Goal: Task Accomplishment & Management: Manage account settings

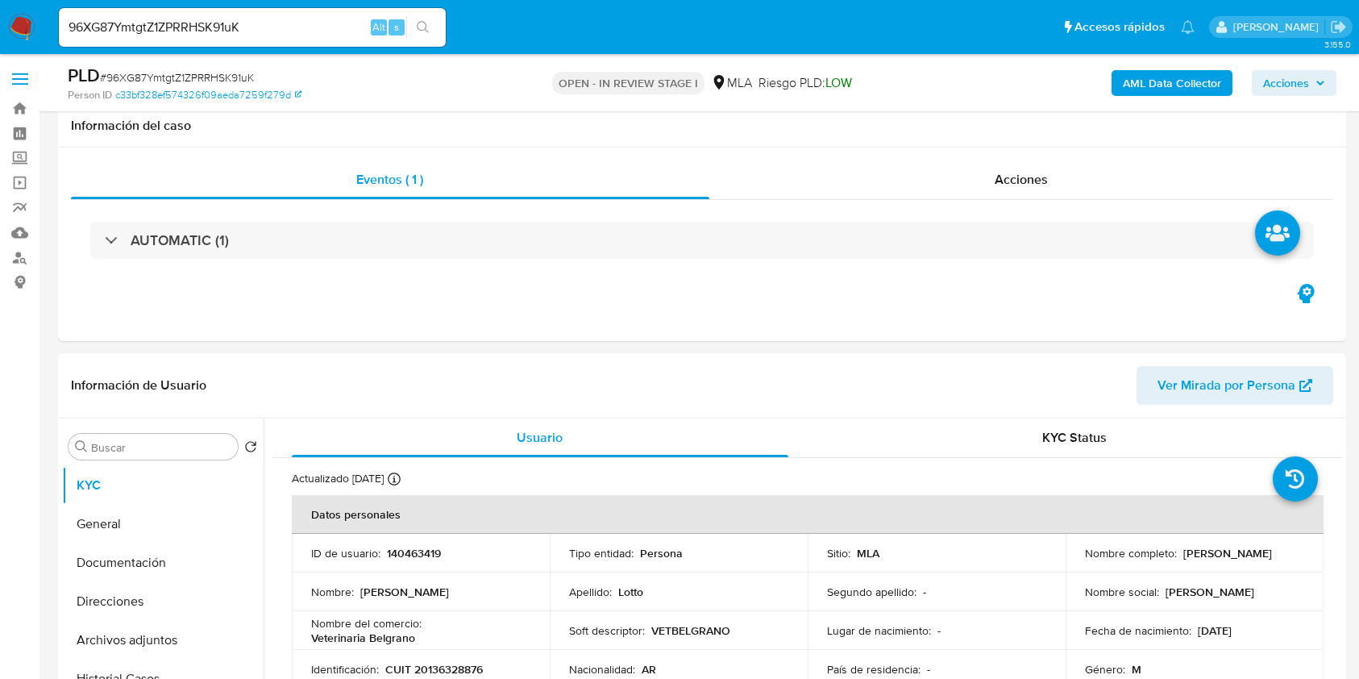
select select "10"
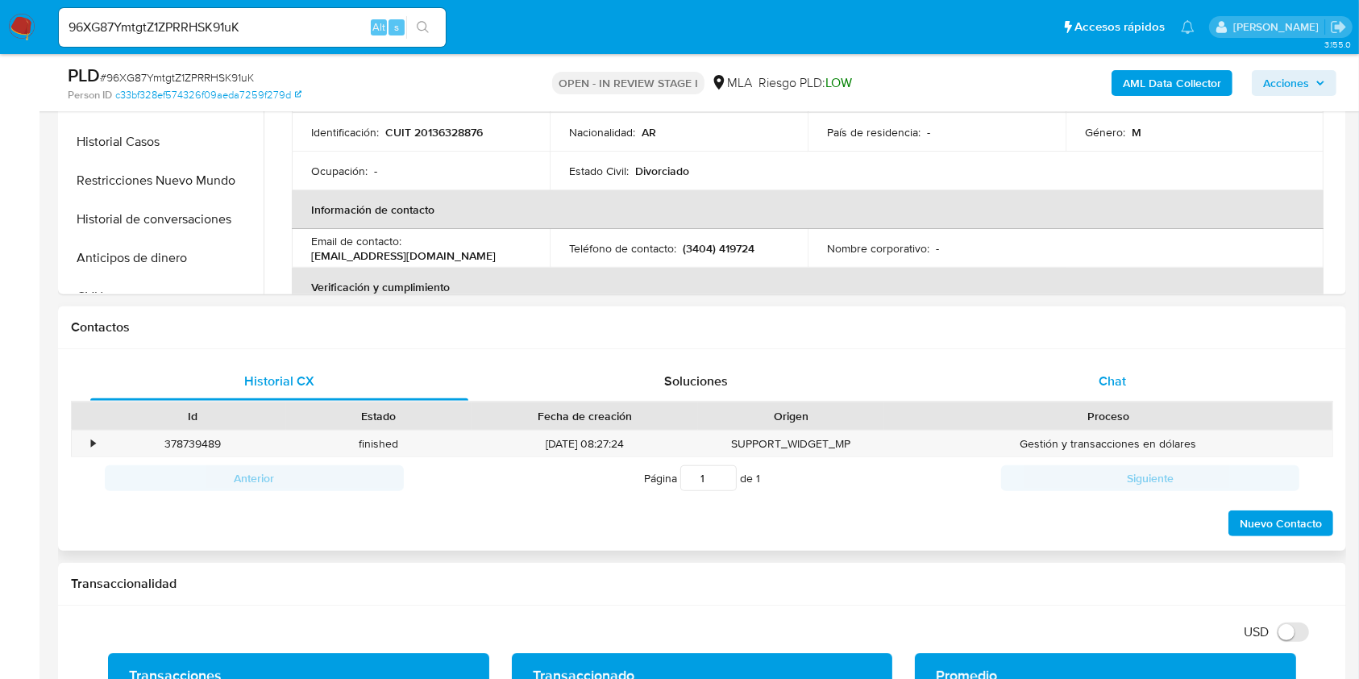
click at [1140, 391] on div "Chat" at bounding box center [1113, 381] width 378 height 39
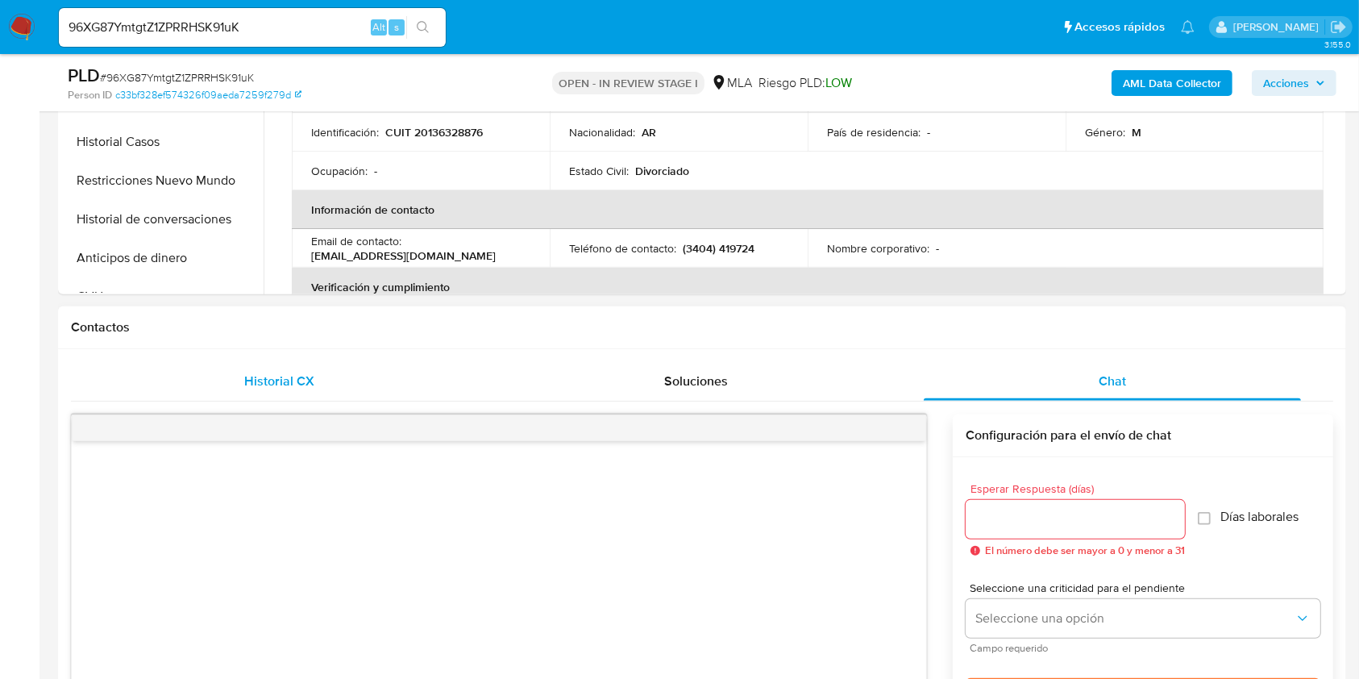
click at [337, 368] on div "Historial CX" at bounding box center [279, 381] width 378 height 39
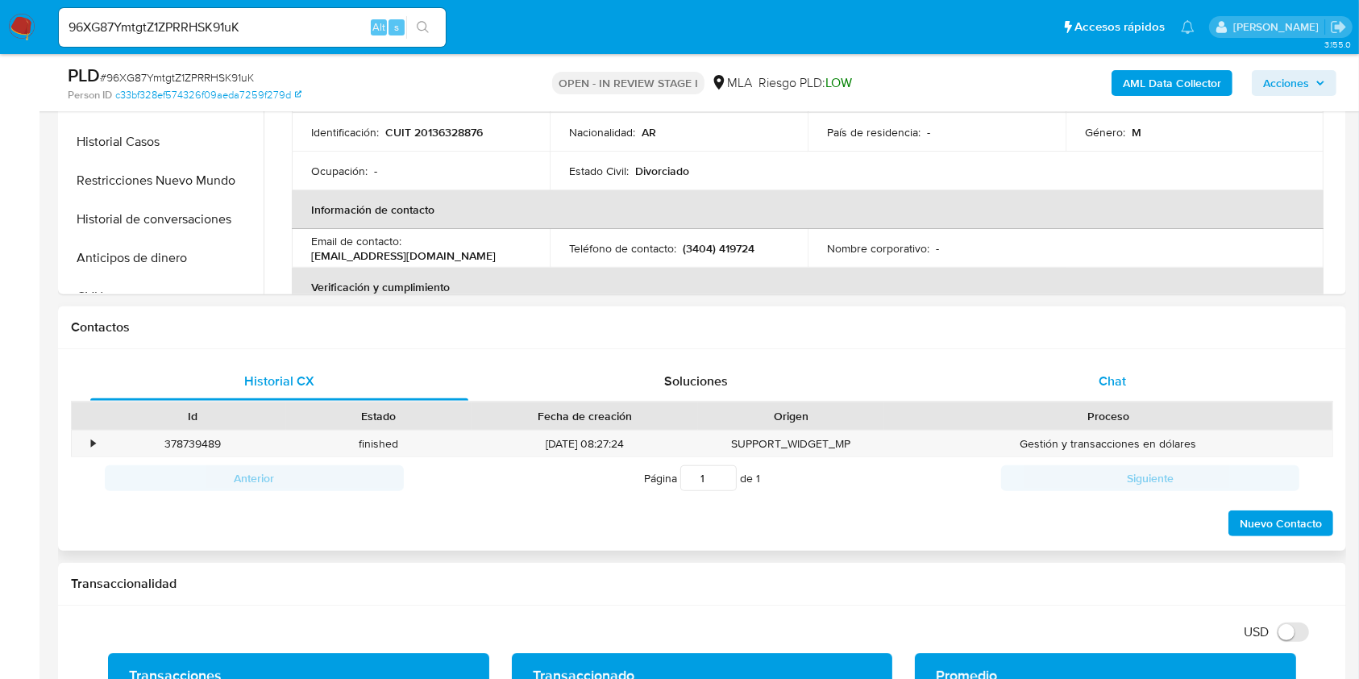
click at [966, 372] on div "Chat" at bounding box center [1113, 381] width 378 height 39
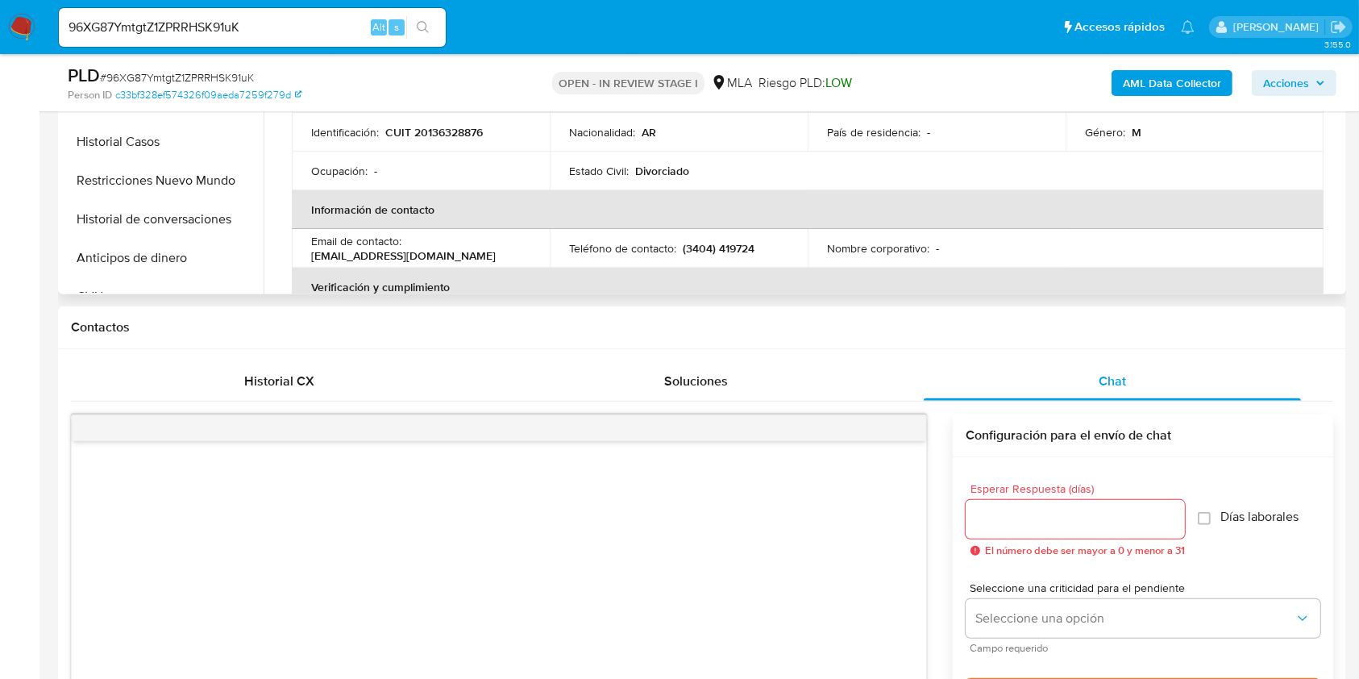
click at [959, 201] on th "Información de contacto" at bounding box center [808, 209] width 1032 height 39
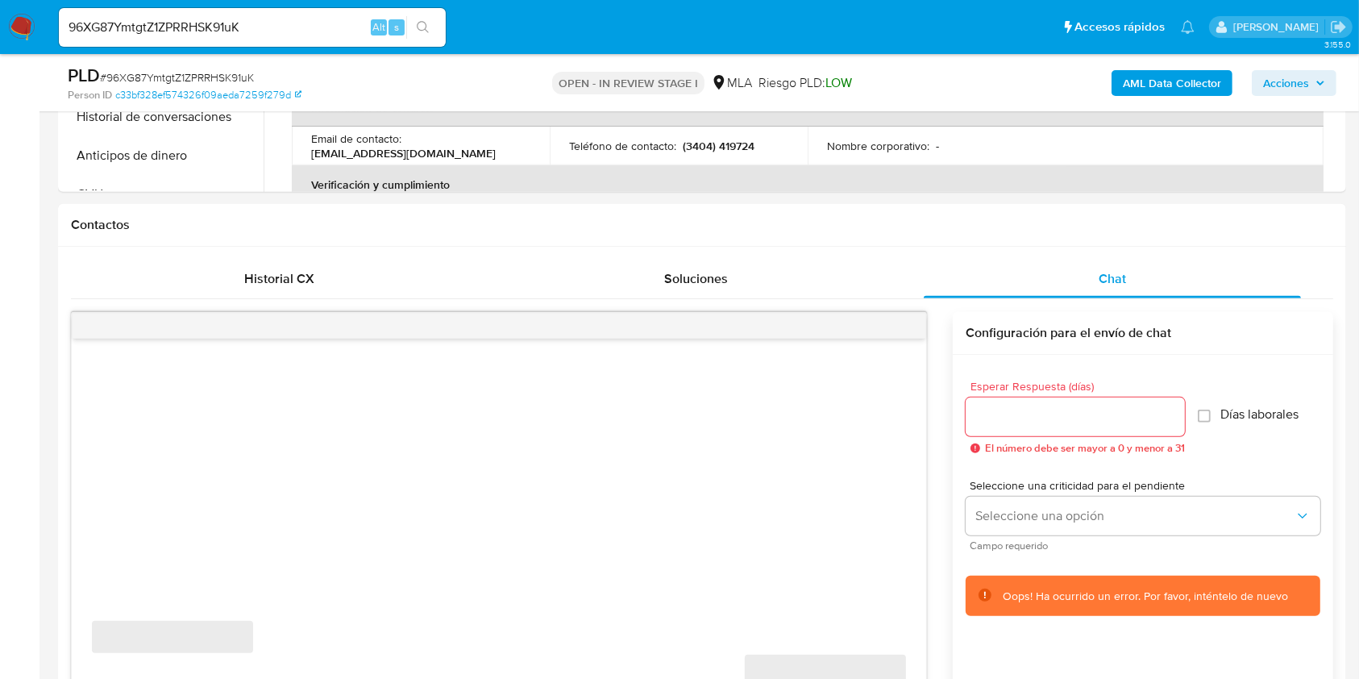
scroll to position [859, 0]
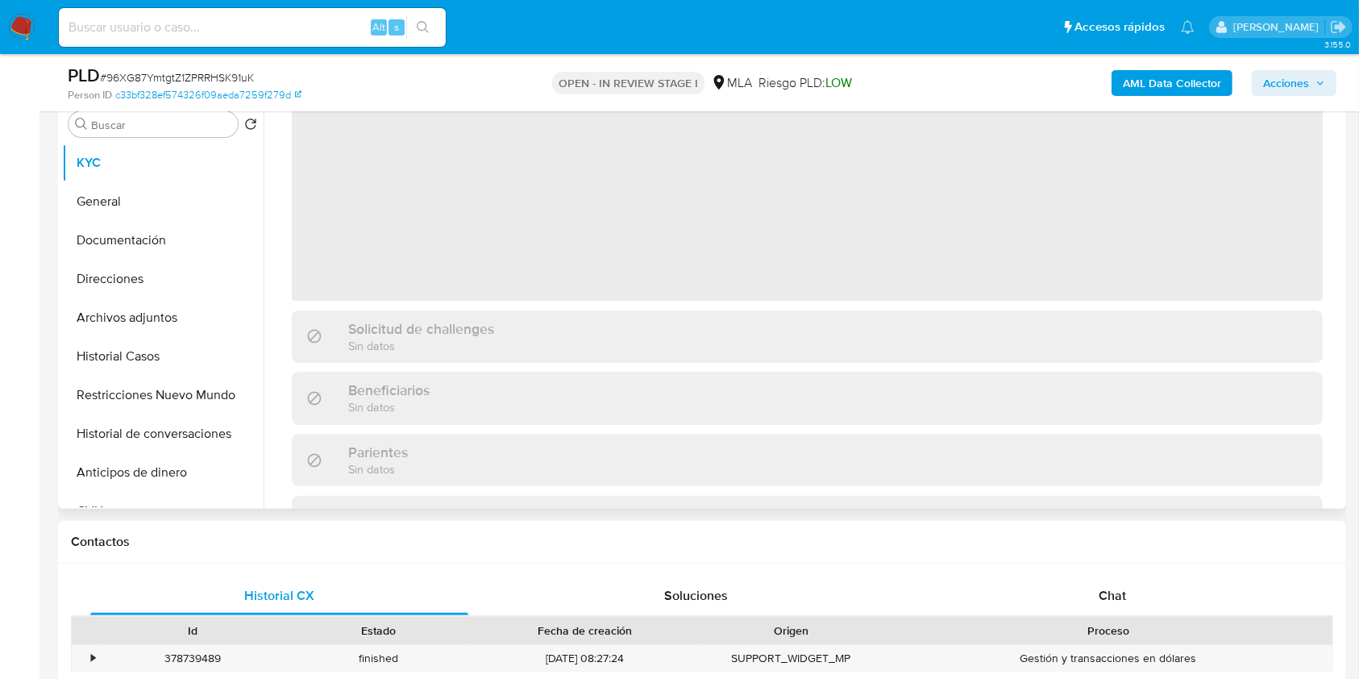
scroll to position [107, 0]
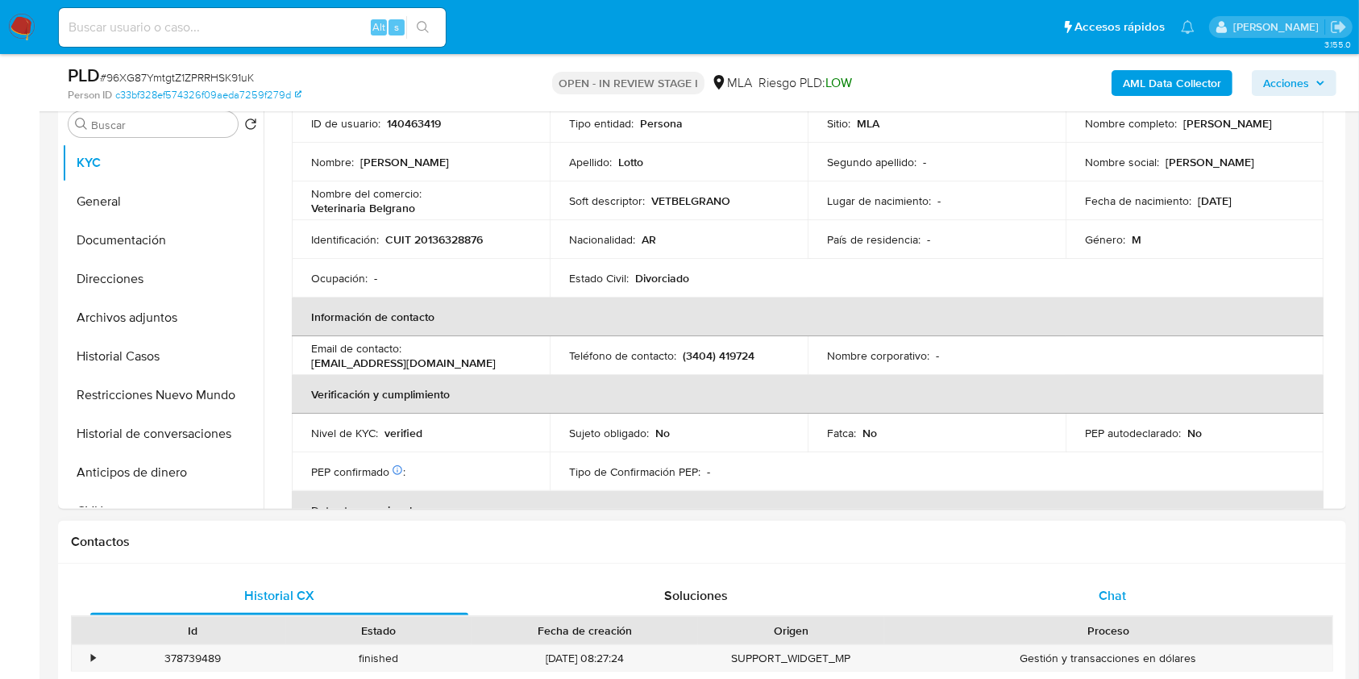
select select "10"
click at [1144, 607] on div "Chat" at bounding box center [1113, 595] width 378 height 39
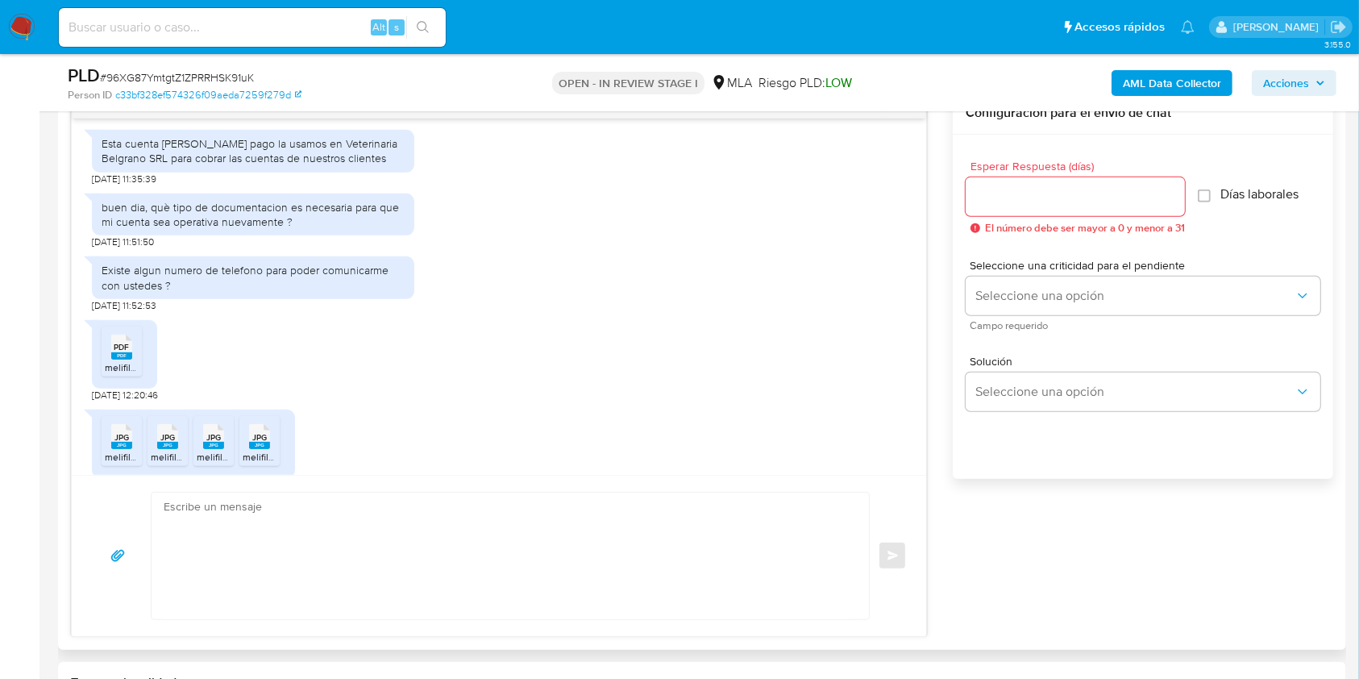
scroll to position [1182, 0]
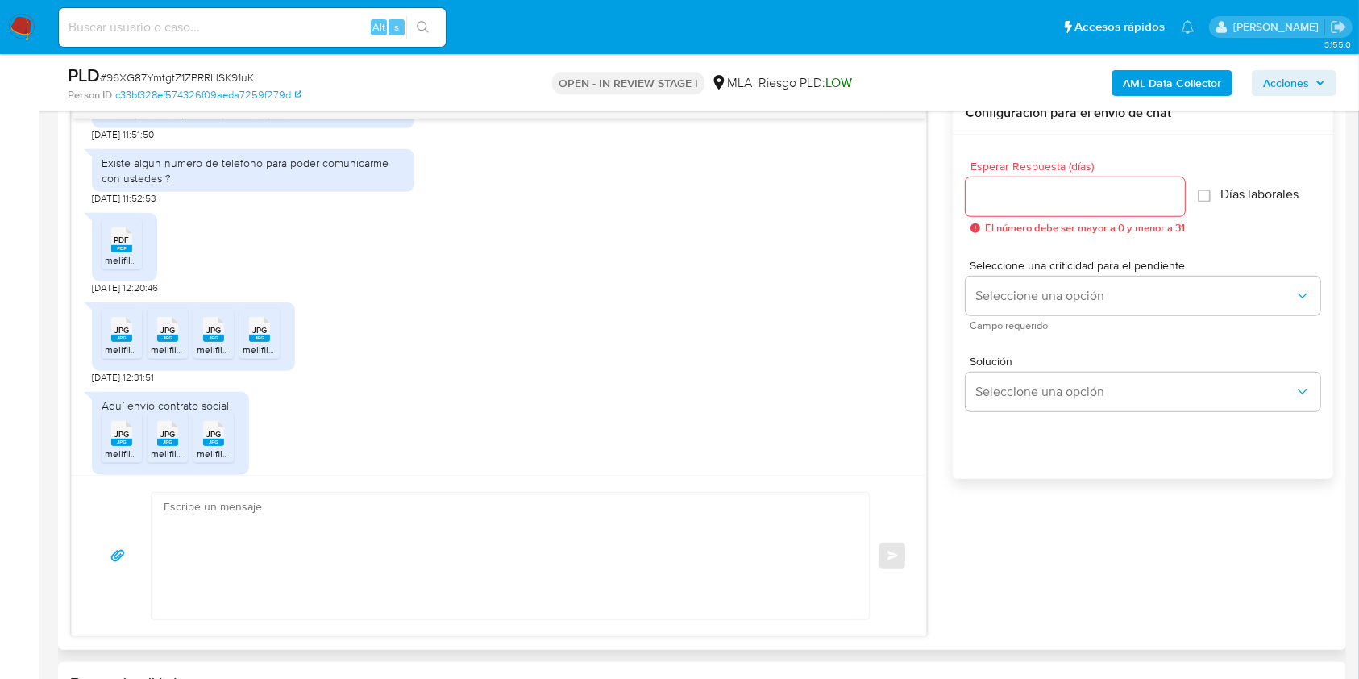
click at [123, 251] on icon "PDF" at bounding box center [121, 240] width 21 height 28
click at [120, 338] on rect at bounding box center [121, 337] width 21 height 7
click at [168, 334] on rect at bounding box center [167, 337] width 21 height 7
click at [206, 334] on rect at bounding box center [213, 337] width 21 height 7
click at [262, 341] on icon "JPG" at bounding box center [259, 329] width 21 height 28
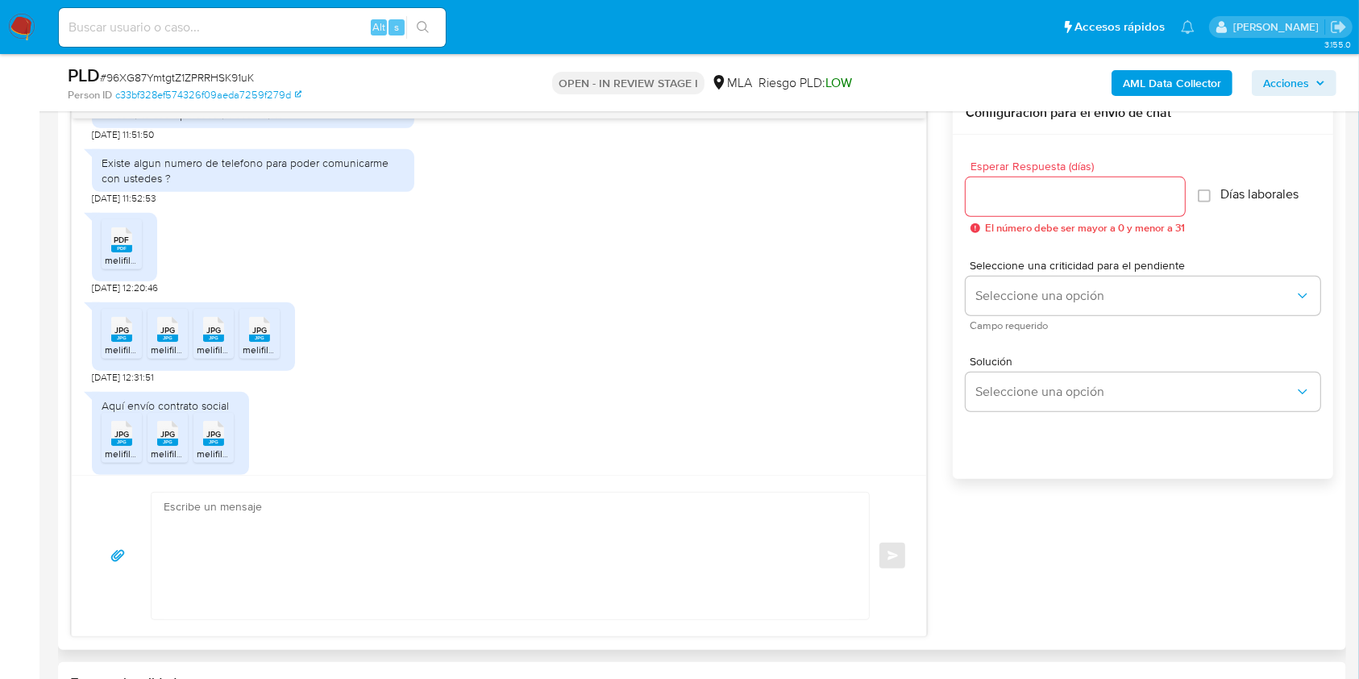
scroll to position [1290, 0]
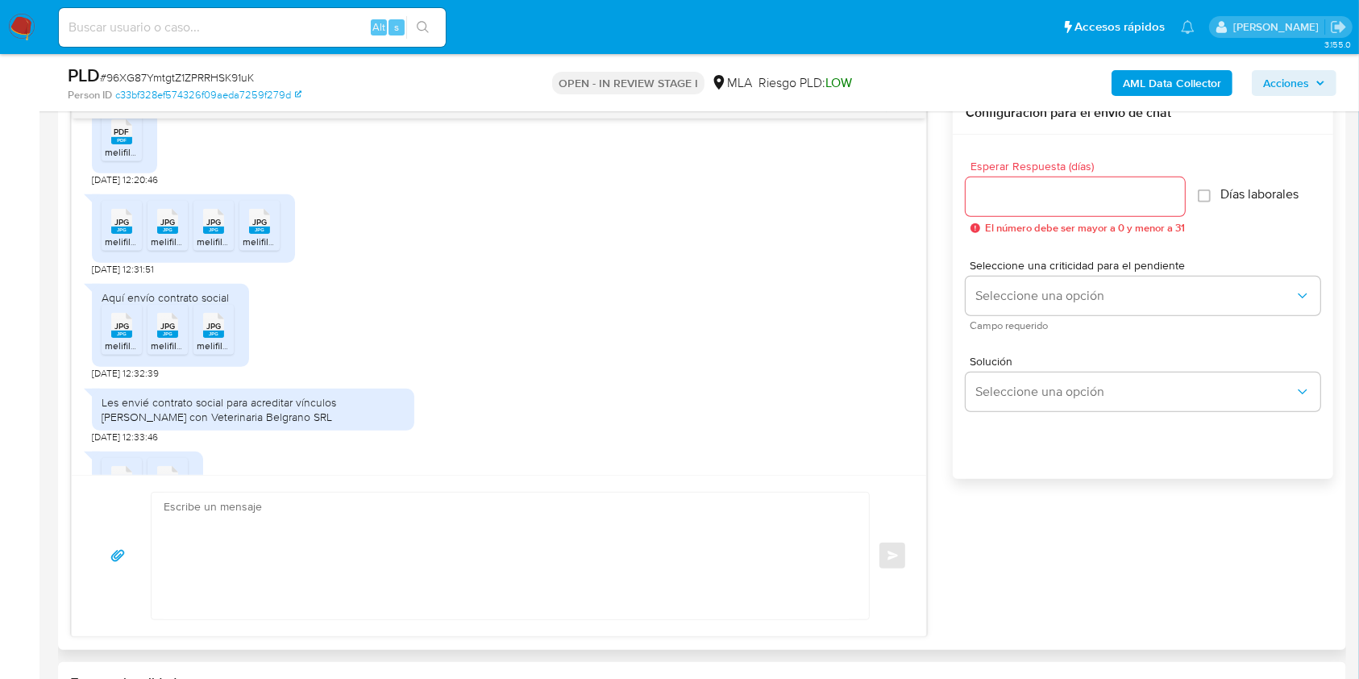
click at [123, 341] on span "melifile3353438261994973633.jpg" at bounding box center [181, 345] width 152 height 14
click at [157, 334] on rect at bounding box center [167, 333] width 21 height 7
drag, startPoint x: 210, startPoint y: 333, endPoint x: 264, endPoint y: 359, distance: 59.8
click at [210, 333] on rect at bounding box center [213, 333] width 21 height 7
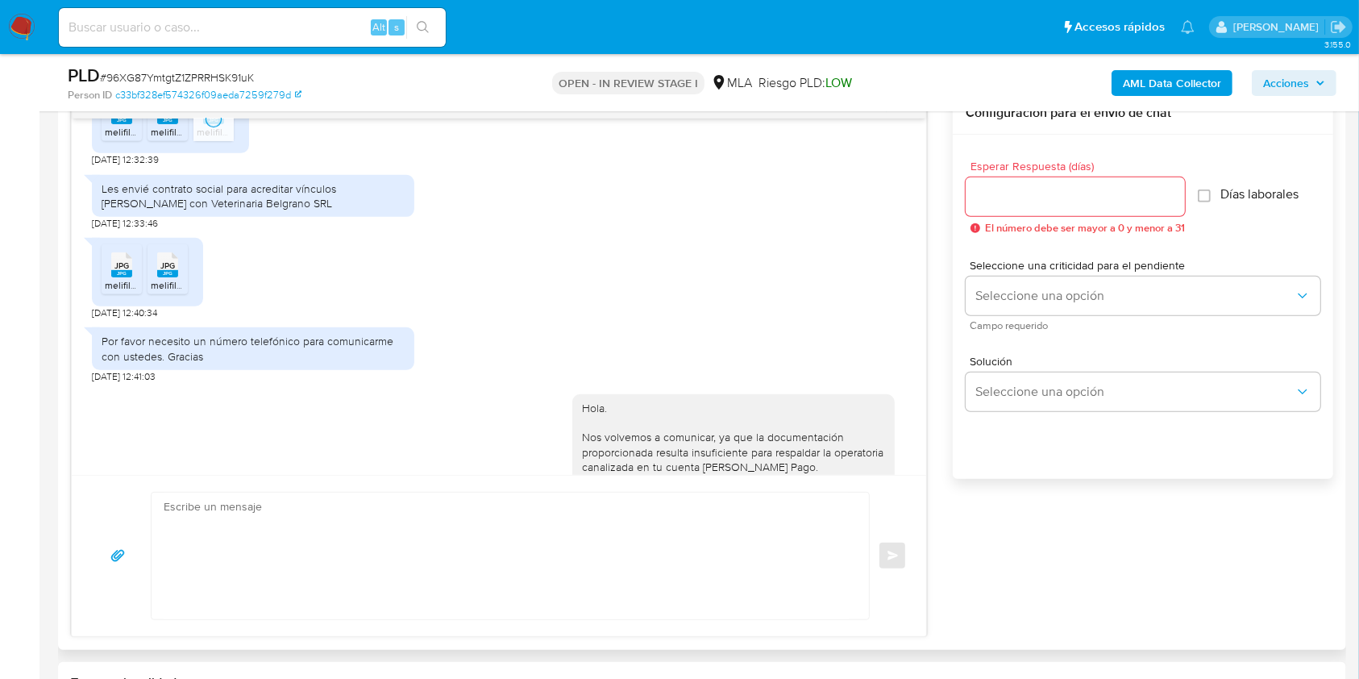
scroll to position [1504, 0]
click at [122, 267] on span "JPG" at bounding box center [121, 265] width 15 height 10
click at [165, 269] on rect at bounding box center [167, 272] width 21 height 7
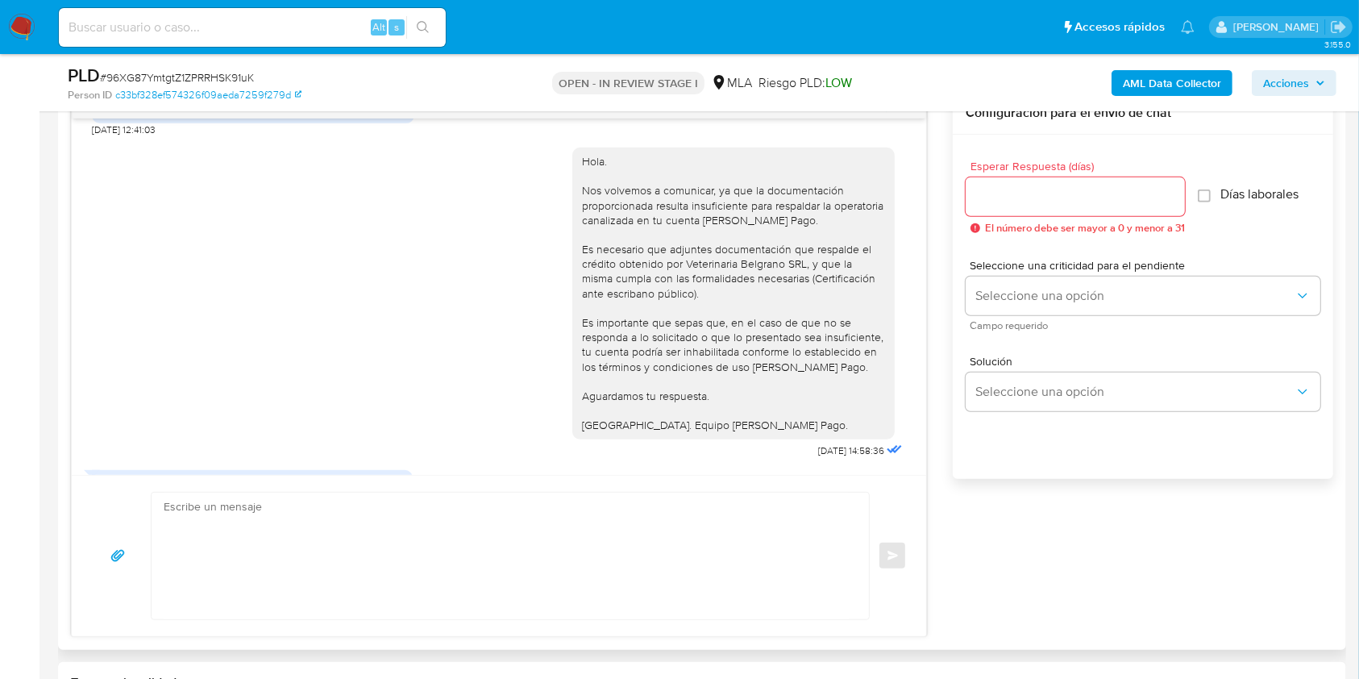
scroll to position [1931, 0]
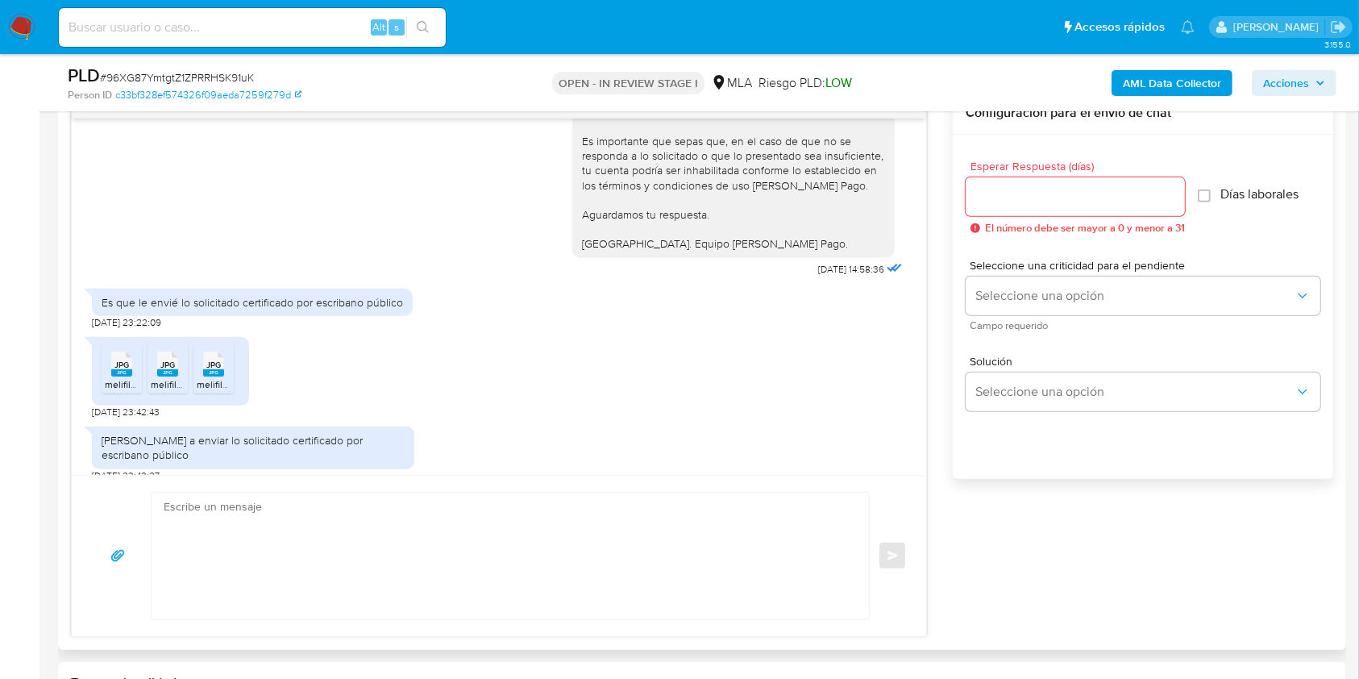
click at [130, 372] on rect at bounding box center [121, 372] width 21 height 7
click at [160, 366] on span "JPG" at bounding box center [167, 364] width 15 height 10
click at [210, 364] on span "JPG" at bounding box center [213, 364] width 15 height 10
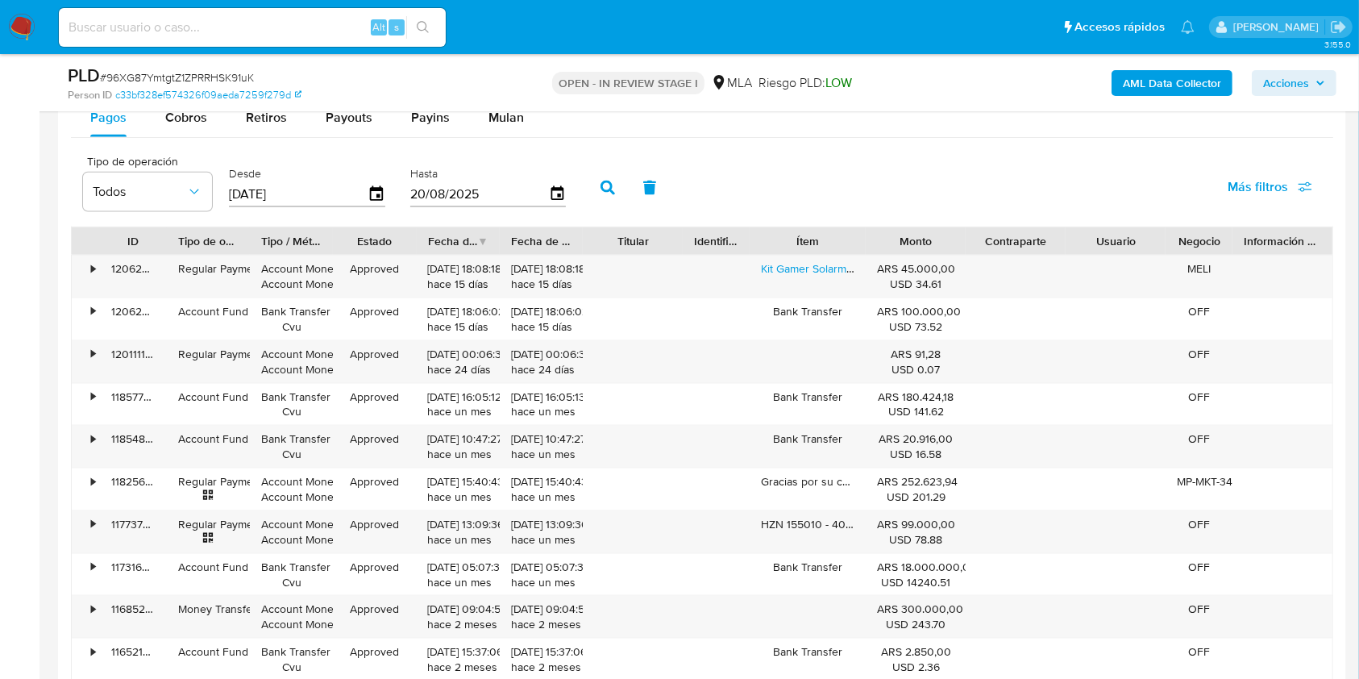
scroll to position [2041, 0]
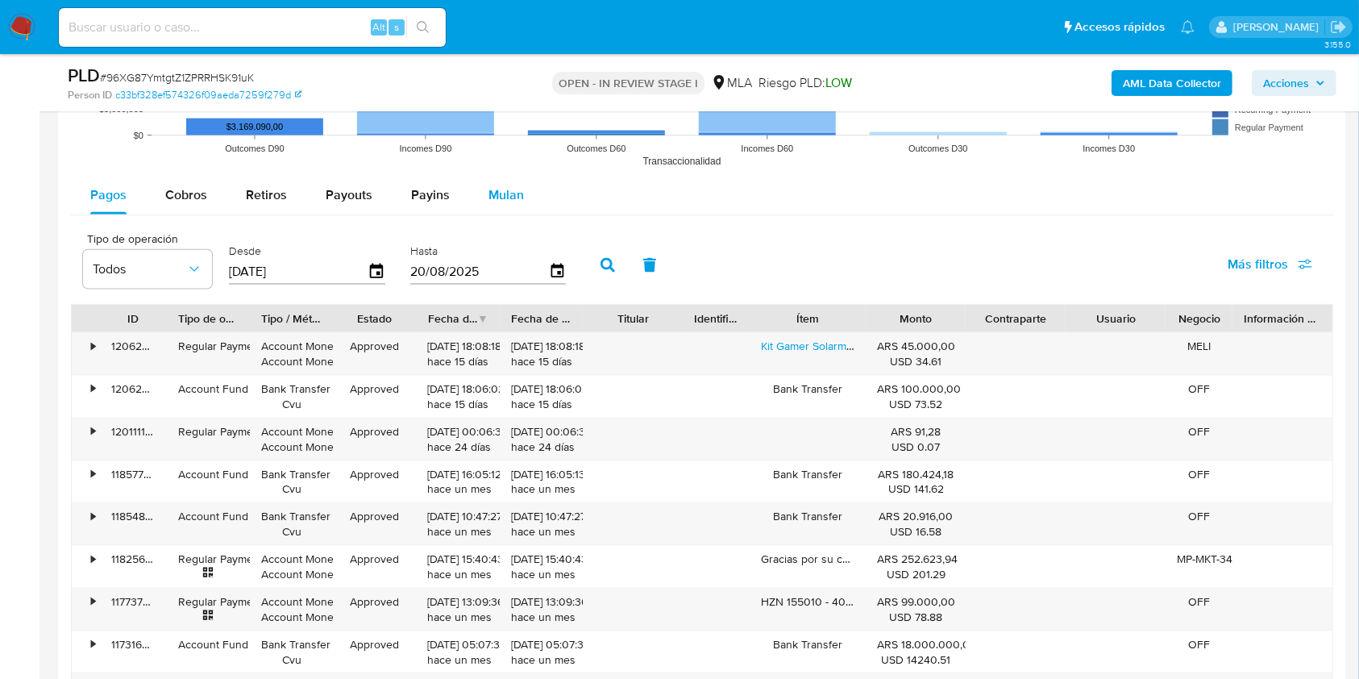
click at [488, 197] on span "Mulan" at bounding box center [505, 194] width 35 height 19
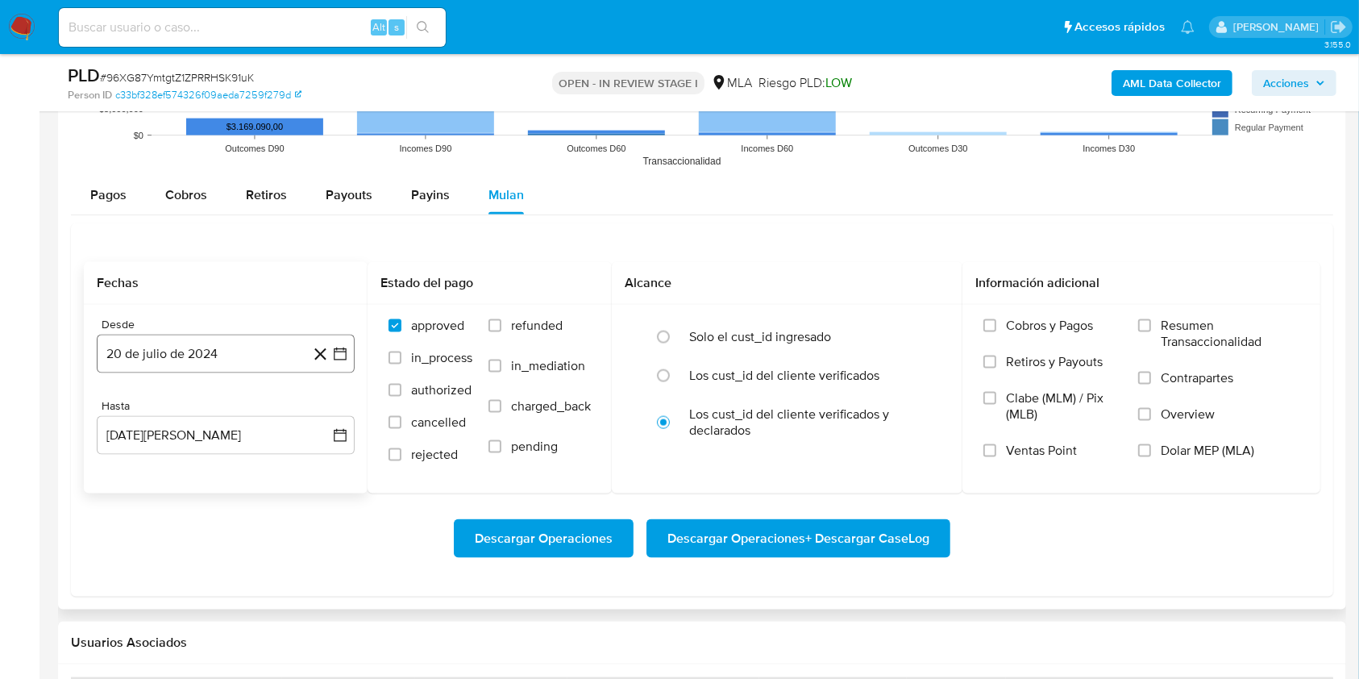
click at [257, 350] on button "20 de julio de 2024" at bounding box center [226, 353] width 258 height 39
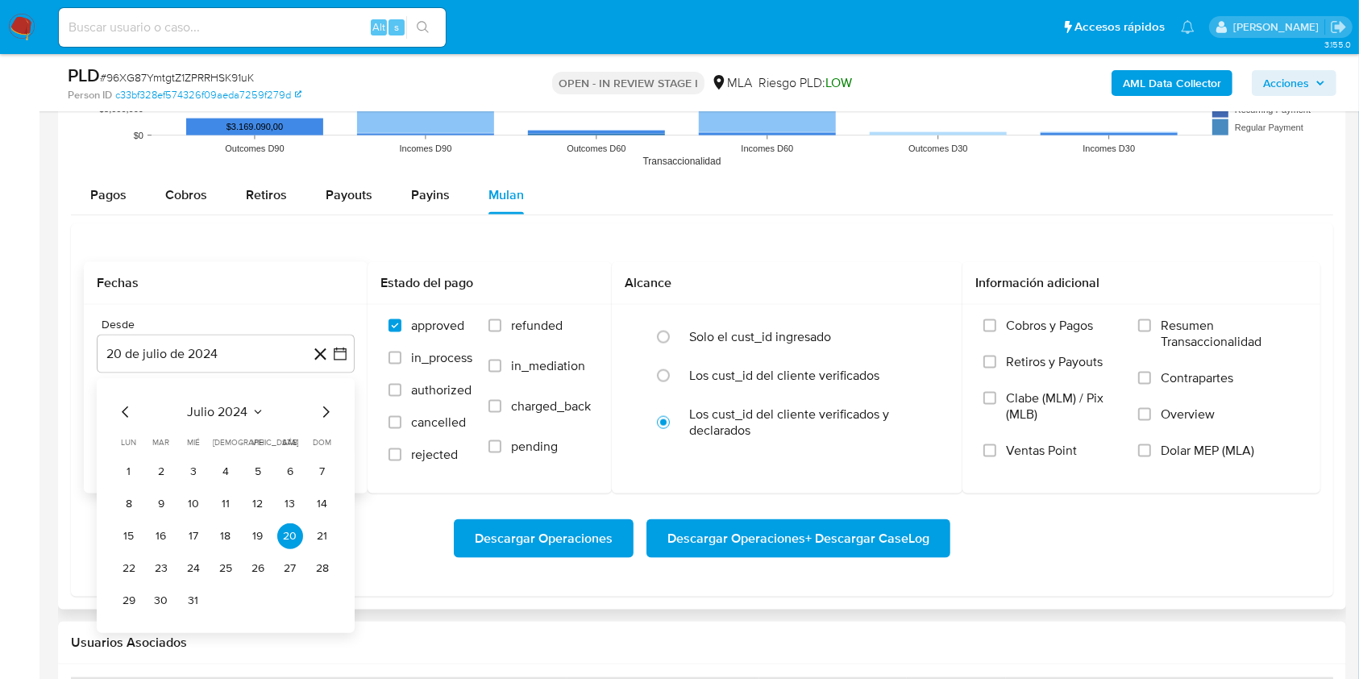
click at [236, 411] on span "julio 2024" at bounding box center [218, 412] width 60 height 16
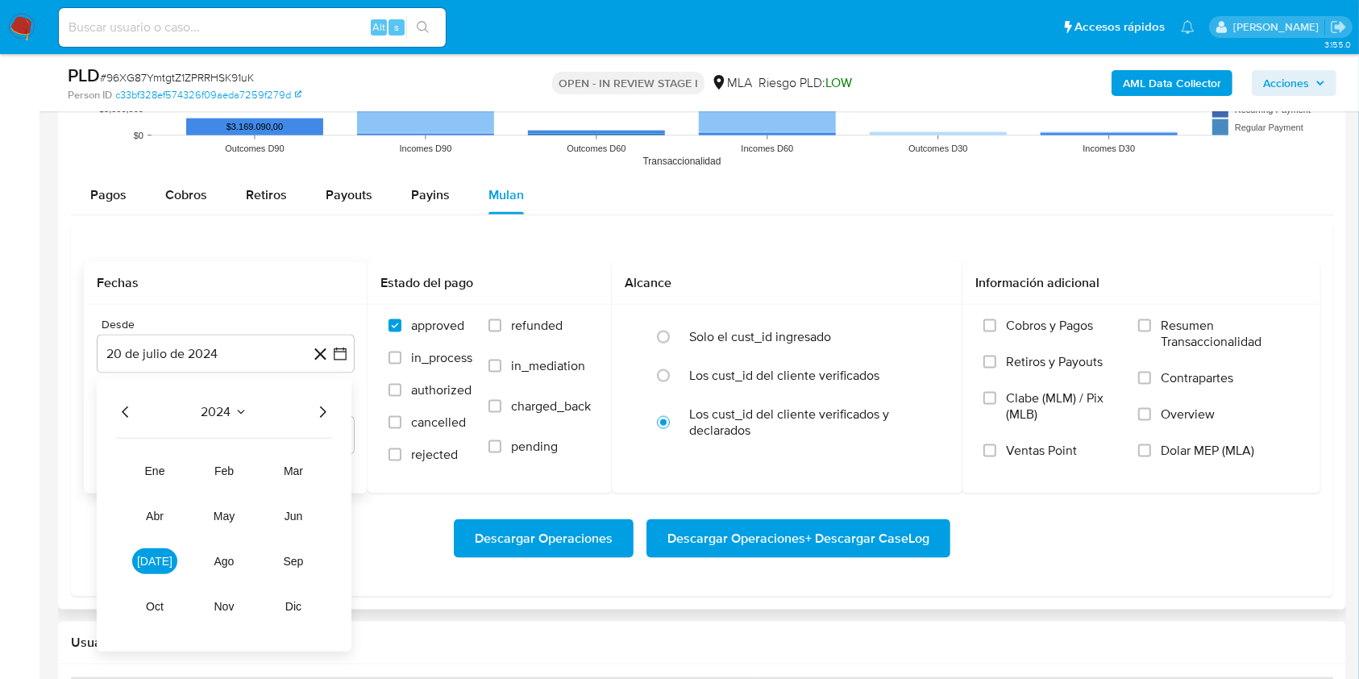
click at [326, 405] on icon "Año siguiente" at bounding box center [322, 411] width 19 height 19
click at [235, 513] on button "may" at bounding box center [223, 516] width 45 height 26
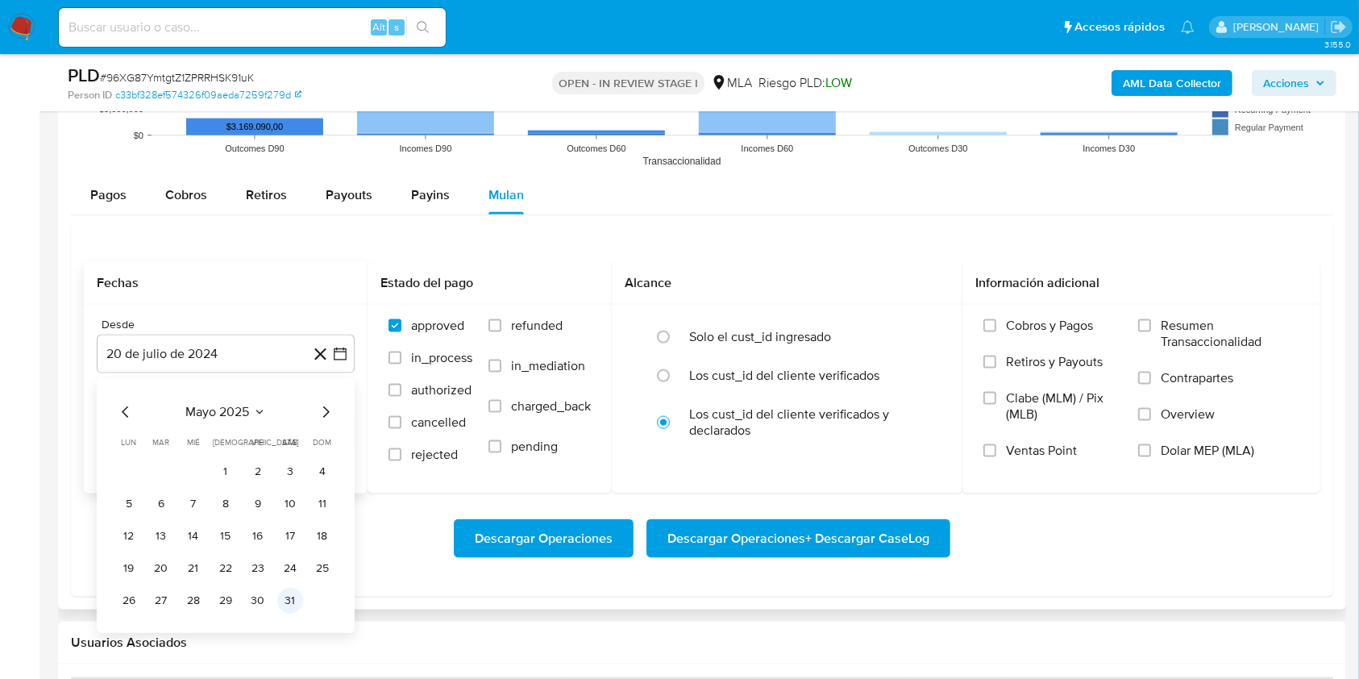
click at [293, 598] on button "31" at bounding box center [290, 601] width 26 height 26
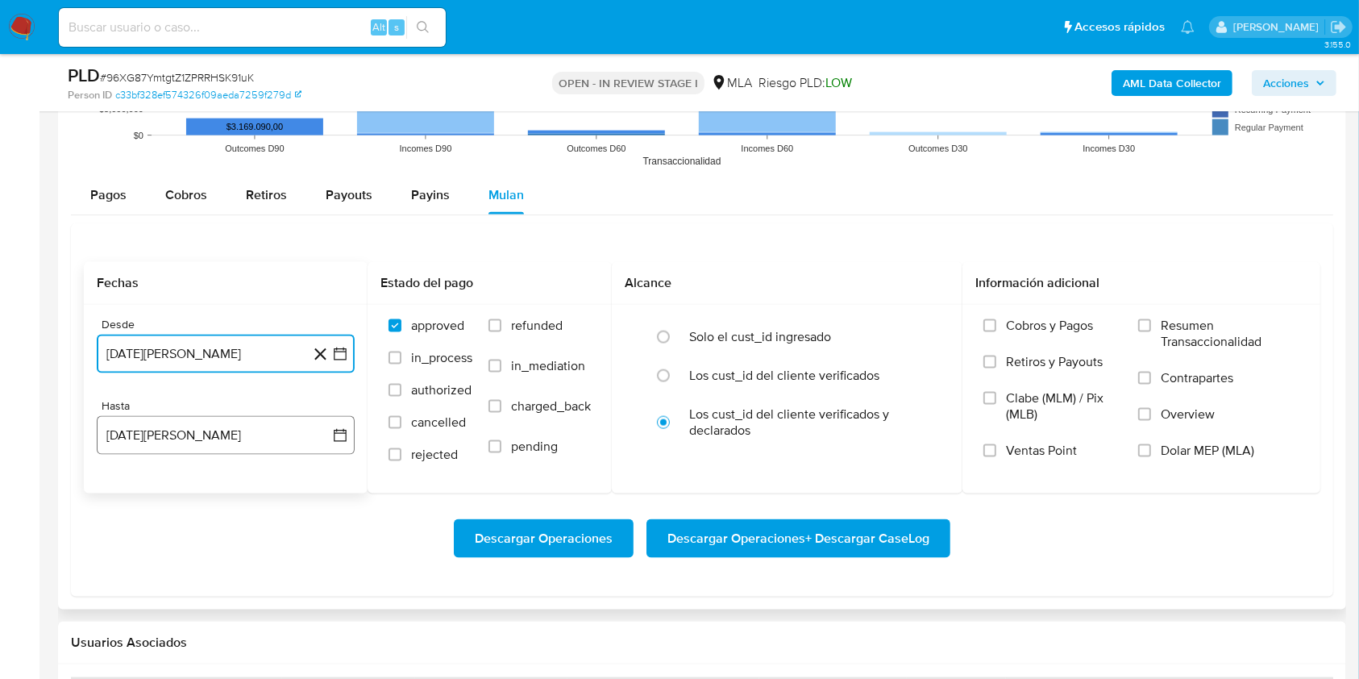
click at [279, 440] on button "20 de agosto de 2025" at bounding box center [226, 435] width 258 height 39
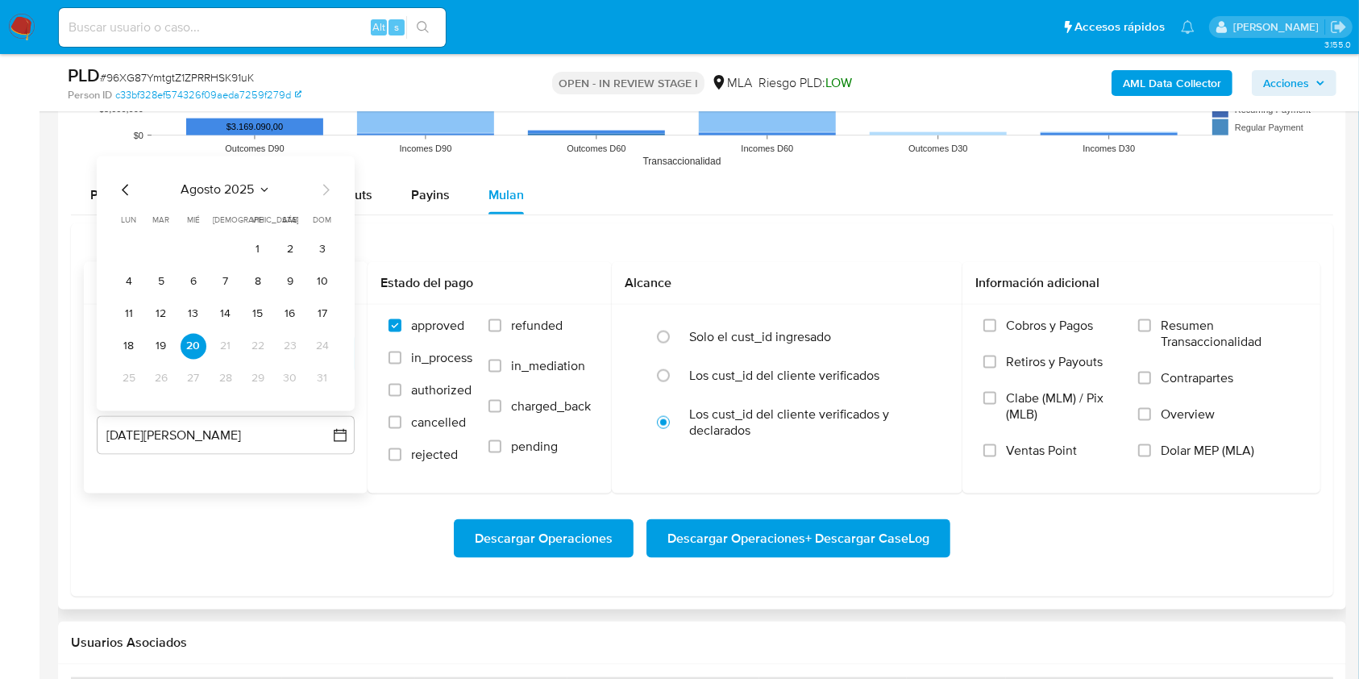
click at [127, 192] on icon "Mes anterior" at bounding box center [125, 190] width 6 height 11
click at [124, 152] on icon "Mes anterior" at bounding box center [125, 157] width 19 height 19
click at [333, 193] on icon "Mes siguiente" at bounding box center [325, 190] width 19 height 19
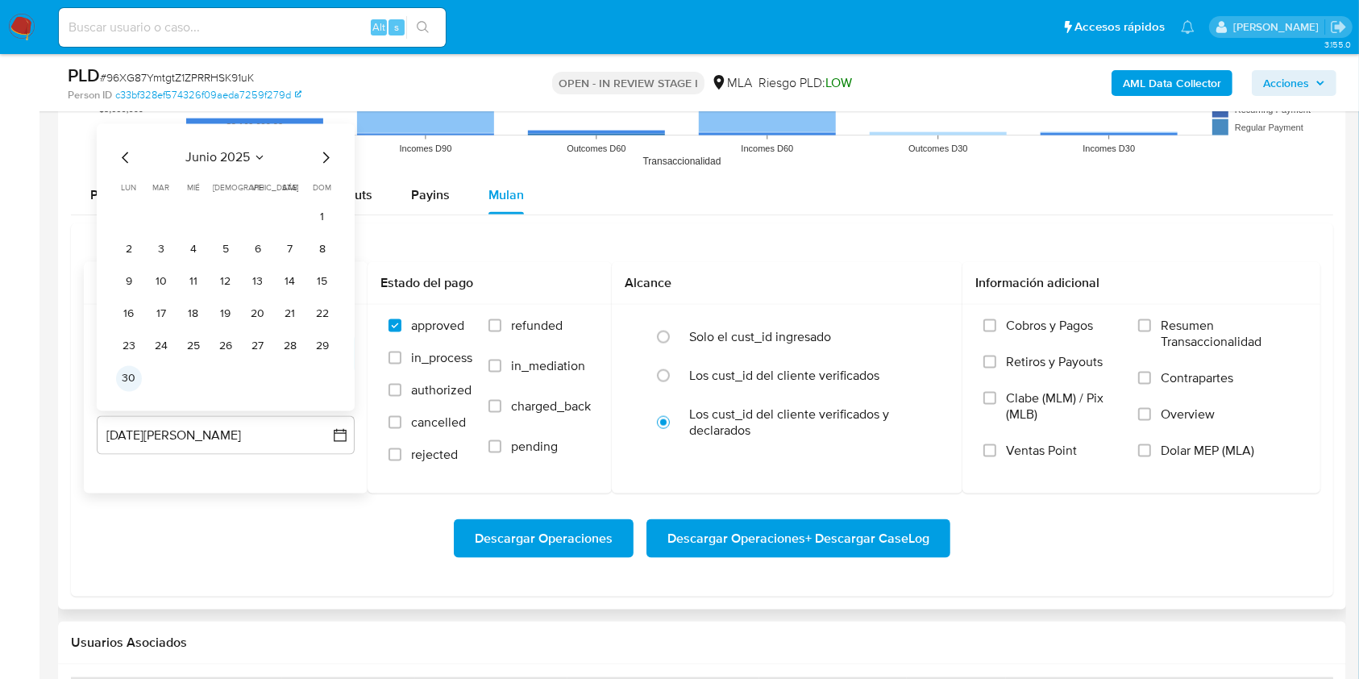
click at [128, 377] on button "30" at bounding box center [129, 379] width 26 height 26
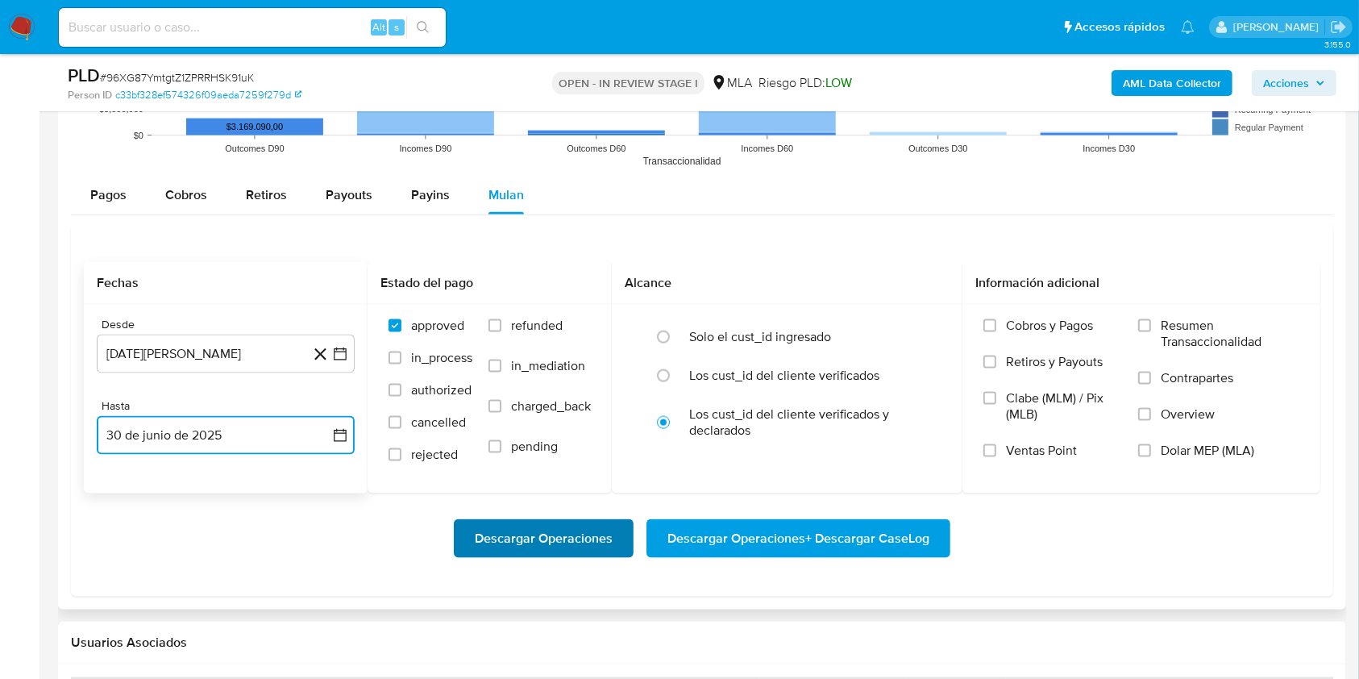
click at [563, 542] on span "Descargar Operaciones" at bounding box center [544, 538] width 138 height 35
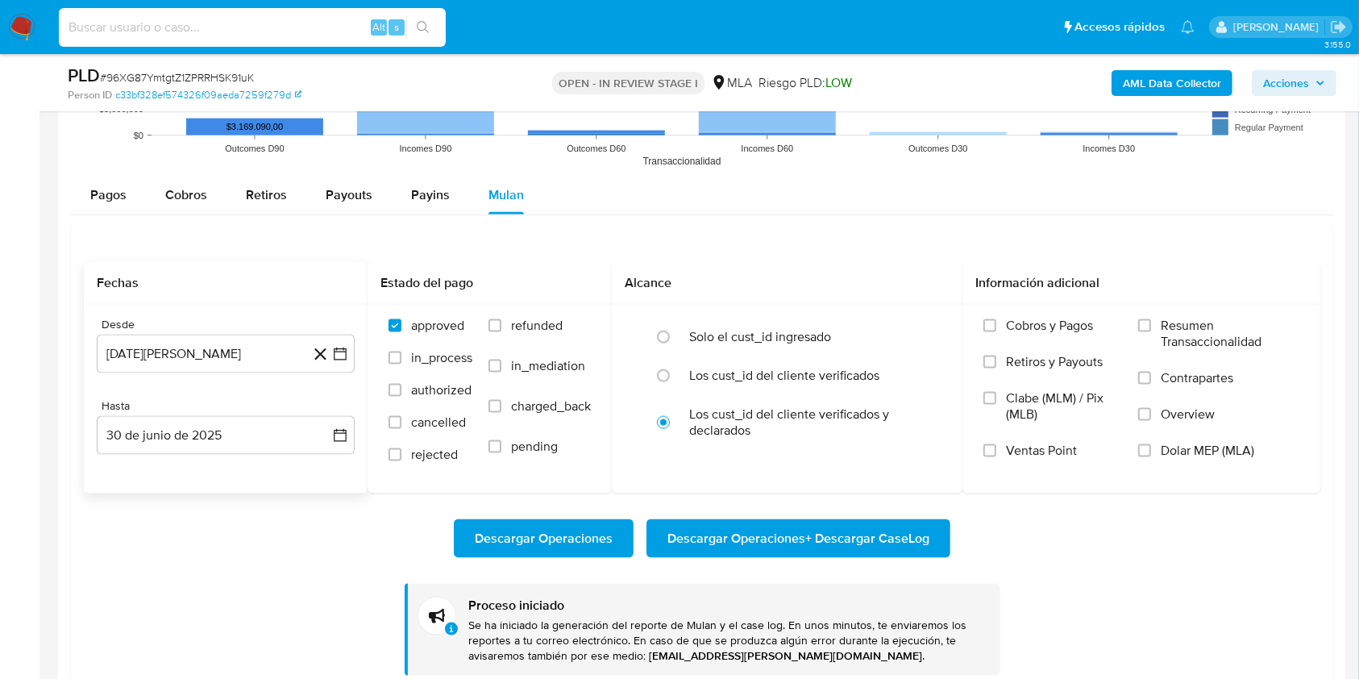
click at [301, 32] on input at bounding box center [252, 27] width 387 height 21
paste input "WBqMU66ZVCt1I8AxFuWCqFem"
type input "WBqMU66ZVCt1I8AxFuWCqFem"
click at [423, 24] on icon "search-icon" at bounding box center [423, 27] width 13 height 13
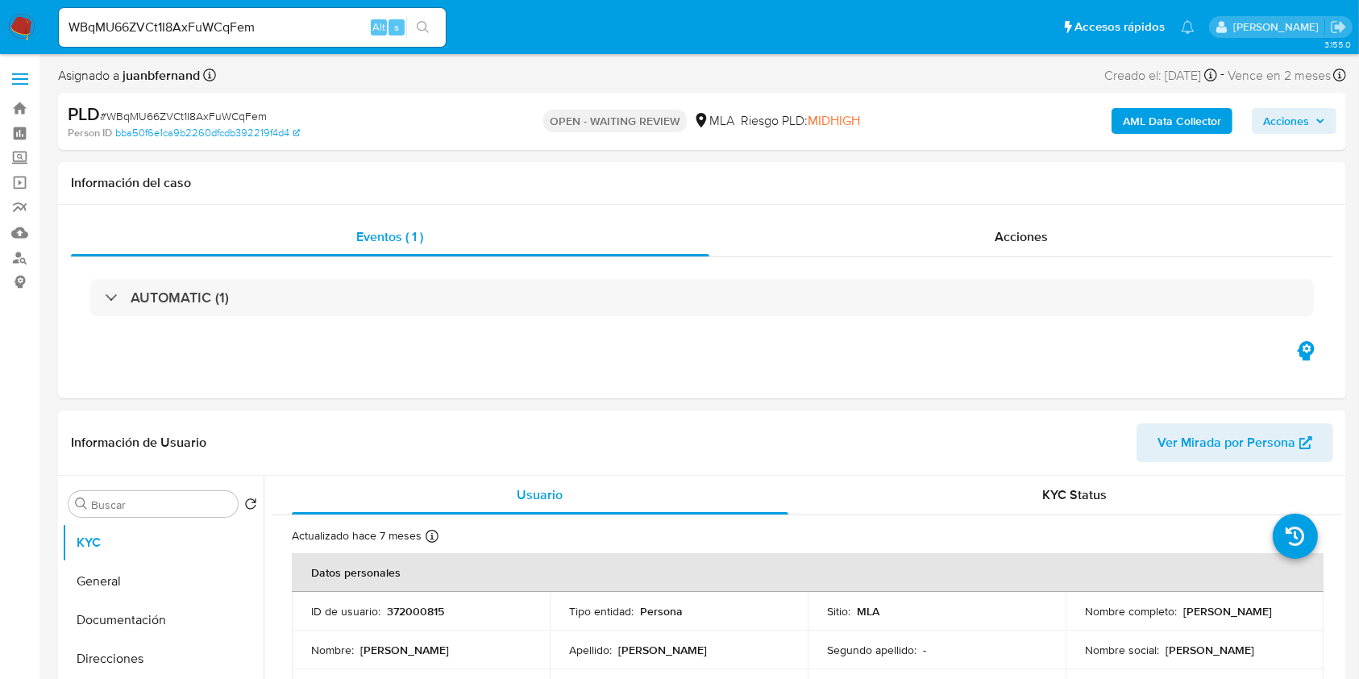
select select "10"
click at [313, 30] on input "WBqMU66ZVCt1I8AxFuWCqFem" at bounding box center [252, 27] width 387 height 21
paste input "clP8NLs5mJOI3aNf9wz2OZ0K"
type input "clP8NLs5mJOI3aNf9wz2OZ0K"
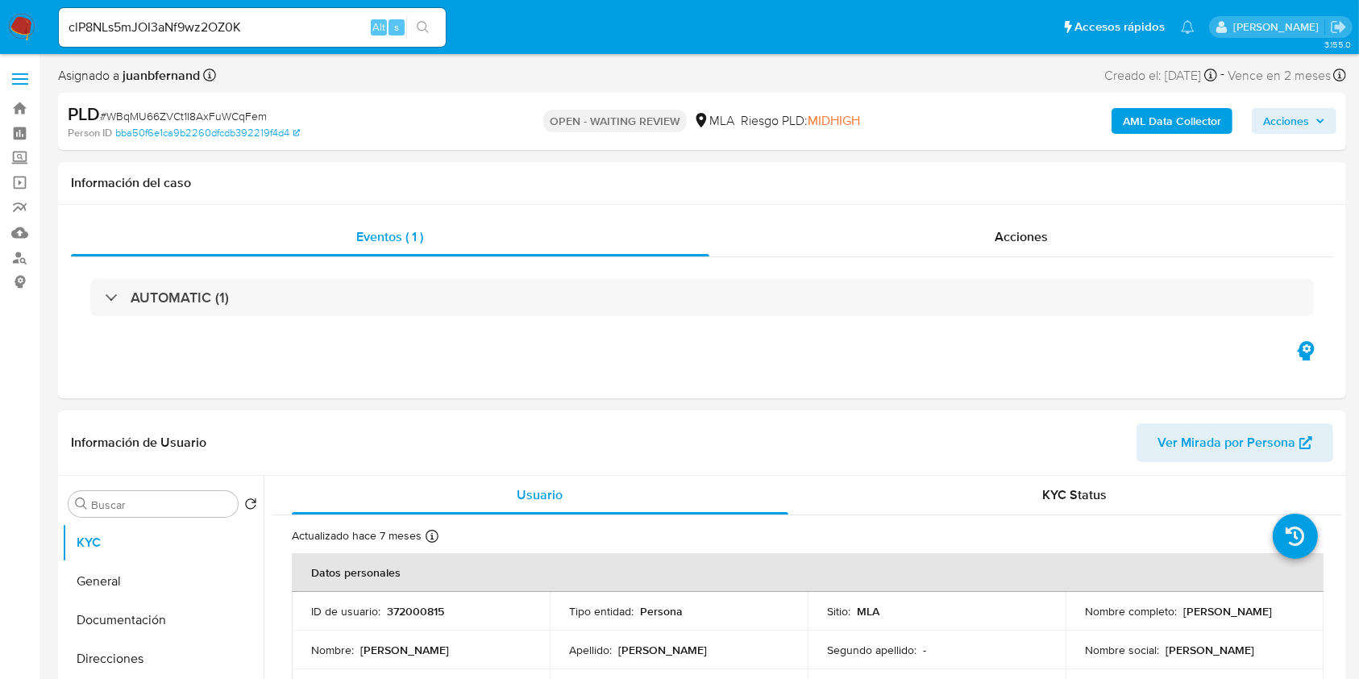
click at [427, 34] on button "search-icon" at bounding box center [422, 27] width 33 height 23
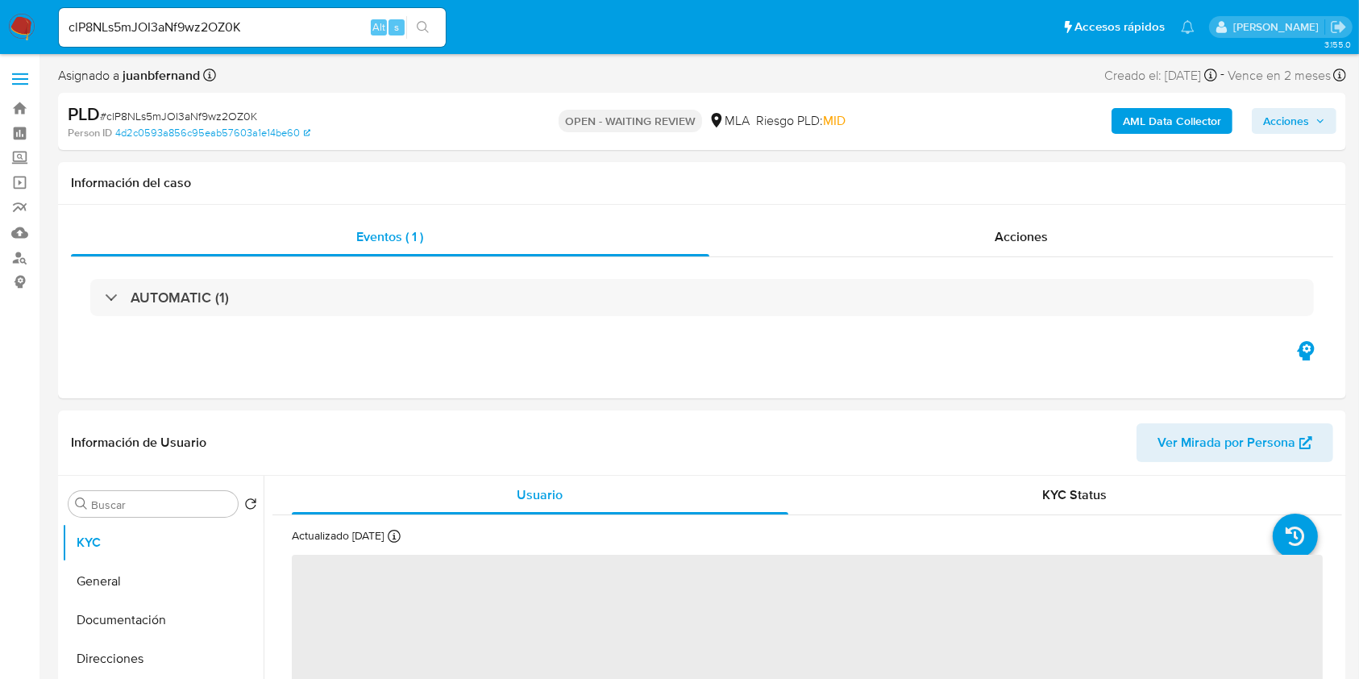
select select "10"
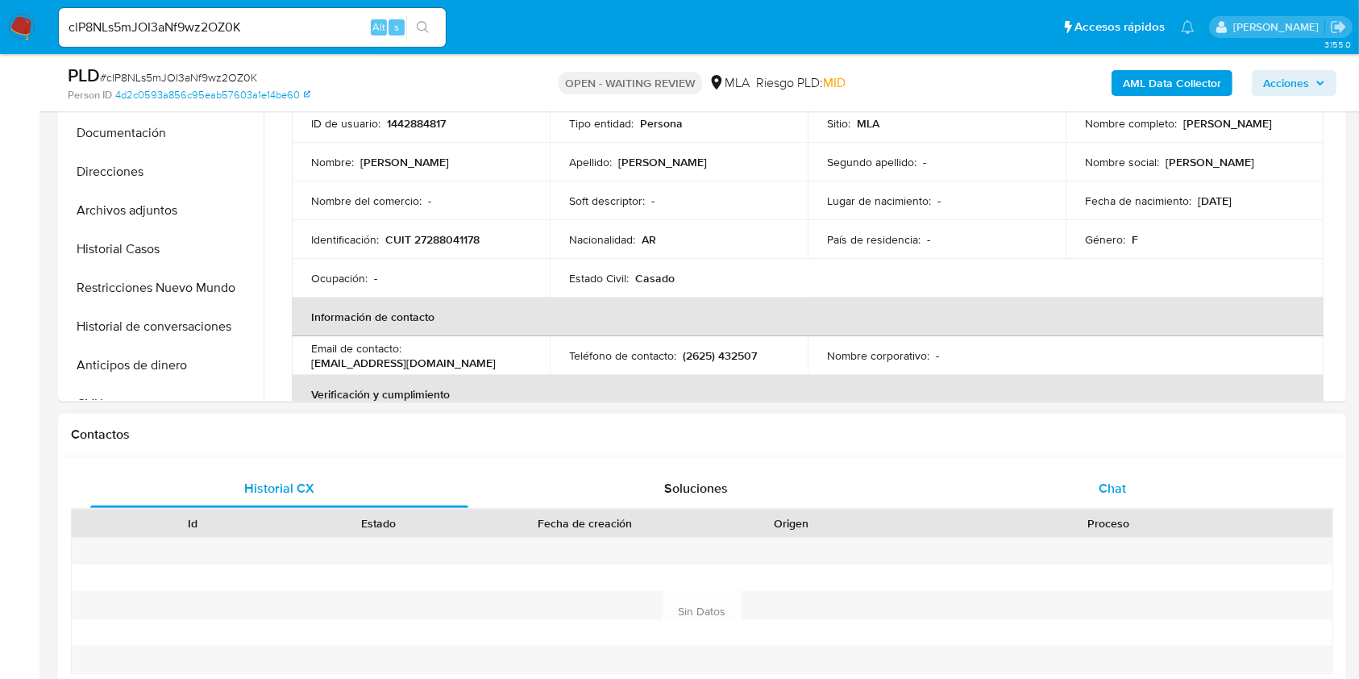
click at [1112, 473] on div "Chat" at bounding box center [1113, 488] width 378 height 39
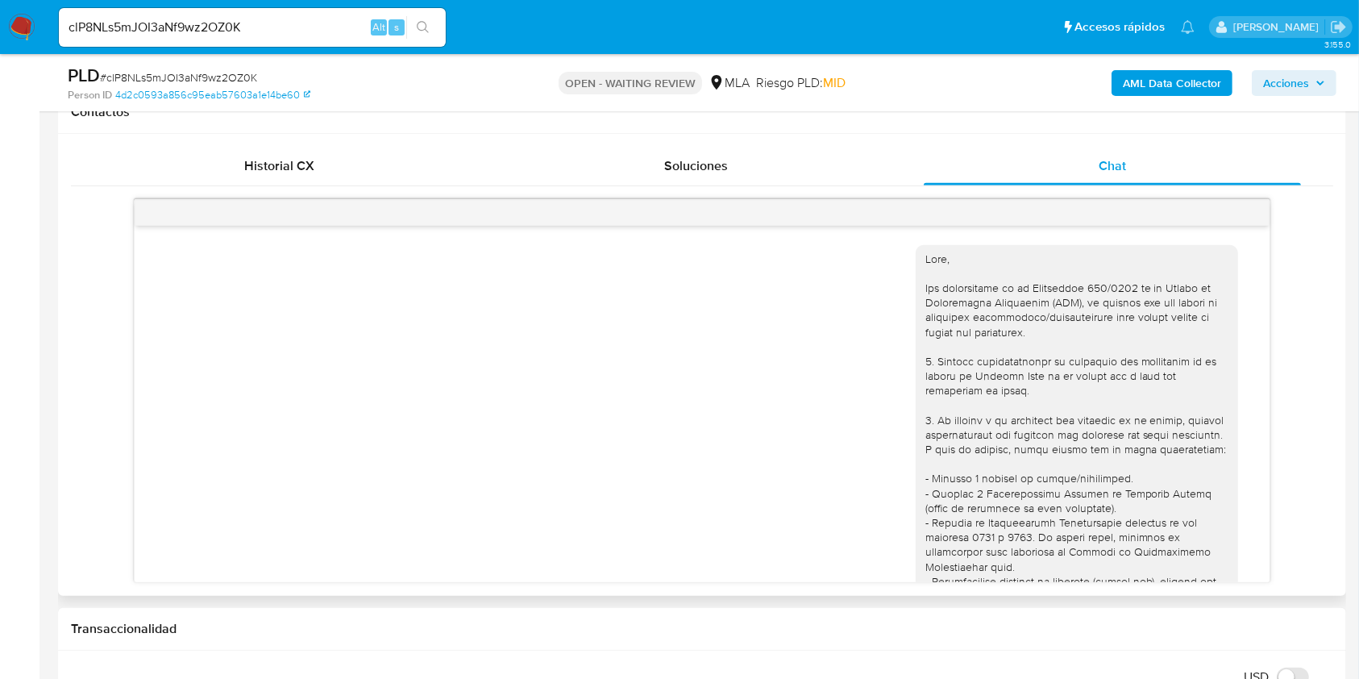
scroll to position [1024, 0]
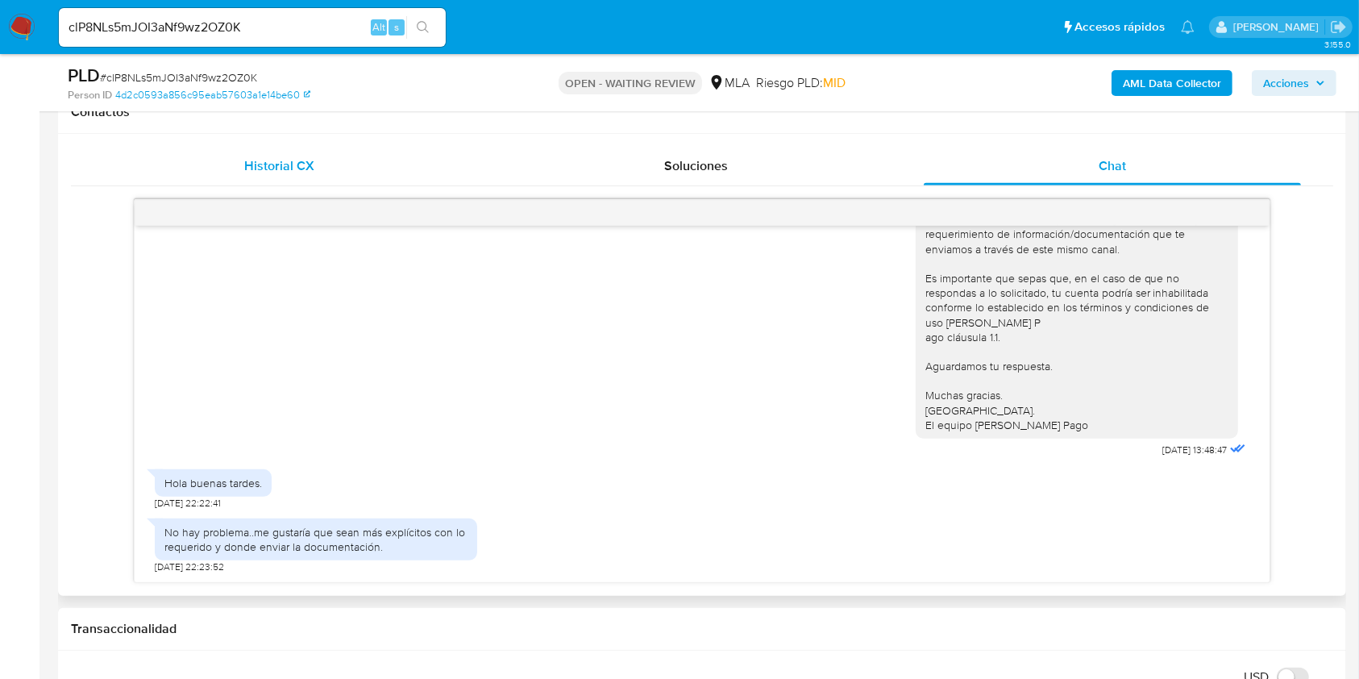
click at [285, 172] on span "Historial CX" at bounding box center [279, 165] width 70 height 19
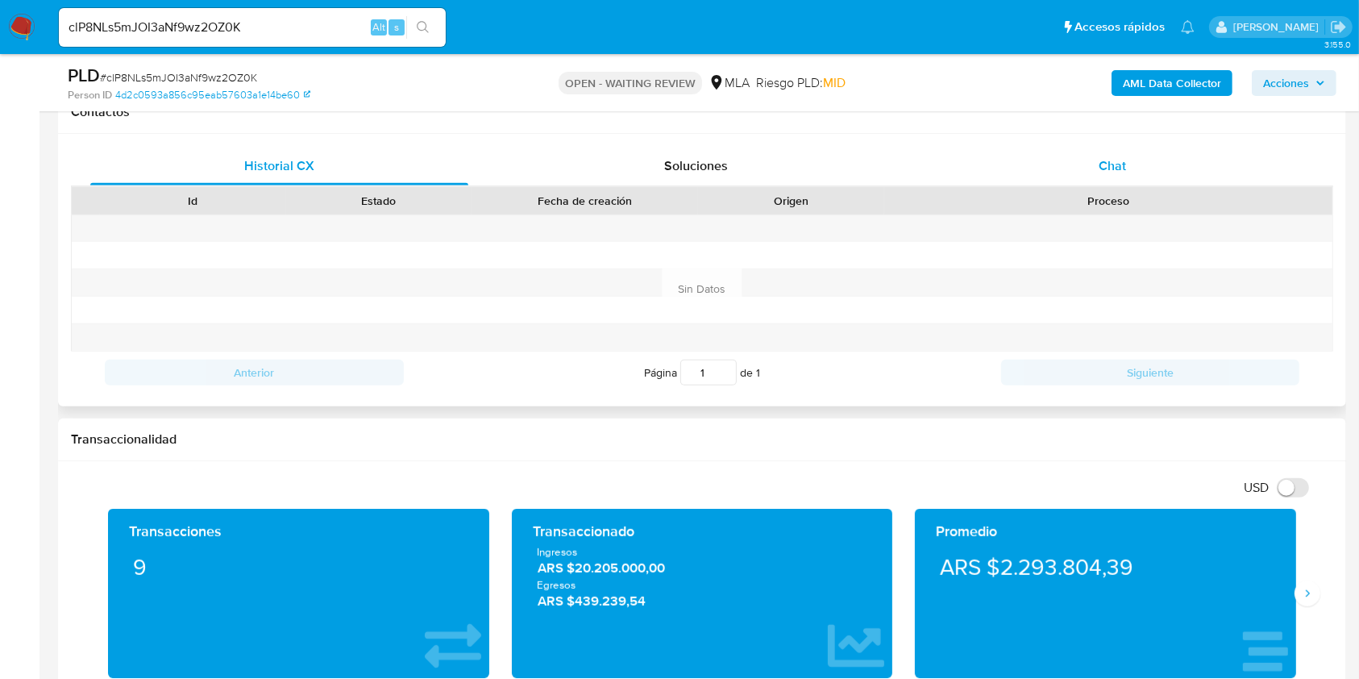
click at [1190, 164] on div "Chat" at bounding box center [1113, 166] width 378 height 39
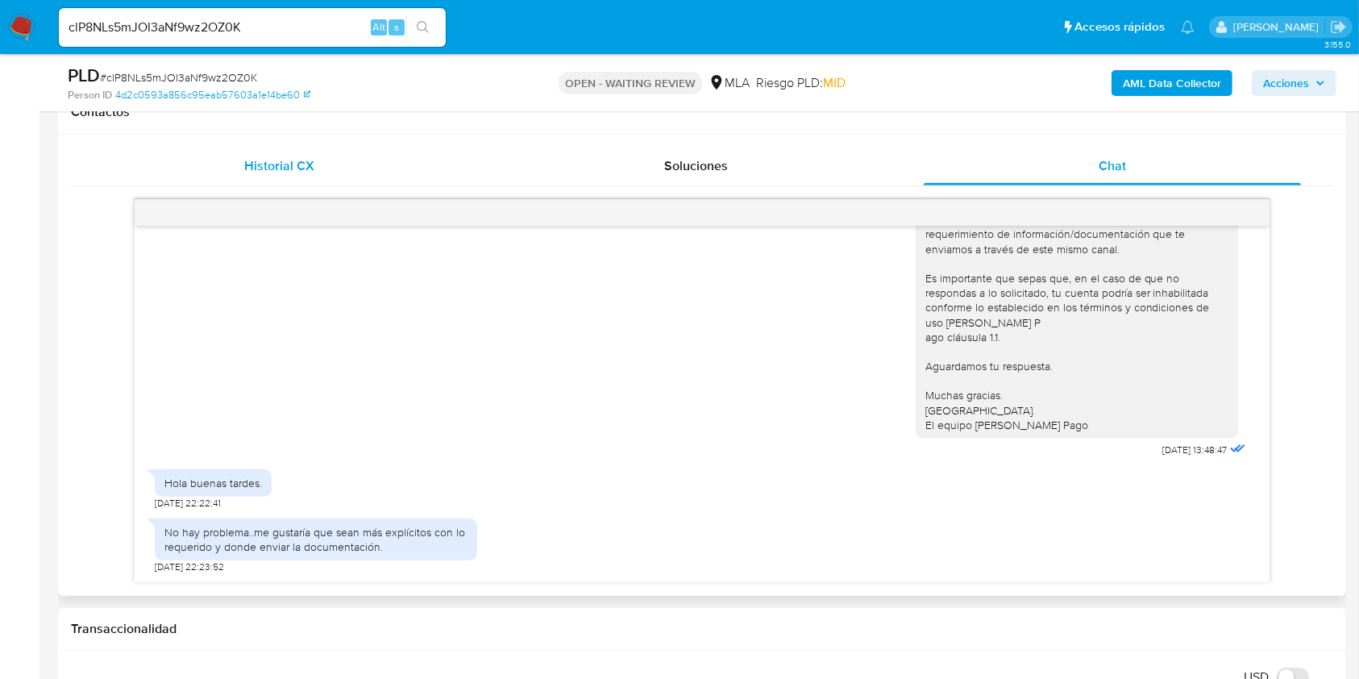
click at [287, 174] on span "Historial CX" at bounding box center [279, 165] width 70 height 19
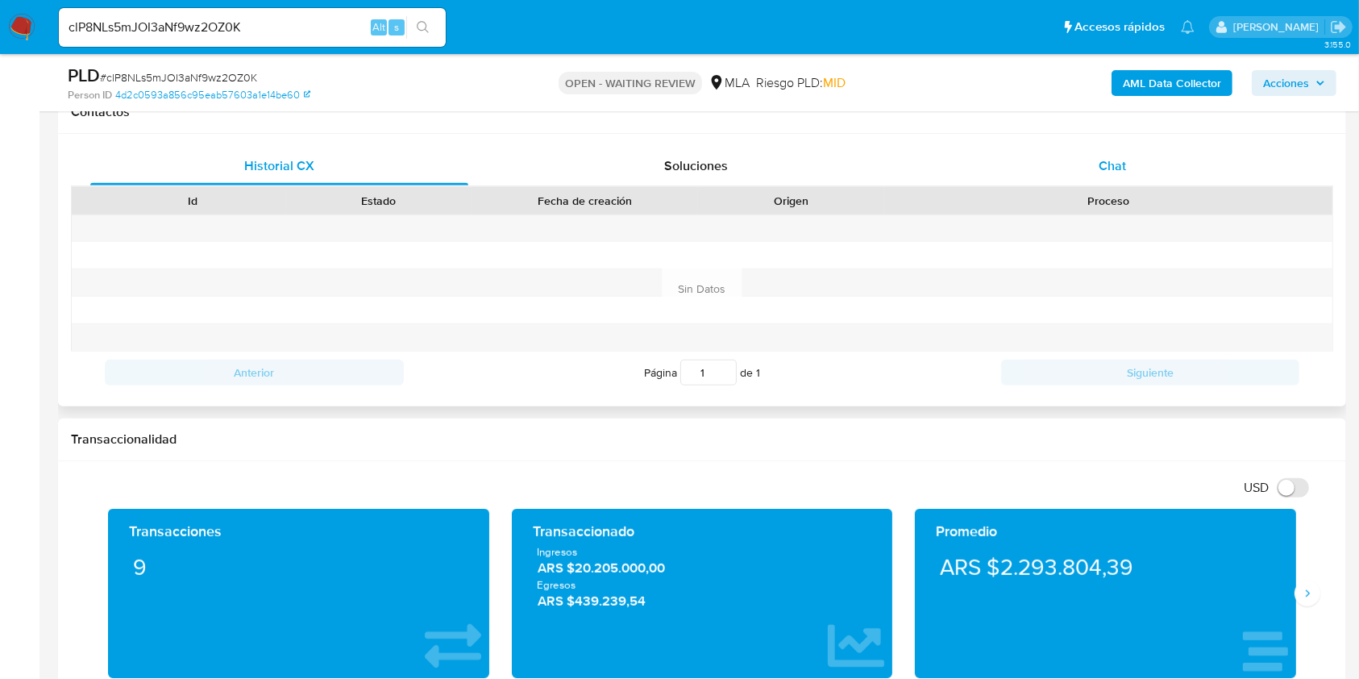
click at [1124, 159] on span "Chat" at bounding box center [1112, 165] width 27 height 19
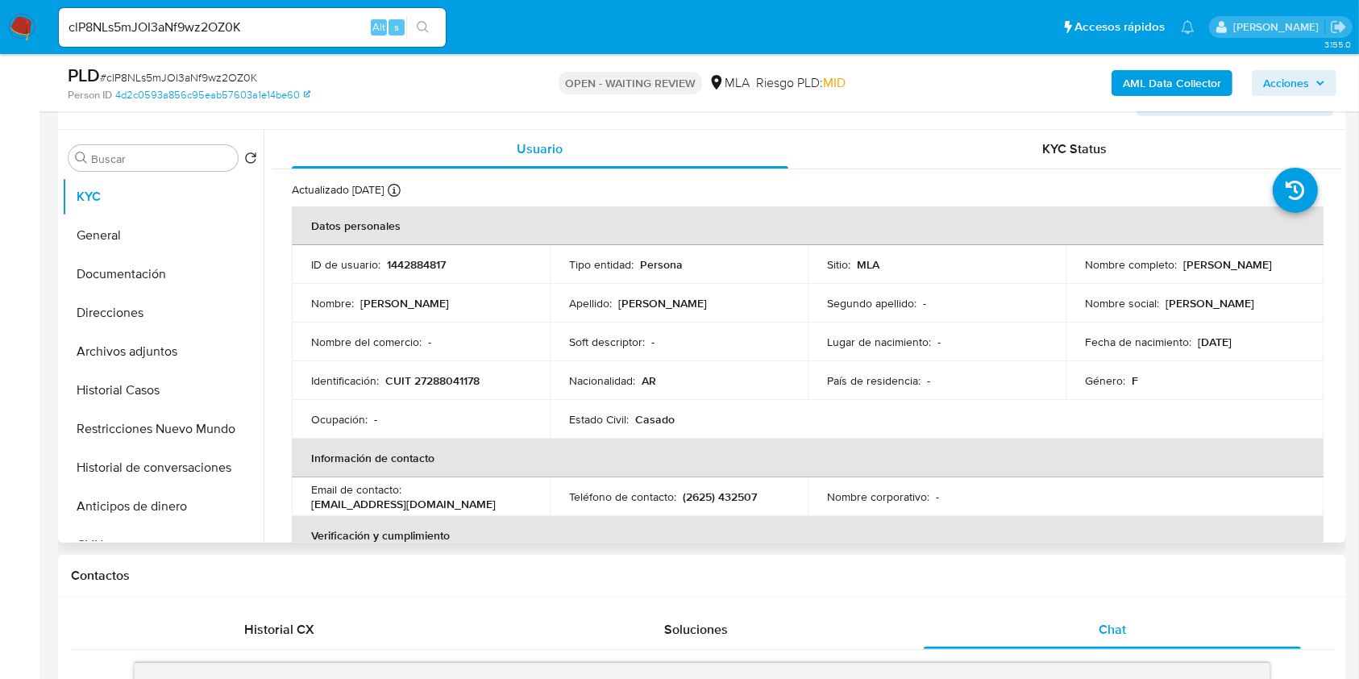
scroll to position [322, 0]
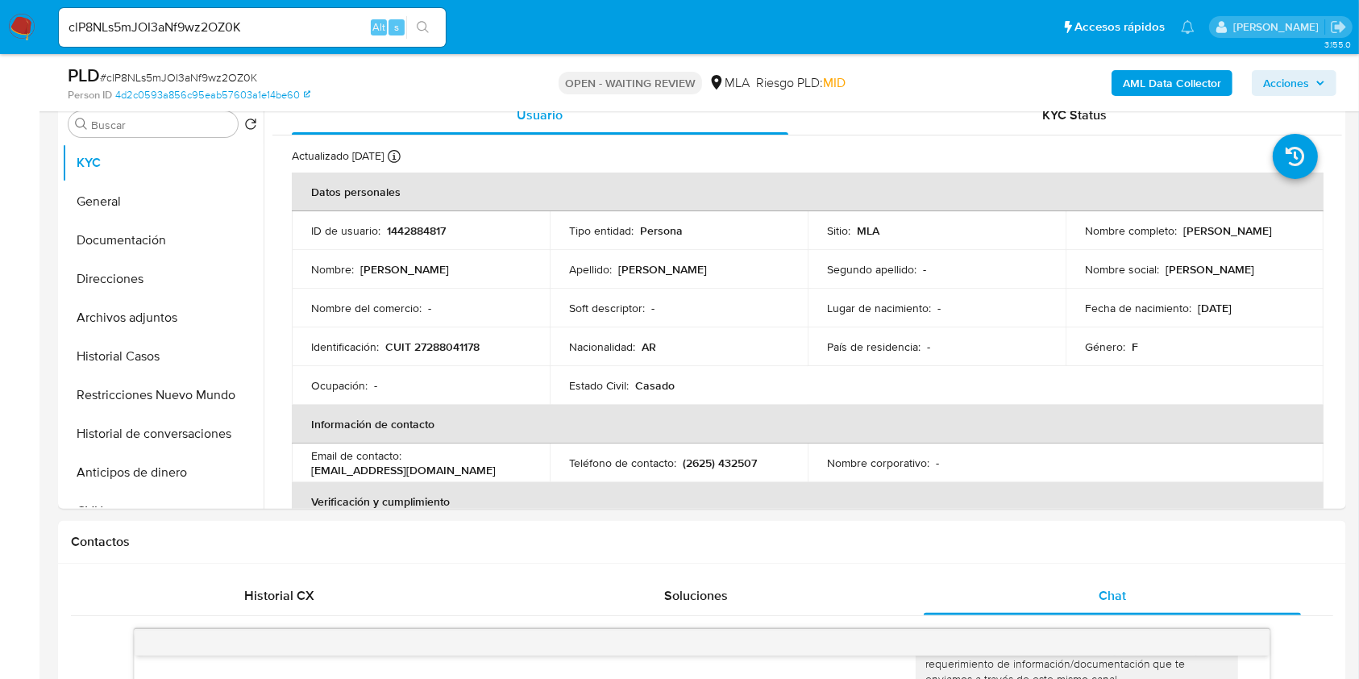
click at [268, 22] on input "clP8NLs5mJOI3aNf9wz2OZ0K" at bounding box center [252, 27] width 387 height 21
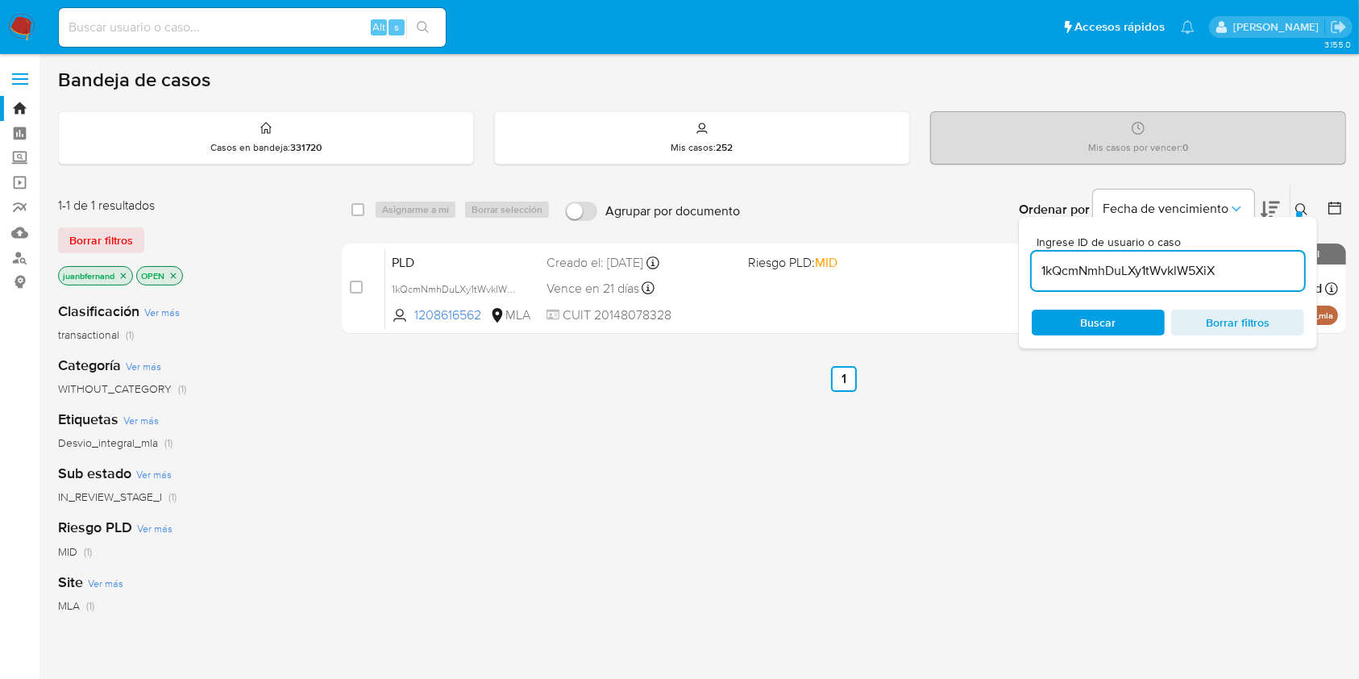
click at [1222, 268] on input "1kQcmNmhDuLXy1tWvklW5XiX" at bounding box center [1168, 270] width 272 height 21
paste input "clP8NLs5mJOI3aNf9wz2OZ0K"
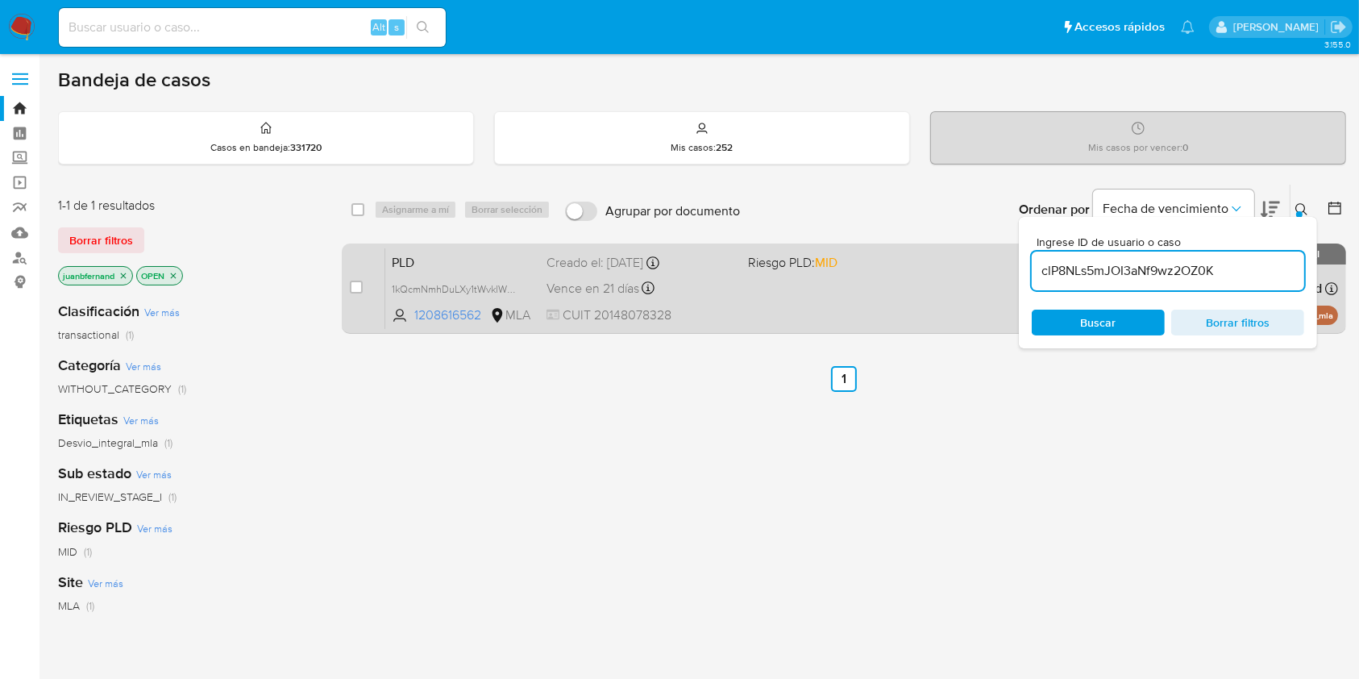
type input "clP8NLs5mJOI3aNf9wz2OZ0K"
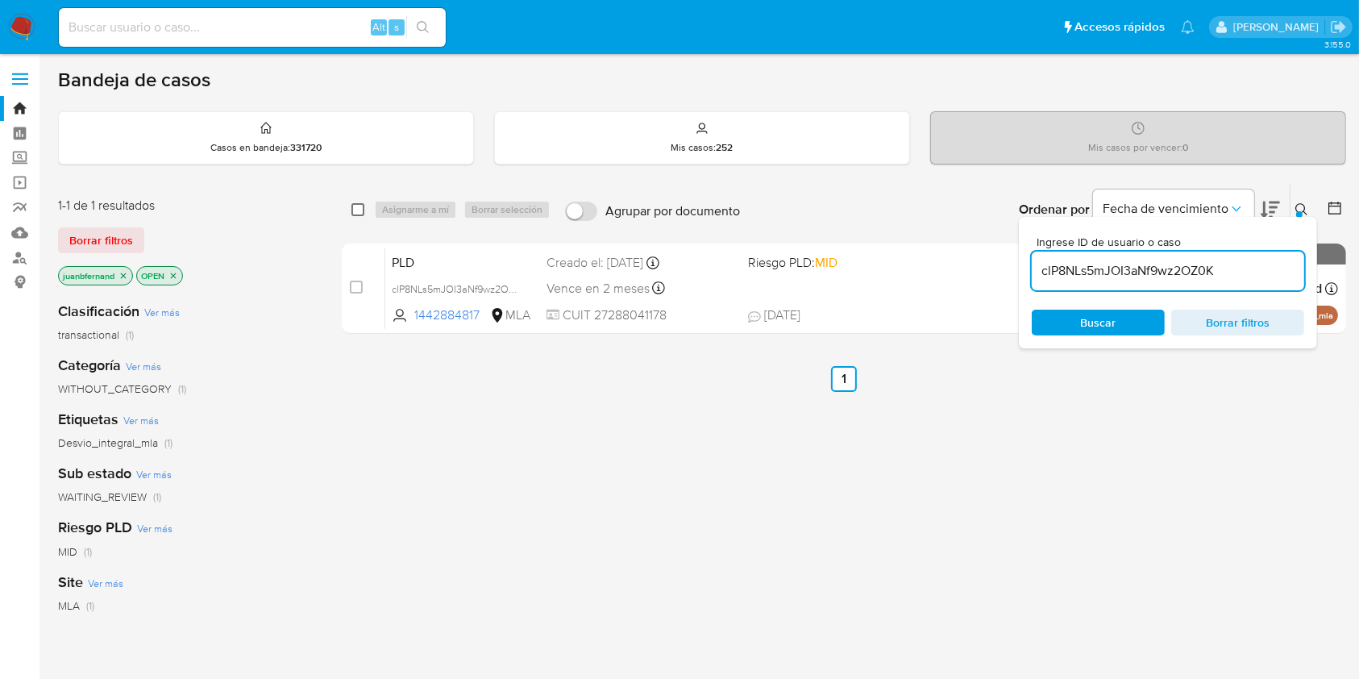
click at [356, 210] on input "checkbox" at bounding box center [357, 209] width 13 height 13
checkbox input "true"
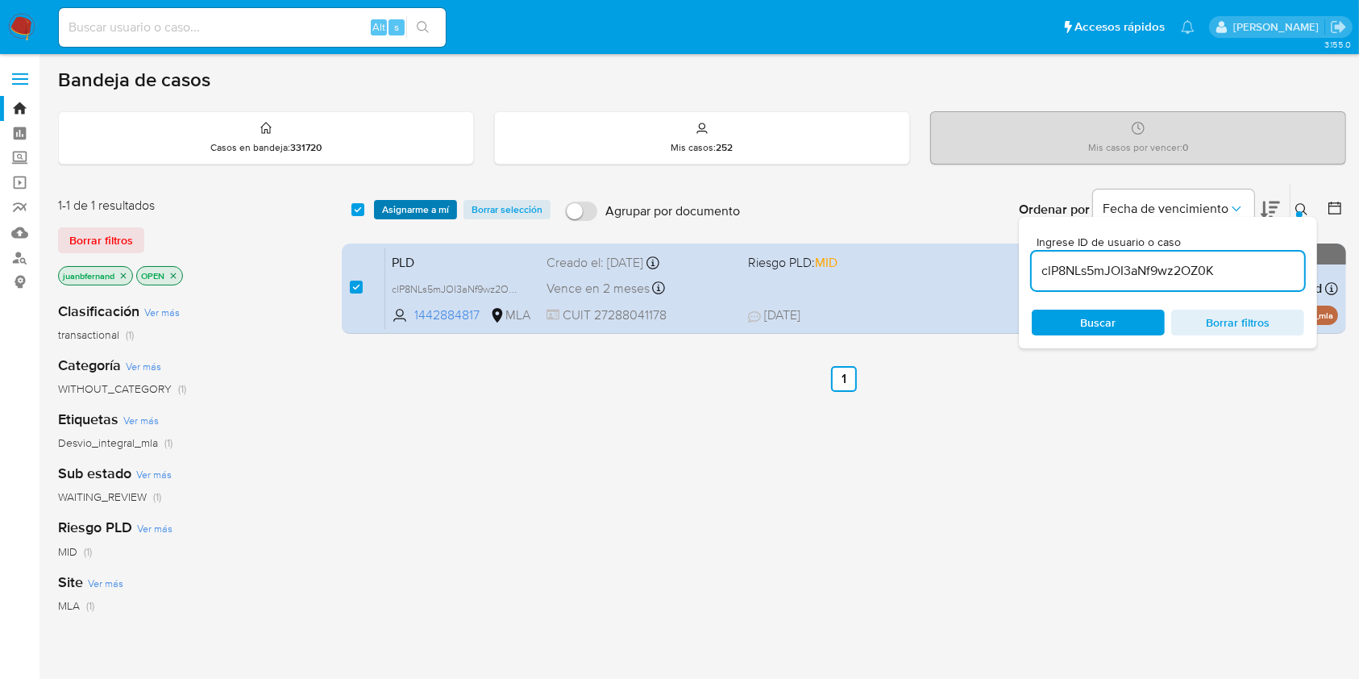
click at [413, 210] on span "Asignarme a mí" at bounding box center [415, 209] width 67 height 16
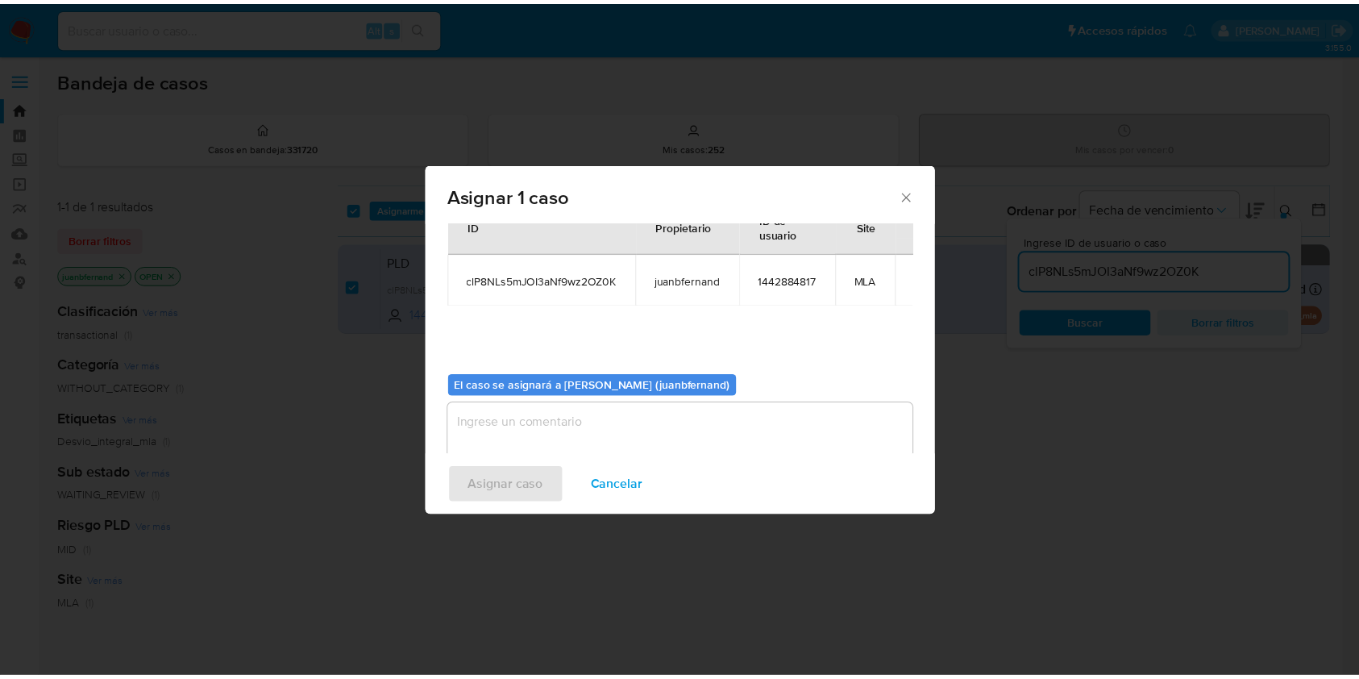
scroll to position [82, 0]
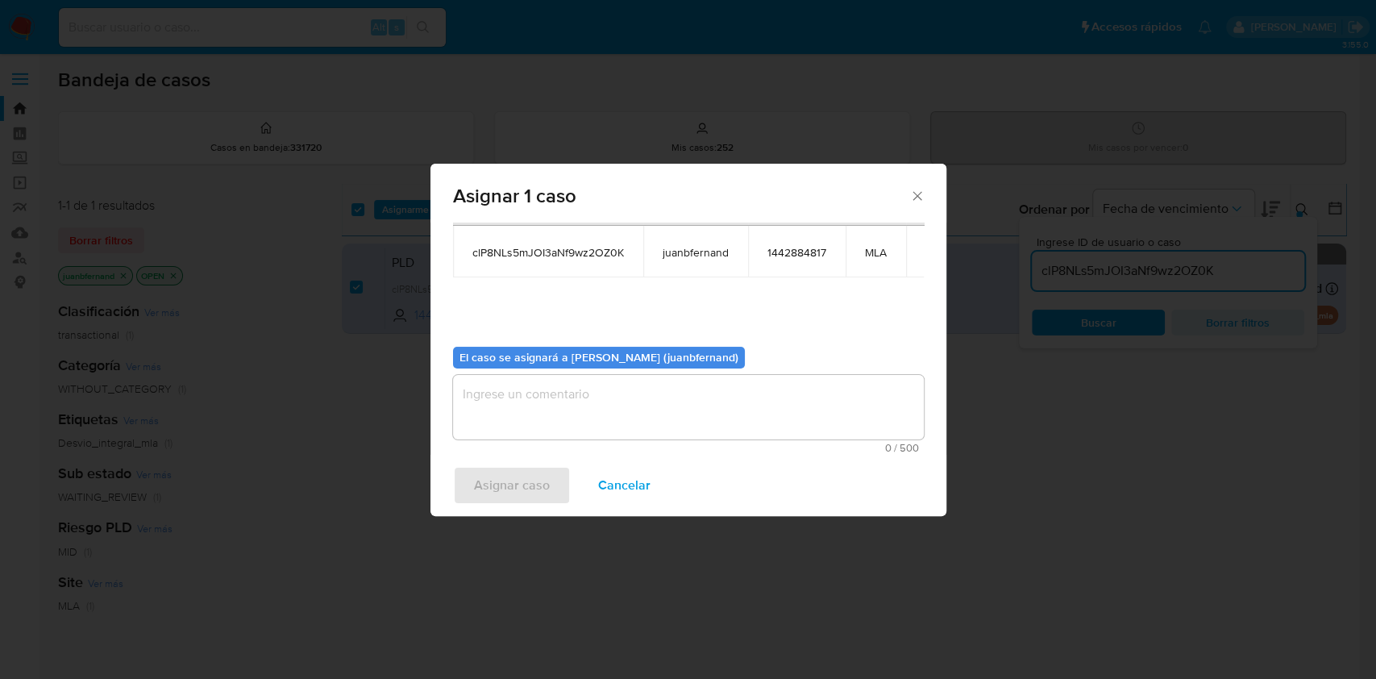
click at [683, 397] on textarea "assign-modal" at bounding box center [688, 407] width 471 height 64
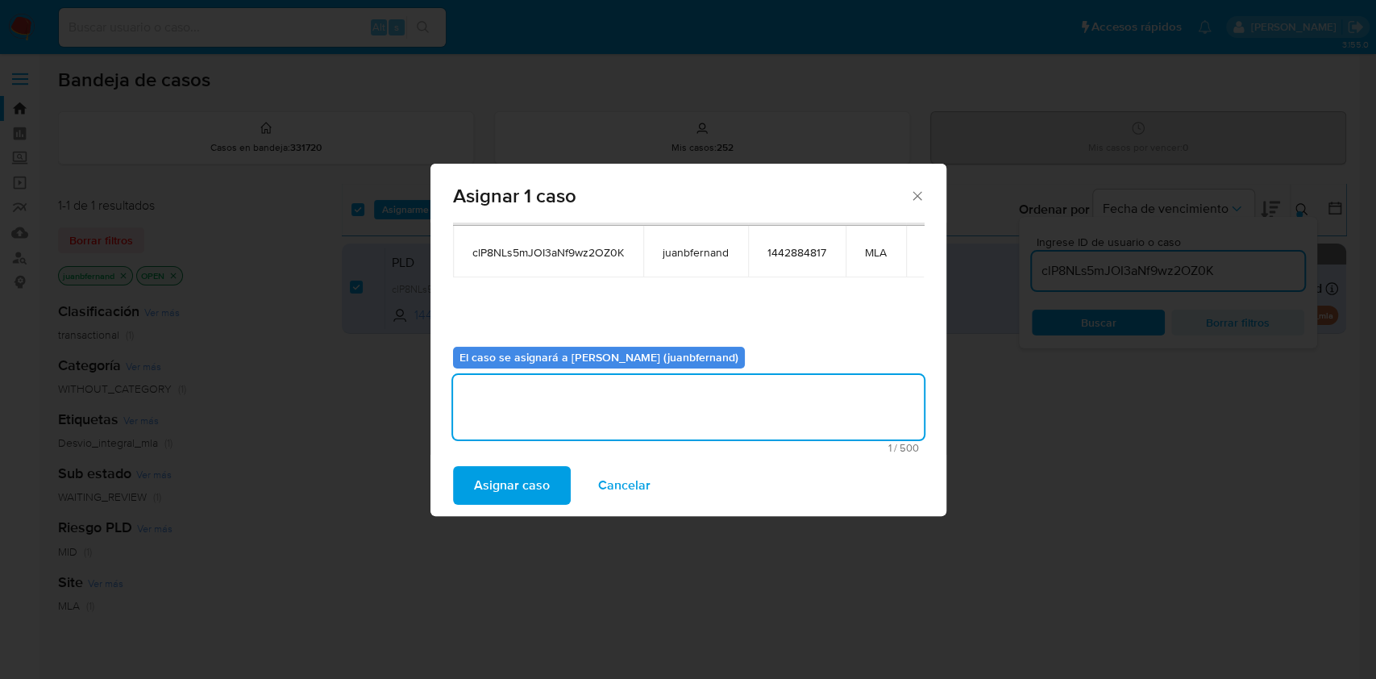
click at [521, 480] on span "Asignar caso" at bounding box center [512, 484] width 76 height 35
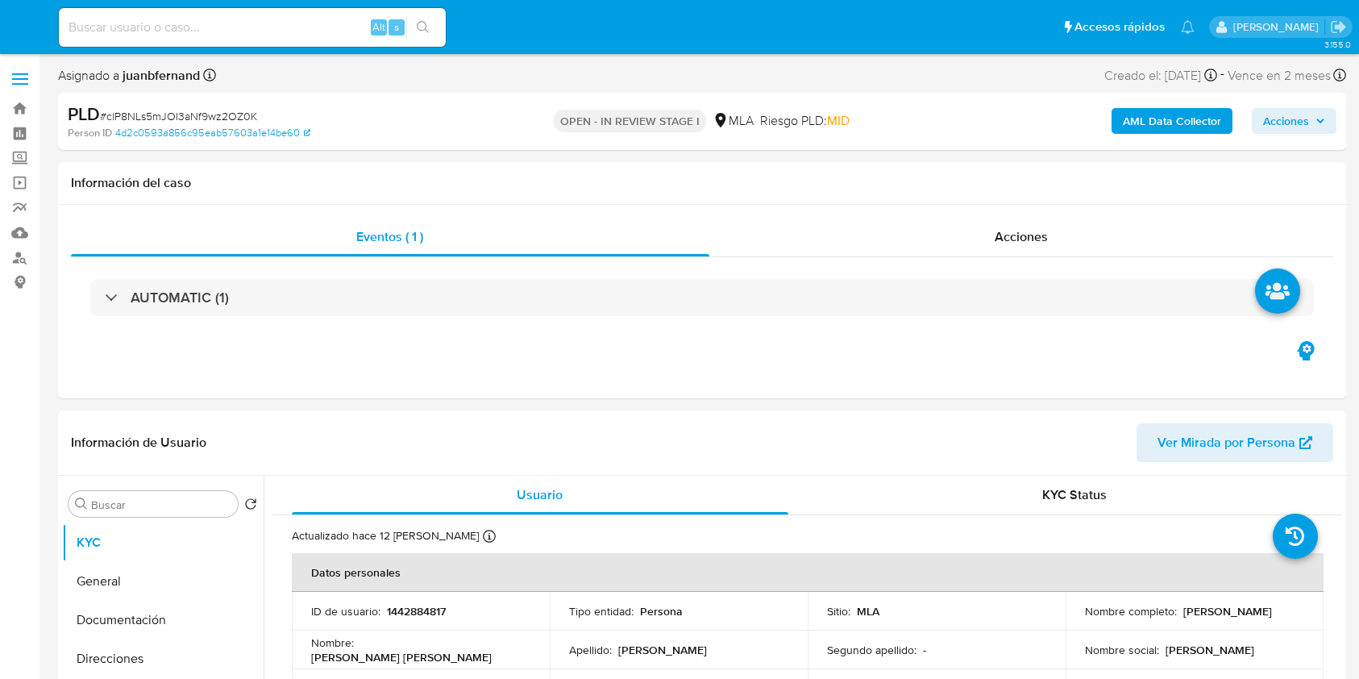
select select "10"
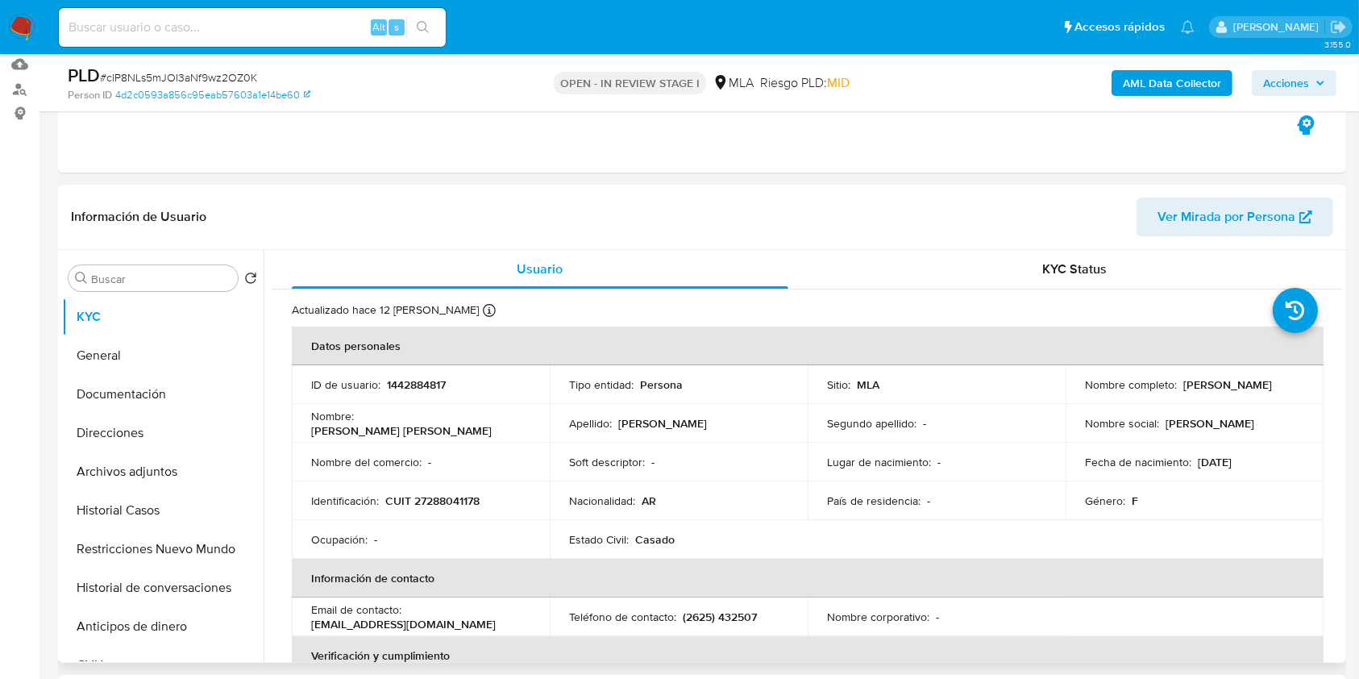
scroll to position [430, 0]
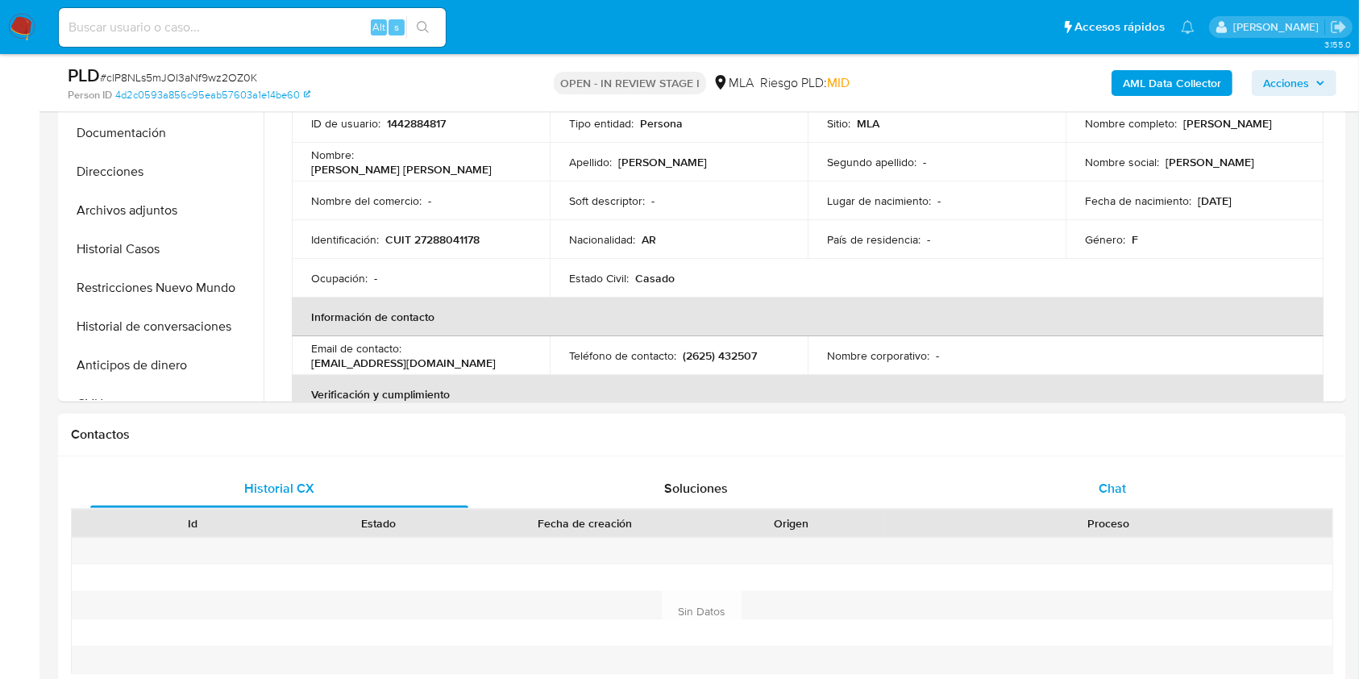
click at [1084, 487] on div "Chat" at bounding box center [1113, 488] width 378 height 39
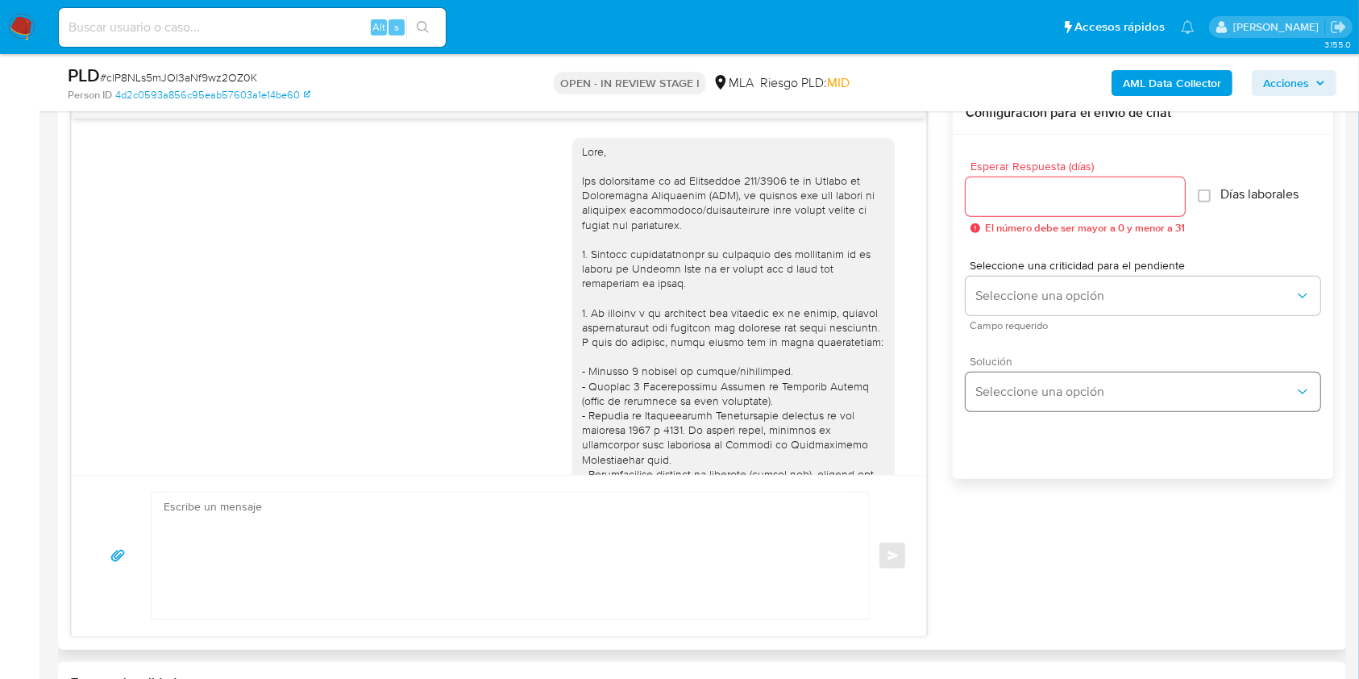
scroll to position [1024, 0]
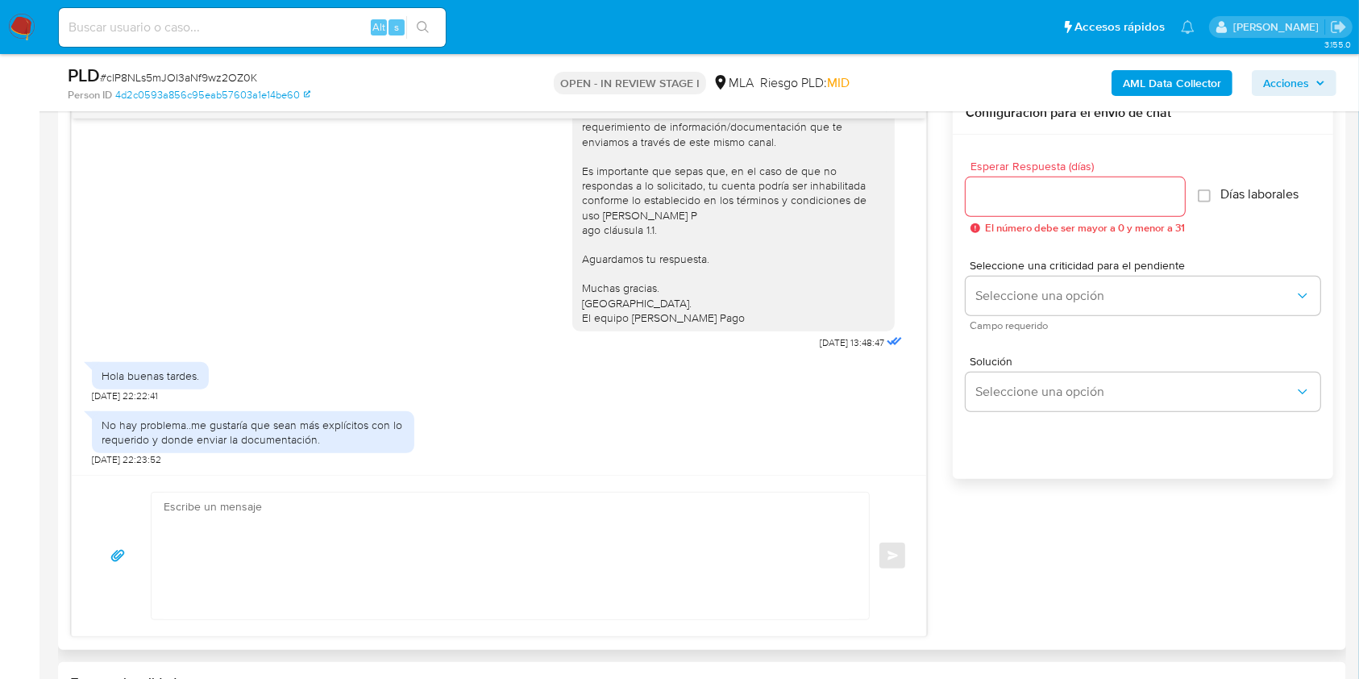
click at [559, 571] on textarea at bounding box center [506, 555] width 685 height 127
paste textarea "Hola. Esperamos que te encuentres muy bien. Te consultamos si tuviste oportunid…"
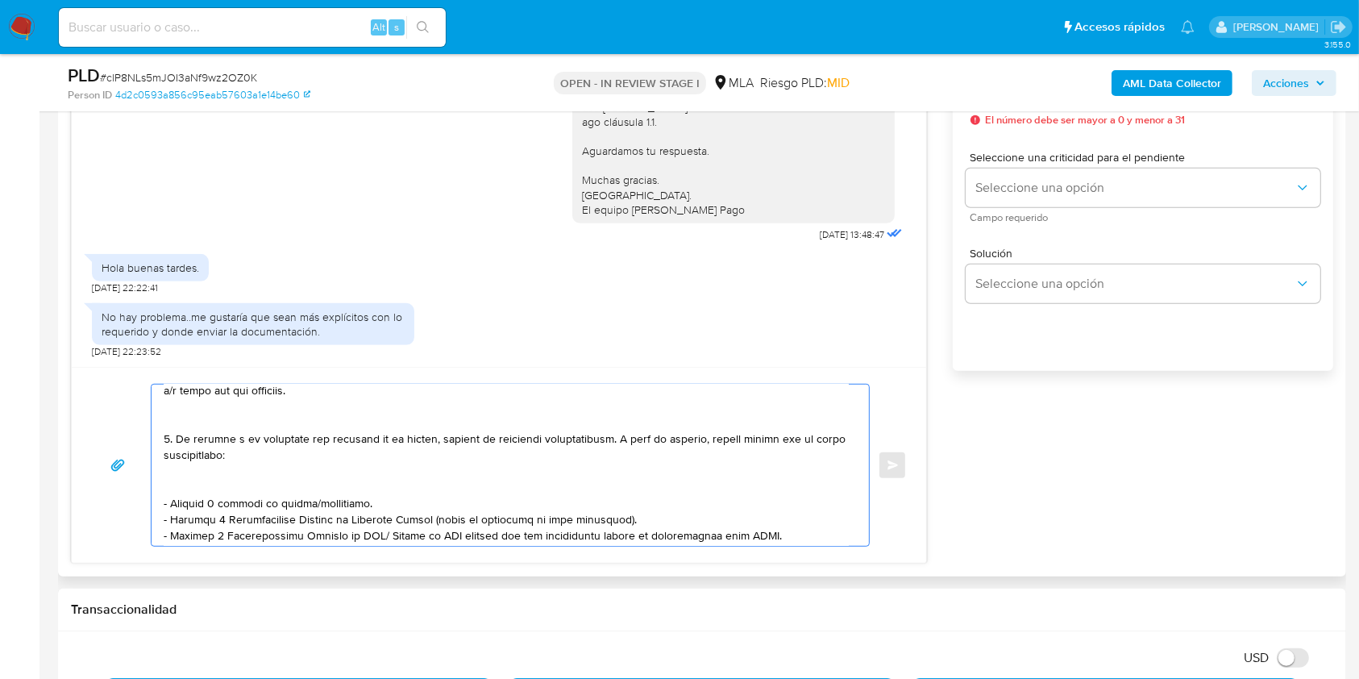
scroll to position [0, 0]
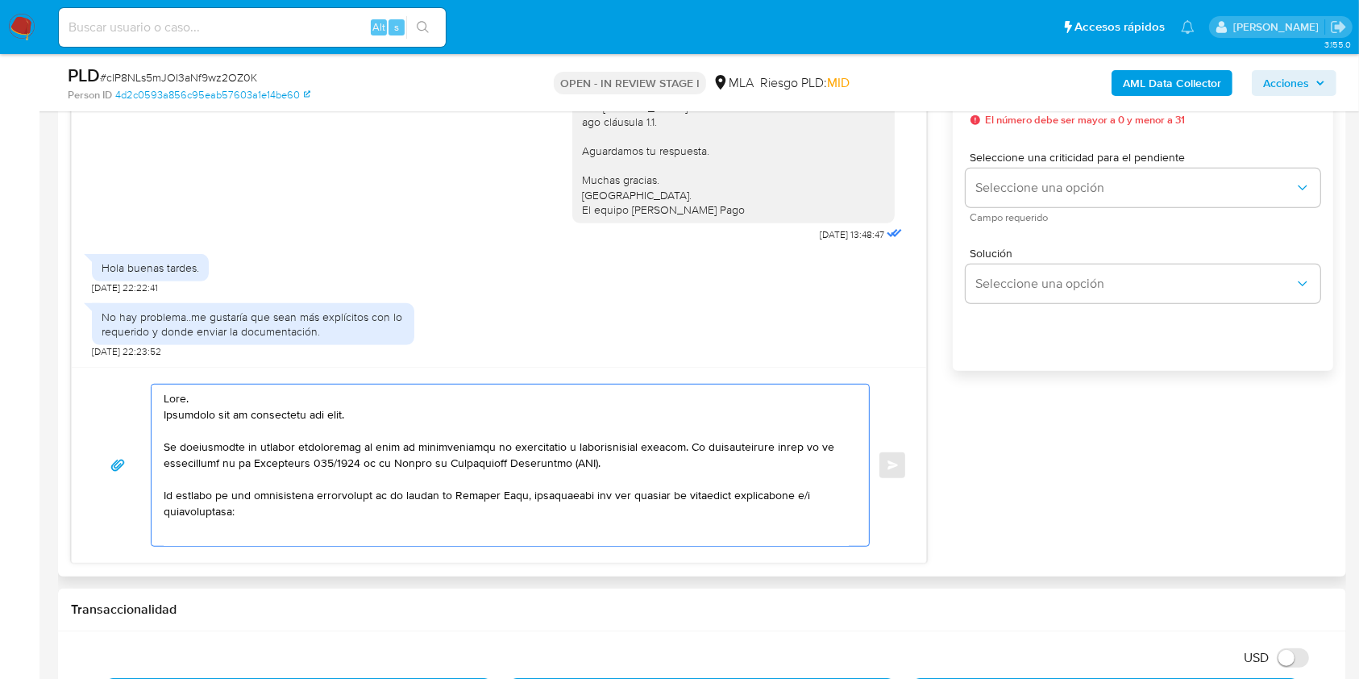
click at [342, 417] on textarea at bounding box center [506, 464] width 685 height 161
click at [314, 413] on textarea at bounding box center [506, 464] width 685 height 161
click at [305, 414] on textarea at bounding box center [506, 464] width 685 height 161
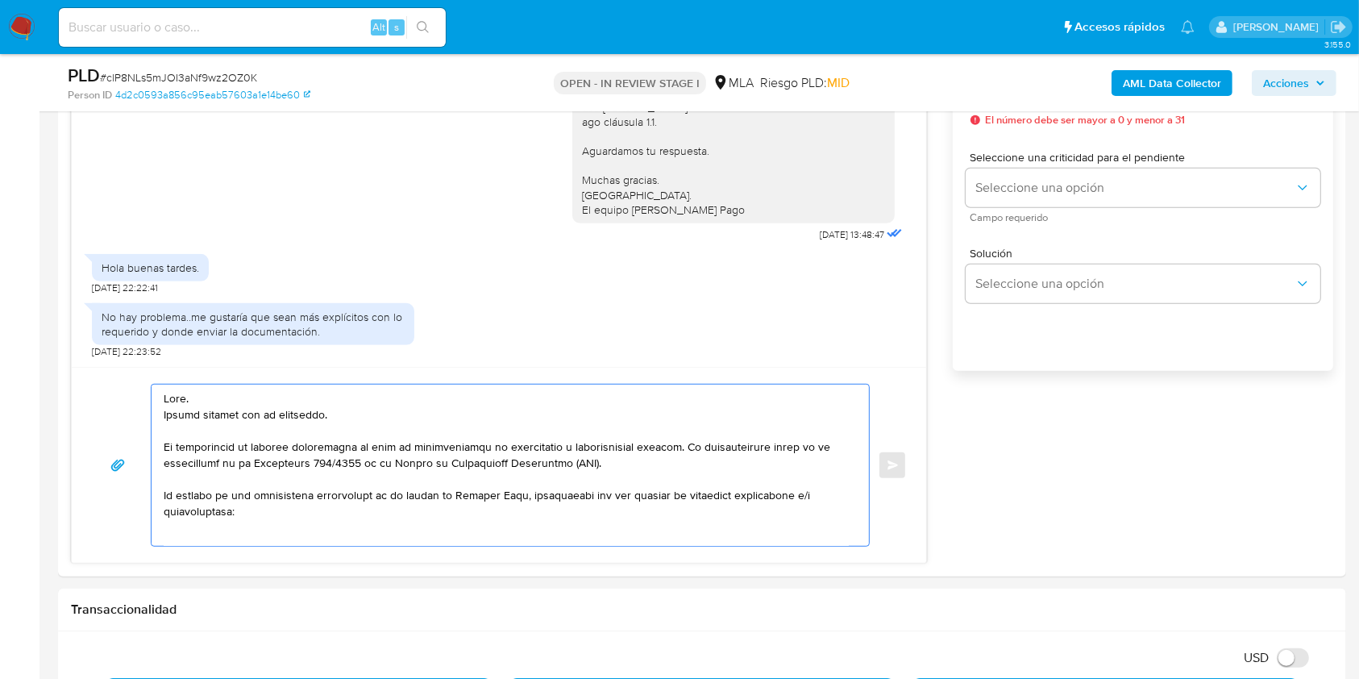
click at [0, 0] on lt-span "respue st a" at bounding box center [0, 0] width 0 height 0
click at [224, 461] on textarea at bounding box center [506, 464] width 685 height 161
drag, startPoint x: 683, startPoint y: 447, endPoint x: 83, endPoint y: 444, distance: 600.4
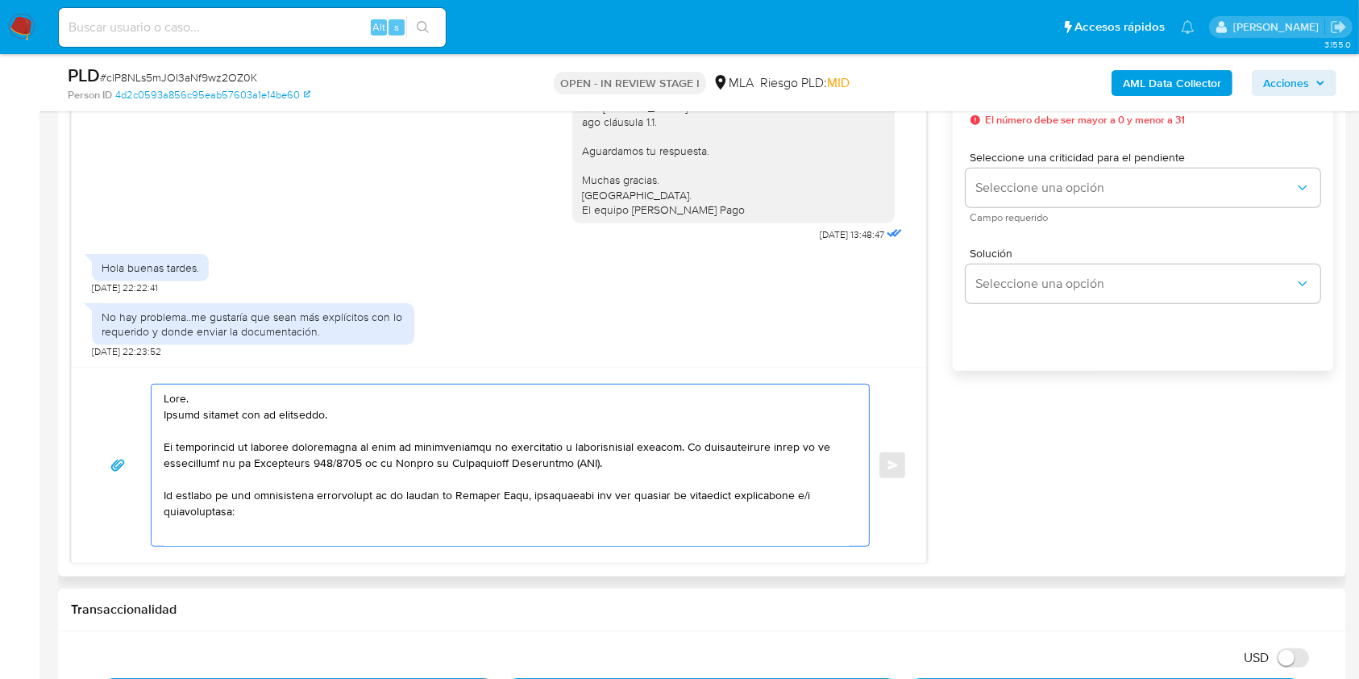
click at [83, 444] on div "Enviar" at bounding box center [499, 465] width 854 height 196
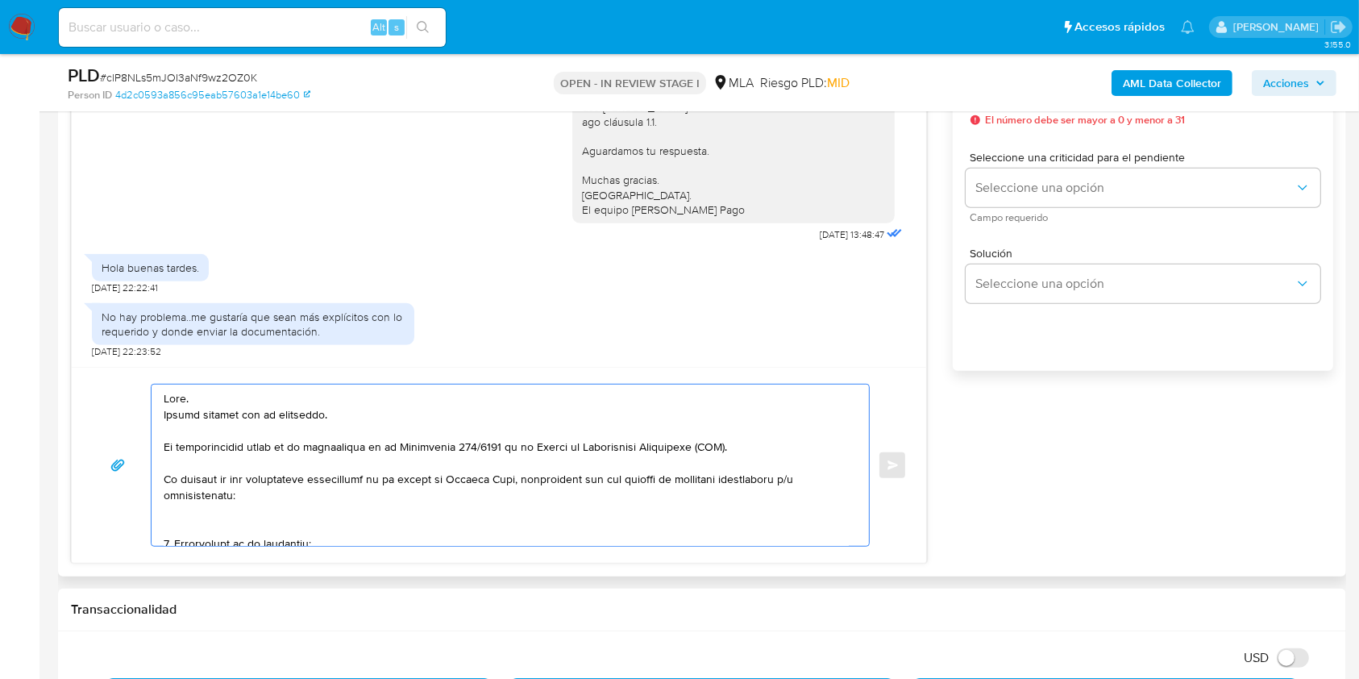
click at [237, 517] on textarea at bounding box center [506, 464] width 685 height 161
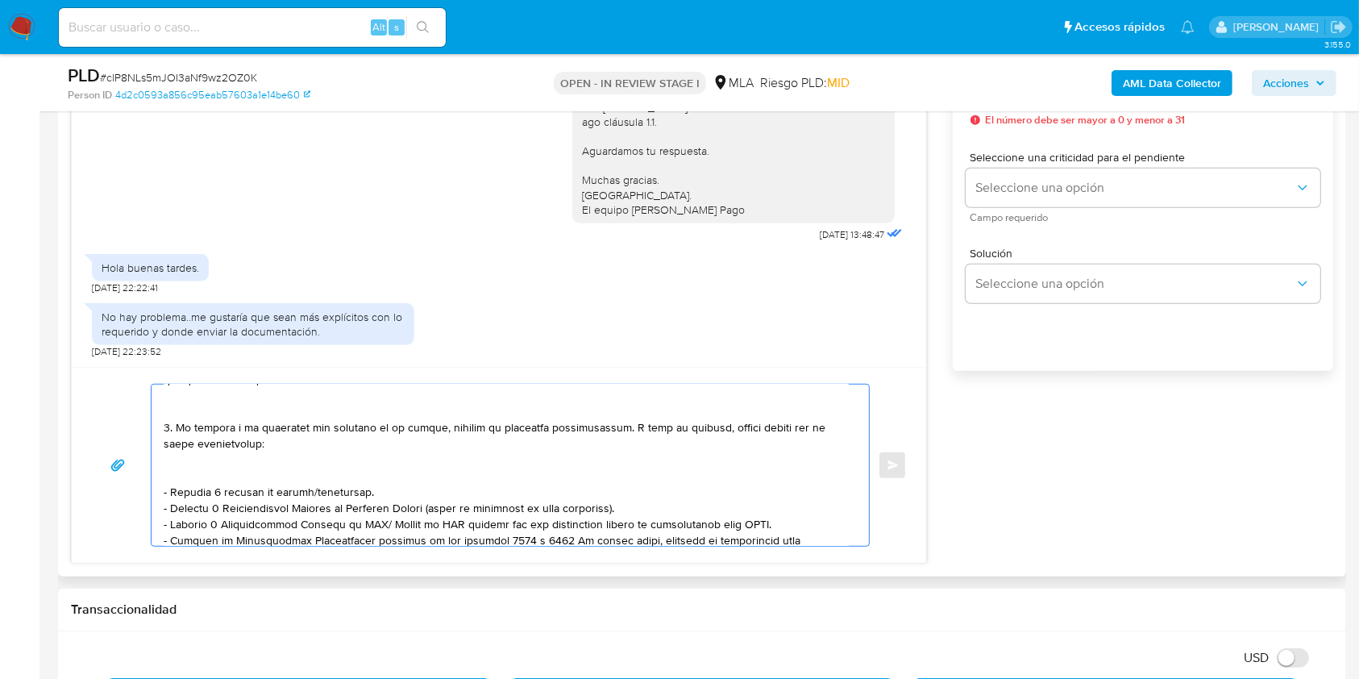
scroll to position [227, 0]
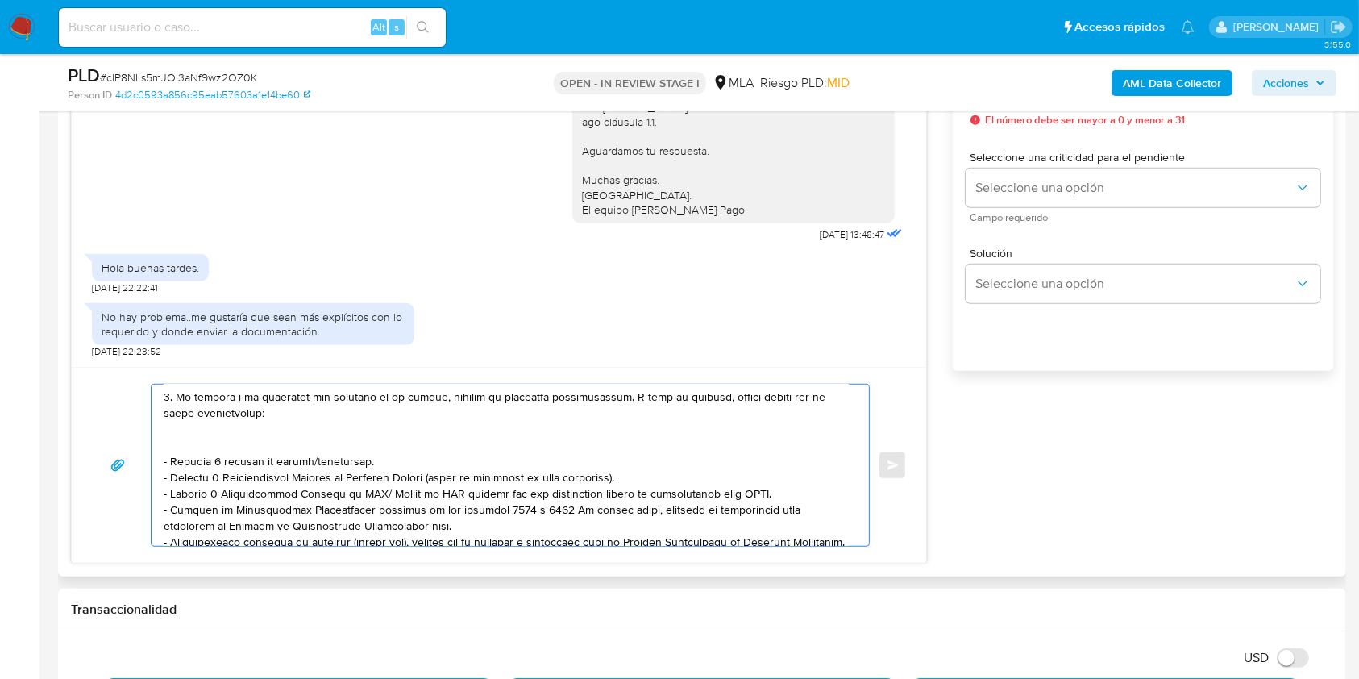
click at [334, 467] on textarea at bounding box center [506, 464] width 685 height 161
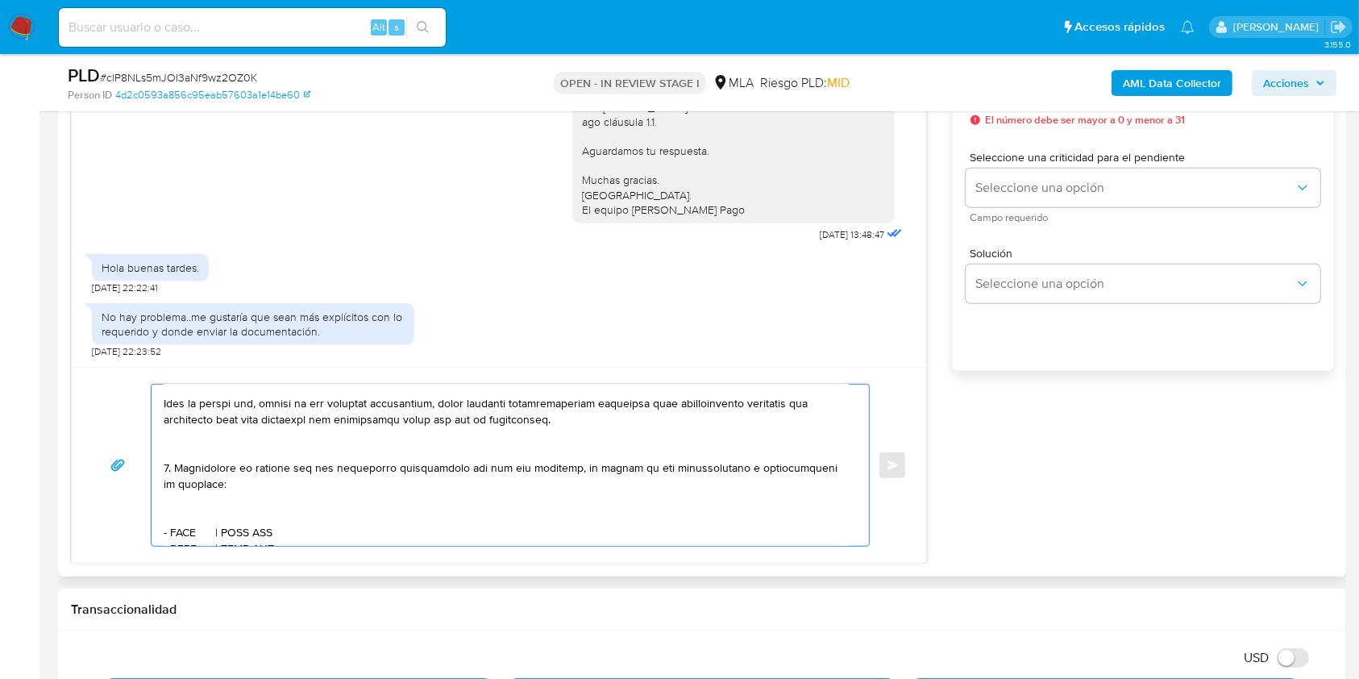
scroll to position [413, 0]
drag, startPoint x: 290, startPoint y: 479, endPoint x: 155, endPoint y: 487, distance: 135.6
click at [155, 487] on div at bounding box center [506, 464] width 709 height 161
type textarea "Hola. Muchas gracias por tu respuesta. El requerimiento surge de la disposición…"
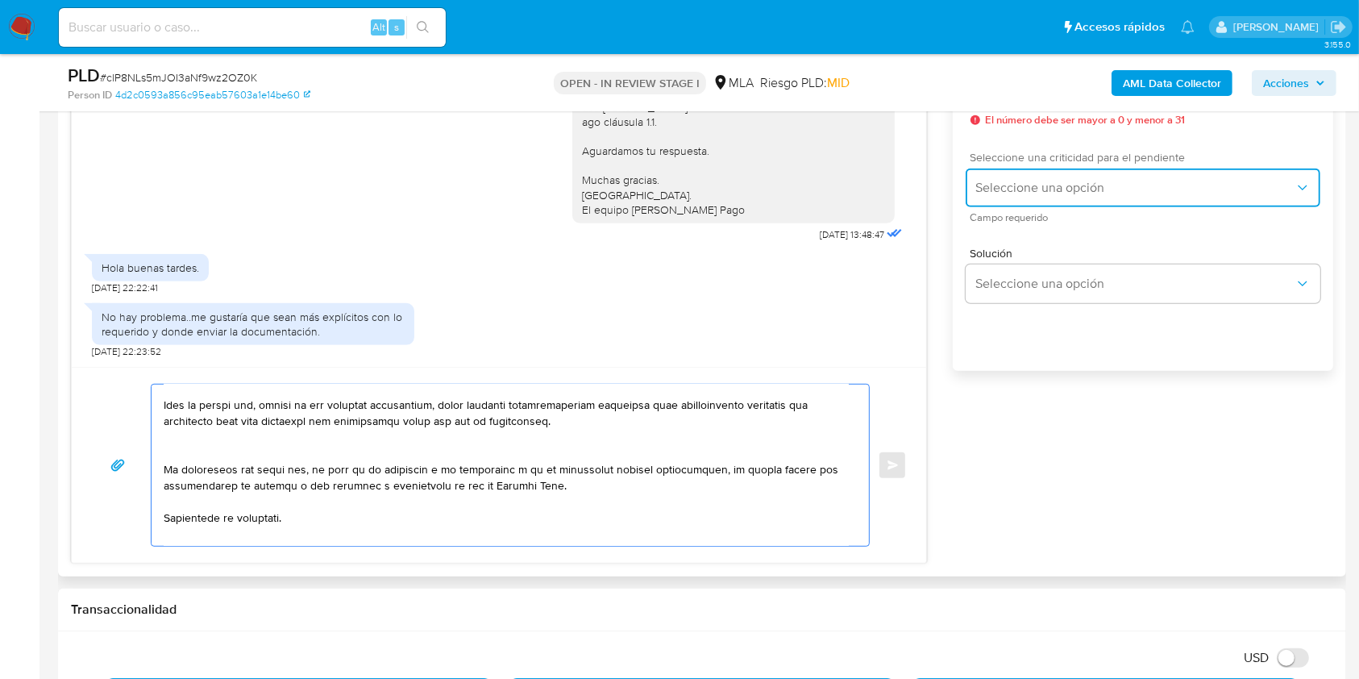
click at [1031, 197] on button "Seleccione una opción" at bounding box center [1143, 187] width 355 height 39
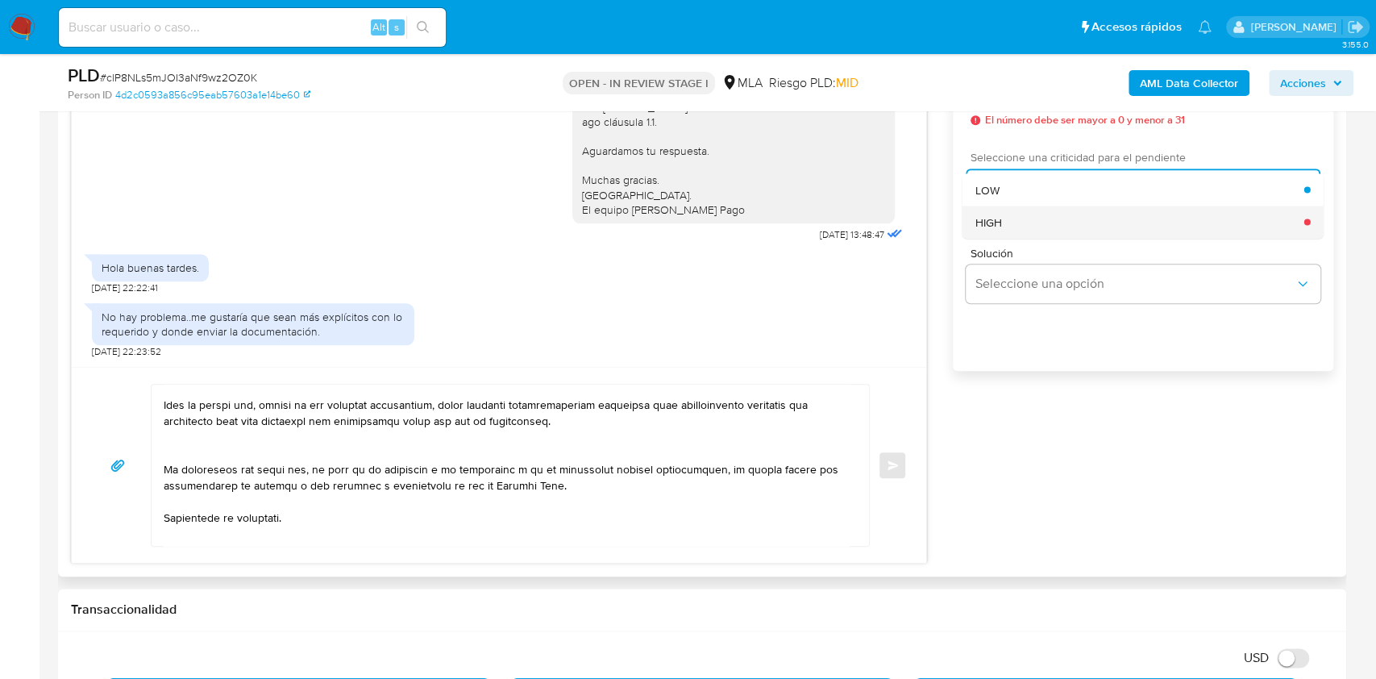
click at [1022, 232] on div "HIGH" at bounding box center [1139, 222] width 329 height 32
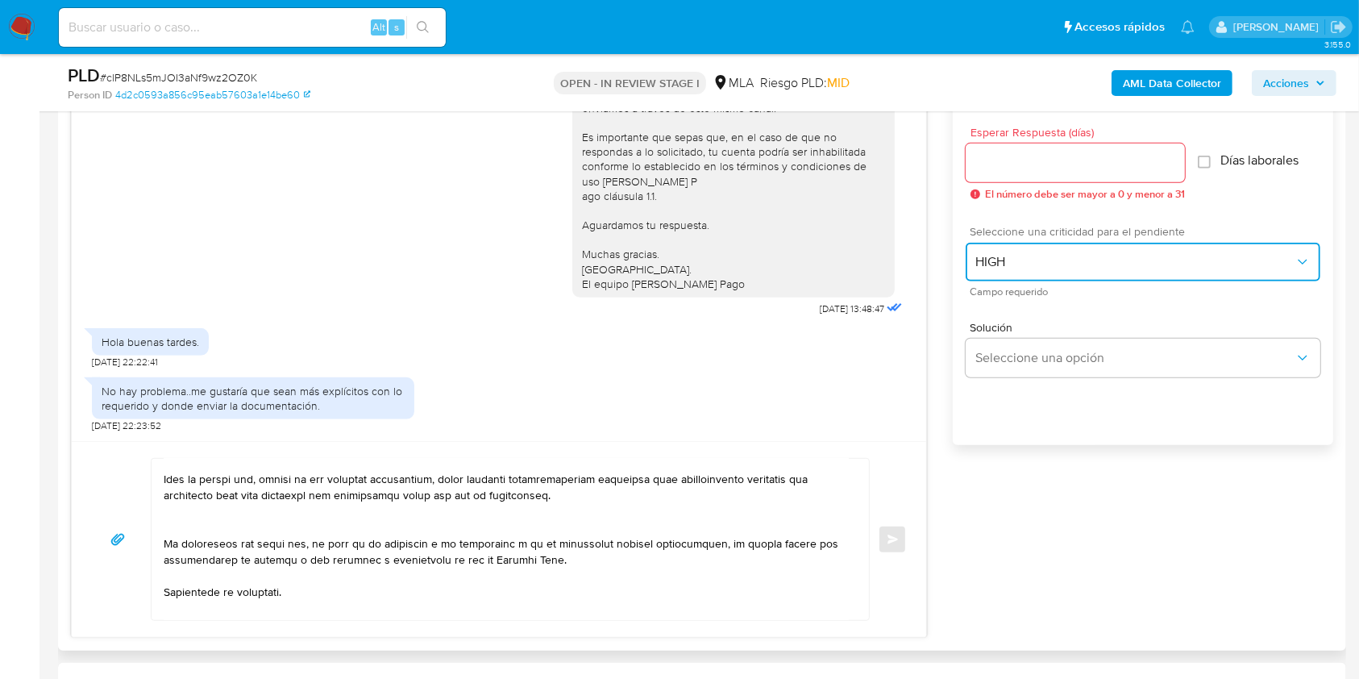
scroll to position [859, 0]
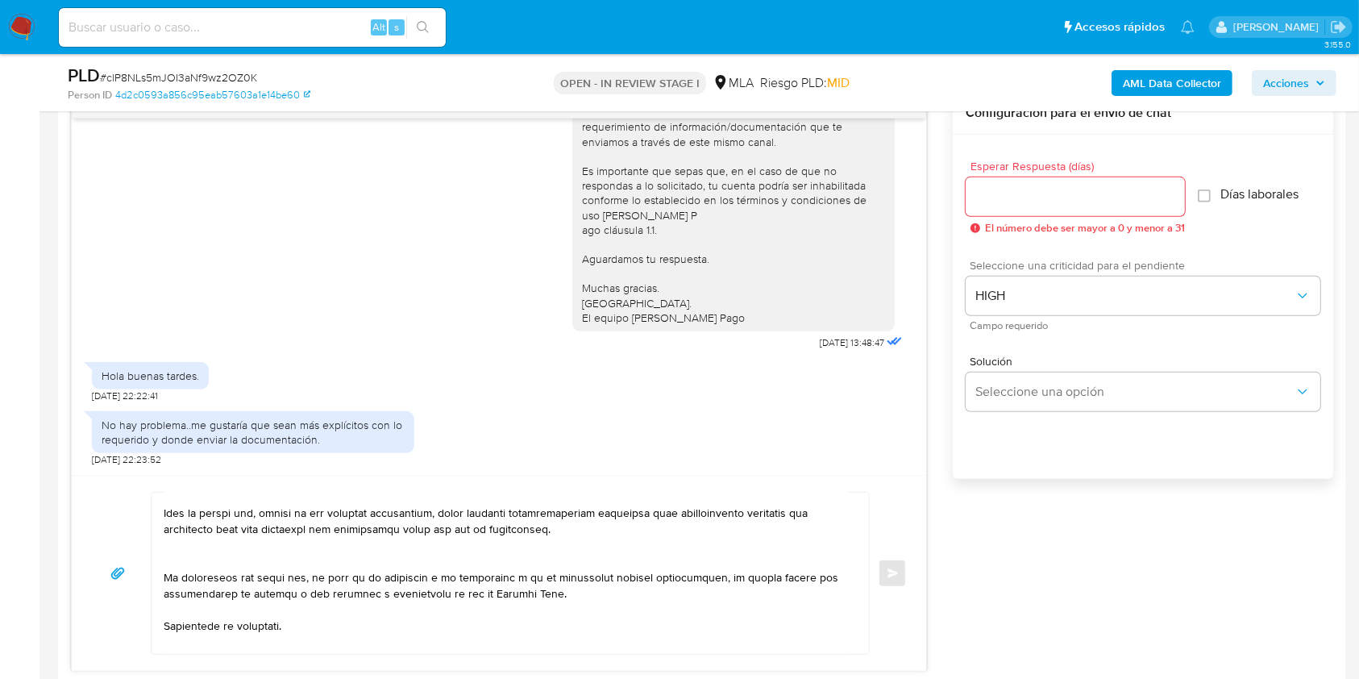
click at [1014, 206] on div at bounding box center [1075, 196] width 219 height 39
click at [1019, 193] on input "Esperar Respuesta (días)" at bounding box center [1075, 196] width 219 height 21
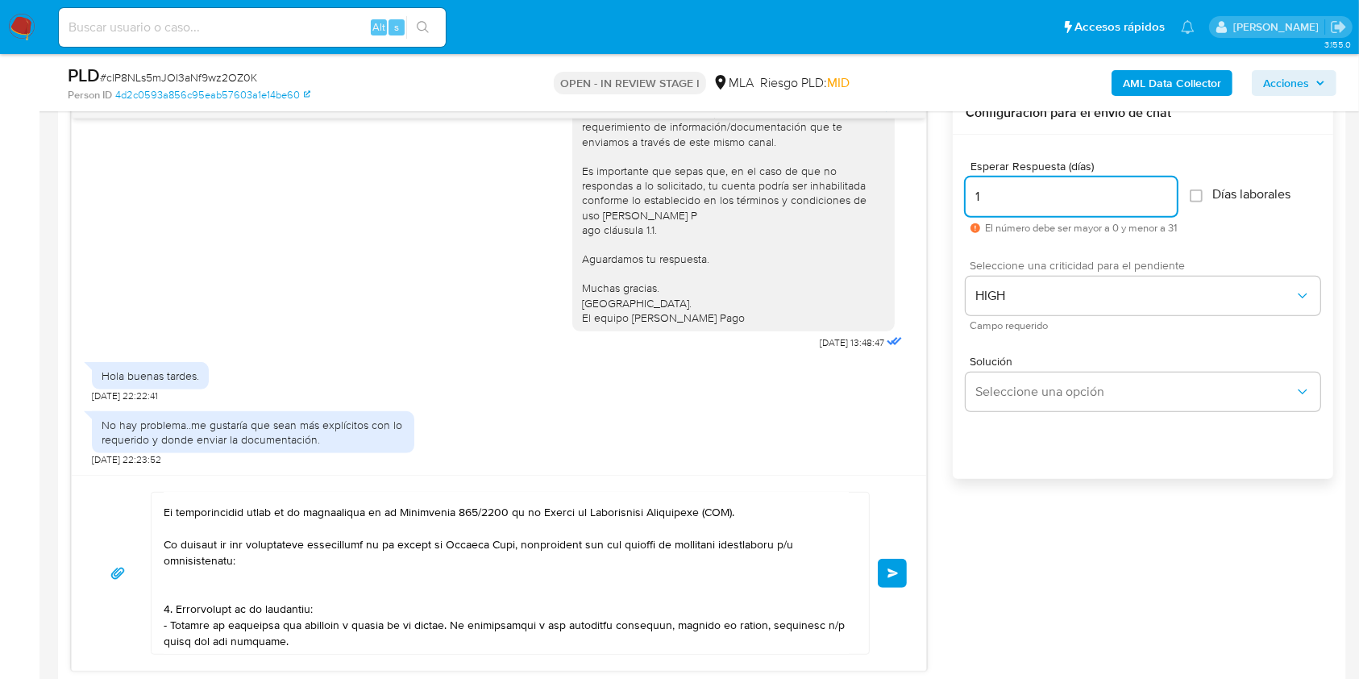
scroll to position [0, 0]
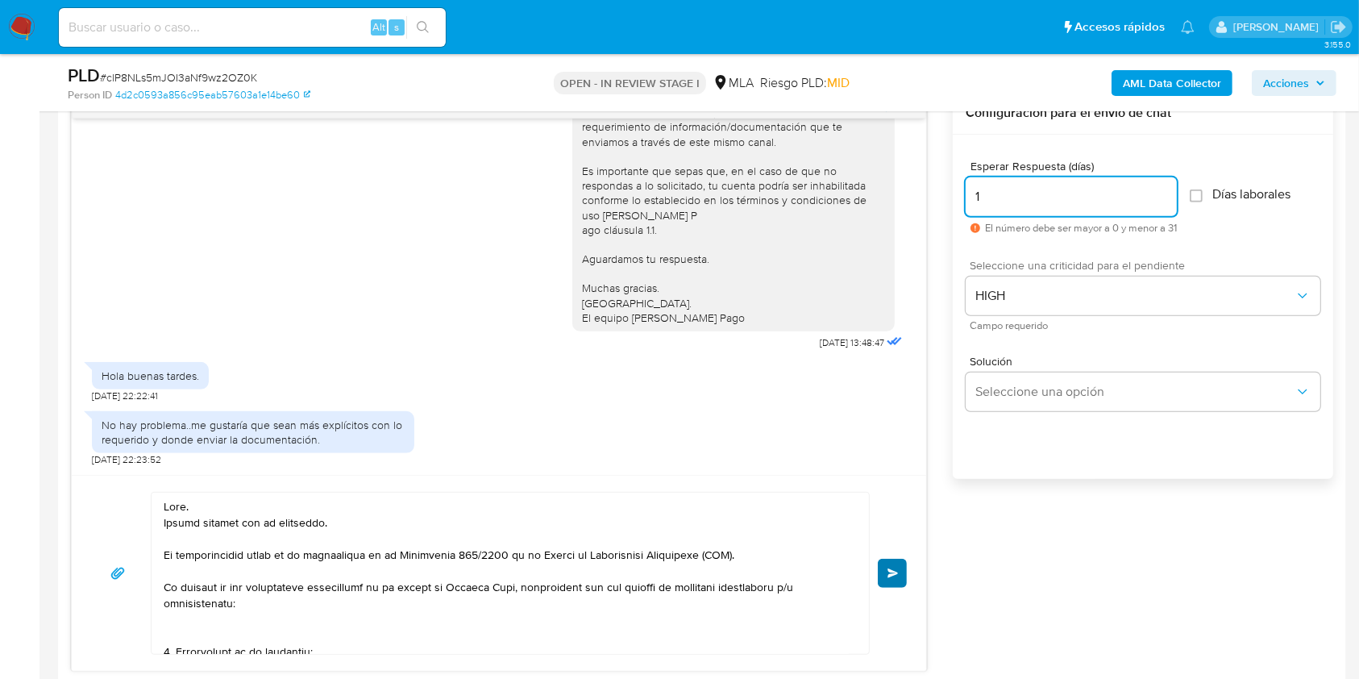
type input "1"
click at [890, 569] on span "Enviar" at bounding box center [892, 573] width 11 height 10
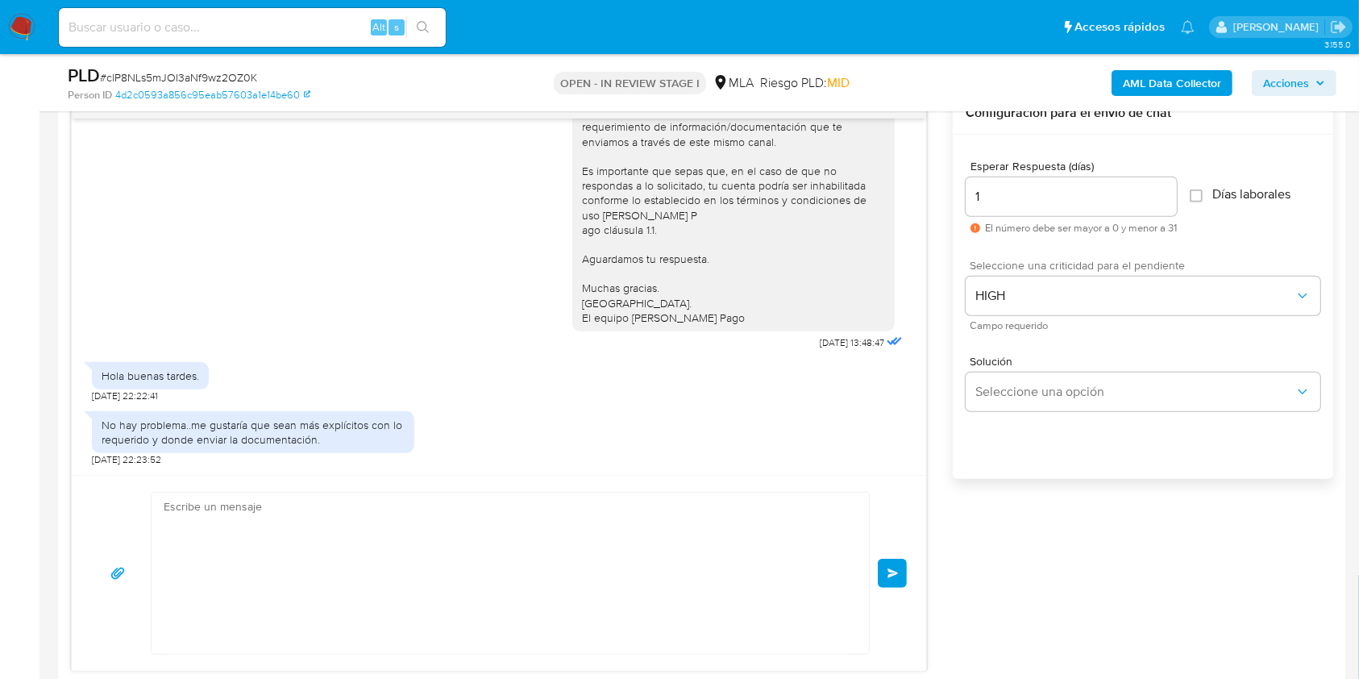
scroll to position [1803, 0]
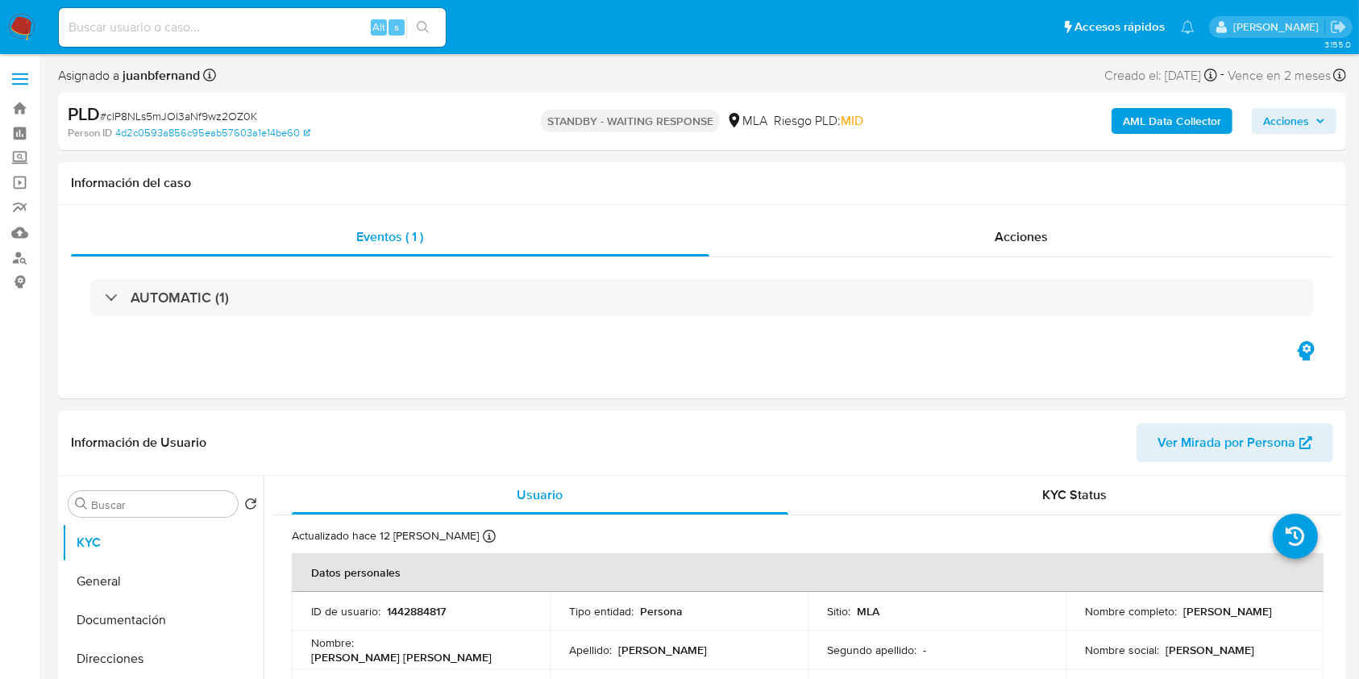
select select "10"
click at [269, 20] on input at bounding box center [252, 27] width 387 height 21
paste input "i1EjJ4yW3mRmVRTqRW2a49Te"
type input "i1EjJ4yW3mRmVRTqRW2a49Te"
click at [417, 27] on icon "search-icon" at bounding box center [423, 27] width 13 height 13
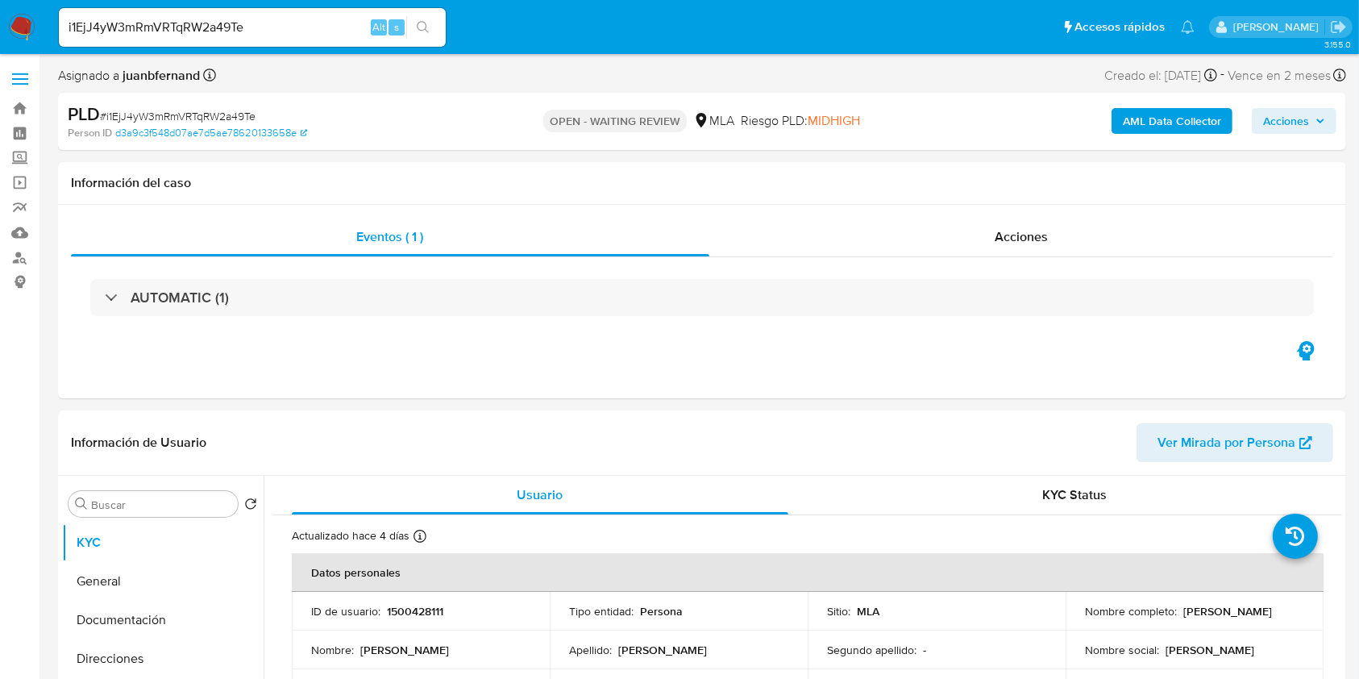
select select "10"
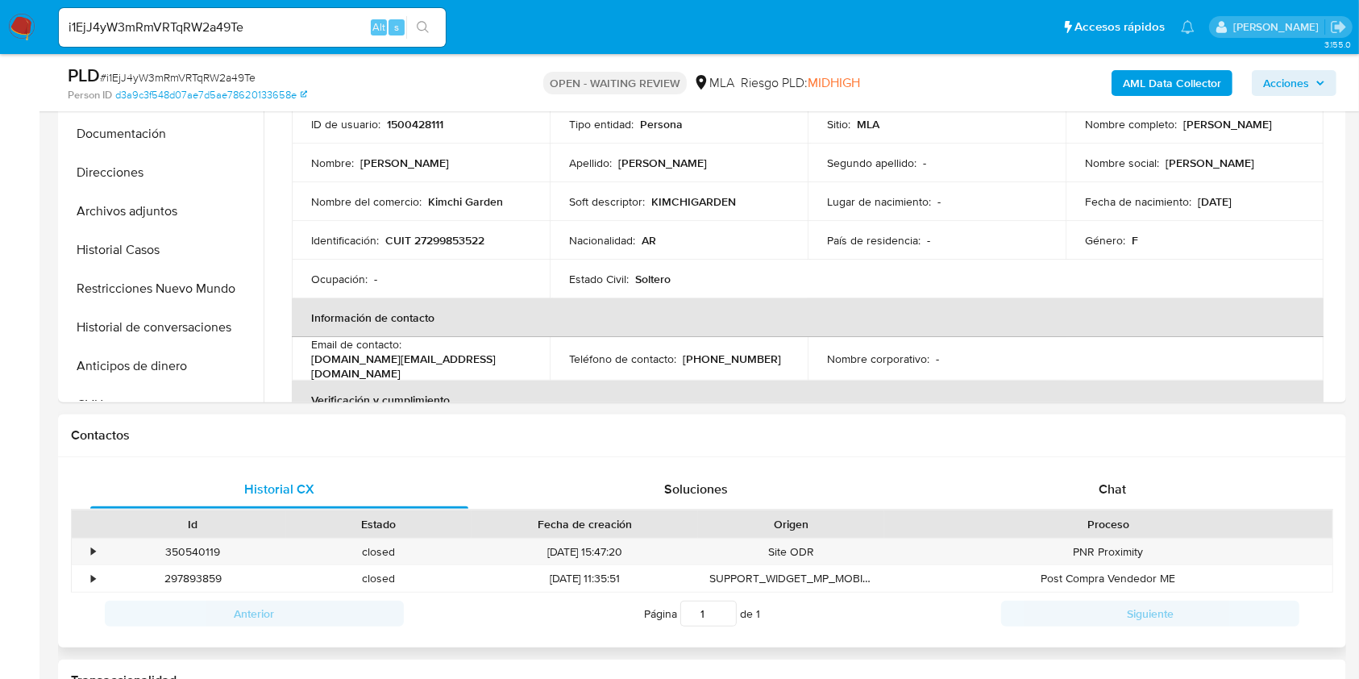
scroll to position [430, 0]
click at [1073, 474] on div "Chat" at bounding box center [1113, 488] width 378 height 39
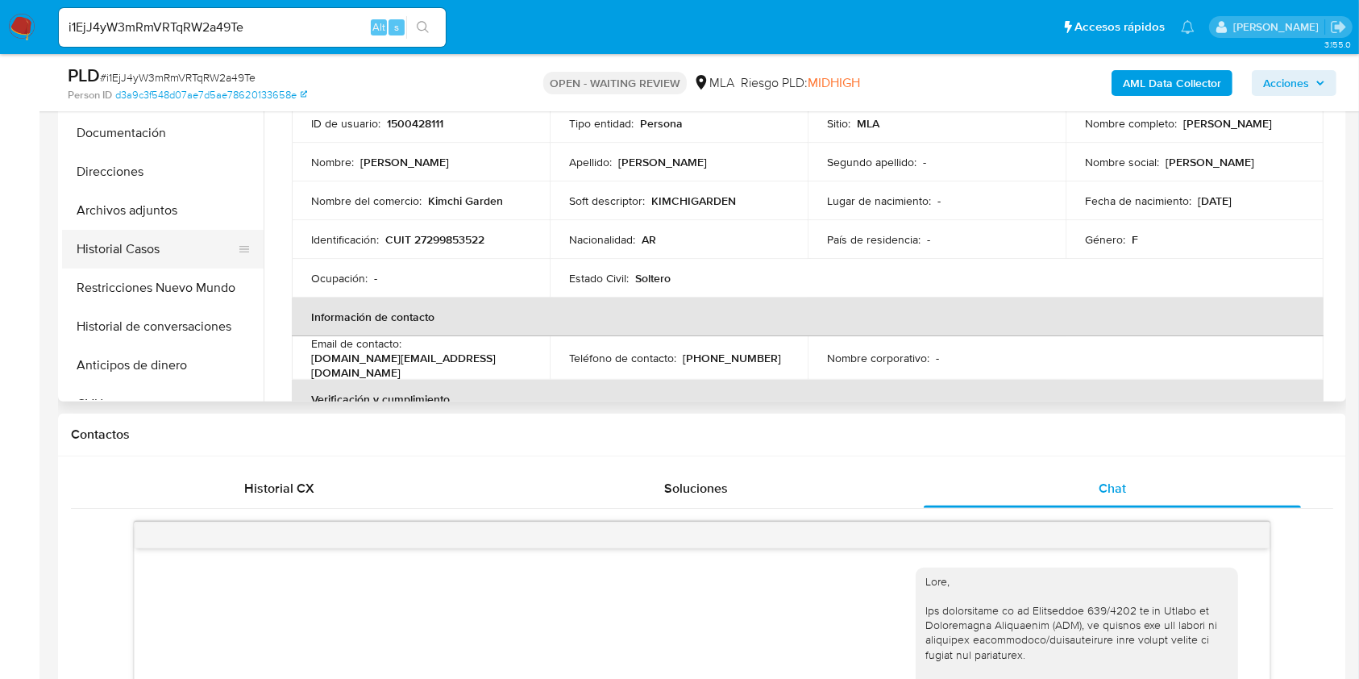
scroll to position [661, 0]
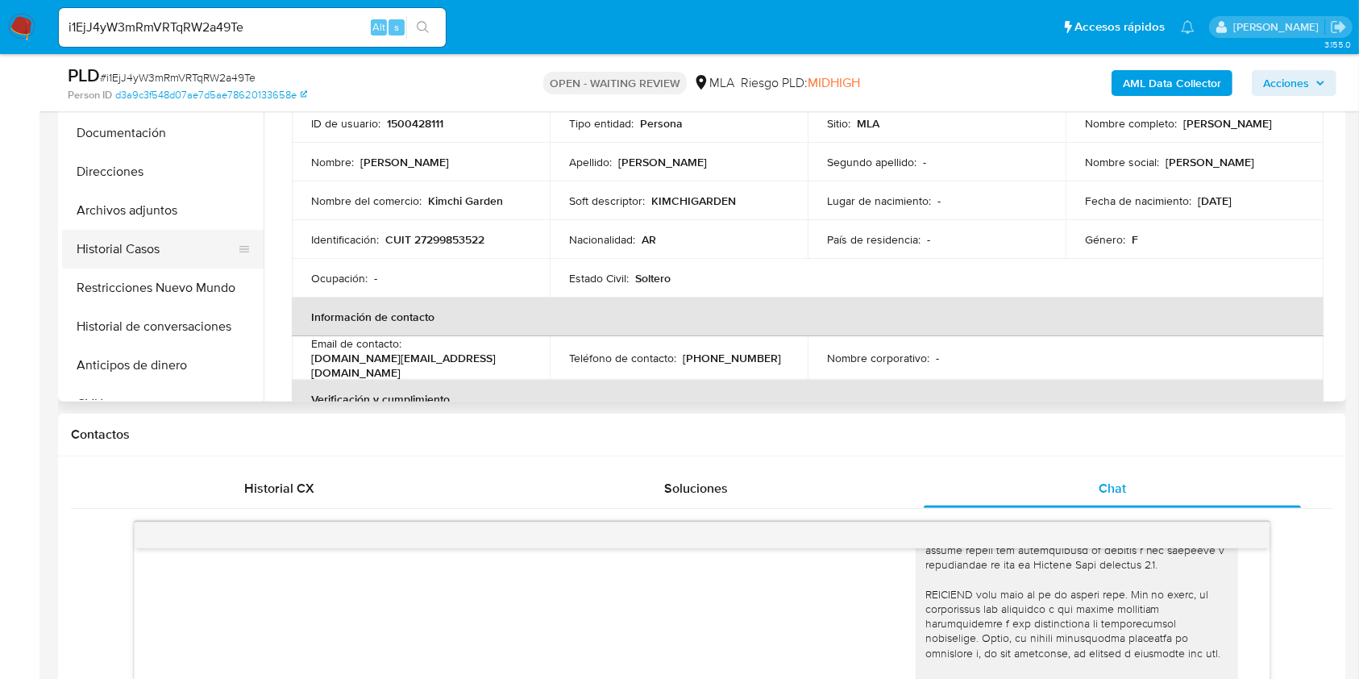
click at [164, 246] on button "Historial Casos" at bounding box center [156, 249] width 189 height 39
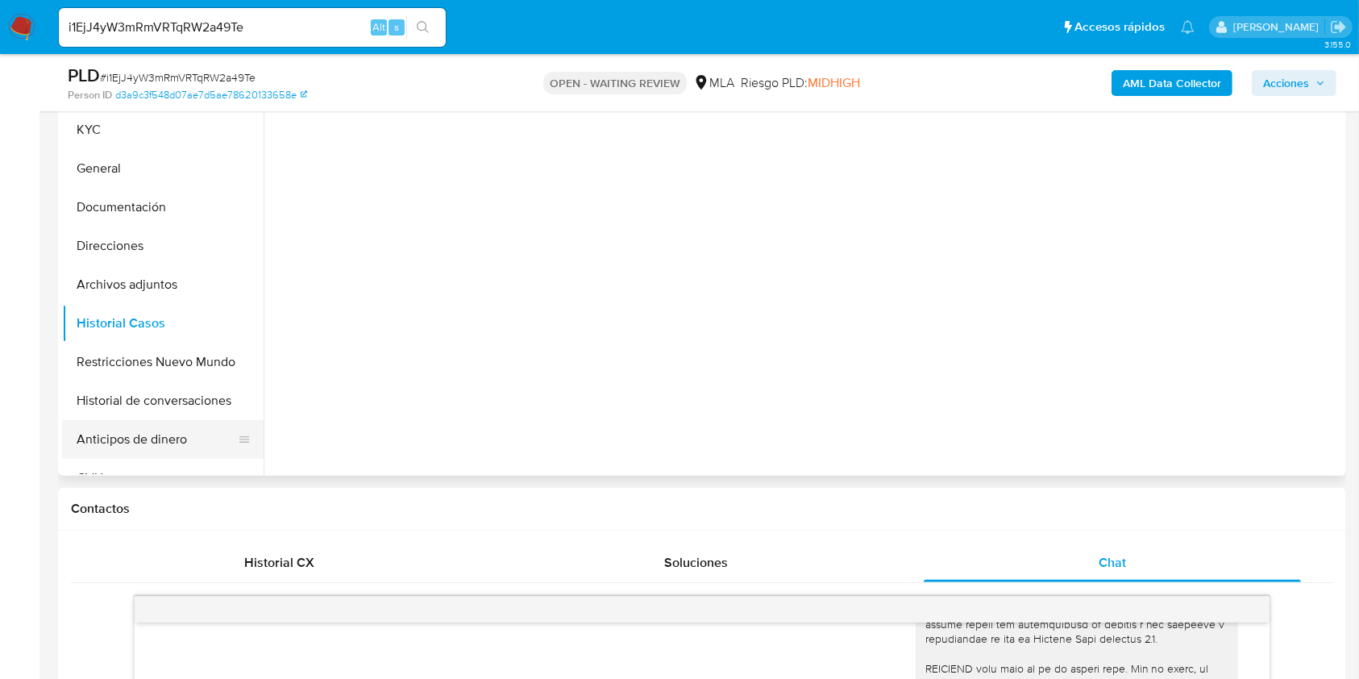
scroll to position [322, 0]
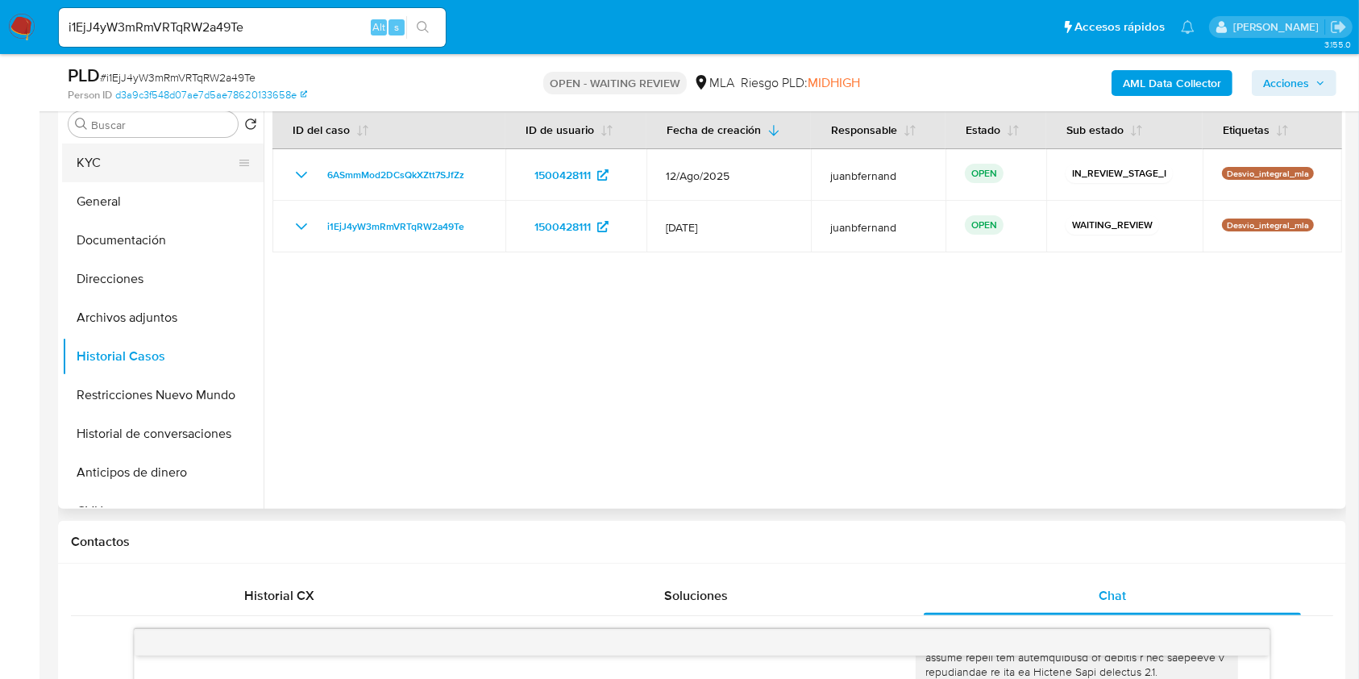
click at [108, 151] on button "KYC" at bounding box center [156, 162] width 189 height 39
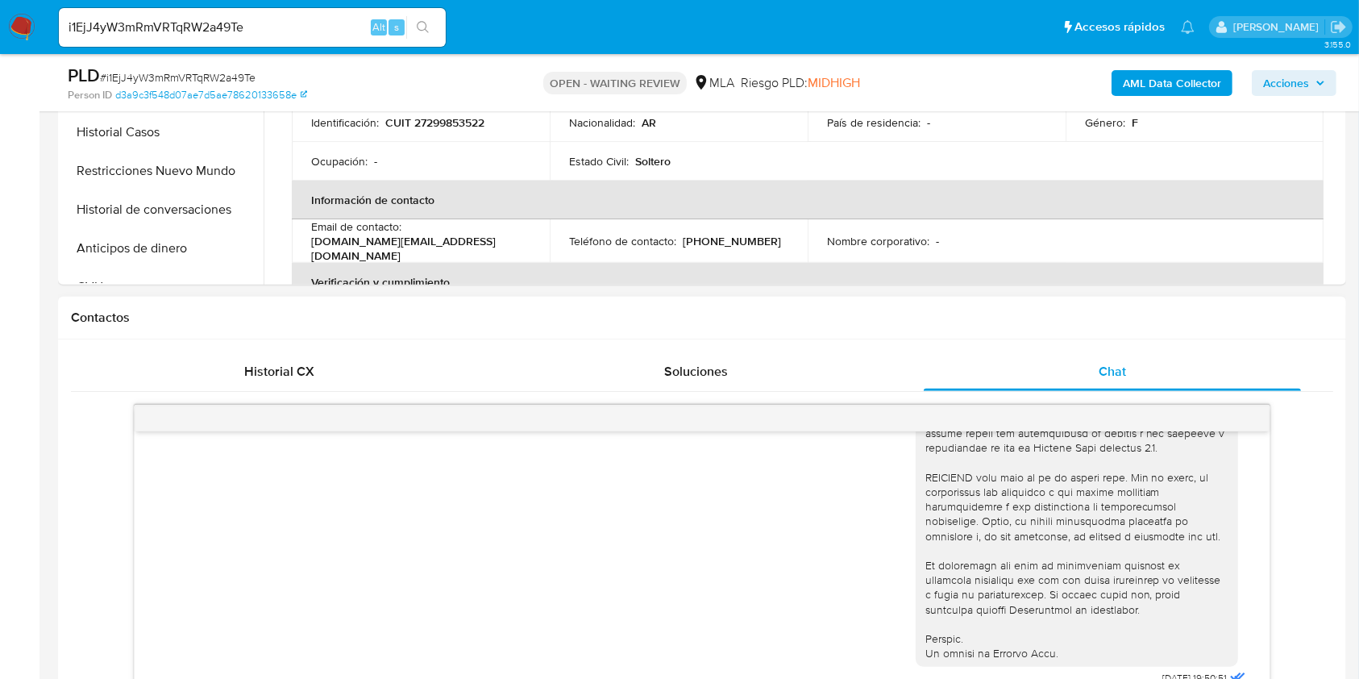
scroll to position [859, 0]
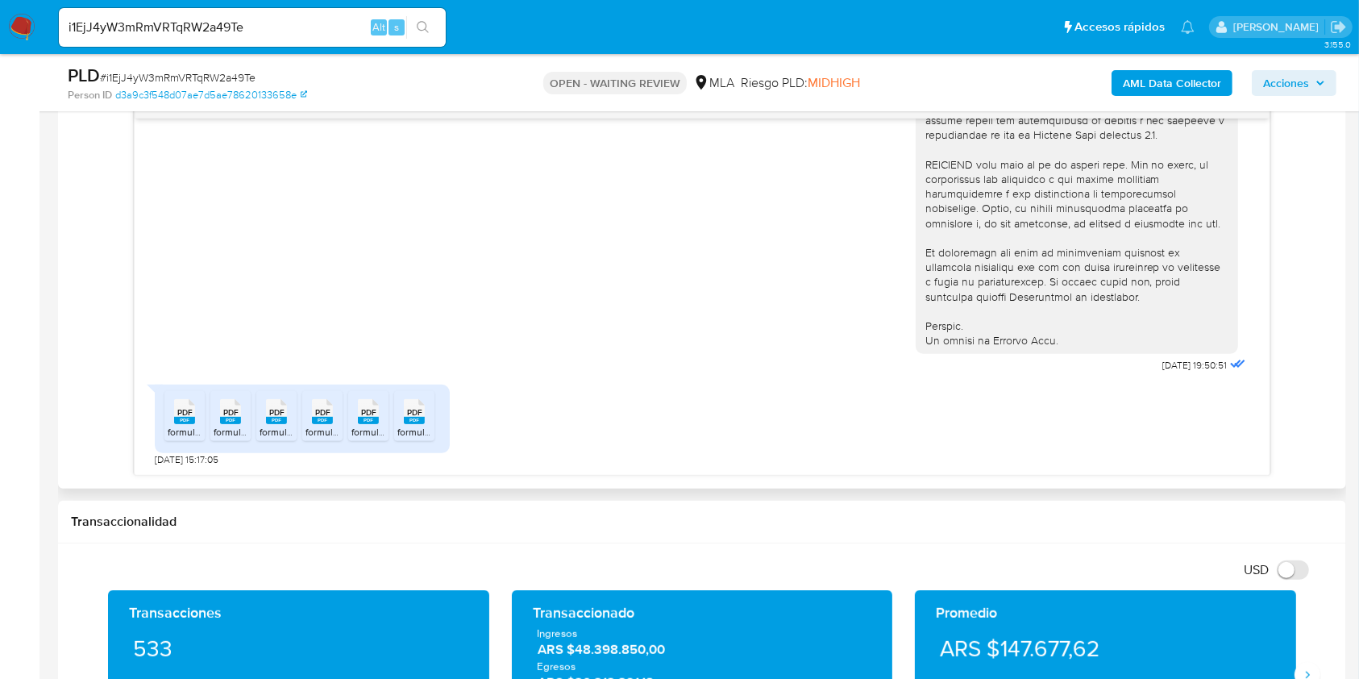
click at [174, 406] on div "PDF PDF" at bounding box center [185, 409] width 34 height 31
click at [213, 411] on li "PDF PDF formulario_2083_250_27299853522_1_1073849588.pdf" at bounding box center [230, 416] width 40 height 50
click at [270, 422] on rect at bounding box center [276, 420] width 21 height 7
drag, startPoint x: 319, startPoint y: 425, endPoint x: 343, endPoint y: 435, distance: 25.6
click at [319, 425] on span "formulario_2083_250_27299853522_1_1080182746.pdf" at bounding box center [426, 432] width 243 height 14
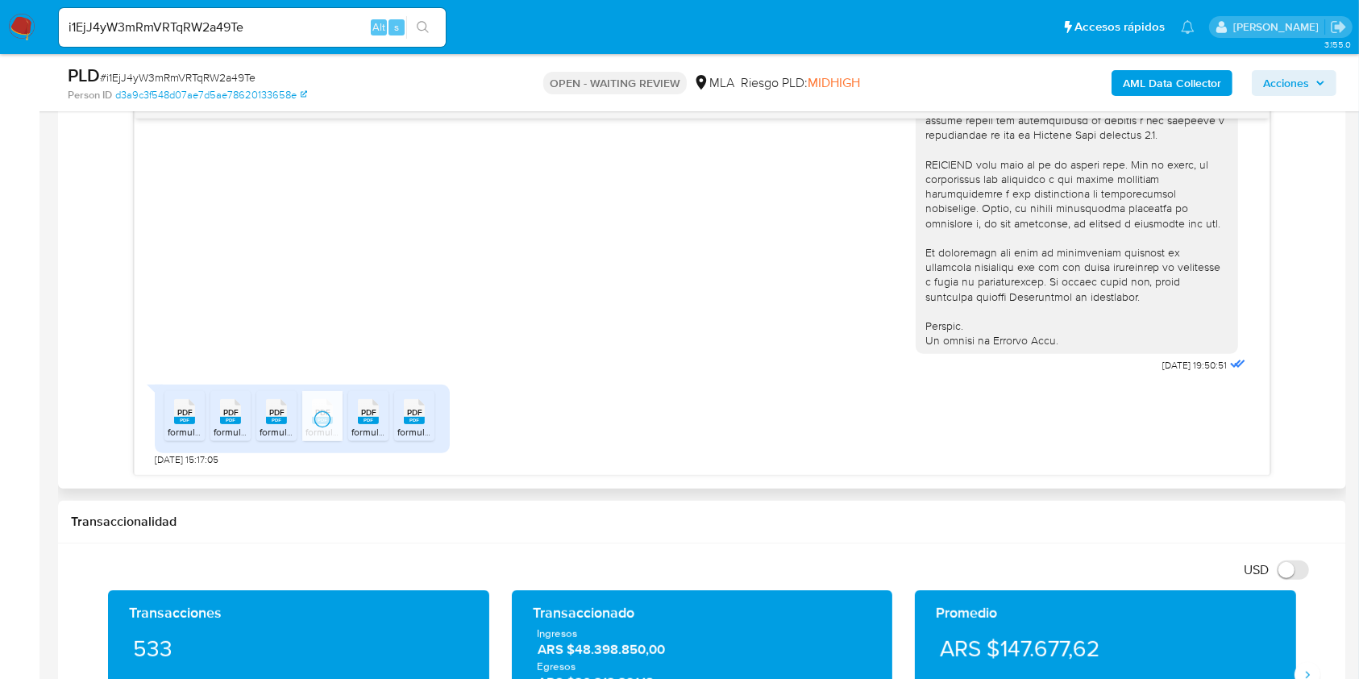
click at [359, 423] on icon "PDF" at bounding box center [368, 411] width 21 height 28
click at [409, 422] on rect at bounding box center [414, 420] width 21 height 7
drag, startPoint x: 598, startPoint y: 31, endPoint x: 661, endPoint y: 30, distance: 62.9
click at [598, 31] on ul "Pausado Ver notificaciones i1EjJ4yW3mRmVRTqRW2a49Te Alt s Accesos rápidos Presi…" at bounding box center [627, 26] width 1152 height 40
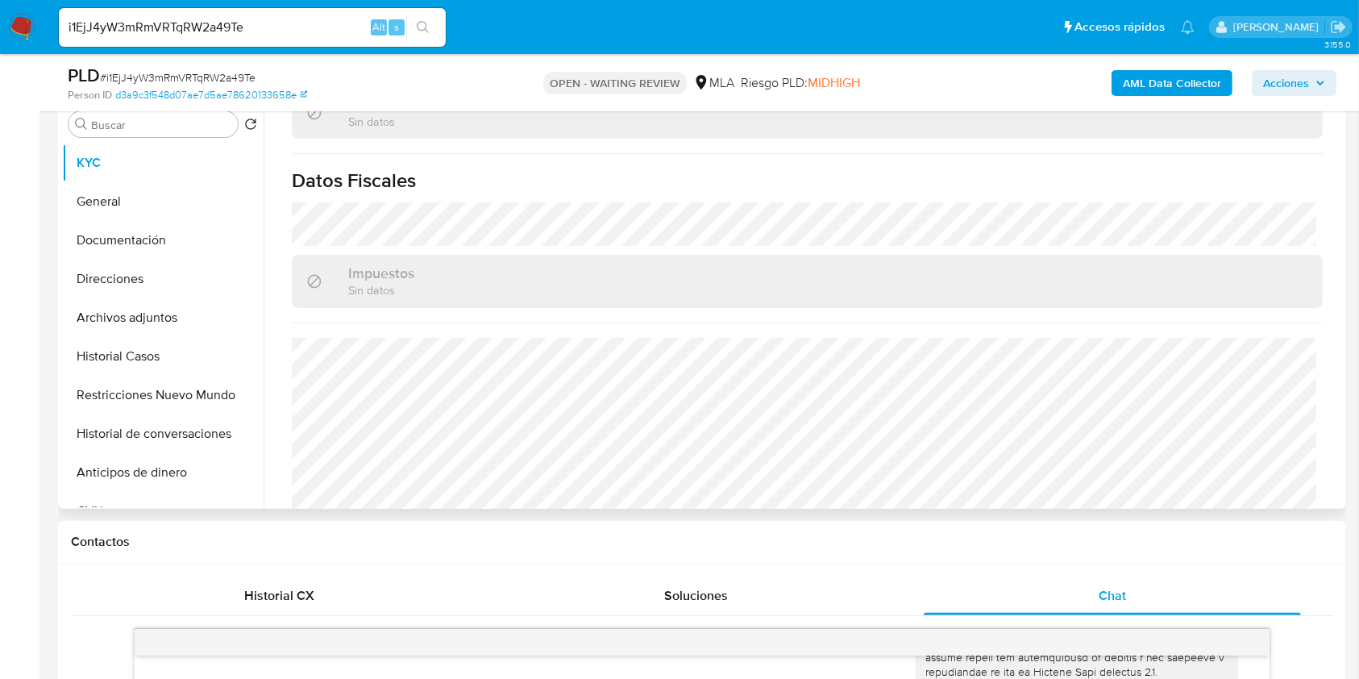
scroll to position [879, 0]
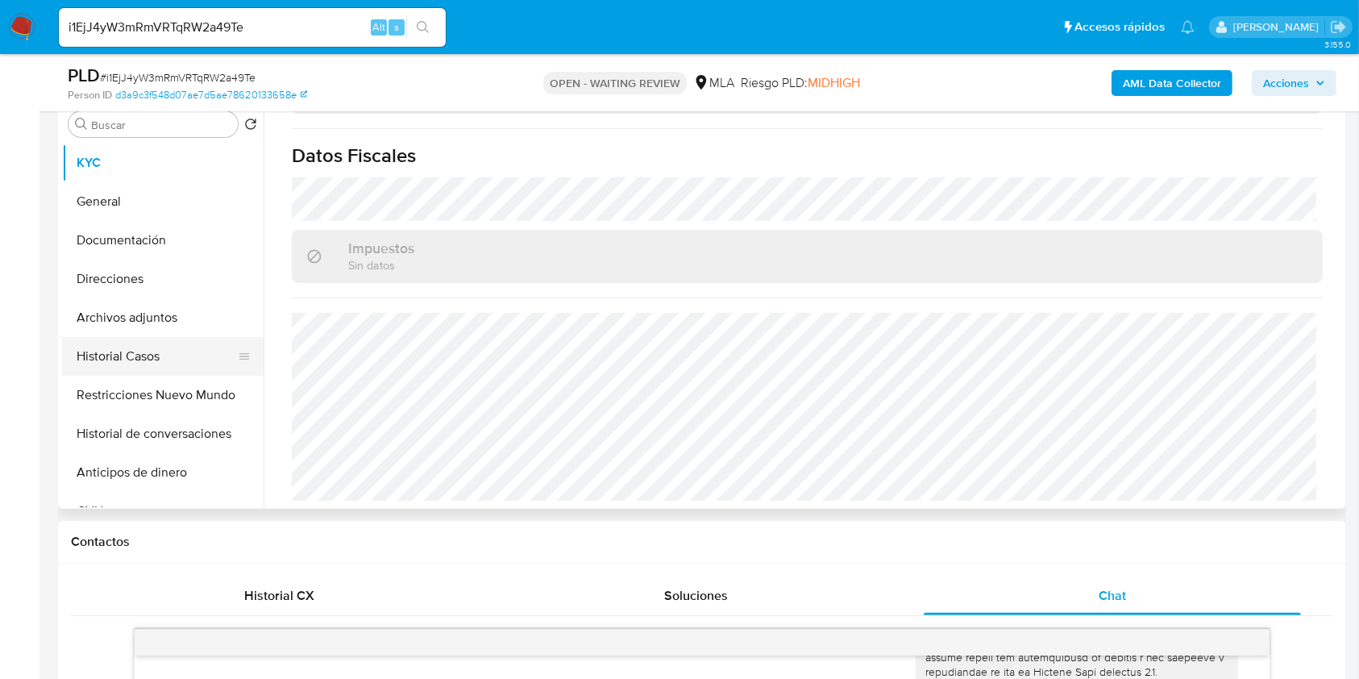
click at [129, 345] on button "Historial Casos" at bounding box center [156, 356] width 189 height 39
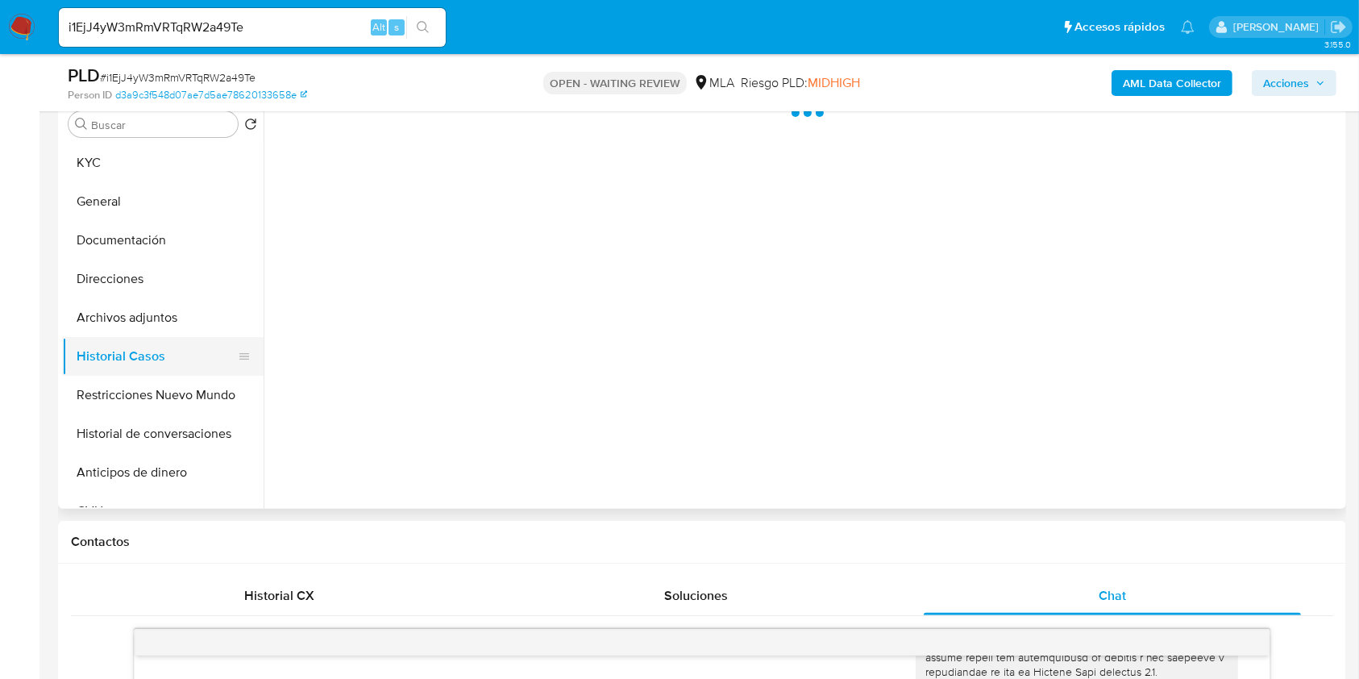
scroll to position [0, 0]
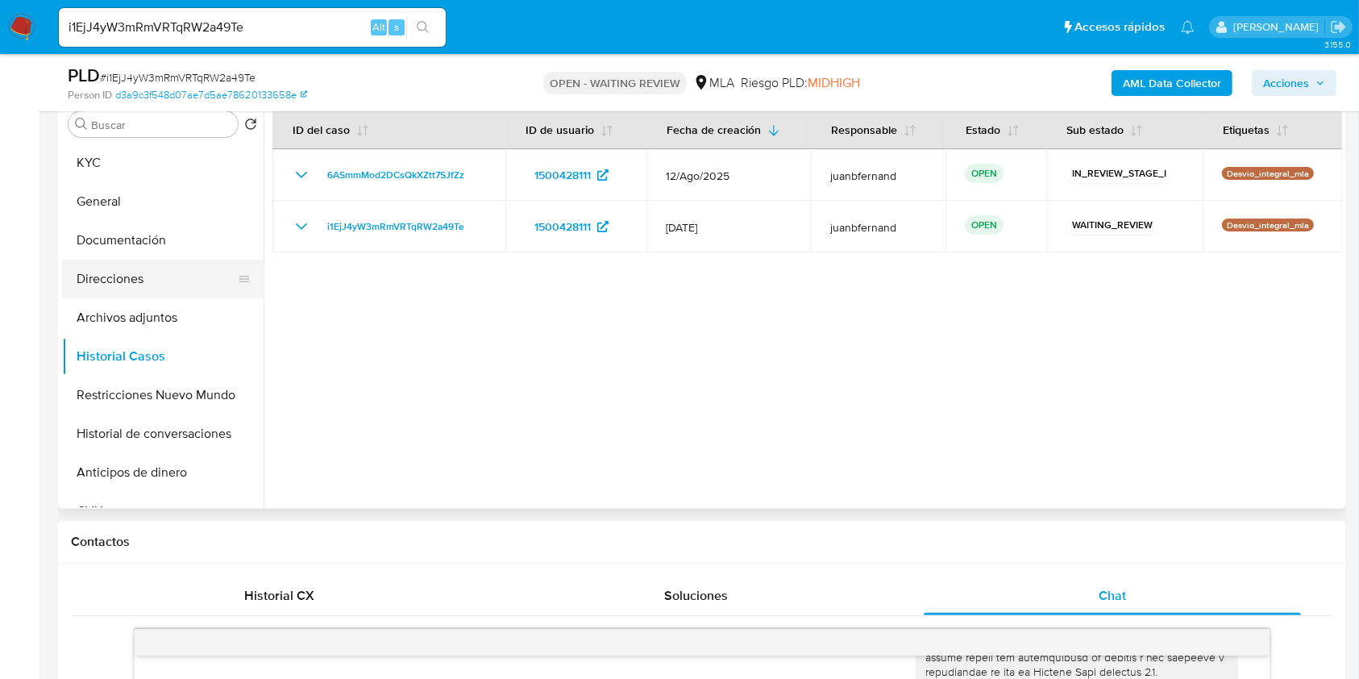
click at [185, 279] on button "Direcciones" at bounding box center [156, 279] width 189 height 39
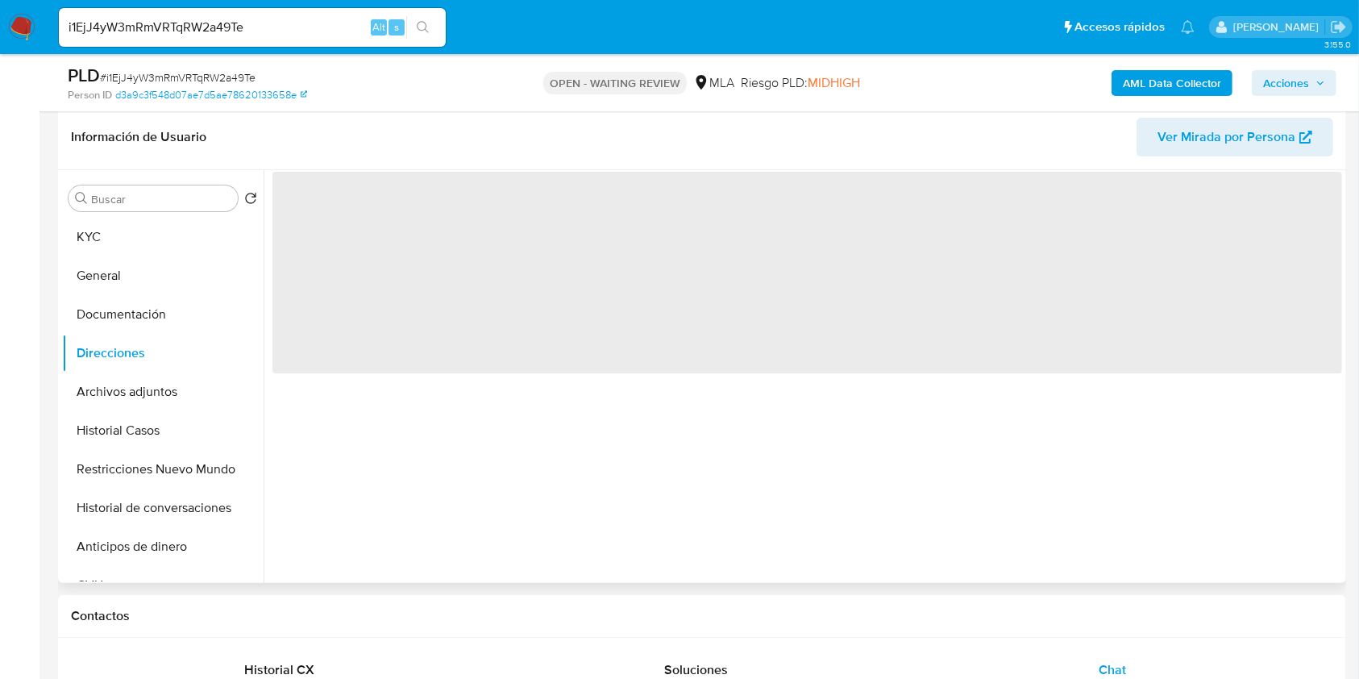
scroll to position [214, 0]
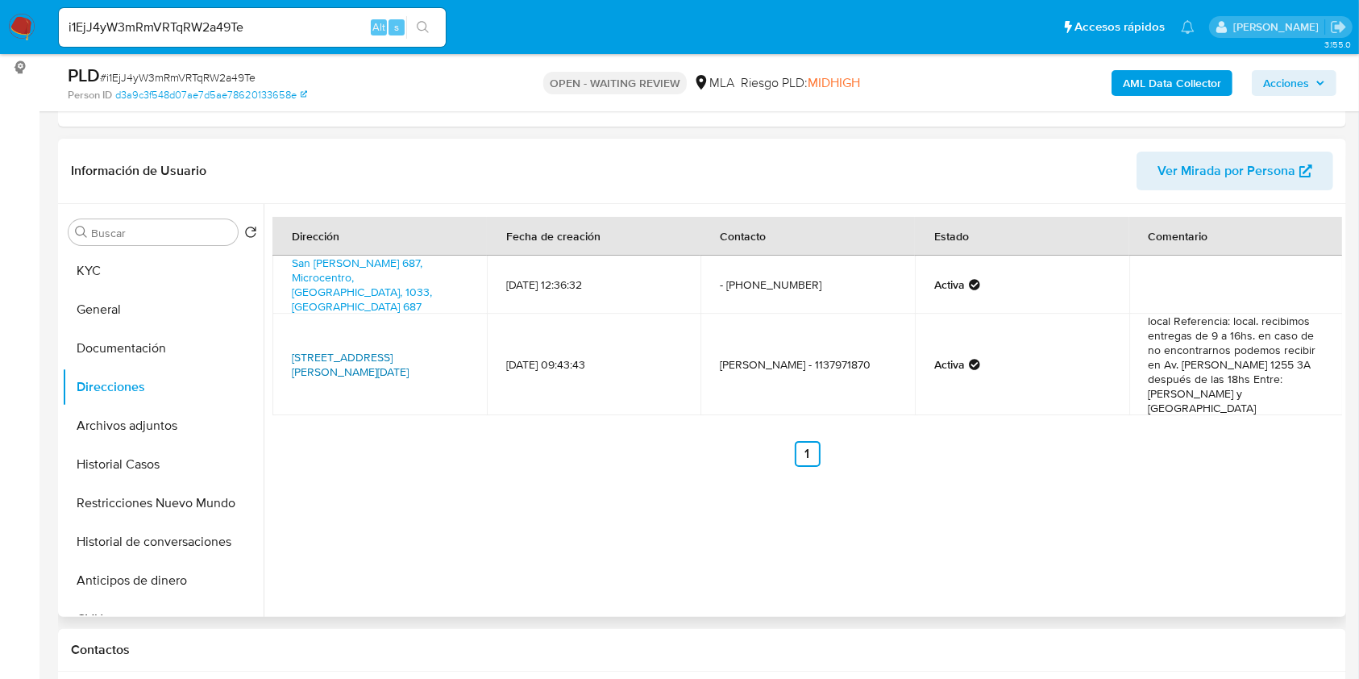
click at [404, 349] on link "Calle San Martin 687, San Nicolás, Capital Federal, 1004, Argentina 687" at bounding box center [350, 364] width 117 height 31
click at [174, 272] on button "KYC" at bounding box center [156, 270] width 189 height 39
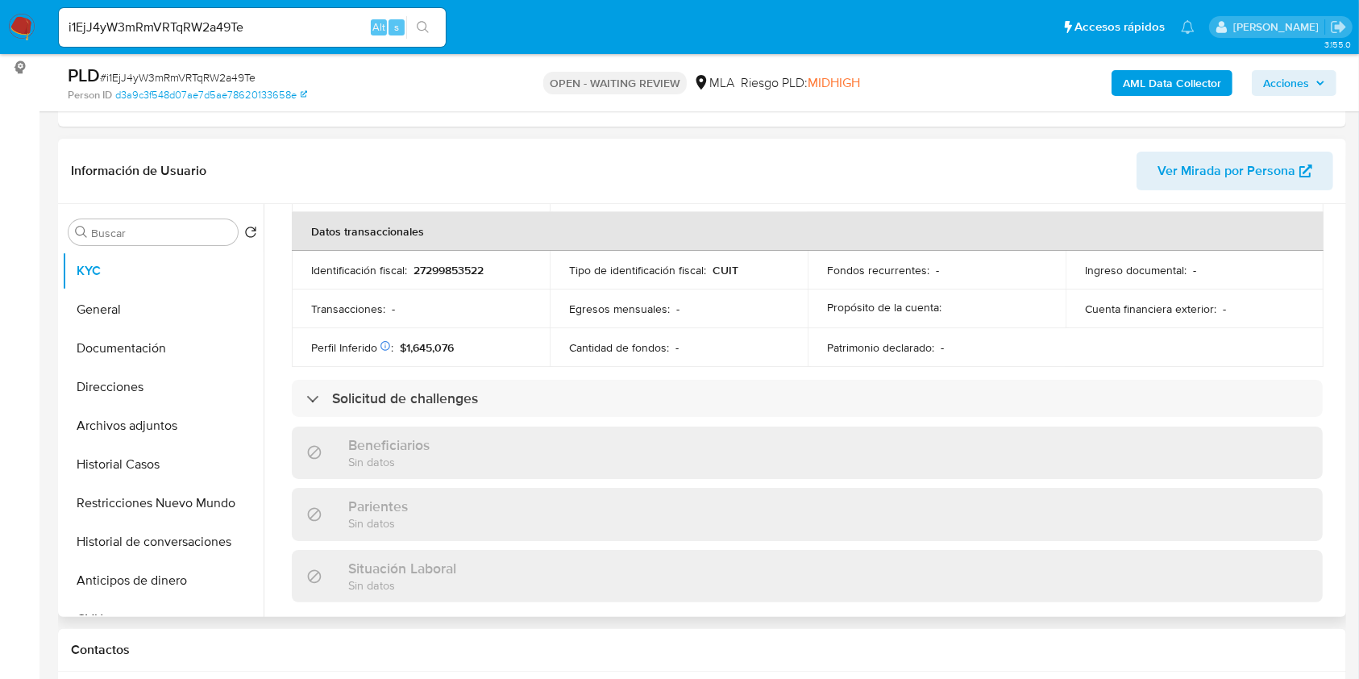
scroll to position [879, 0]
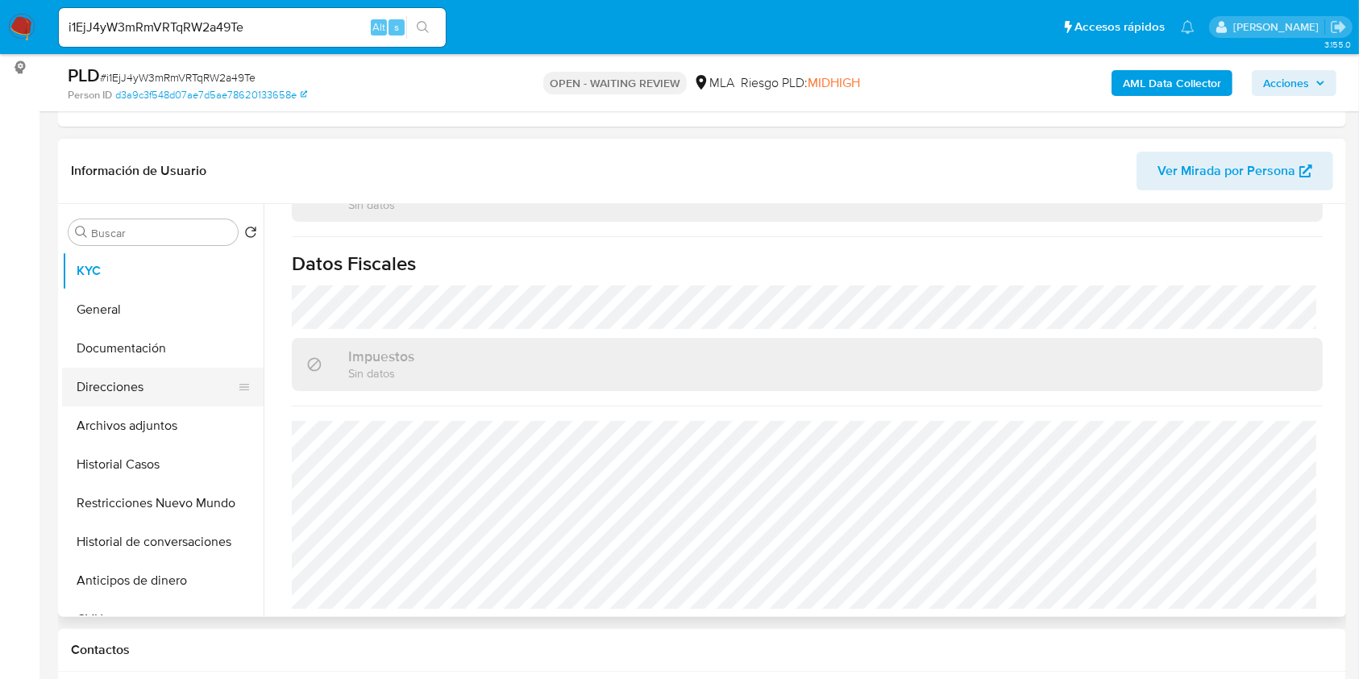
click at [145, 377] on button "Direcciones" at bounding box center [156, 387] width 189 height 39
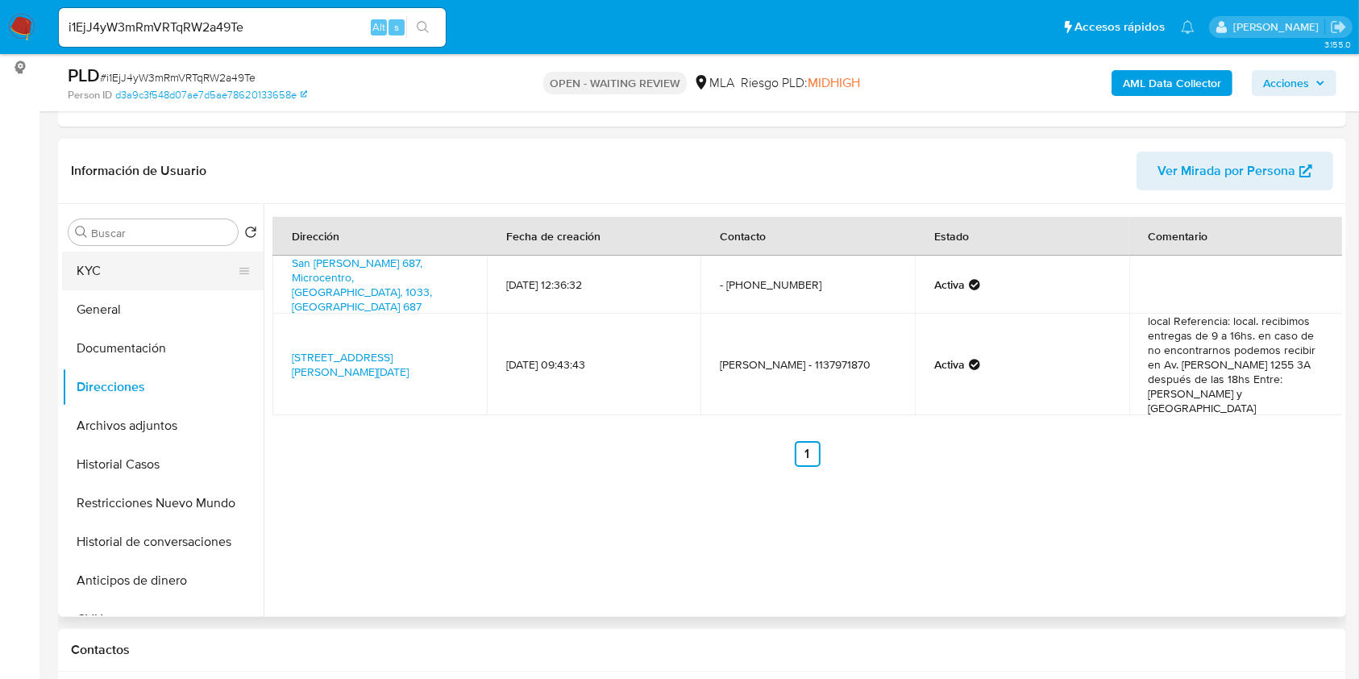
click at [127, 276] on button "KYC" at bounding box center [156, 270] width 189 height 39
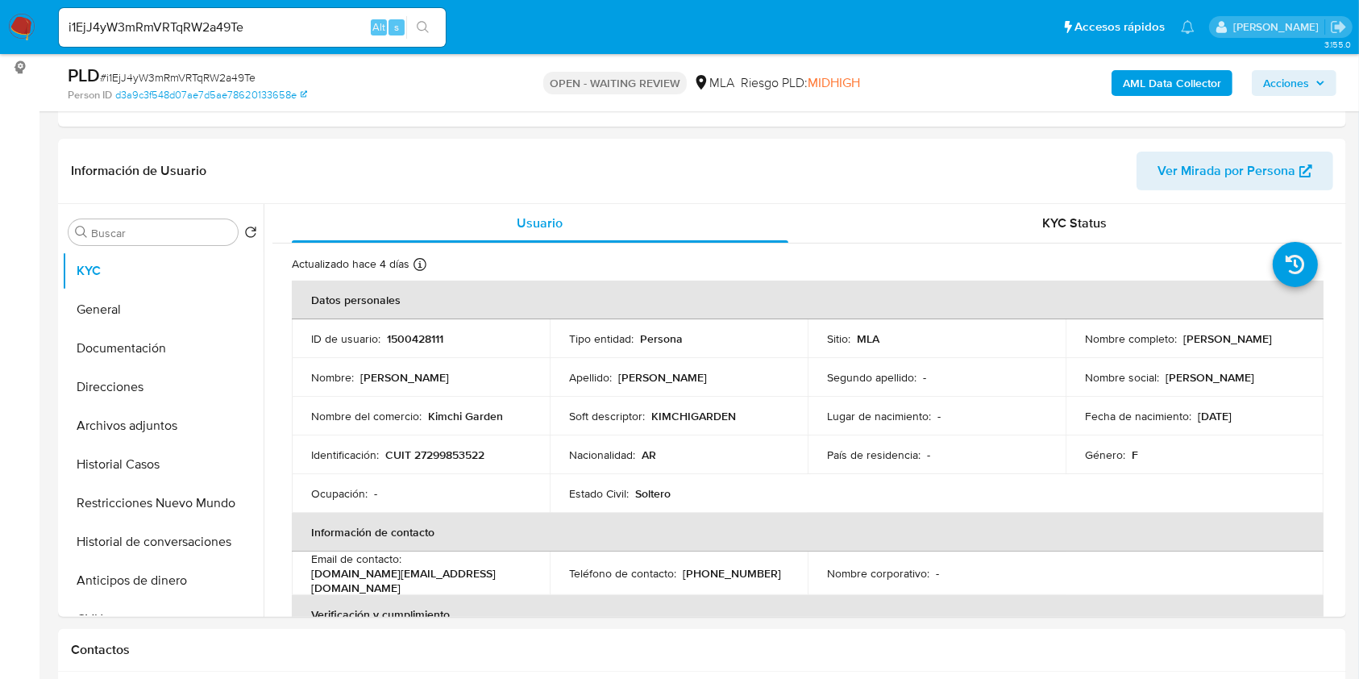
click at [303, 26] on input "i1EjJ4yW3mRmVRTqRW2a49Te" at bounding box center [252, 27] width 387 height 21
paste input "NhaYwejbXXIezzRWUc04cV7l"
type input "NhaYwejbXXIezzRWUc04cV7l"
click at [429, 23] on icon "search-icon" at bounding box center [423, 27] width 13 height 13
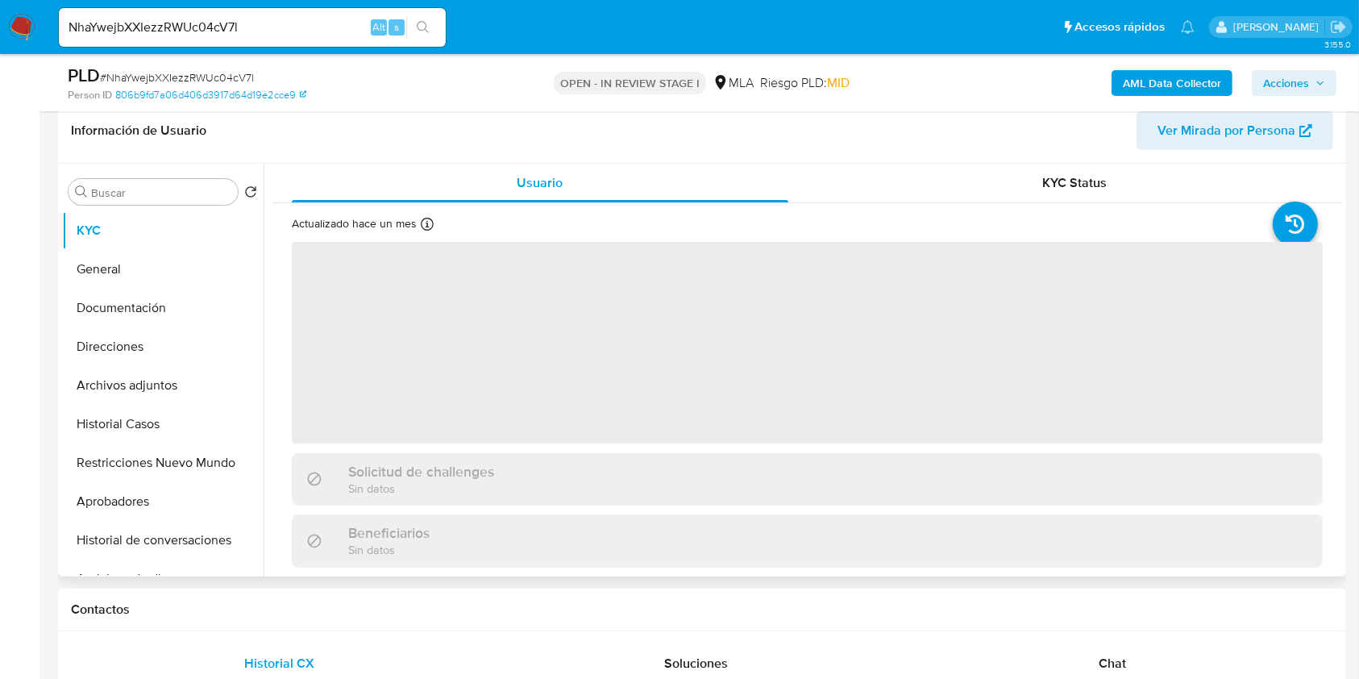
scroll to position [430, 0]
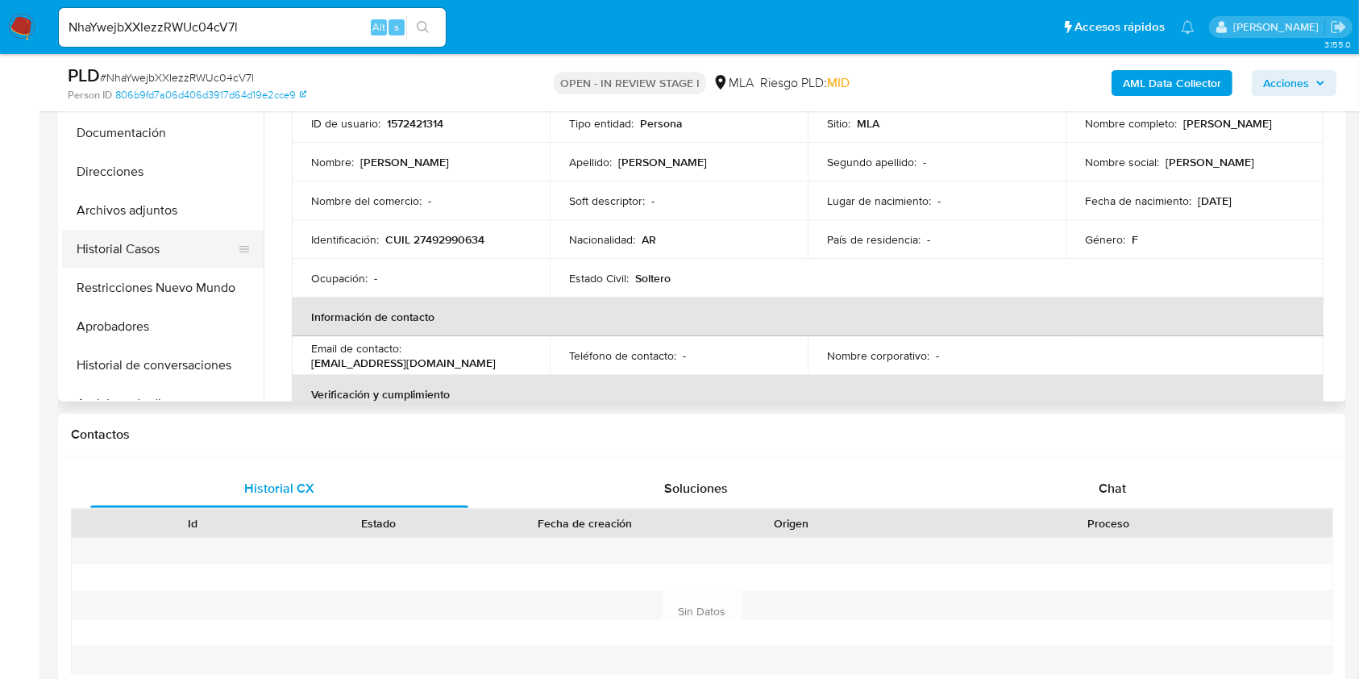
click at [106, 254] on button "Historial Casos" at bounding box center [156, 249] width 189 height 39
select select "10"
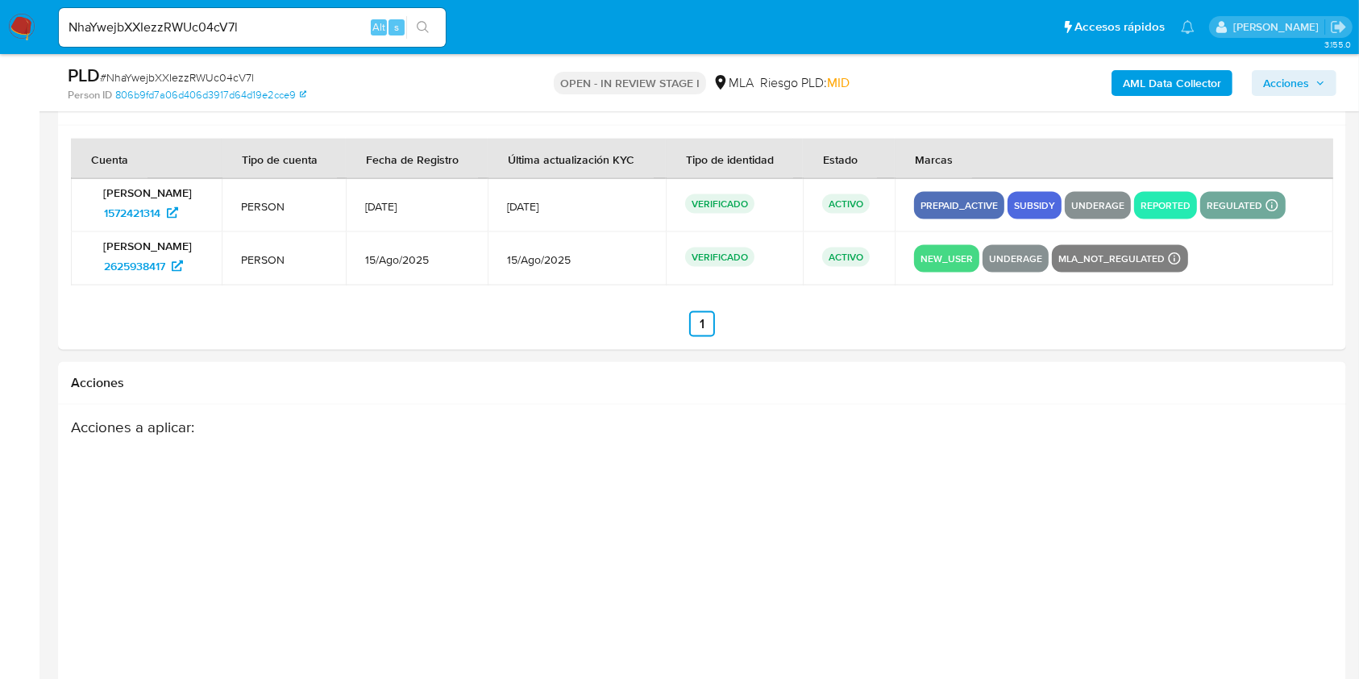
scroll to position [2577, 0]
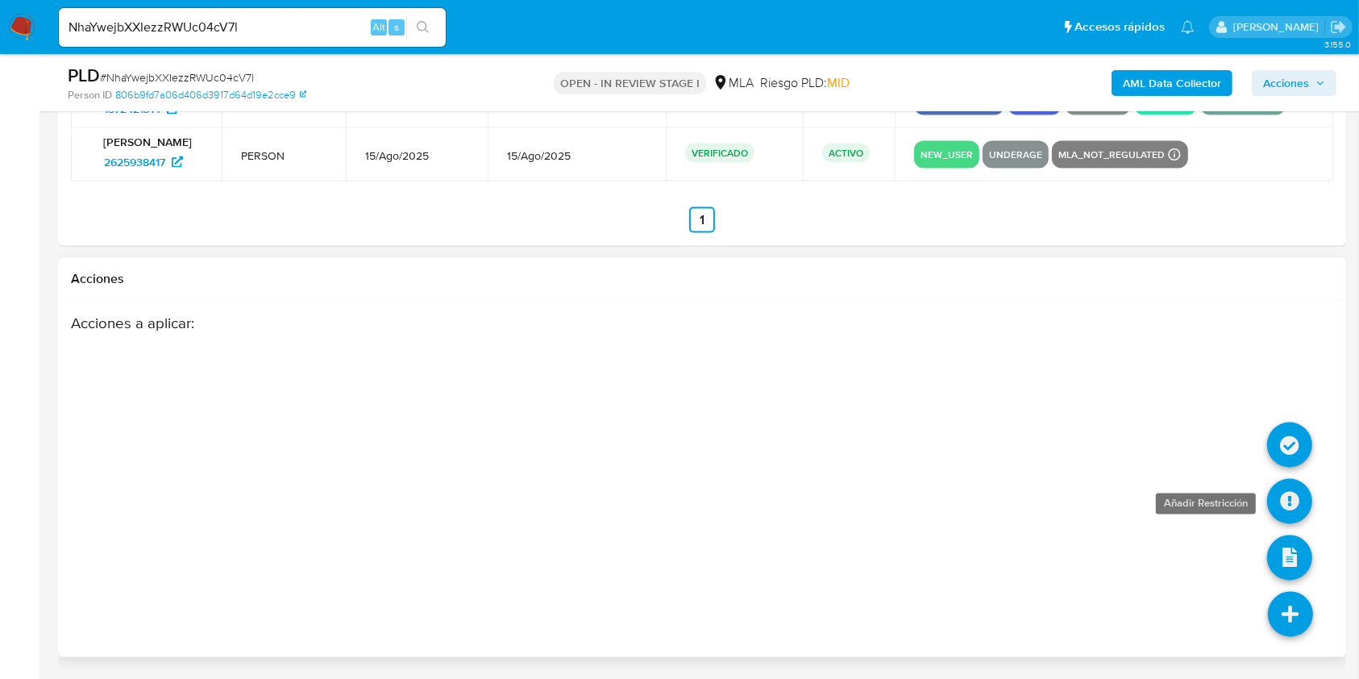
click at [1281, 500] on icon at bounding box center [1289, 501] width 45 height 45
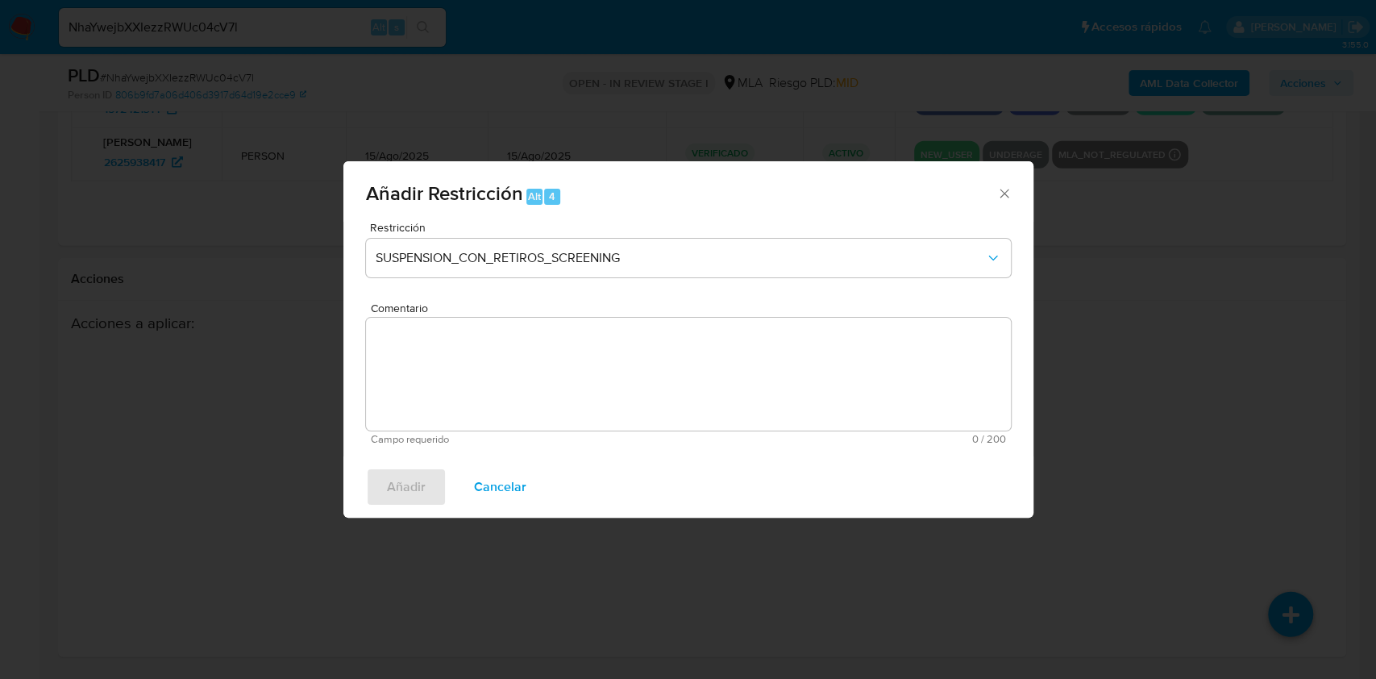
click at [501, 484] on span "Cancelar" at bounding box center [500, 486] width 52 height 35
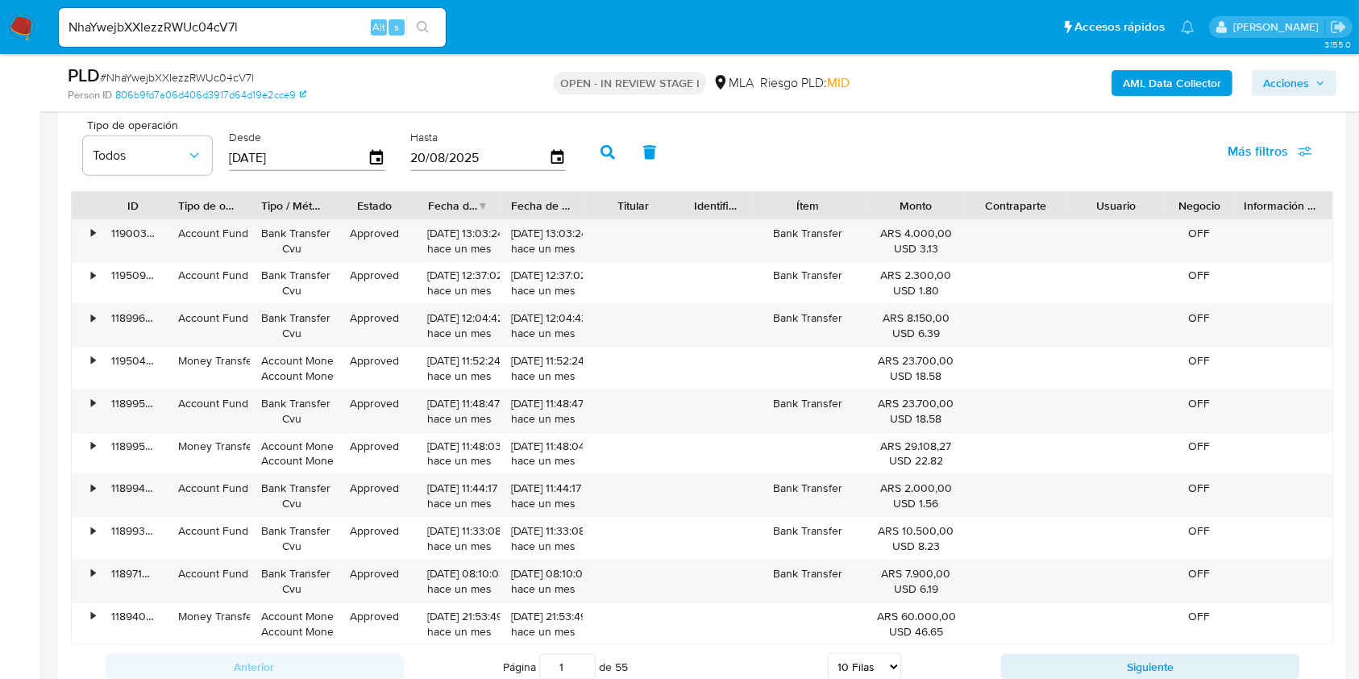
scroll to position [1717, 0]
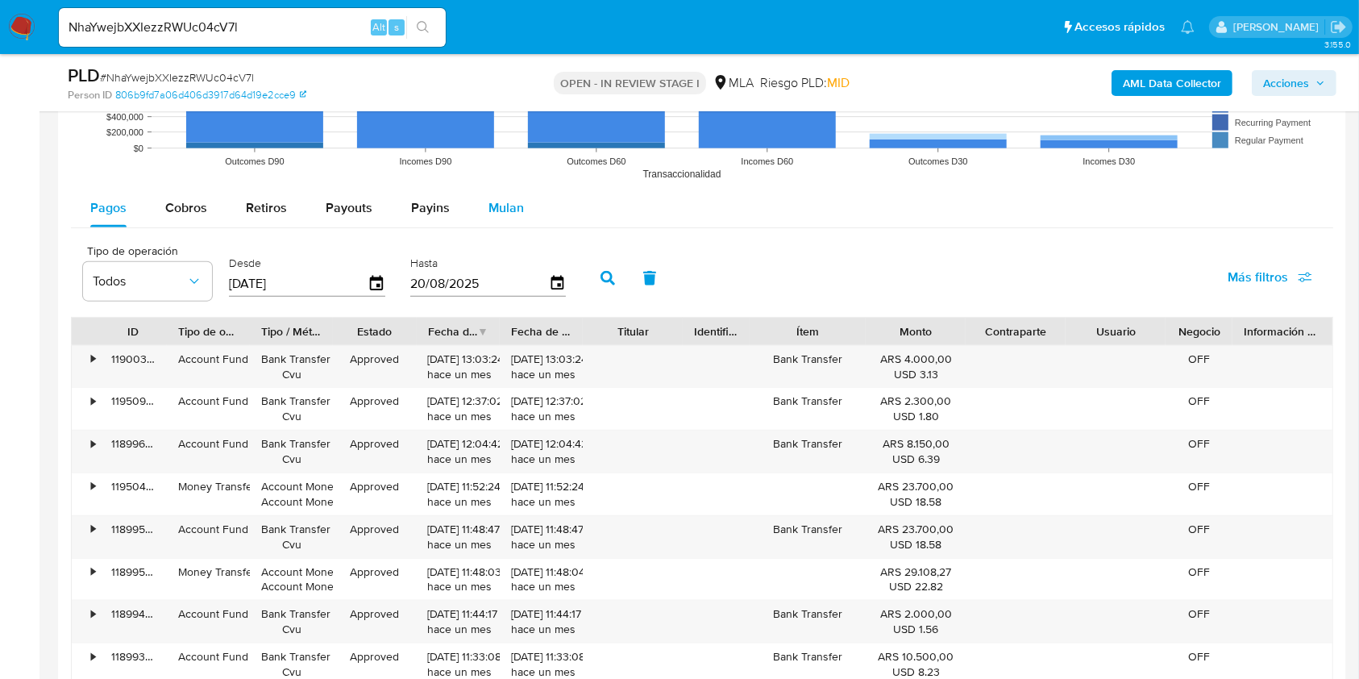
click at [506, 214] on span "Mulan" at bounding box center [505, 207] width 35 height 19
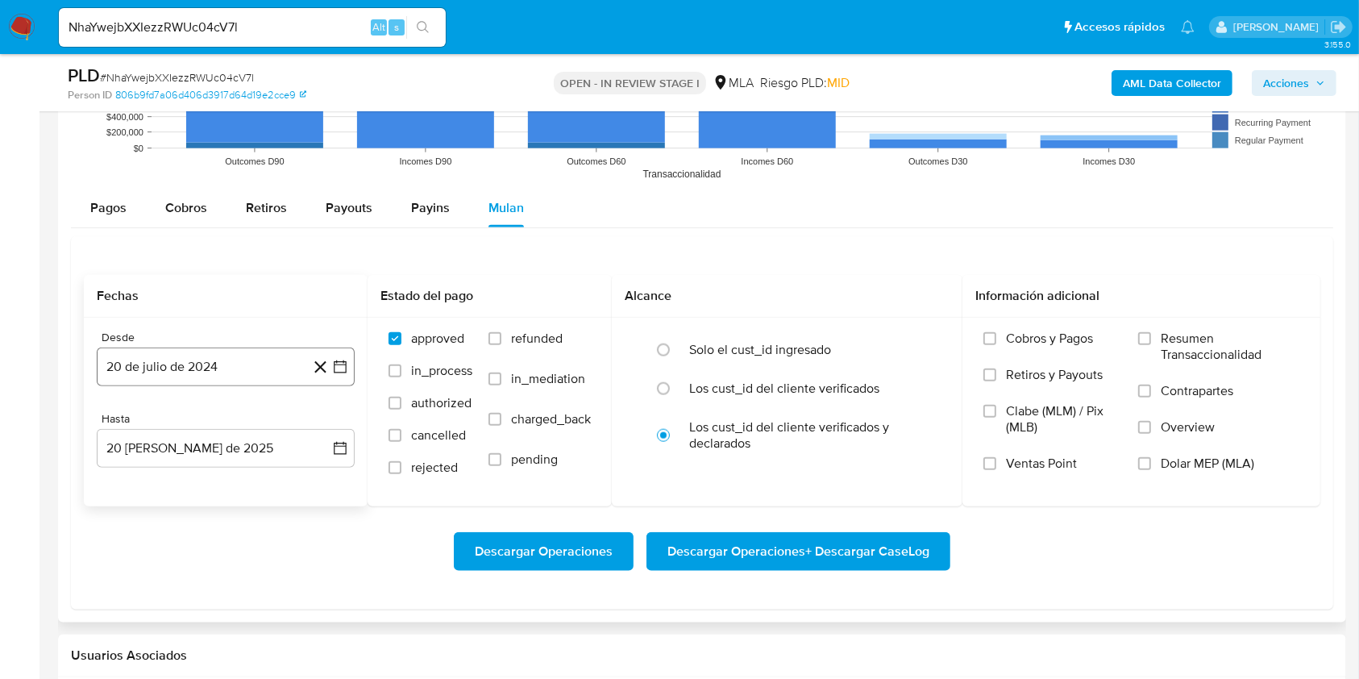
click at [231, 366] on button "20 de julio de 2024" at bounding box center [226, 366] width 258 height 39
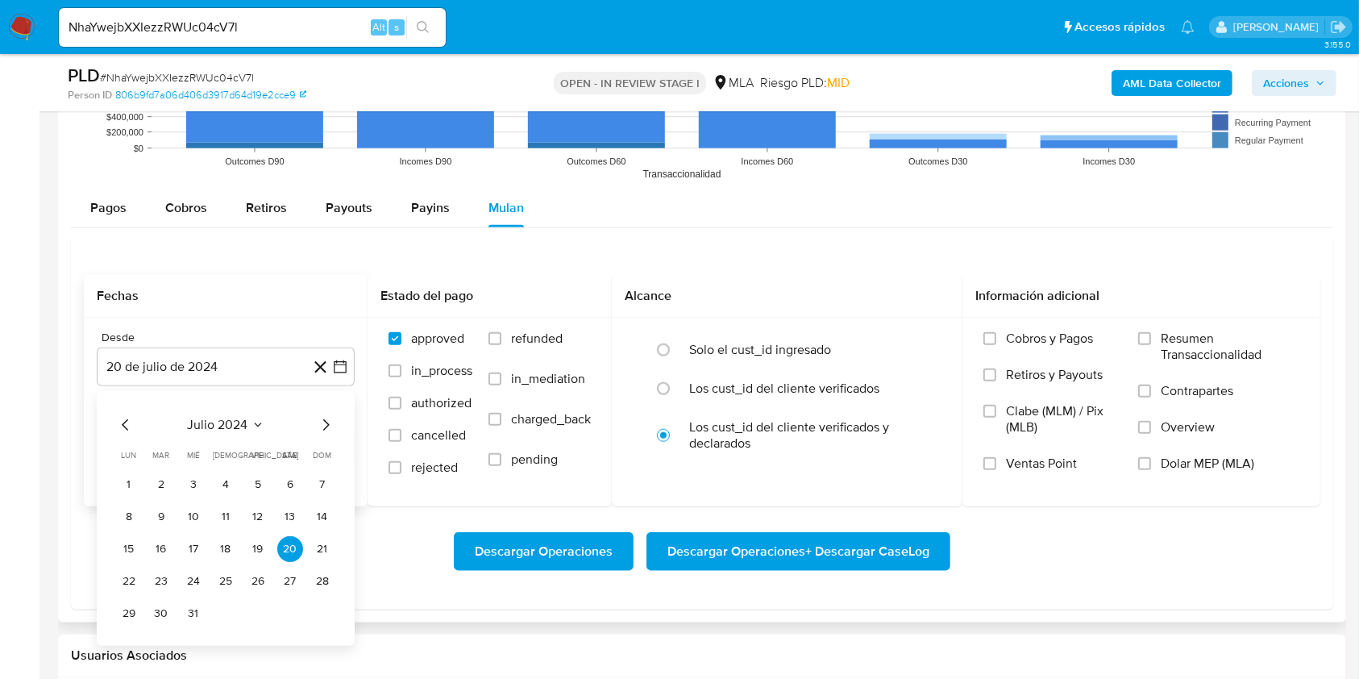
click at [223, 418] on span "julio 2024" at bounding box center [218, 425] width 60 height 16
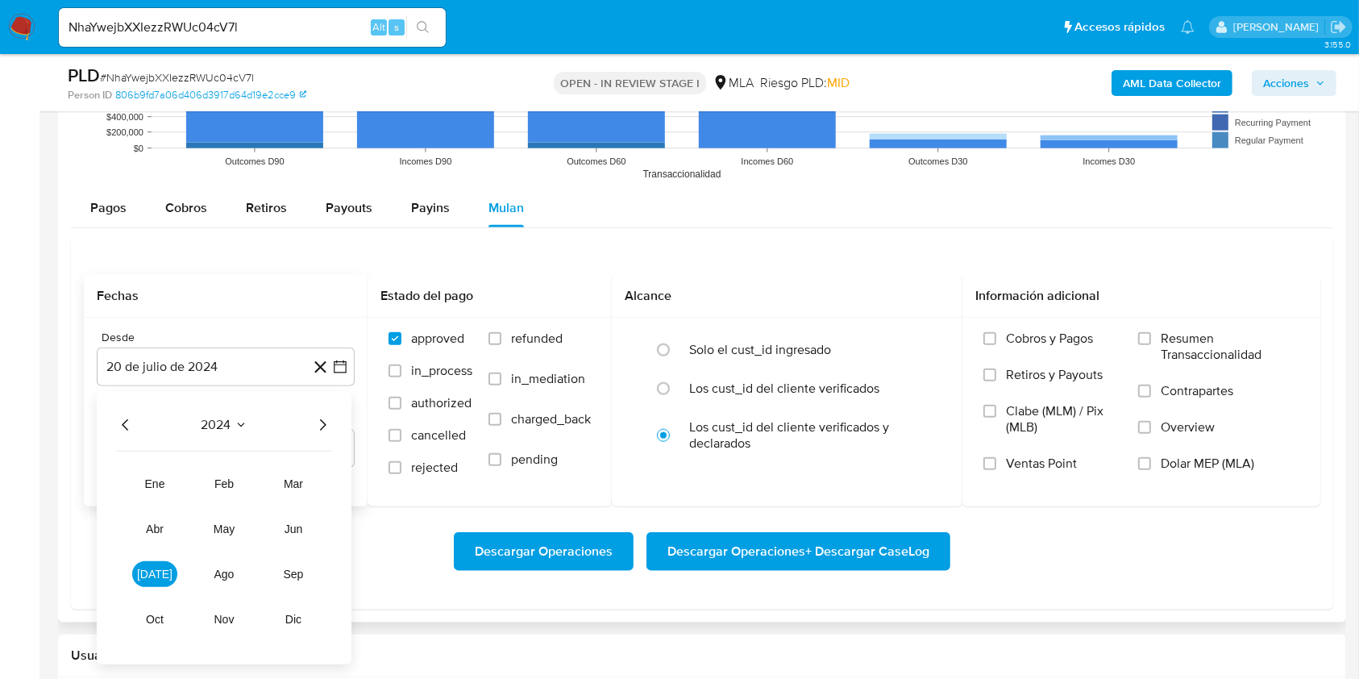
click at [336, 430] on div "2024 2024 ene feb mar abr may jun jul ago sep oct nov dic" at bounding box center [224, 527] width 255 height 273
click at [320, 426] on icon "Año siguiente" at bounding box center [322, 424] width 19 height 19
click at [155, 572] on span "jul" at bounding box center [154, 573] width 35 height 13
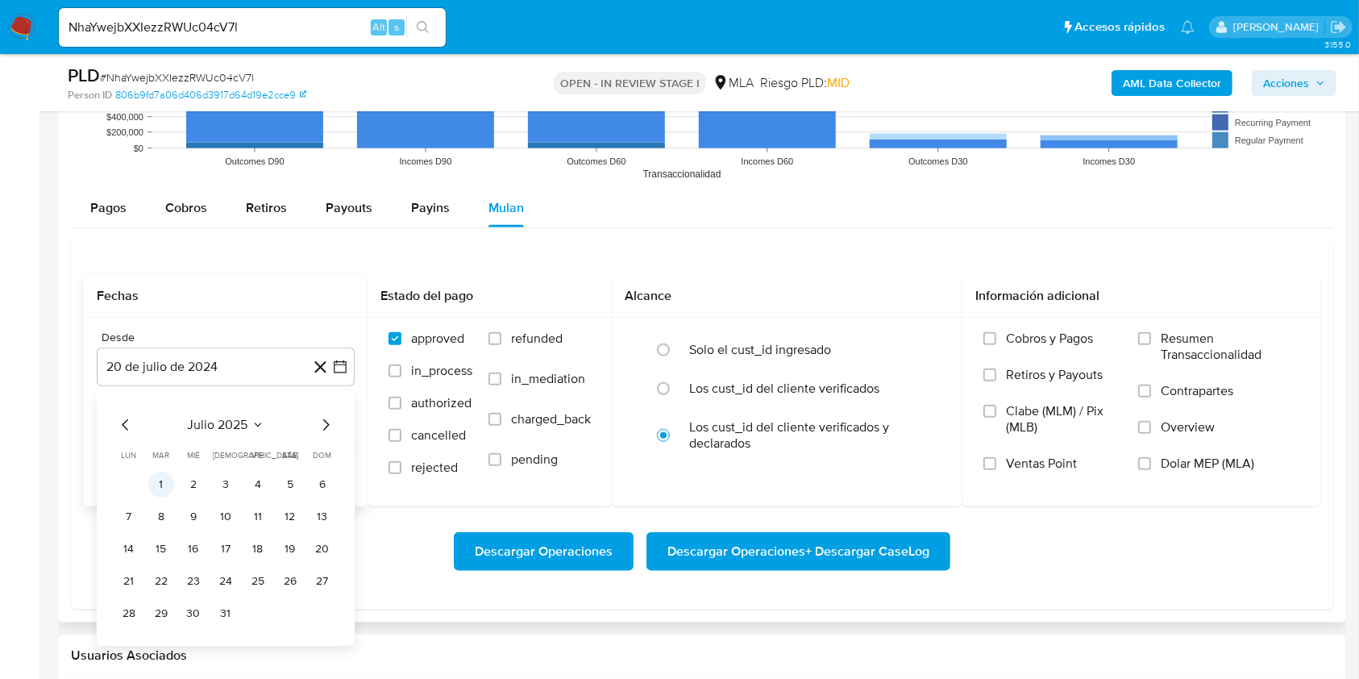
click at [168, 472] on button "1" at bounding box center [161, 484] width 26 height 26
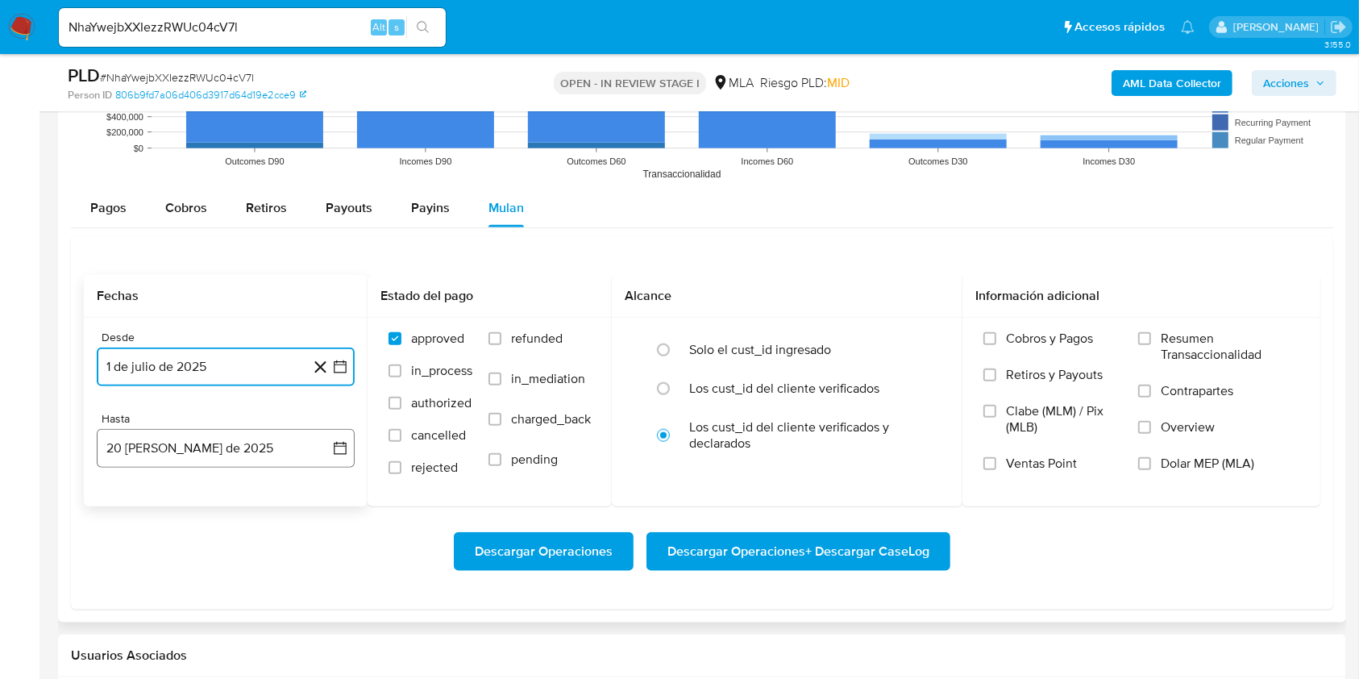
click at [284, 450] on button "20 de agosto de 2025" at bounding box center [226, 448] width 258 height 39
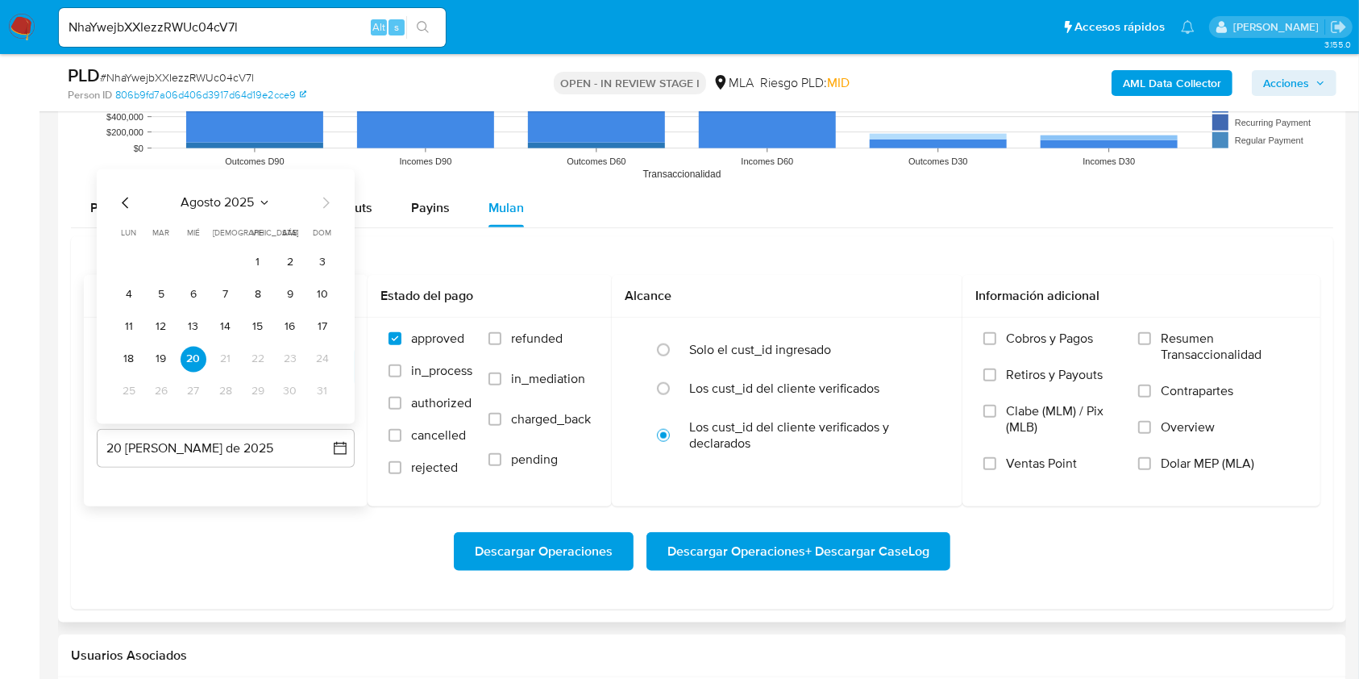
drag, startPoint x: 121, startPoint y: 206, endPoint x: 129, endPoint y: 234, distance: 28.6
click at [122, 210] on icon "Mes anterior" at bounding box center [125, 202] width 19 height 19
click at [235, 395] on button "31" at bounding box center [226, 391] width 26 height 26
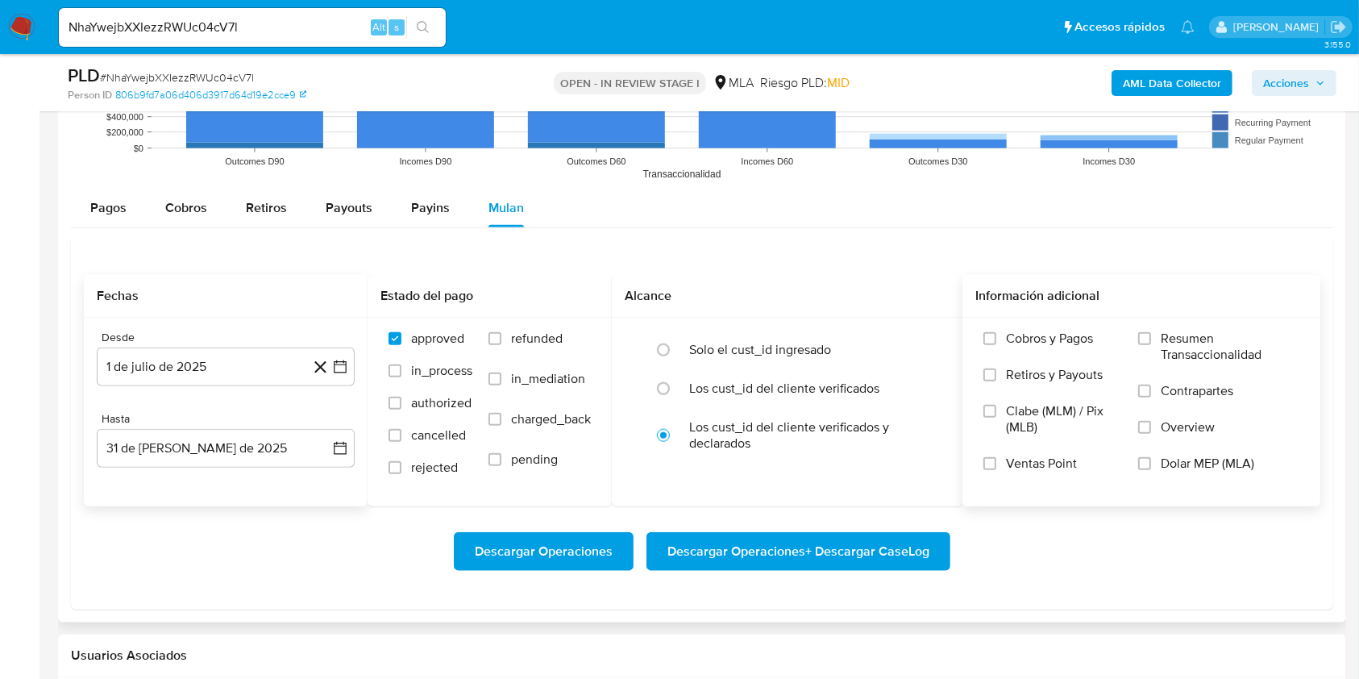
click at [1182, 455] on span "Dolar MEP (MLA)" at bounding box center [1207, 463] width 93 height 16
click at [1151, 457] on input "Dolar MEP (MLA)" at bounding box center [1144, 463] width 13 height 13
click at [869, 551] on span "Descargar Operaciones + Descargar CaseLog" at bounding box center [798, 551] width 262 height 35
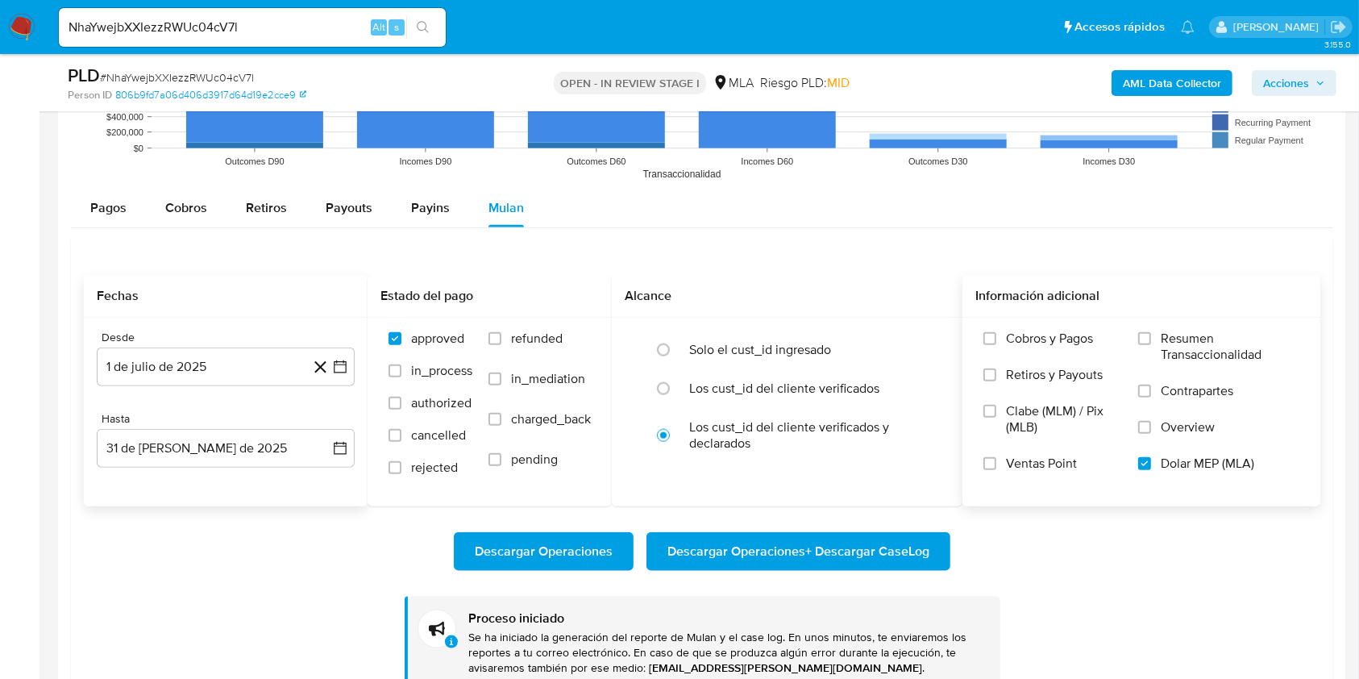
click at [263, 21] on input "NhaYwejbXXIezzRWUc04cV7l" at bounding box center [252, 27] width 387 height 21
paste input "XcLs3hWs3FNLyWj08C7Cl6aA"
type input "XcLs3hWs3FNLyWj08C7Cl6aA"
click at [426, 25] on icon "search-icon" at bounding box center [423, 27] width 12 height 12
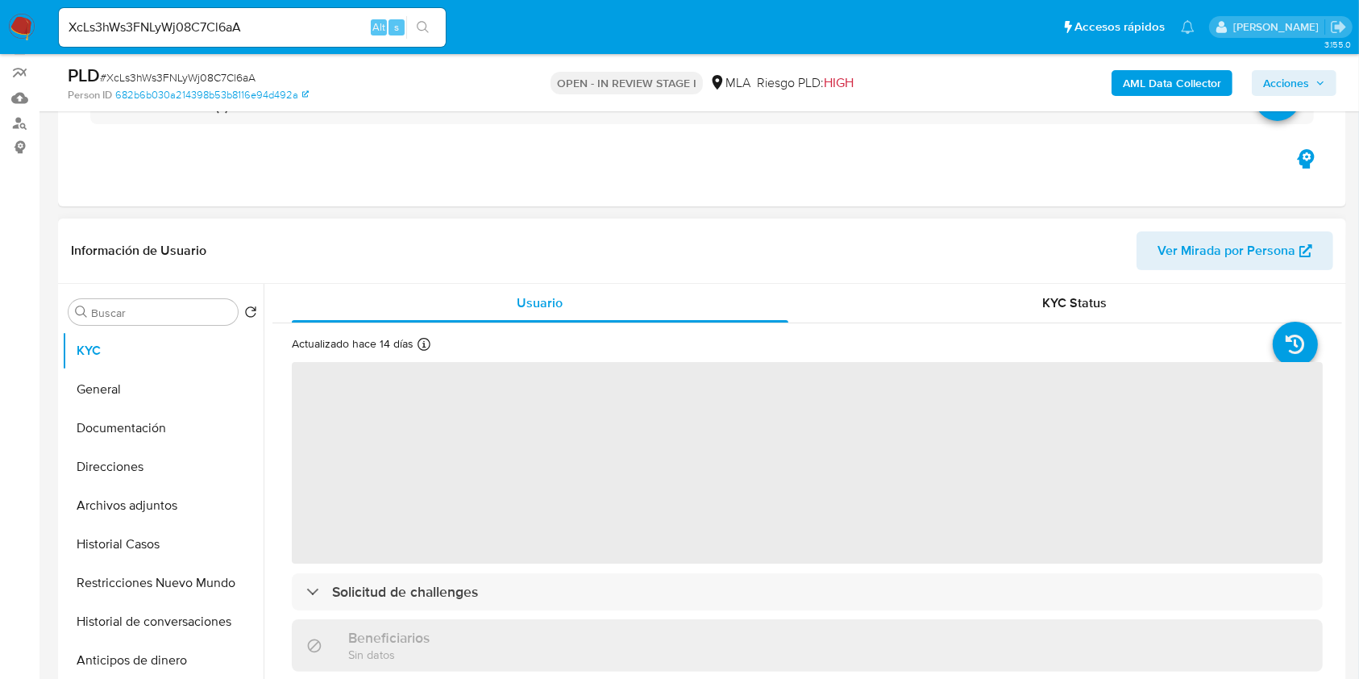
scroll to position [430, 0]
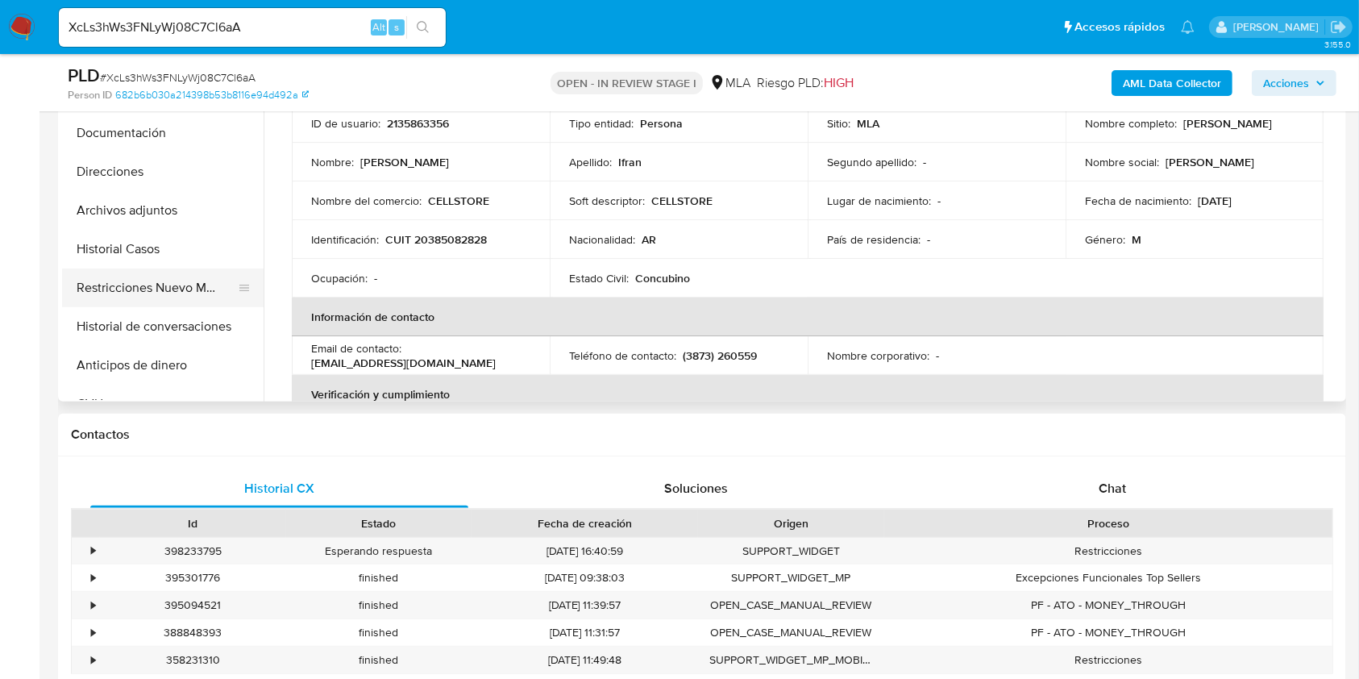
select select "10"
click at [128, 254] on button "Historial Casos" at bounding box center [156, 249] width 189 height 39
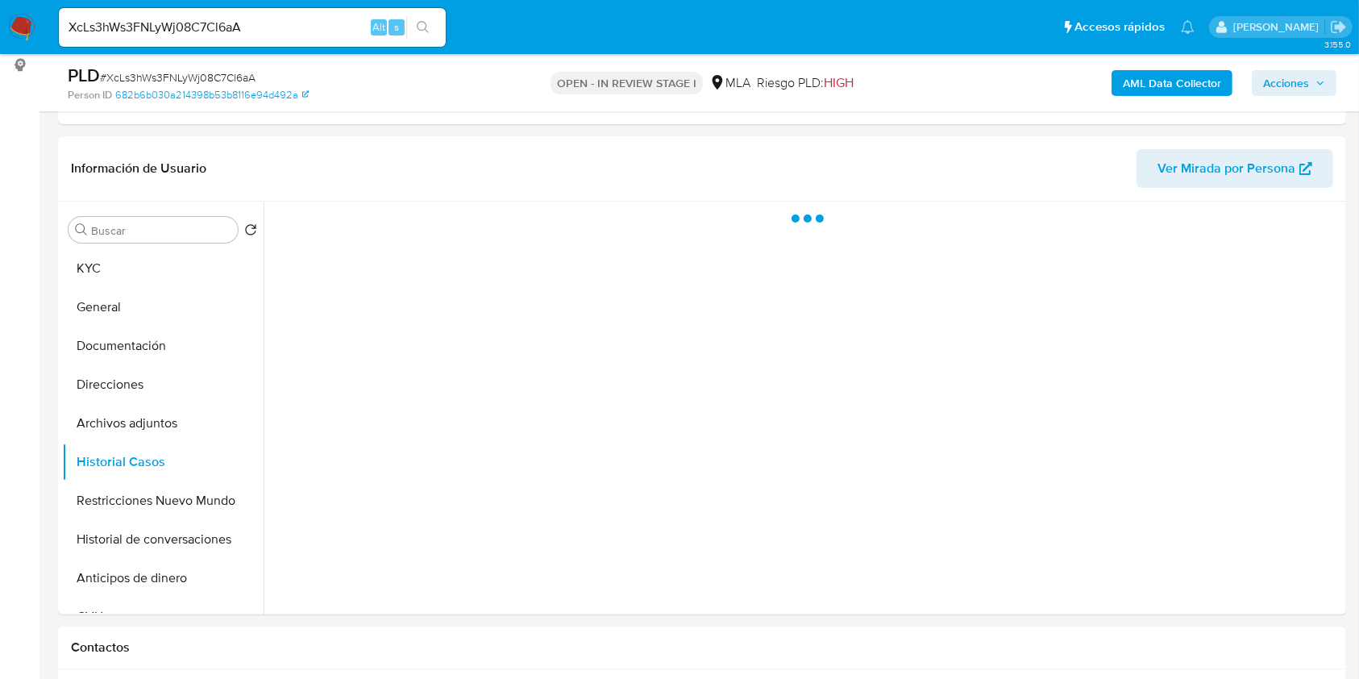
scroll to position [214, 0]
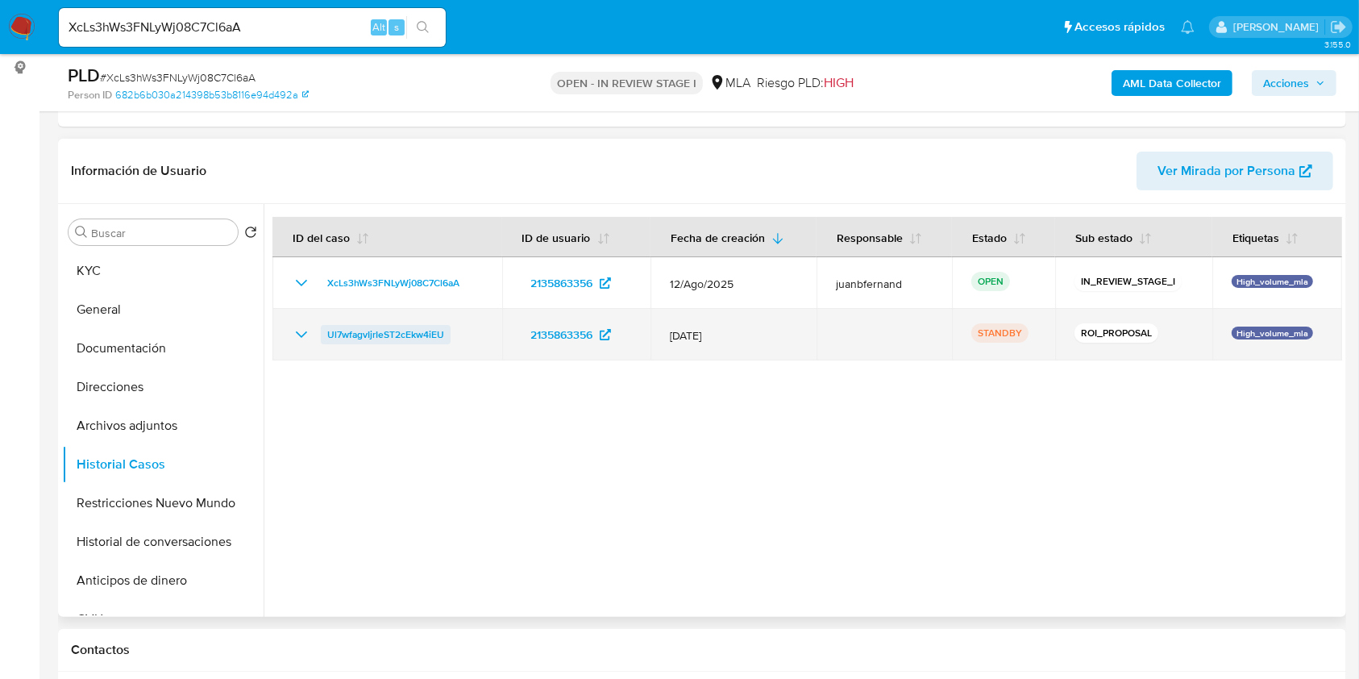
click at [367, 332] on span "Ul7wfagvIjrIeST2cEkw4iEU" at bounding box center [385, 334] width 117 height 19
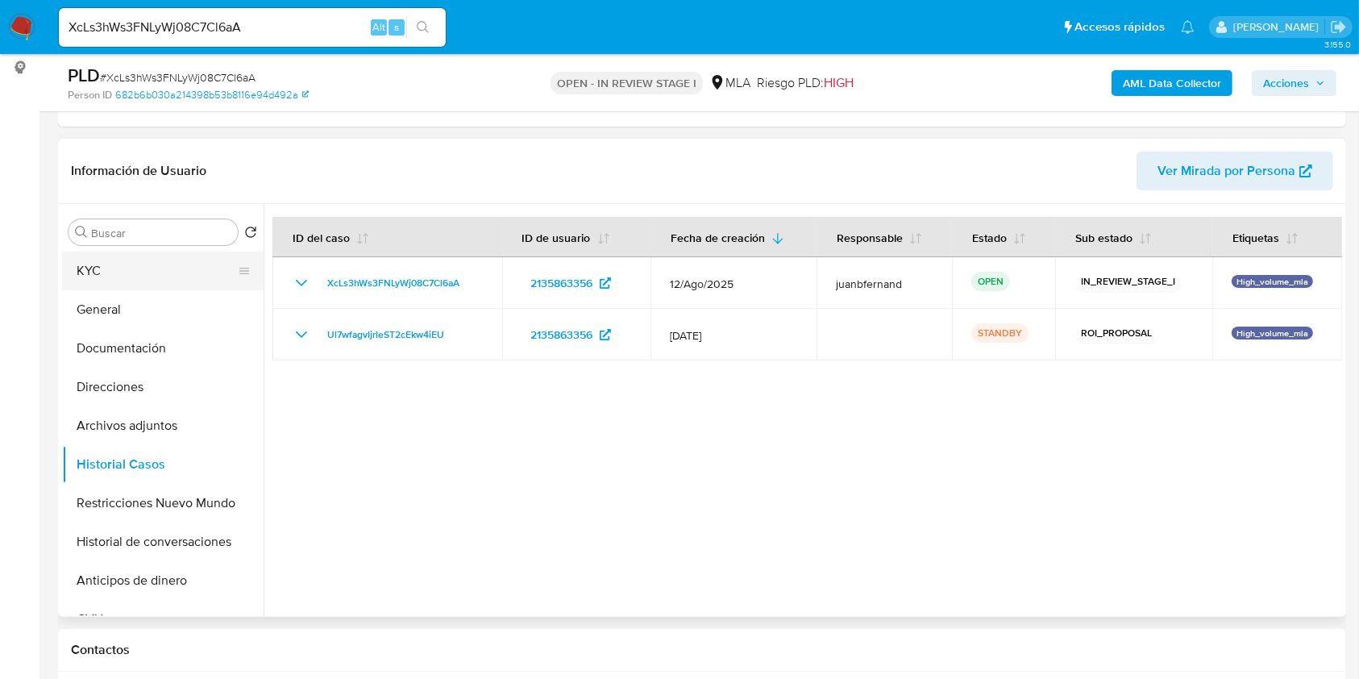
click at [147, 265] on button "KYC" at bounding box center [156, 270] width 189 height 39
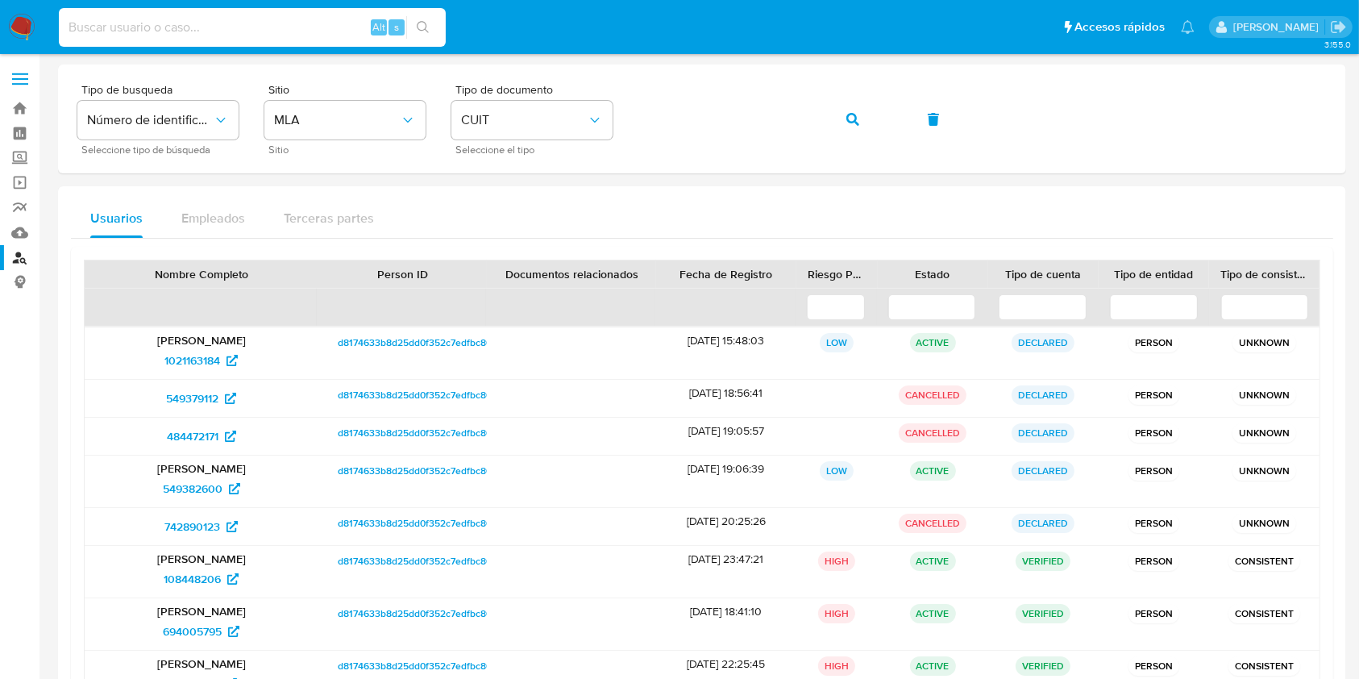
click at [314, 22] on input at bounding box center [252, 27] width 387 height 21
paste input "bG4AtFgqvIjlupxkzYkfgsP7"
type input "bG4AtFgqvIjlupxkzYkfgsP7"
click at [417, 24] on icon "search-icon" at bounding box center [423, 27] width 13 height 13
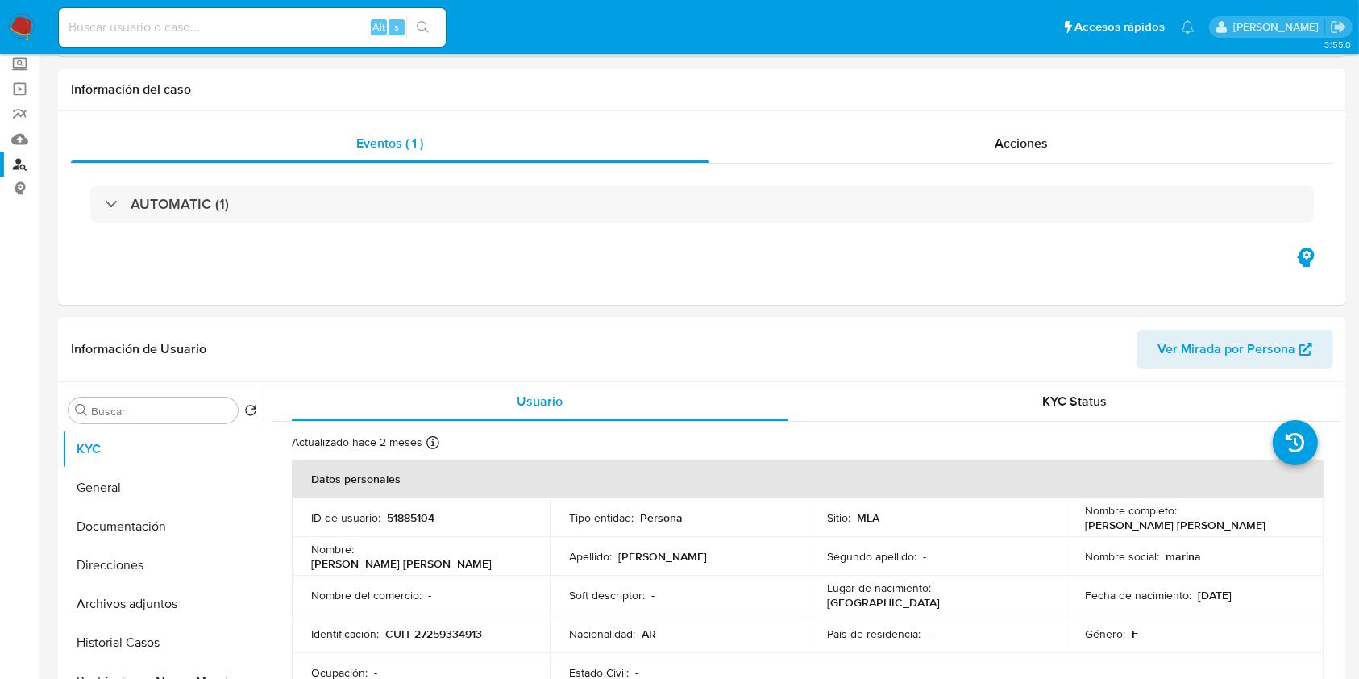
select select "10"
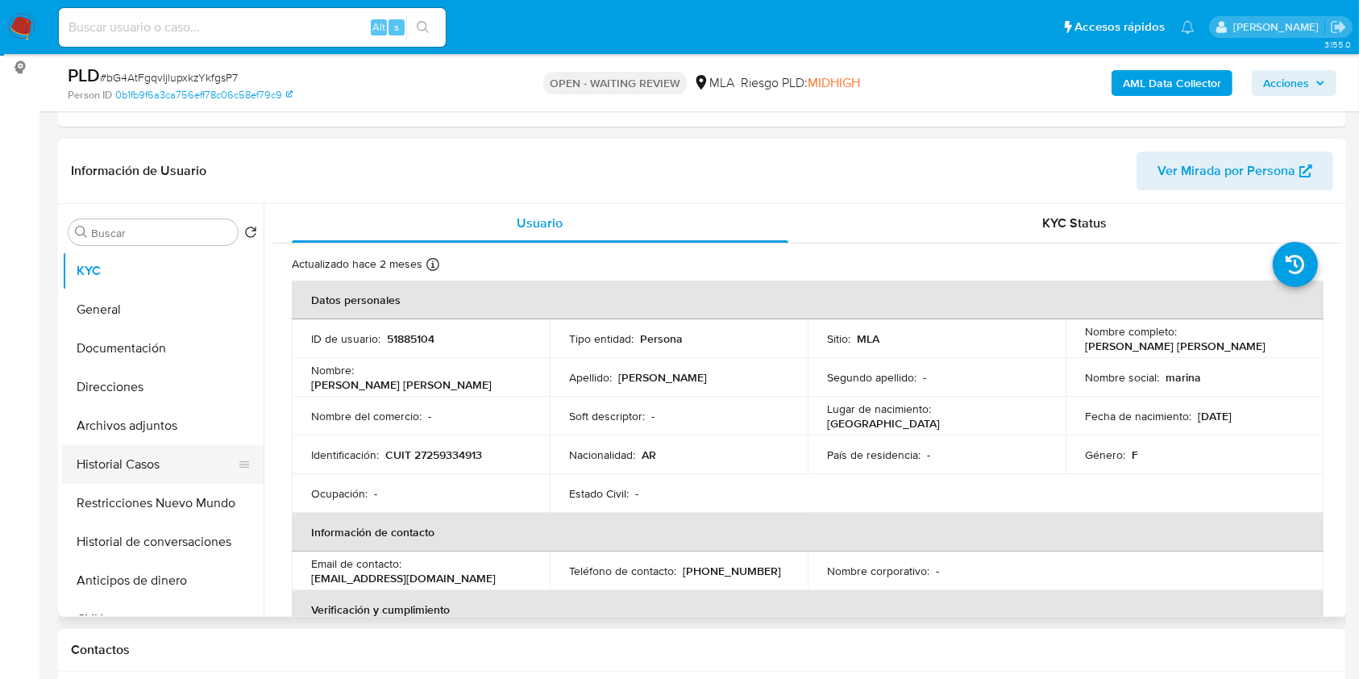
click at [173, 461] on button "Historial Casos" at bounding box center [156, 464] width 189 height 39
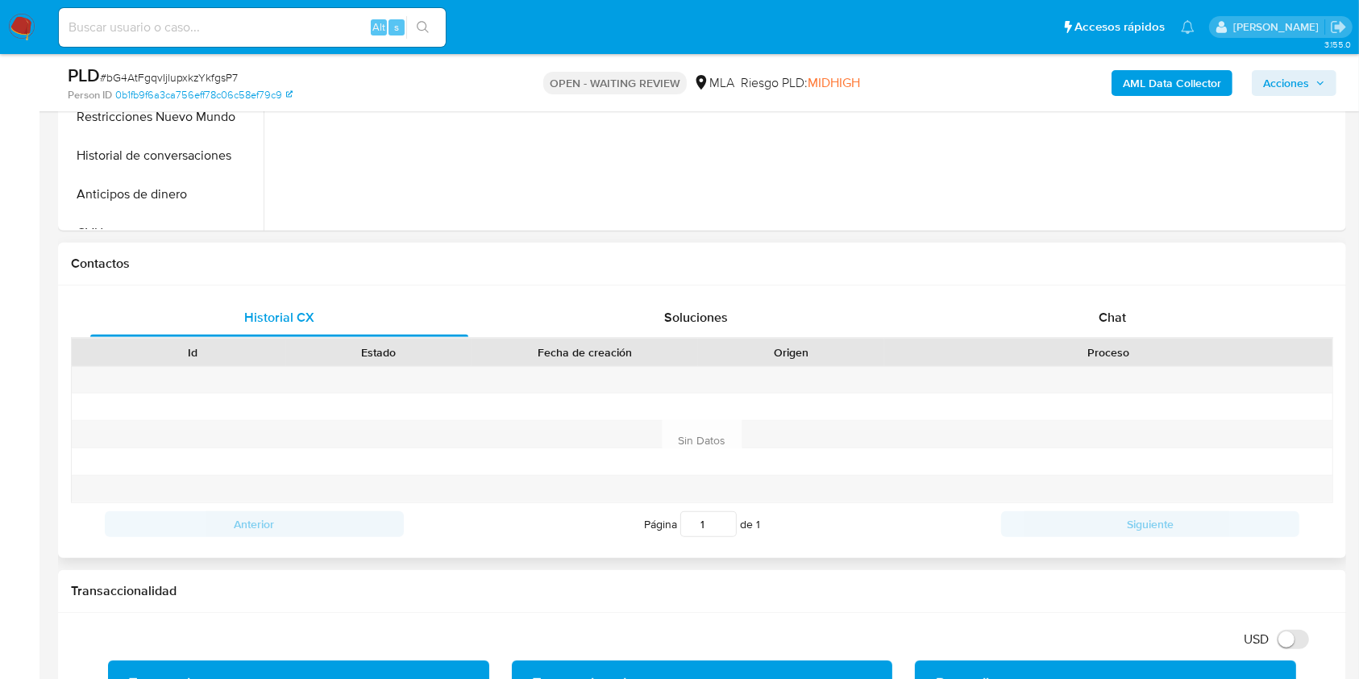
scroll to position [645, 0]
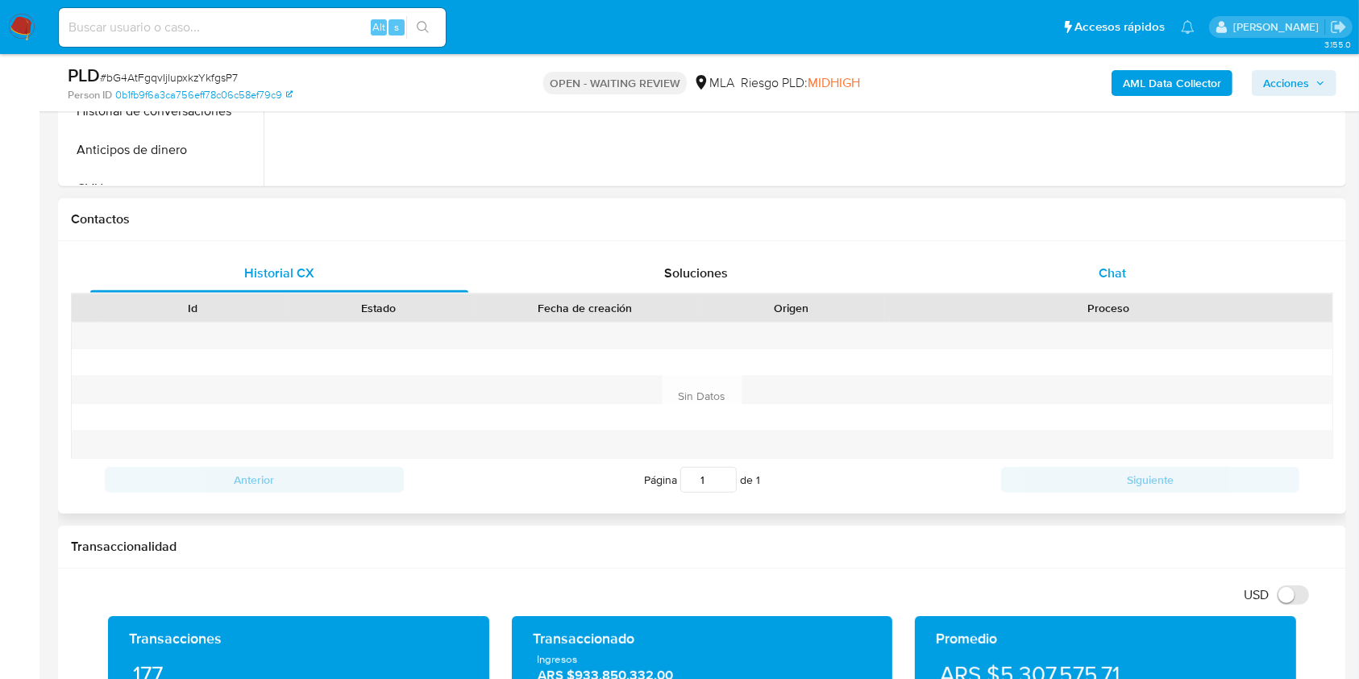
click at [1173, 280] on div "Chat" at bounding box center [1113, 273] width 378 height 39
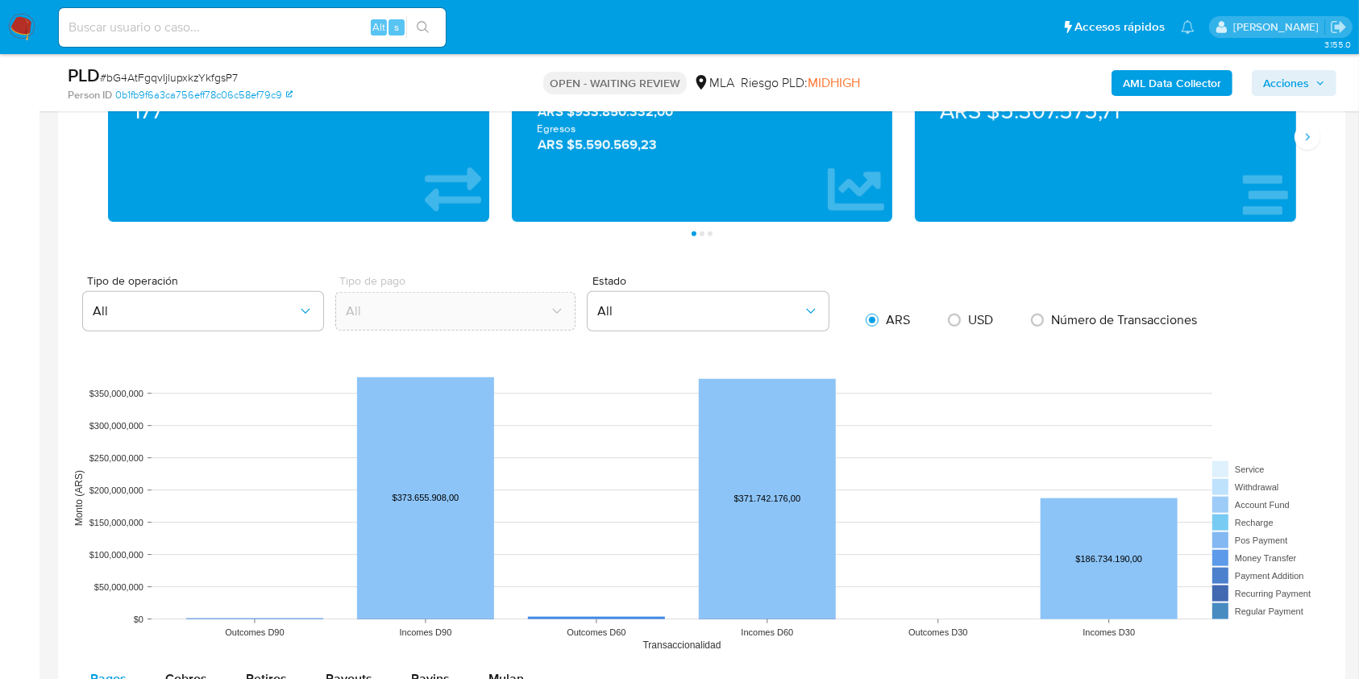
scroll to position [1934, 0]
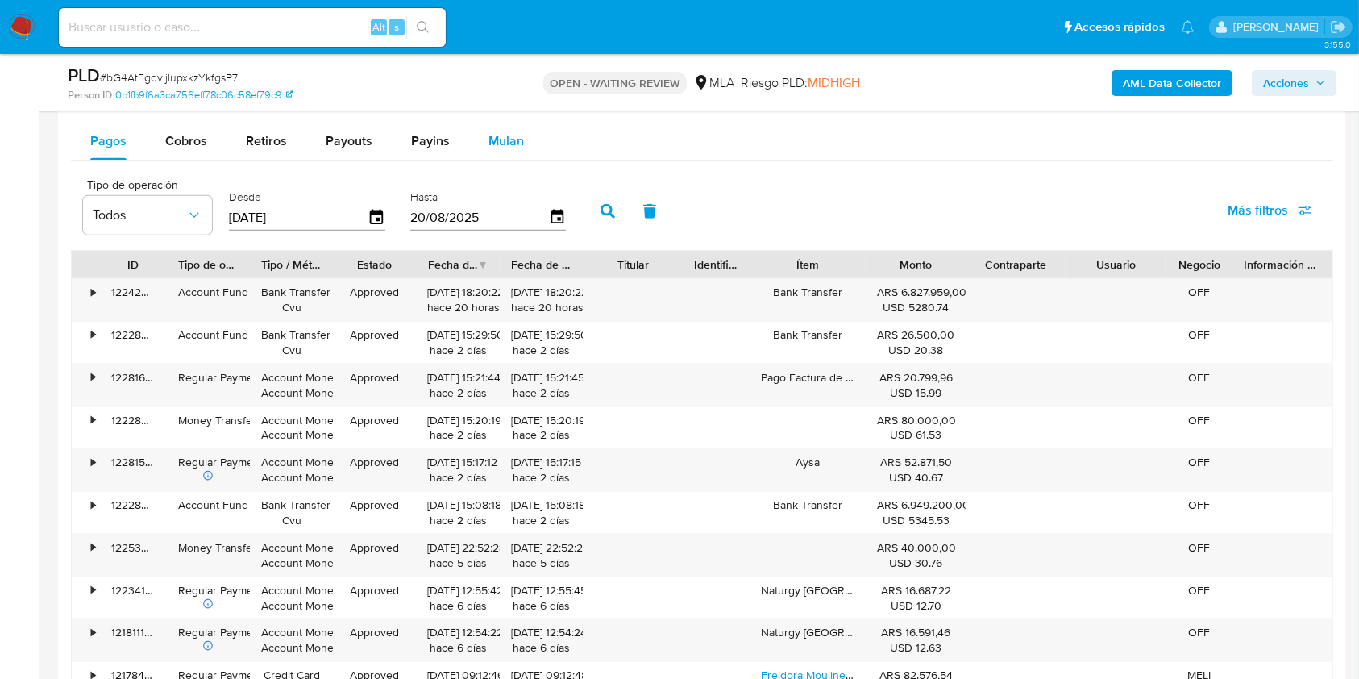
click at [518, 136] on span "Mulan" at bounding box center [505, 140] width 35 height 19
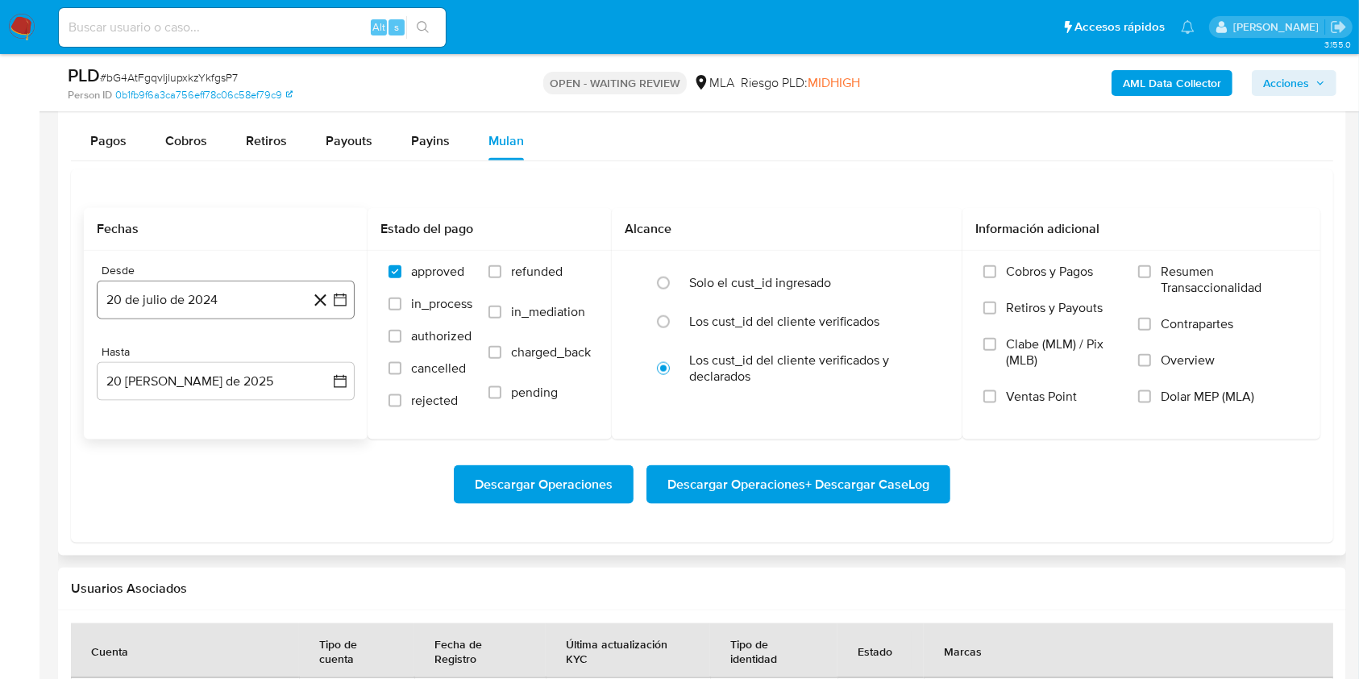
click at [187, 290] on button "20 de julio de 2024" at bounding box center [226, 299] width 258 height 39
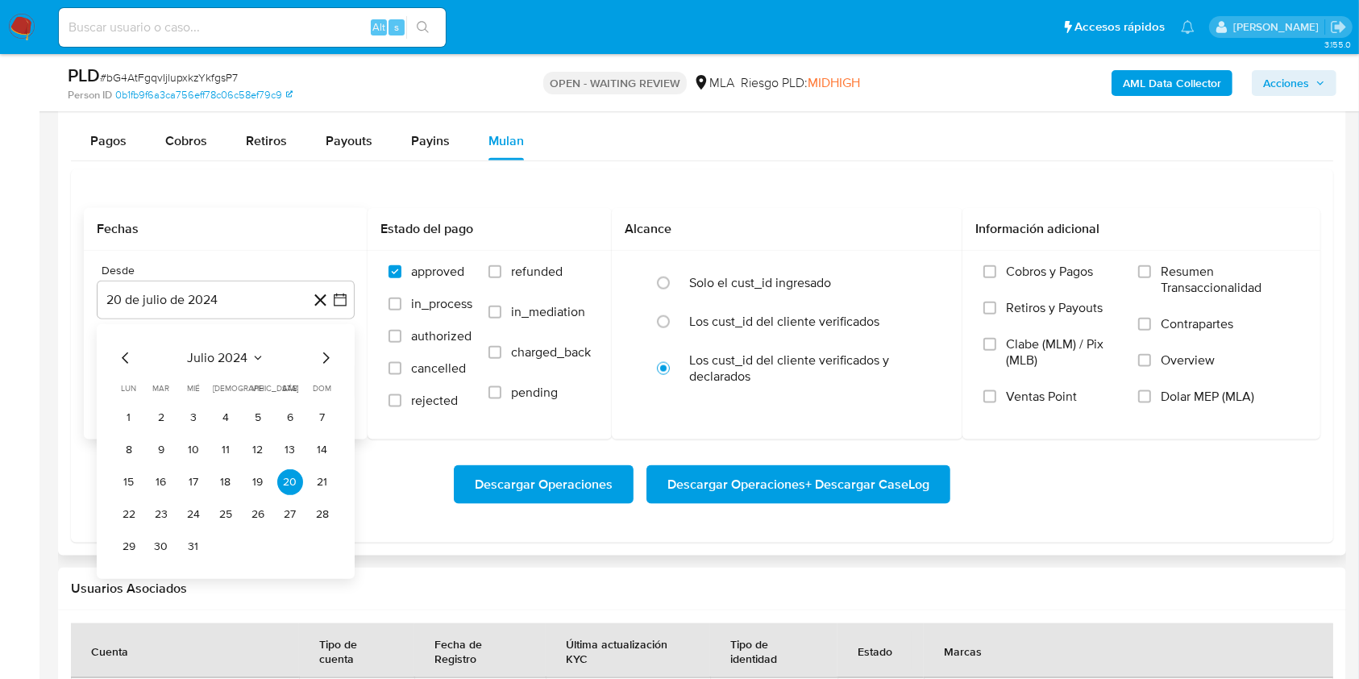
click at [253, 355] on icon "Seleccionar mes y año" at bounding box center [257, 357] width 13 height 13
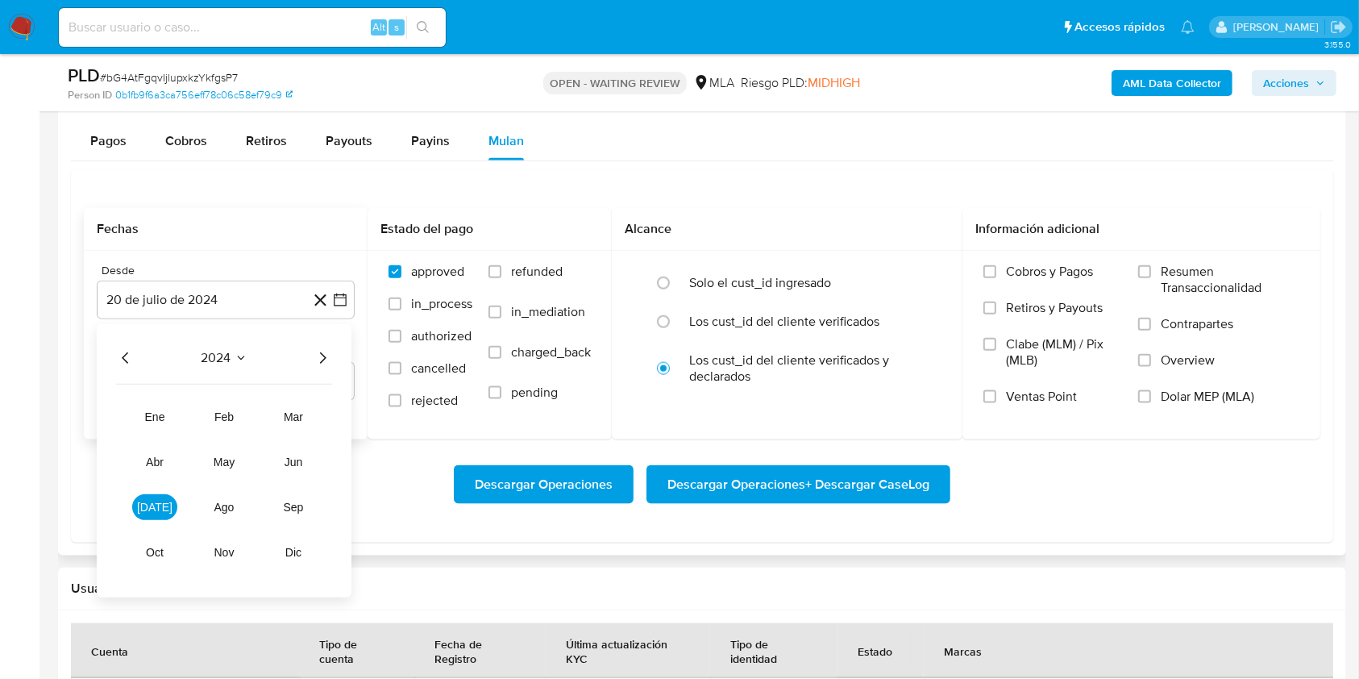
click at [323, 357] on icon "Año siguiente" at bounding box center [322, 357] width 19 height 19
click at [294, 419] on span "mar" at bounding box center [293, 416] width 19 height 13
click at [289, 405] on button "1" at bounding box center [290, 418] width 26 height 26
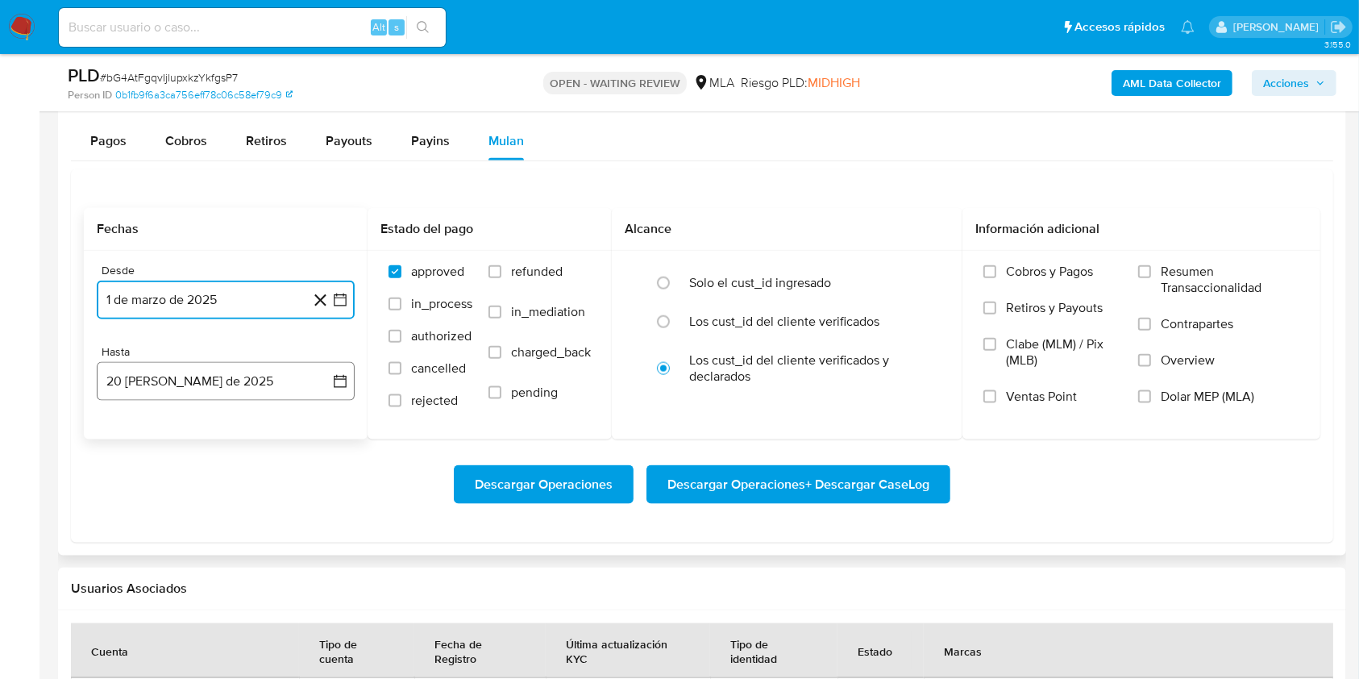
click at [235, 383] on button "20 de agosto de 2025" at bounding box center [226, 381] width 258 height 39
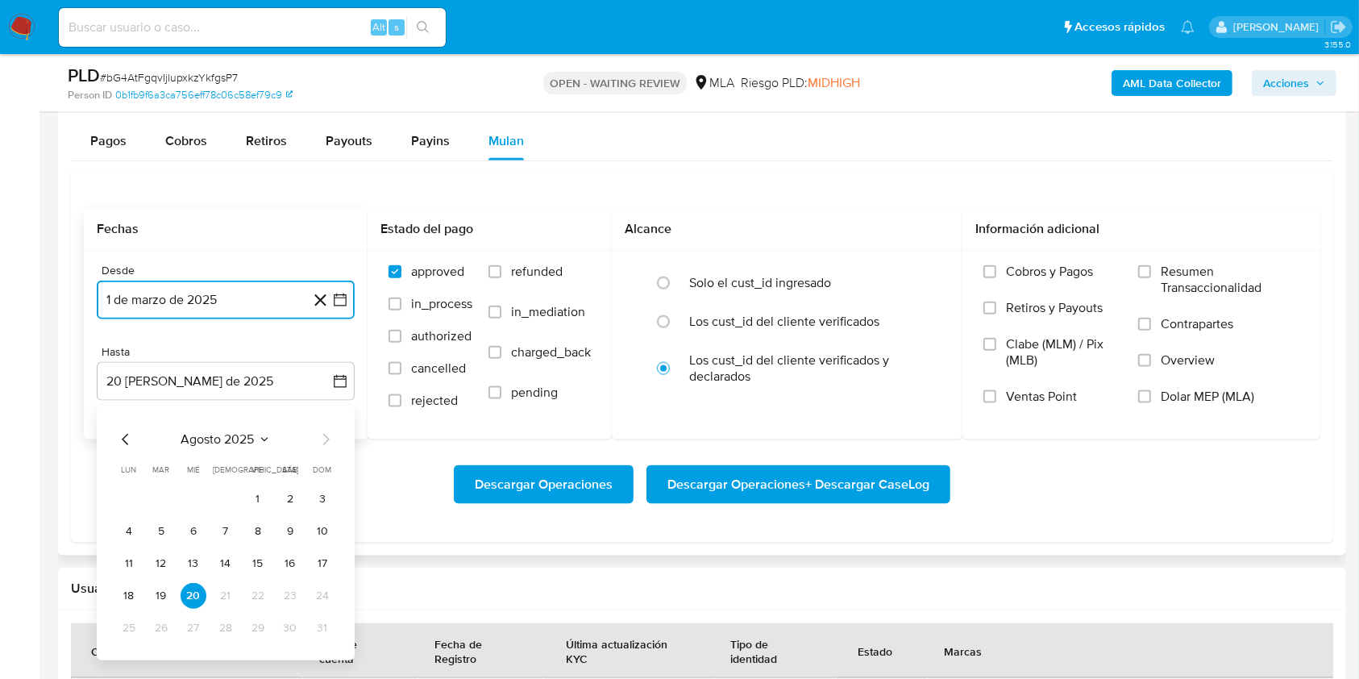
click at [255, 435] on button "agosto 2025" at bounding box center [225, 439] width 89 height 16
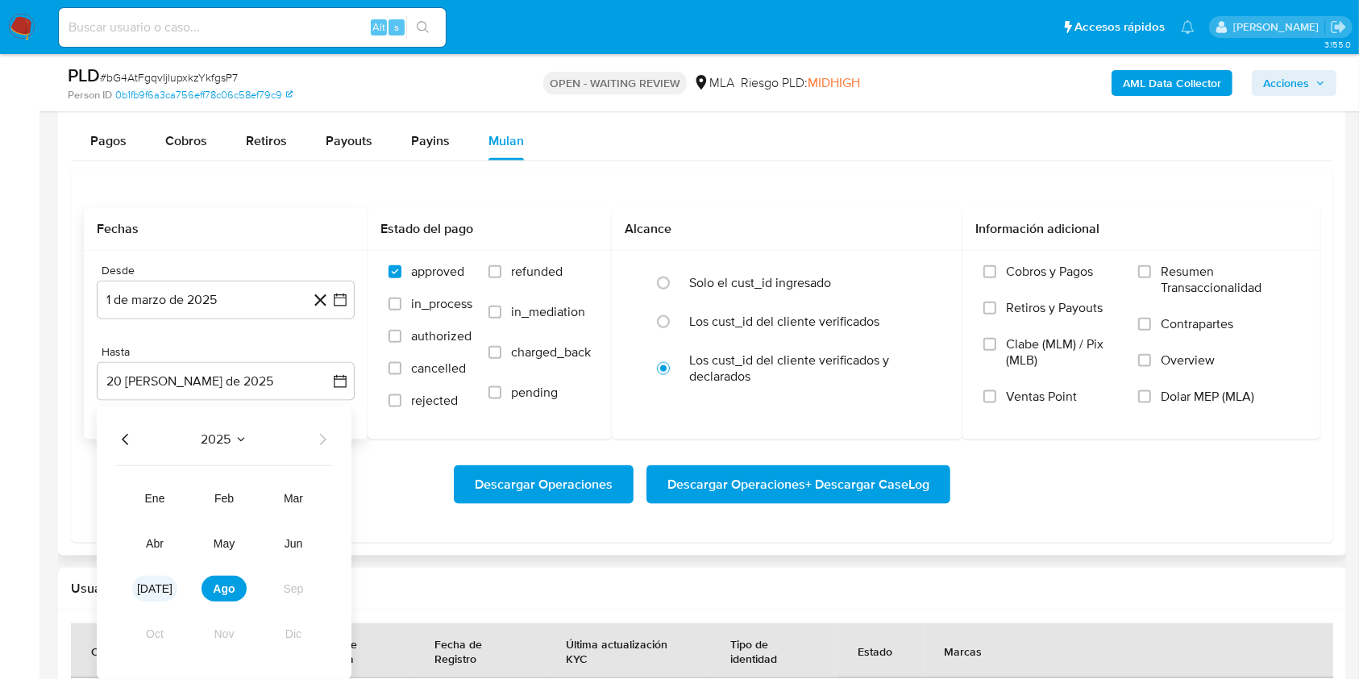
click at [155, 592] on span "jul" at bounding box center [154, 588] width 35 height 13
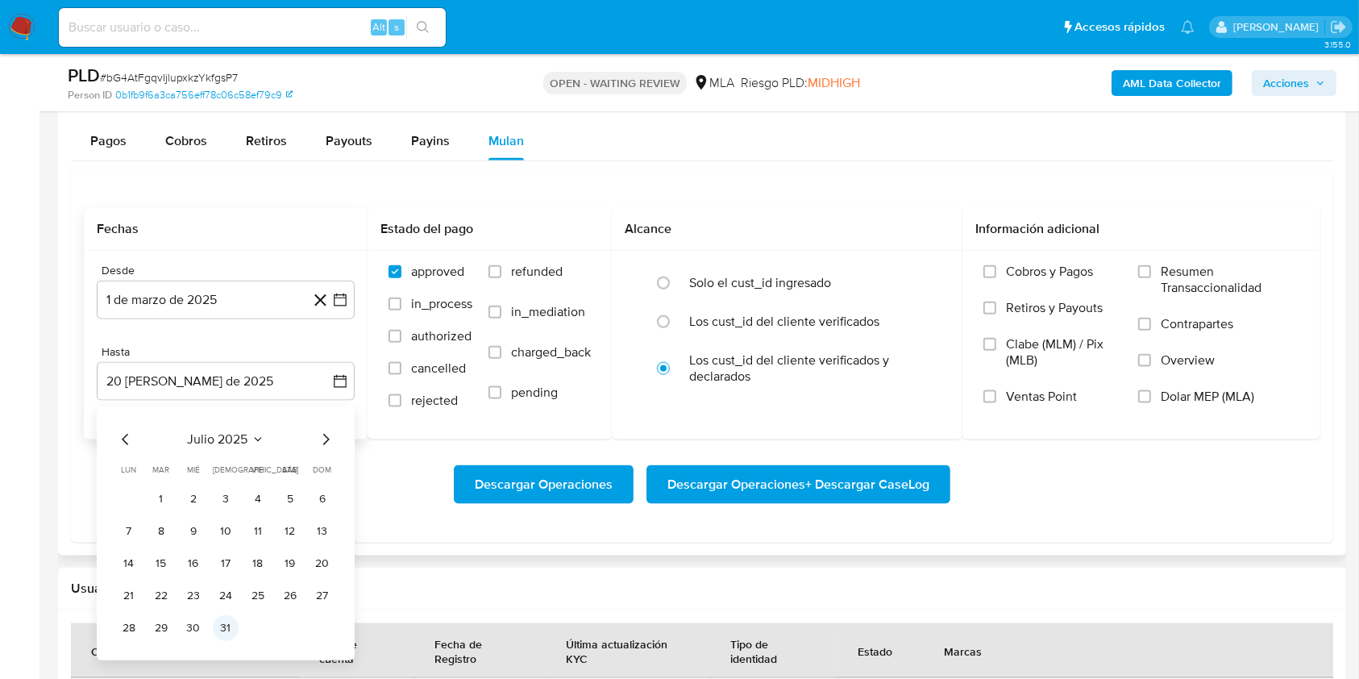
click at [231, 629] on button "31" at bounding box center [226, 628] width 26 height 26
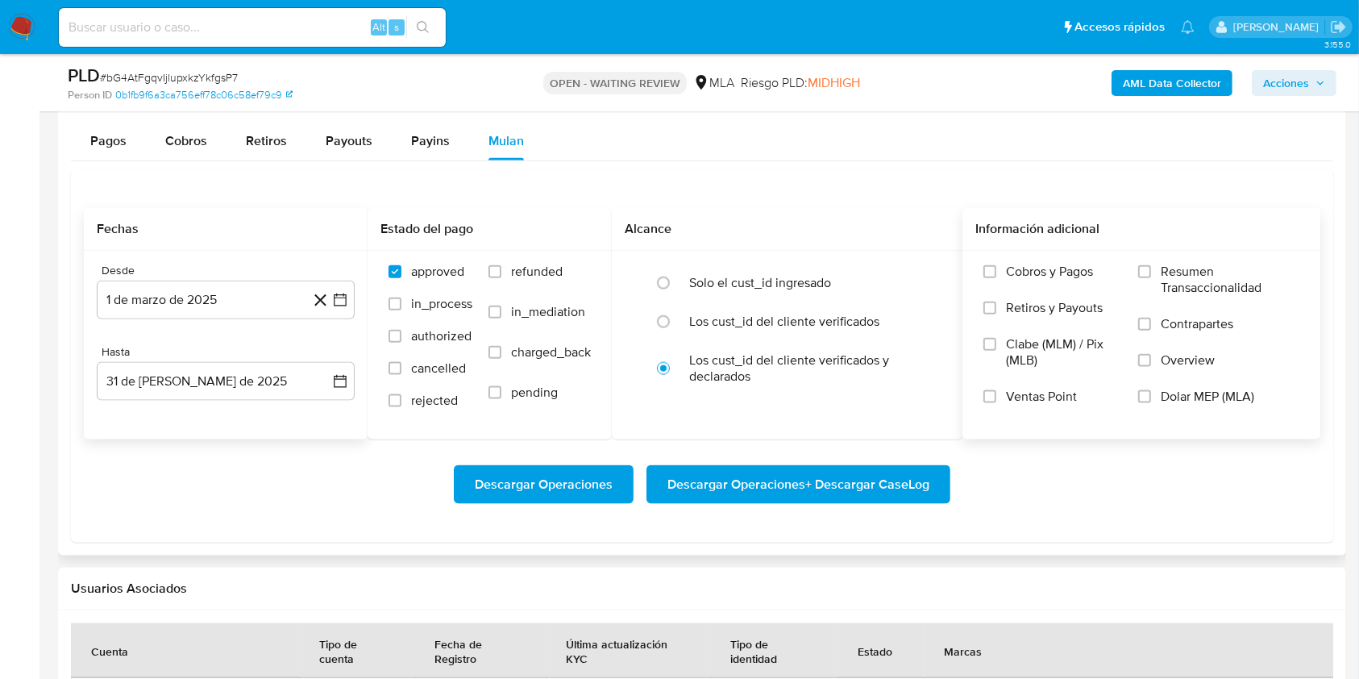
click at [1164, 398] on span "Dolar MEP (MLA)" at bounding box center [1207, 396] width 93 height 16
click at [1151, 398] on input "Dolar MEP (MLA)" at bounding box center [1144, 396] width 13 height 13
click at [868, 490] on span "Descargar Operaciones + Descargar CaseLog" at bounding box center [798, 484] width 262 height 35
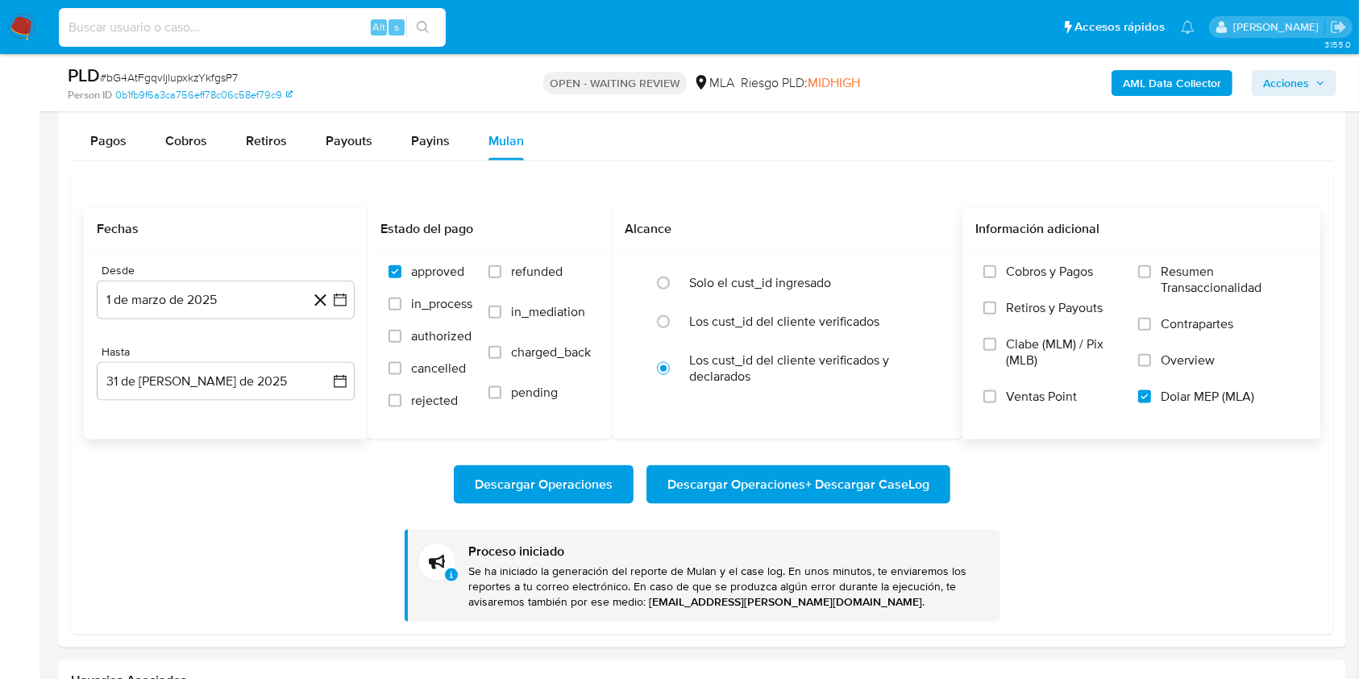
click at [314, 28] on input at bounding box center [252, 27] width 387 height 21
paste input "eEY397ZRuPvlZxKbAQWy5auE"
type input "eEY397ZRuPvlZxKbAQWy5auE"
click at [426, 30] on icon "search-icon" at bounding box center [423, 27] width 12 height 12
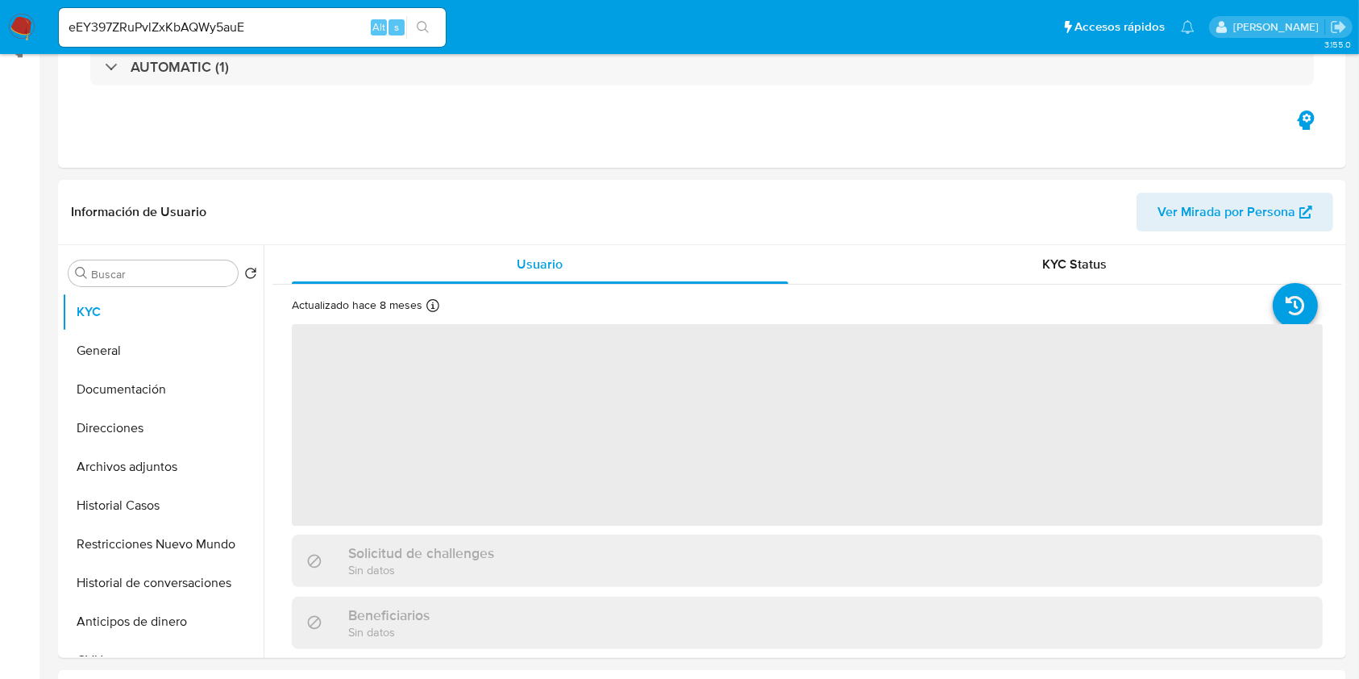
scroll to position [430, 0]
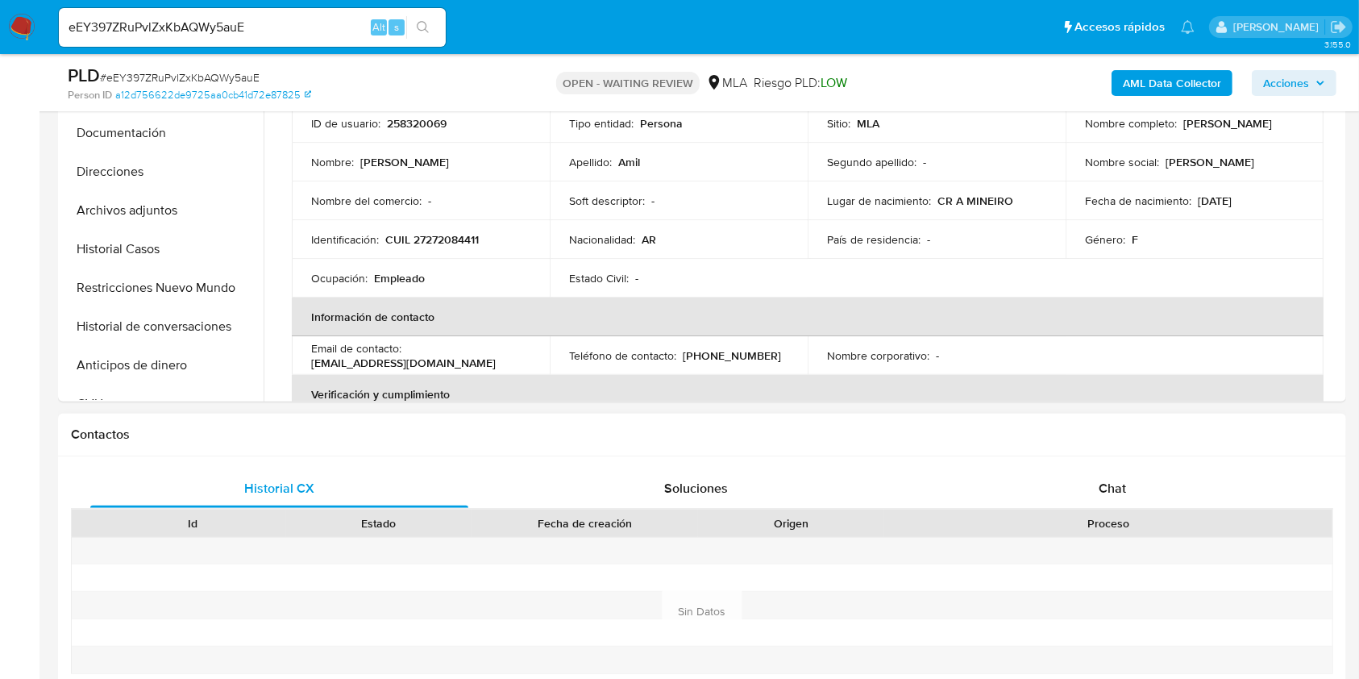
click at [1071, 462] on div "Historial CX Soluciones Chat Id Estado Fecha de creación Origen Proceso Anterio…" at bounding box center [702, 592] width 1288 height 272
select select "10"
click at [1082, 477] on div "Chat" at bounding box center [1113, 488] width 378 height 39
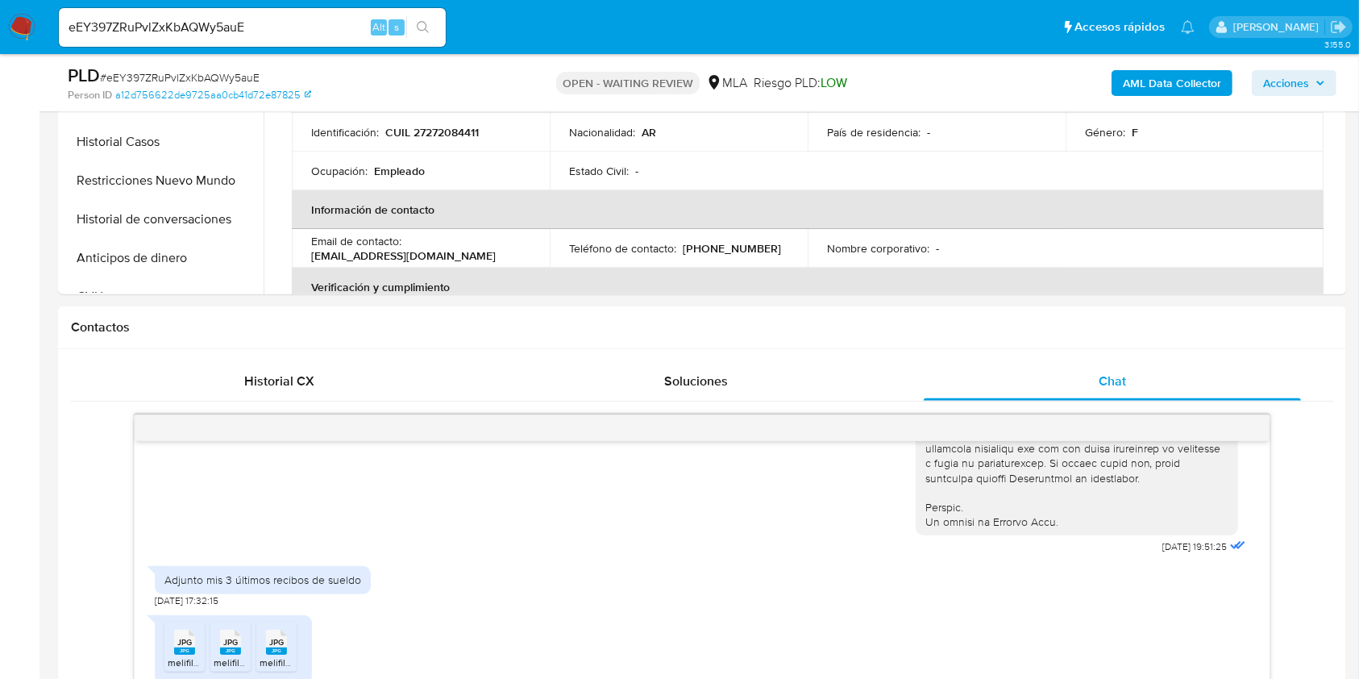
scroll to position [322, 0]
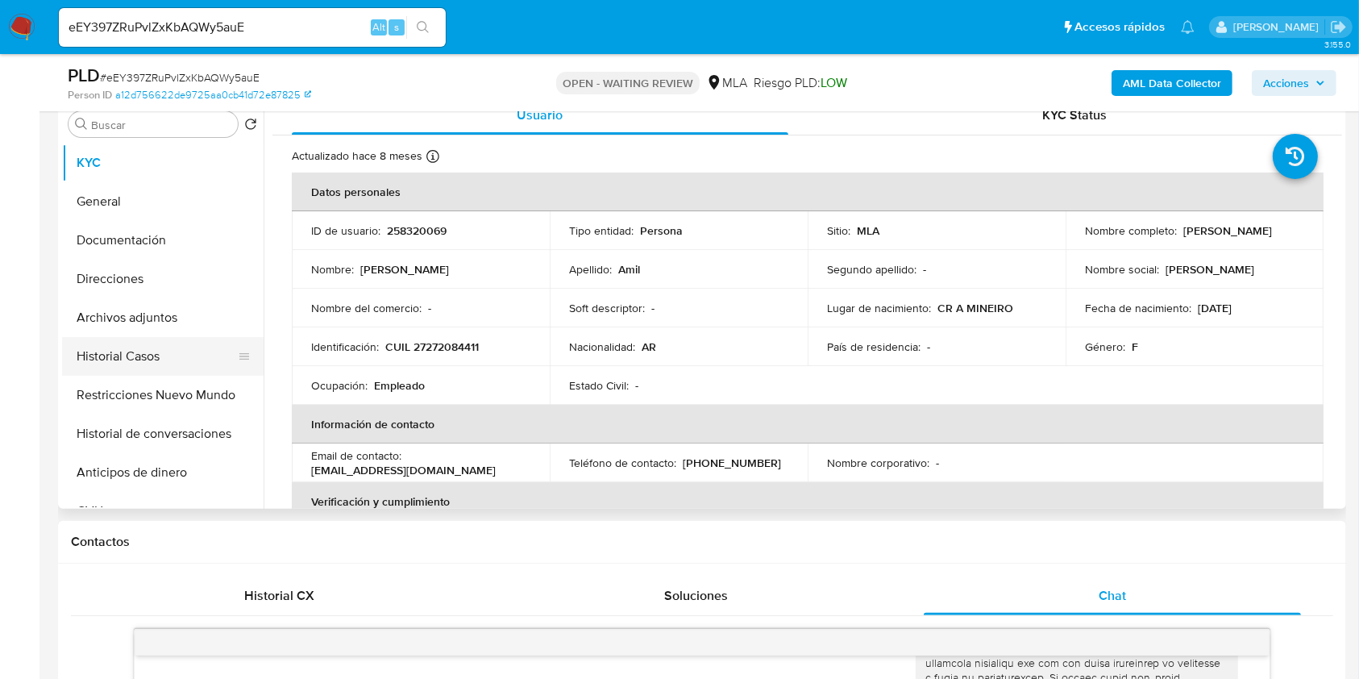
click at [124, 350] on button "Historial Casos" at bounding box center [156, 356] width 189 height 39
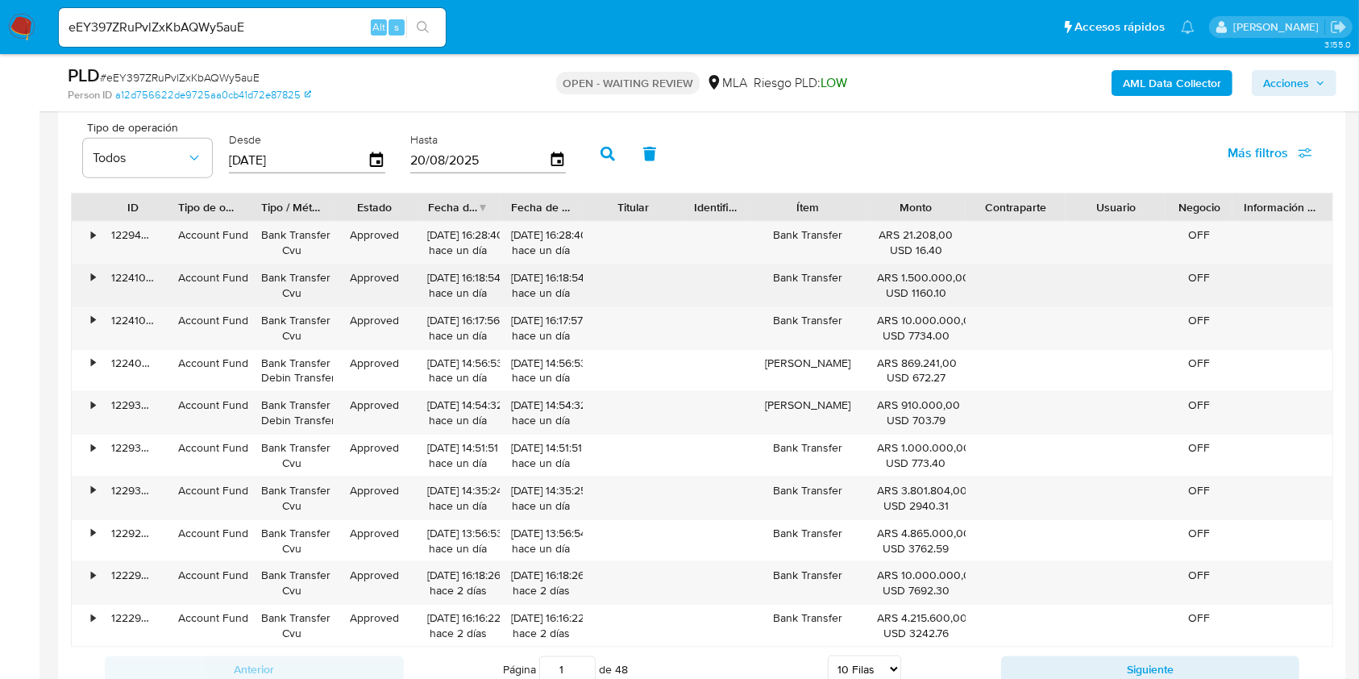
scroll to position [1941, 0]
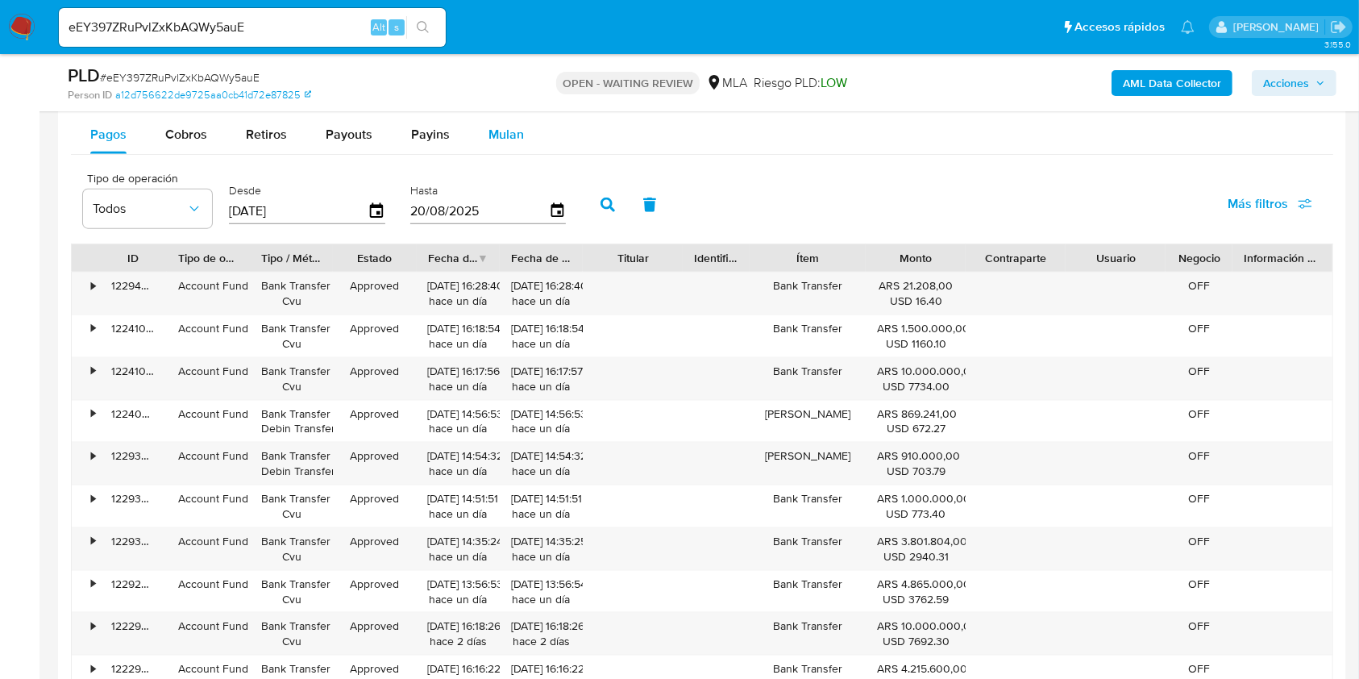
click at [516, 139] on span "Mulan" at bounding box center [505, 134] width 35 height 19
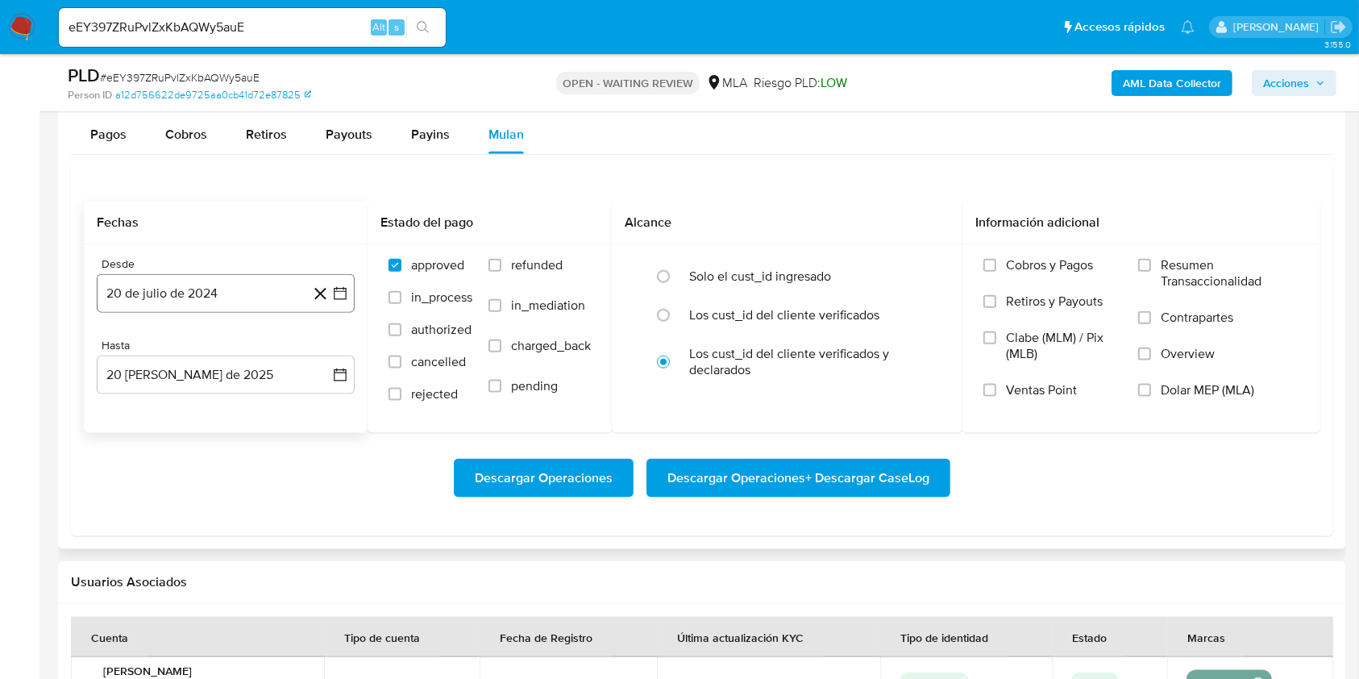
click at [239, 293] on button "20 de julio de 2024" at bounding box center [226, 293] width 258 height 39
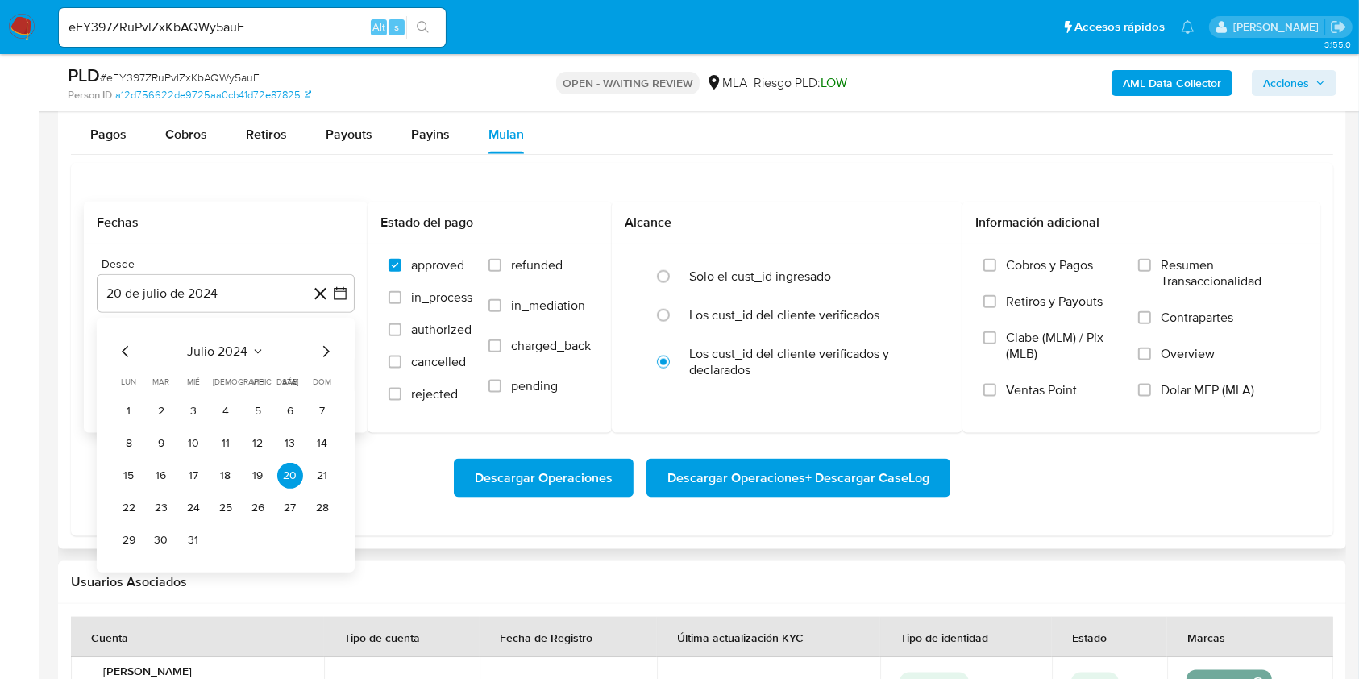
click at [247, 343] on button "julio 2024" at bounding box center [226, 351] width 77 height 16
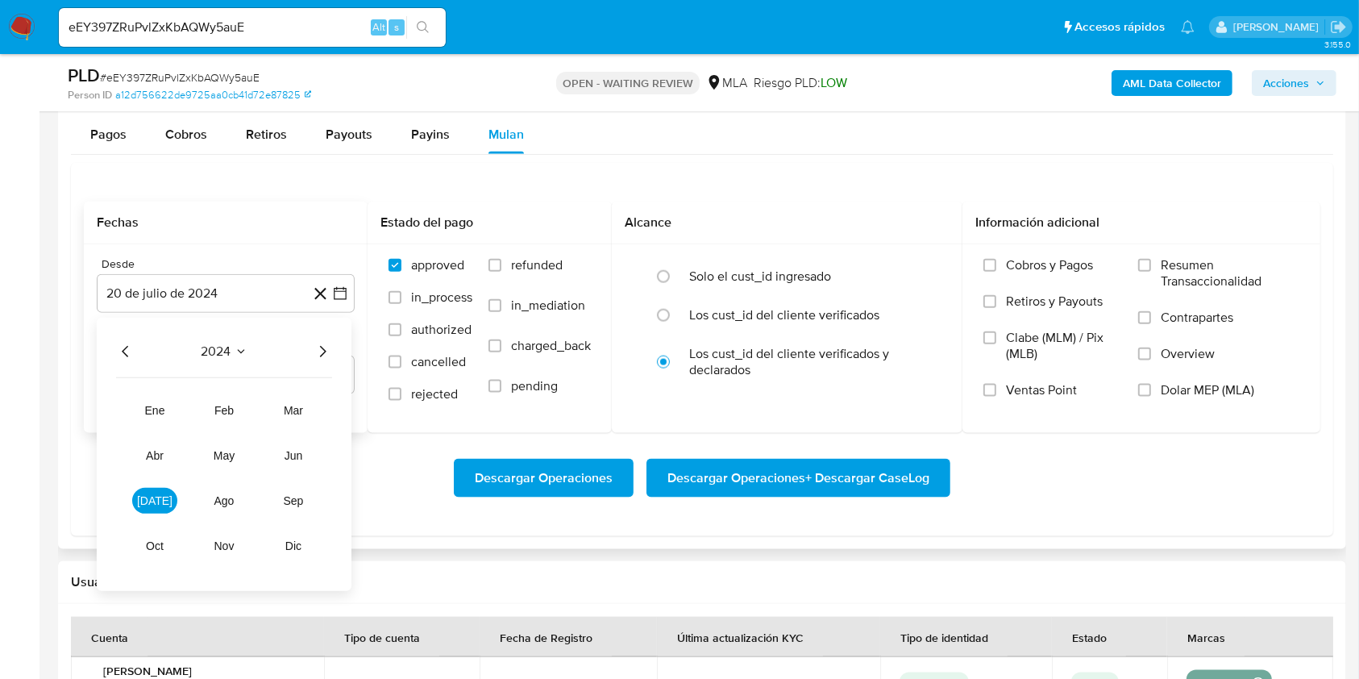
click at [309, 354] on div "2024" at bounding box center [224, 351] width 216 height 19
click at [330, 351] on icon "Año siguiente" at bounding box center [322, 351] width 19 height 19
click at [298, 409] on span "mar" at bounding box center [293, 410] width 19 height 13
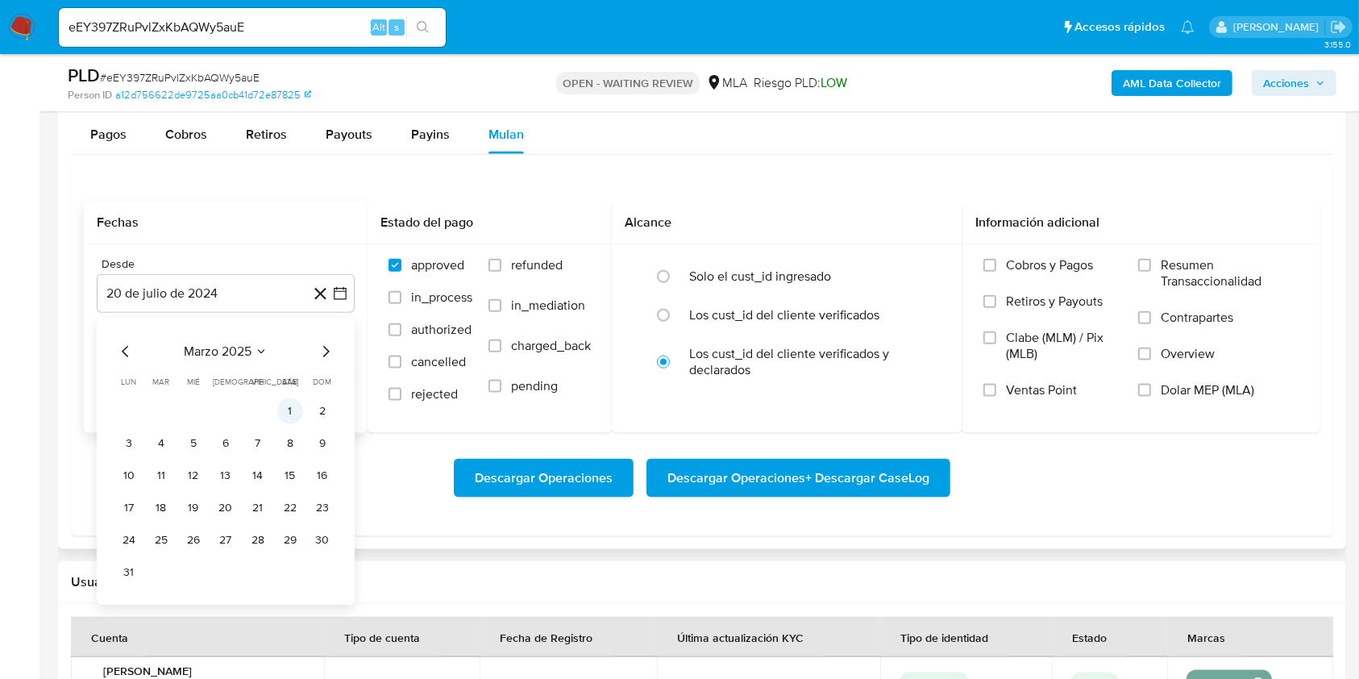
click at [288, 406] on button "1" at bounding box center [290, 411] width 26 height 26
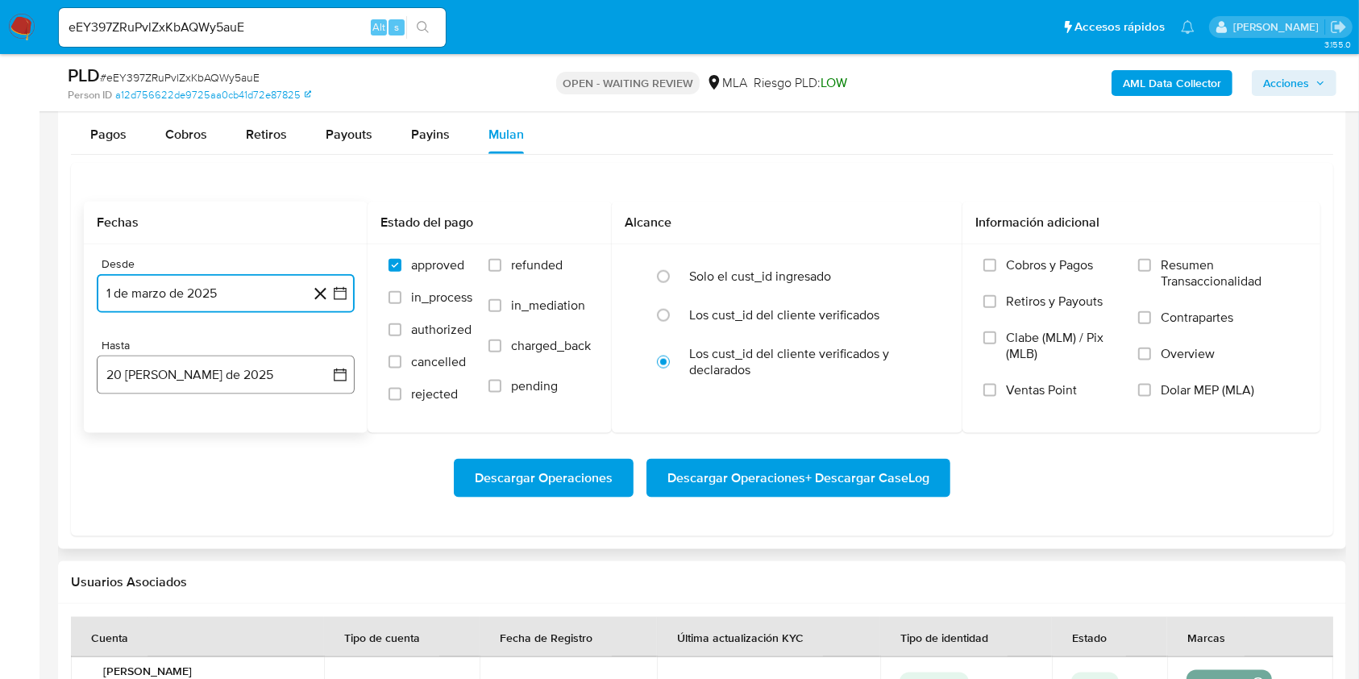
click at [268, 384] on button "20 [PERSON_NAME] de 2025" at bounding box center [226, 374] width 258 height 39
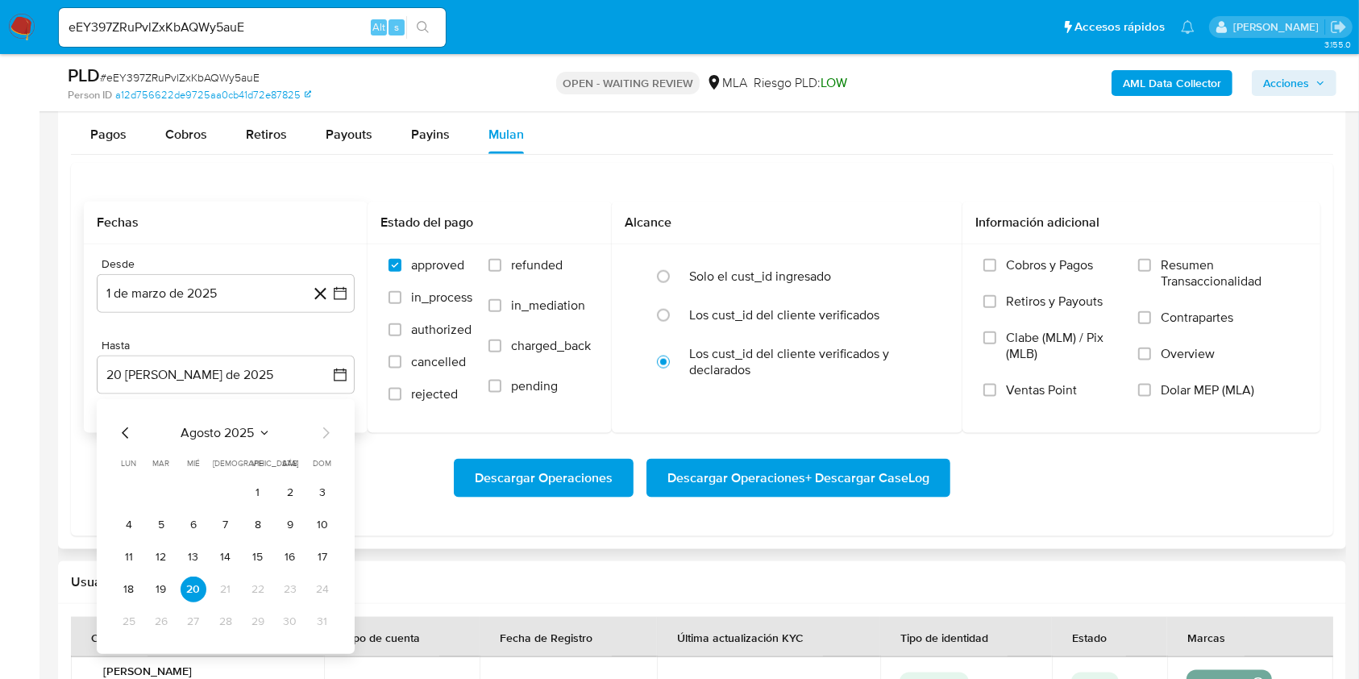
click at [129, 442] on div "agosto 2025 agosto 2025 lun lunes mar martes mié miércoles jue jueves vie viern…" at bounding box center [225, 528] width 219 height 211
drag, startPoint x: 123, startPoint y: 427, endPoint x: 145, endPoint y: 476, distance: 53.8
click at [123, 426] on icon "Mes anterior" at bounding box center [125, 432] width 19 height 19
click at [228, 629] on button "31" at bounding box center [226, 621] width 26 height 26
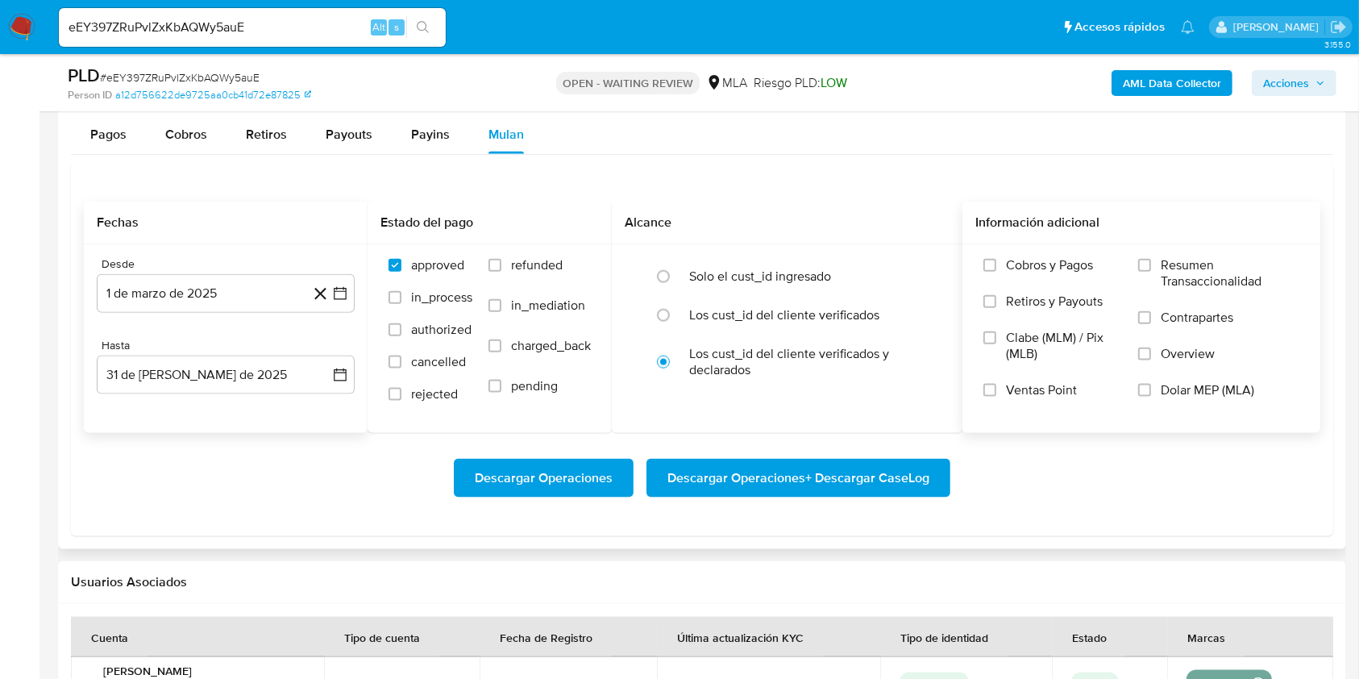
click at [1158, 397] on label "Dolar MEP (MLA)" at bounding box center [1218, 400] width 161 height 36
click at [1151, 397] on input "Dolar MEP (MLA)" at bounding box center [1144, 390] width 13 height 13
click at [904, 468] on span "Descargar Operaciones + Descargar CaseLog" at bounding box center [798, 477] width 262 height 35
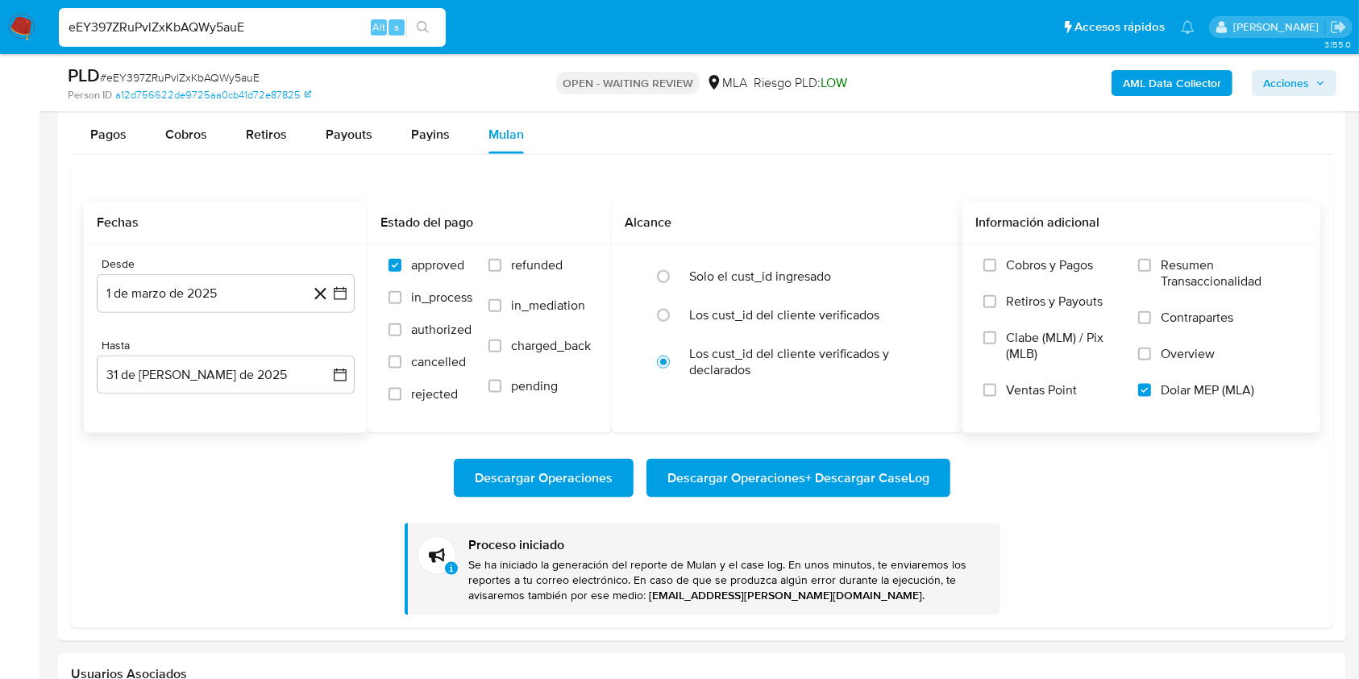
click at [288, 35] on input "eEY397ZRuPvlZxKbAQWy5auE" at bounding box center [252, 27] width 387 height 21
paste input "iOTqxCcuA3Sc04lgAIB02fj9"
type input "iOTqxCcuA3Sc04lgAIB02fj9"
click at [419, 30] on icon "search-icon" at bounding box center [423, 27] width 13 height 13
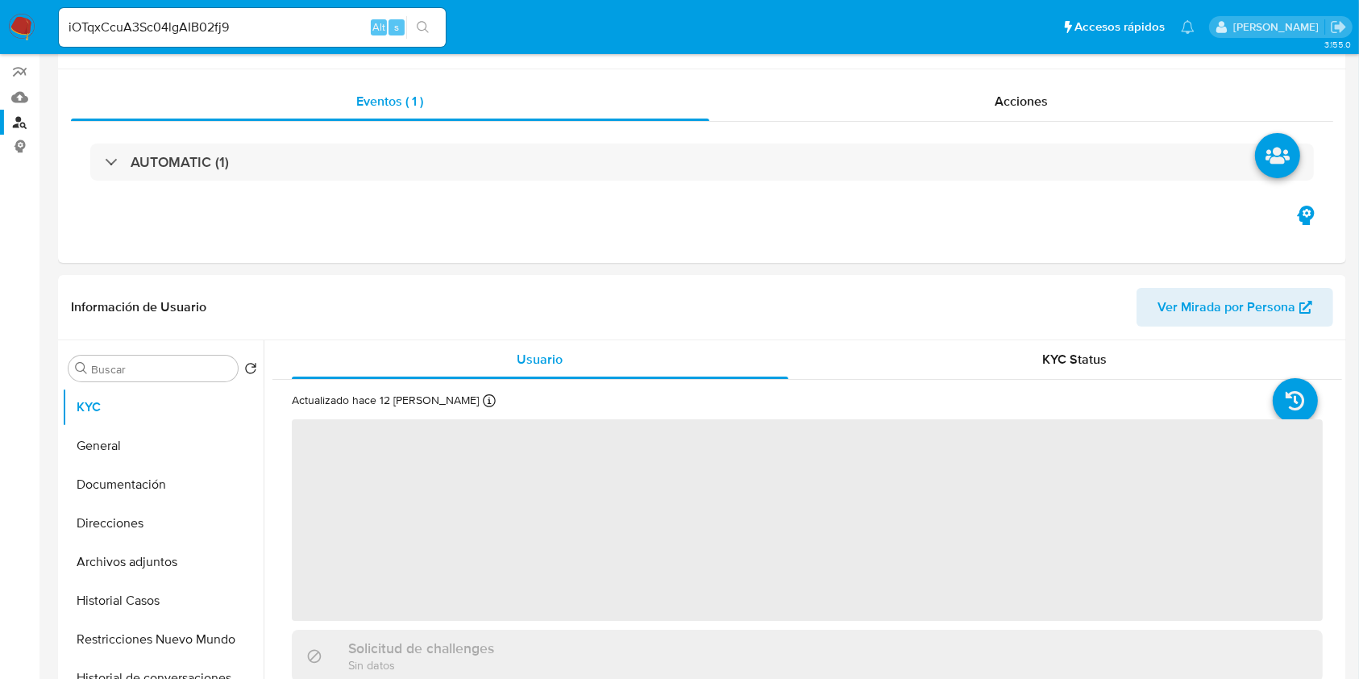
scroll to position [430, 0]
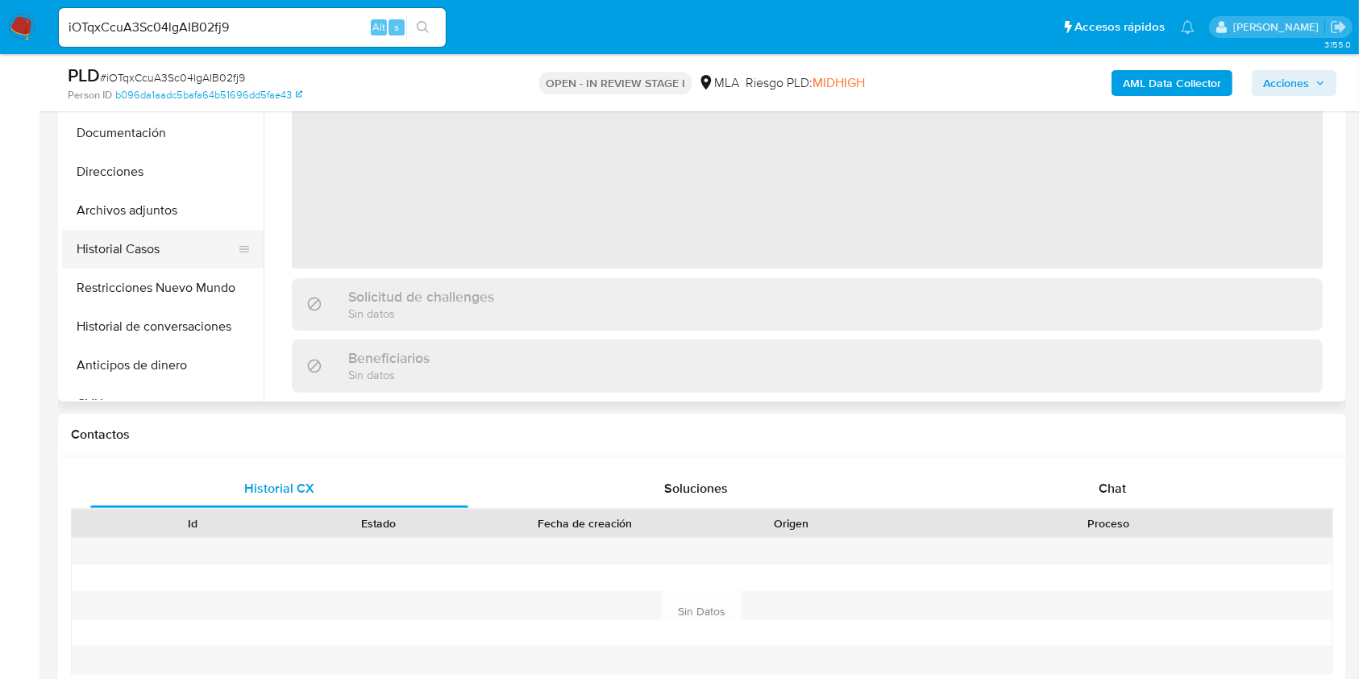
select select "10"
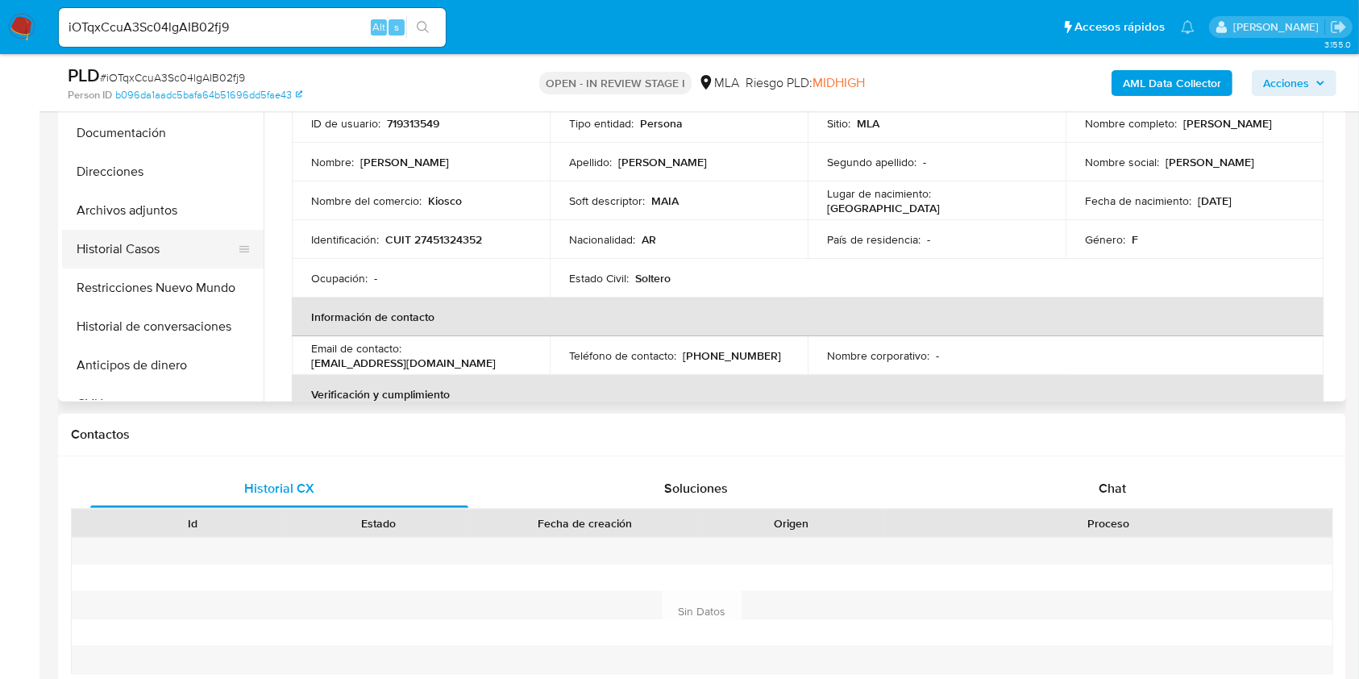
click at [157, 251] on button "Historial Casos" at bounding box center [156, 249] width 189 height 39
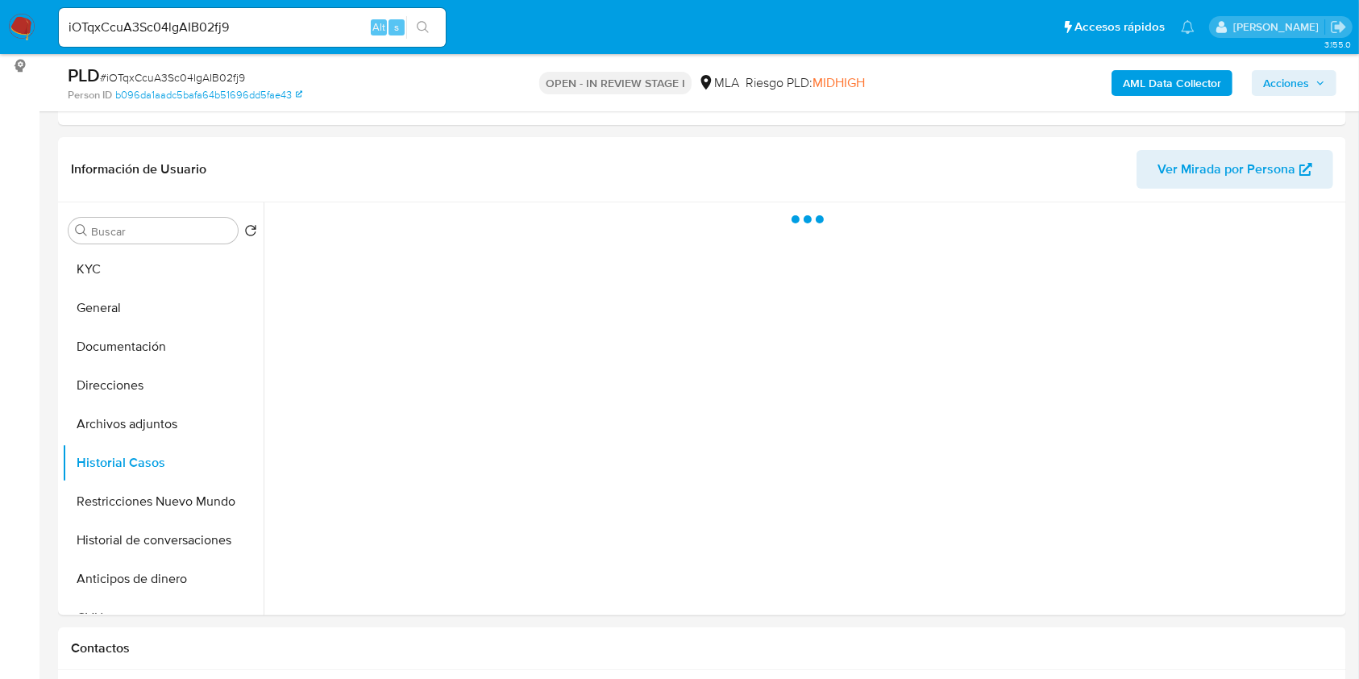
scroll to position [214, 0]
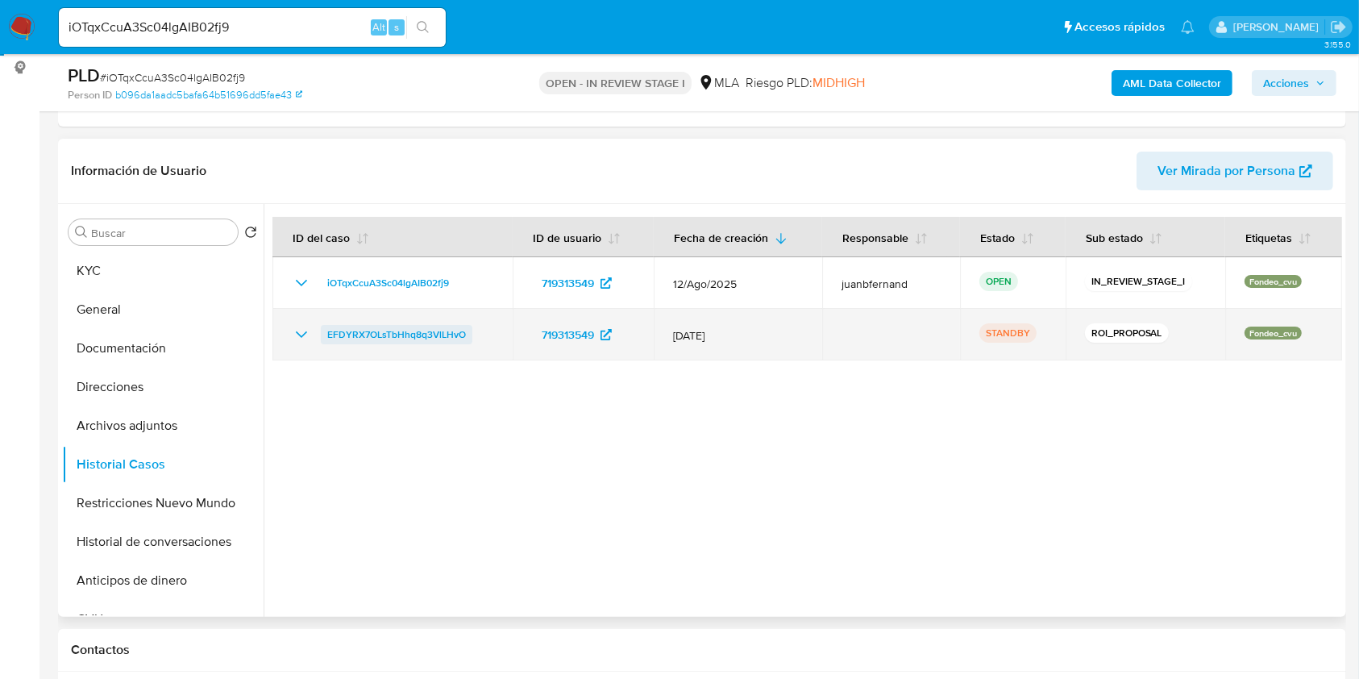
click at [385, 338] on span "EFDYRX7OLsTbHhq8q3VlLHvO" at bounding box center [396, 334] width 139 height 19
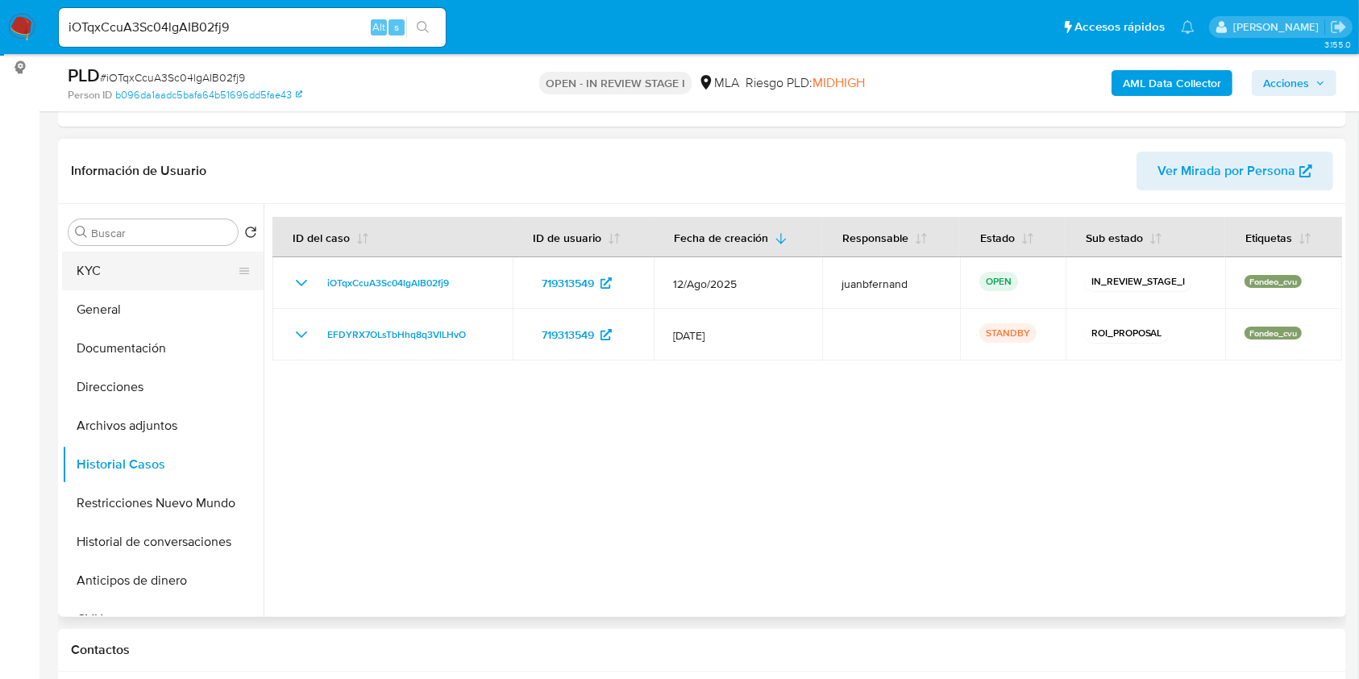
click at [123, 272] on button "KYC" at bounding box center [156, 270] width 189 height 39
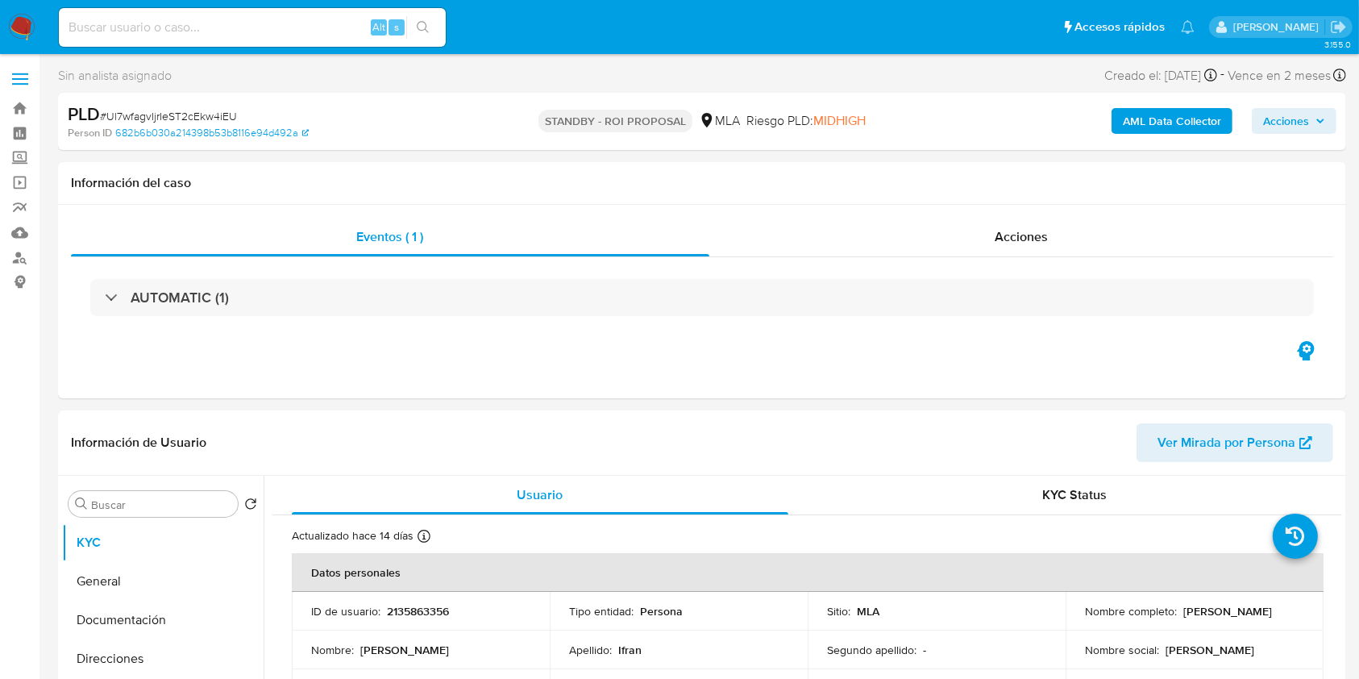
select select "10"
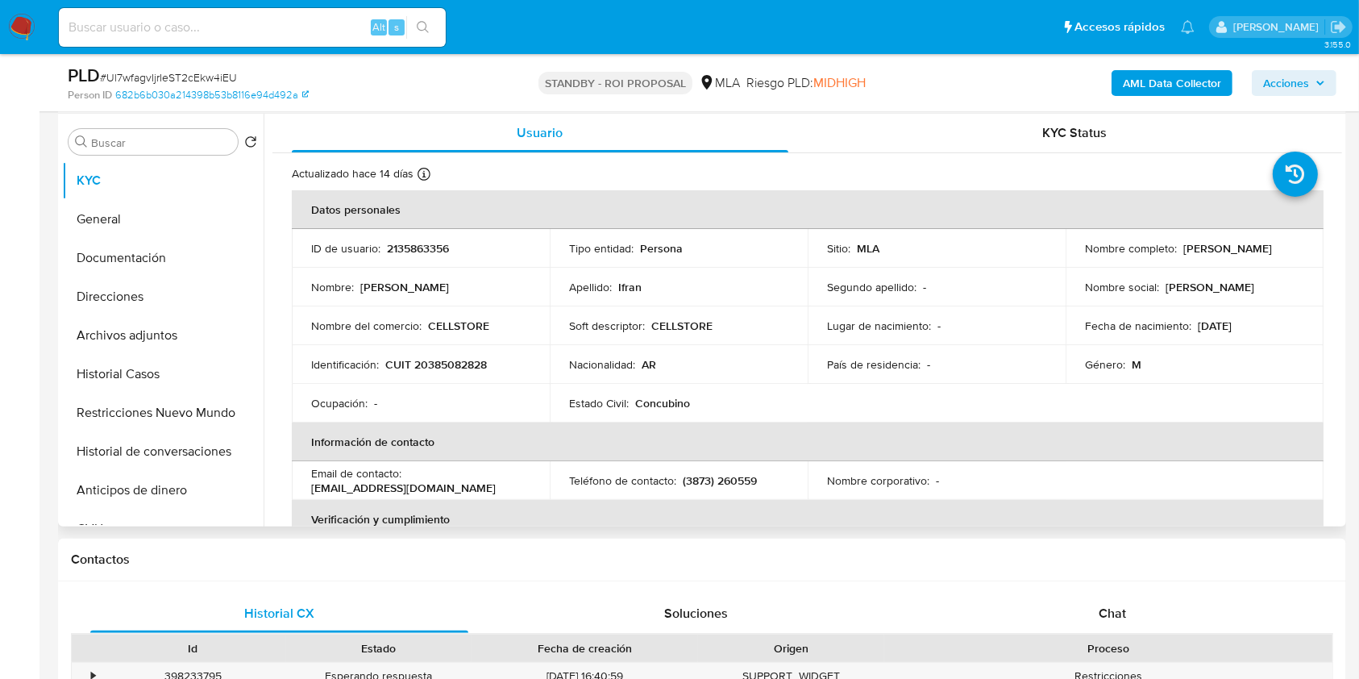
scroll to position [645, 0]
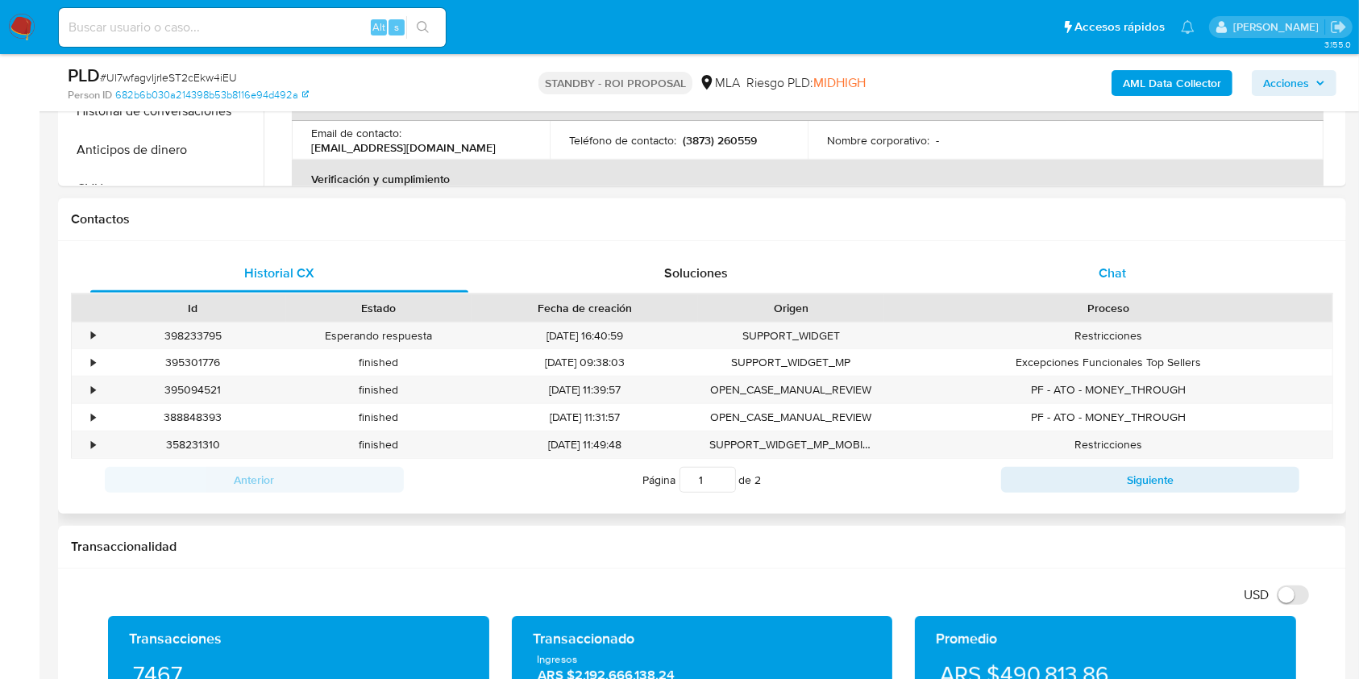
click at [1128, 268] on div "Chat" at bounding box center [1113, 273] width 378 height 39
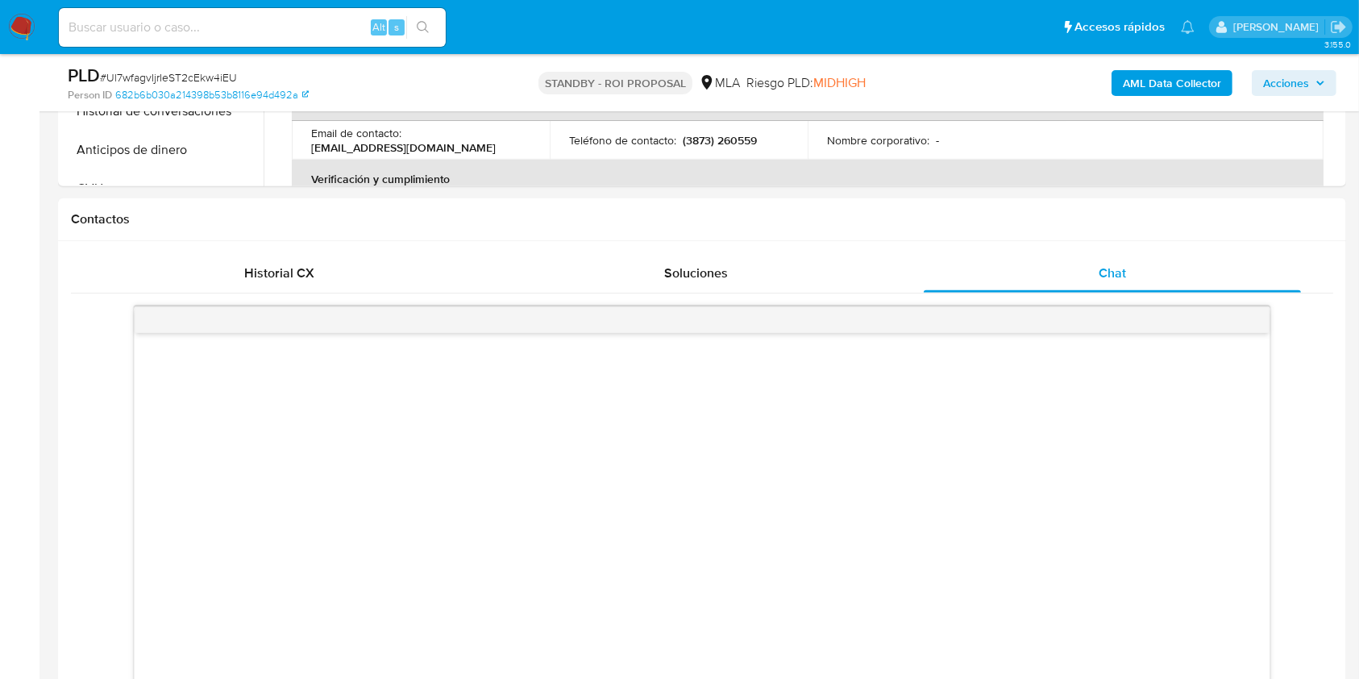
scroll to position [752, 0]
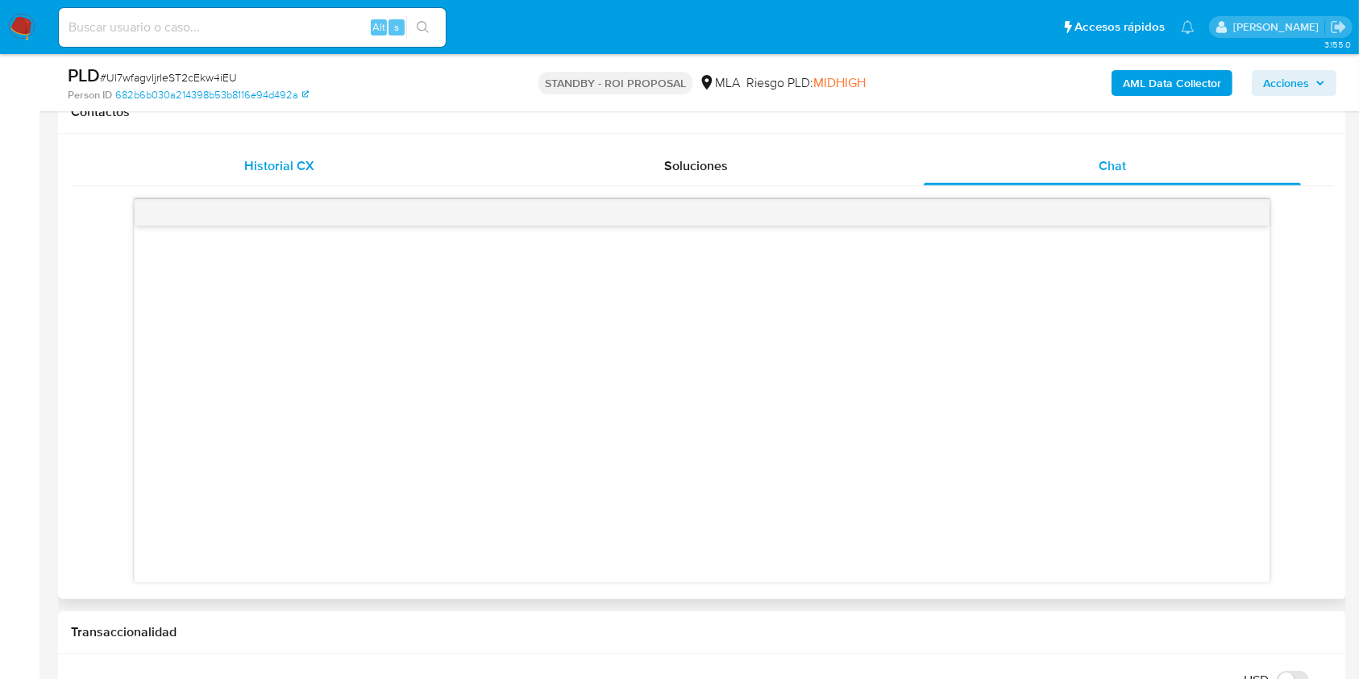
click at [307, 156] on span "Historial CX" at bounding box center [279, 165] width 70 height 19
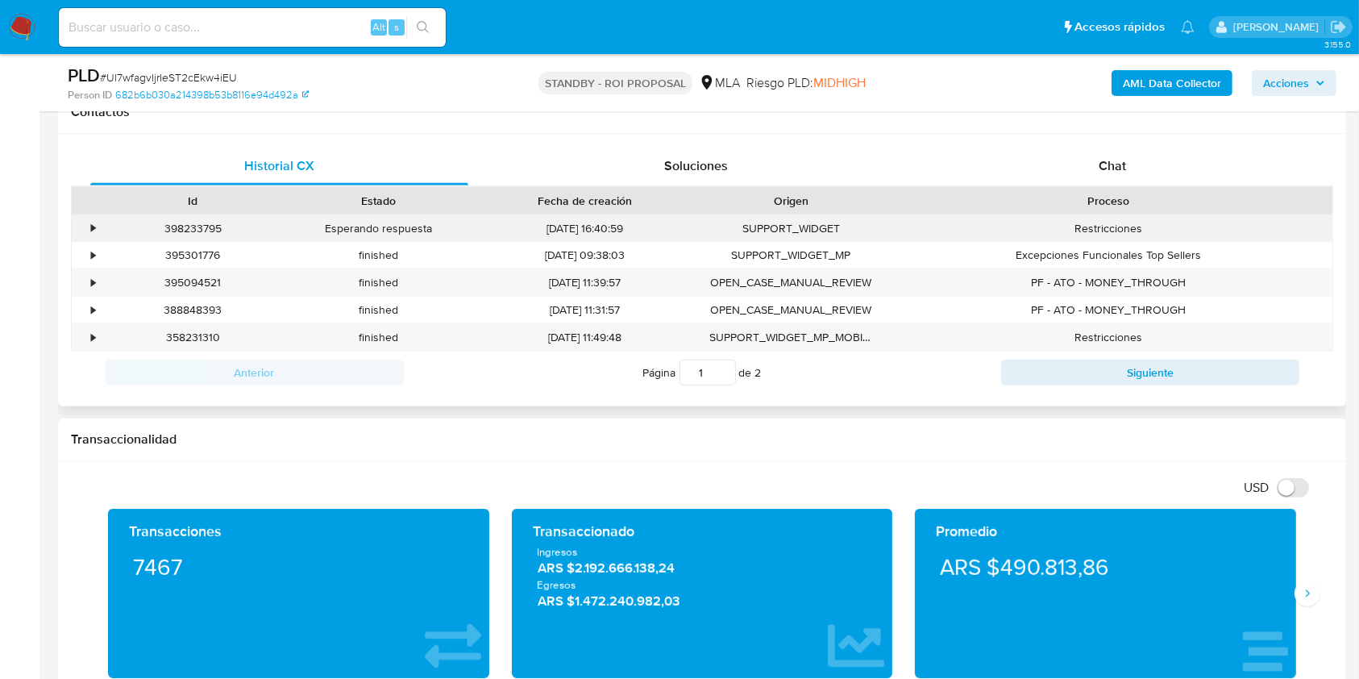
click at [203, 227] on div "398233795" at bounding box center [193, 228] width 186 height 27
copy div "398233795"
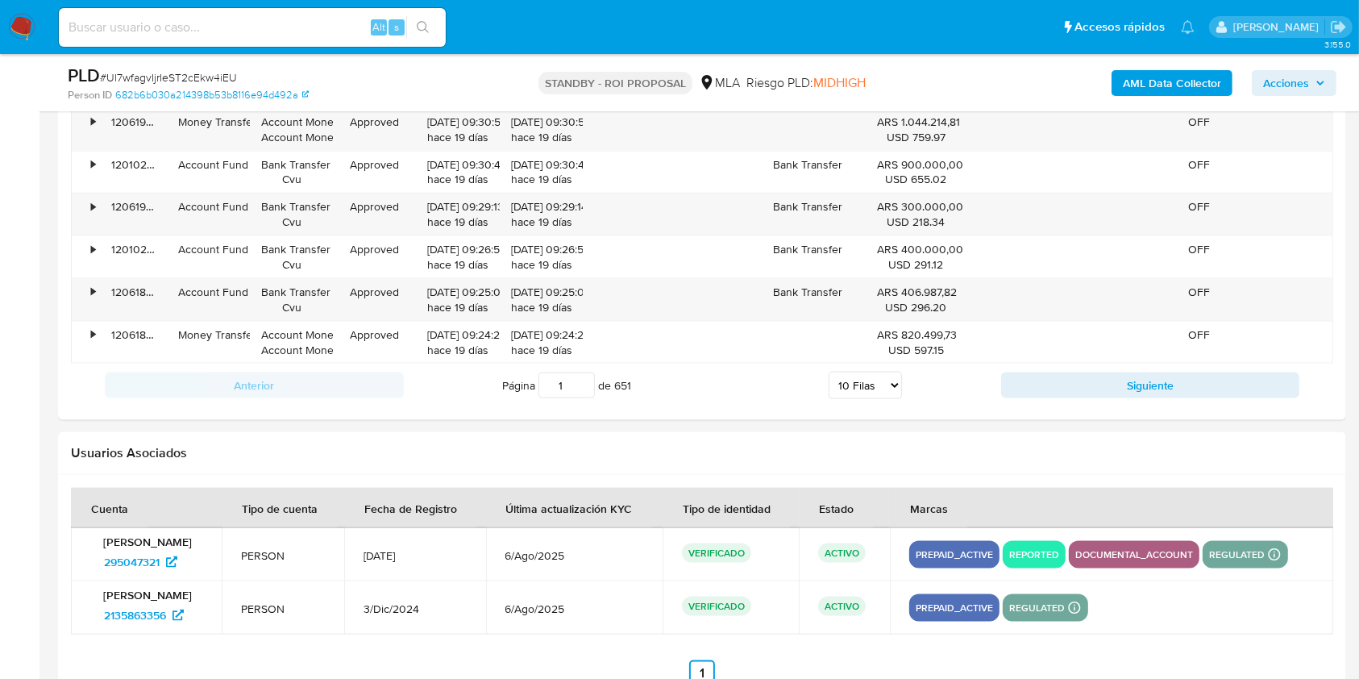
scroll to position [2128, 0]
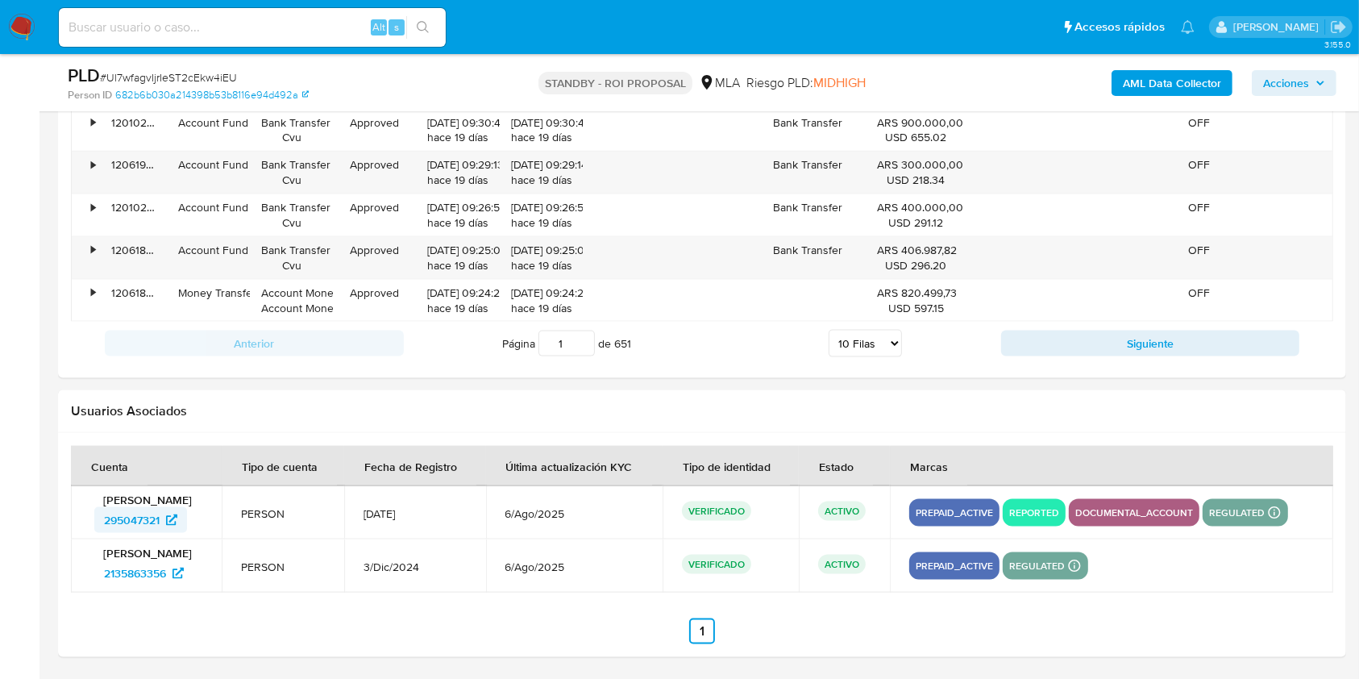
click at [131, 519] on span "295047321" at bounding box center [132, 520] width 56 height 26
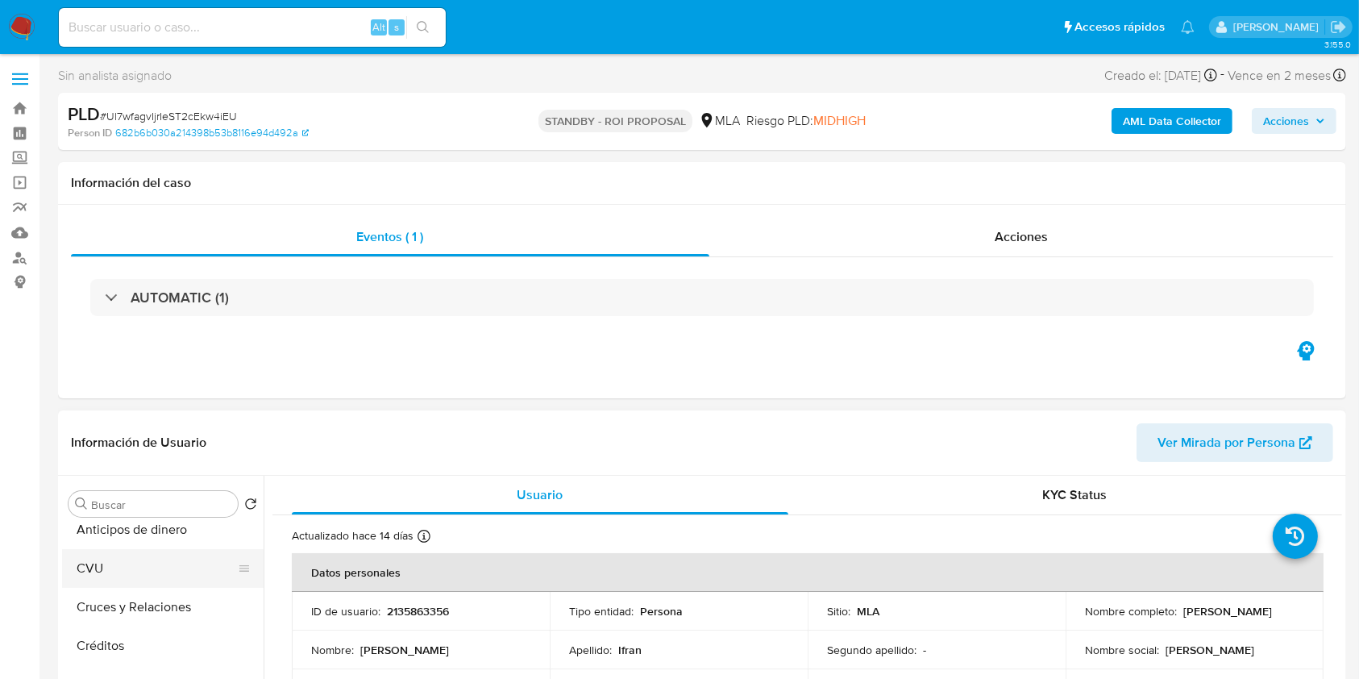
scroll to position [0, 0]
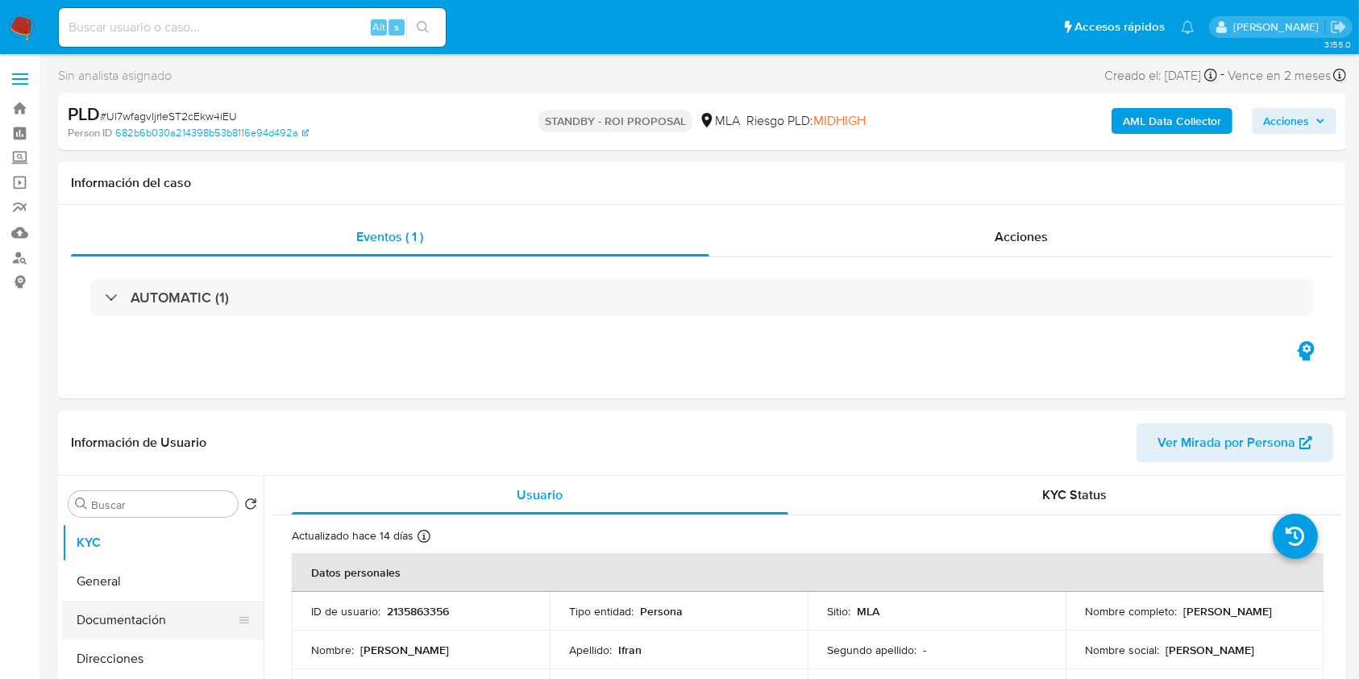
click at [156, 620] on button "Documentación" at bounding box center [156, 619] width 189 height 39
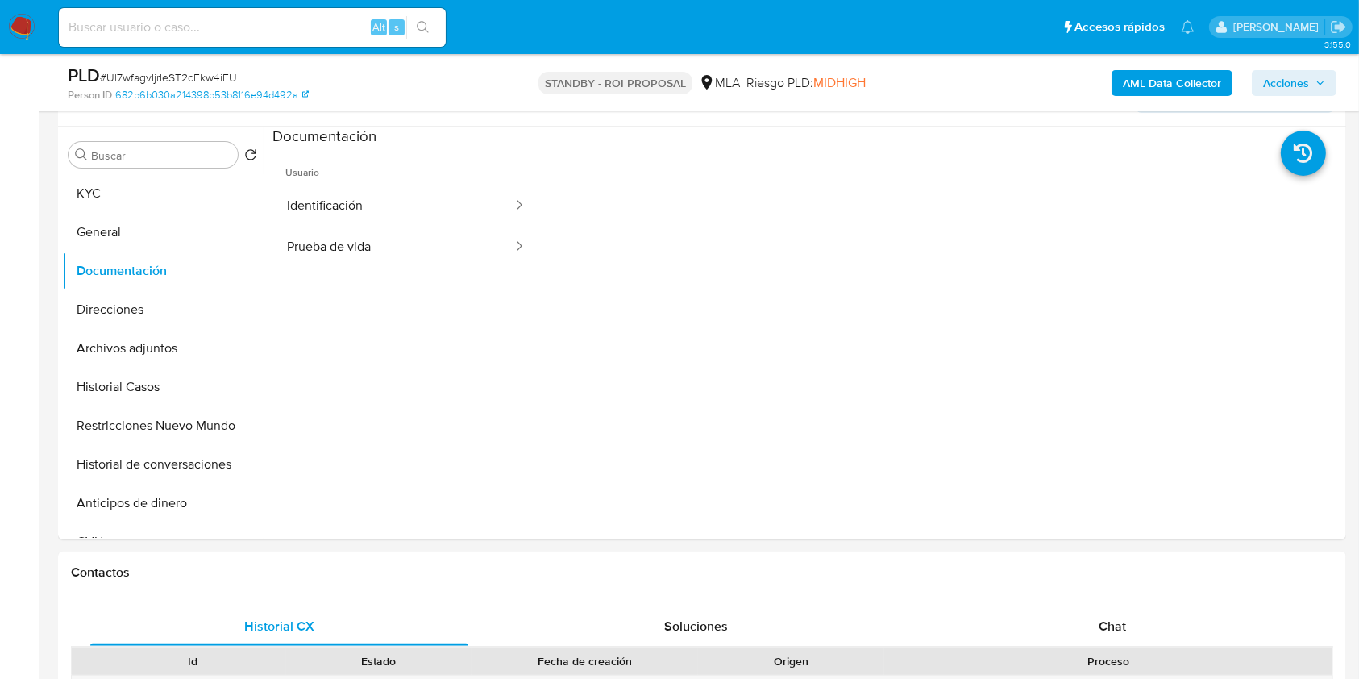
scroll to position [214, 0]
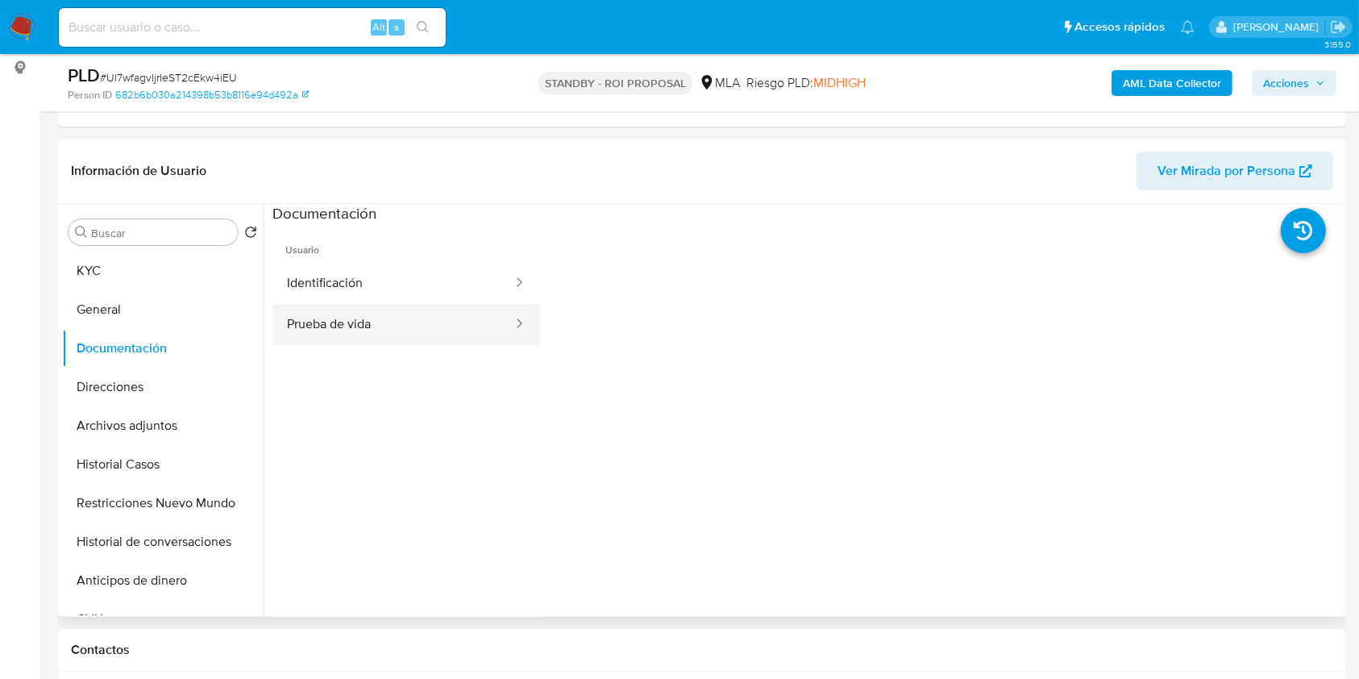
click at [374, 320] on button "Prueba de vida" at bounding box center [393, 324] width 242 height 41
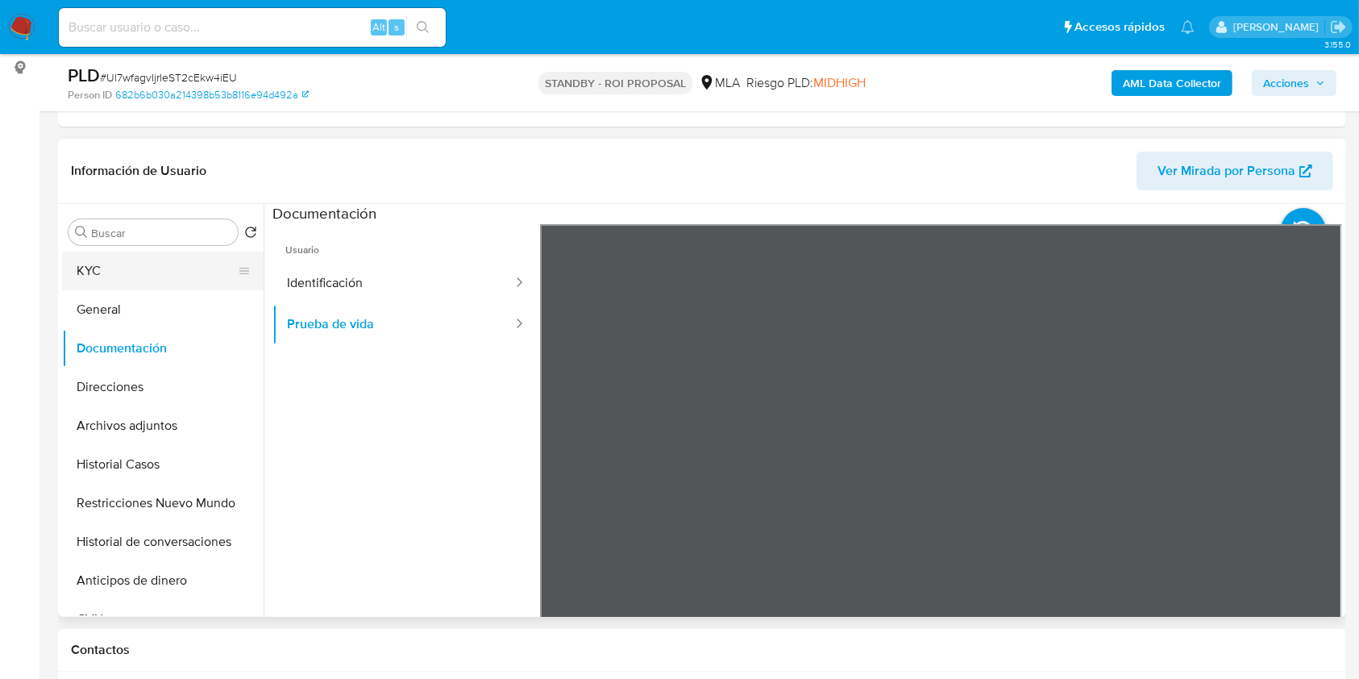
click at [111, 264] on button "KYC" at bounding box center [156, 270] width 189 height 39
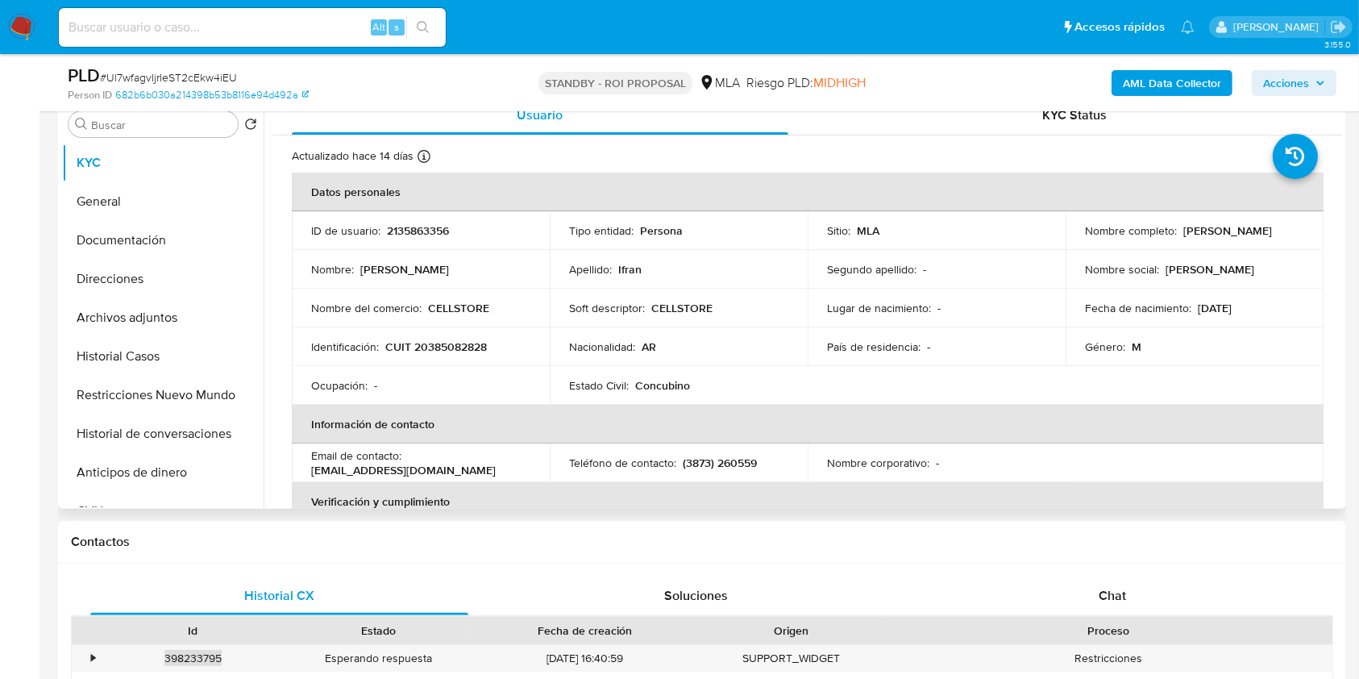
scroll to position [0, 0]
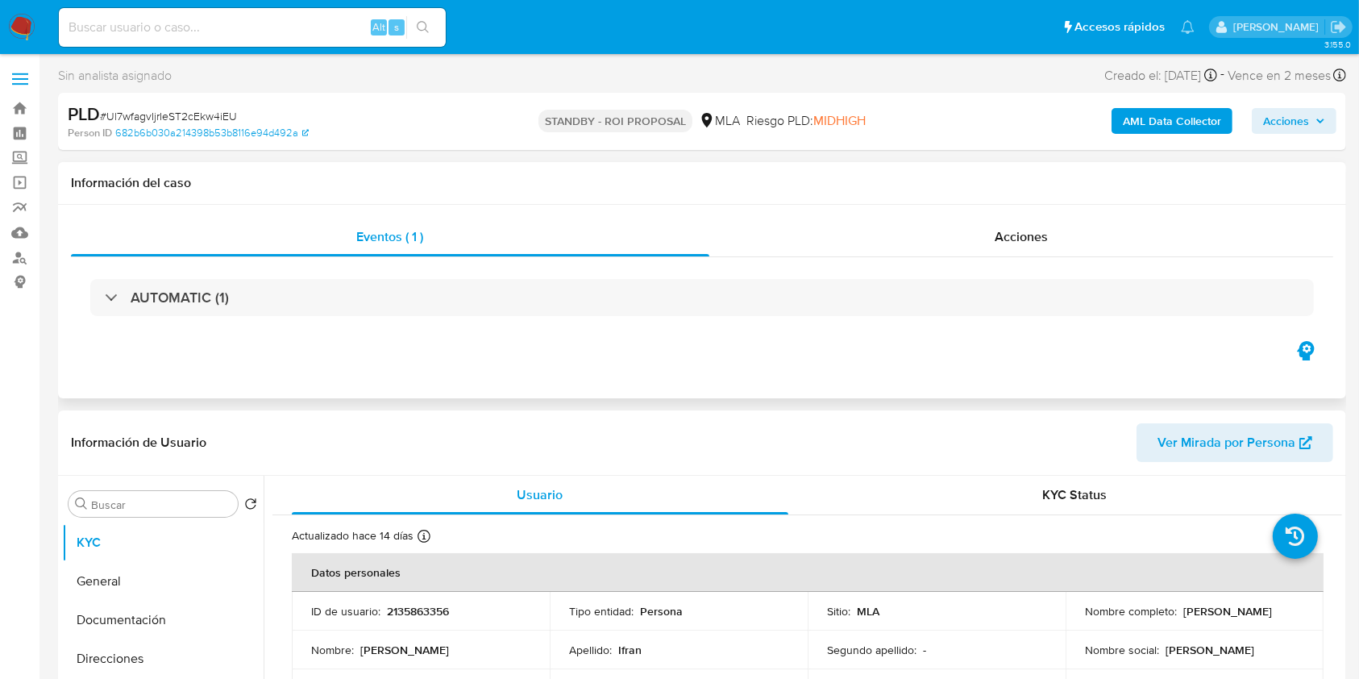
click at [956, 261] on div "AUTOMATIC (1)" at bounding box center [702, 297] width 1262 height 81
click at [986, 241] on div "Acciones" at bounding box center [1021, 237] width 625 height 39
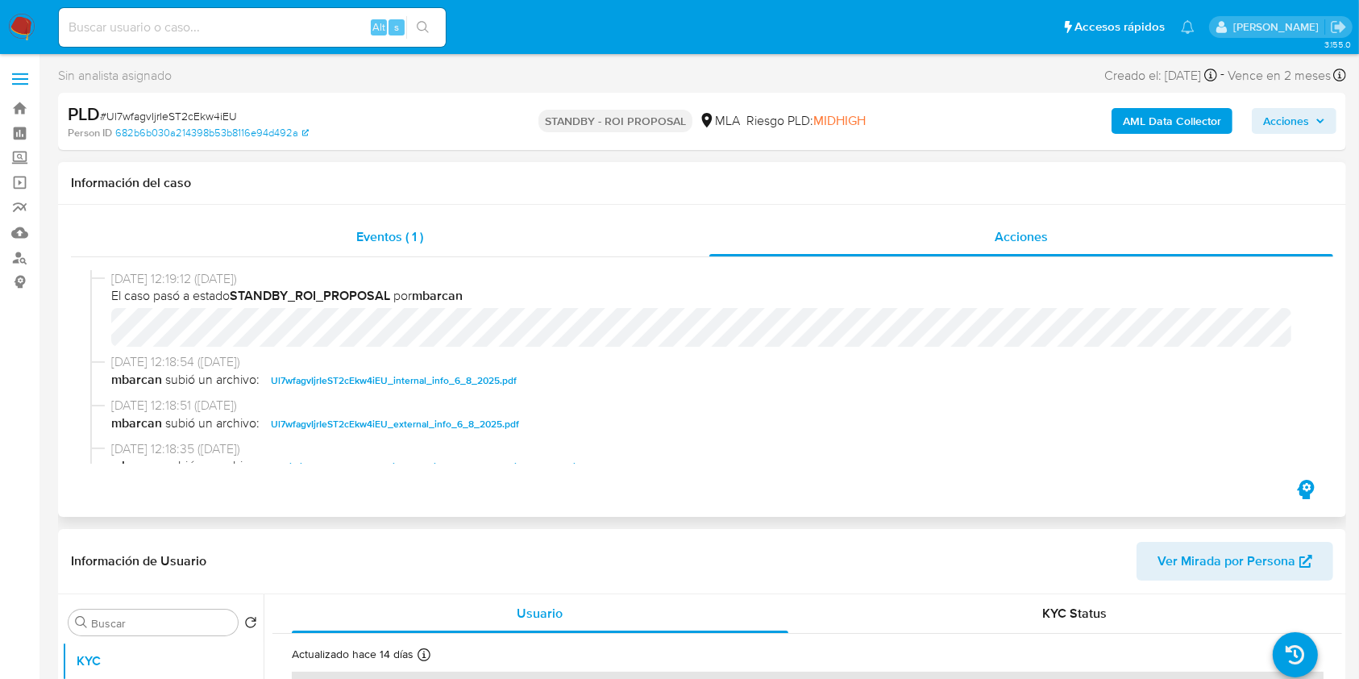
click at [417, 244] on span "Eventos ( 1 )" at bounding box center [389, 236] width 67 height 19
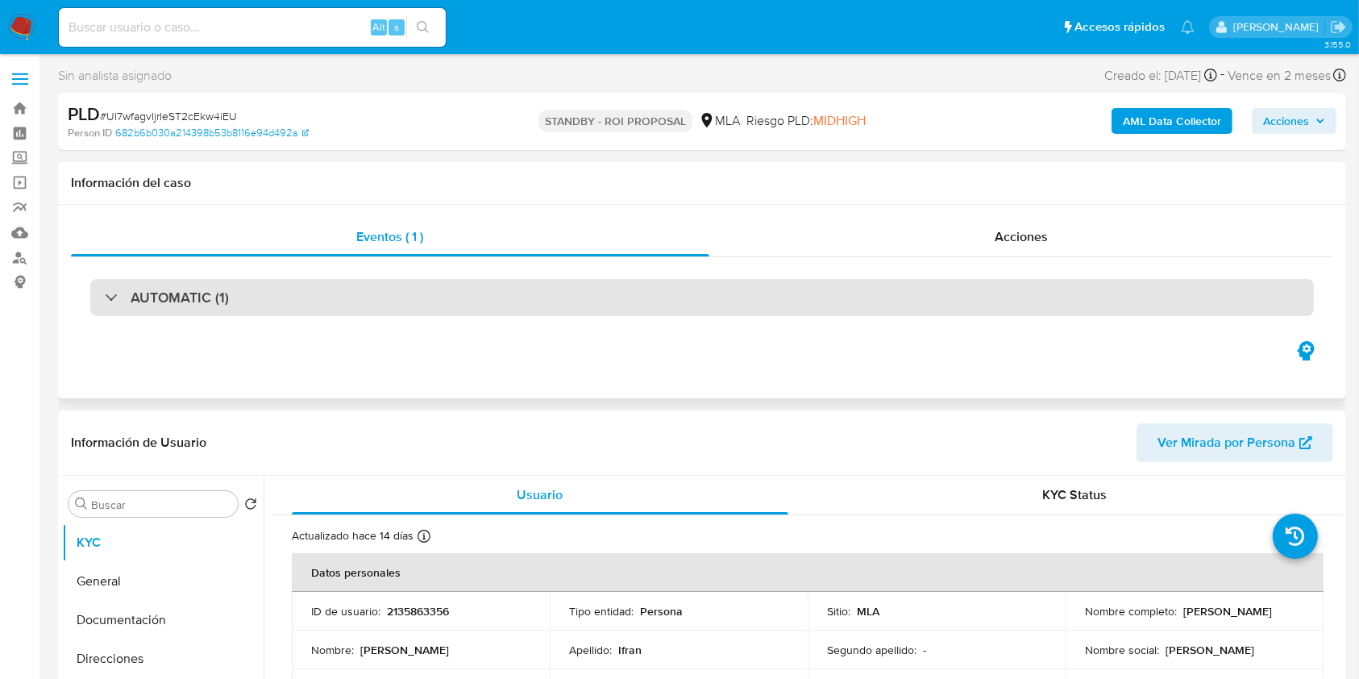
click at [96, 289] on div "AUTOMATIC (1)" at bounding box center [701, 297] width 1223 height 37
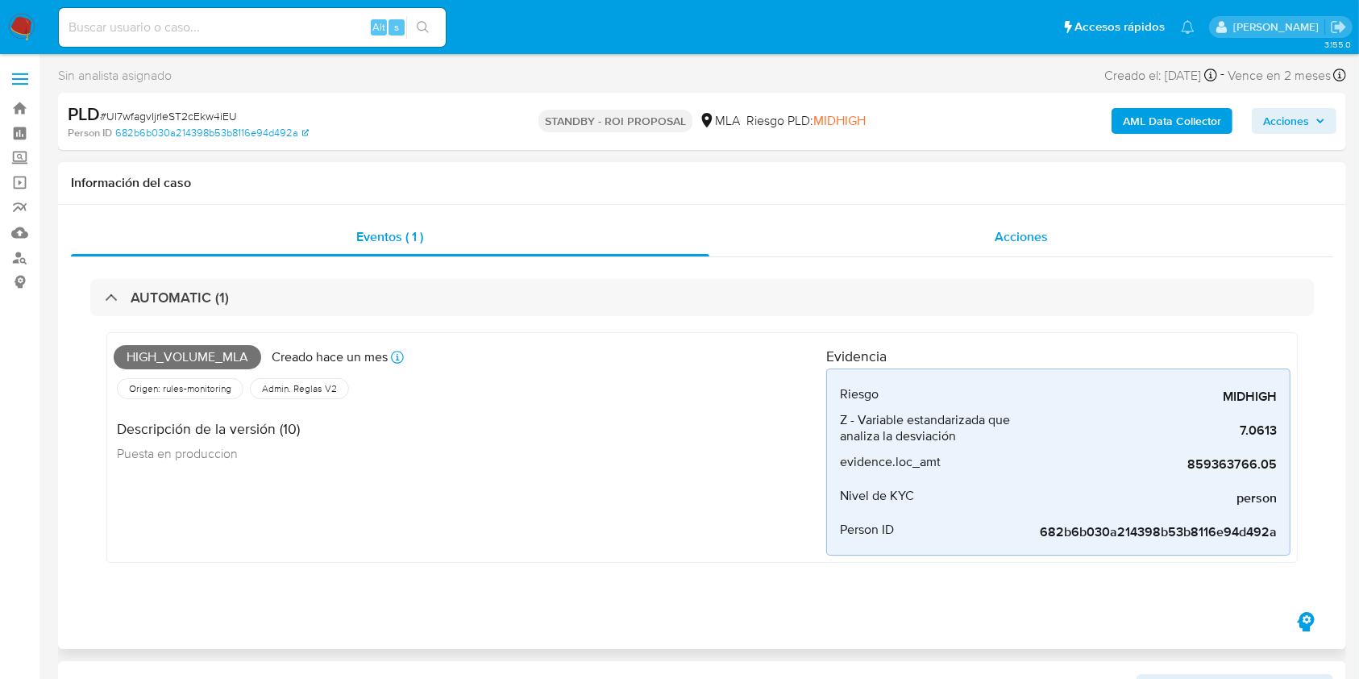
click at [991, 235] on div "Acciones" at bounding box center [1021, 237] width 625 height 39
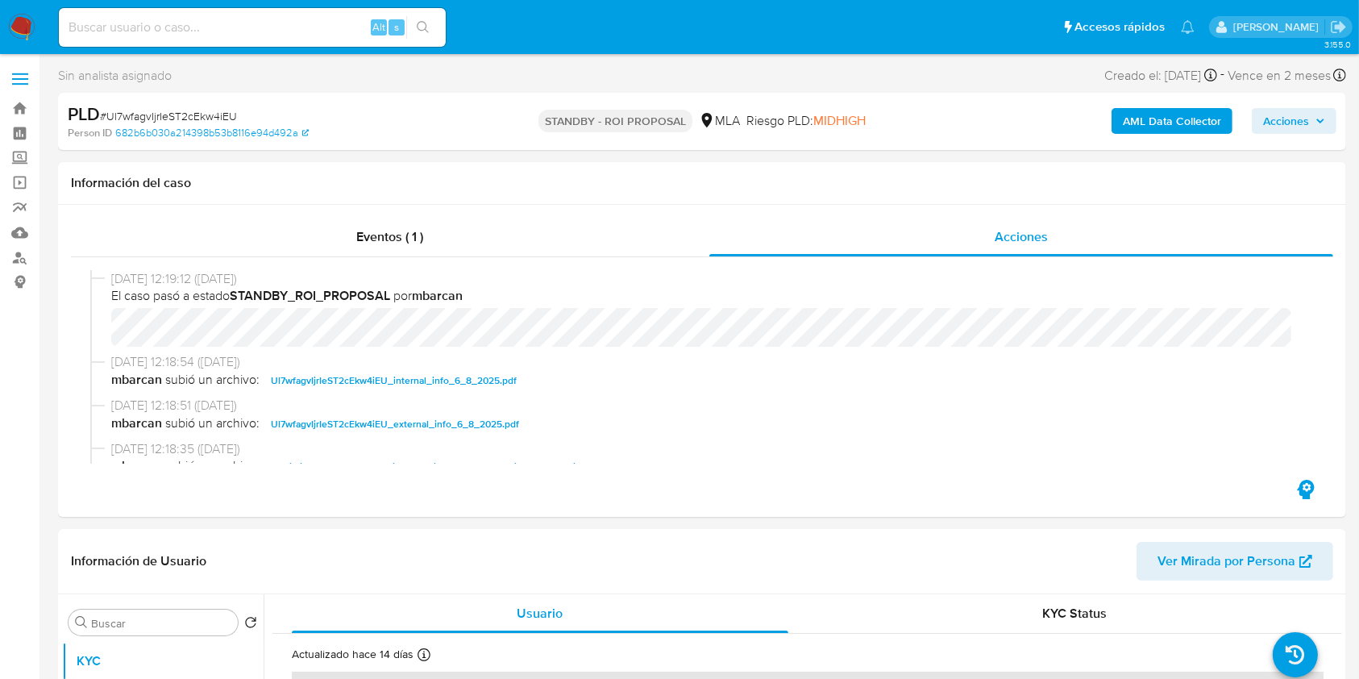
click at [500, 53] on nav "Pausado Ver notificaciones Alt s Accesos rápidos Presiona las siguientes teclas…" at bounding box center [679, 27] width 1359 height 54
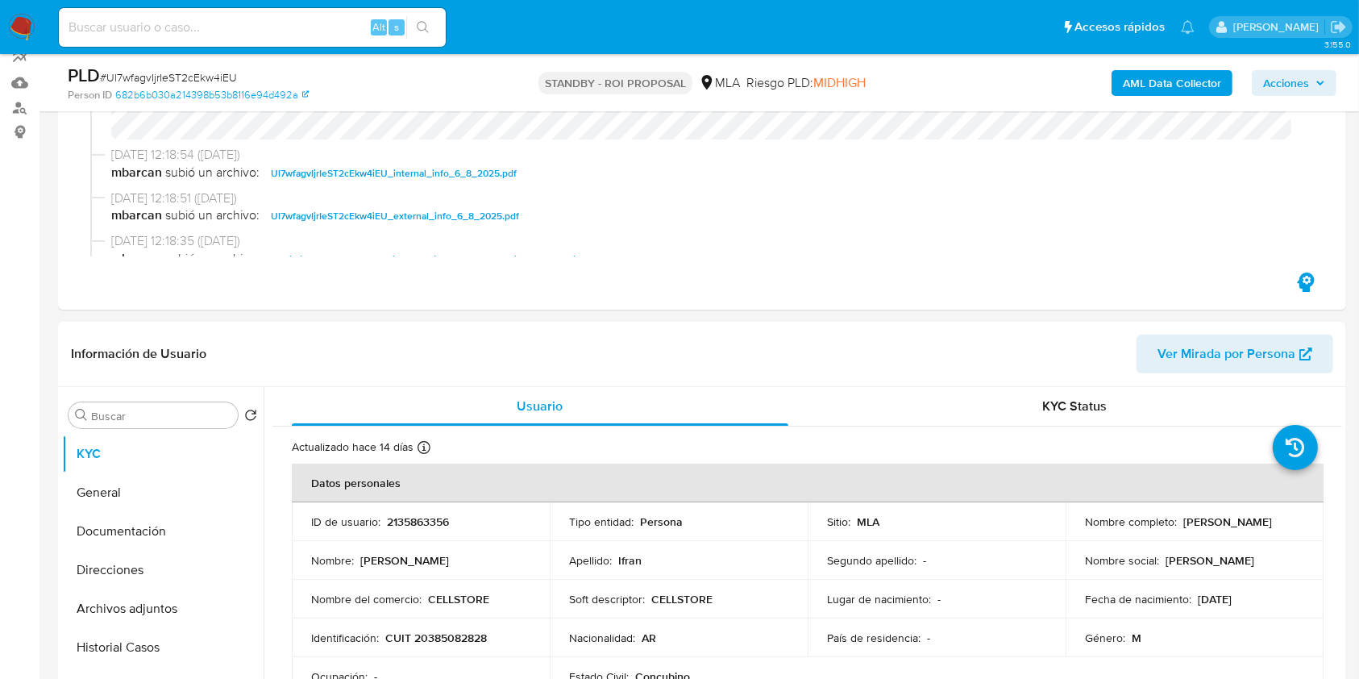
scroll to position [430, 0]
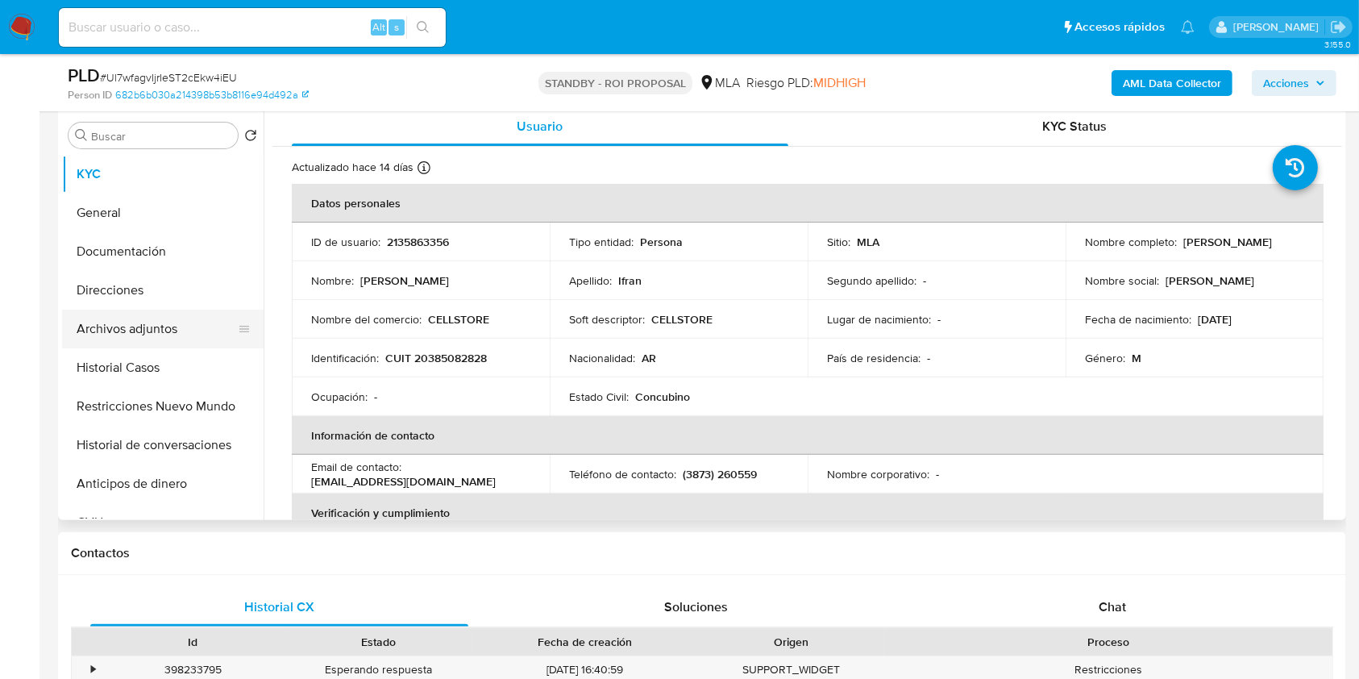
click at [181, 330] on button "Archivos adjuntos" at bounding box center [156, 328] width 189 height 39
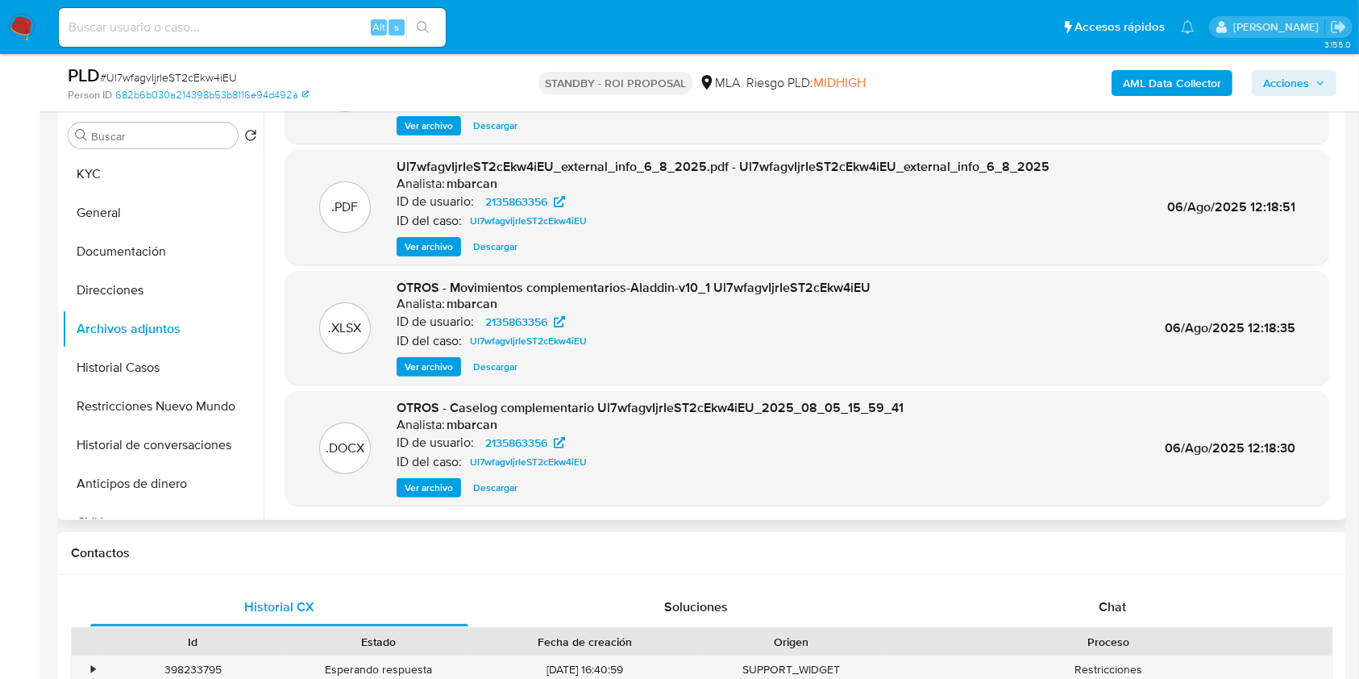
click at [424, 484] on span "Ver archivo" at bounding box center [429, 488] width 48 height 16
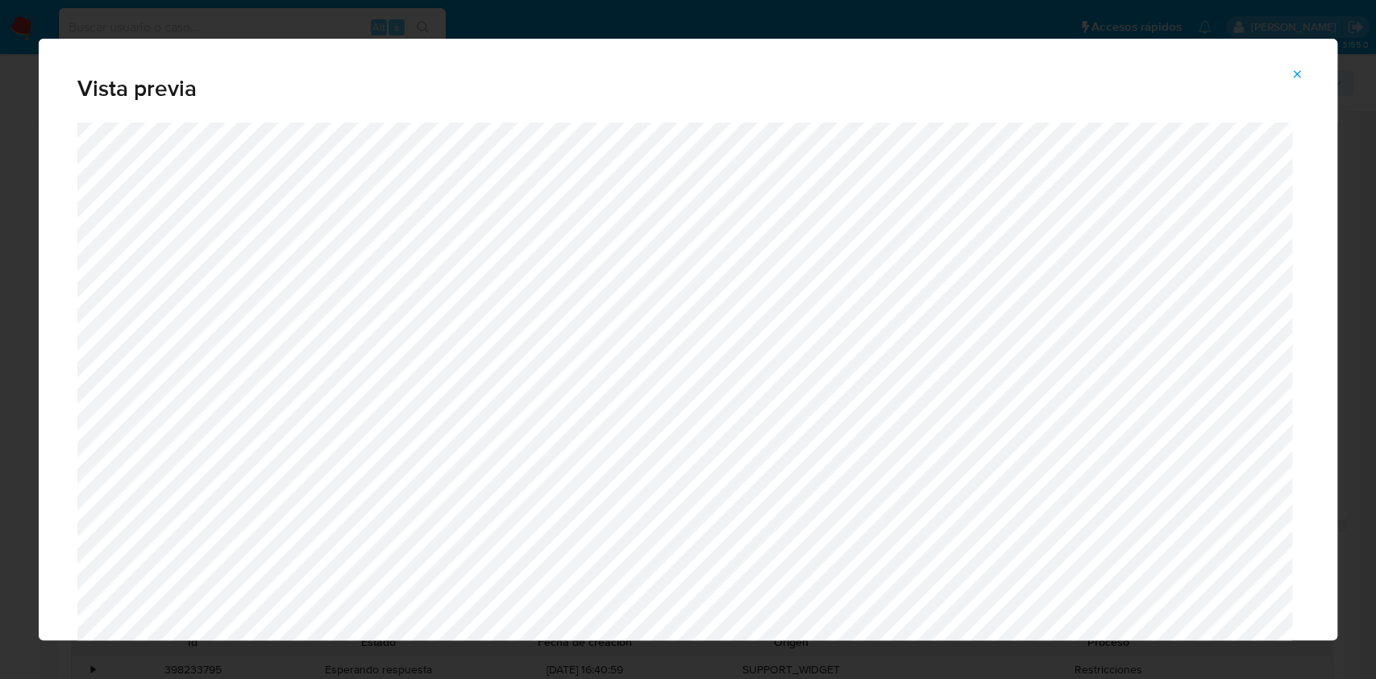
drag, startPoint x: 1297, startPoint y: 68, endPoint x: 1055, endPoint y: 78, distance: 242.0
click at [1296, 68] on icon "Attachment preview" at bounding box center [1296, 74] width 13 height 13
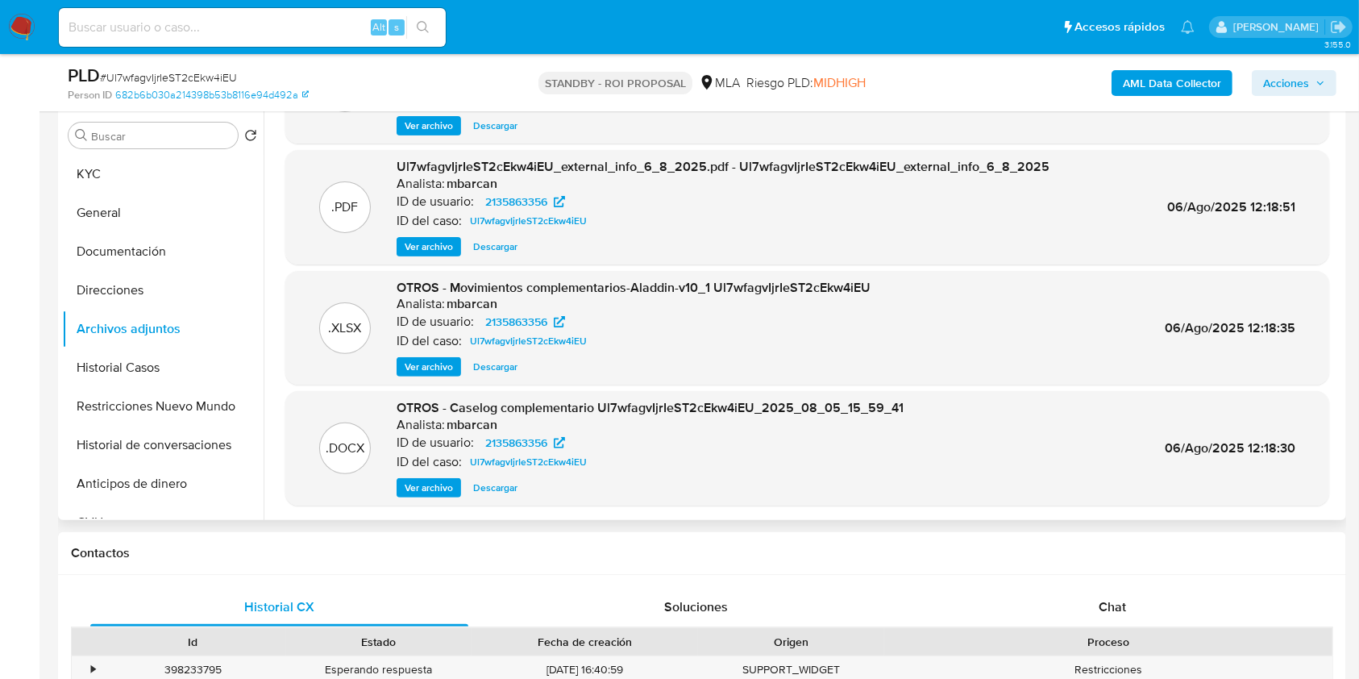
click at [429, 484] on span "Ver archivo" at bounding box center [429, 488] width 48 height 16
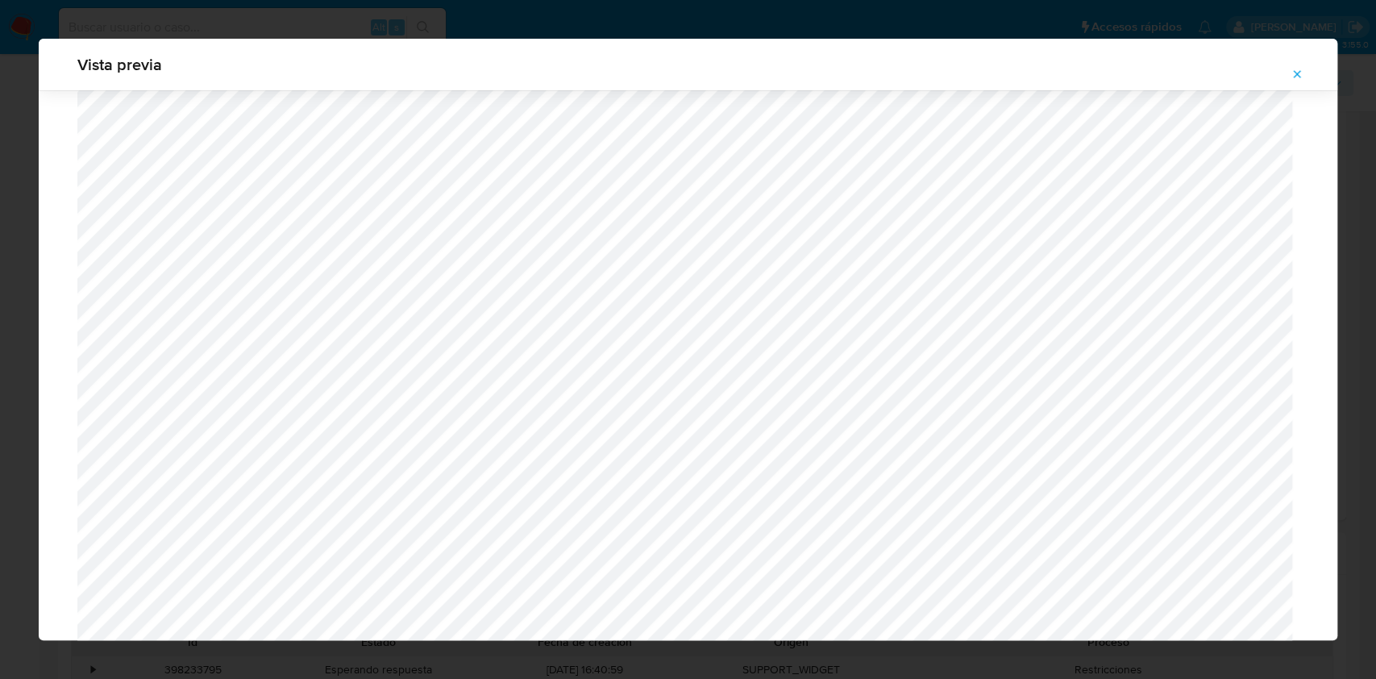
scroll to position [505, 0]
click at [1290, 72] on icon "Attachment preview" at bounding box center [1296, 74] width 13 height 13
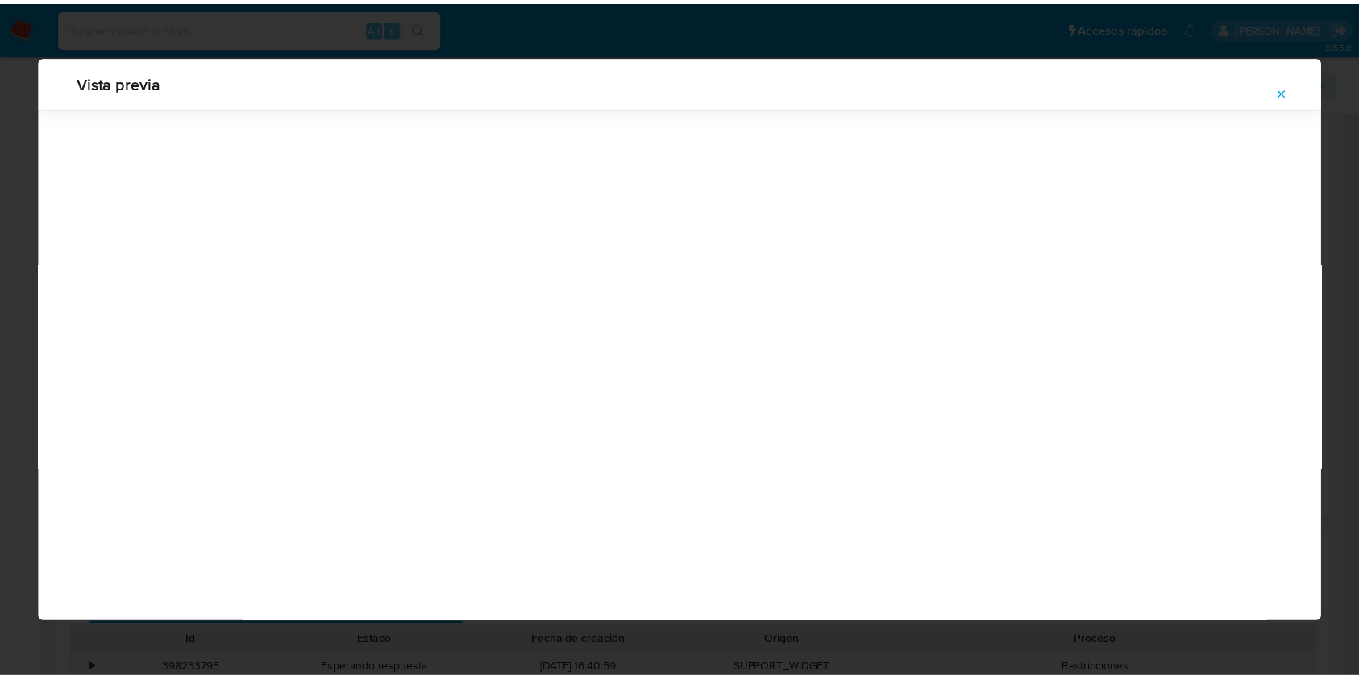
scroll to position [0, 0]
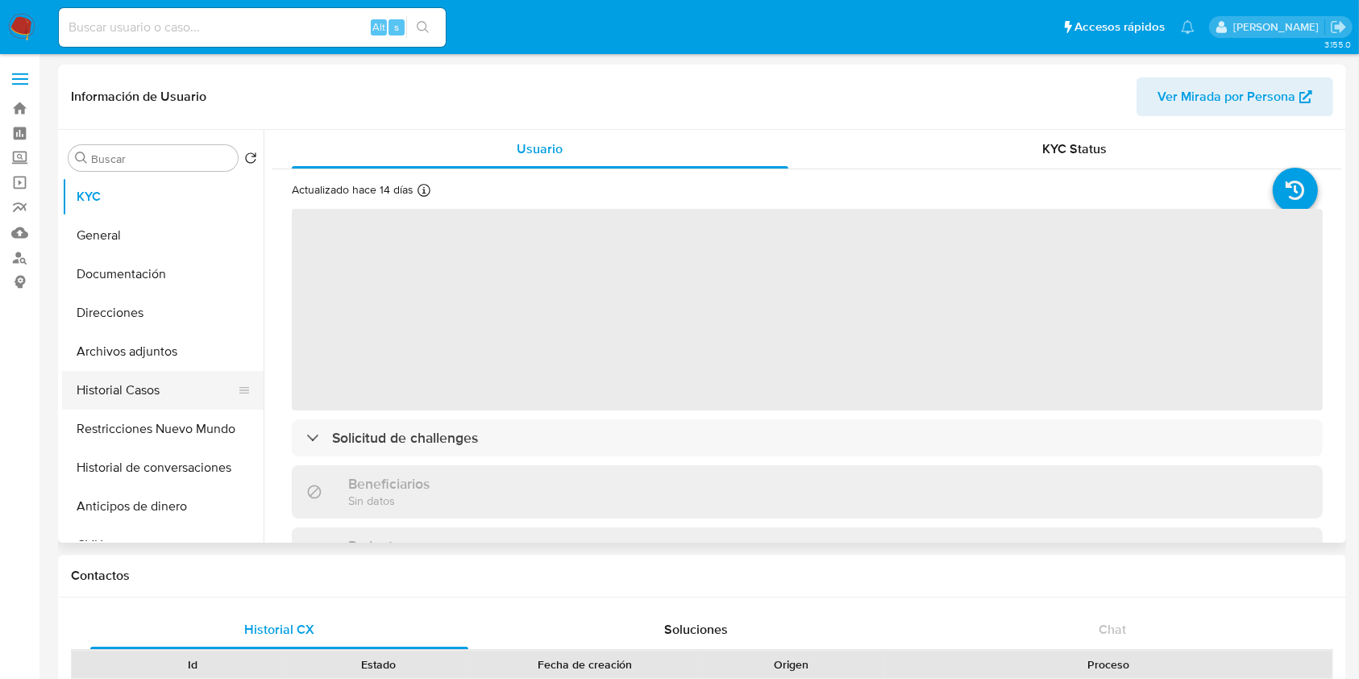
click at [139, 376] on button "Historial Casos" at bounding box center [156, 390] width 189 height 39
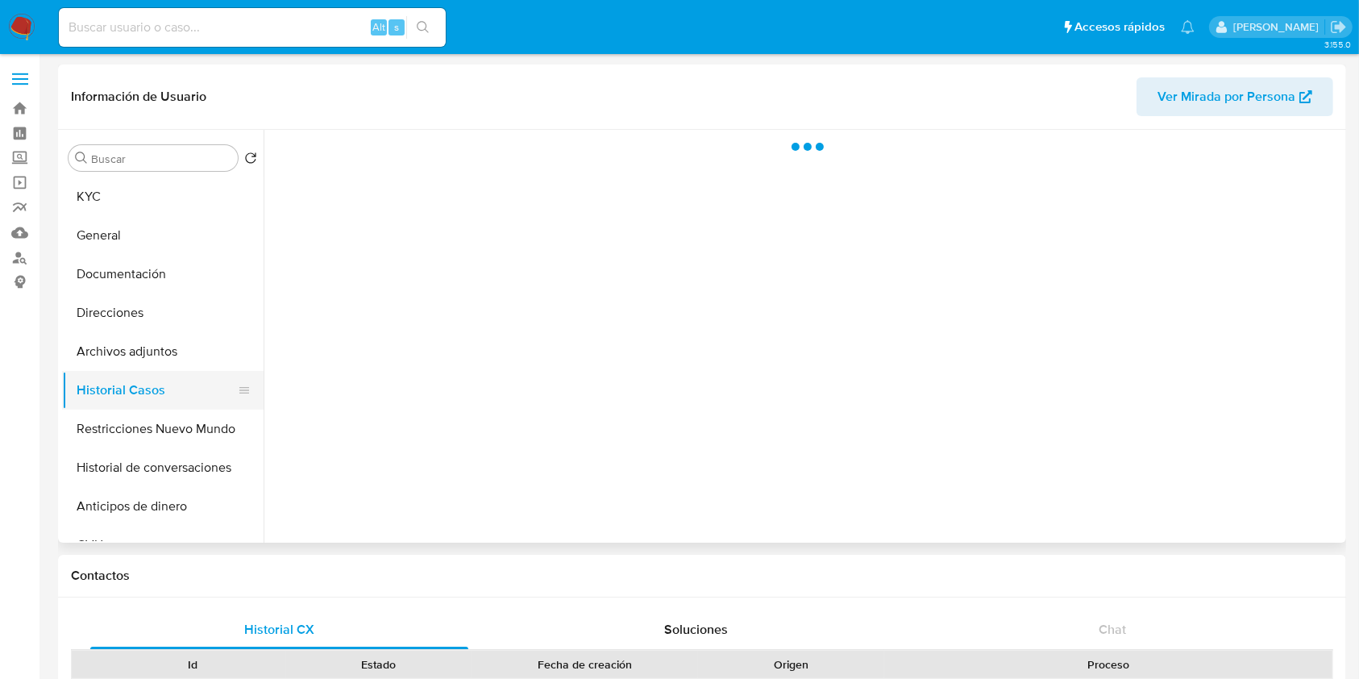
select select "10"
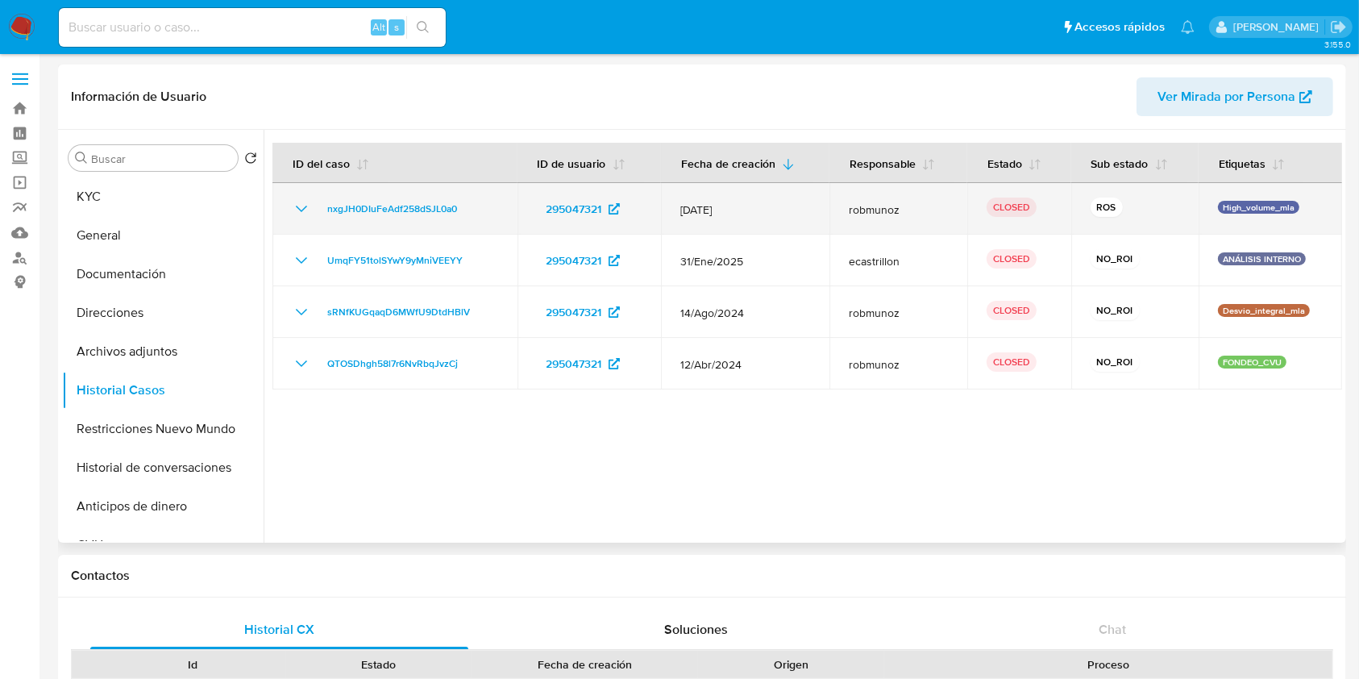
click at [298, 210] on icon "Mostrar/Ocultar" at bounding box center [301, 208] width 19 height 19
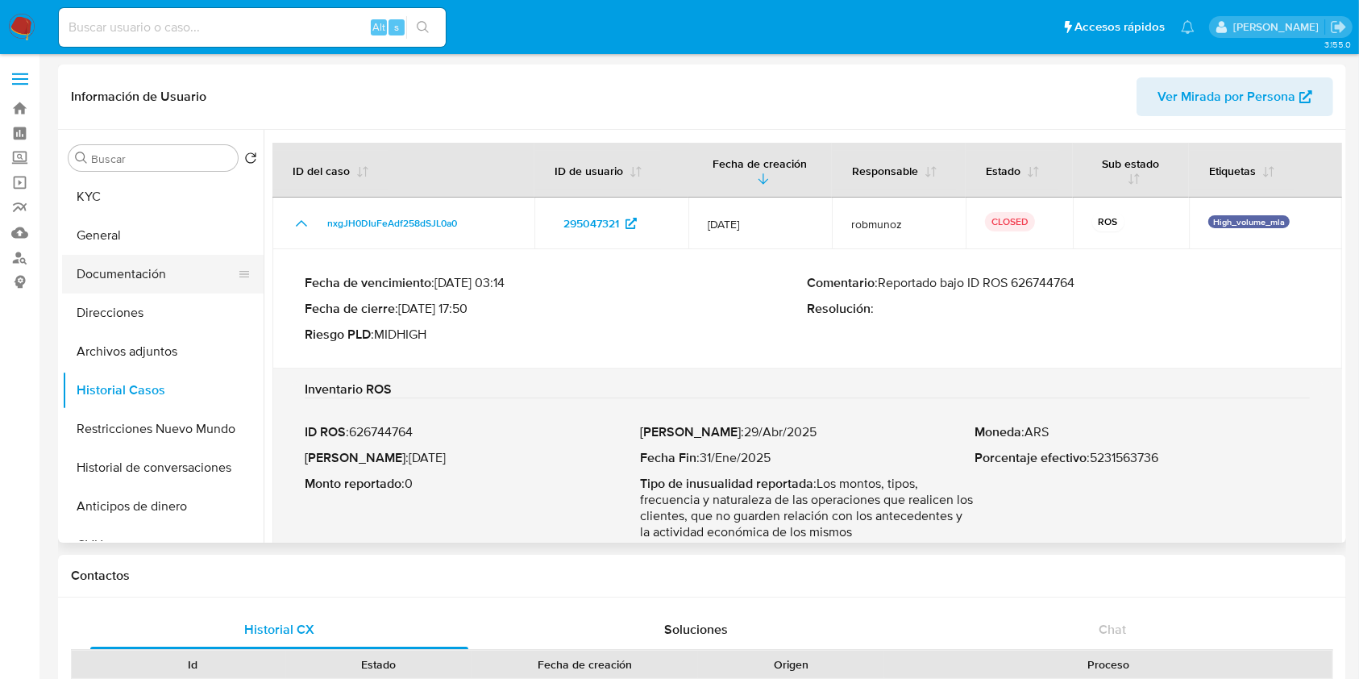
click at [155, 271] on button "Documentación" at bounding box center [156, 274] width 189 height 39
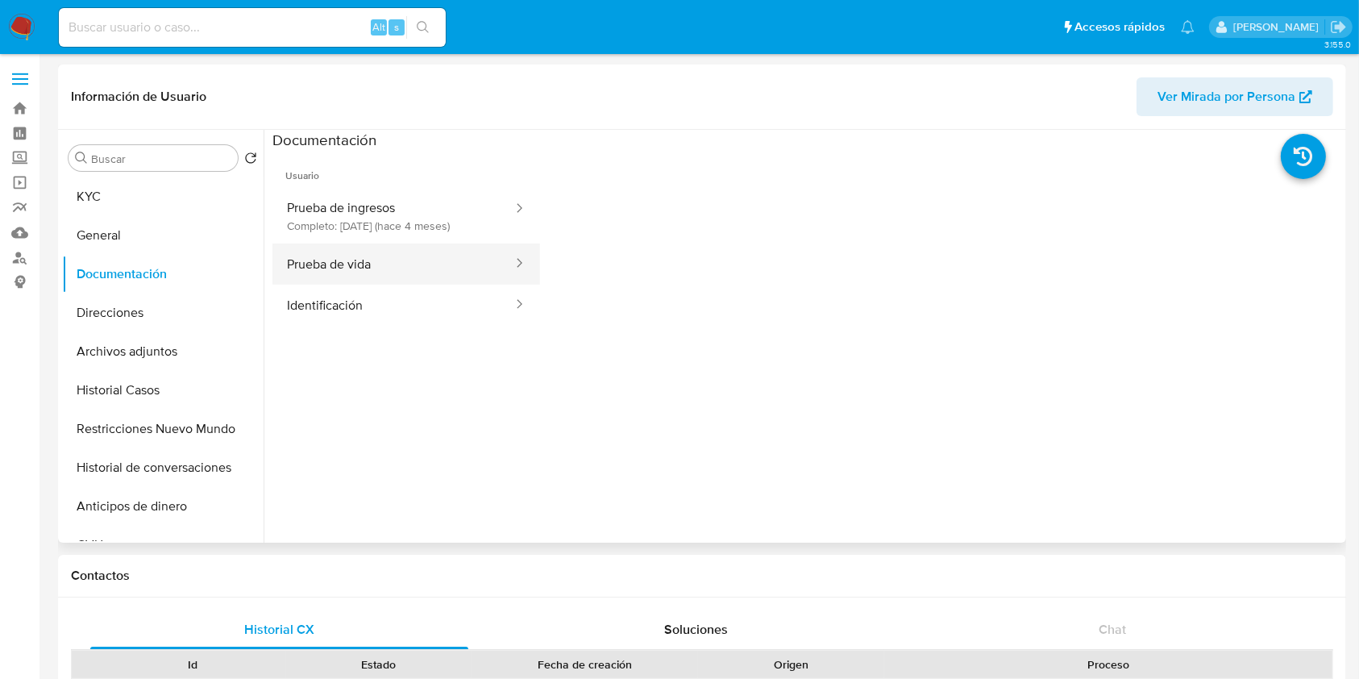
click at [373, 256] on button "Prueba de vida" at bounding box center [393, 263] width 242 height 41
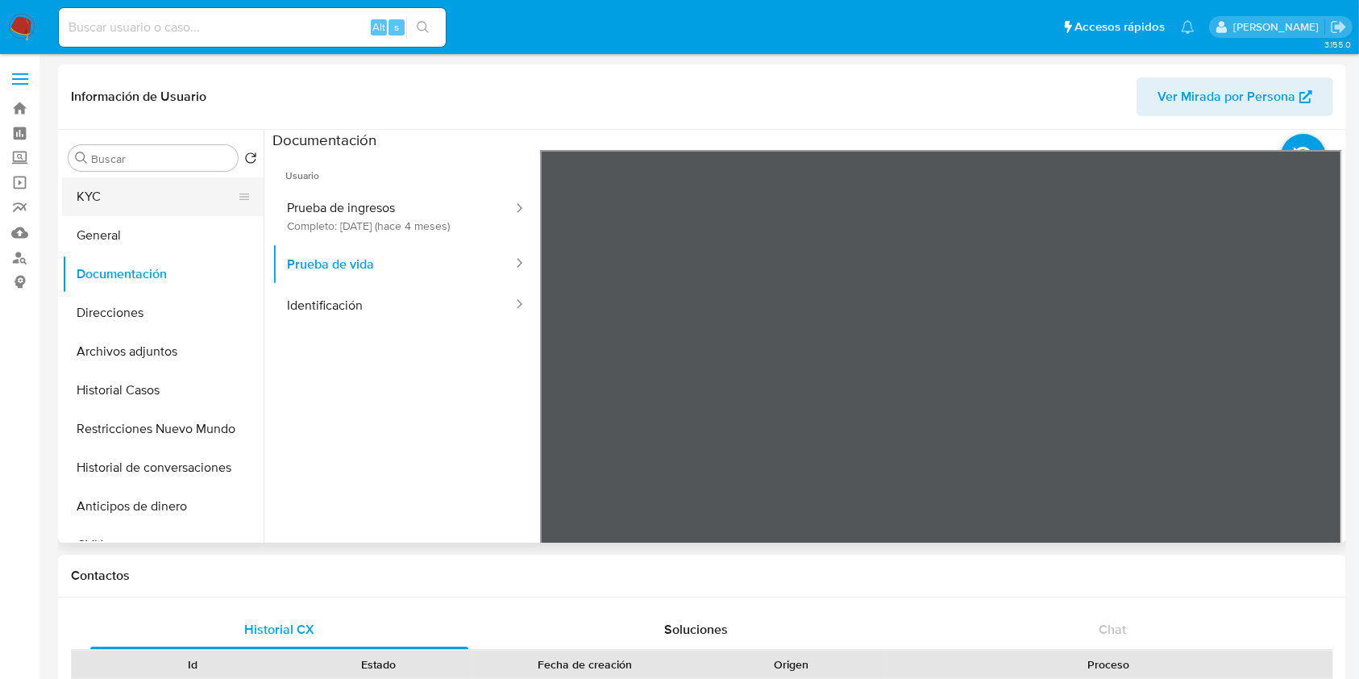
drag, startPoint x: 168, startPoint y: 191, endPoint x: 195, endPoint y: 177, distance: 30.6
click at [168, 190] on button "KYC" at bounding box center [156, 196] width 189 height 39
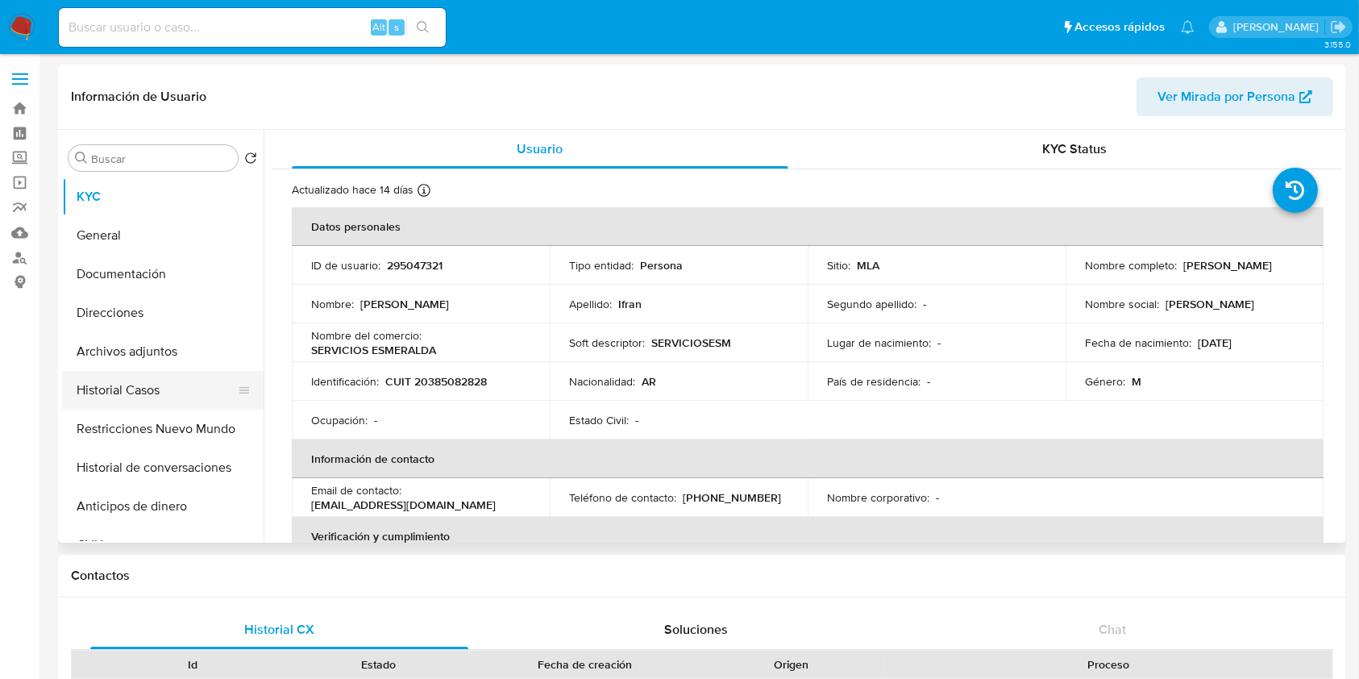
click at [166, 385] on button "Historial Casos" at bounding box center [156, 390] width 189 height 39
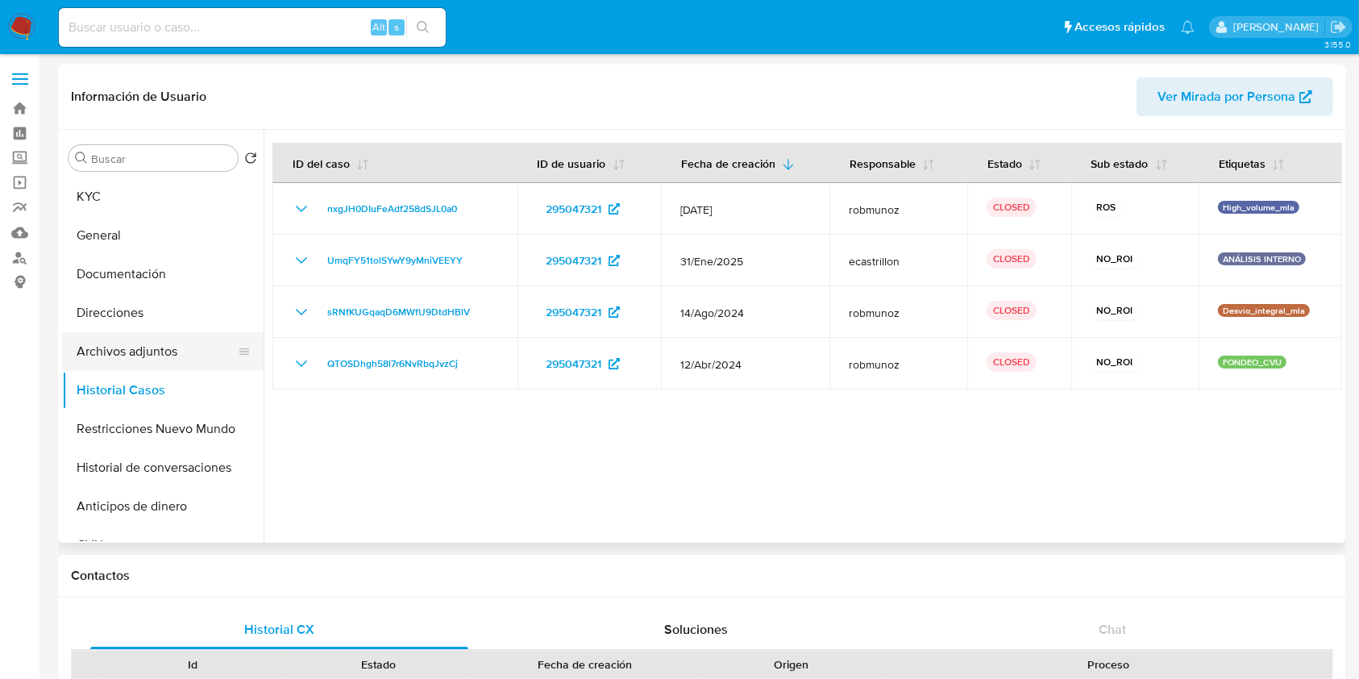
click at [184, 336] on button "Archivos adjuntos" at bounding box center [156, 351] width 189 height 39
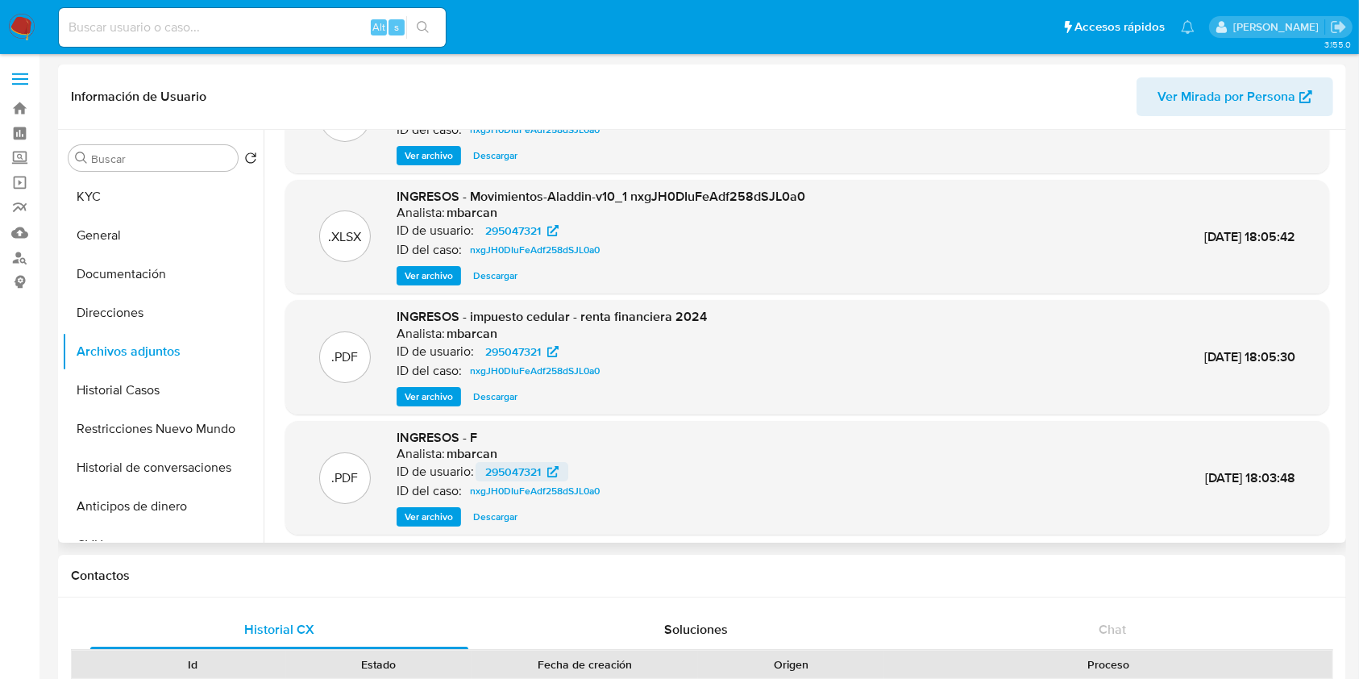
scroll to position [135, 0]
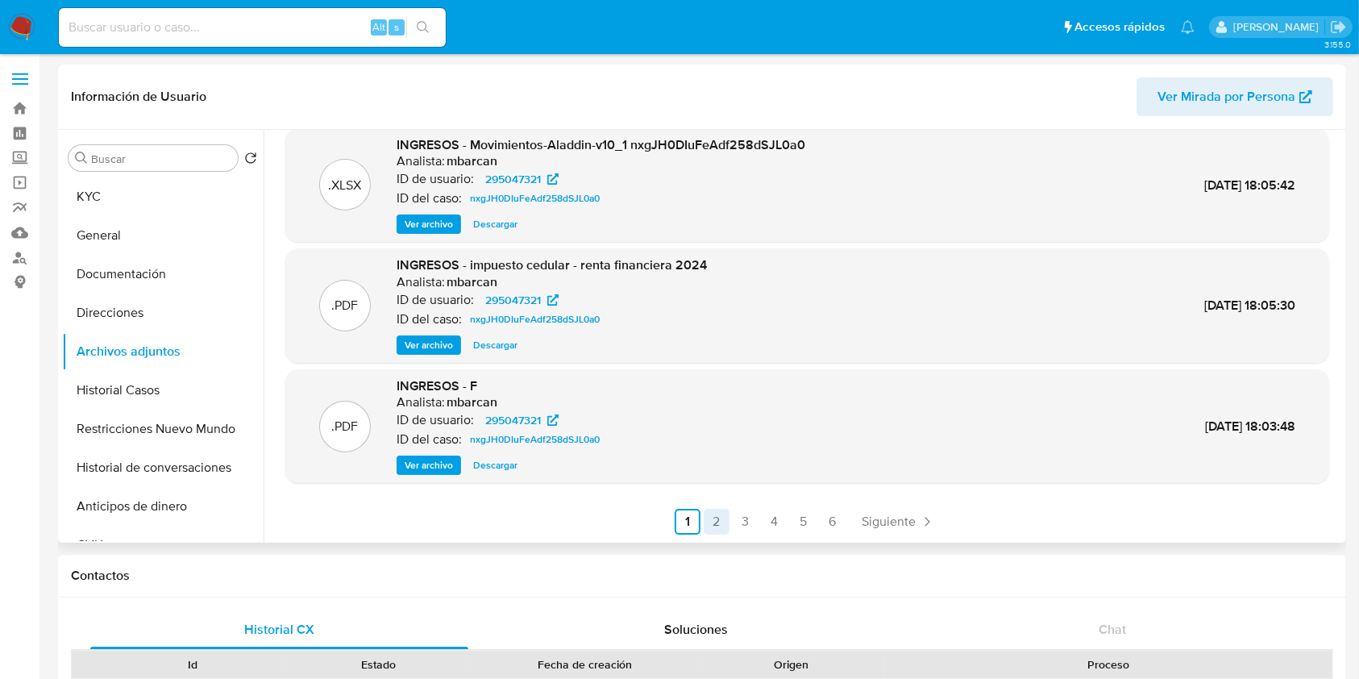
click at [716, 526] on link "2" at bounding box center [717, 522] width 26 height 26
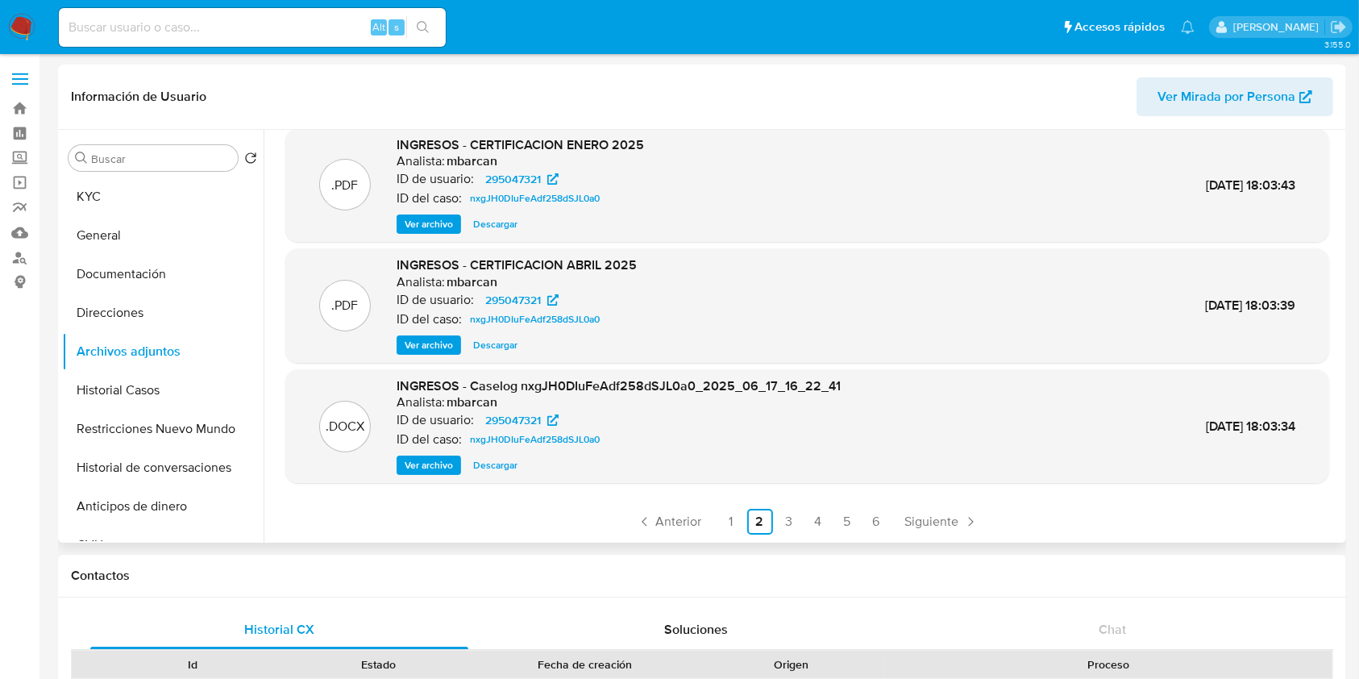
click at [451, 467] on span "Ver archivo" at bounding box center [429, 465] width 48 height 16
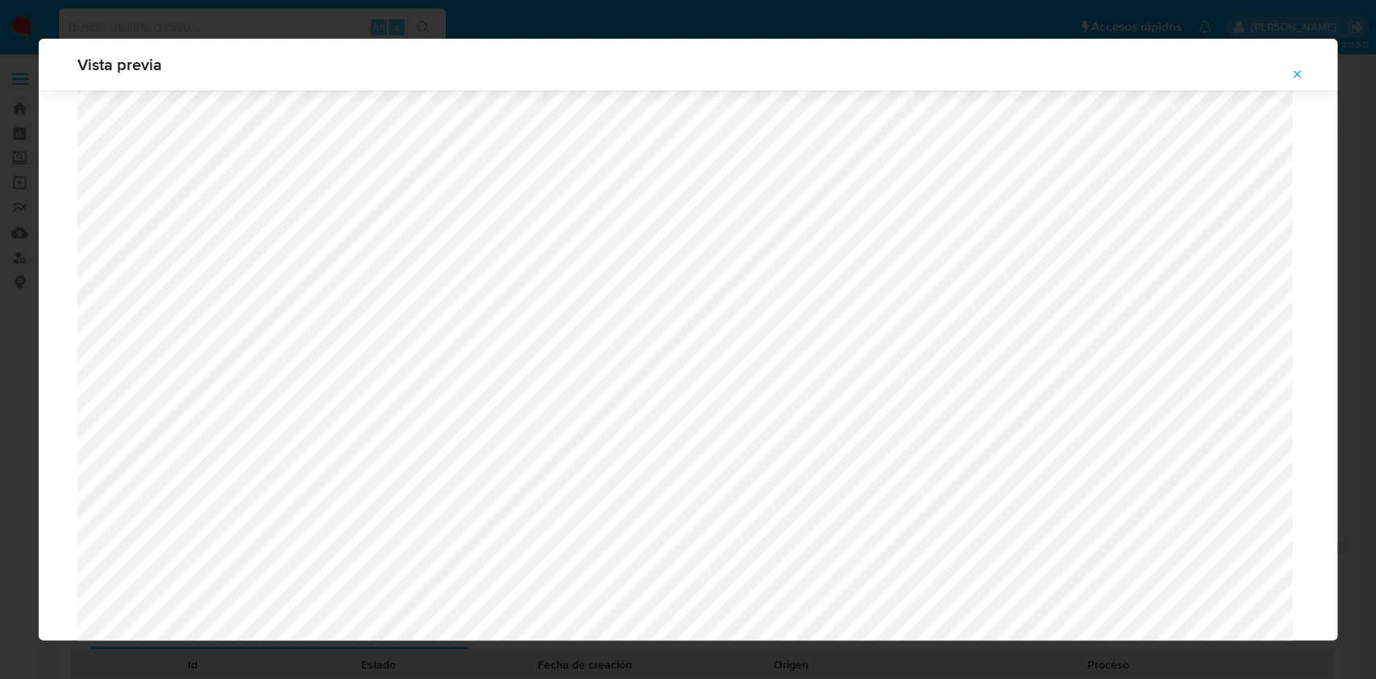
scroll to position [935, 0]
click at [1294, 76] on icon "Attachment preview" at bounding box center [1296, 74] width 13 height 13
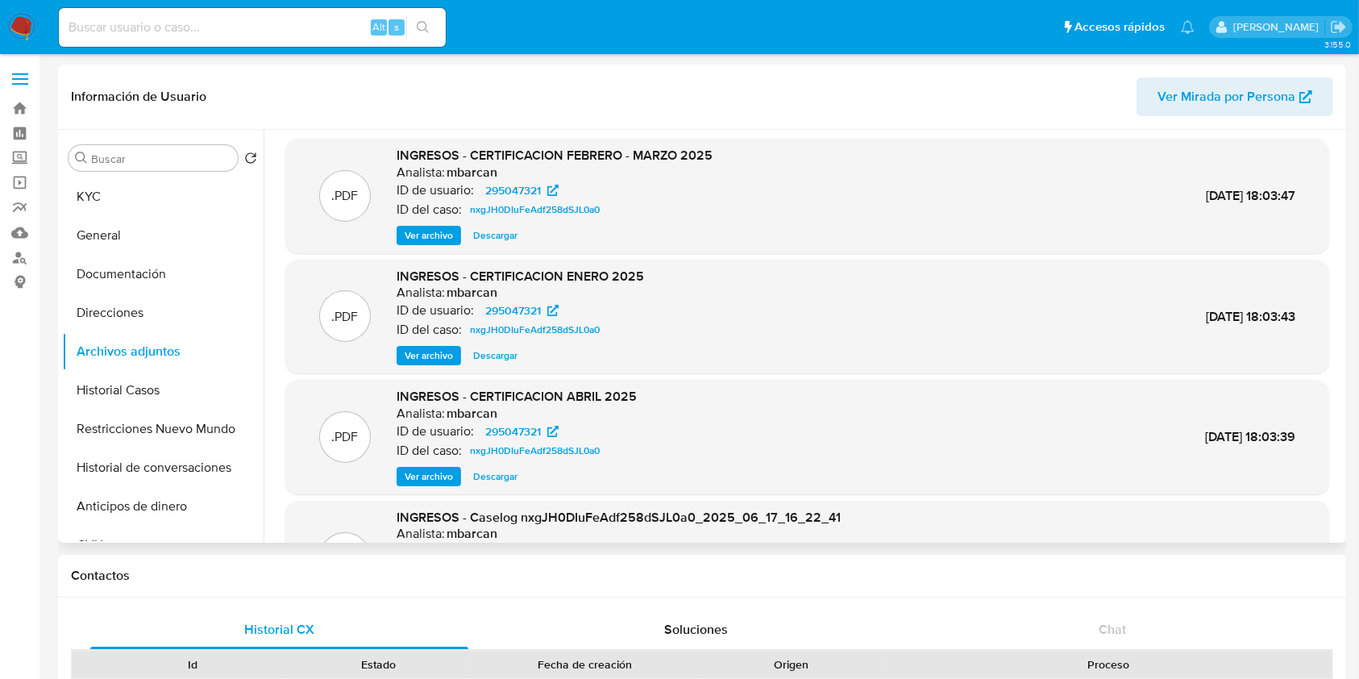
scroll to position [0, 0]
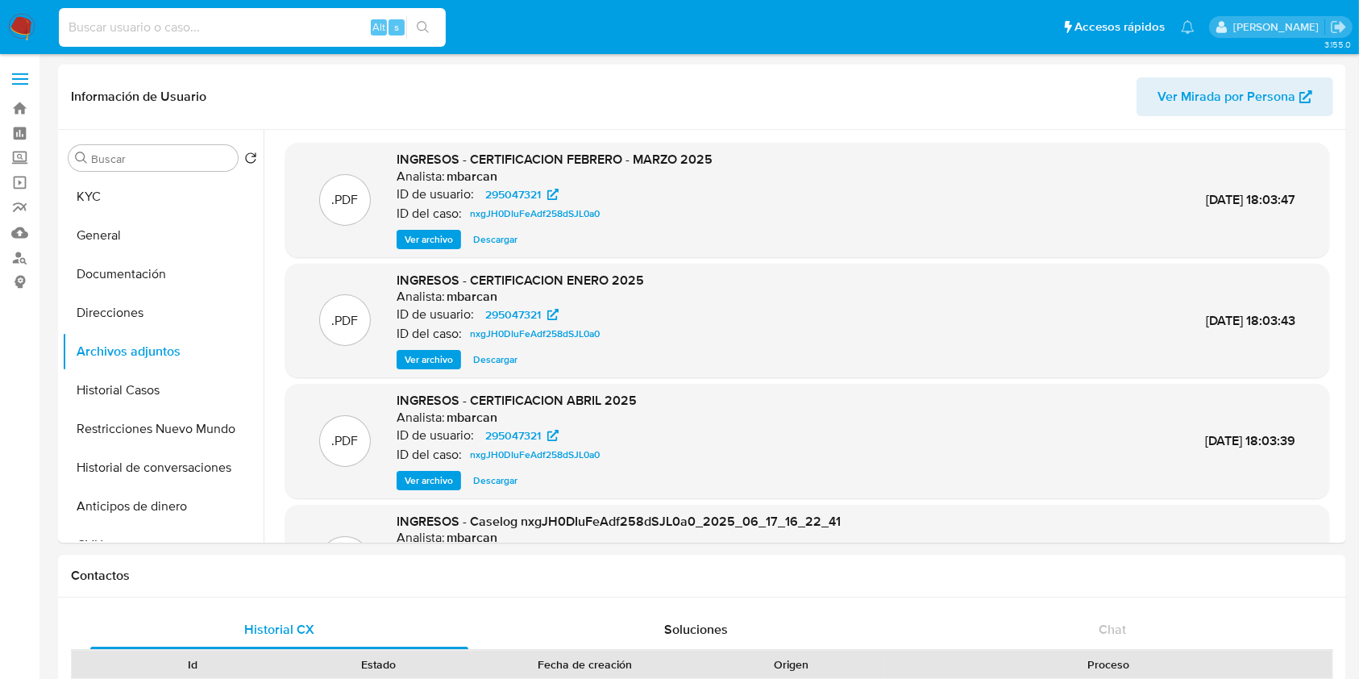
click at [264, 27] on input at bounding box center [252, 27] width 387 height 21
paste input "k3h8R2K06hZMjdNrA3G17dTi"
type input "k3h8R2K06hZMjdNrA3G17dTi"
click at [419, 23] on icon "search-icon" at bounding box center [423, 27] width 13 height 13
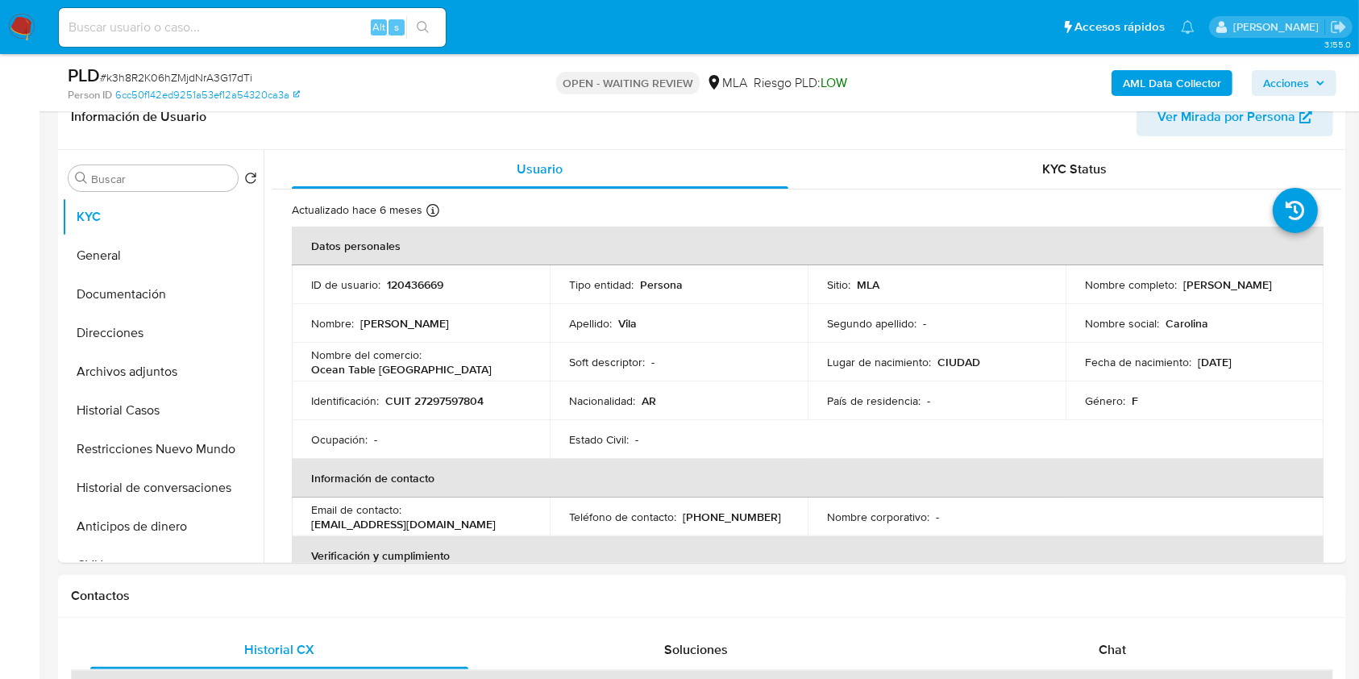
scroll to position [537, 0]
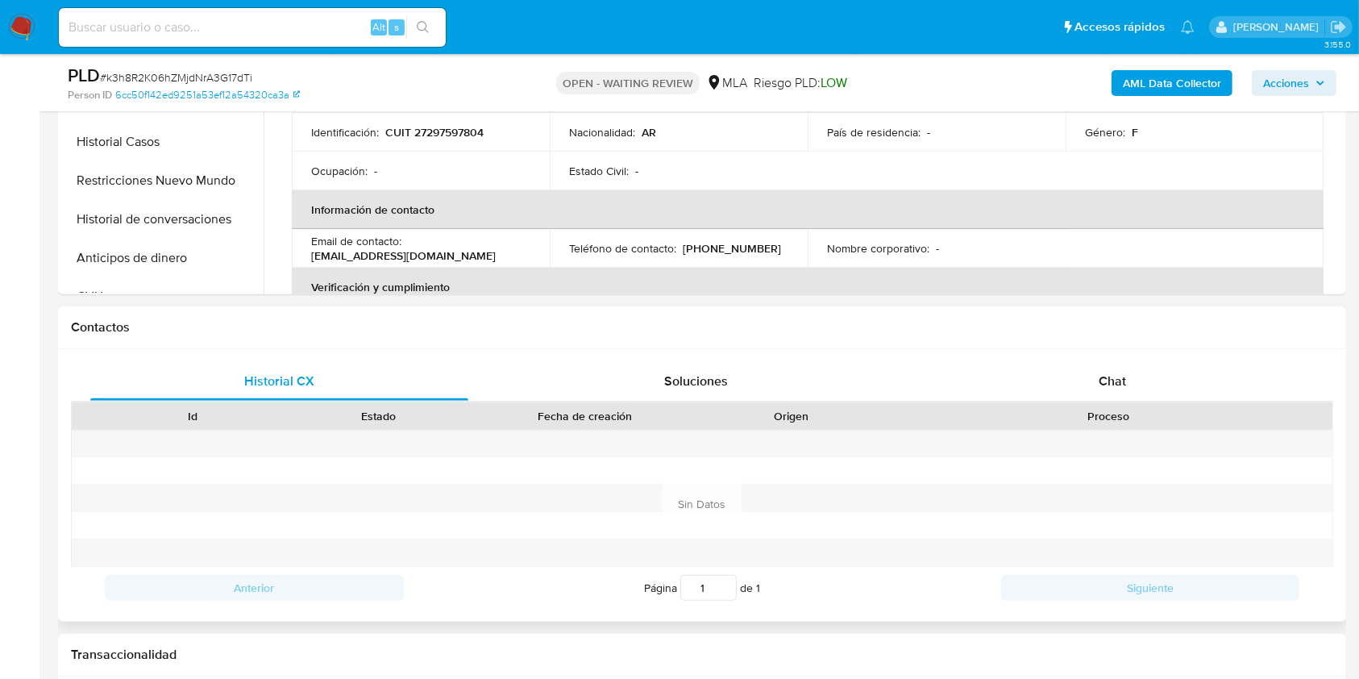
select select "10"
click at [1115, 382] on span "Chat" at bounding box center [1112, 381] width 27 height 19
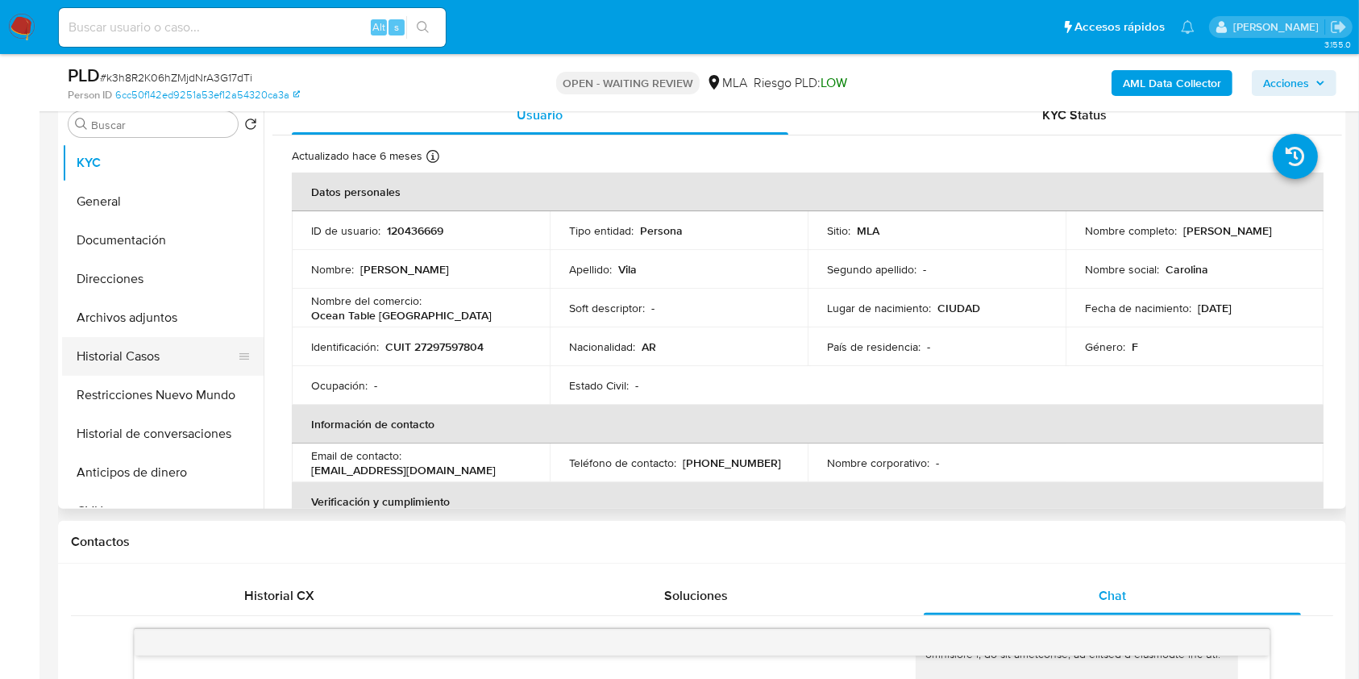
scroll to position [322, 0]
click at [131, 348] on button "Historial Casos" at bounding box center [156, 356] width 189 height 39
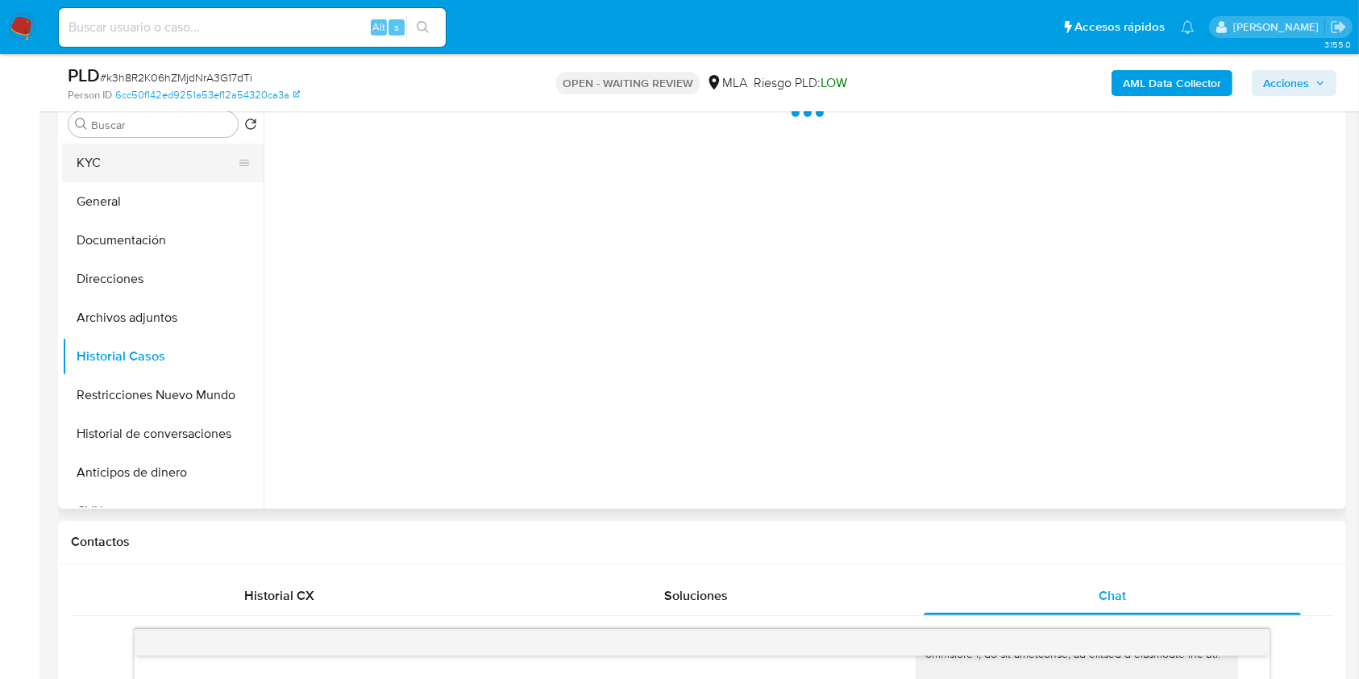
click at [119, 164] on button "KYC" at bounding box center [156, 162] width 189 height 39
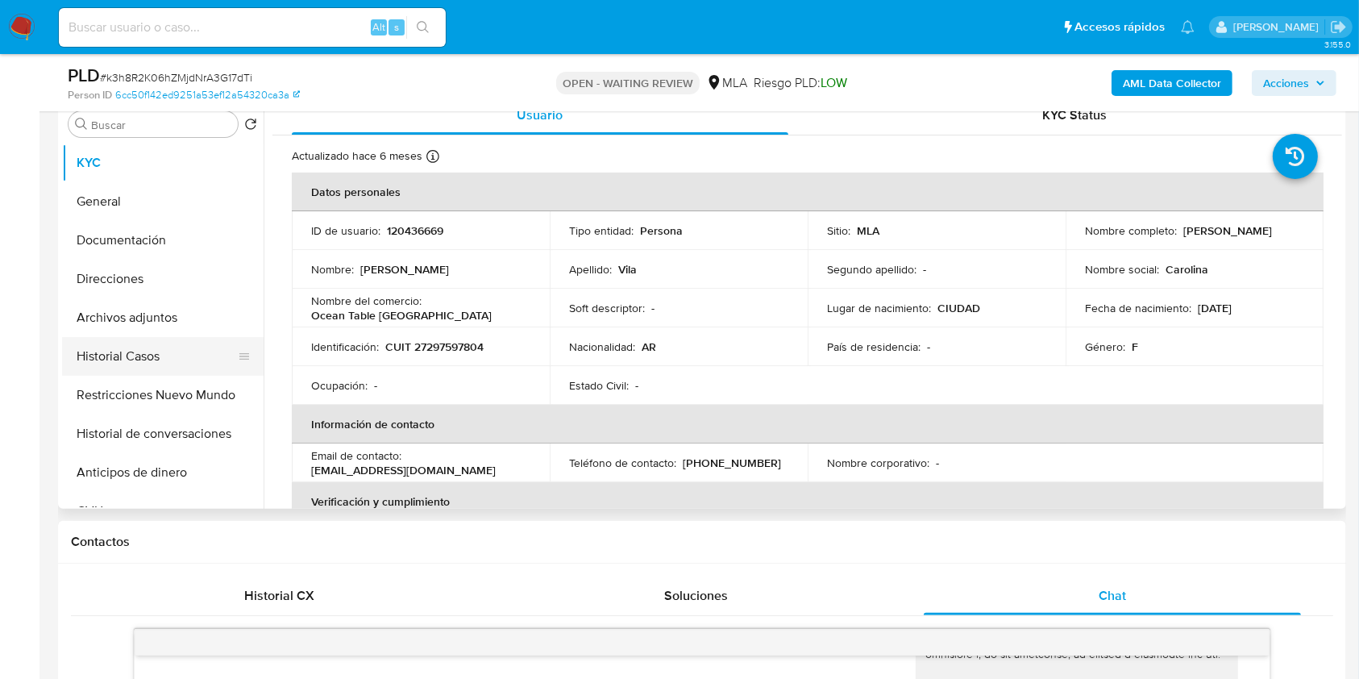
click at [109, 351] on button "Historial Casos" at bounding box center [156, 356] width 189 height 39
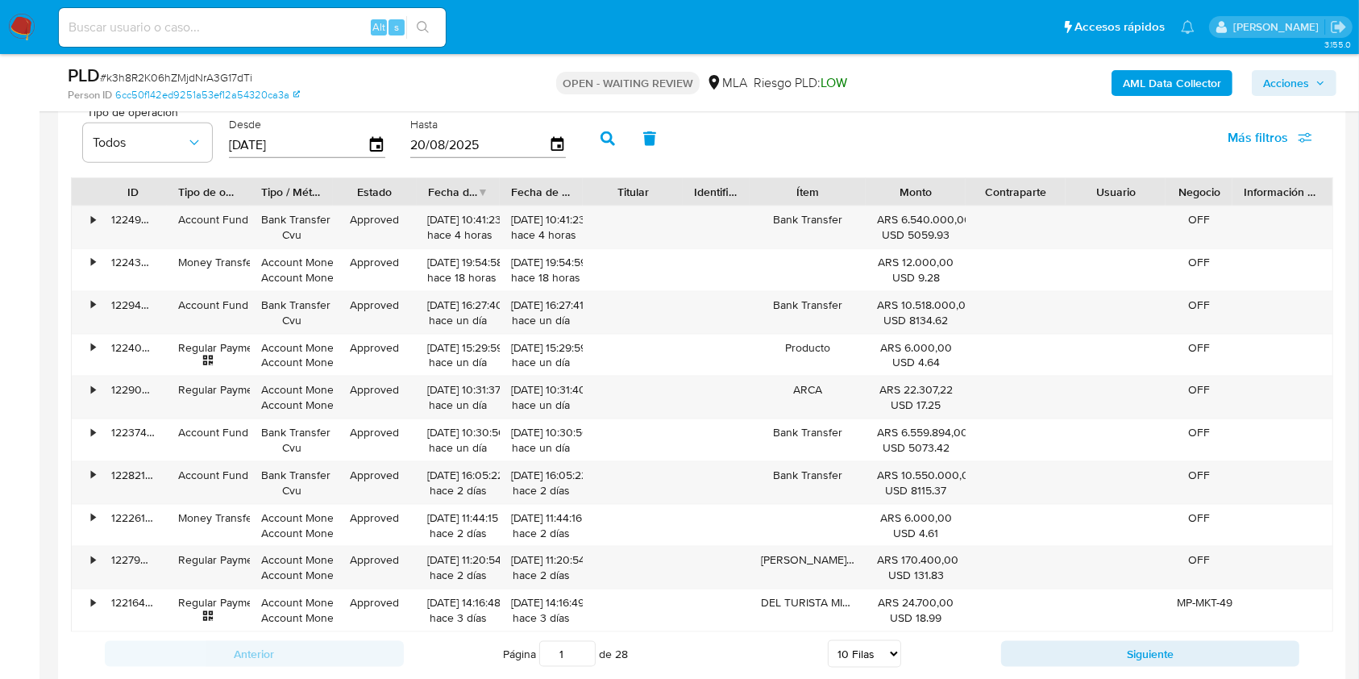
scroll to position [1934, 0]
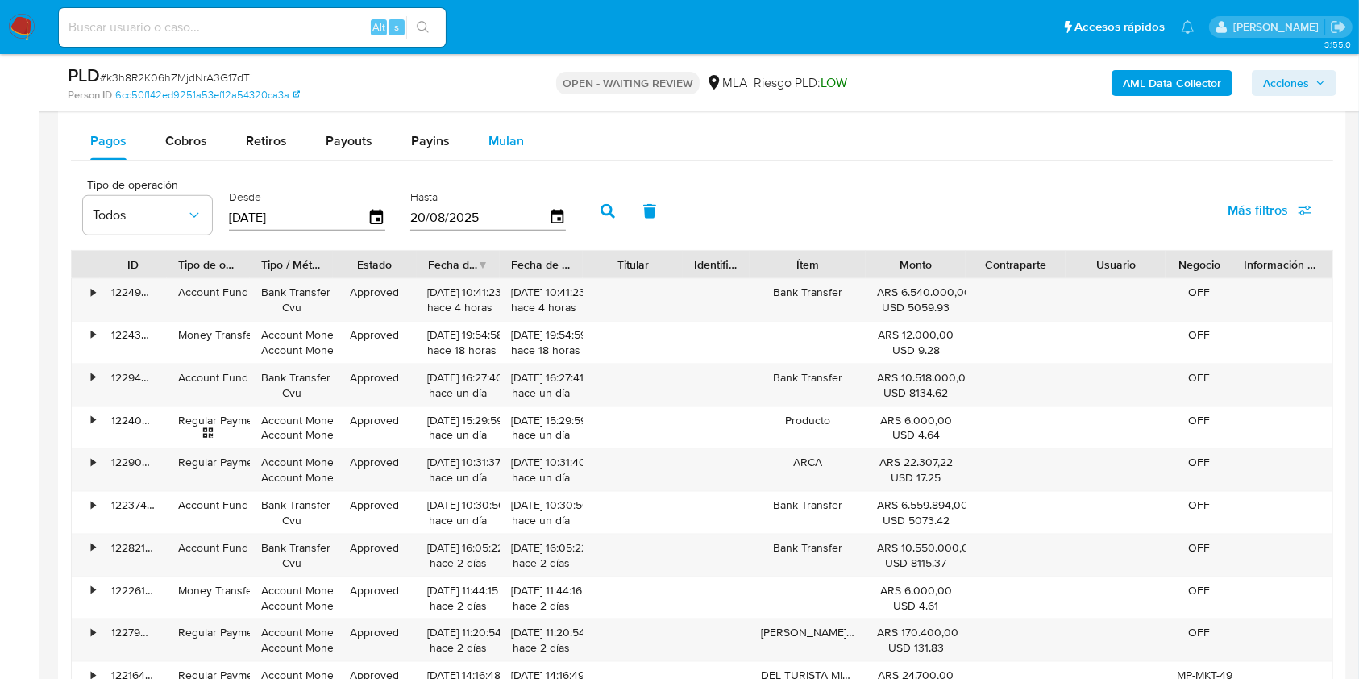
click at [527, 147] on button "Mulan" at bounding box center [506, 141] width 74 height 39
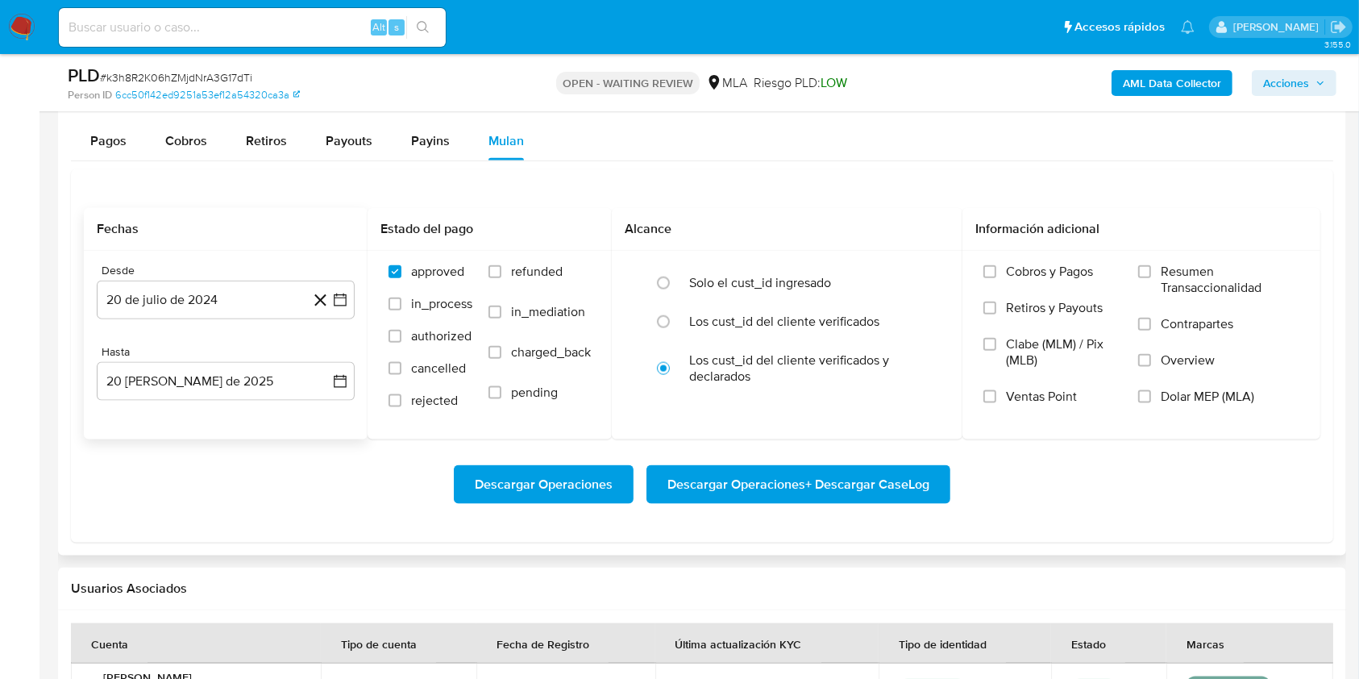
click at [317, 299] on icon at bounding box center [320, 300] width 20 height 20
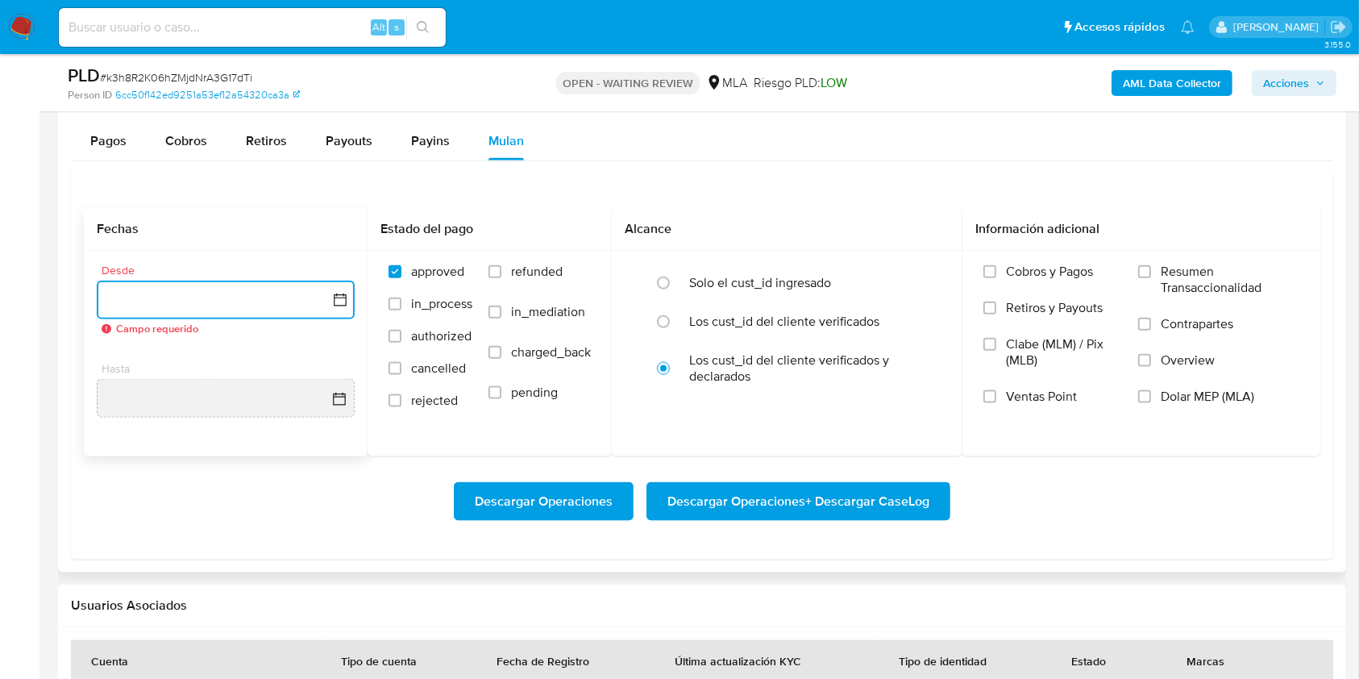
click at [285, 302] on button "button" at bounding box center [226, 299] width 258 height 39
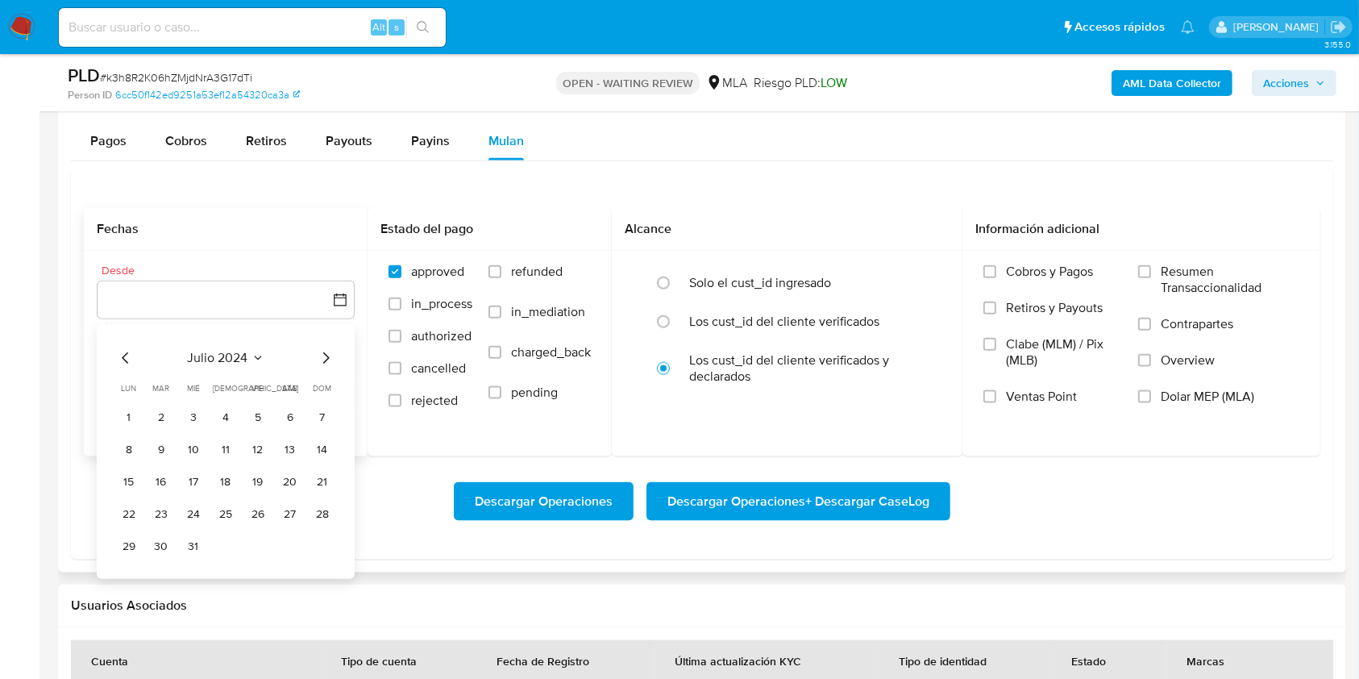
click at [269, 358] on div "julio 2024" at bounding box center [225, 357] width 219 height 19
click at [263, 359] on icon "Seleccionar mes y año" at bounding box center [257, 357] width 13 height 13
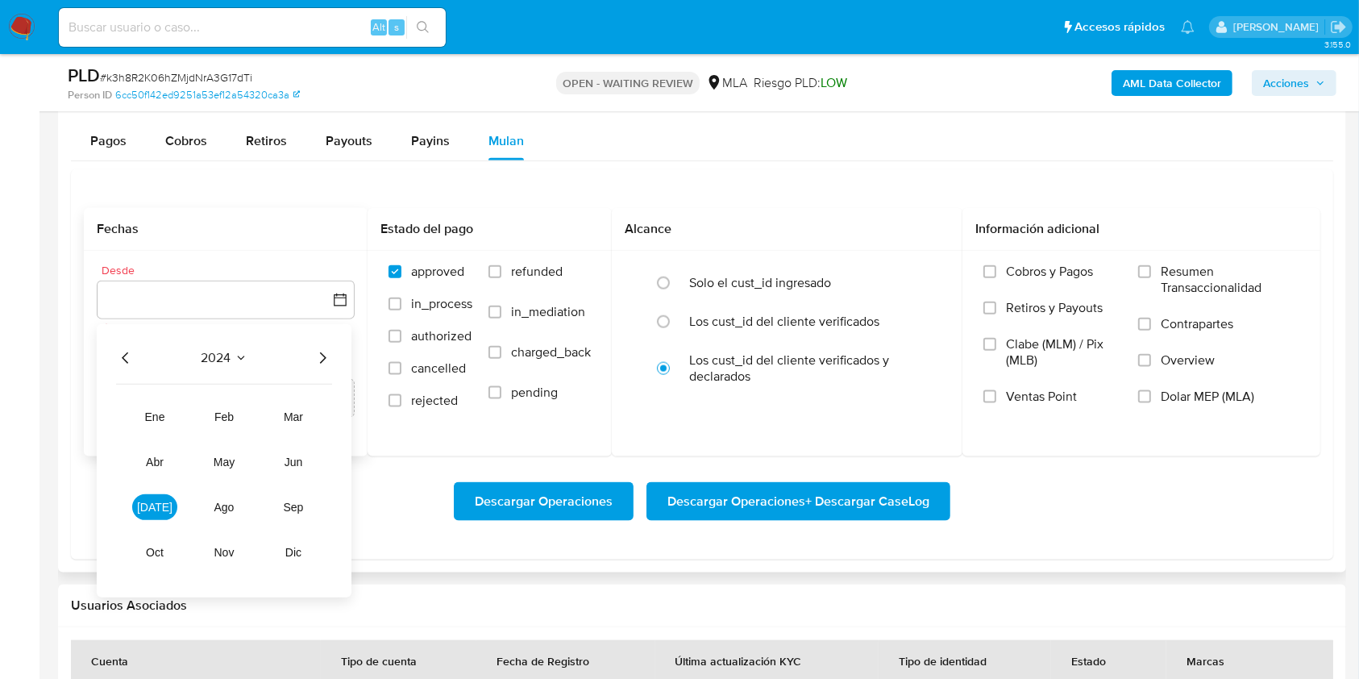
click at [325, 355] on icon "Año siguiente" at bounding box center [322, 357] width 19 height 19
click at [297, 424] on button "mar" at bounding box center [293, 417] width 45 height 26
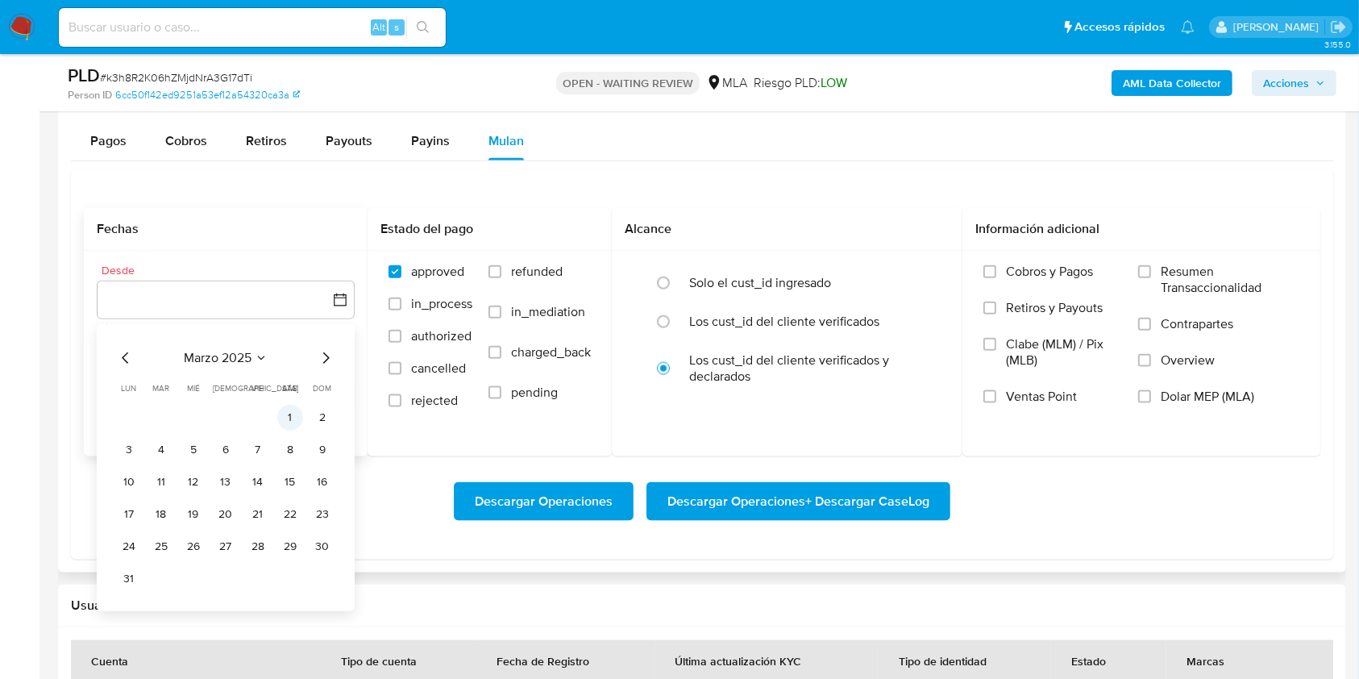
click at [293, 416] on button "1" at bounding box center [290, 418] width 26 height 26
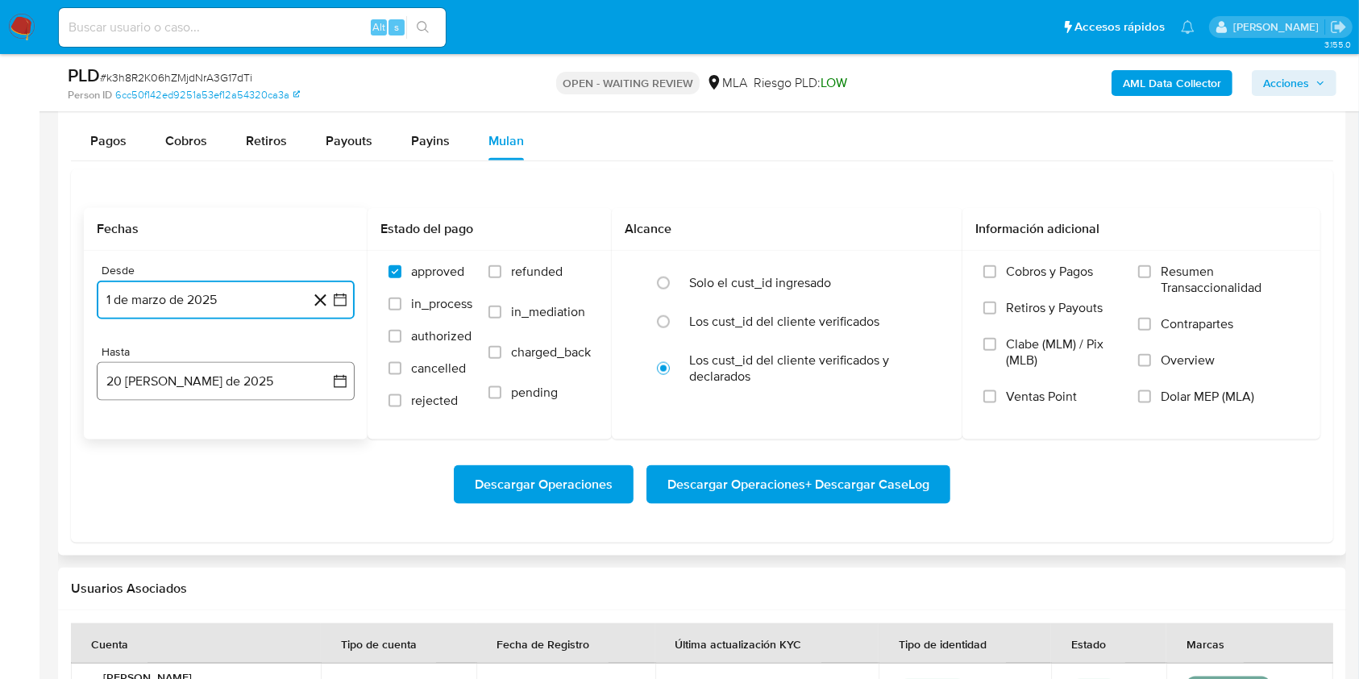
click at [193, 386] on button "20 de agosto de 2025" at bounding box center [226, 381] width 258 height 39
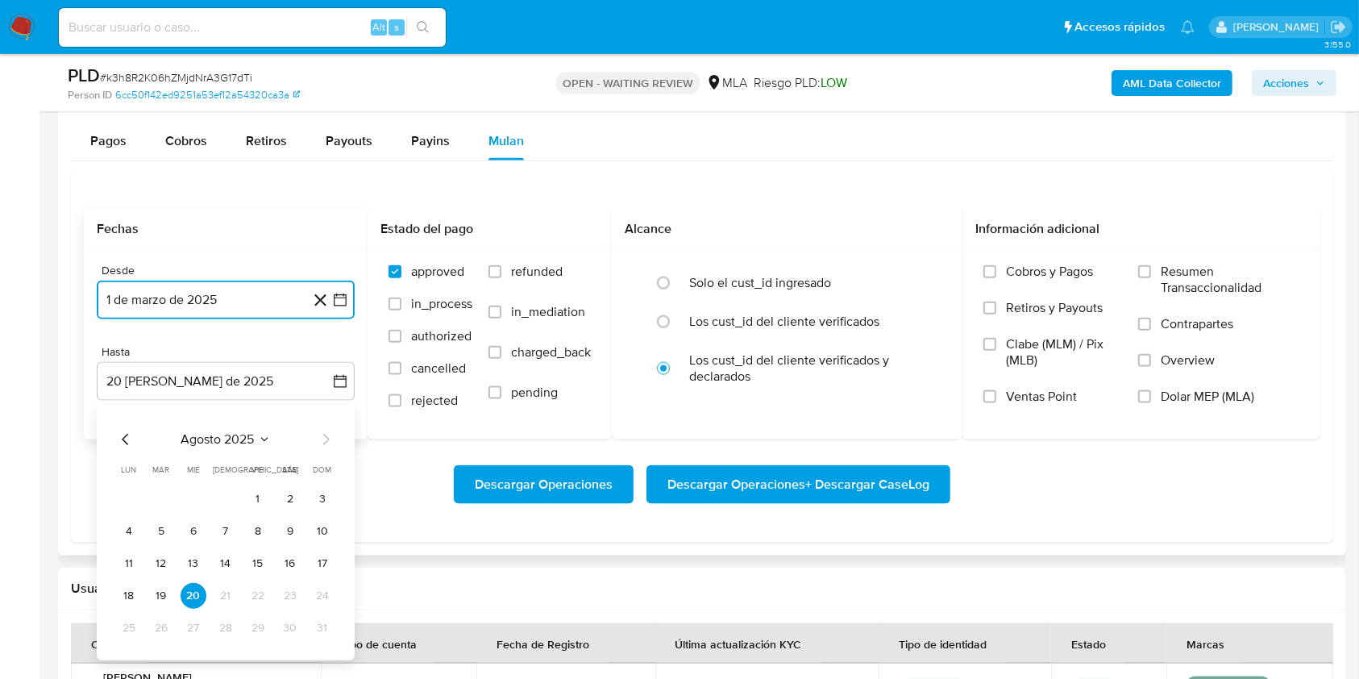
click at [122, 438] on icon "Mes anterior" at bounding box center [125, 439] width 19 height 19
click at [224, 627] on button "31" at bounding box center [226, 628] width 26 height 26
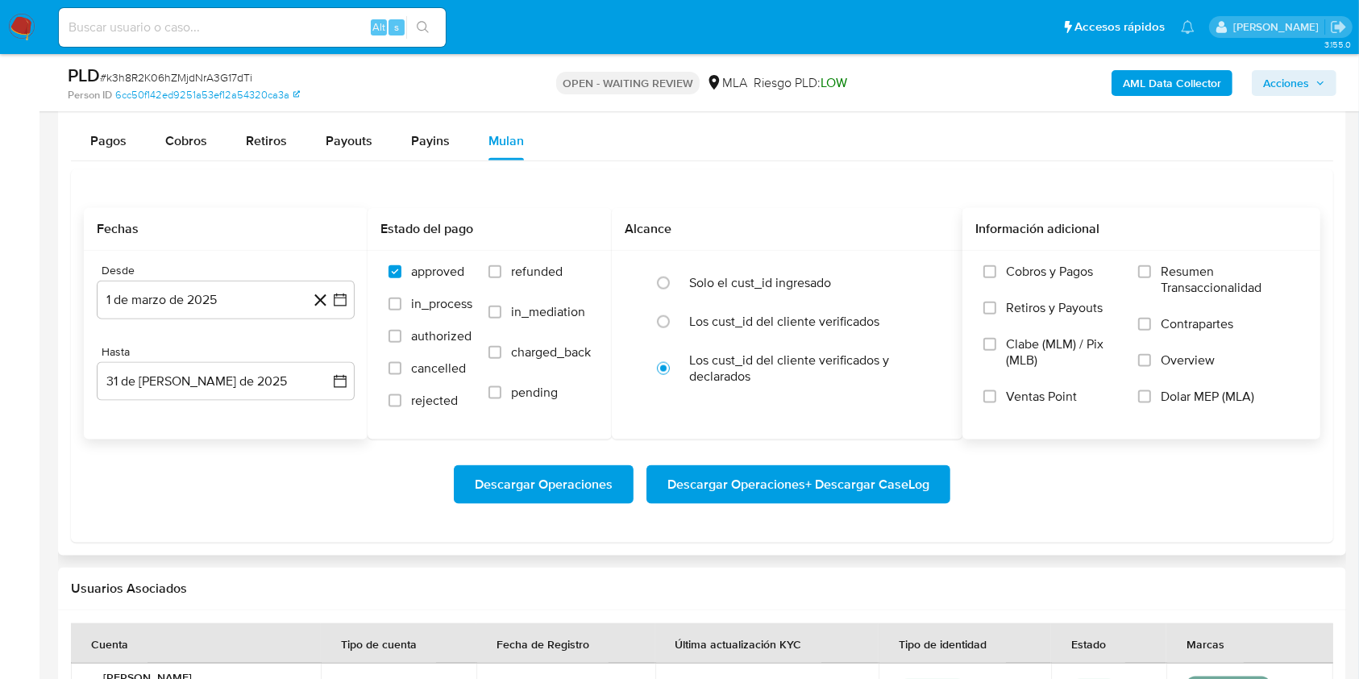
click at [1186, 394] on span "Dolar MEP (MLA)" at bounding box center [1207, 396] width 93 height 16
click at [1151, 394] on input "Dolar MEP (MLA)" at bounding box center [1144, 396] width 13 height 13
click at [879, 484] on span "Descargar Operaciones + Descargar CaseLog" at bounding box center [798, 484] width 262 height 35
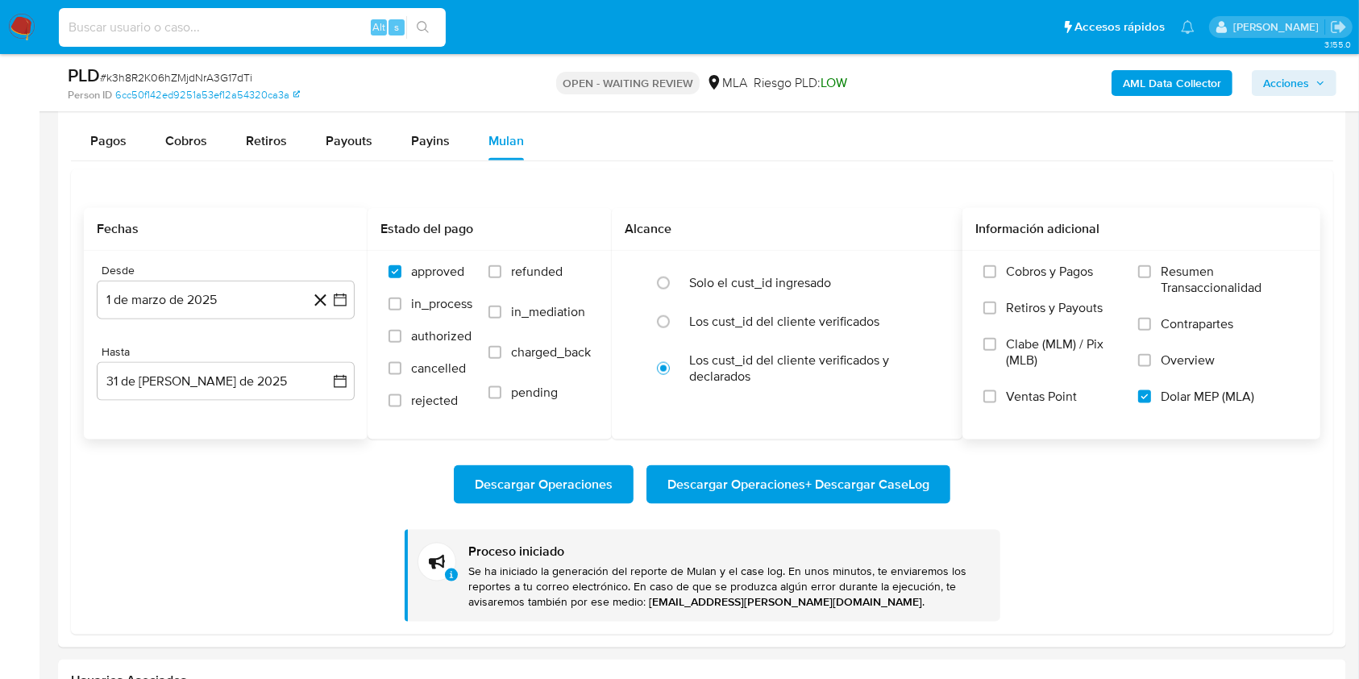
click at [321, 31] on input at bounding box center [252, 27] width 387 height 21
paste input "vw8RKJ895ZLJmjv864x7S4xj"
type input "vw8RKJ895ZLJmjv864x7S4xj"
click at [393, 29] on div "s" at bounding box center [396, 27] width 16 height 16
click at [419, 34] on button "search-icon" at bounding box center [422, 27] width 33 height 23
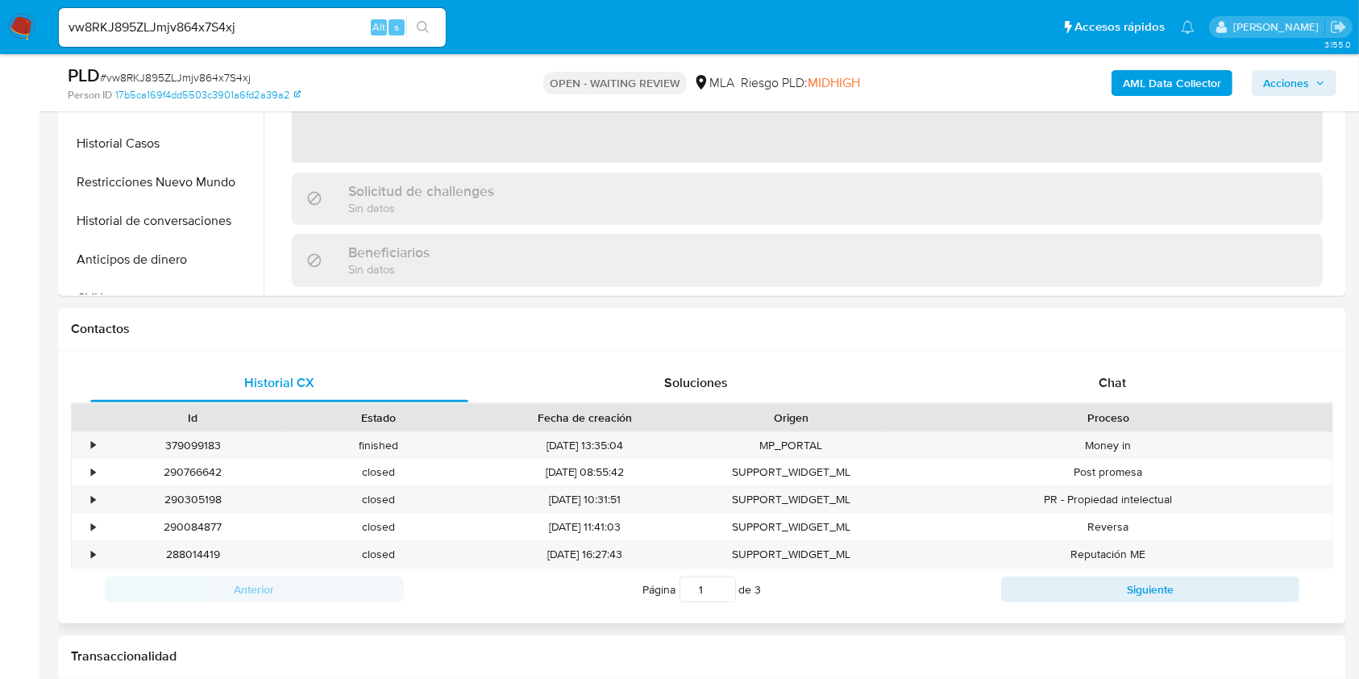
scroll to position [537, 0]
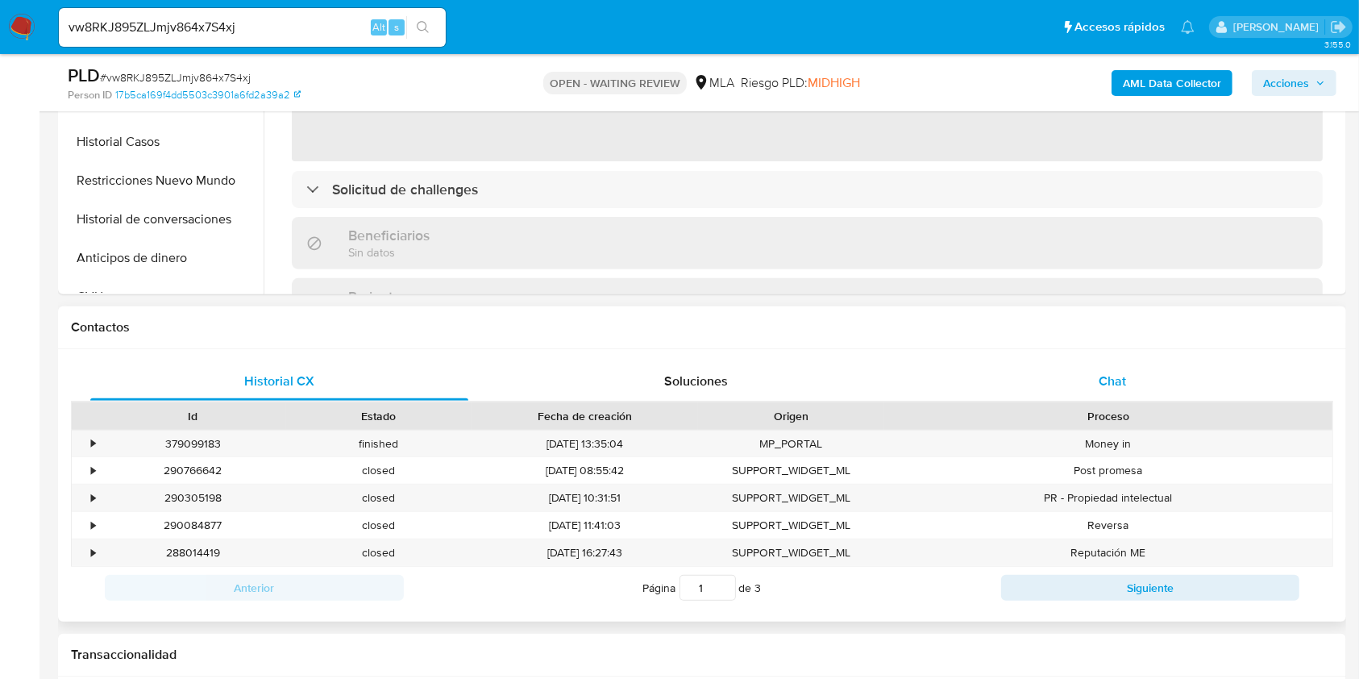
click at [1099, 380] on span "Chat" at bounding box center [1112, 381] width 27 height 19
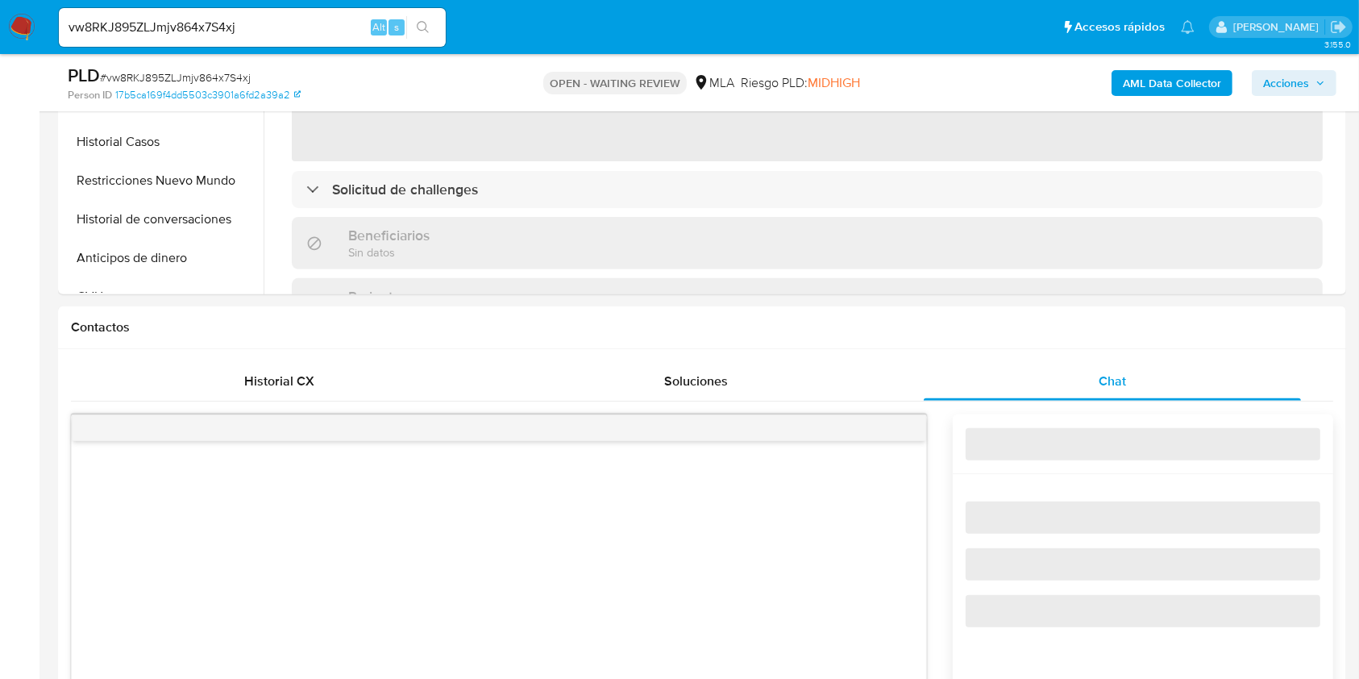
select select "10"
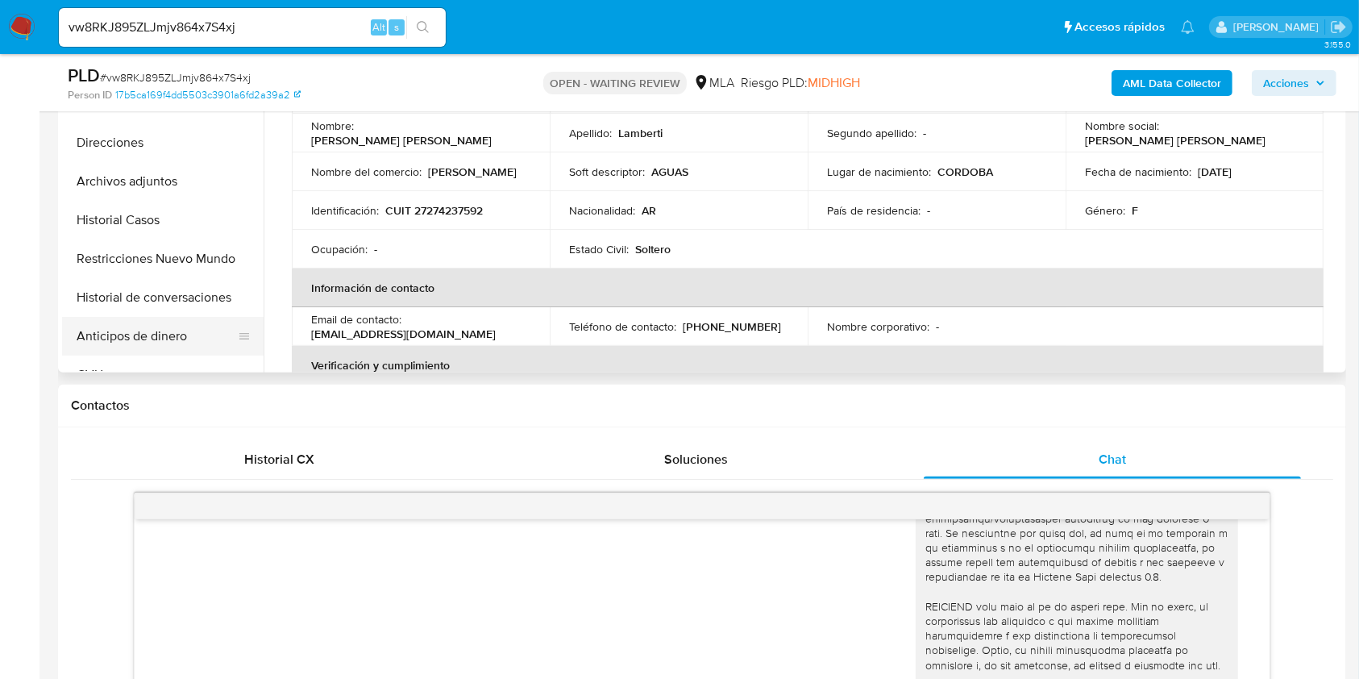
scroll to position [430, 0]
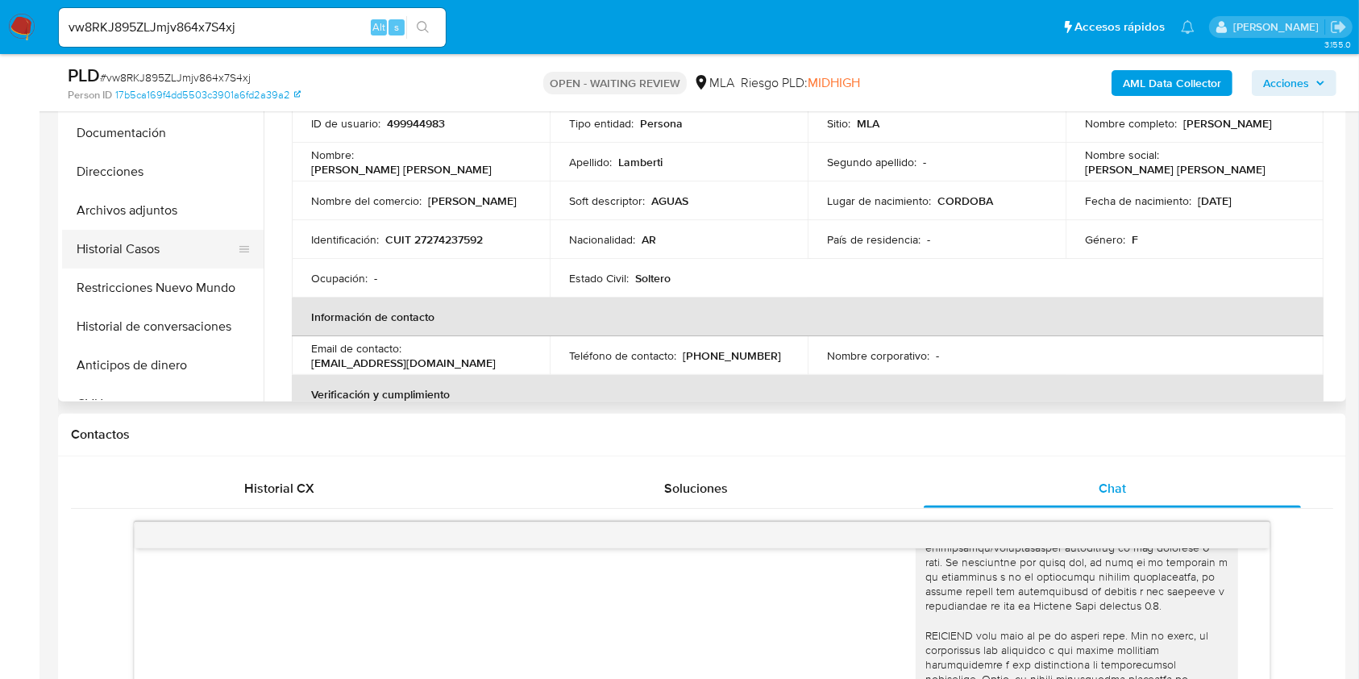
drag, startPoint x: 135, startPoint y: 240, endPoint x: 126, endPoint y: 249, distance: 13.1
click at [136, 239] on button "Historial Casos" at bounding box center [156, 249] width 189 height 39
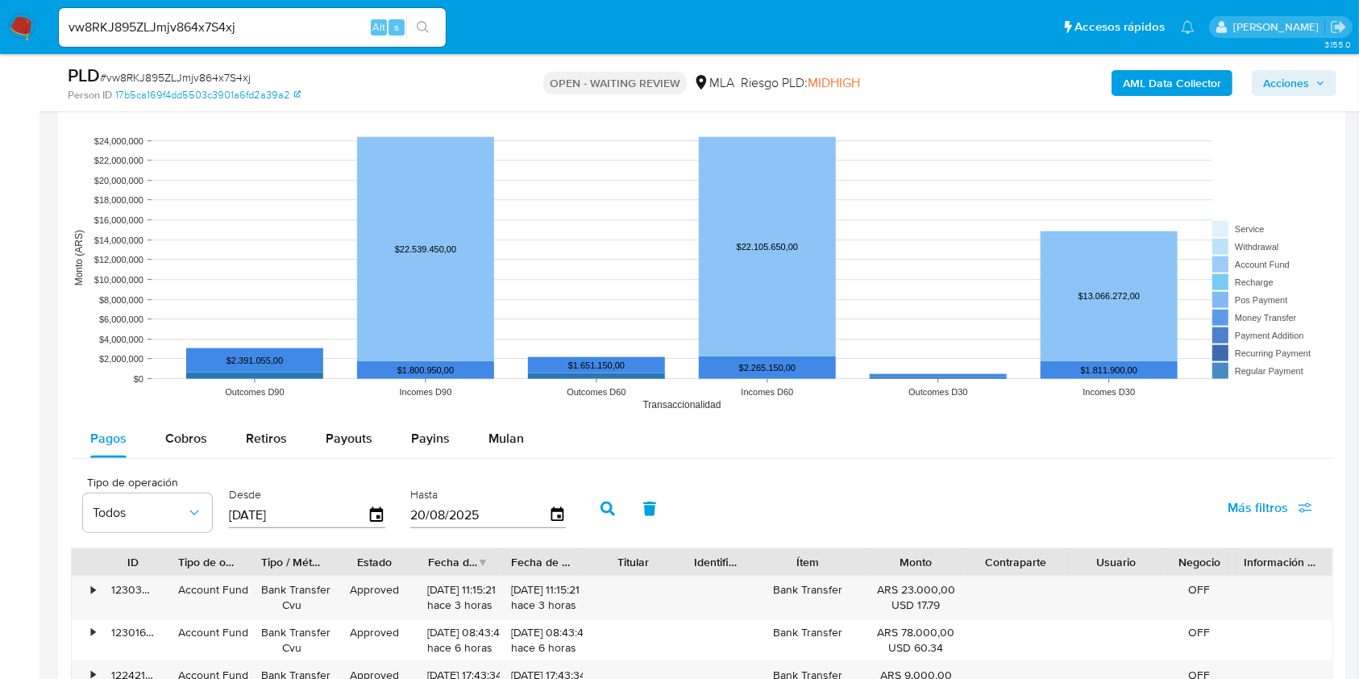
scroll to position [1826, 0]
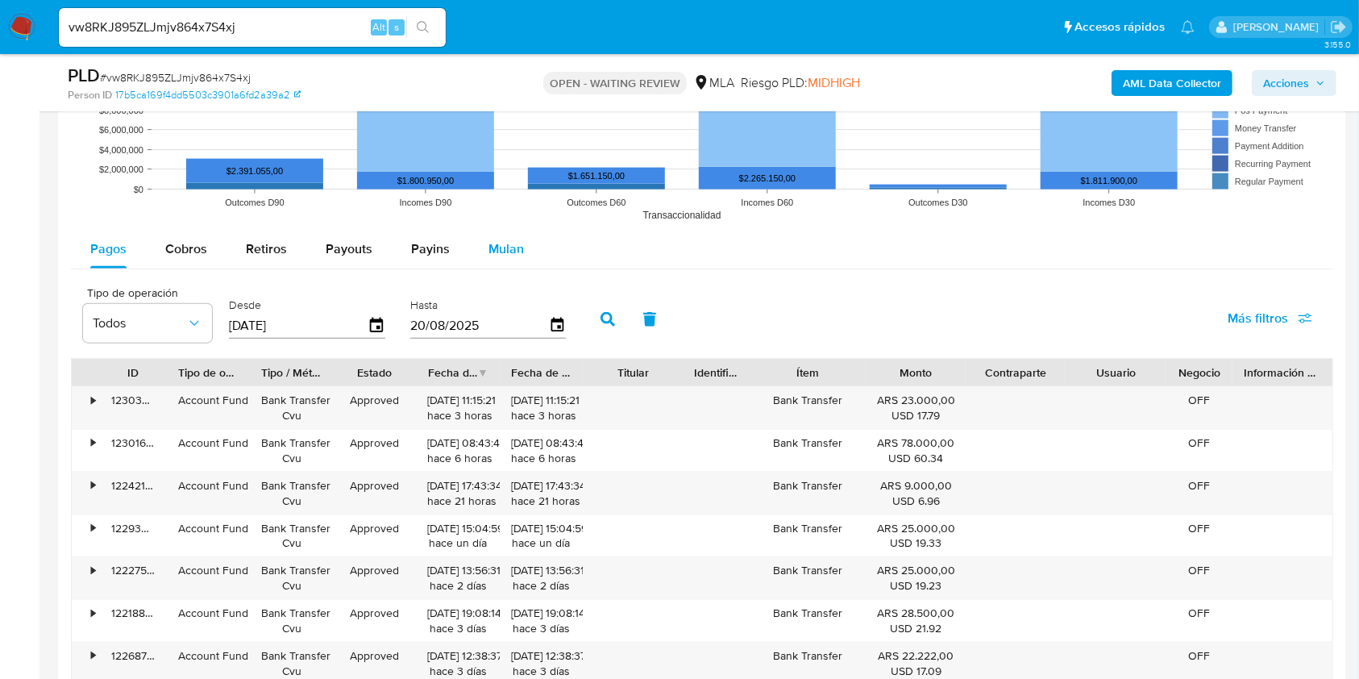
click at [493, 242] on span "Mulan" at bounding box center [505, 248] width 35 height 19
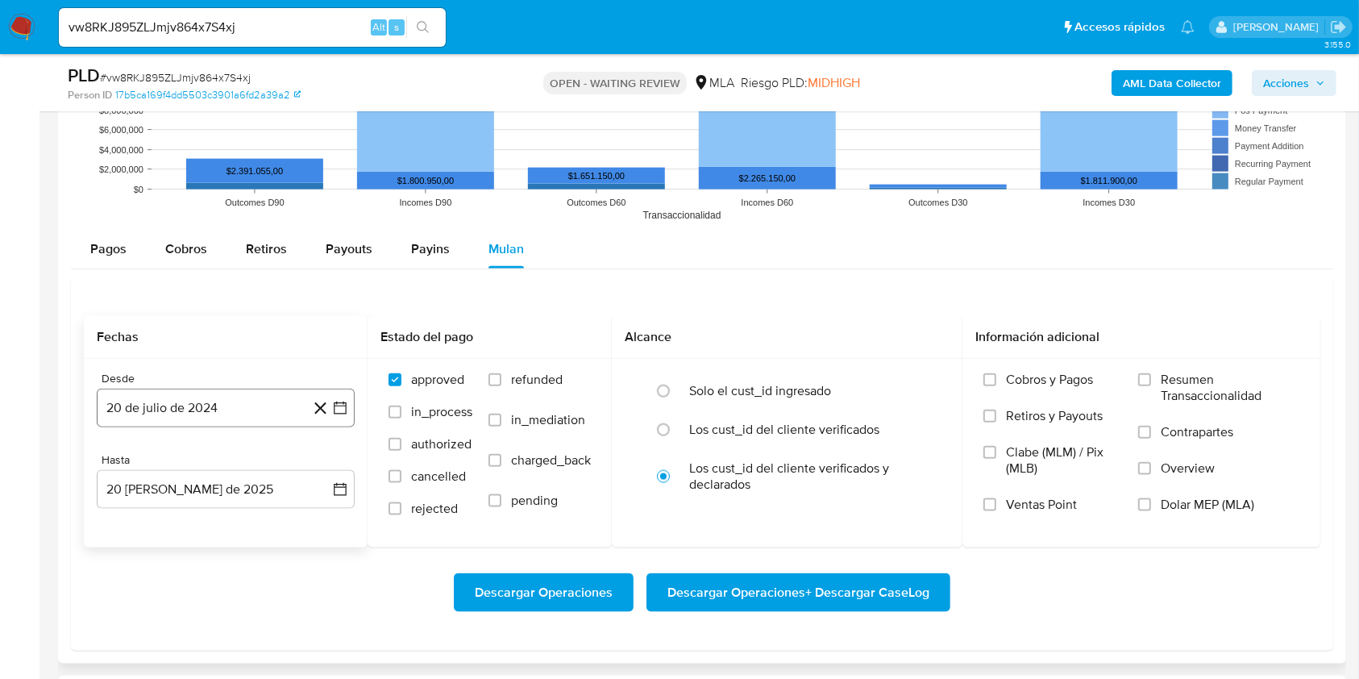
click at [258, 397] on button "20 de julio de 2024" at bounding box center [226, 407] width 258 height 39
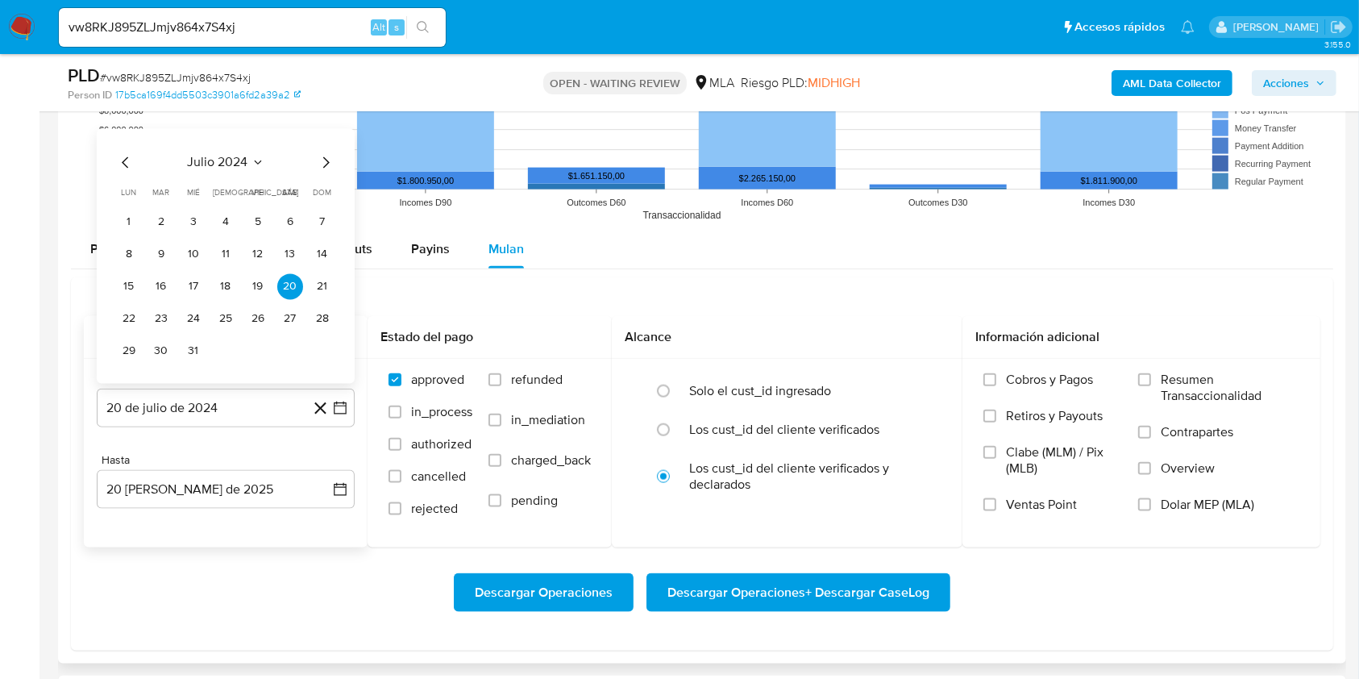
click at [247, 163] on button "julio 2024" at bounding box center [226, 163] width 77 height 16
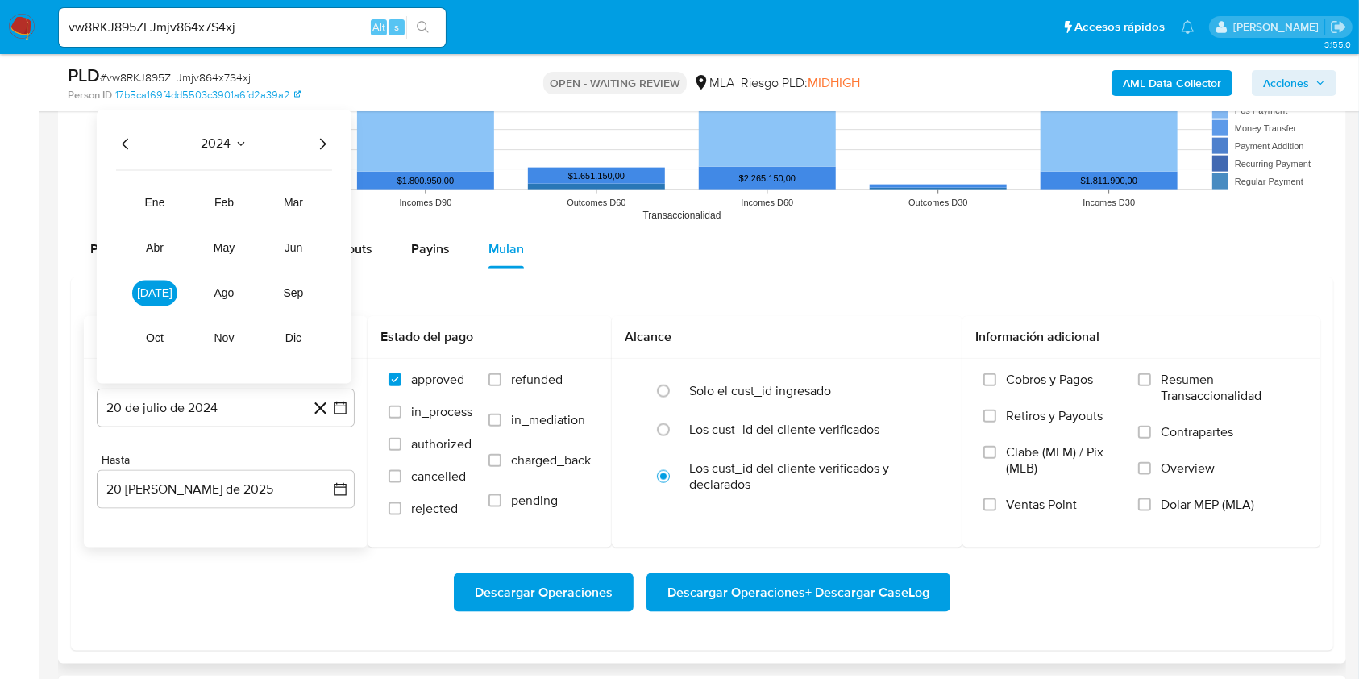
click at [321, 146] on icon "Año siguiente" at bounding box center [323, 144] width 6 height 11
click at [309, 203] on button "mar" at bounding box center [293, 203] width 45 height 26
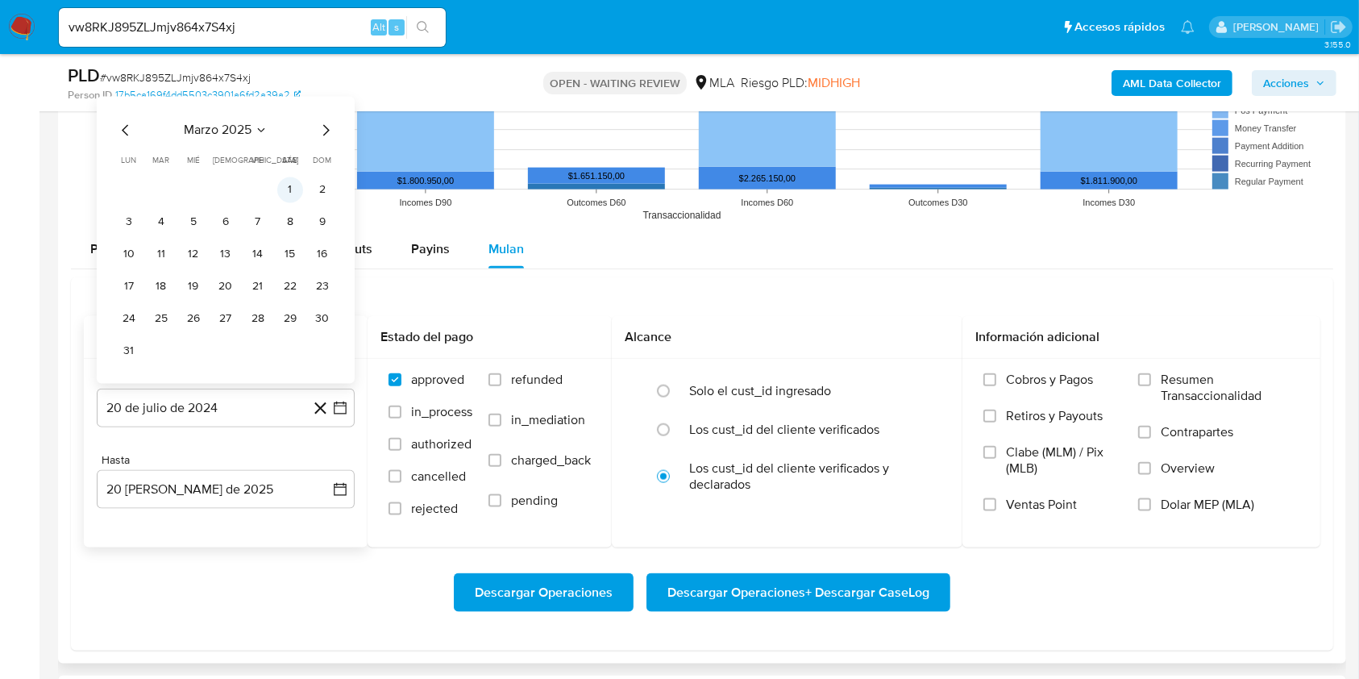
click at [293, 186] on button "1" at bounding box center [290, 190] width 26 height 26
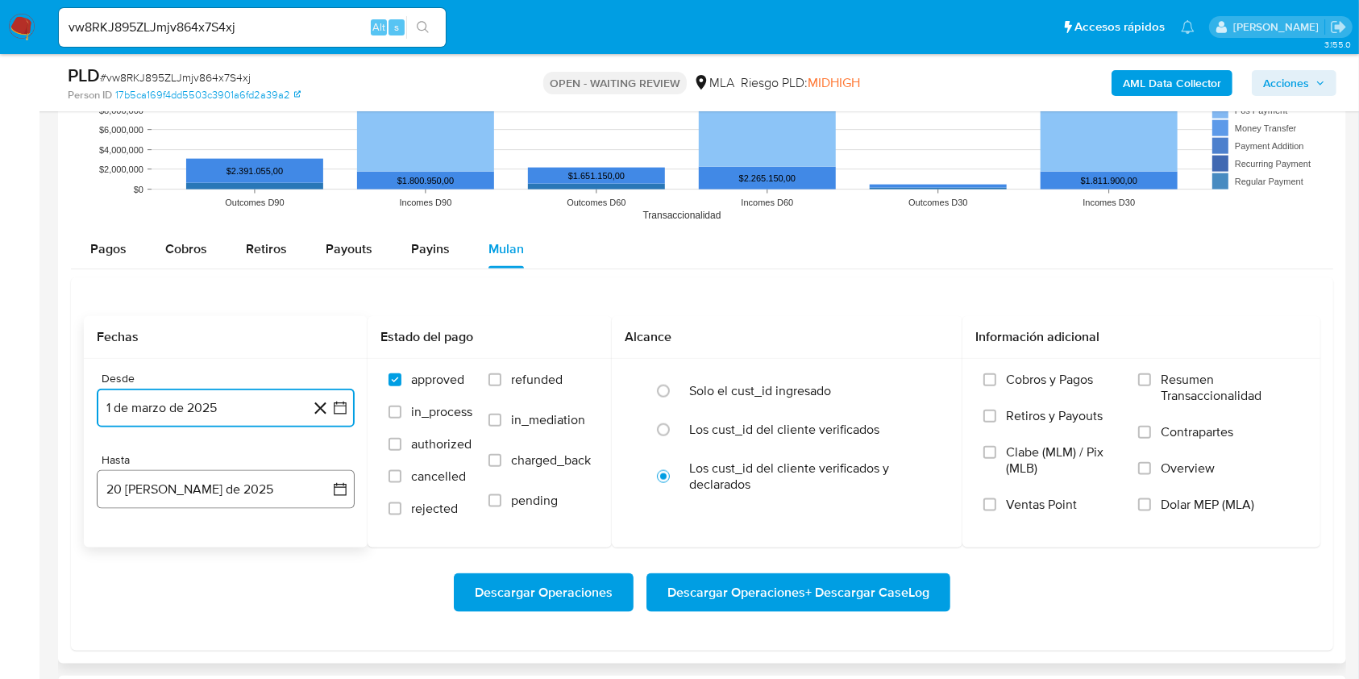
click at [203, 475] on button "20 de agosto de 2025" at bounding box center [226, 489] width 258 height 39
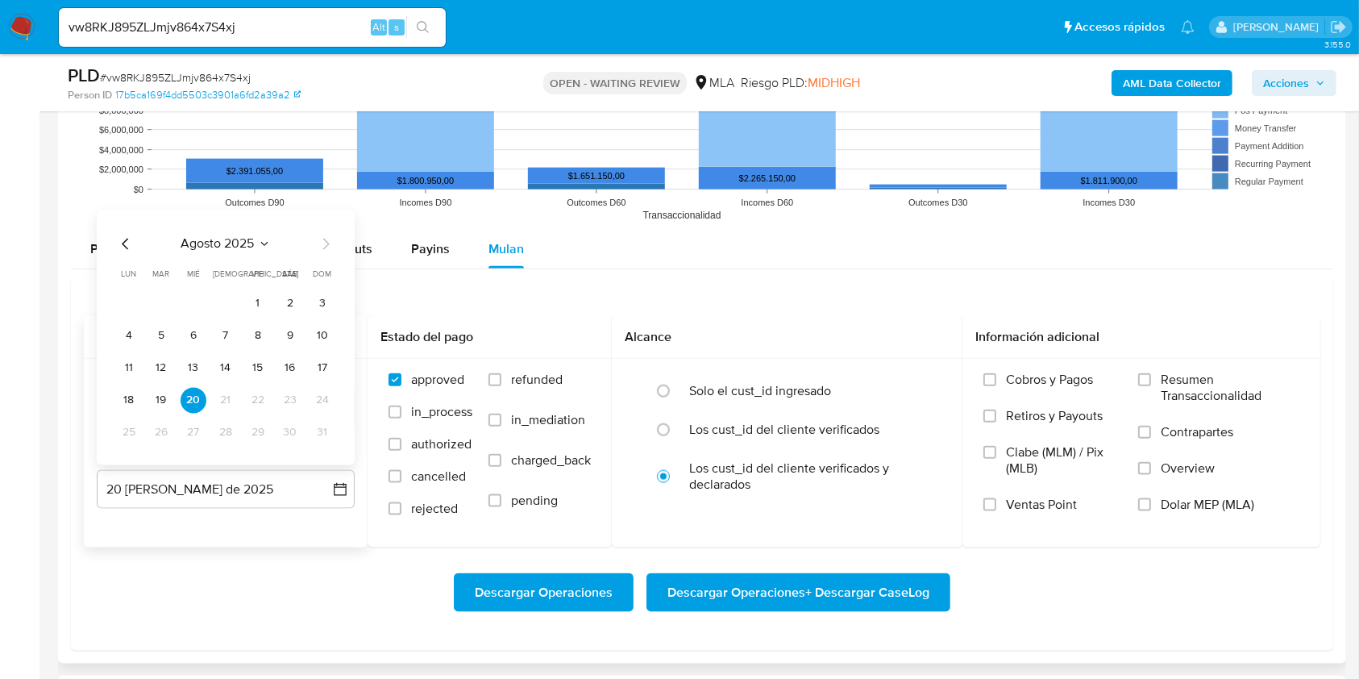
click at [120, 248] on icon "Mes anterior" at bounding box center [125, 244] width 19 height 19
click at [222, 429] on button "31" at bounding box center [226, 433] width 26 height 26
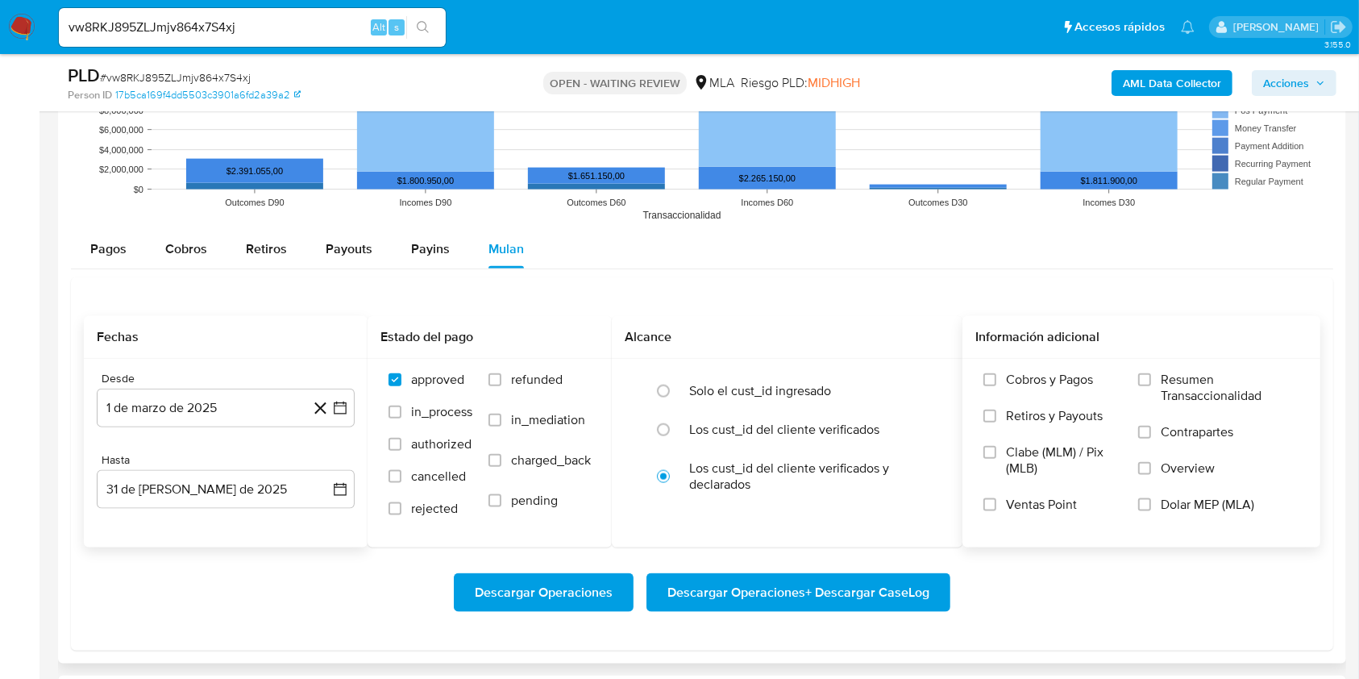
click at [1128, 500] on div "Cobros y Pagos Retiros y Payouts Clabe (MLM) / Pix (MLB) Ventas Point Resumen T…" at bounding box center [1141, 452] width 332 height 161
click at [1155, 503] on label "Dolar MEP (MLA)" at bounding box center [1218, 514] width 161 height 36
click at [1151, 503] on input "Dolar MEP (MLA)" at bounding box center [1144, 504] width 13 height 13
click at [894, 589] on span "Descargar Operaciones + Descargar CaseLog" at bounding box center [798, 592] width 262 height 35
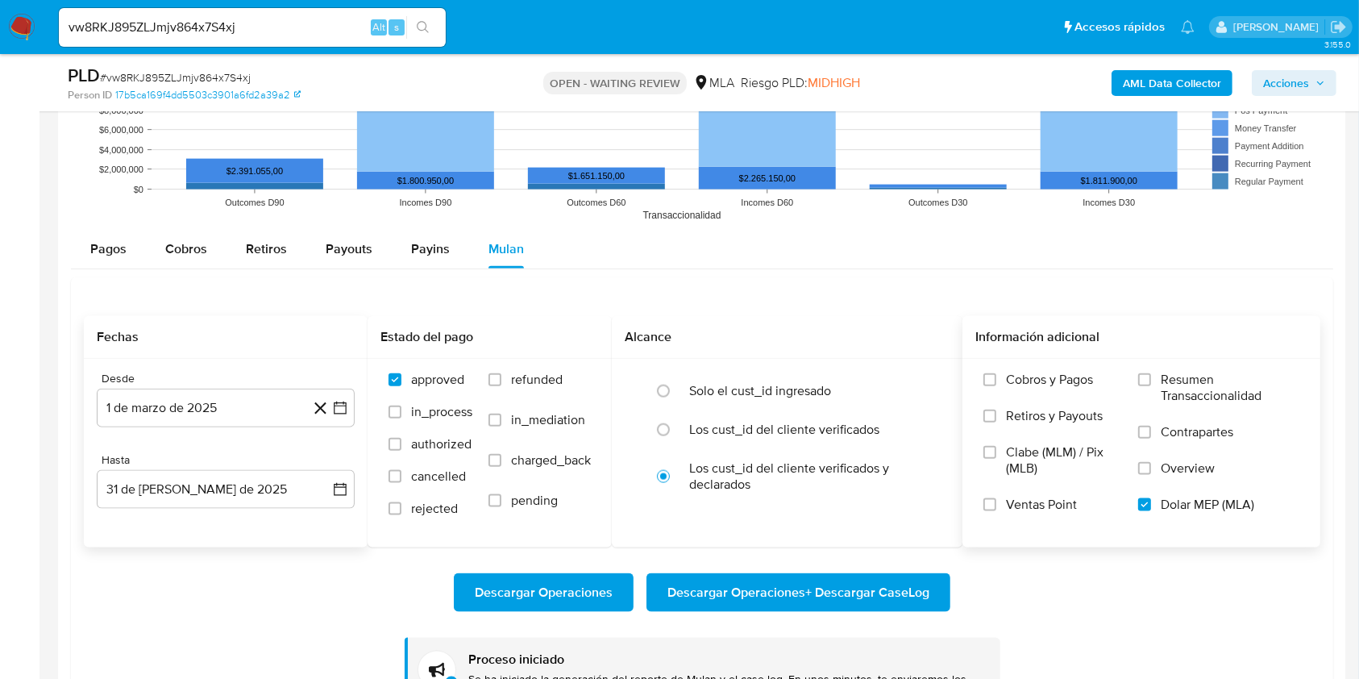
click at [325, 22] on input "vw8RKJ895ZLJmjv864x7S4xj" at bounding box center [252, 27] width 387 height 21
click at [325, 20] on input "vw8RKJ895ZLJmjv864x7S4xj" at bounding box center [252, 27] width 387 height 21
paste input "WYPamzg3GtkWKkbgzrnlVgev"
type input "WYPamzg3GtkWKkbgzrnlVgev"
click at [413, 29] on button "search-icon" at bounding box center [422, 27] width 33 height 23
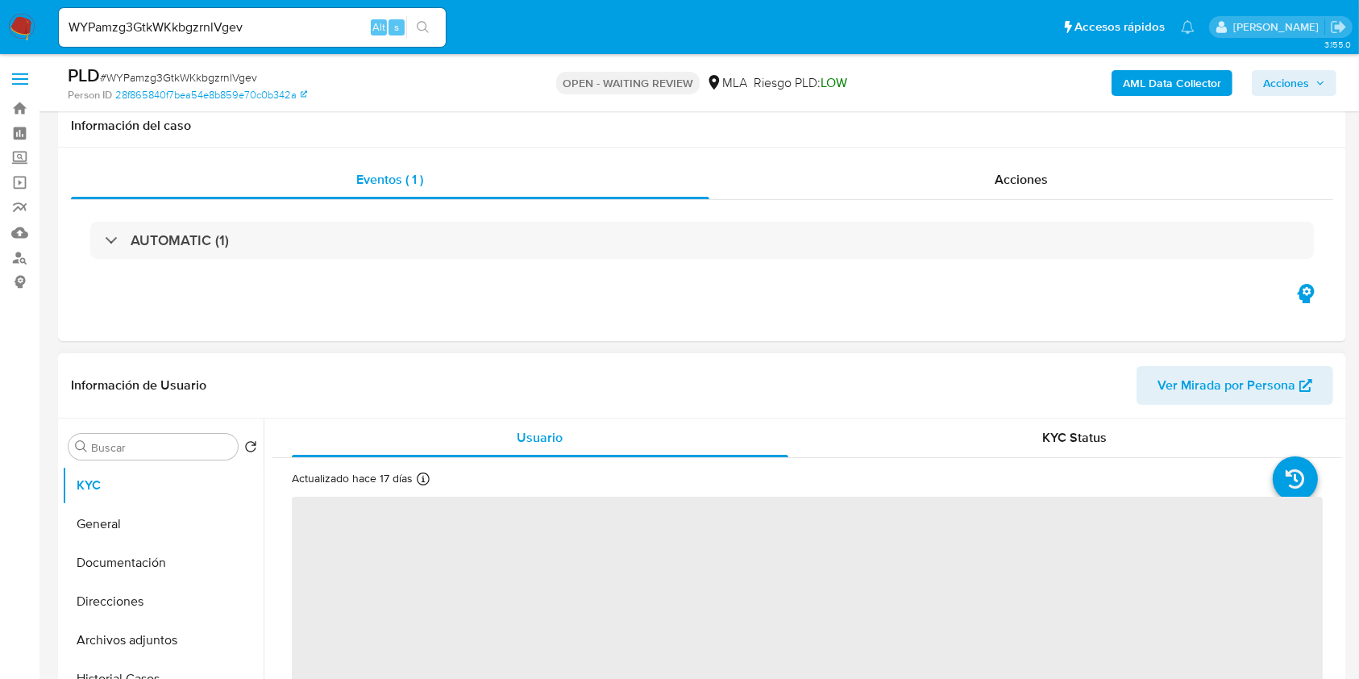
scroll to position [430, 0]
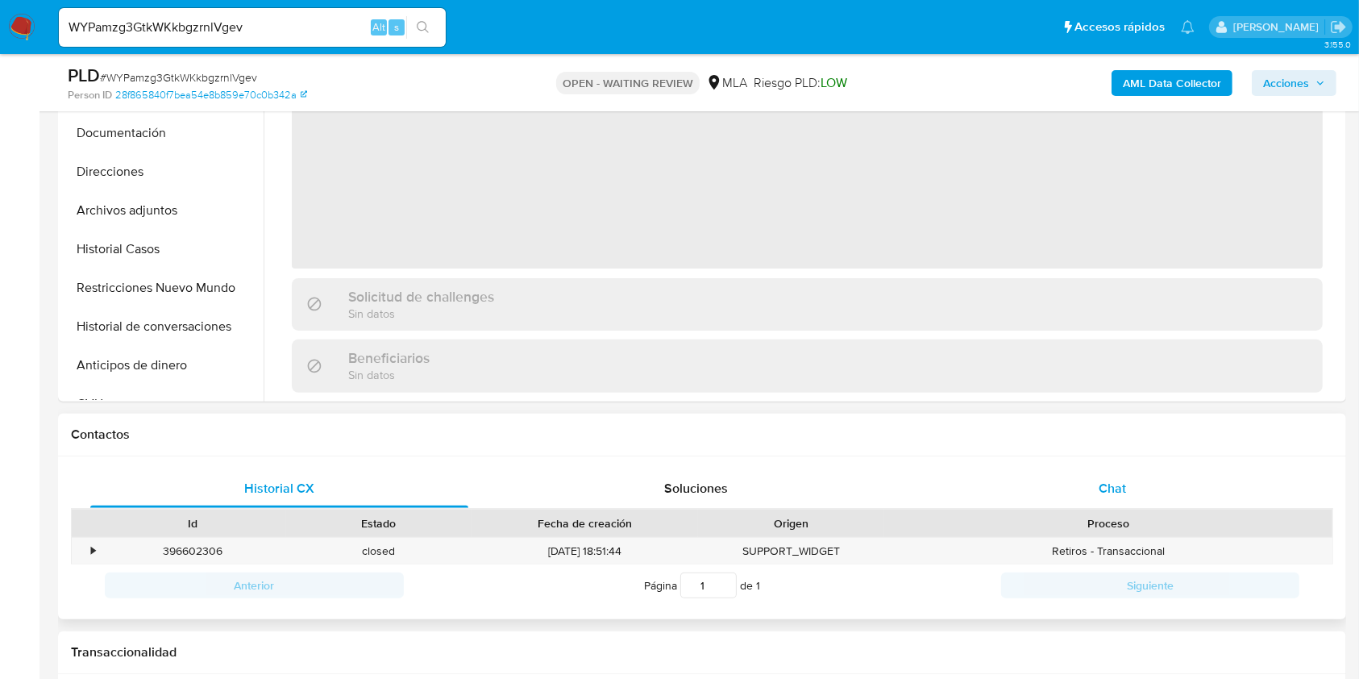
click at [1186, 496] on div "Chat" at bounding box center [1113, 488] width 378 height 39
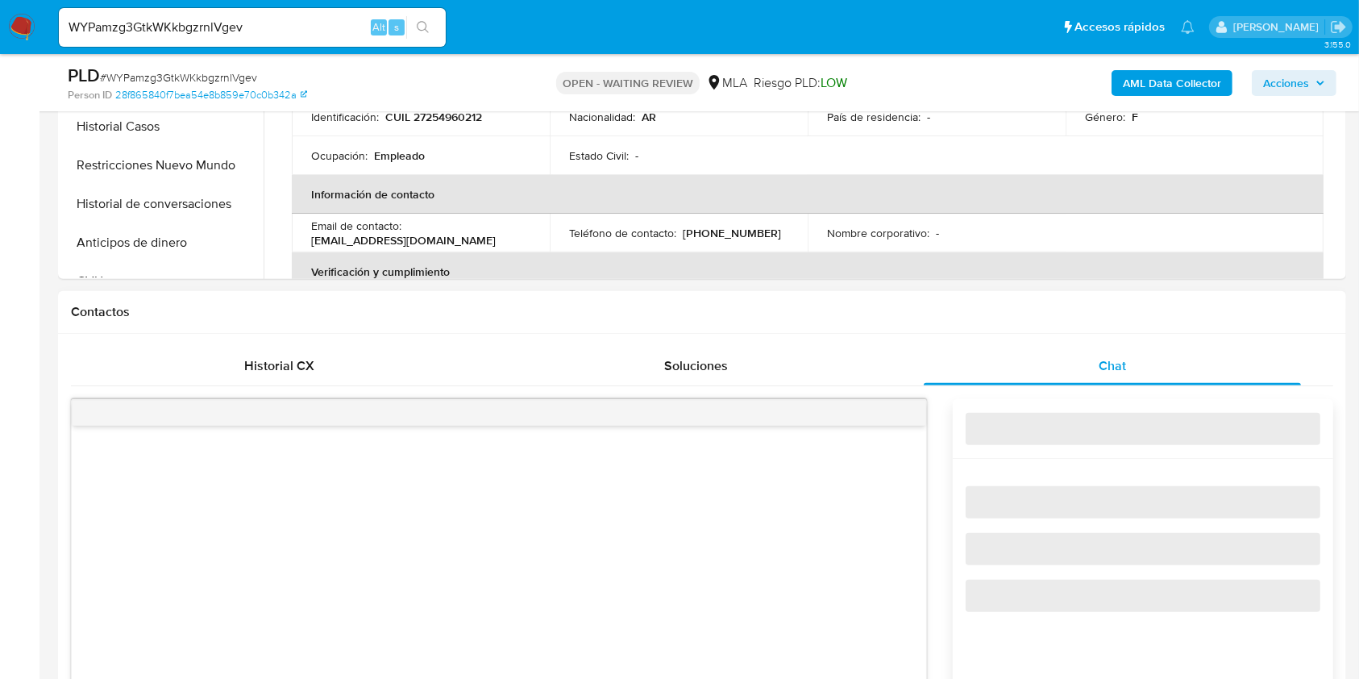
select select "10"
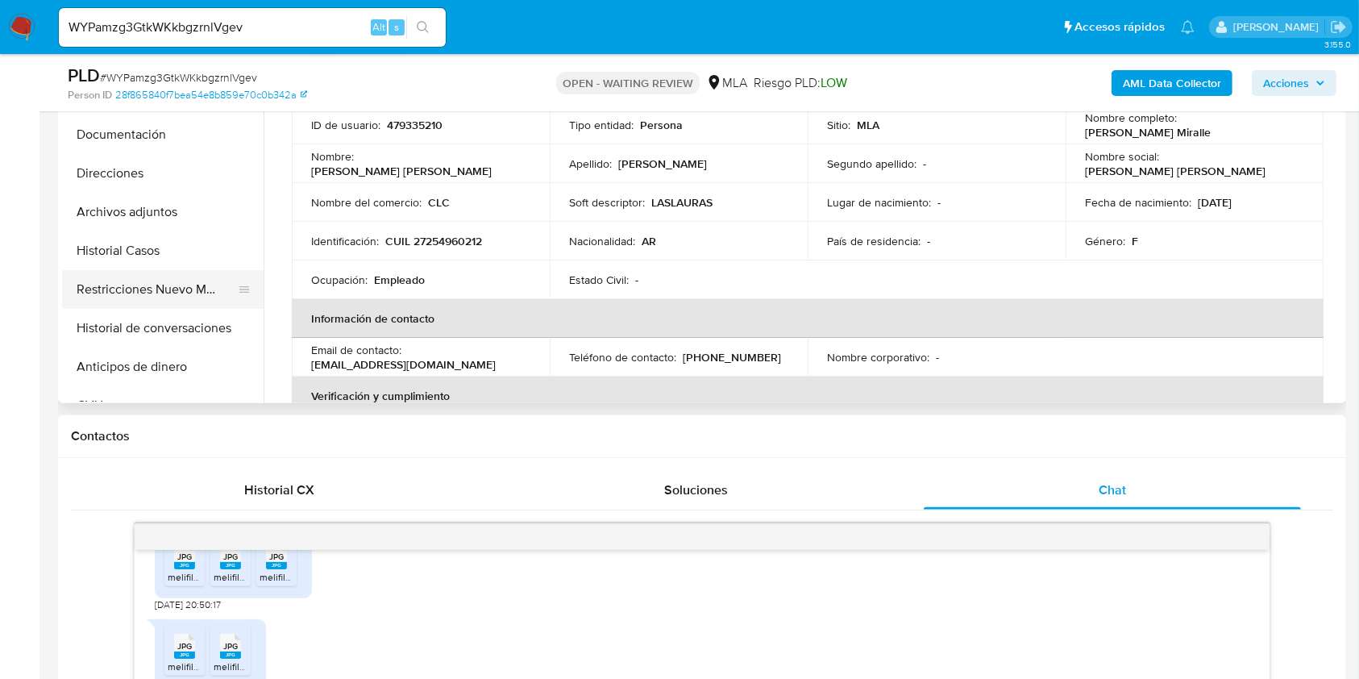
scroll to position [322, 0]
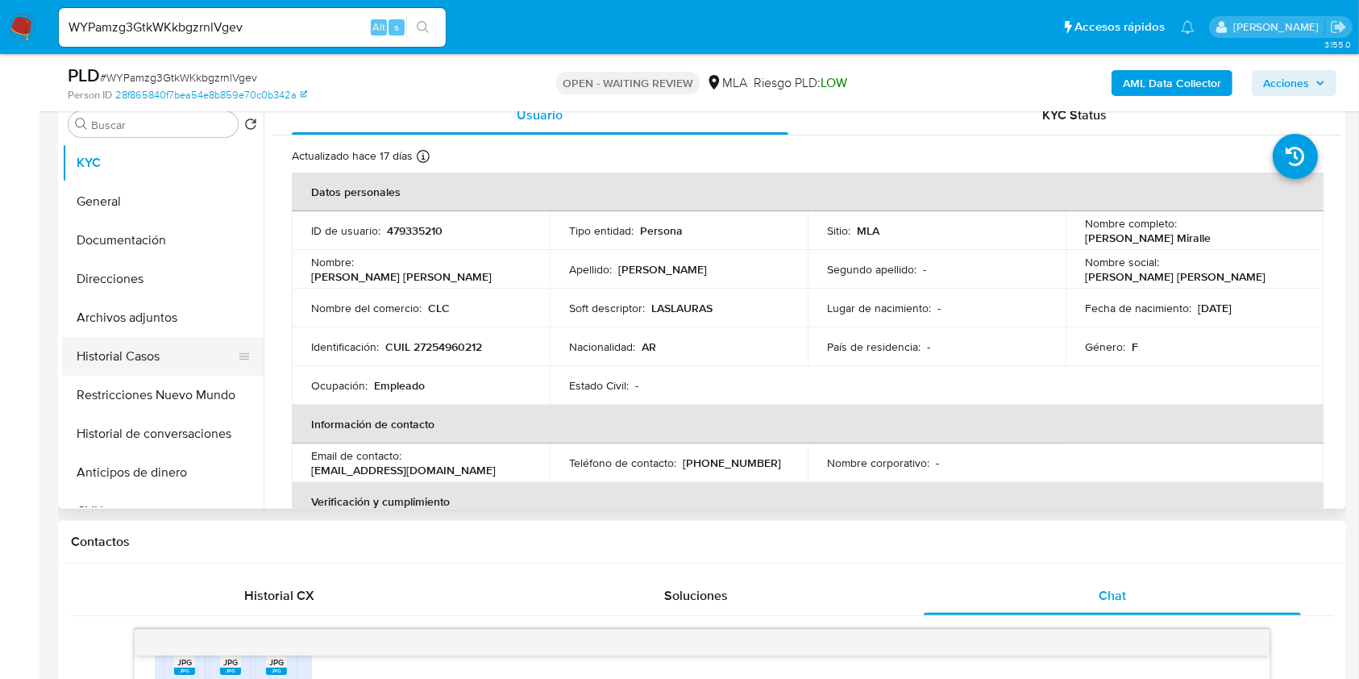
click at [151, 355] on button "Historial Casos" at bounding box center [156, 356] width 189 height 39
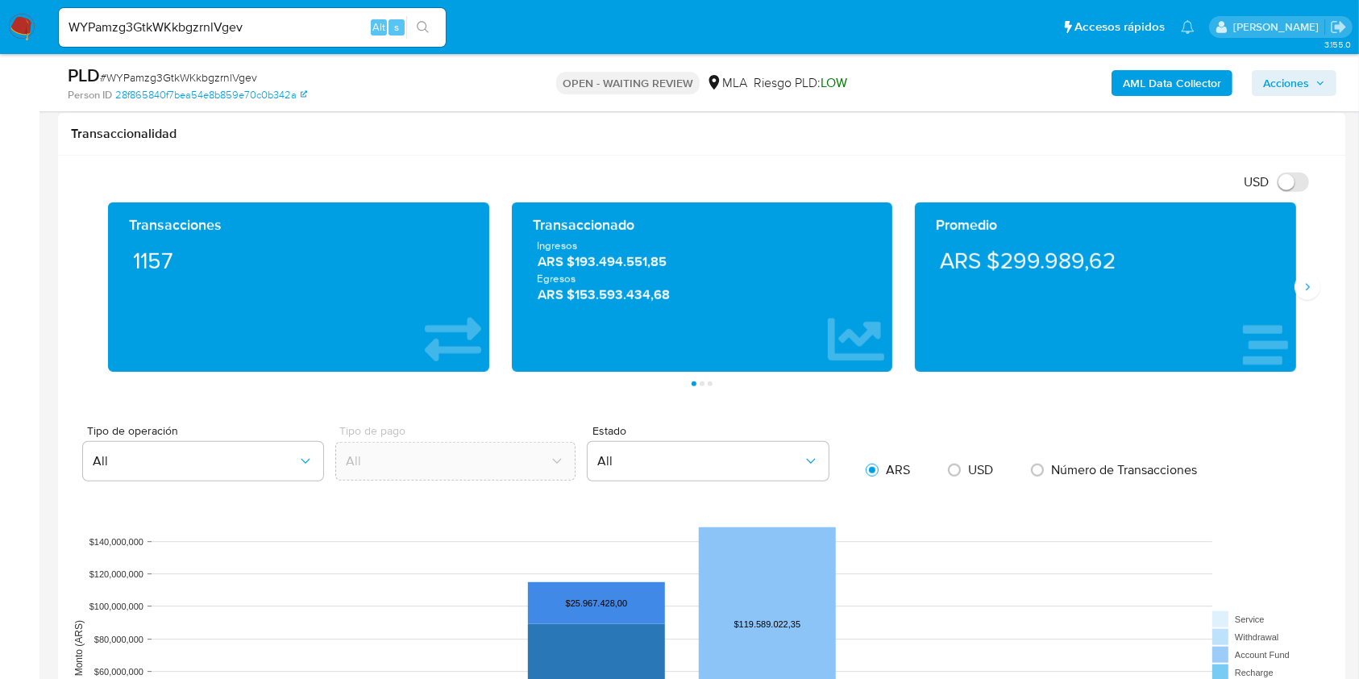
scroll to position [1612, 0]
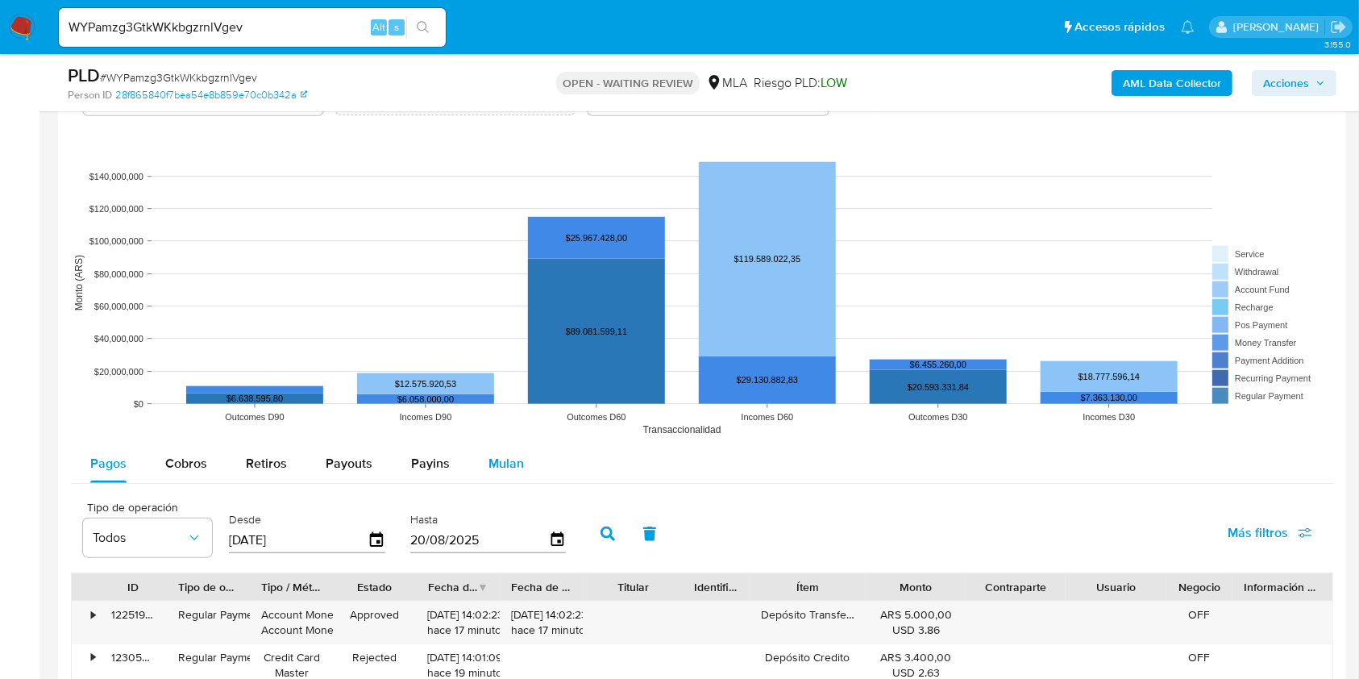
click at [516, 466] on span "Mulan" at bounding box center [505, 463] width 35 height 19
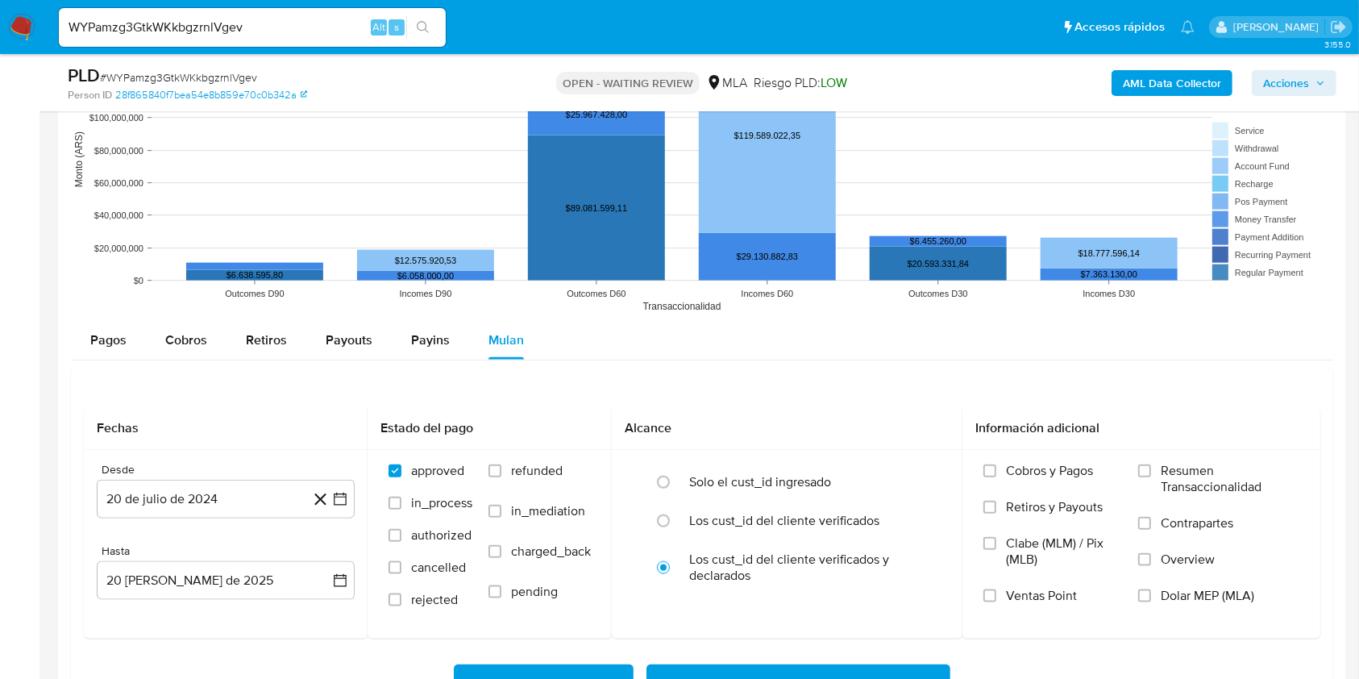
scroll to position [1934, 0]
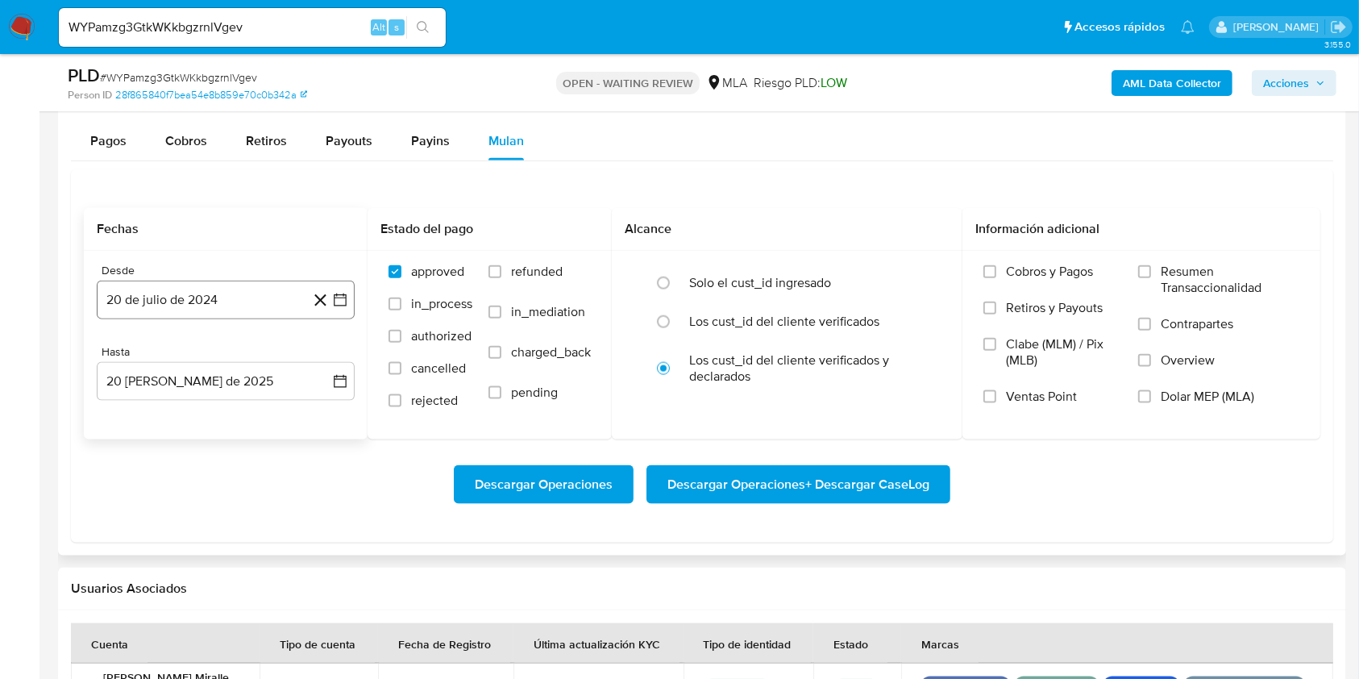
click at [217, 293] on button "20 de julio de 2024" at bounding box center [226, 299] width 258 height 39
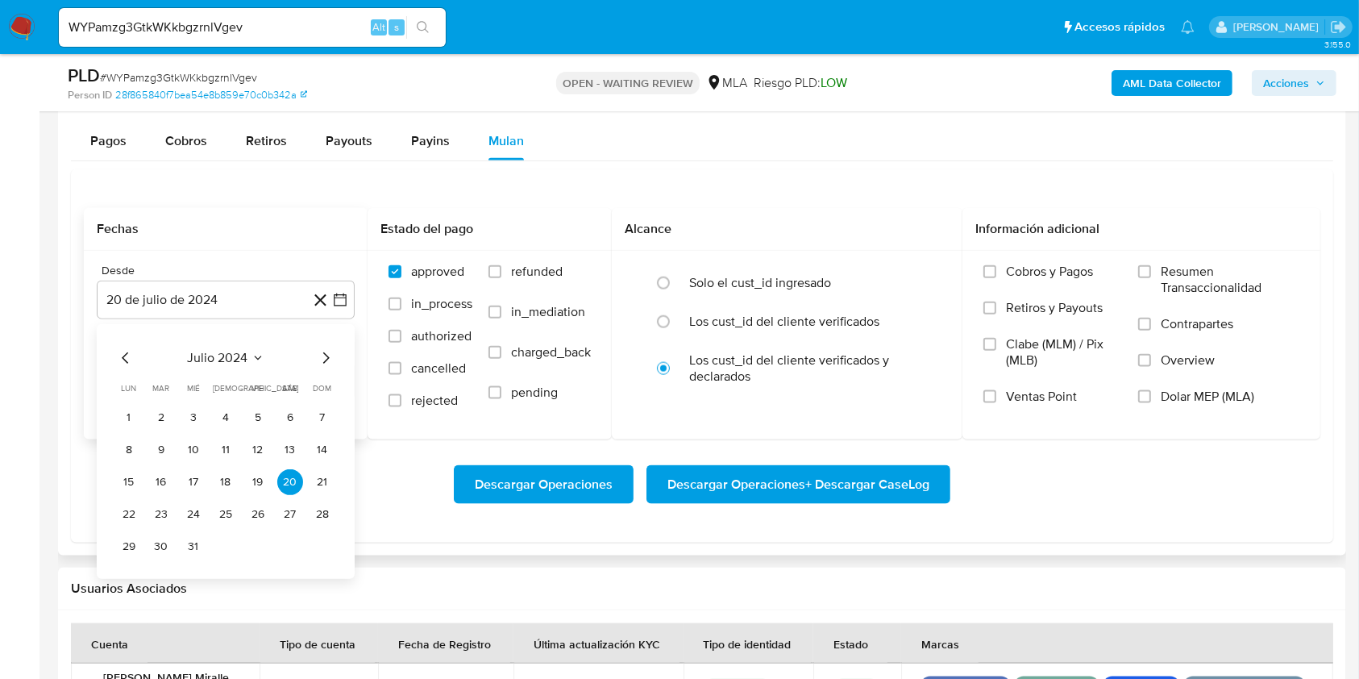
click at [245, 351] on span "julio 2024" at bounding box center [218, 358] width 60 height 16
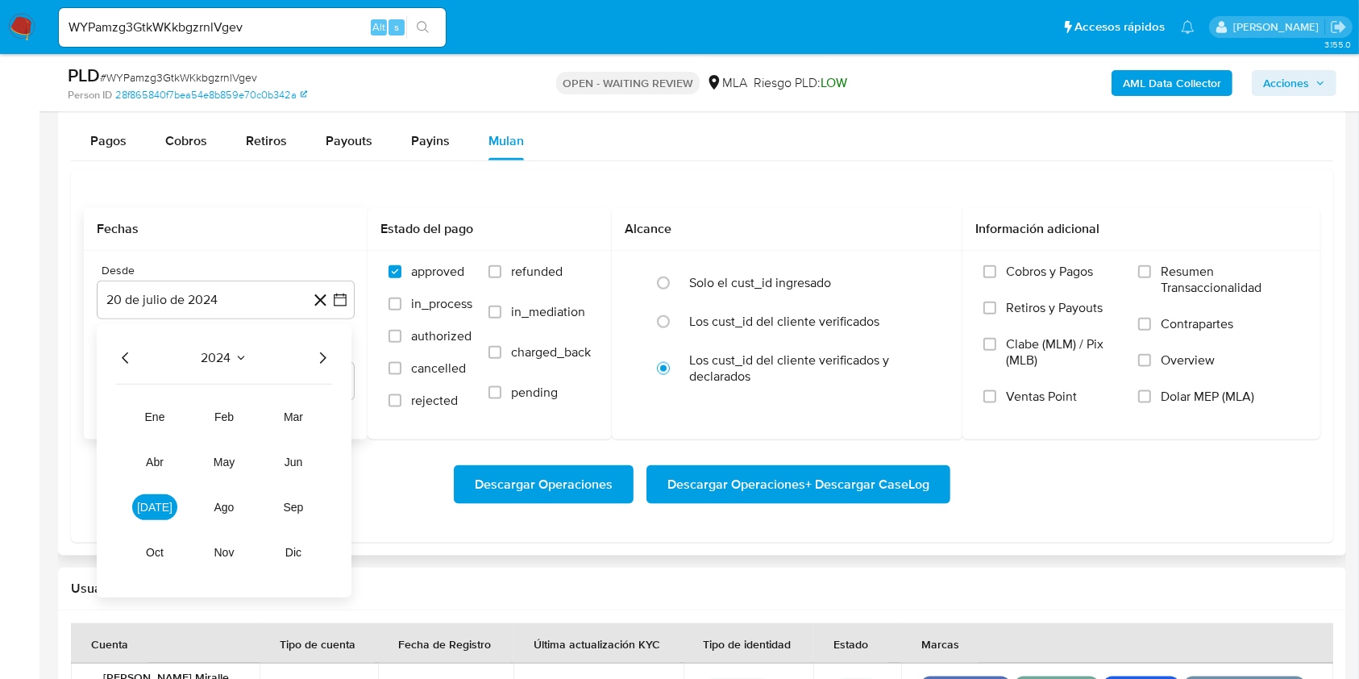
click at [323, 358] on icon "Año siguiente" at bounding box center [322, 357] width 19 height 19
click at [294, 413] on span "mar" at bounding box center [293, 416] width 19 height 13
click at [293, 409] on button "1" at bounding box center [290, 418] width 26 height 26
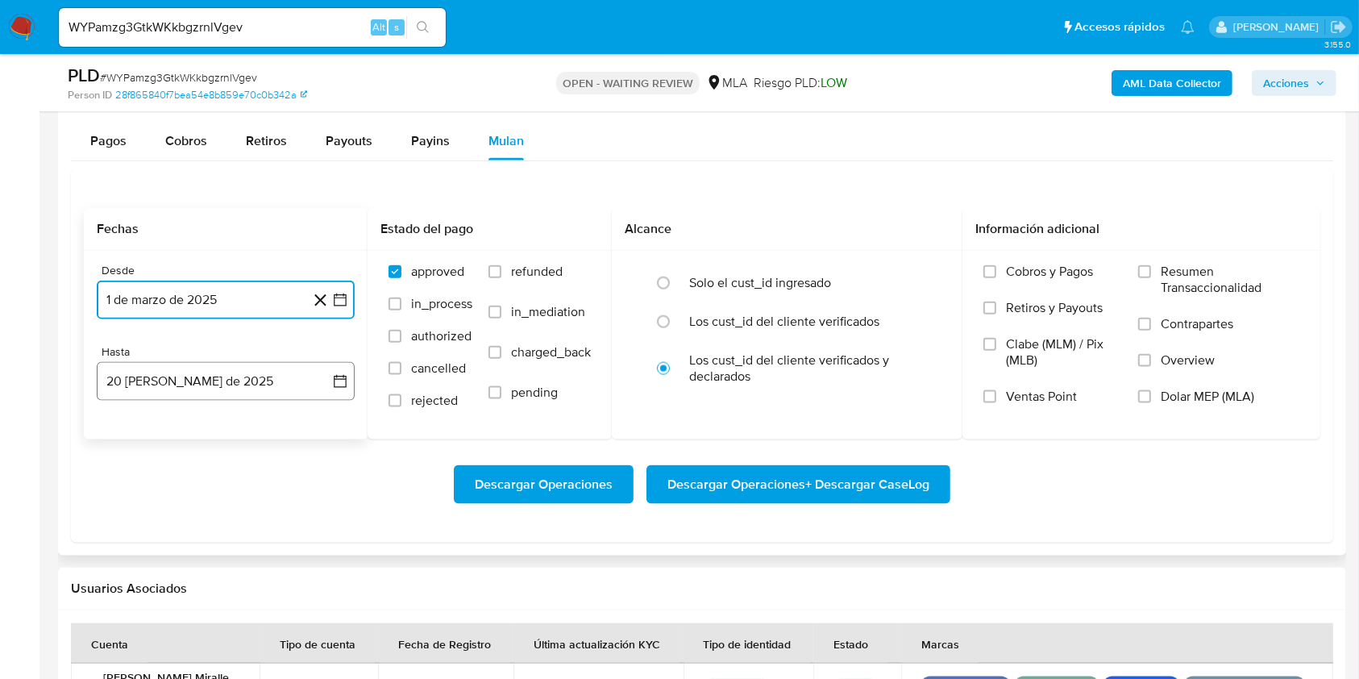
click at [201, 386] on button "20 de agosto de 2025" at bounding box center [226, 381] width 258 height 39
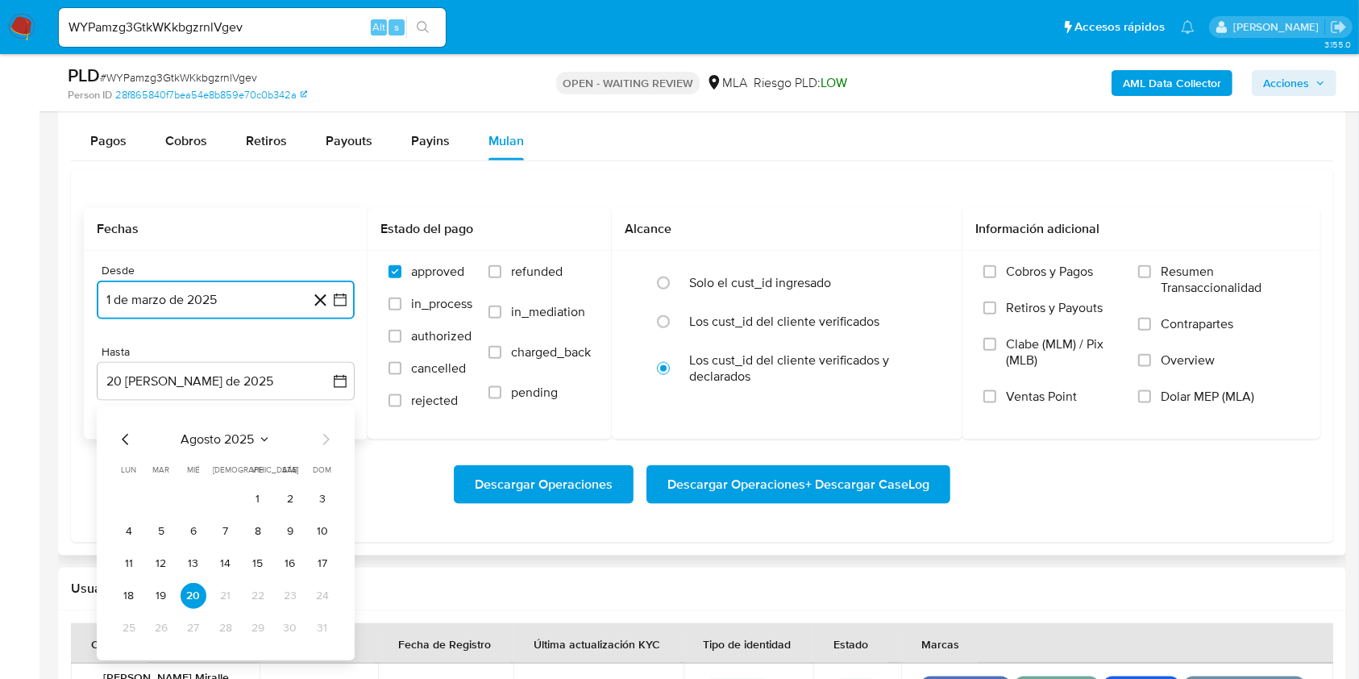
click at [127, 442] on icon "Mes anterior" at bounding box center [125, 439] width 6 height 11
click at [219, 616] on button "31" at bounding box center [226, 628] width 26 height 26
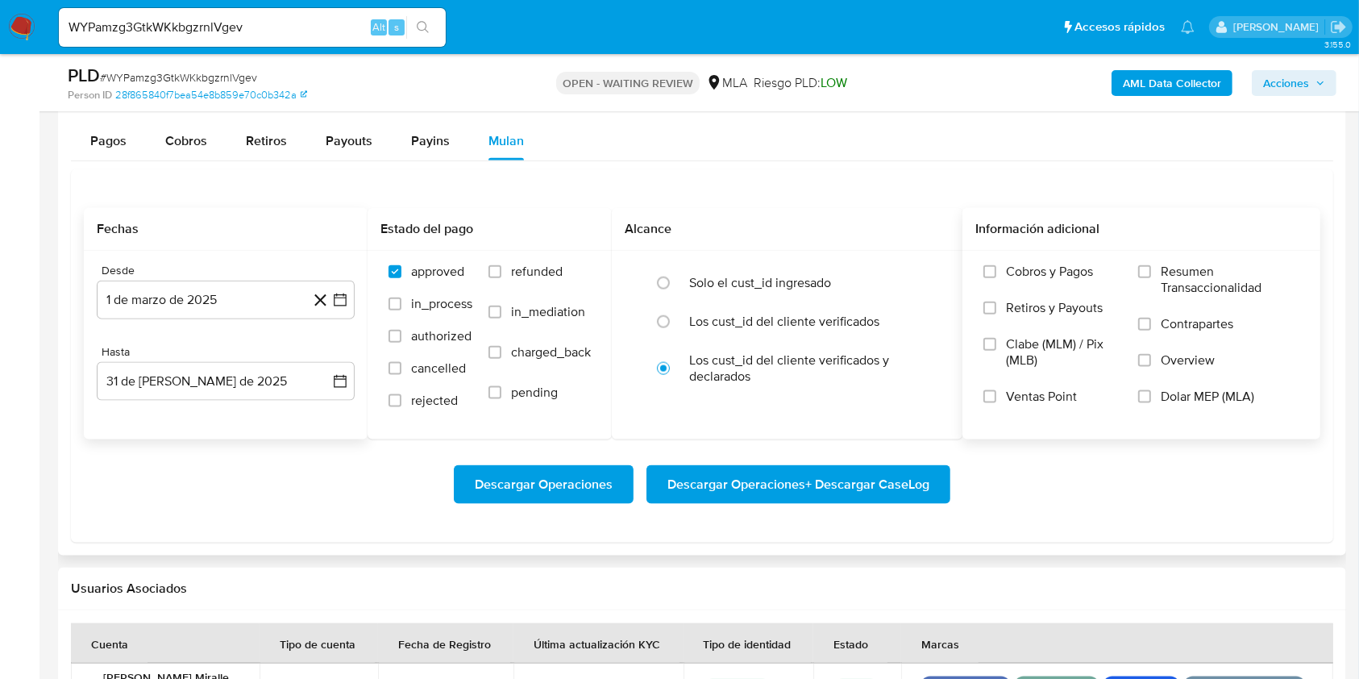
click at [1175, 388] on span "Dolar MEP (MLA)" at bounding box center [1207, 396] width 93 height 16
click at [1151, 390] on input "Dolar MEP (MLA)" at bounding box center [1144, 396] width 13 height 13
click at [824, 486] on span "Descargar Operaciones + Descargar CaseLog" at bounding box center [798, 484] width 262 height 35
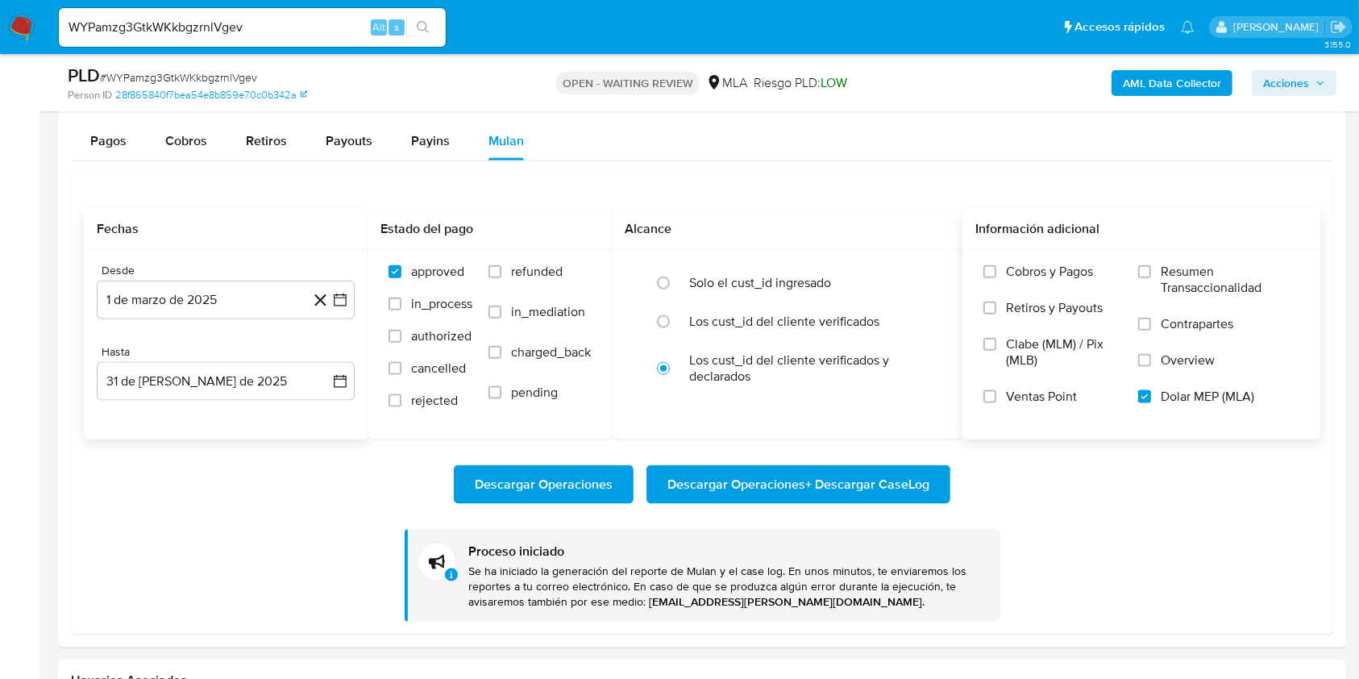
click at [310, 13] on div "WYPamzg3GtkWKkbgzrnlVgev Alt s" at bounding box center [252, 27] width 387 height 39
click at [326, 22] on input "WYPamzg3GtkWKkbgzrnlVgev" at bounding box center [252, 27] width 387 height 21
paste input "XeainaWNbM6bgkzy3or7SEiD"
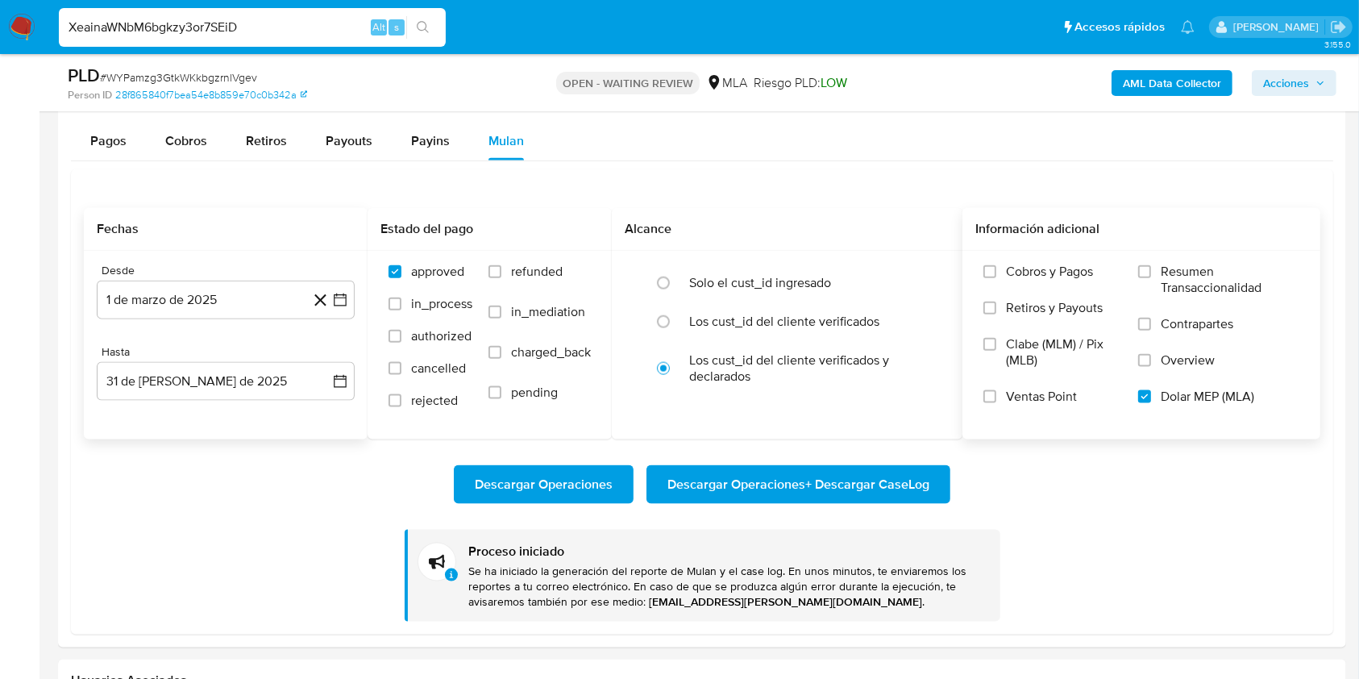
type input "XeainaWNbM6bgkzy3or7SEiD"
click at [418, 27] on icon "search-icon" at bounding box center [423, 27] width 12 height 12
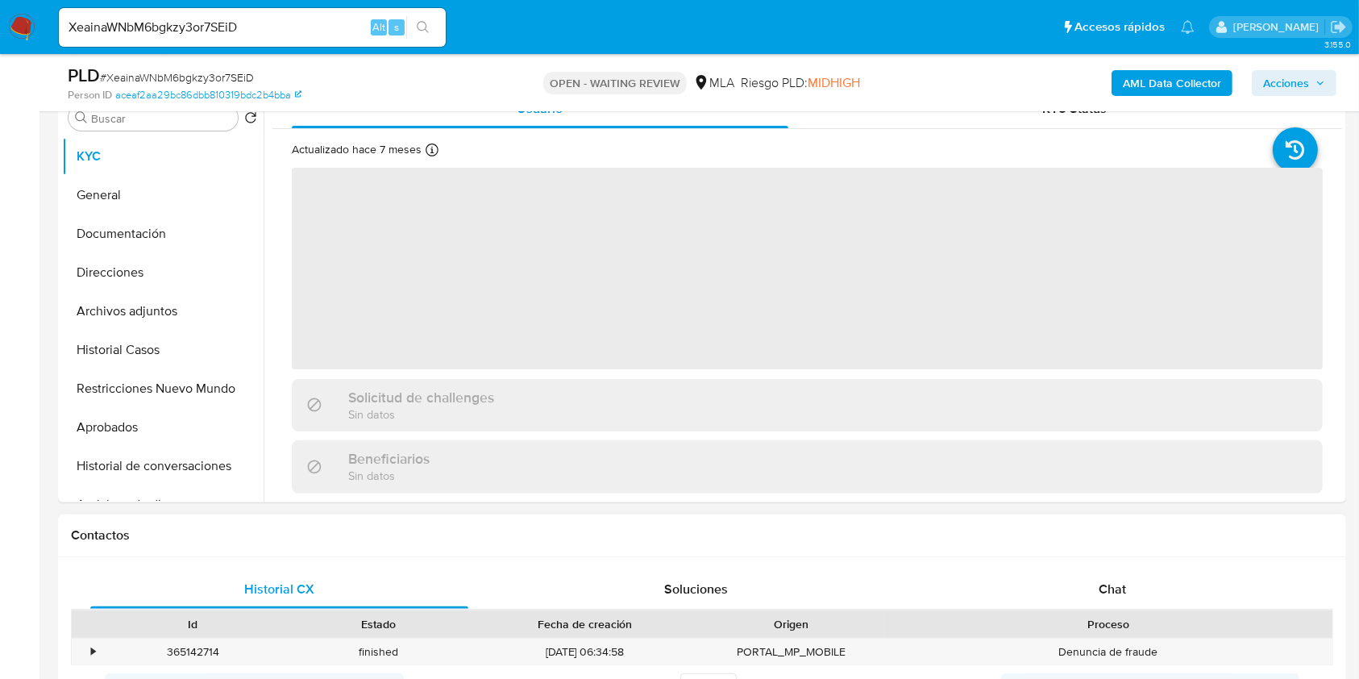
scroll to position [537, 0]
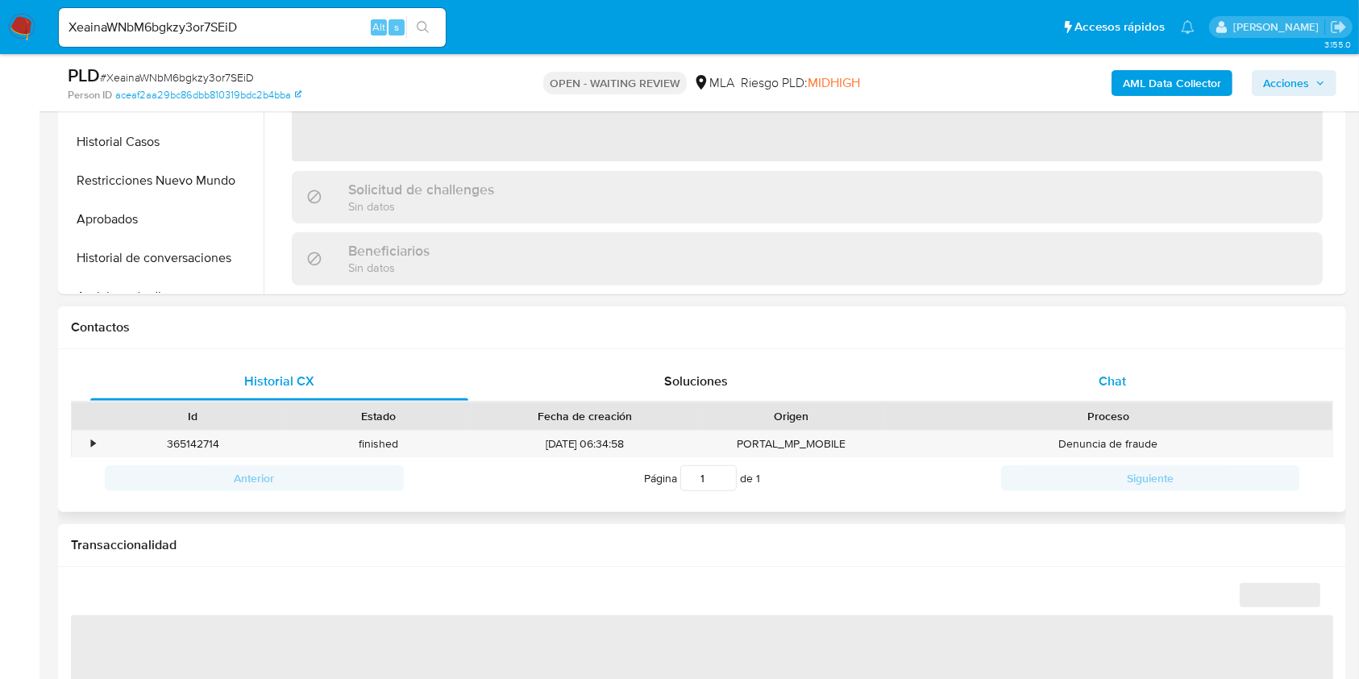
click at [1161, 397] on div "Chat" at bounding box center [1113, 381] width 378 height 39
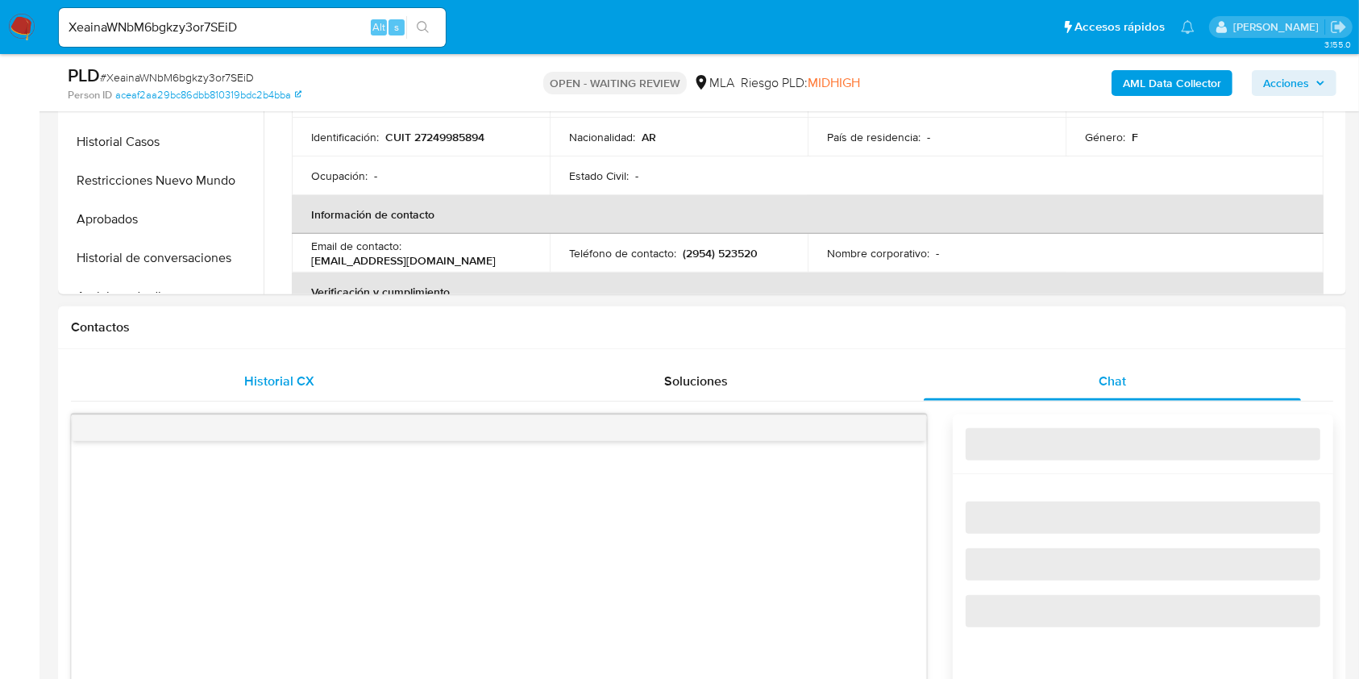
select select "10"
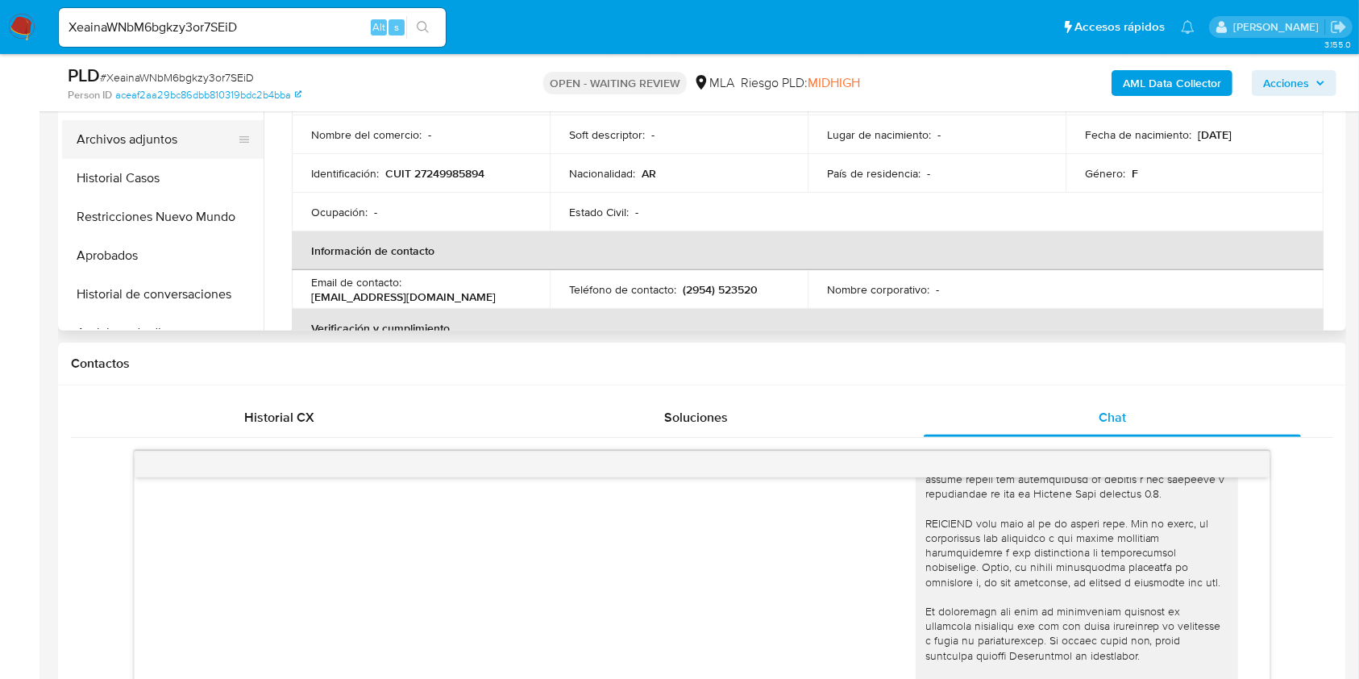
scroll to position [322, 0]
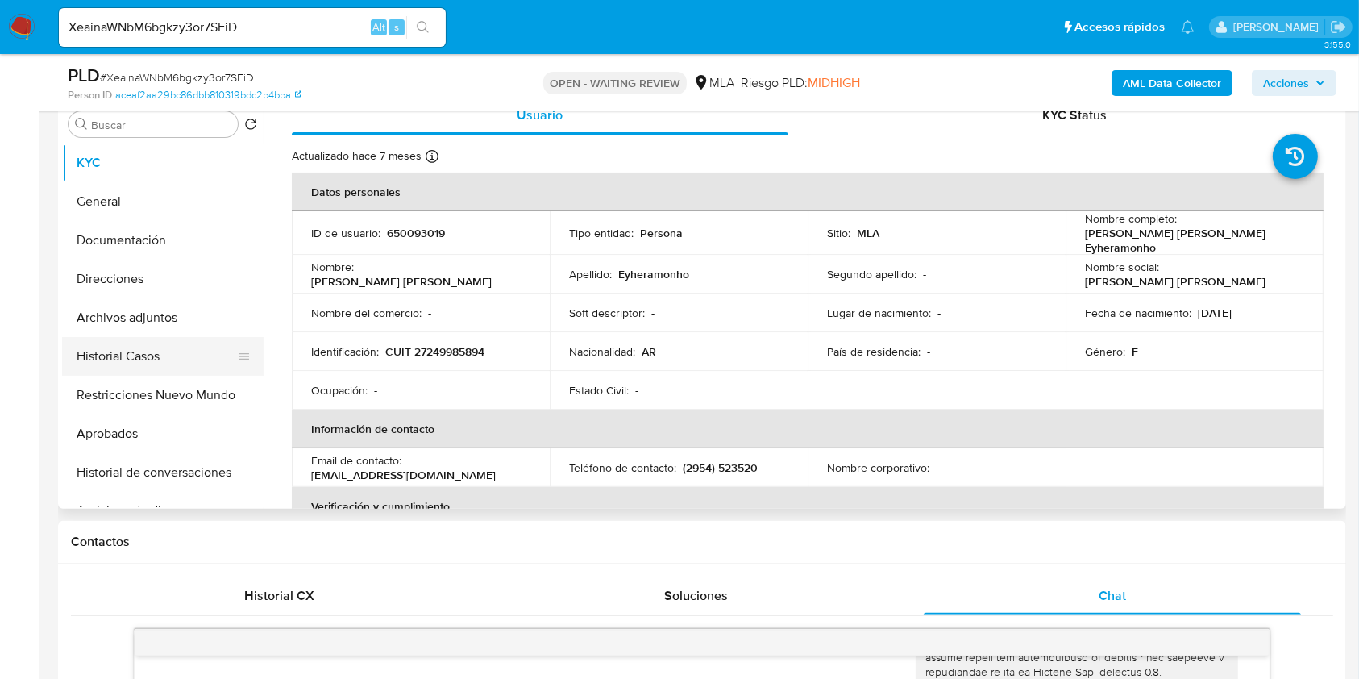
click at [141, 360] on button "Historial Casos" at bounding box center [156, 356] width 189 height 39
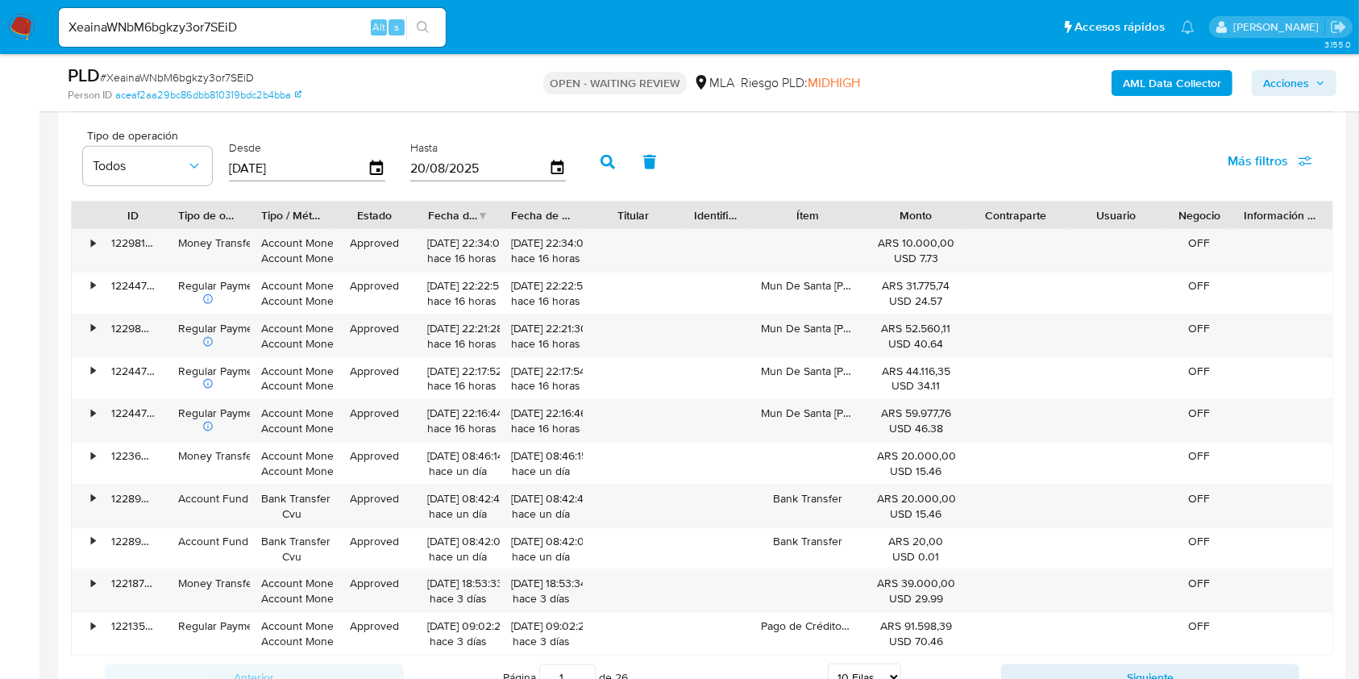
scroll to position [1934, 0]
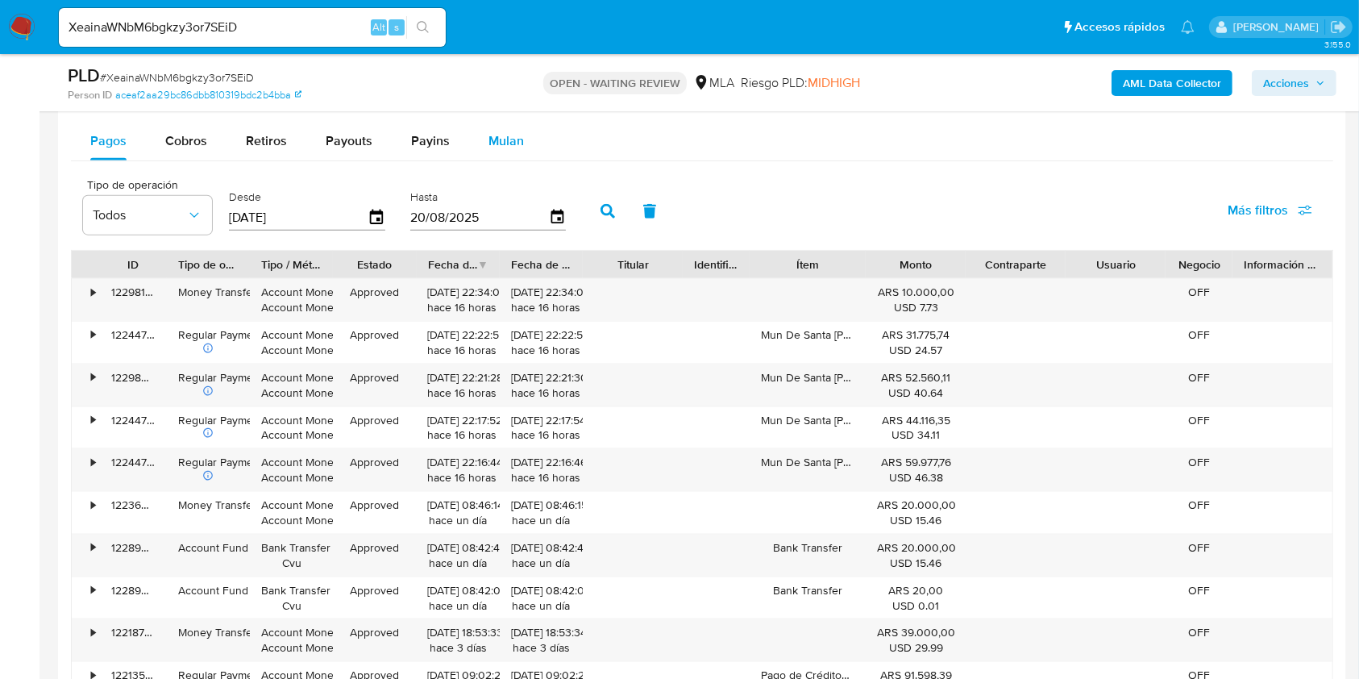
click at [513, 146] on span "Mulan" at bounding box center [505, 140] width 35 height 19
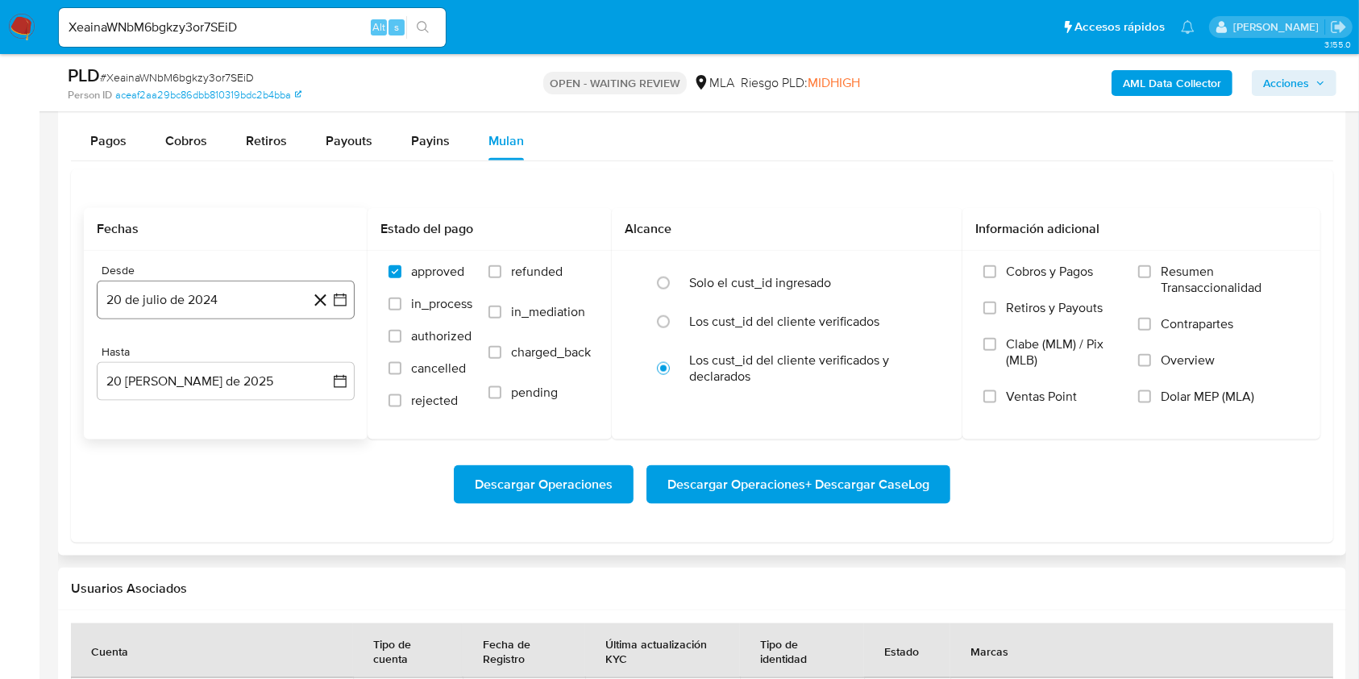
click at [197, 296] on button "20 de julio de 2024" at bounding box center [226, 299] width 258 height 39
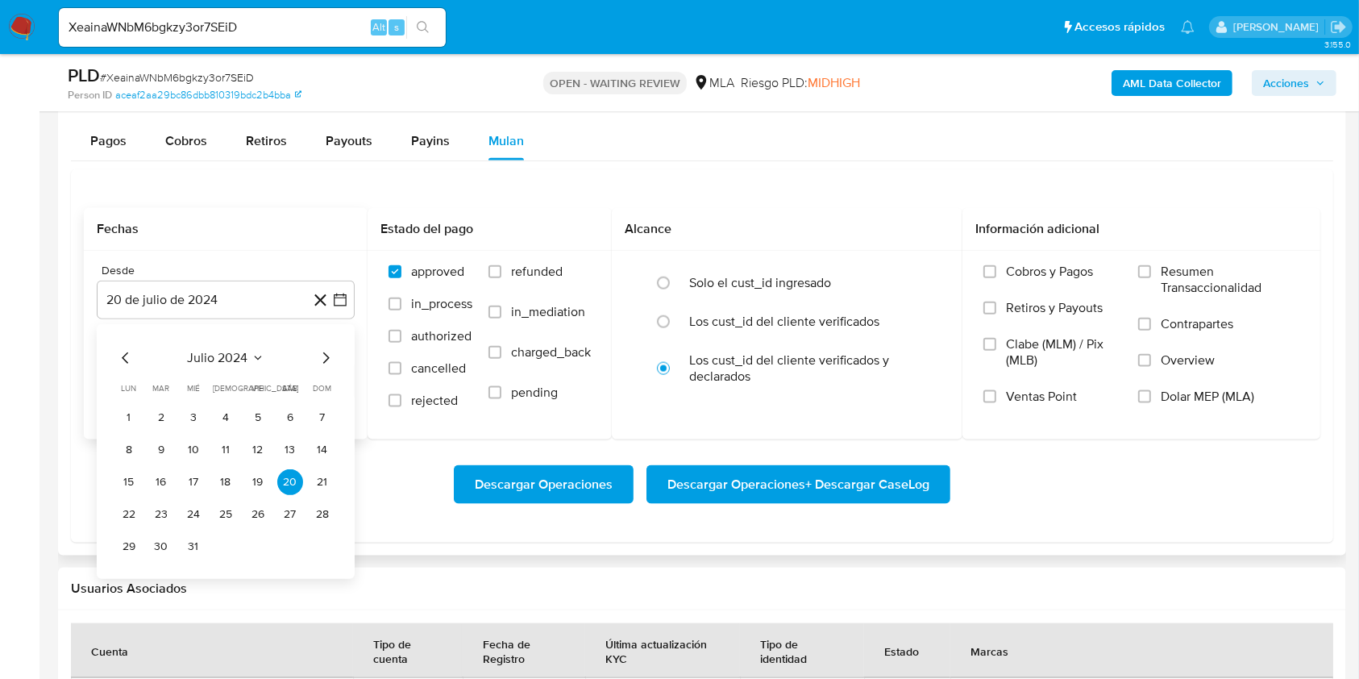
click at [327, 360] on icon "Mes siguiente" at bounding box center [325, 357] width 19 height 19
click at [255, 359] on button "agosto 2024" at bounding box center [225, 358] width 89 height 16
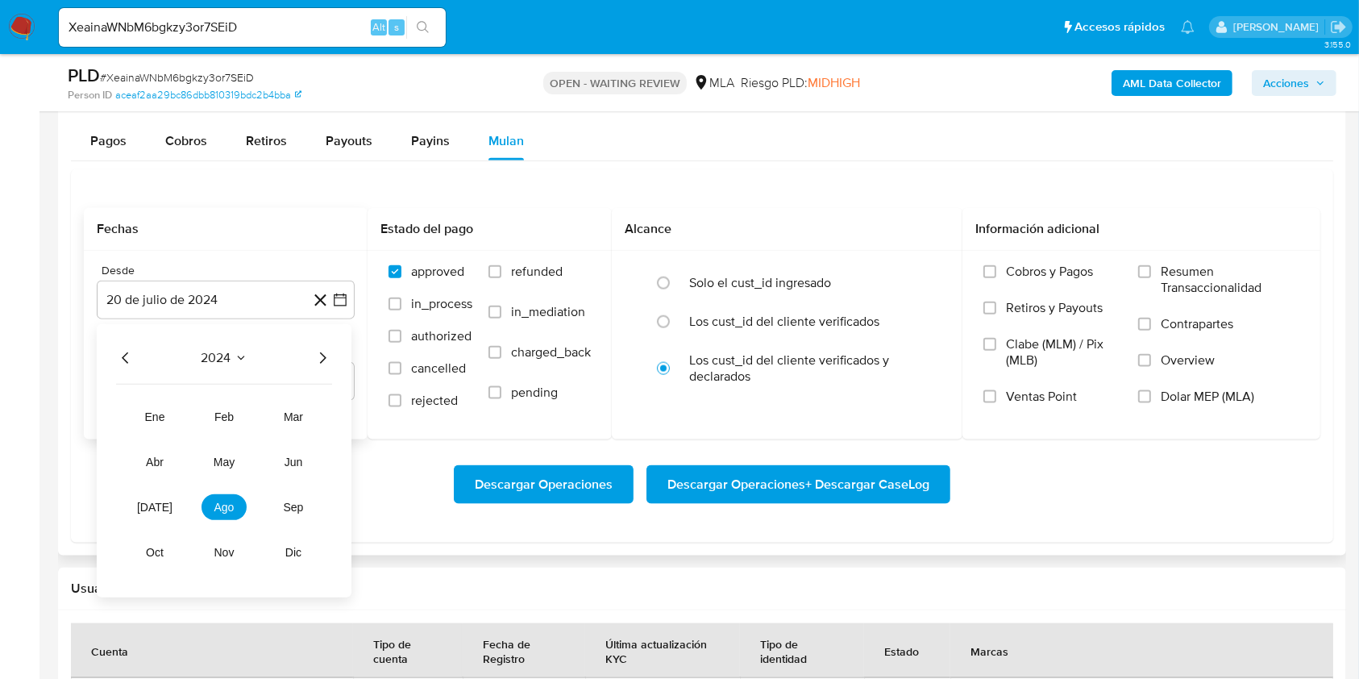
drag, startPoint x: 329, startPoint y: 364, endPoint x: 292, endPoint y: 372, distance: 37.9
click at [329, 363] on icon "Año siguiente" at bounding box center [322, 357] width 19 height 19
click at [299, 417] on span "mar" at bounding box center [293, 416] width 19 height 13
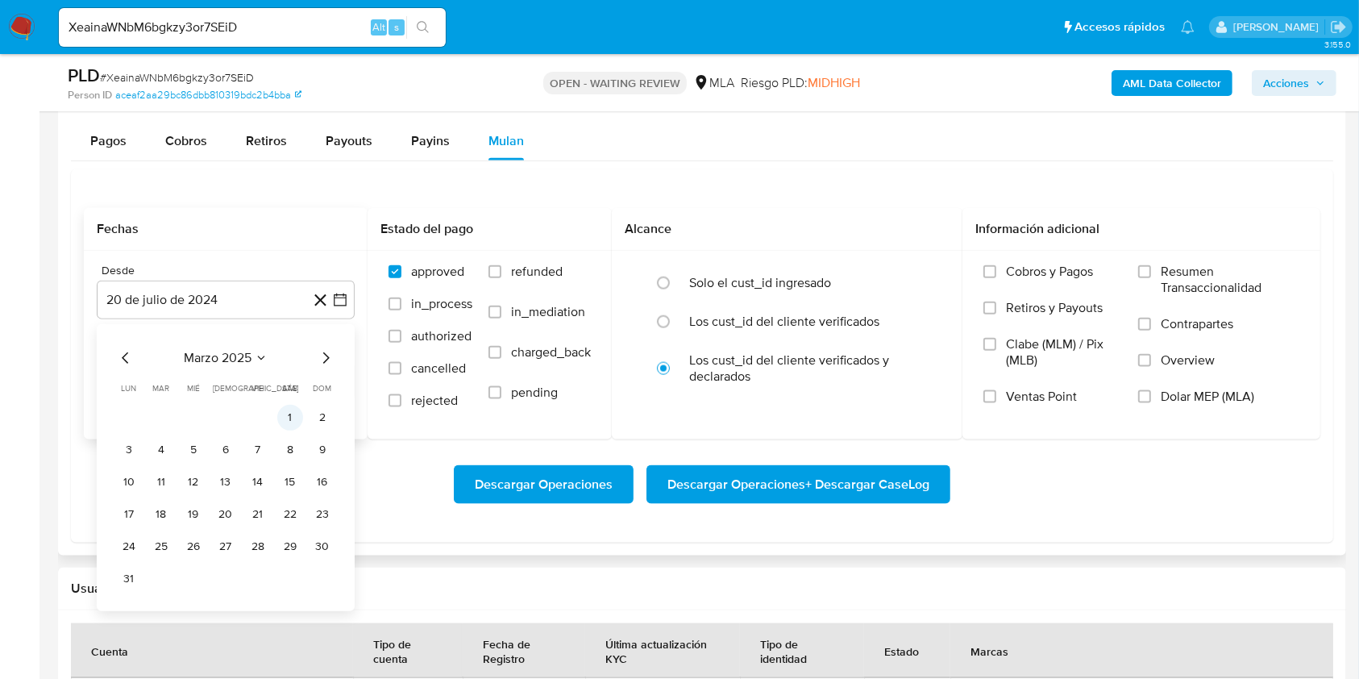
click at [294, 409] on button "1" at bounding box center [290, 418] width 26 height 26
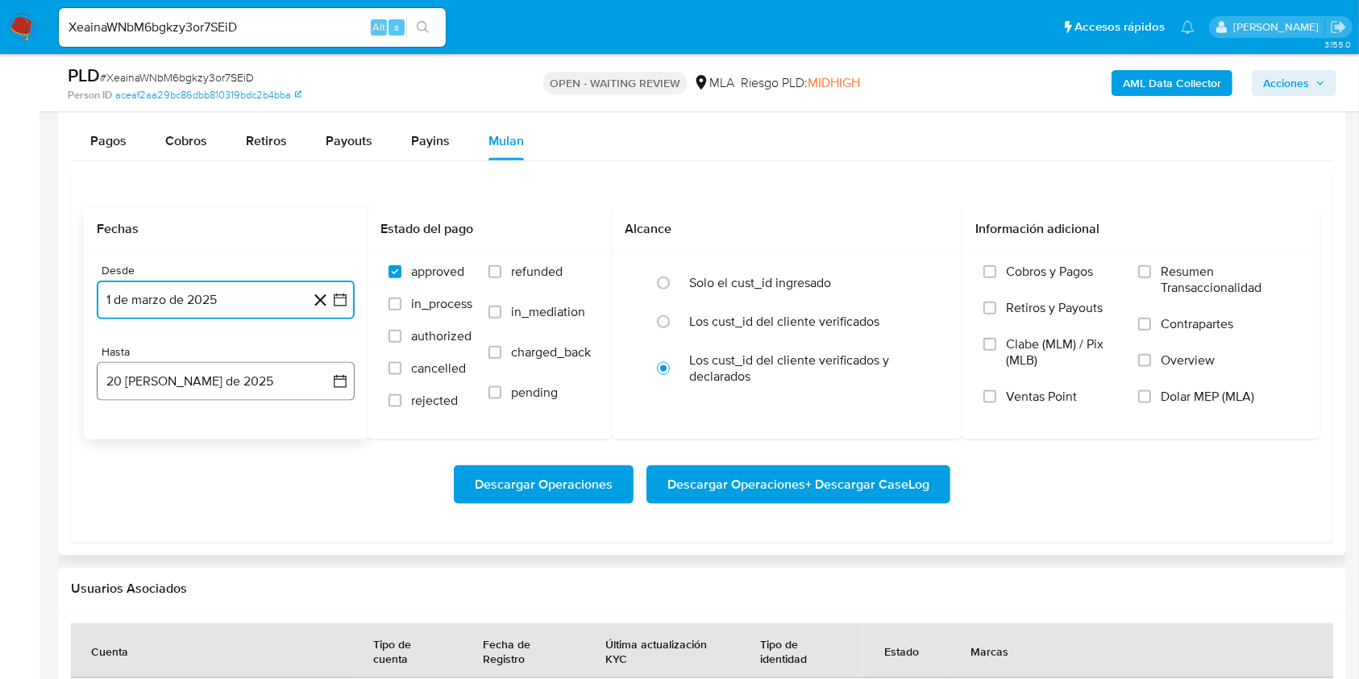
click at [226, 383] on button "20 de agosto de 2025" at bounding box center [226, 381] width 258 height 39
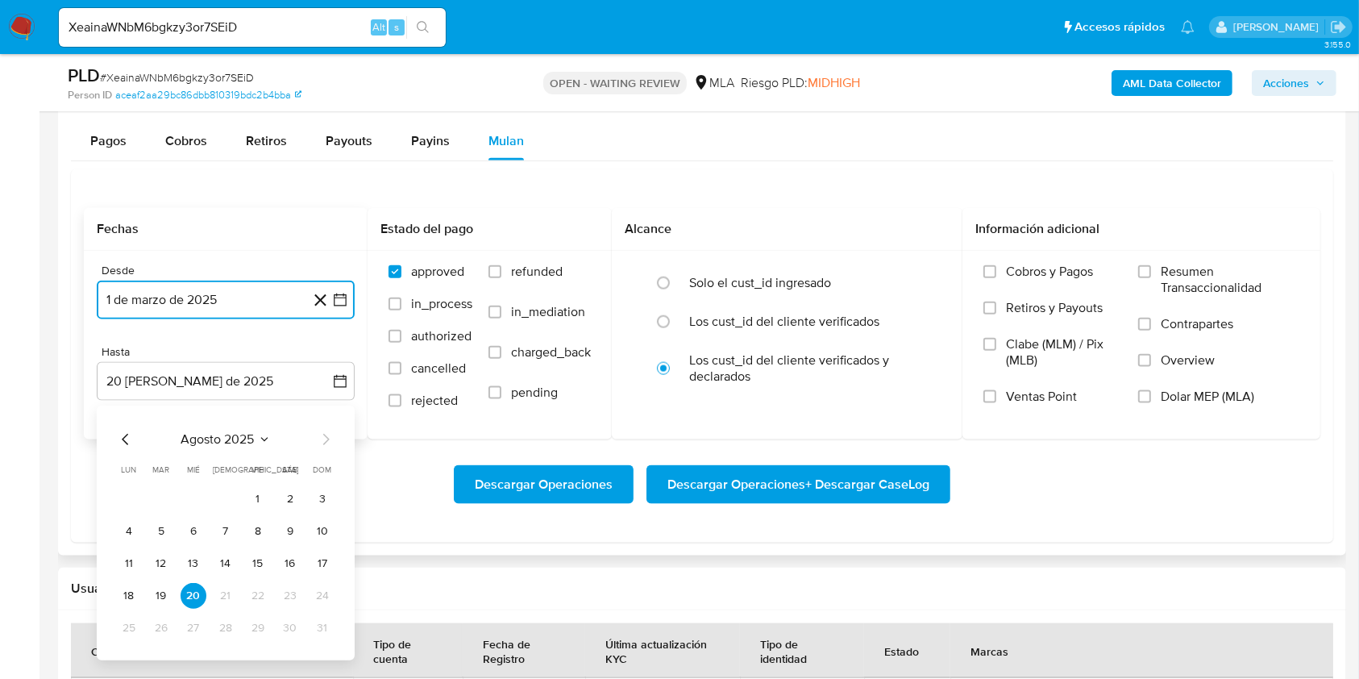
click at [132, 438] on icon "Mes anterior" at bounding box center [125, 439] width 19 height 19
click at [227, 629] on button "31" at bounding box center [226, 628] width 26 height 26
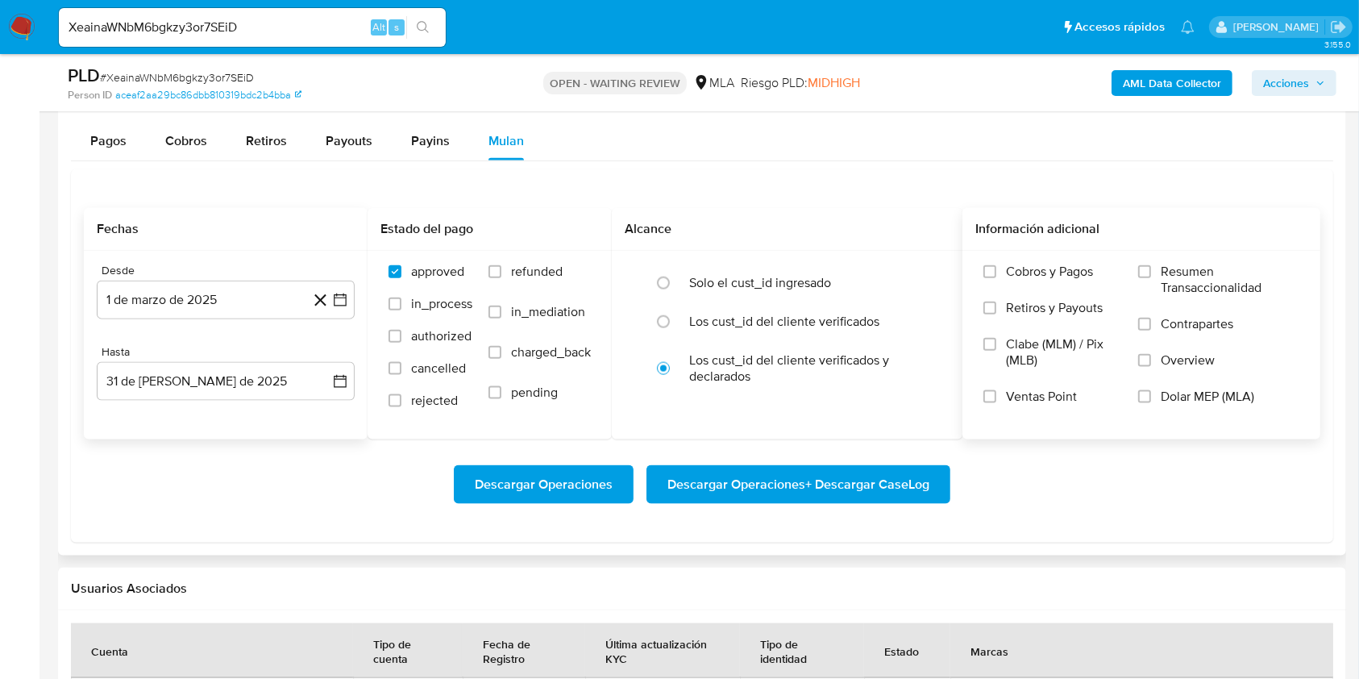
click at [1215, 404] on label "Dolar MEP (MLA)" at bounding box center [1218, 406] width 161 height 36
click at [1151, 403] on input "Dolar MEP (MLA)" at bounding box center [1144, 396] width 13 height 13
click at [890, 484] on span "Descargar Operaciones + Descargar CaseLog" at bounding box center [798, 484] width 262 height 35
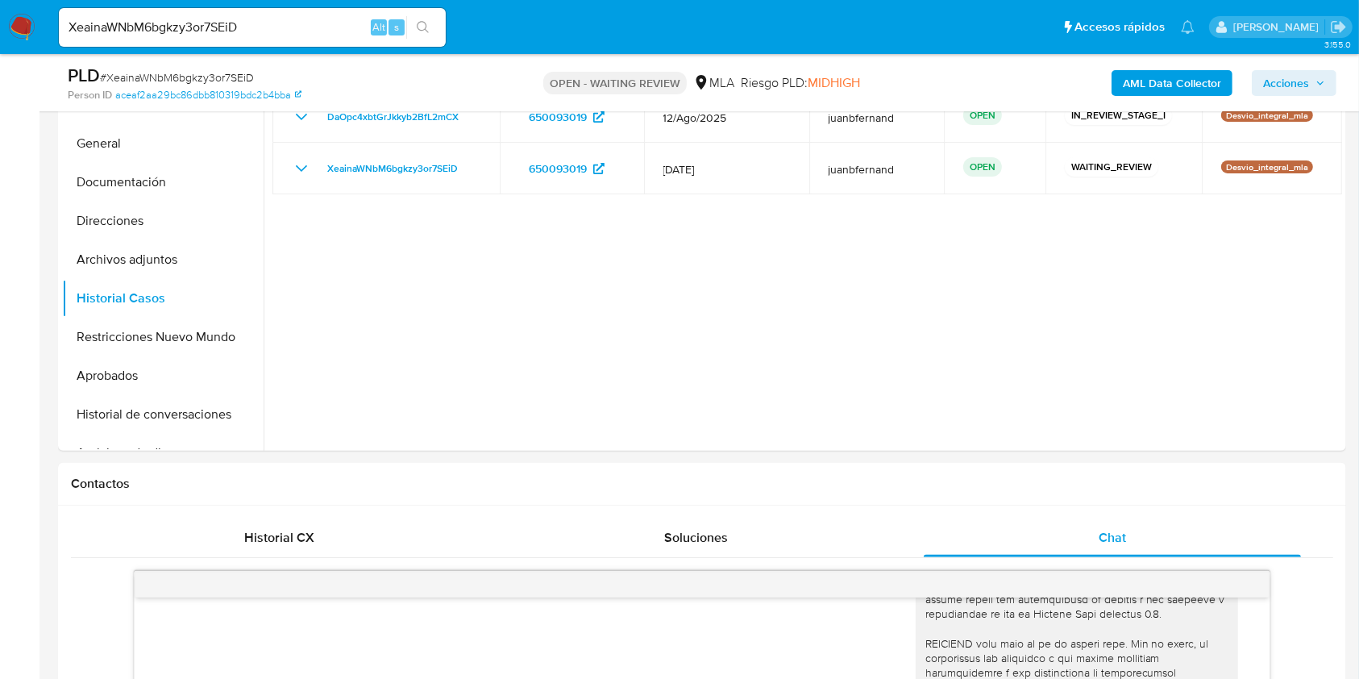
scroll to position [0, 0]
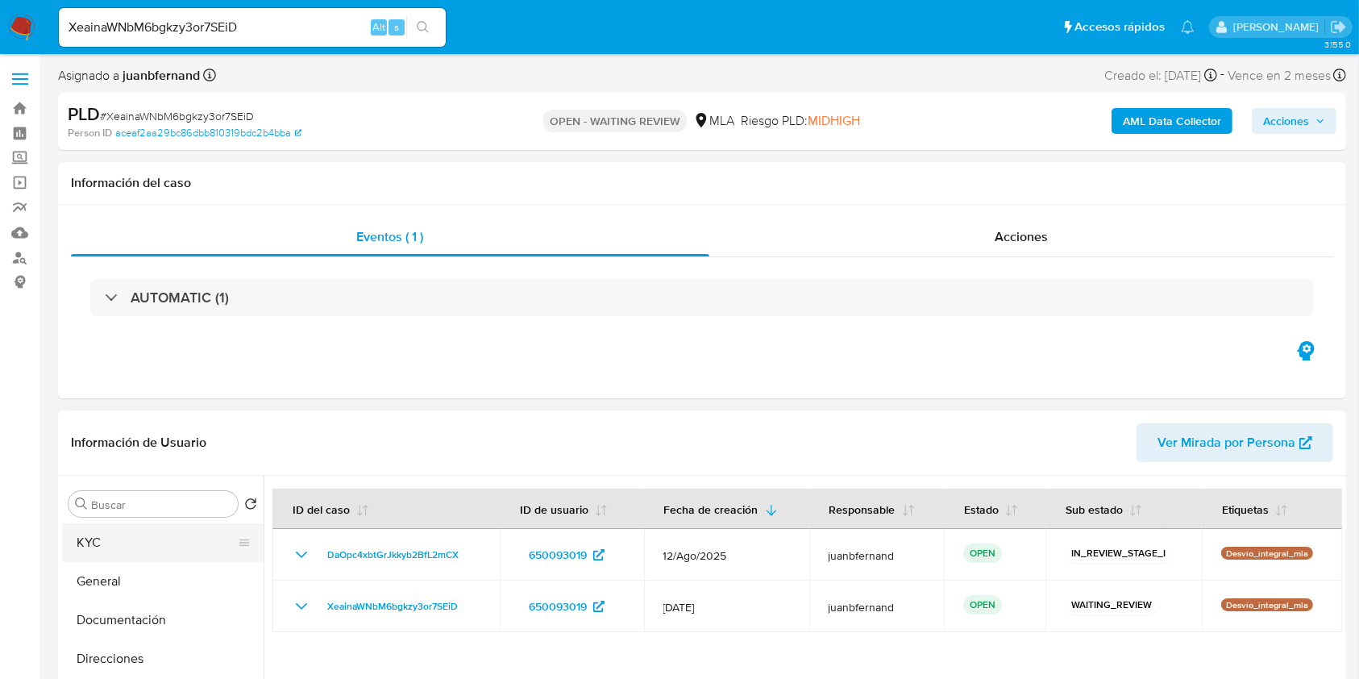
click at [140, 531] on button "KYC" at bounding box center [156, 542] width 189 height 39
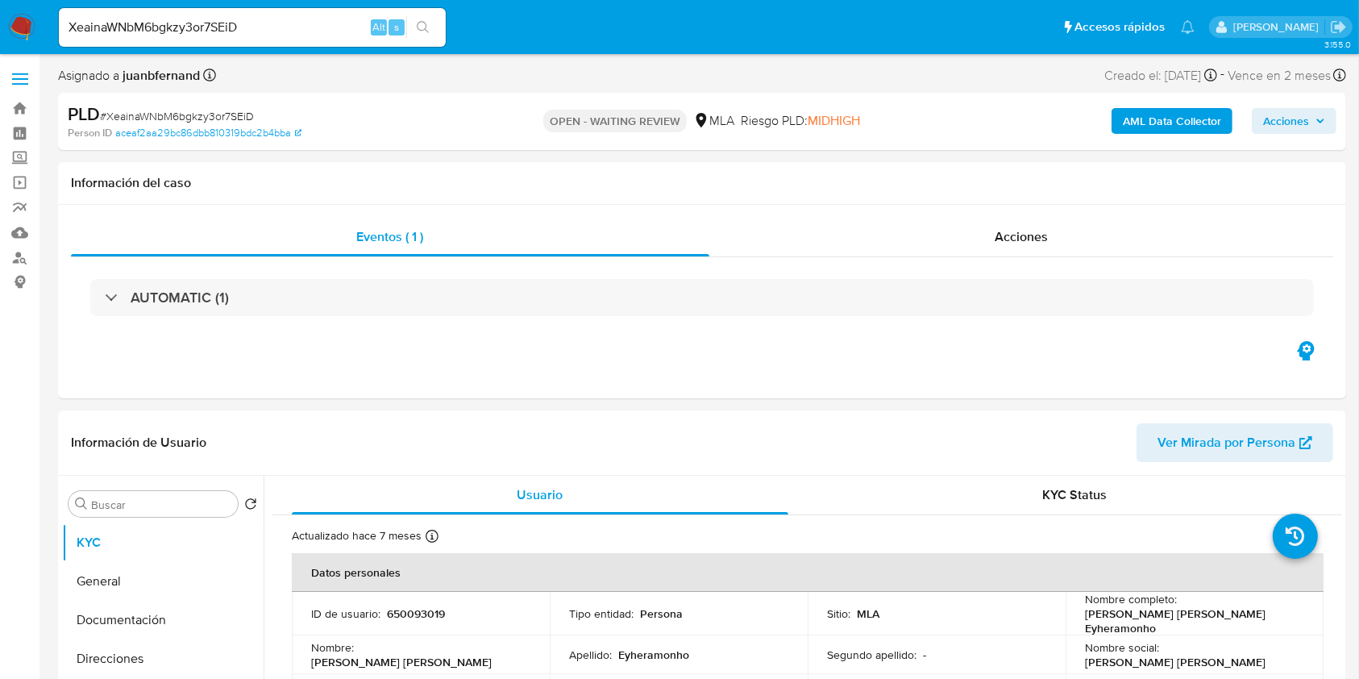
click at [283, 13] on div "XeainaWNbM6bgkzy3or7SEiD Alt s" at bounding box center [252, 27] width 387 height 39
click at [283, 24] on input "XeainaWNbM6bgkzy3or7SEiD" at bounding box center [252, 27] width 387 height 21
paste input "cLs3hWs3FNLyWj08C7Cl6aA"
type input "XcLs3hWs3FNLyWj08C7Cl6aA"
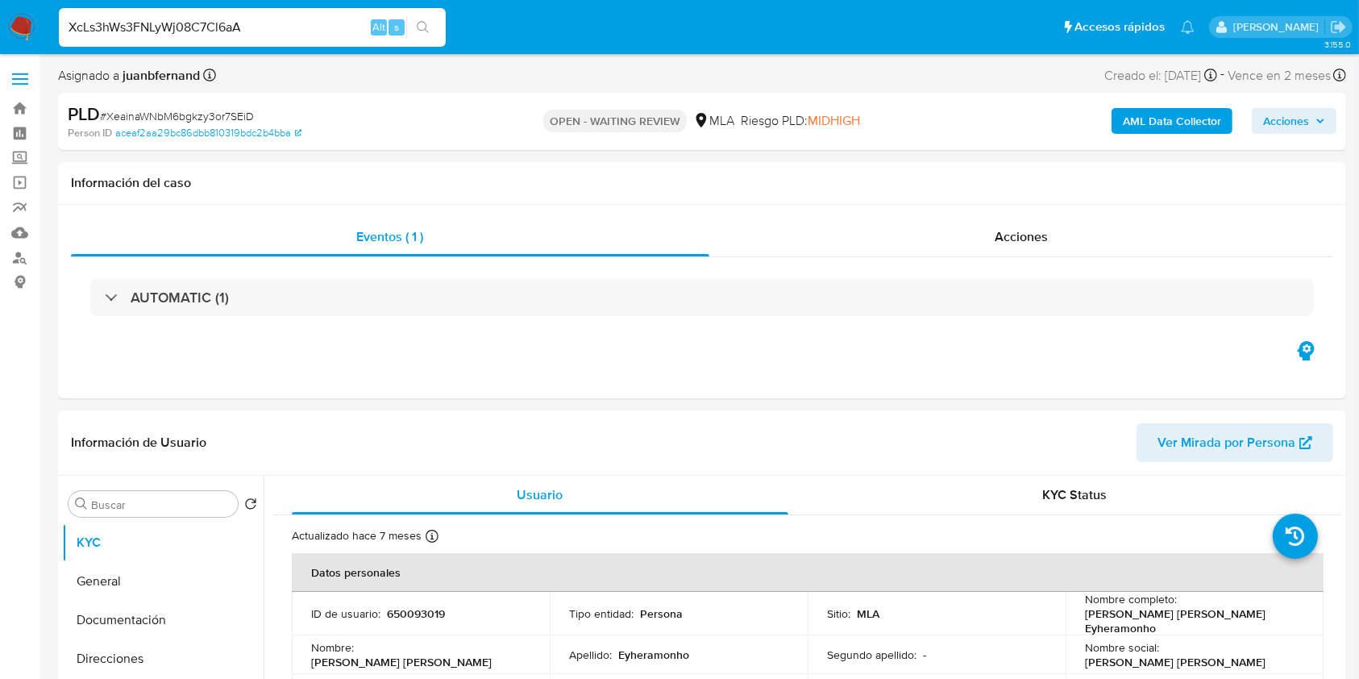
click at [427, 27] on icon "search-icon" at bounding box center [423, 27] width 13 height 13
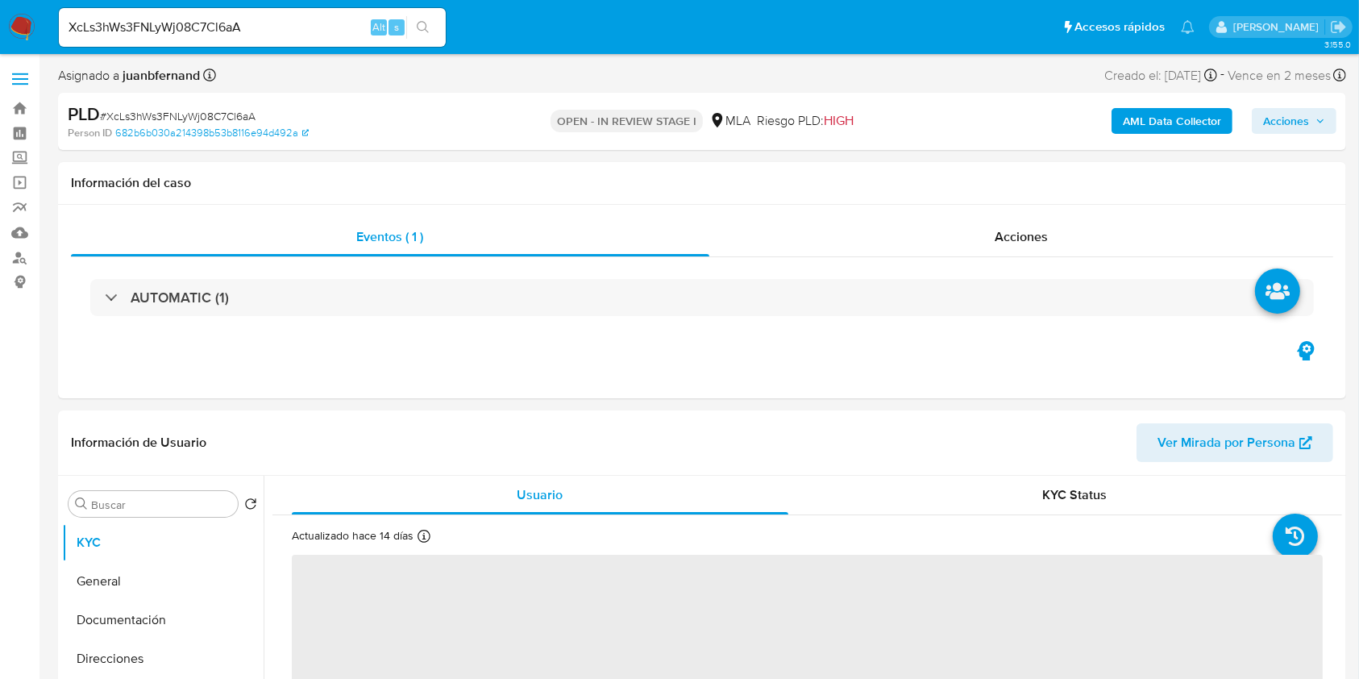
select select "10"
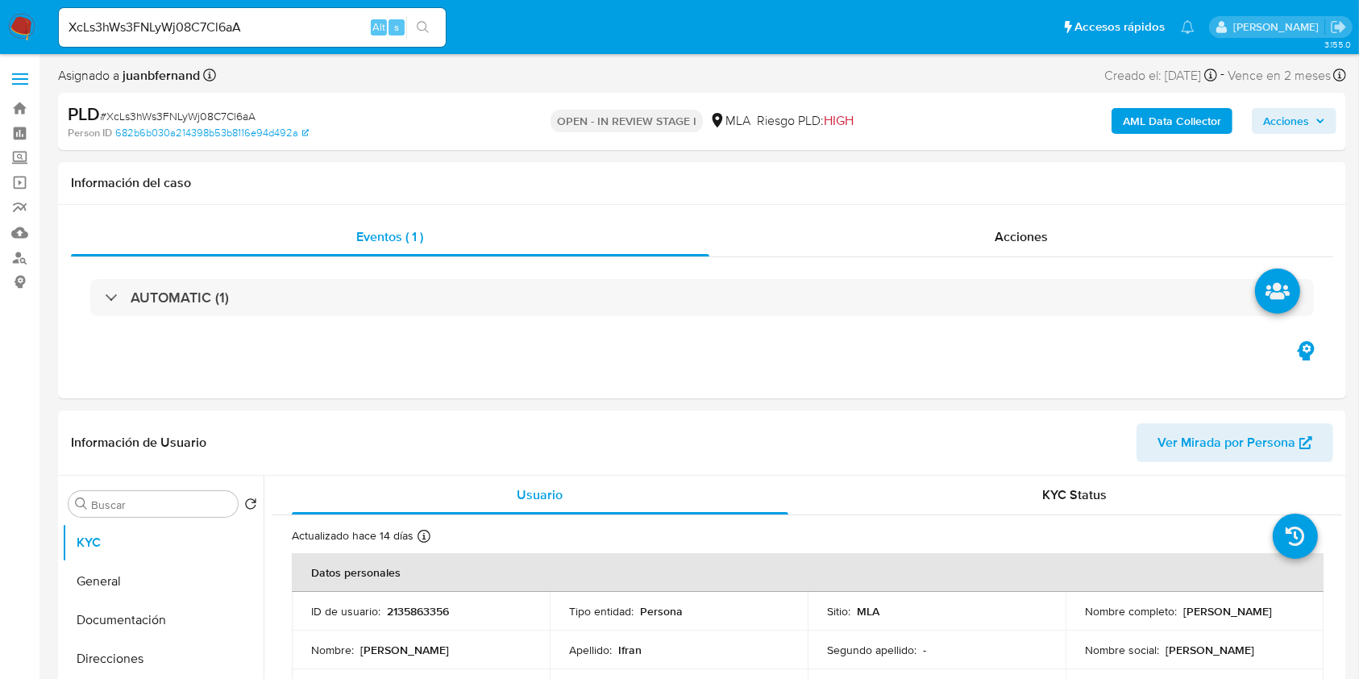
click at [344, 23] on input "XcLs3hWs3FNLyWj08C7Cl6aA" at bounding box center [252, 27] width 387 height 21
paste input "27492990634"
type input "27492990634"
click at [24, 257] on link "Buscador de personas" at bounding box center [96, 257] width 192 height 25
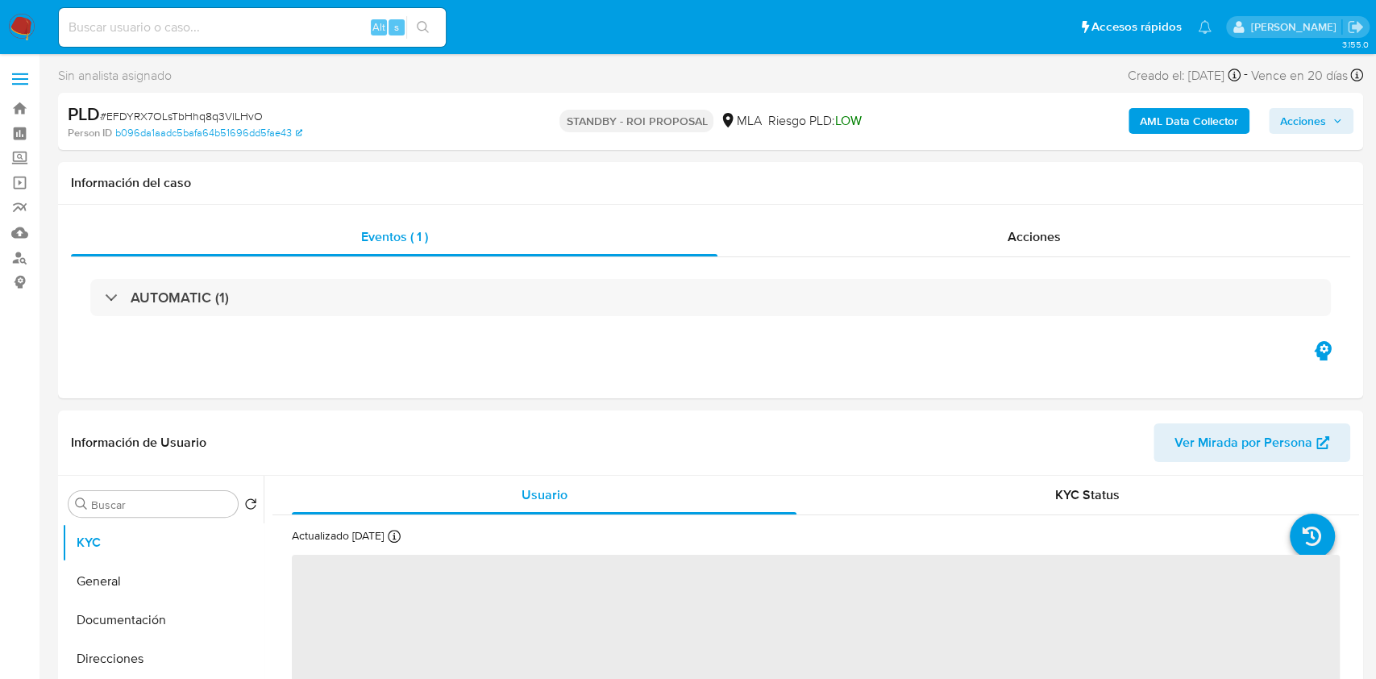
select select "10"
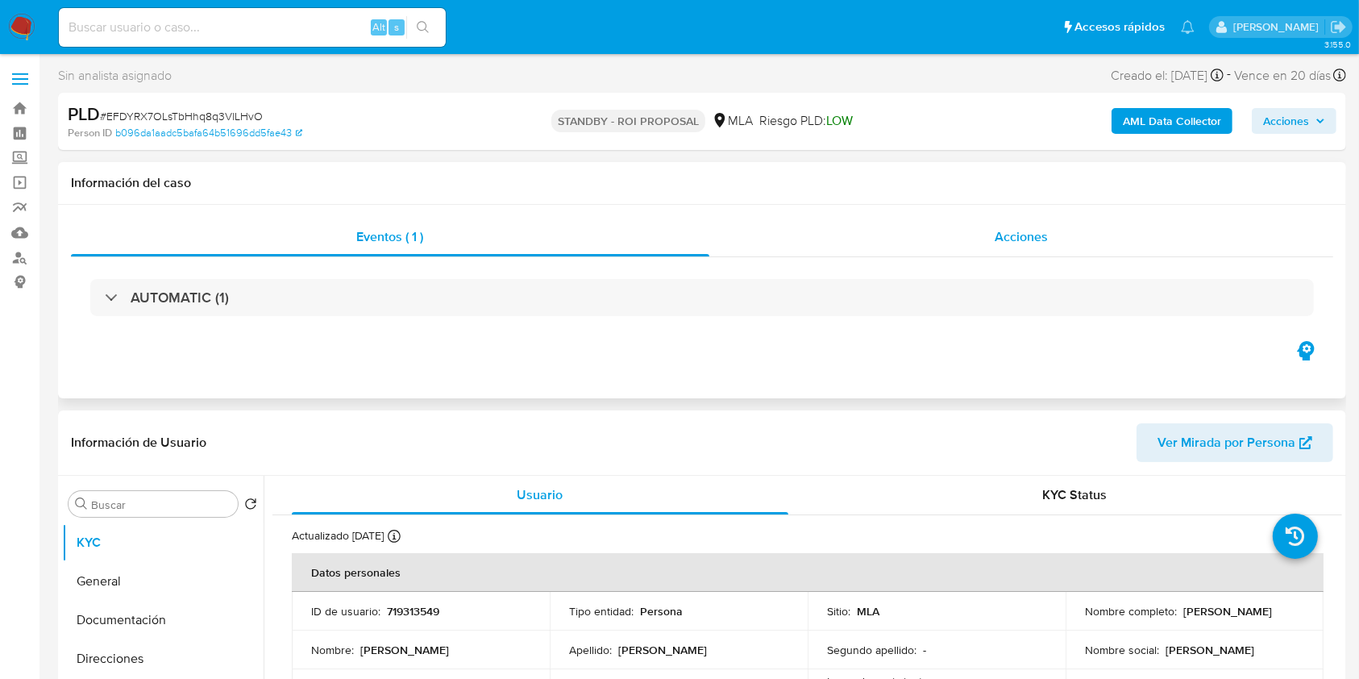
click at [1045, 222] on div "Acciones" at bounding box center [1021, 237] width 625 height 39
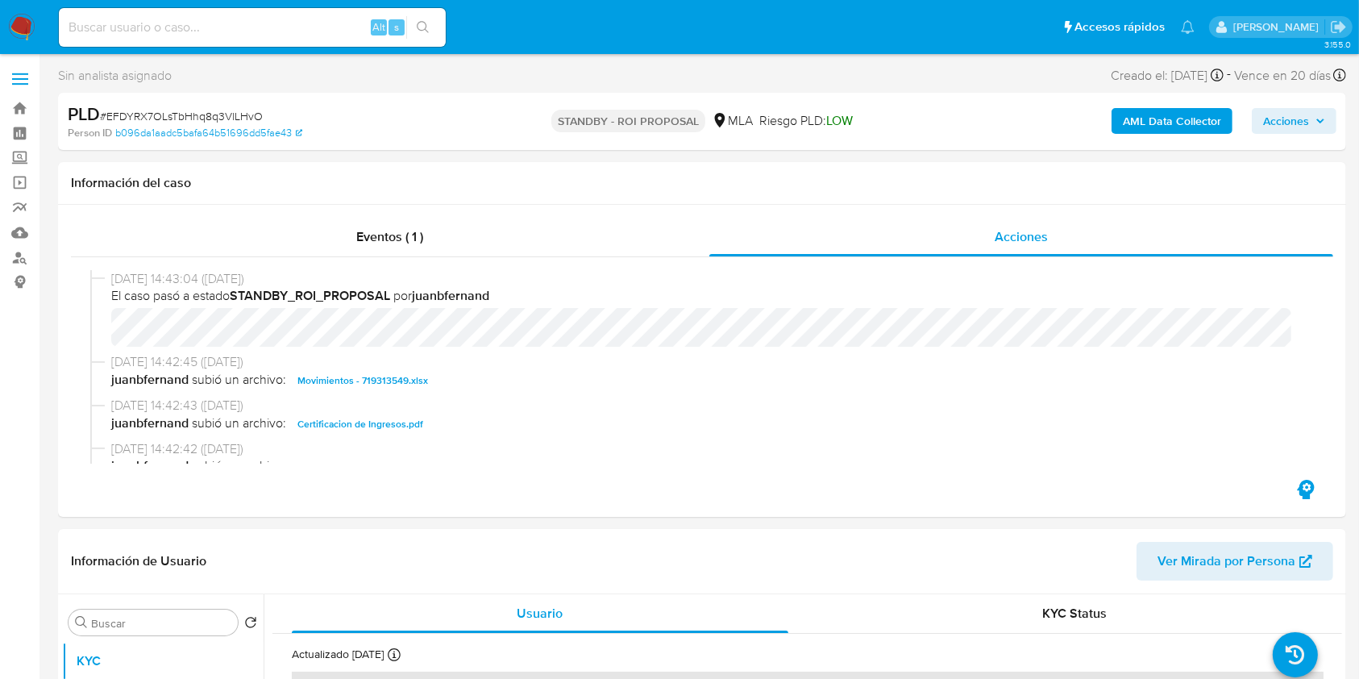
click at [225, 111] on span "# EFDYRX7OLsTbHhq8q3VlLHvO" at bounding box center [181, 116] width 163 height 16
copy span "EFDYRX7OLsTbHhq8q3VlLHvO"
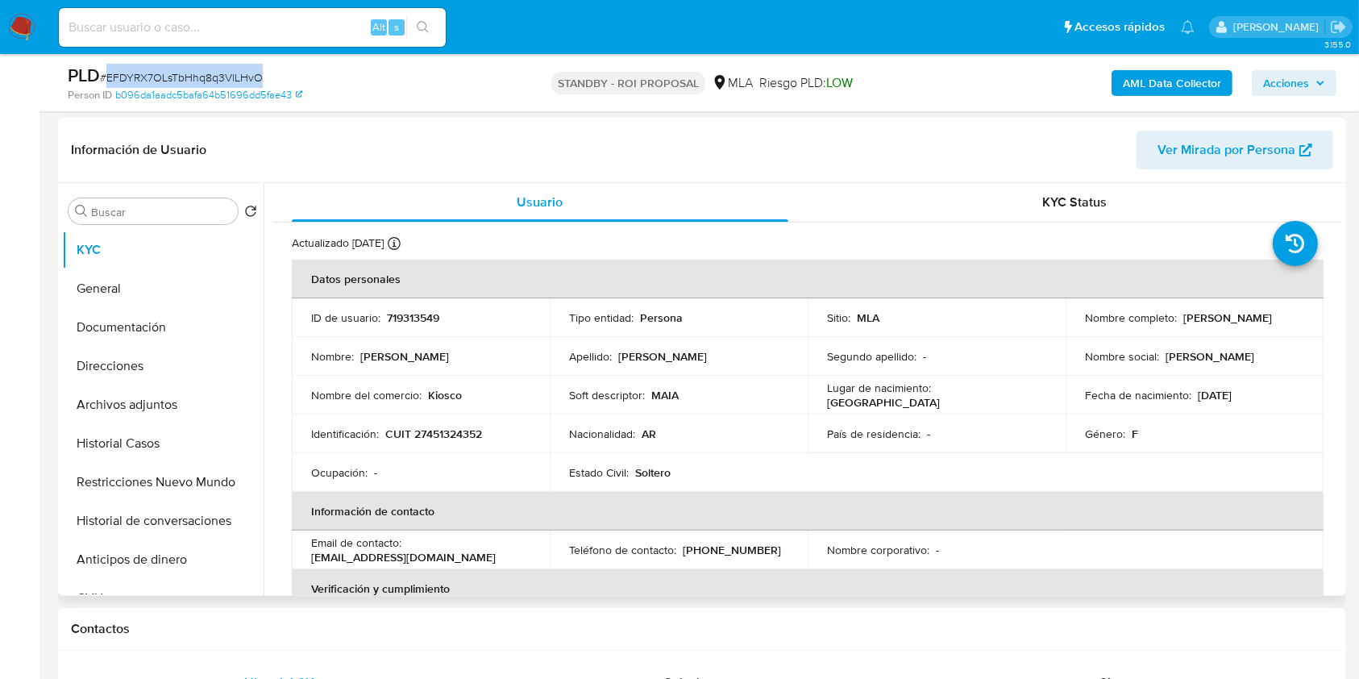
scroll to position [537, 0]
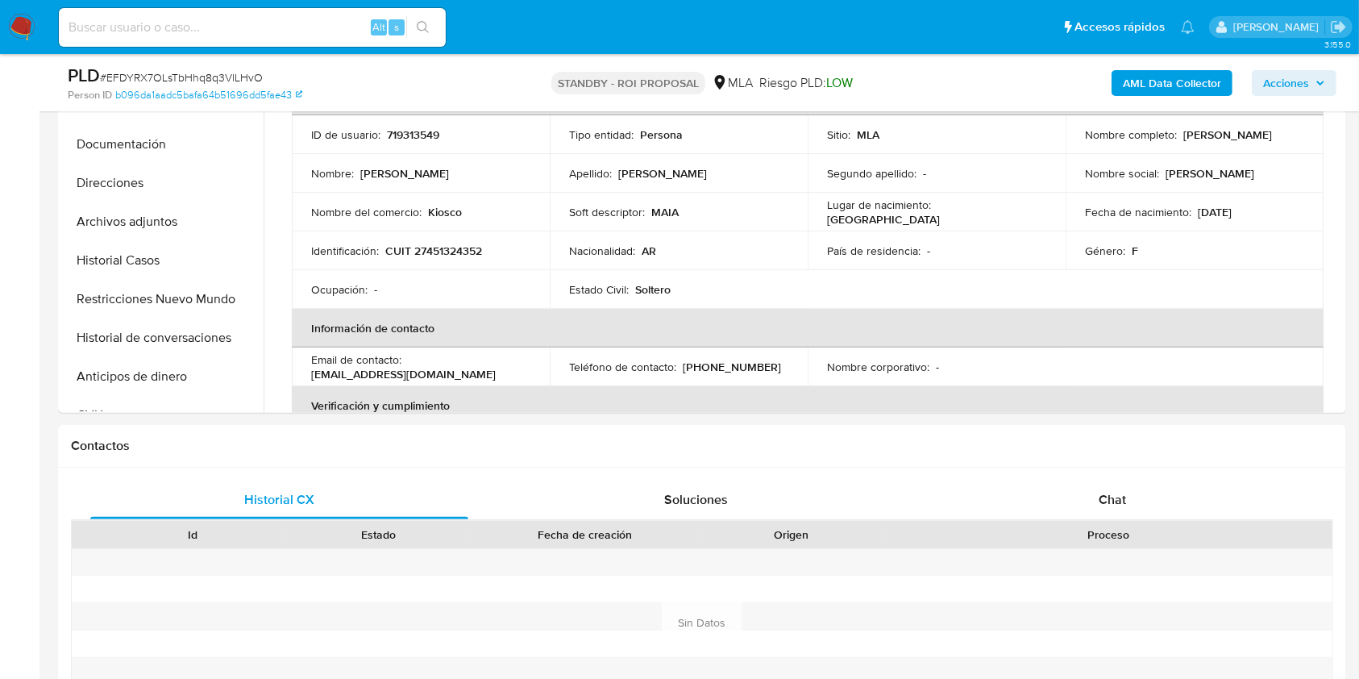
click at [286, 26] on input at bounding box center [252, 27] width 387 height 21
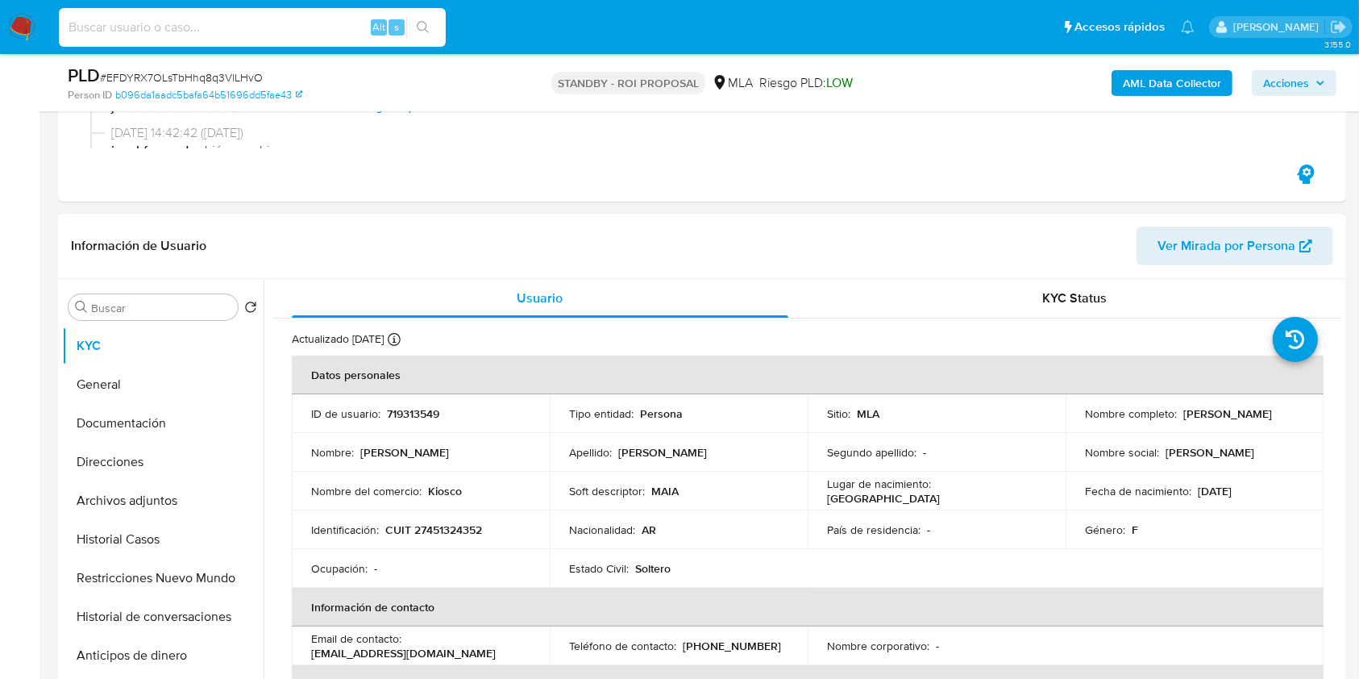
scroll to position [214, 0]
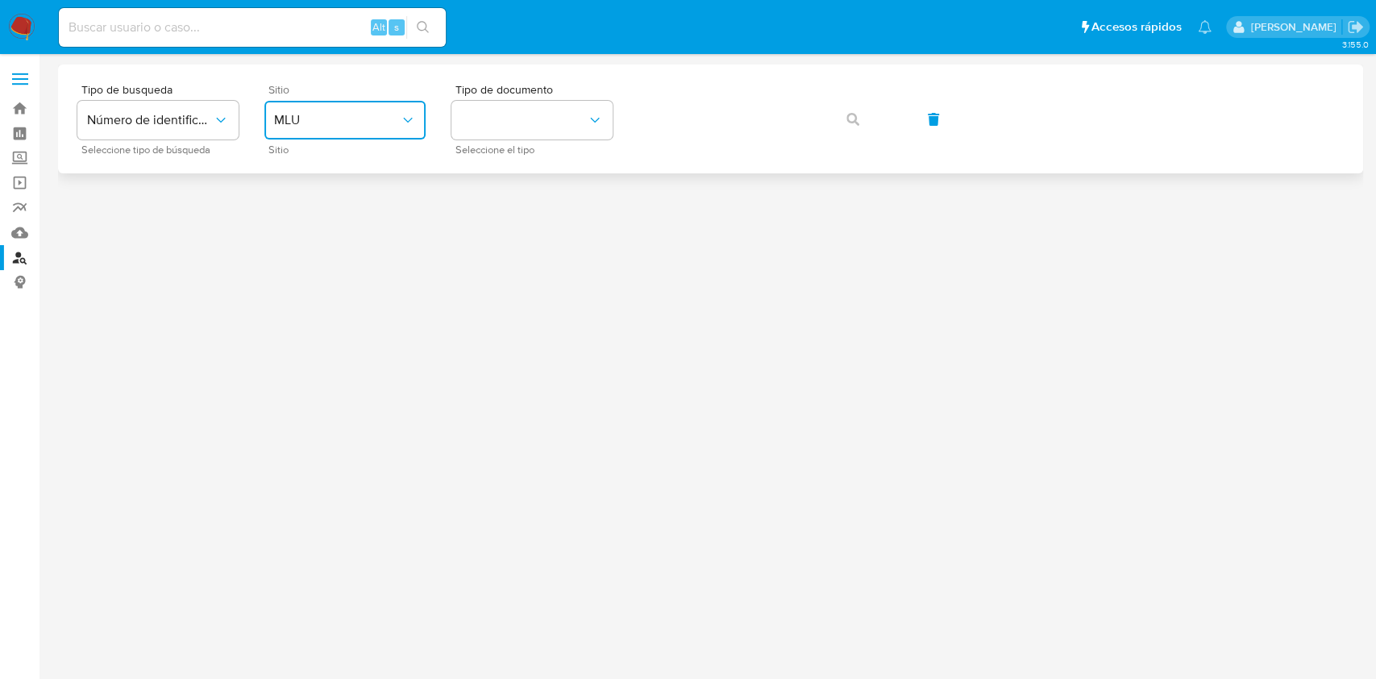
click at [386, 124] on span "MLU" at bounding box center [337, 120] width 126 height 16
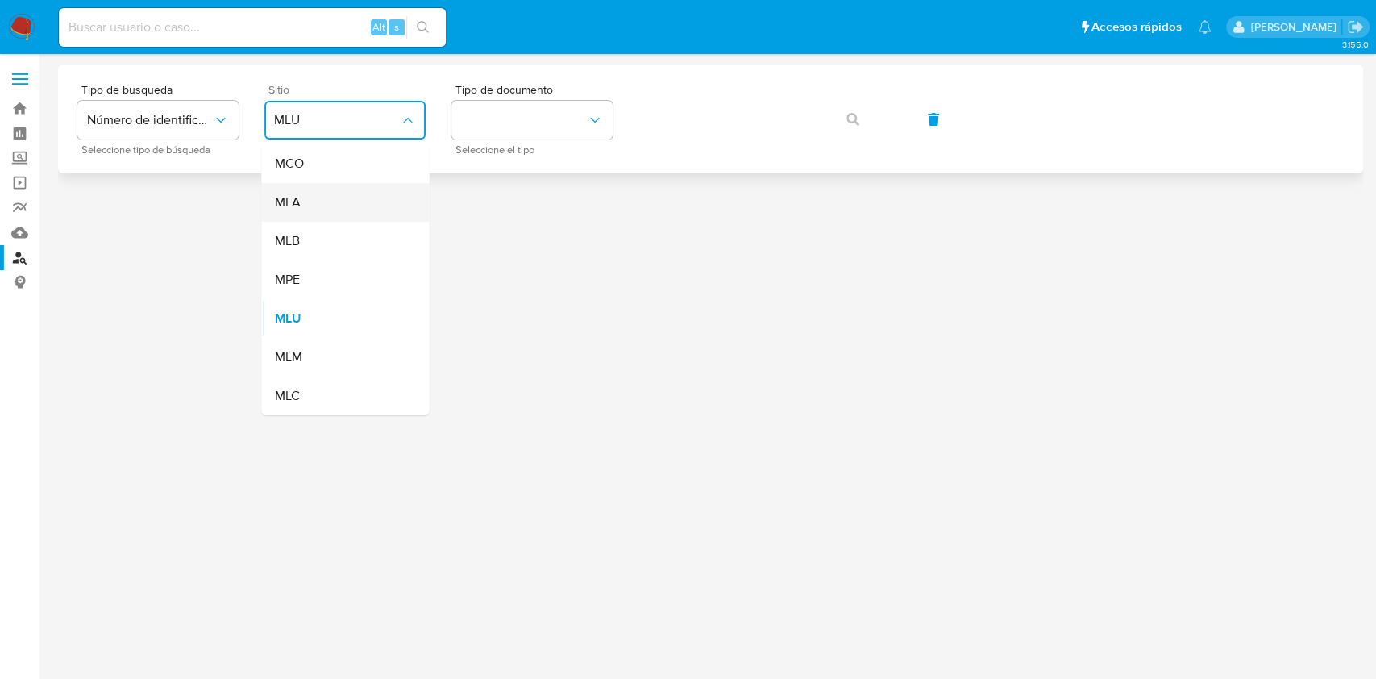
click at [329, 195] on div "MLA" at bounding box center [340, 202] width 132 height 39
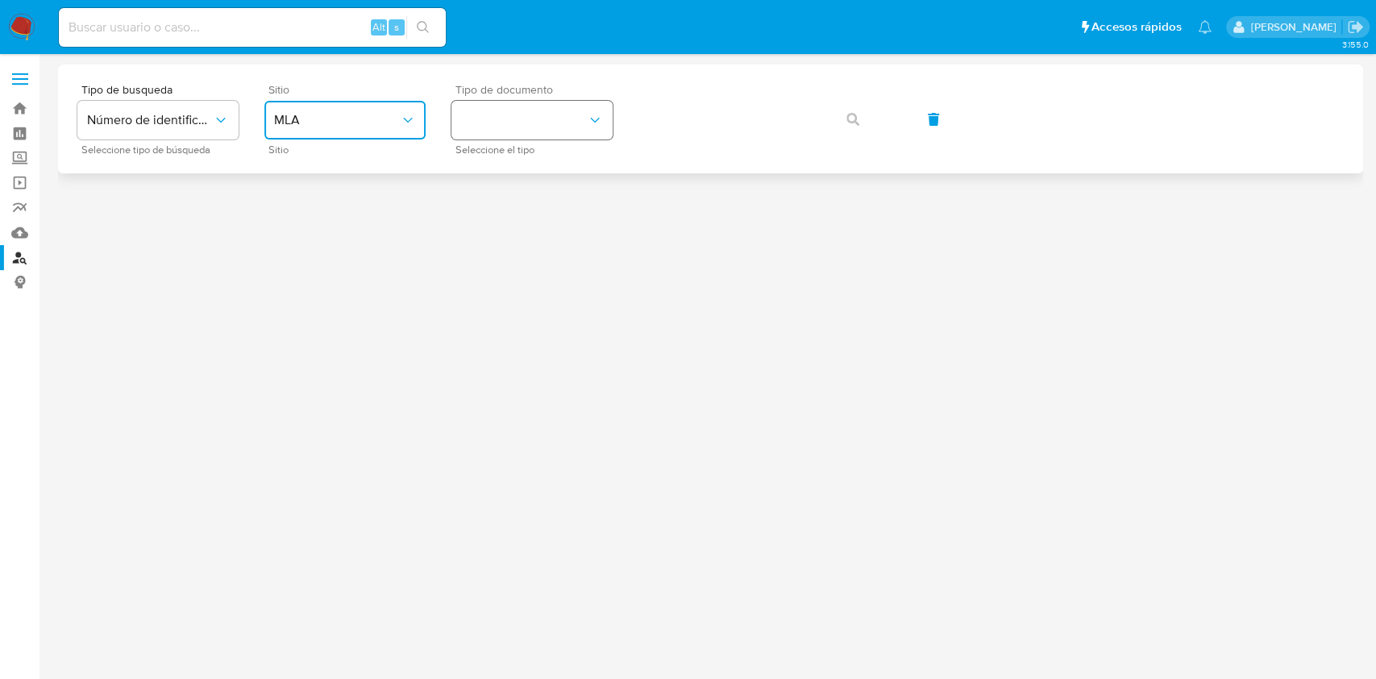
click at [537, 124] on button "identificationType" at bounding box center [531, 120] width 161 height 39
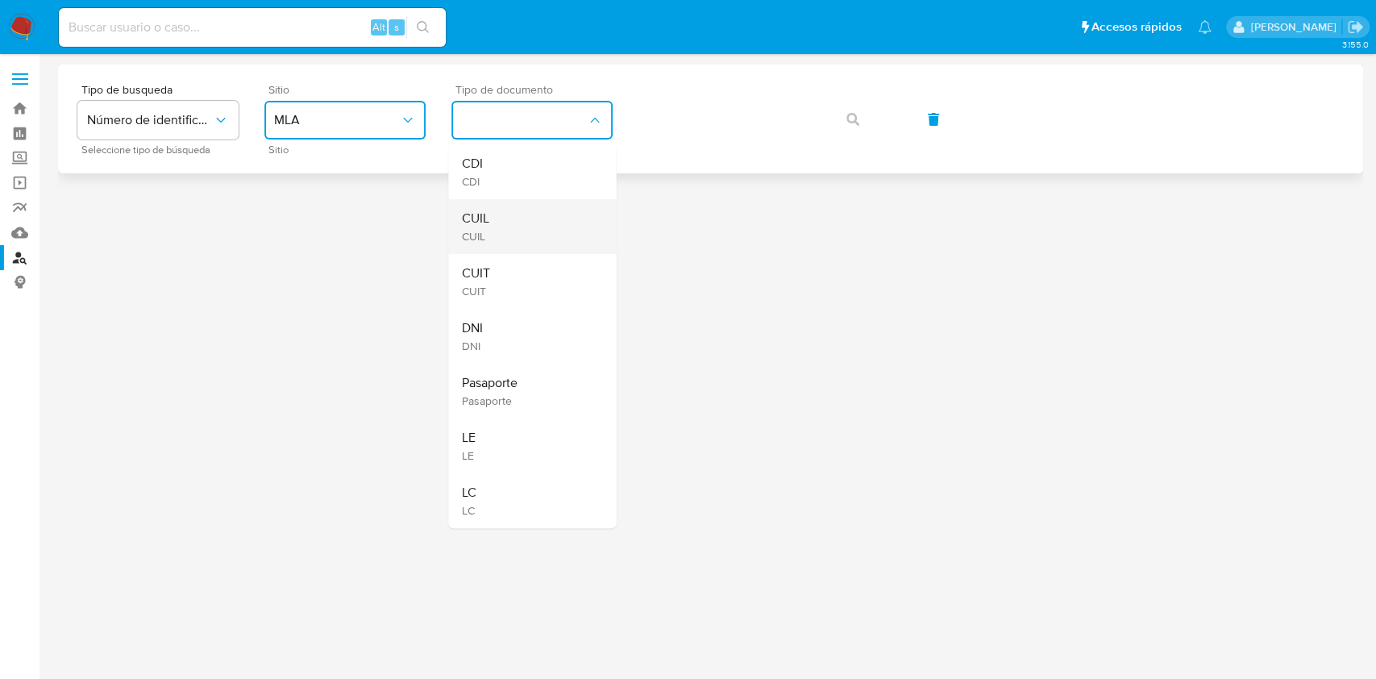
click at [541, 233] on div "CUIL CUIL" at bounding box center [527, 226] width 132 height 55
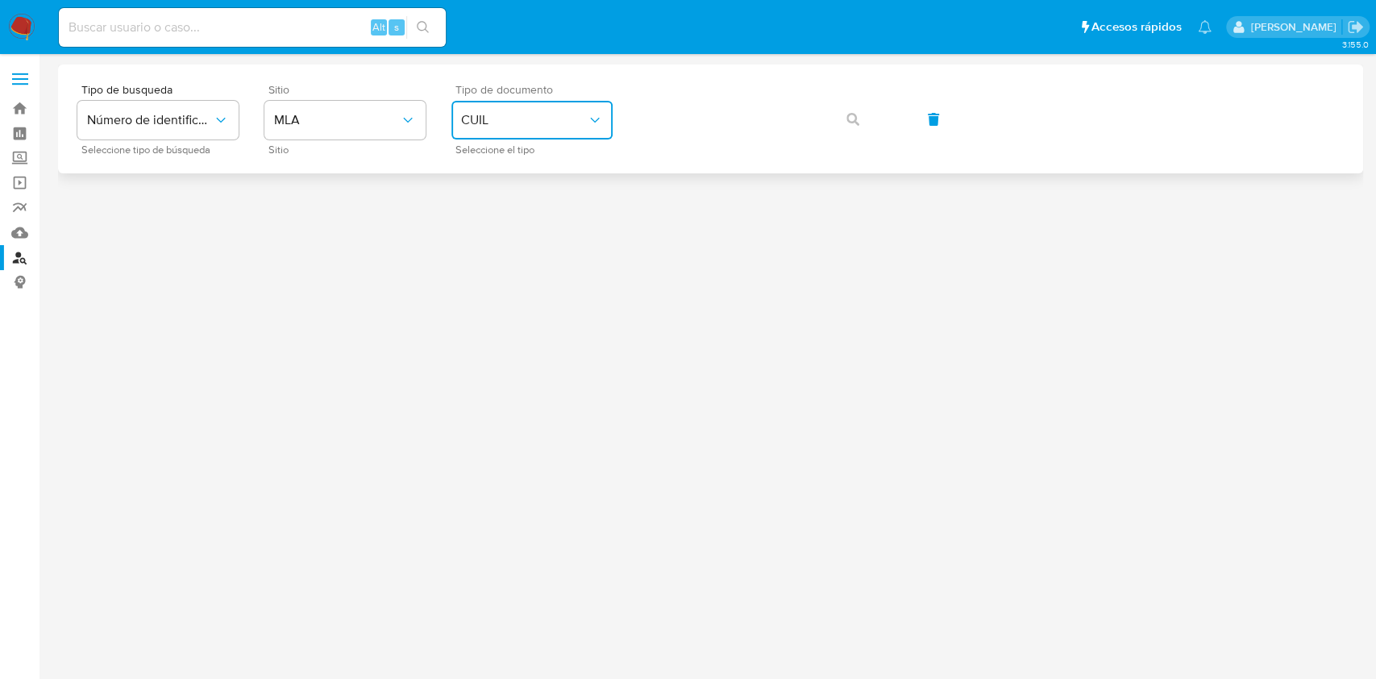
click at [576, 114] on span "CUIL" at bounding box center [524, 120] width 126 height 16
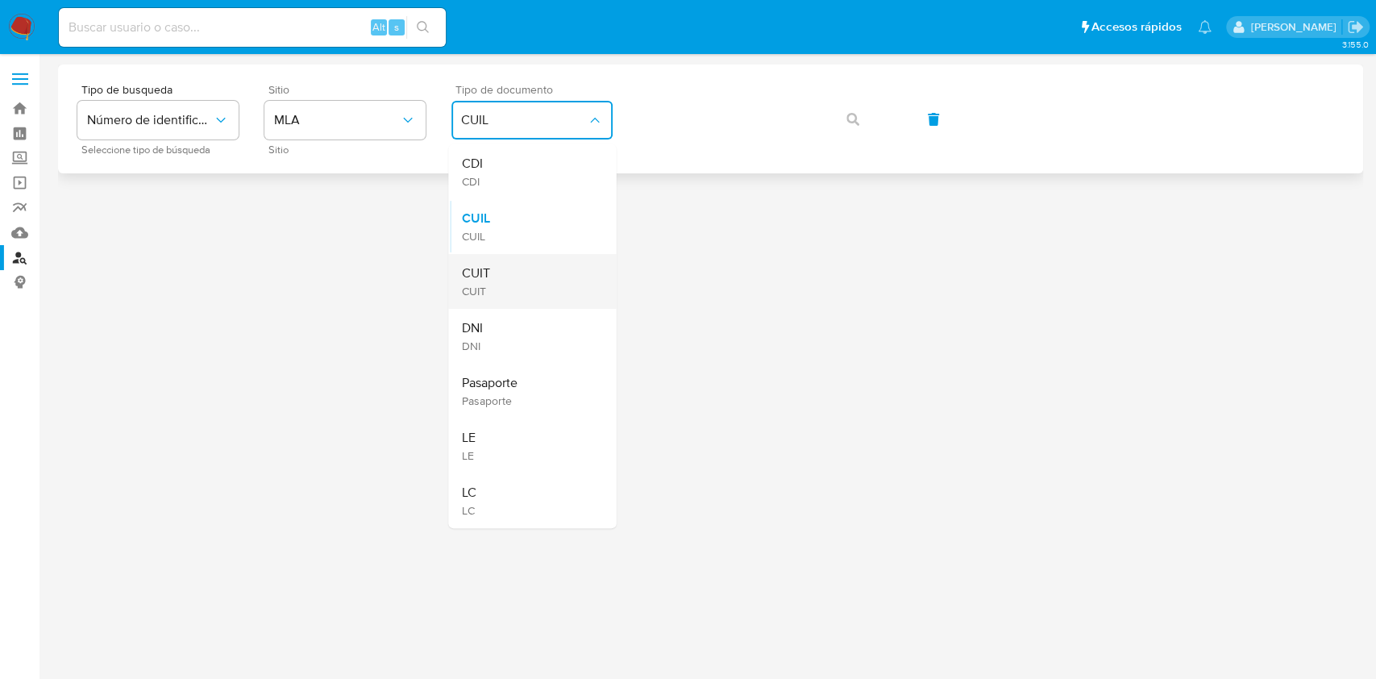
click at [534, 276] on div "CUIT CUIT" at bounding box center [527, 281] width 132 height 55
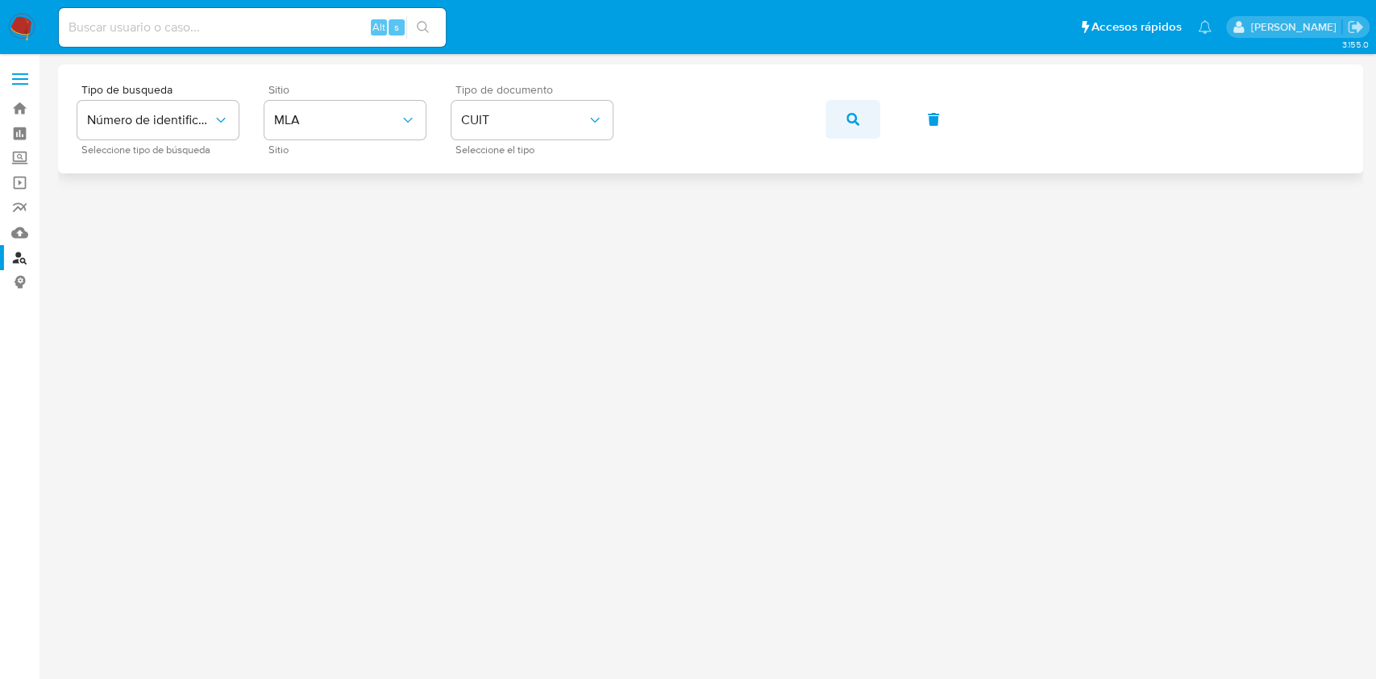
click at [849, 123] on icon "button" at bounding box center [852, 119] width 13 height 13
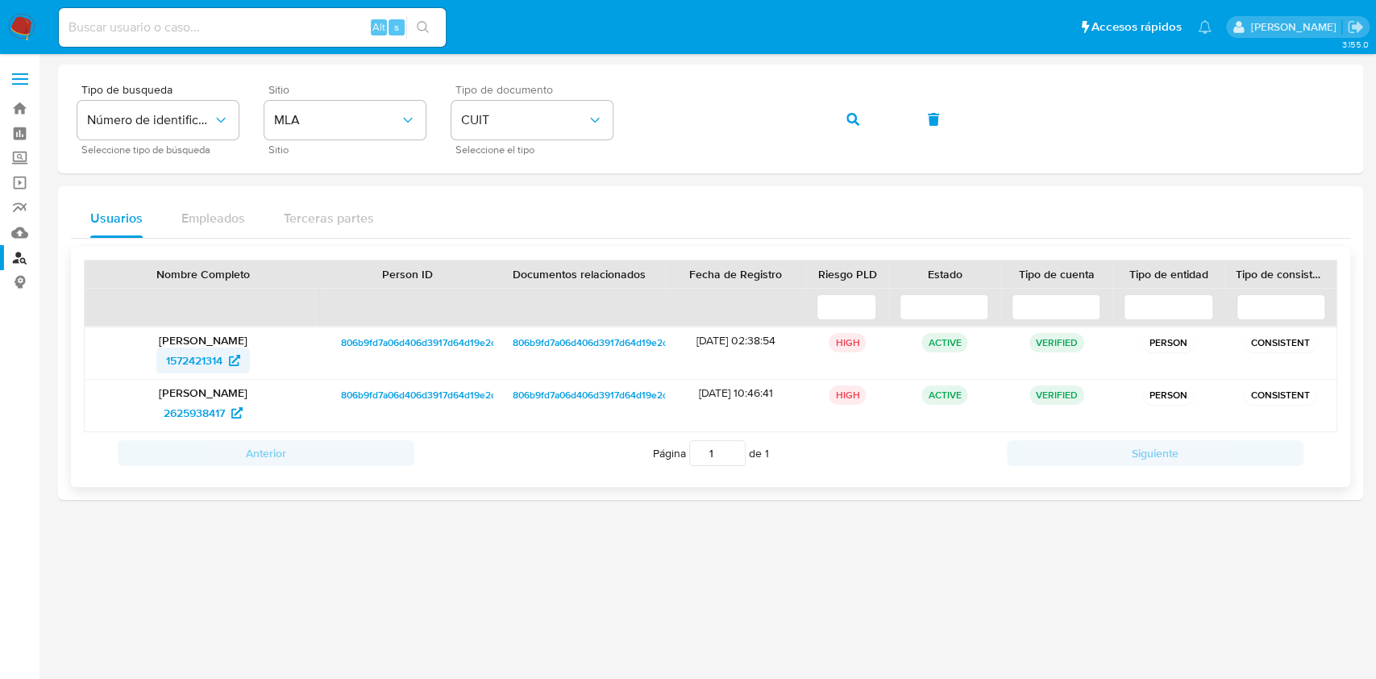
click at [207, 359] on span "1572421314" at bounding box center [194, 360] width 56 height 26
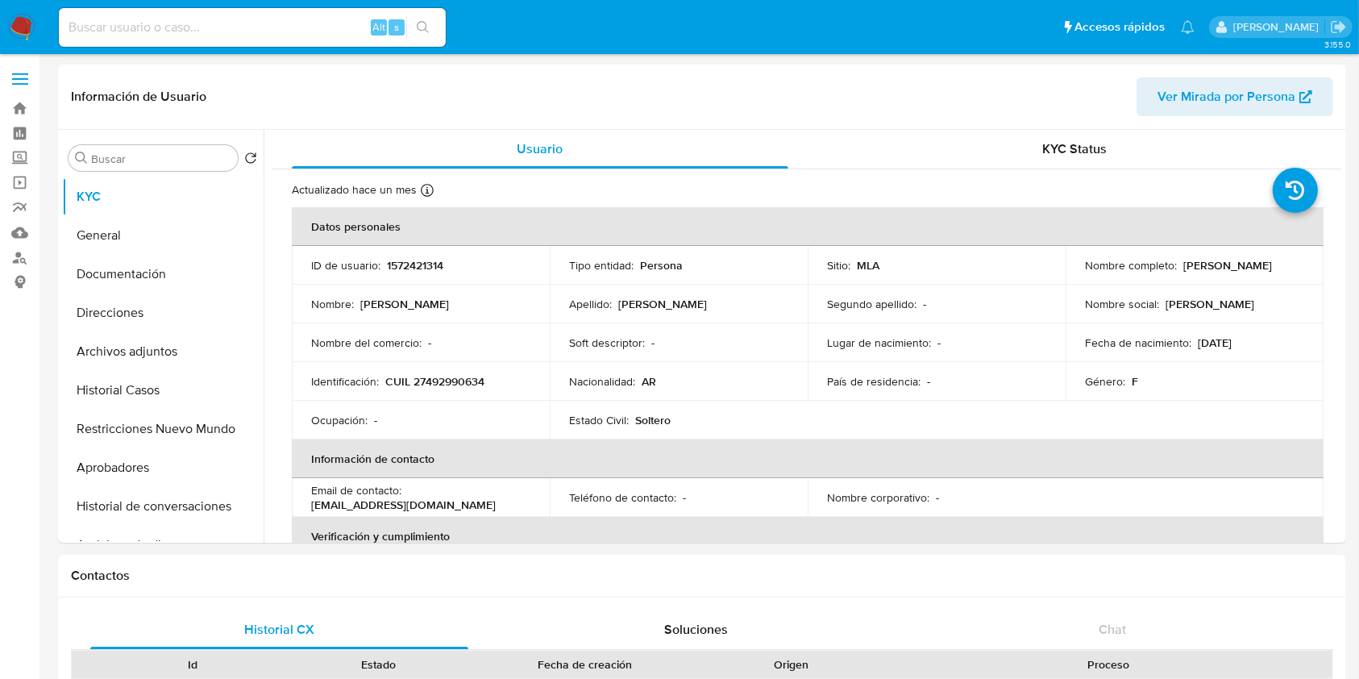
select select "10"
click at [171, 379] on button "Historial Casos" at bounding box center [156, 390] width 189 height 39
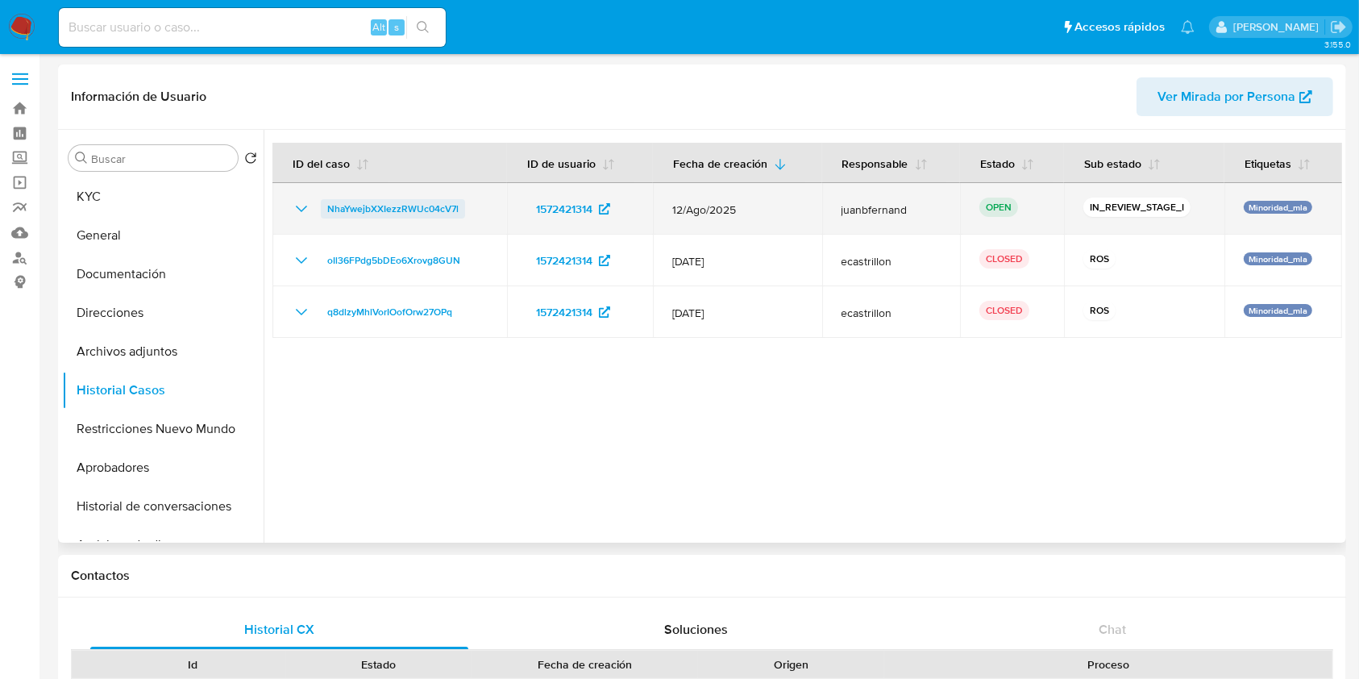
click at [401, 210] on span "NhaYwejbXXIezzRWUc04cV7l" at bounding box center [392, 208] width 131 height 19
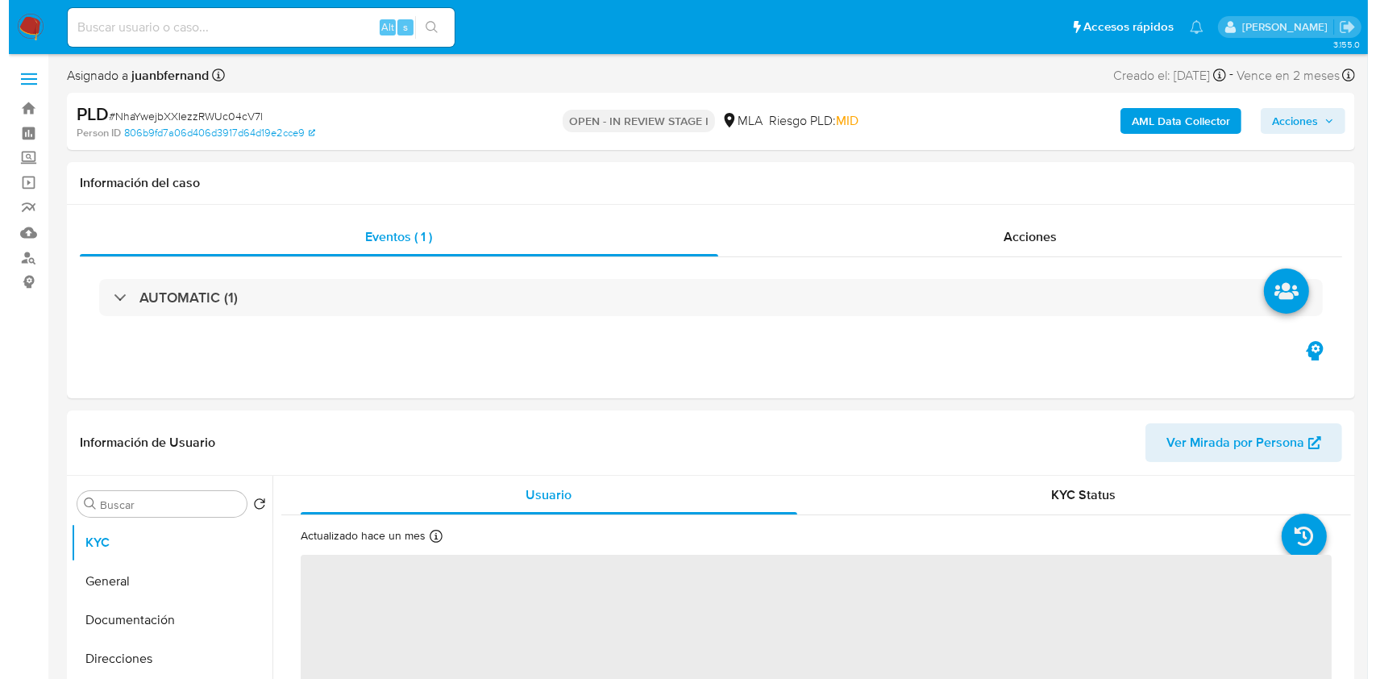
scroll to position [214, 0]
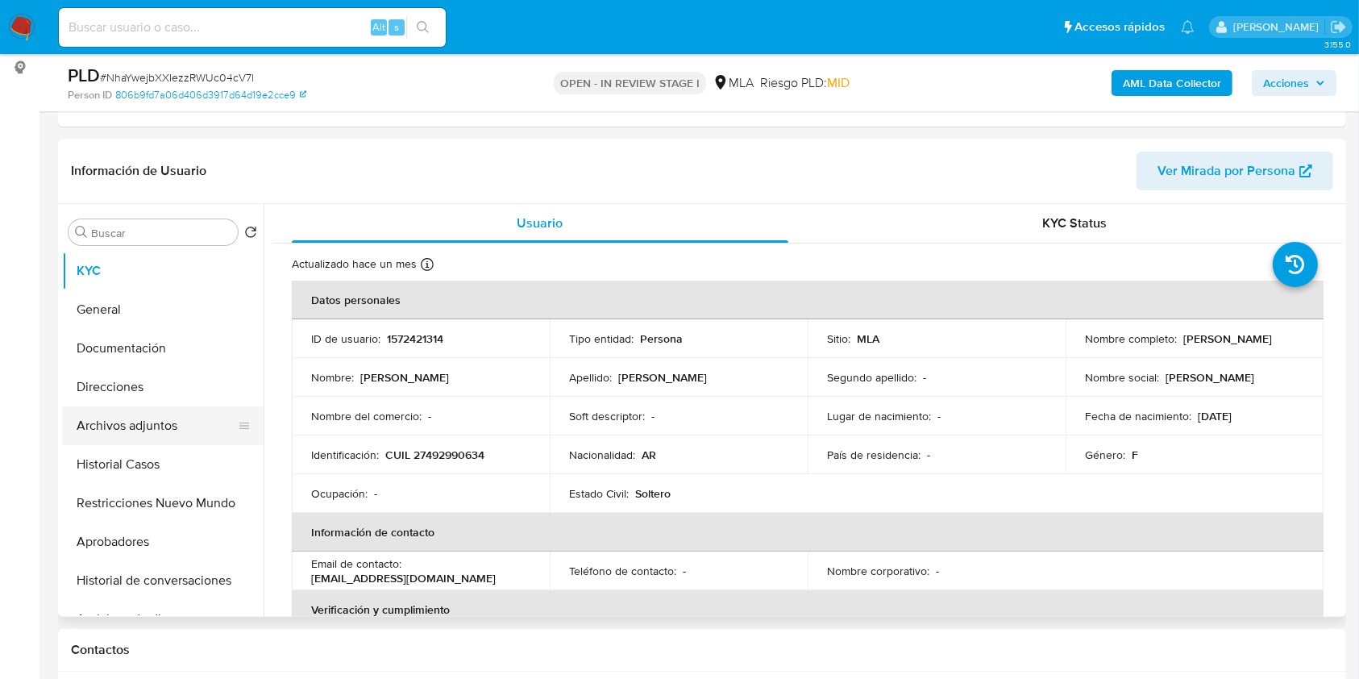
click at [118, 429] on button "Archivos adjuntos" at bounding box center [156, 425] width 189 height 39
select select "10"
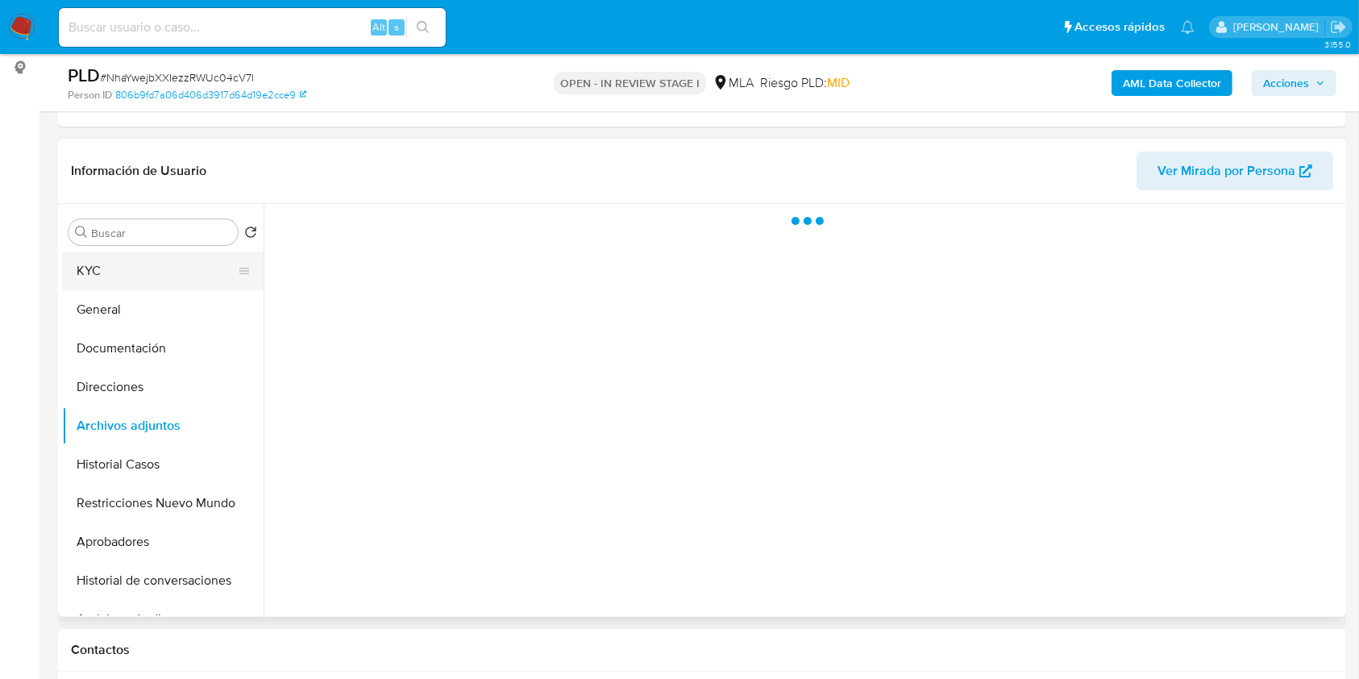
click at [138, 255] on button "KYC" at bounding box center [156, 270] width 189 height 39
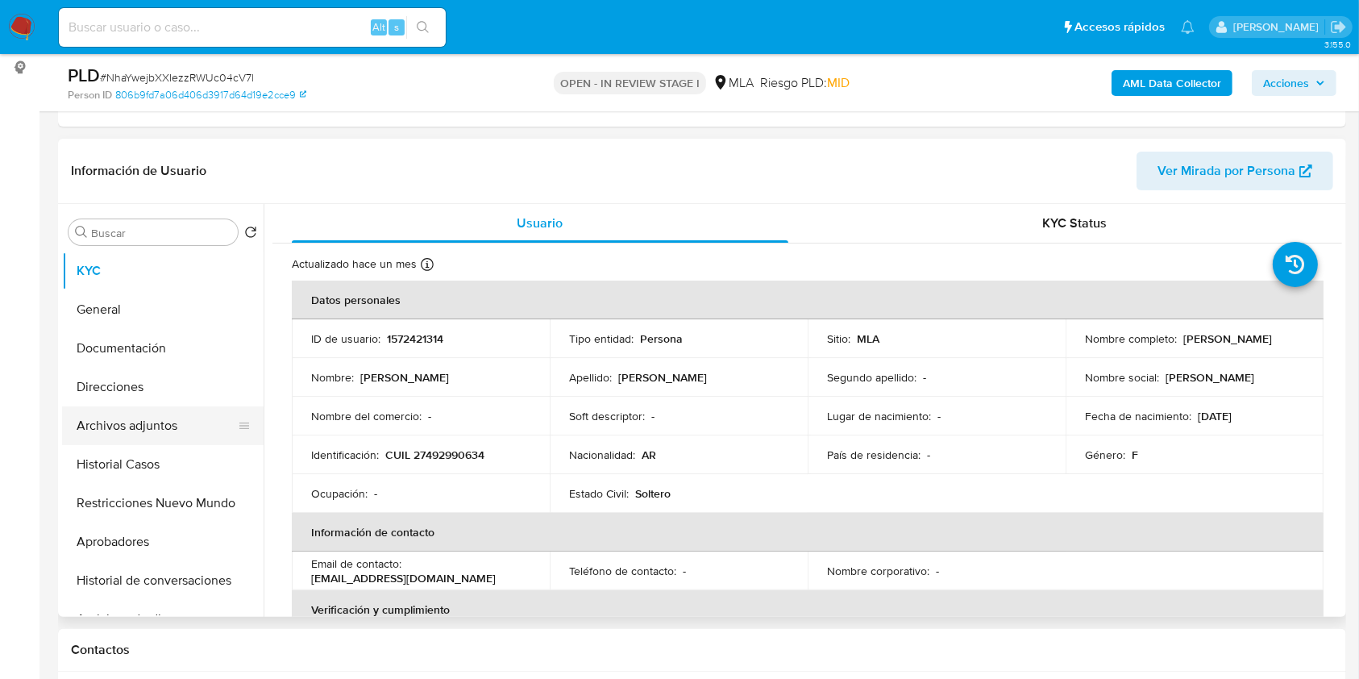
click at [139, 428] on button "Archivos adjuntos" at bounding box center [156, 425] width 189 height 39
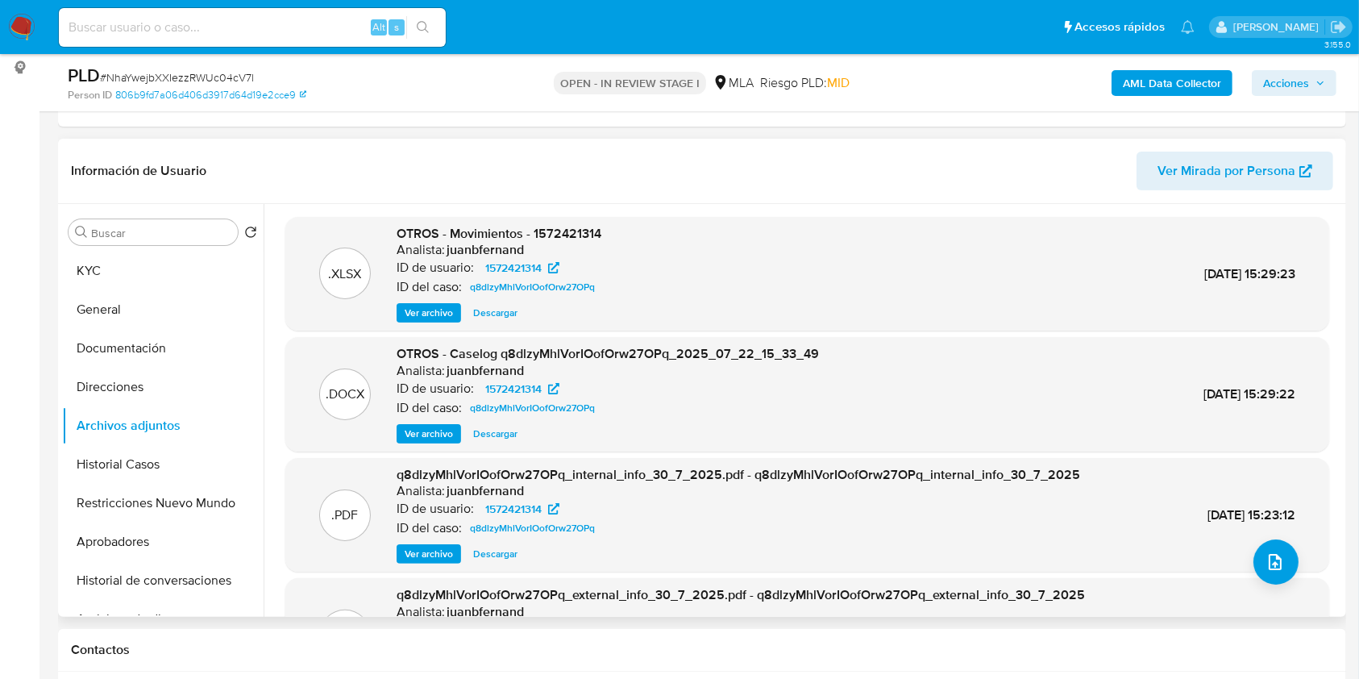
click at [446, 430] on span "Ver archivo" at bounding box center [429, 434] width 48 height 16
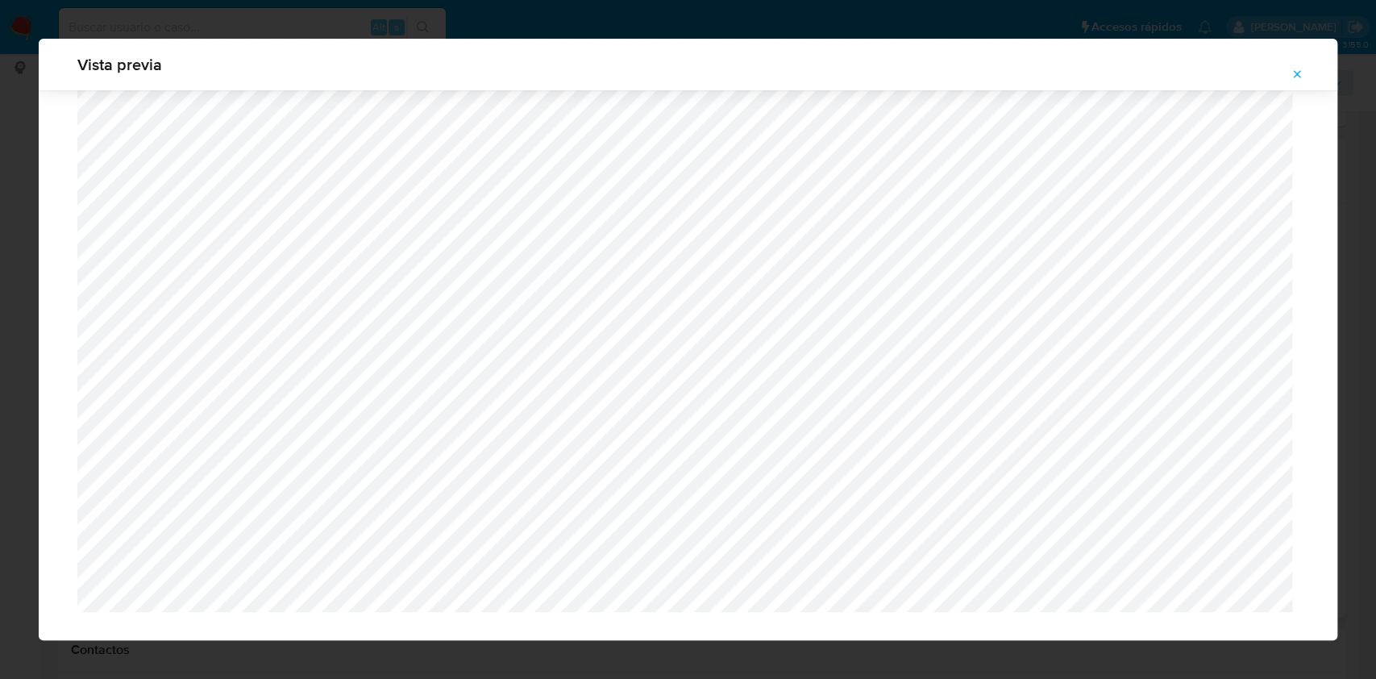
scroll to position [1364, 0]
drag, startPoint x: 1287, startPoint y: 72, endPoint x: 1190, endPoint y: 103, distance: 101.7
click at [1288, 72] on button "Attachment preview" at bounding box center [1296, 74] width 35 height 26
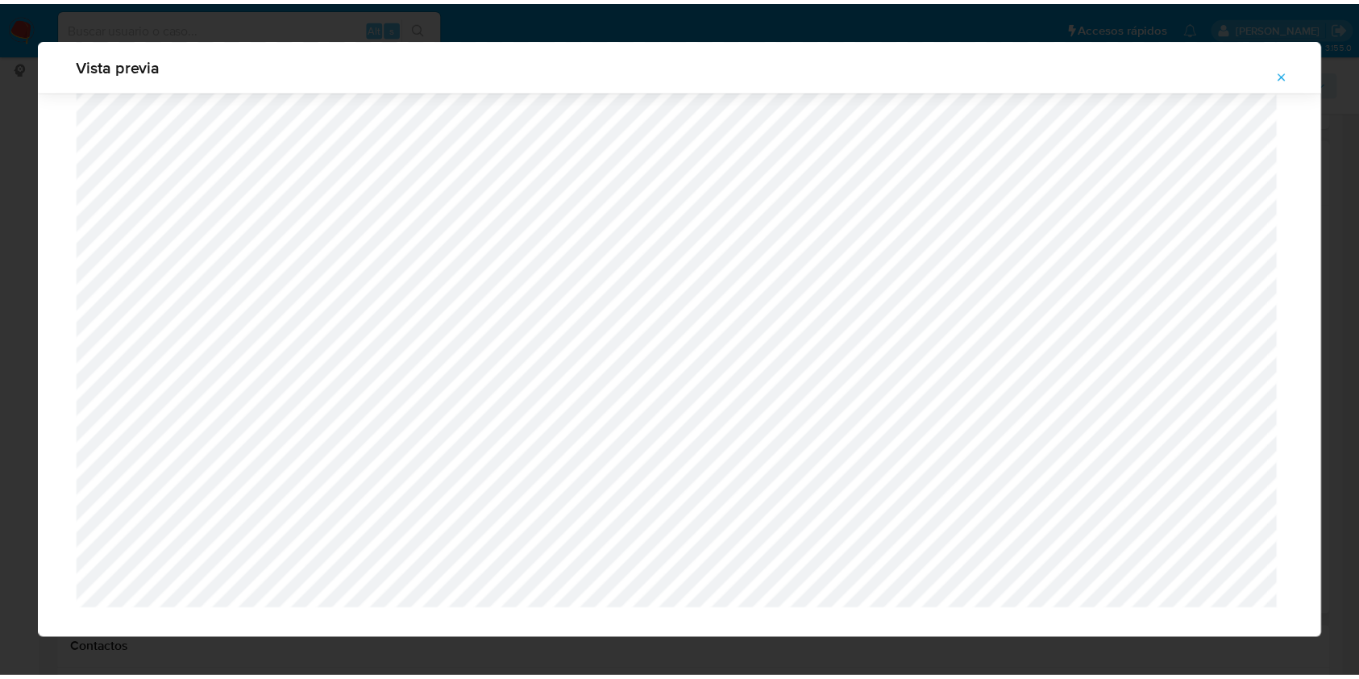
scroll to position [0, 0]
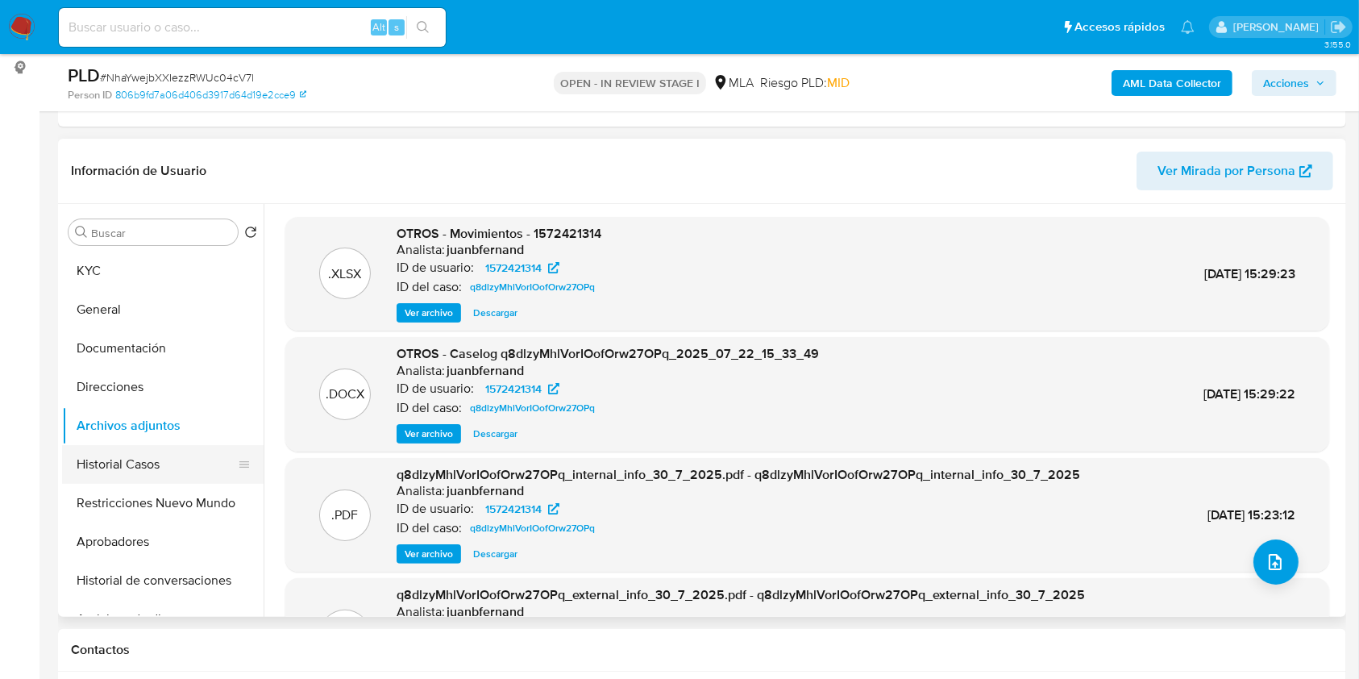
click at [135, 467] on button "Historial Casos" at bounding box center [156, 464] width 189 height 39
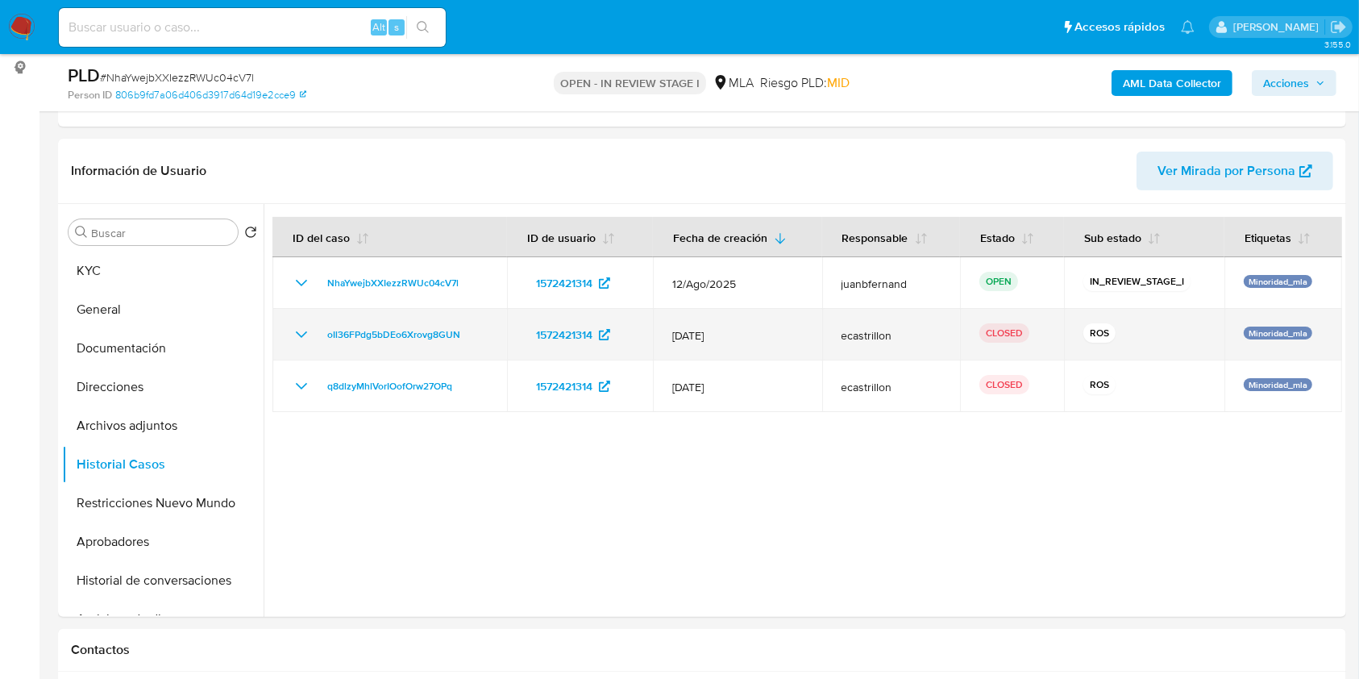
click at [301, 338] on icon "Mostrar/Ocultar" at bounding box center [301, 334] width 19 height 19
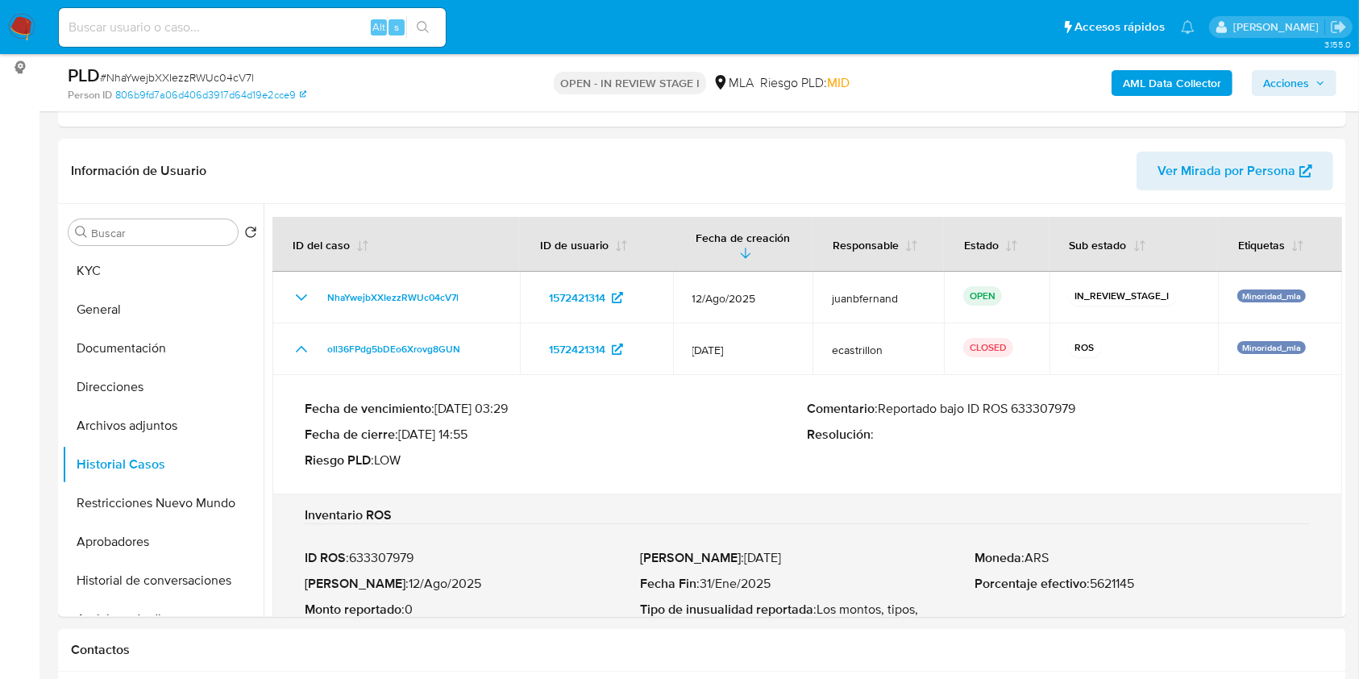
click at [1069, 410] on p "Comentario : Reportado bajo ID ROS 633307979" at bounding box center [1059, 409] width 503 height 16
click at [384, 584] on p "Fecha ROS : 12/Ago/2025" at bounding box center [472, 583] width 335 height 16
drag, startPoint x: 384, startPoint y: 584, endPoint x: 438, endPoint y: 584, distance: 53.2
click at [438, 584] on p "Fecha ROS : 12/Ago/2025" at bounding box center [472, 583] width 335 height 16
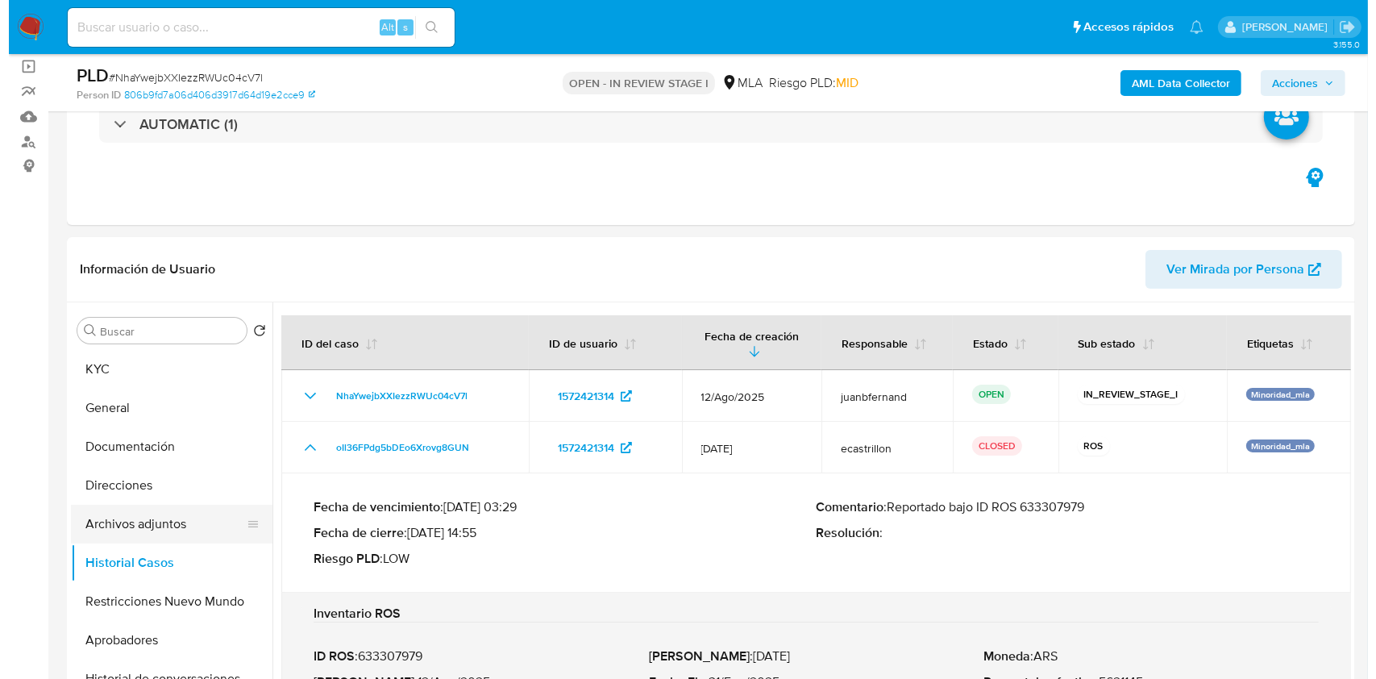
scroll to position [322, 0]
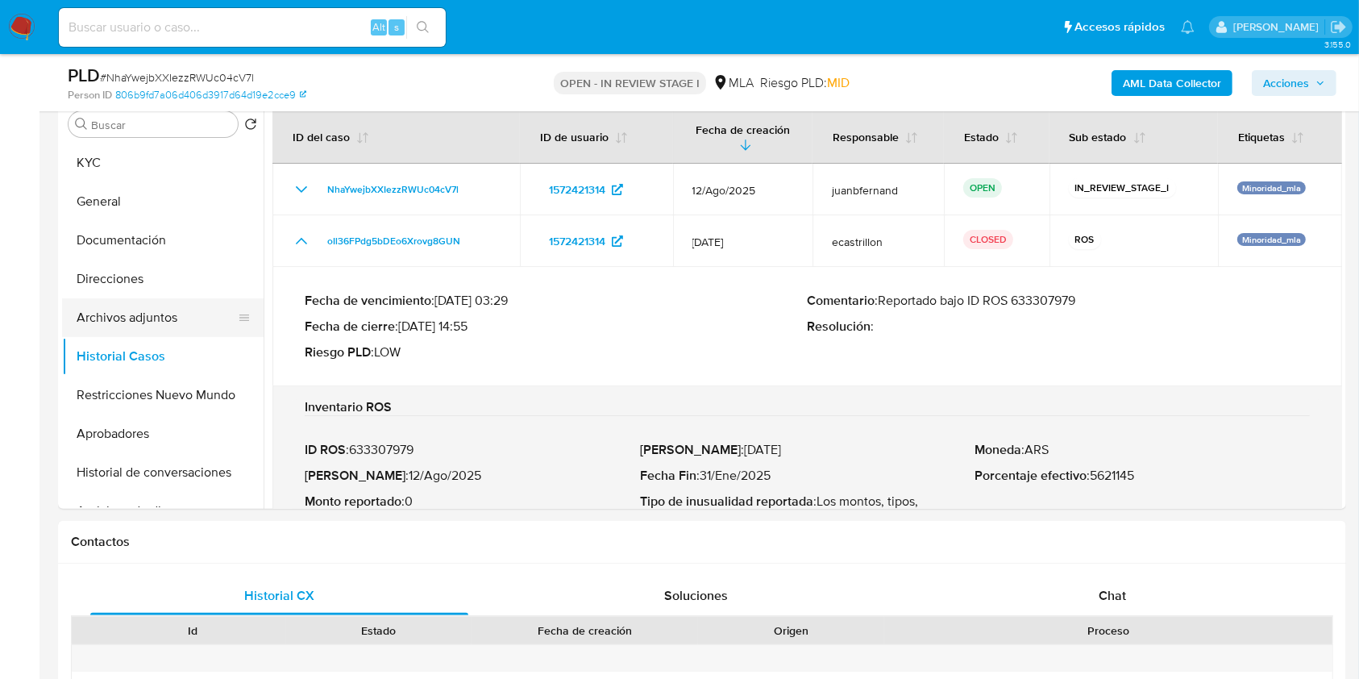
click at [118, 320] on button "Archivos adjuntos" at bounding box center [156, 317] width 189 height 39
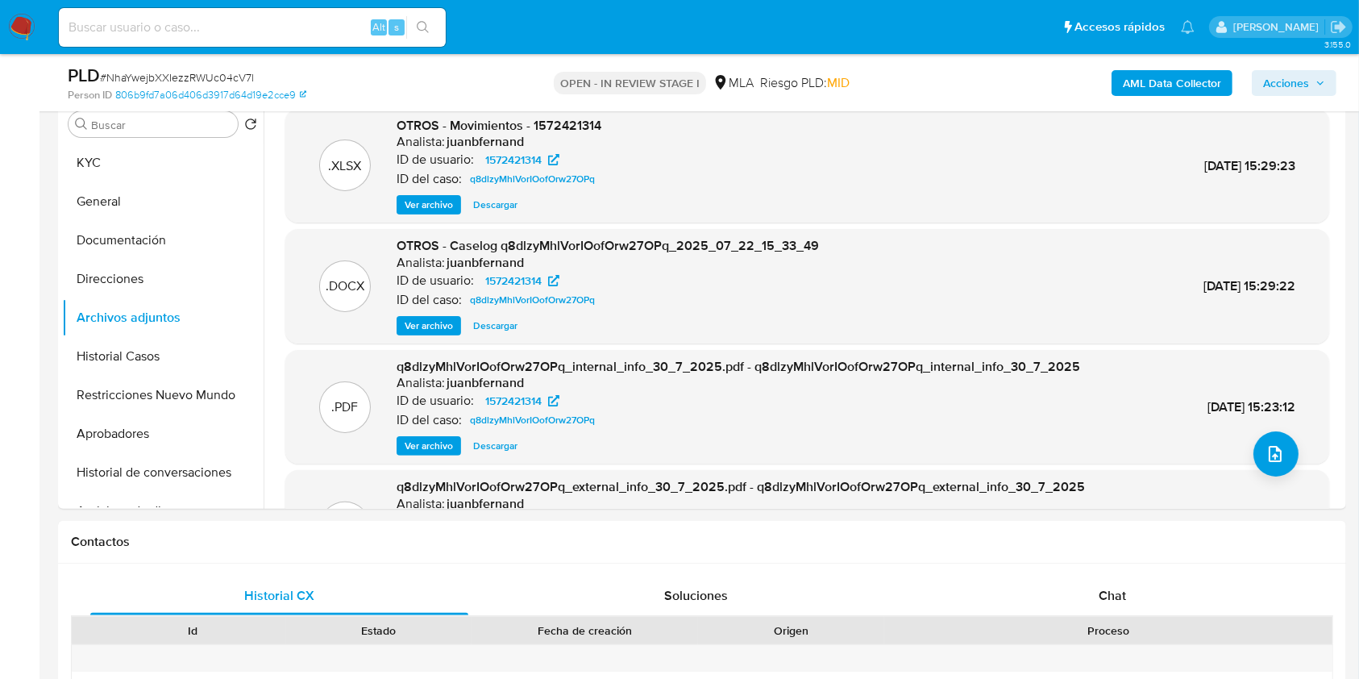
click at [434, 318] on span "Ver archivo" at bounding box center [429, 326] width 48 height 16
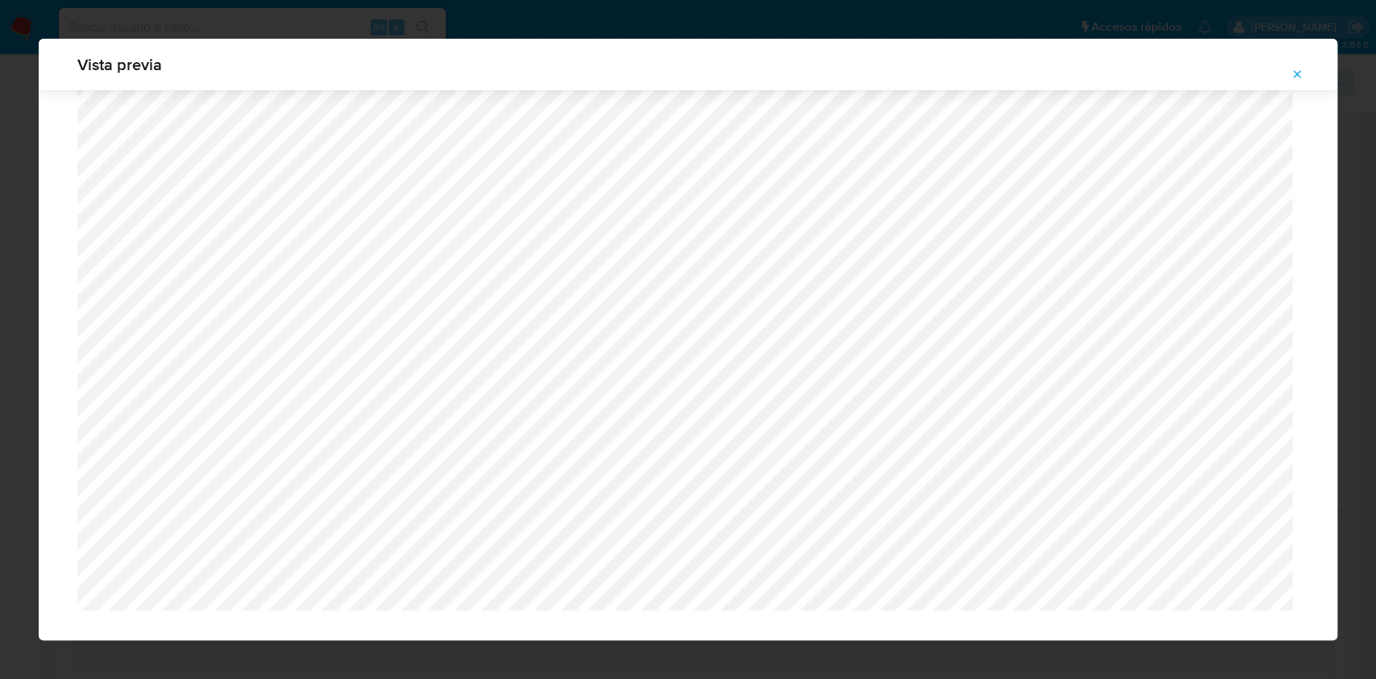
scroll to position [1373, 0]
click at [1292, 74] on icon "Attachment preview" at bounding box center [1296, 74] width 13 height 13
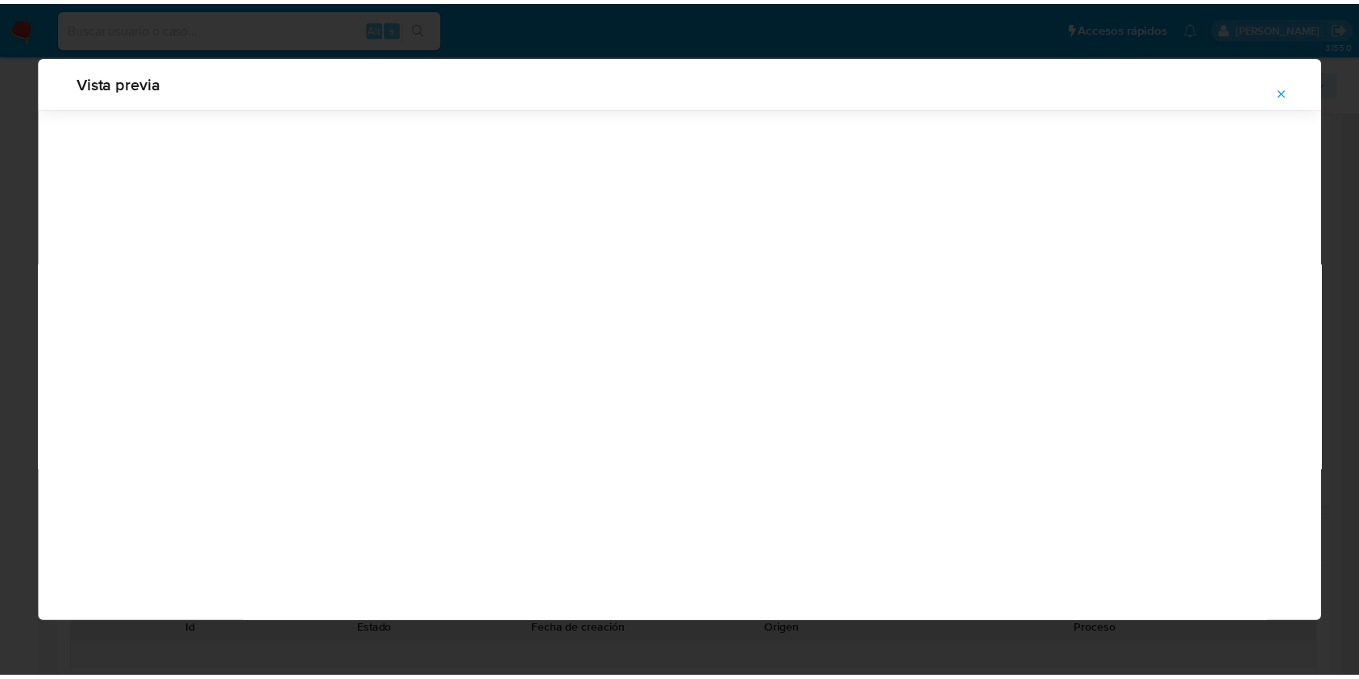
scroll to position [0, 0]
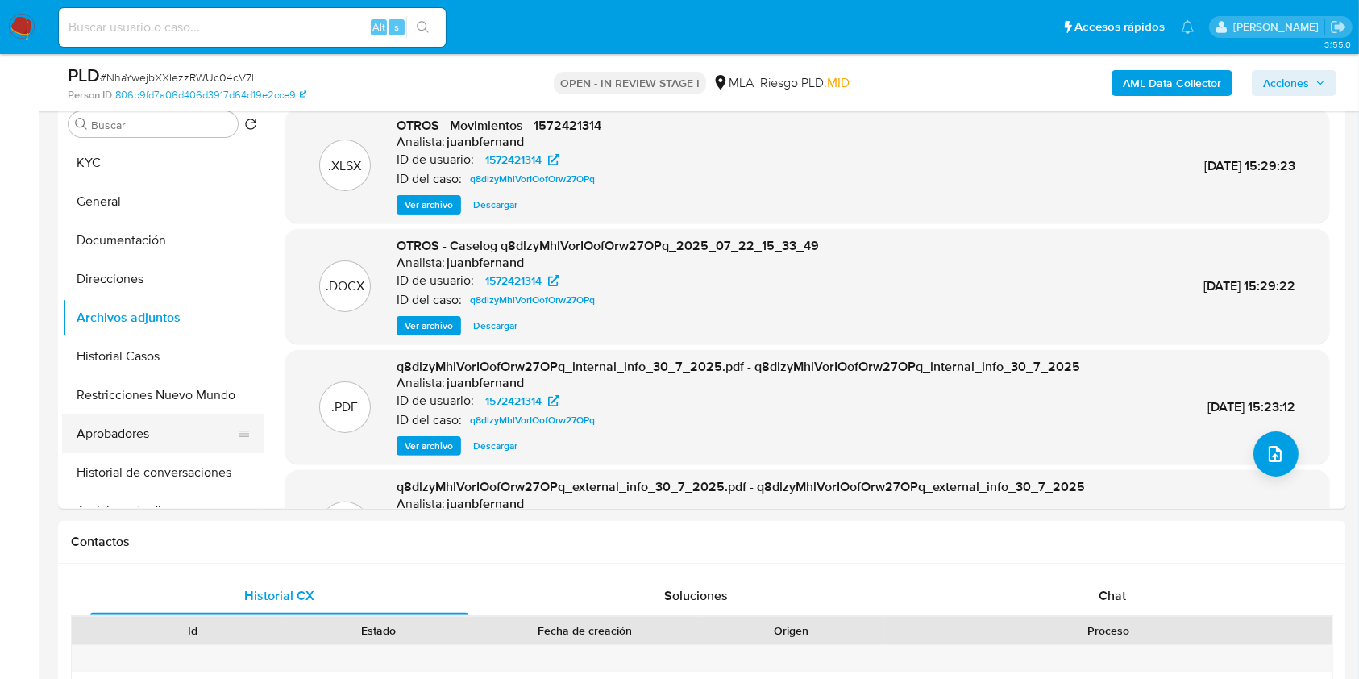
click at [156, 432] on button "Aprobadores" at bounding box center [156, 433] width 189 height 39
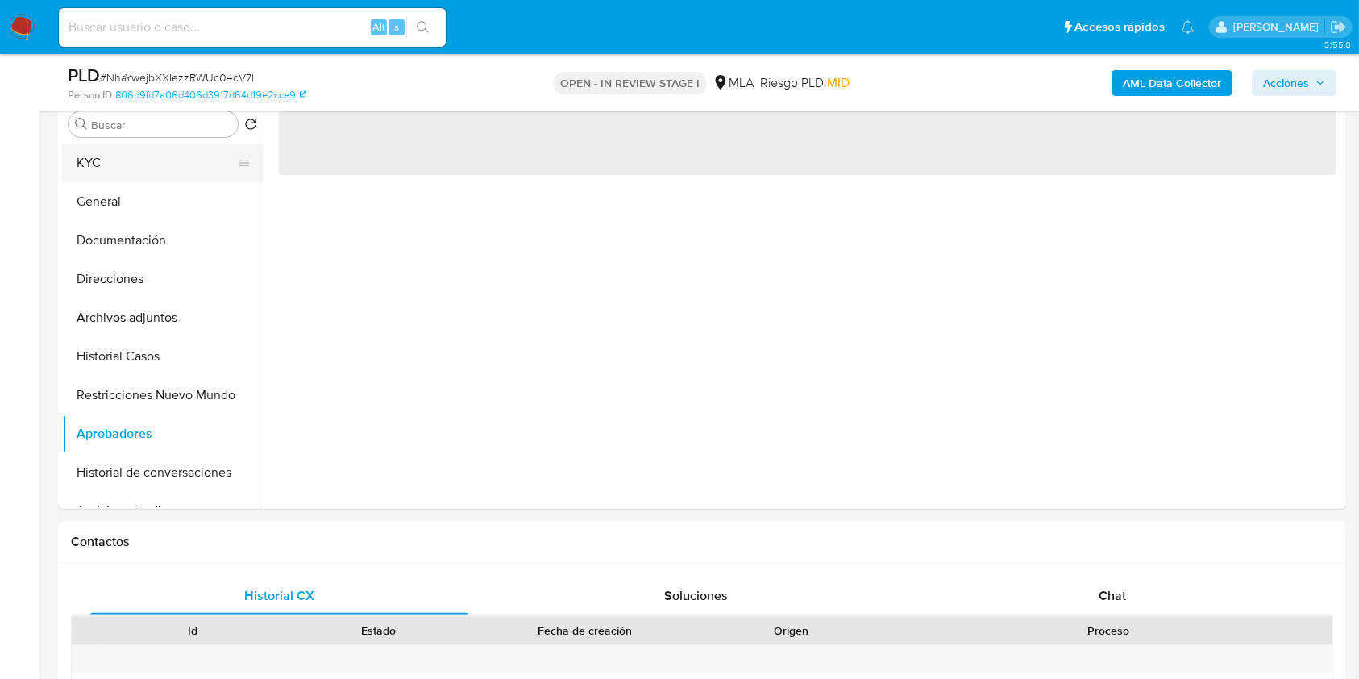
click at [124, 164] on button "KYC" at bounding box center [156, 162] width 189 height 39
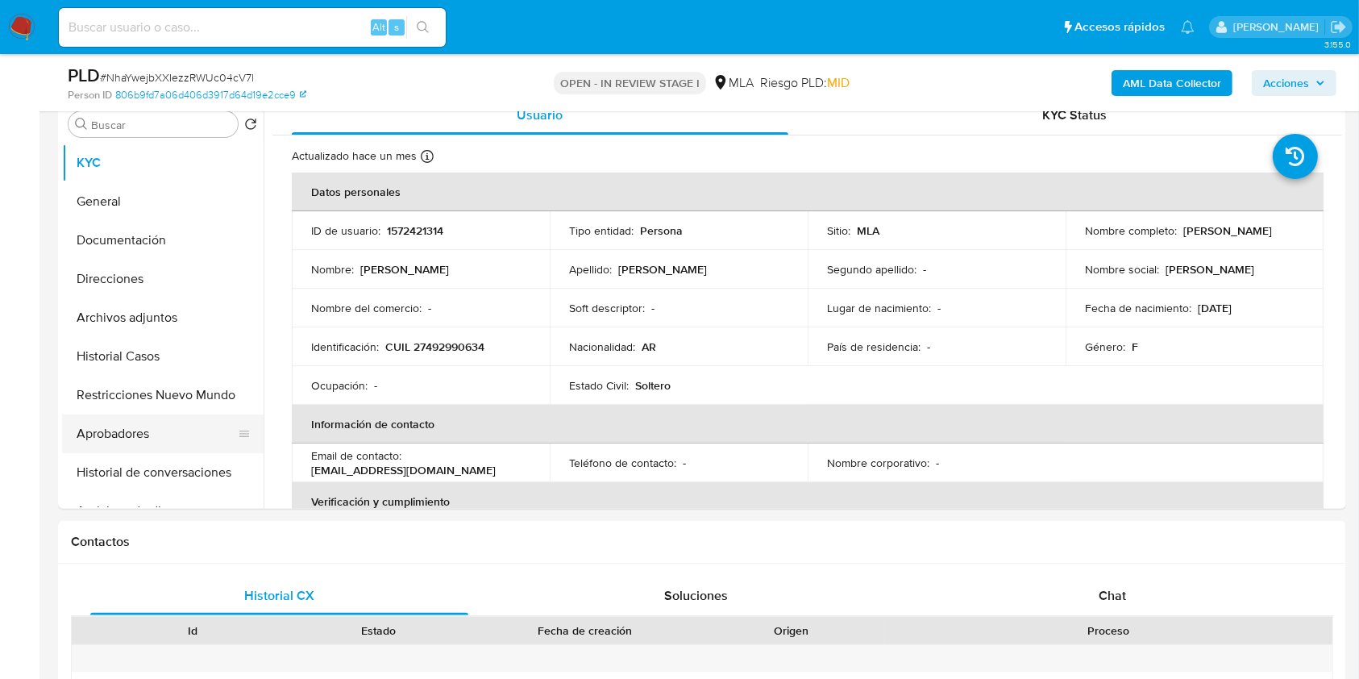
click at [141, 427] on button "Aprobadores" at bounding box center [156, 433] width 189 height 39
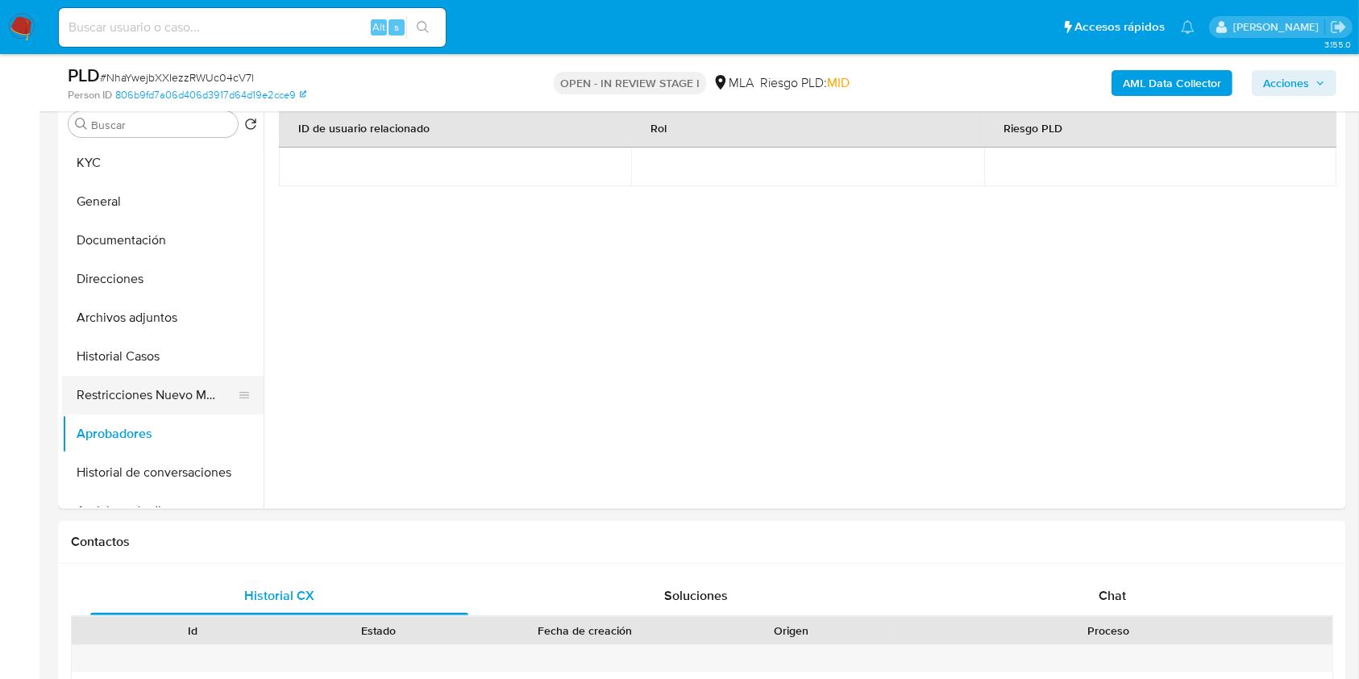
click at [171, 398] on button "Restricciones Nuevo Mundo" at bounding box center [156, 395] width 189 height 39
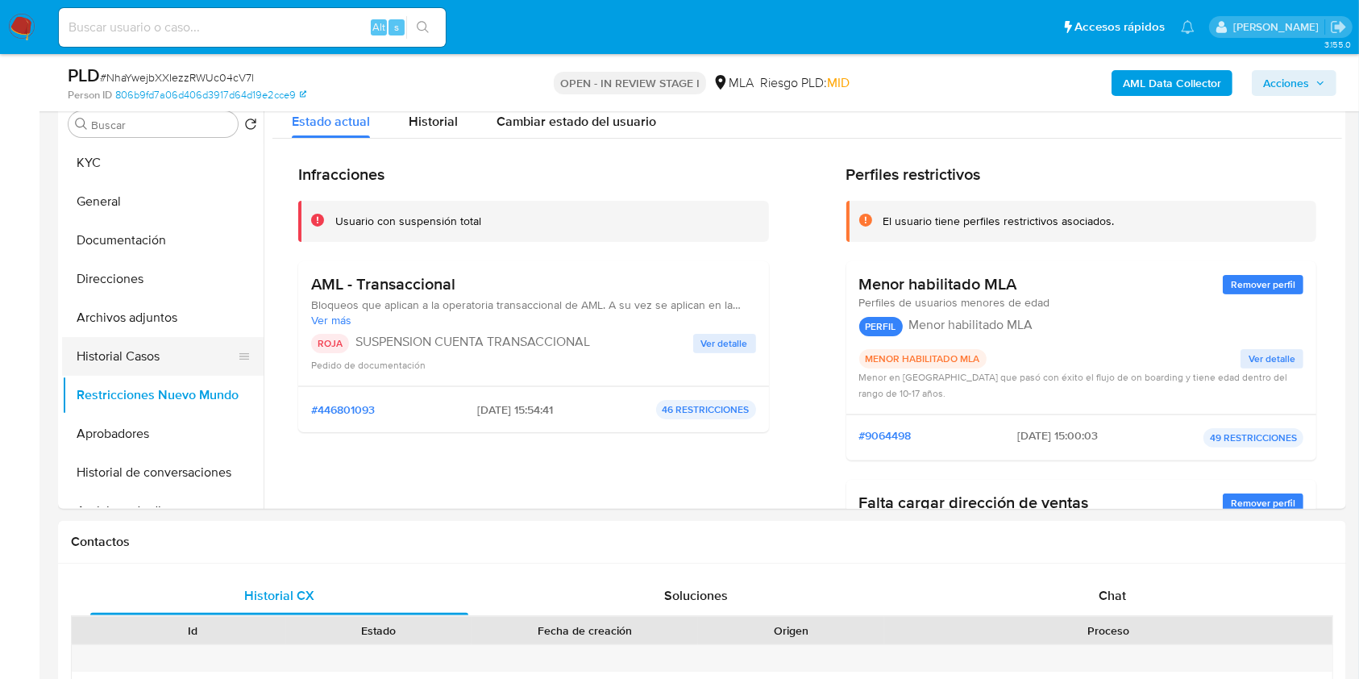
click at [160, 357] on button "Historial Casos" at bounding box center [156, 356] width 189 height 39
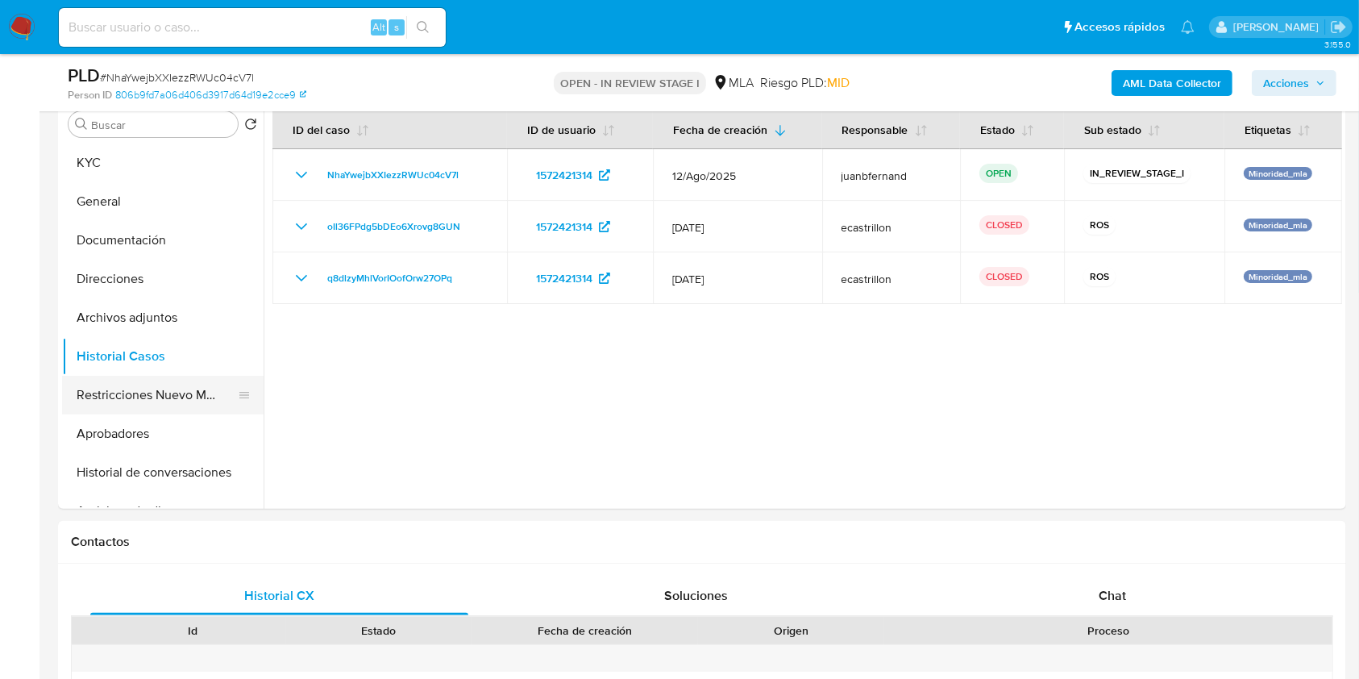
click at [143, 401] on button "Restricciones Nuevo Mundo" at bounding box center [156, 395] width 189 height 39
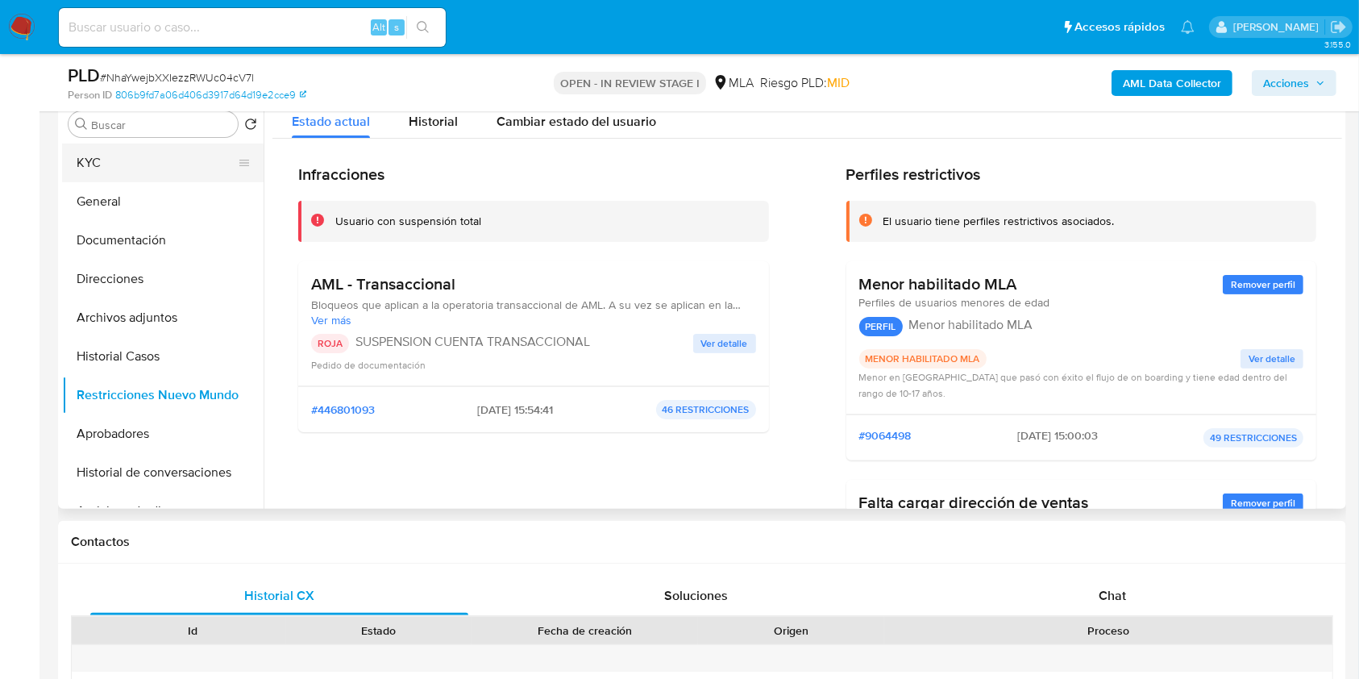
click at [199, 166] on button "KYC" at bounding box center [156, 162] width 189 height 39
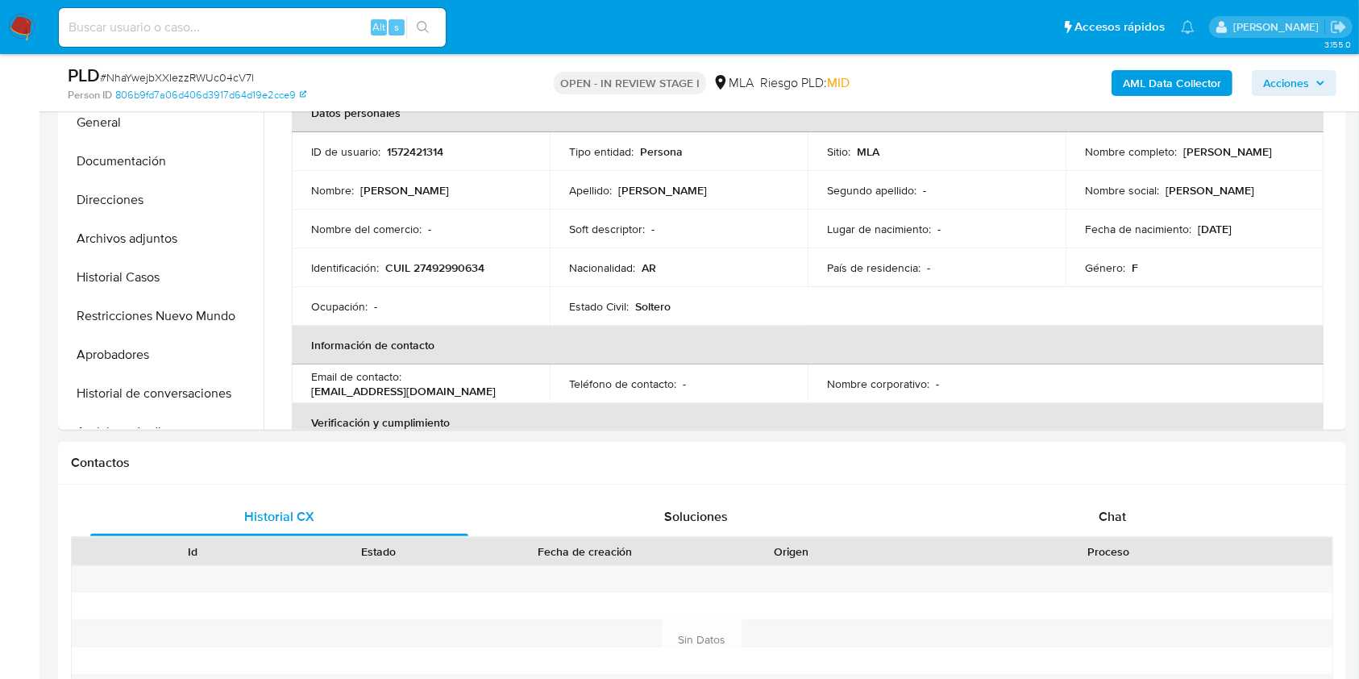
scroll to position [430, 0]
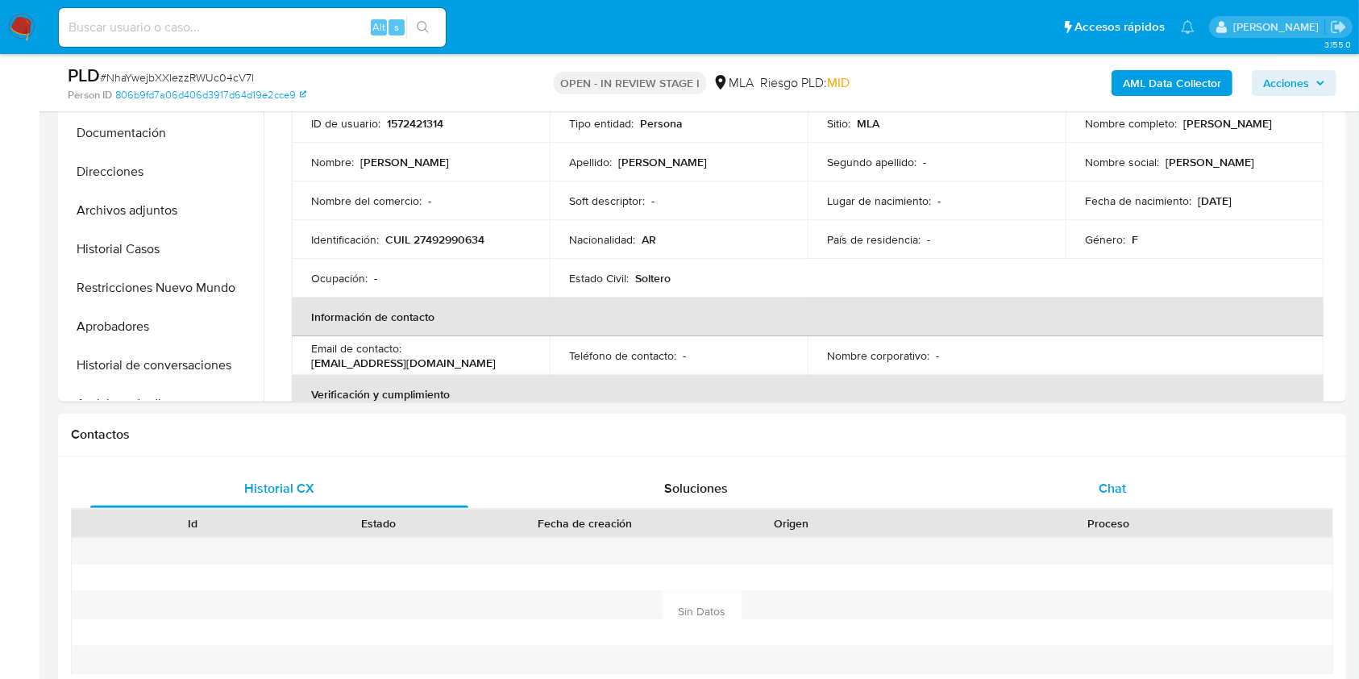
drag, startPoint x: 1170, startPoint y: 475, endPoint x: 1136, endPoint y: 472, distance: 33.9
click at [1170, 475] on div "Chat" at bounding box center [1113, 488] width 378 height 39
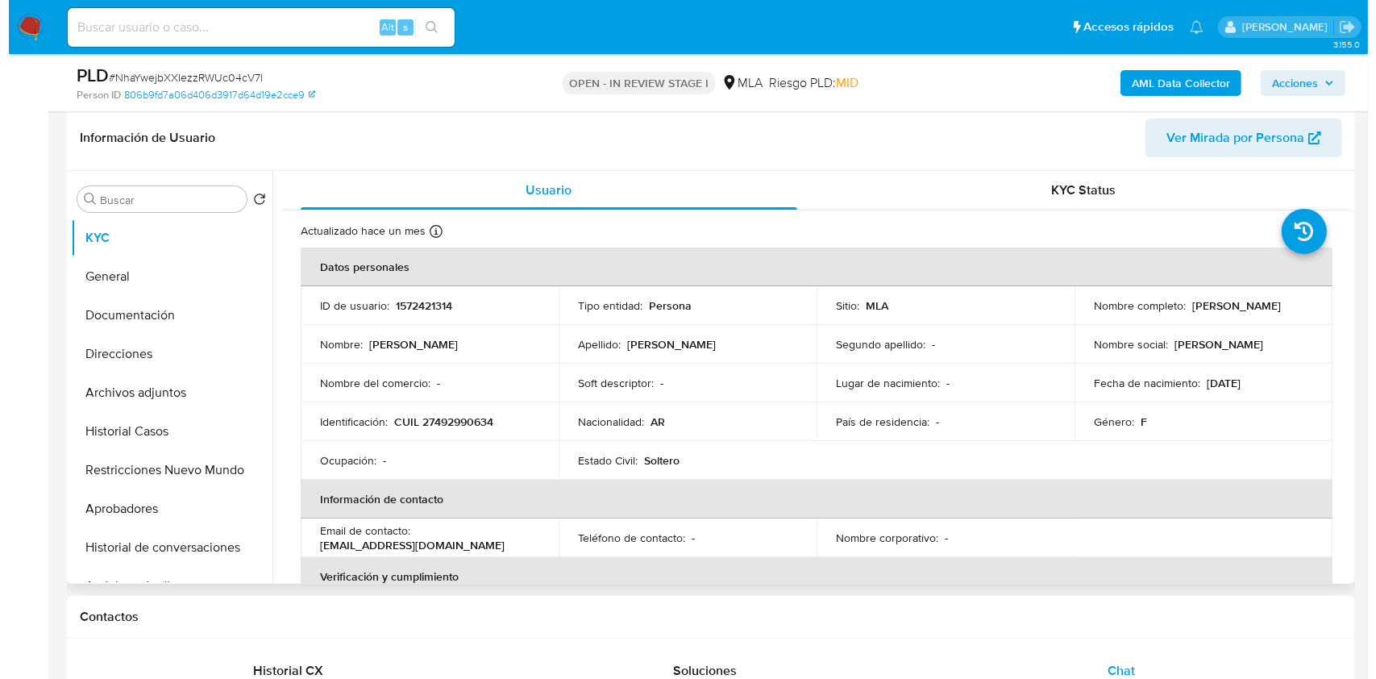
scroll to position [214, 0]
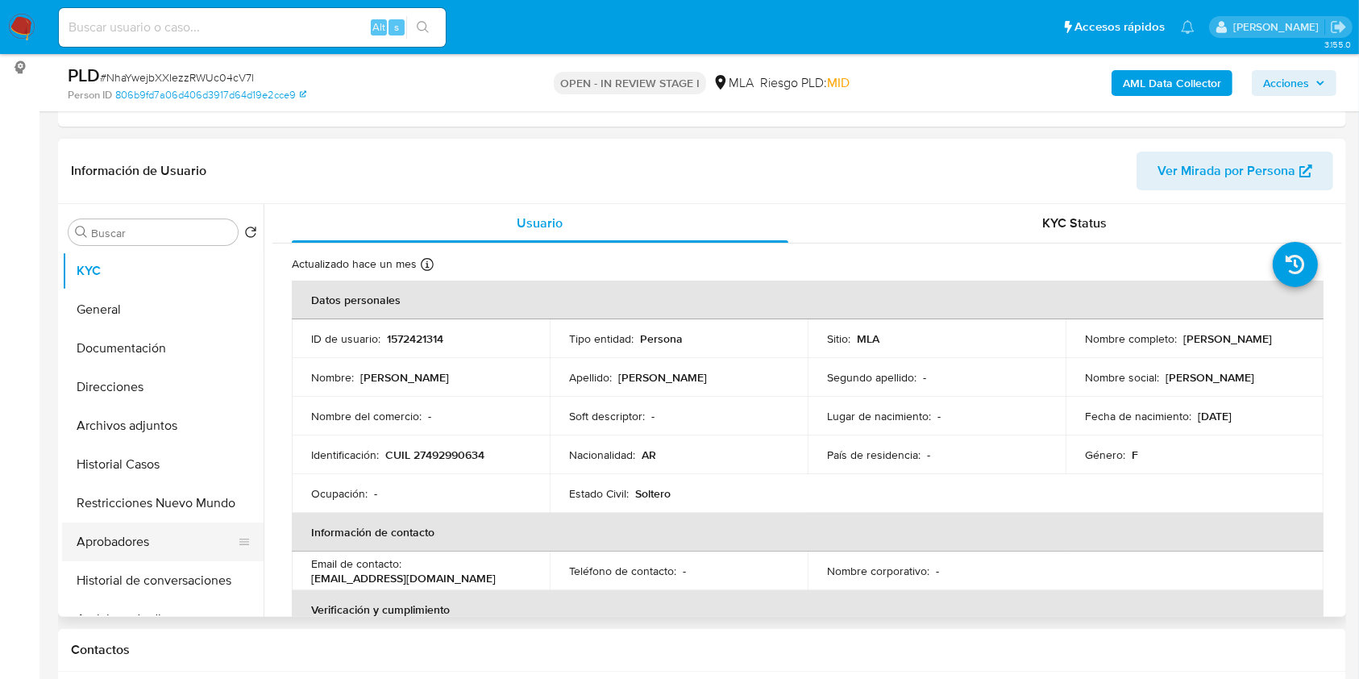
click at [131, 542] on button "Aprobadores" at bounding box center [156, 541] width 189 height 39
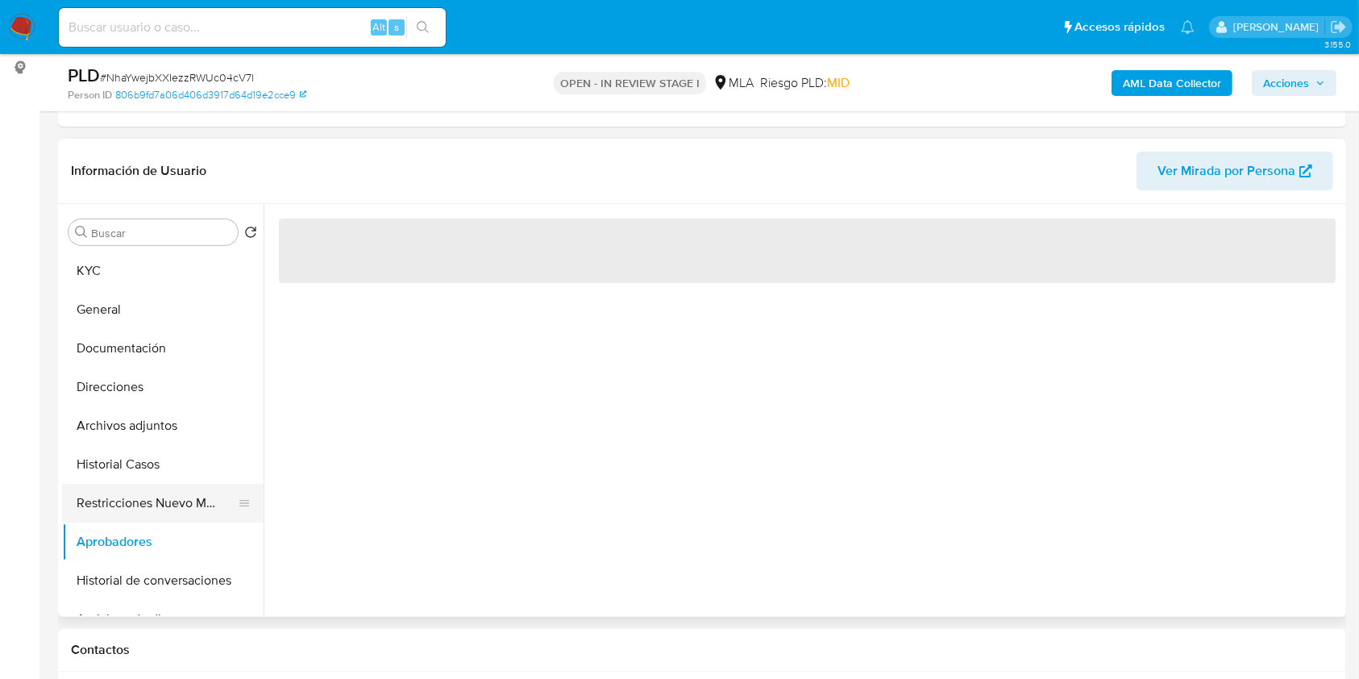
click at [135, 501] on button "Restricciones Nuevo Mundo" at bounding box center [156, 503] width 189 height 39
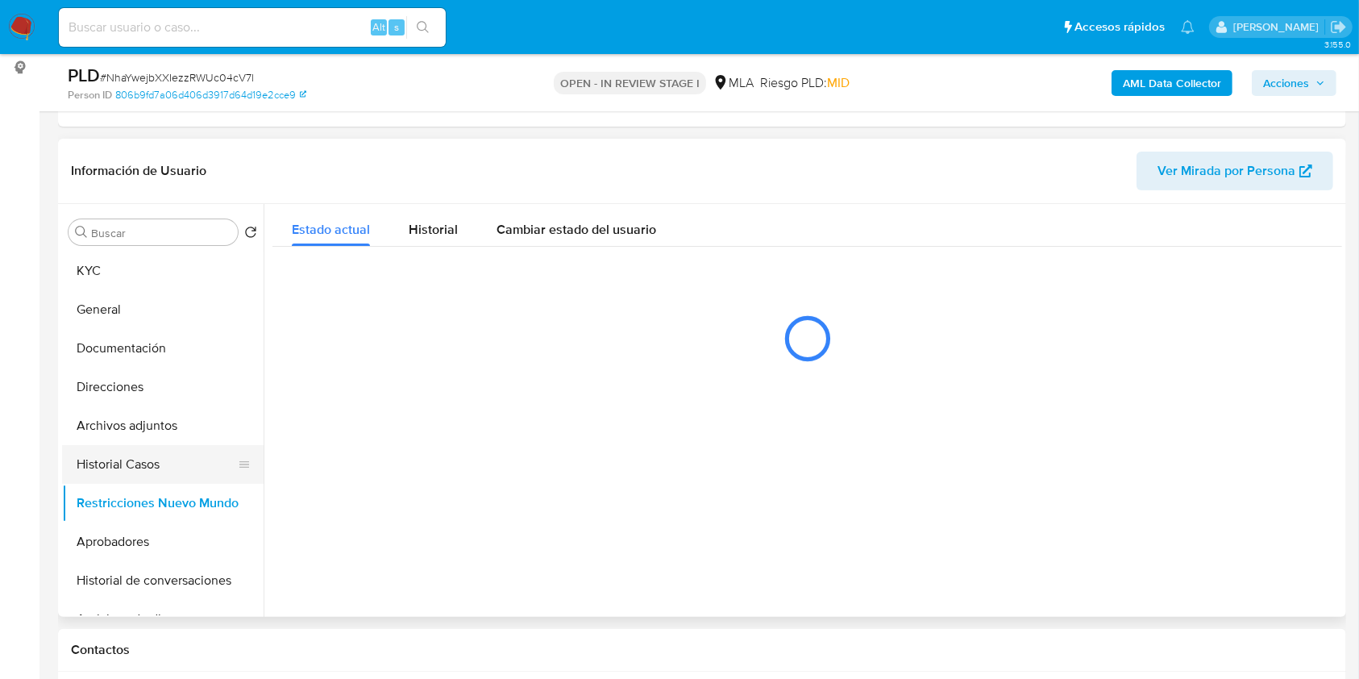
click at [158, 455] on button "Historial Casos" at bounding box center [156, 464] width 189 height 39
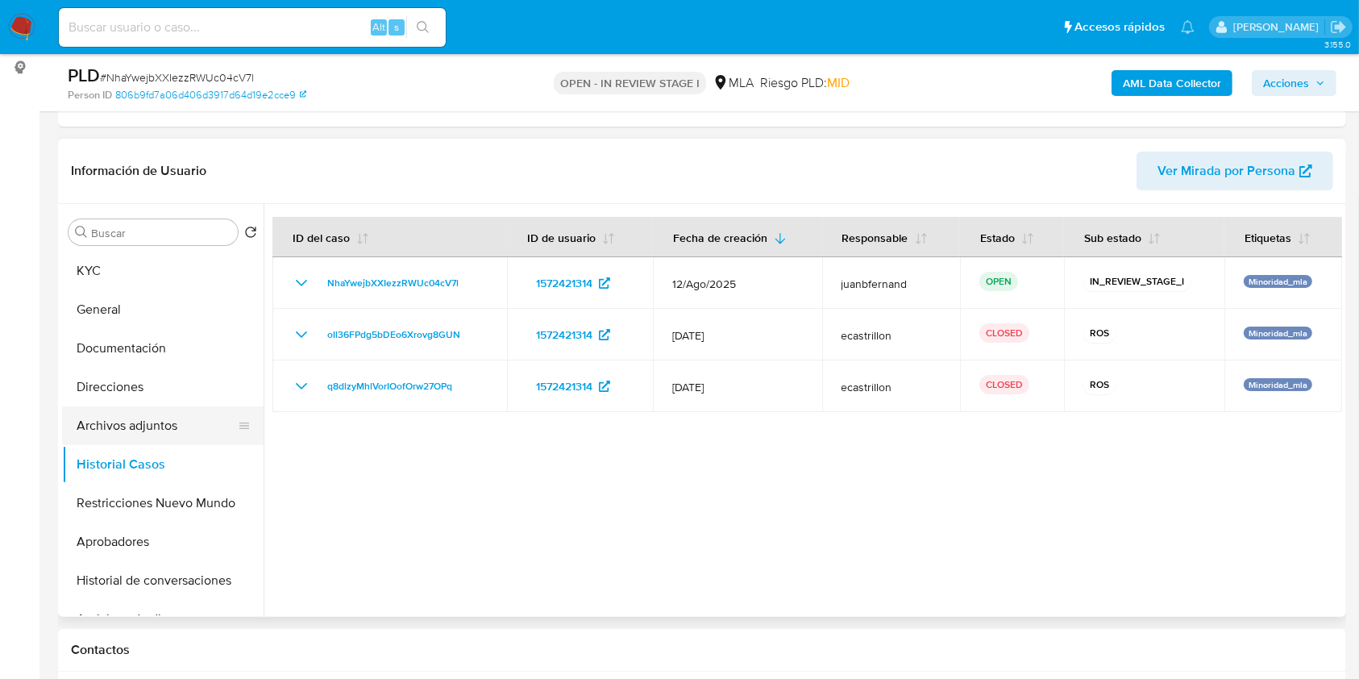
click at [165, 422] on button "Archivos adjuntos" at bounding box center [156, 425] width 189 height 39
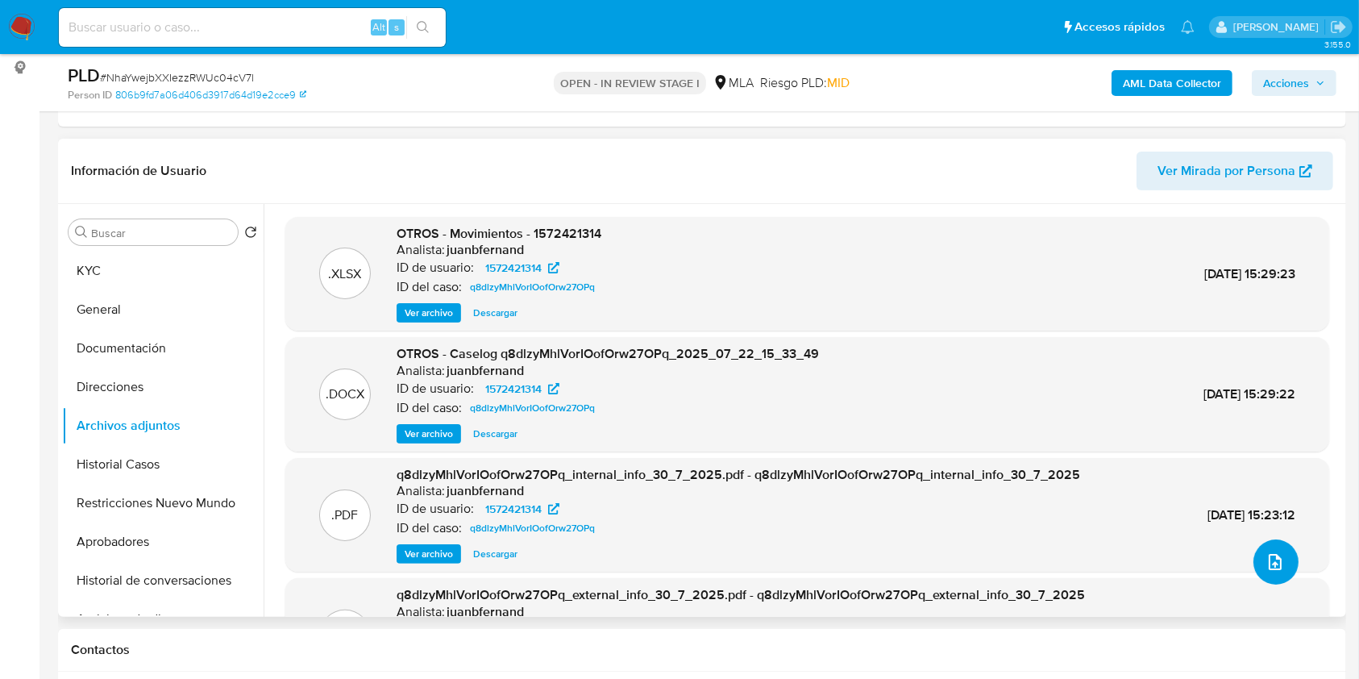
click at [1277, 563] on icon "upload-file" at bounding box center [1274, 561] width 19 height 19
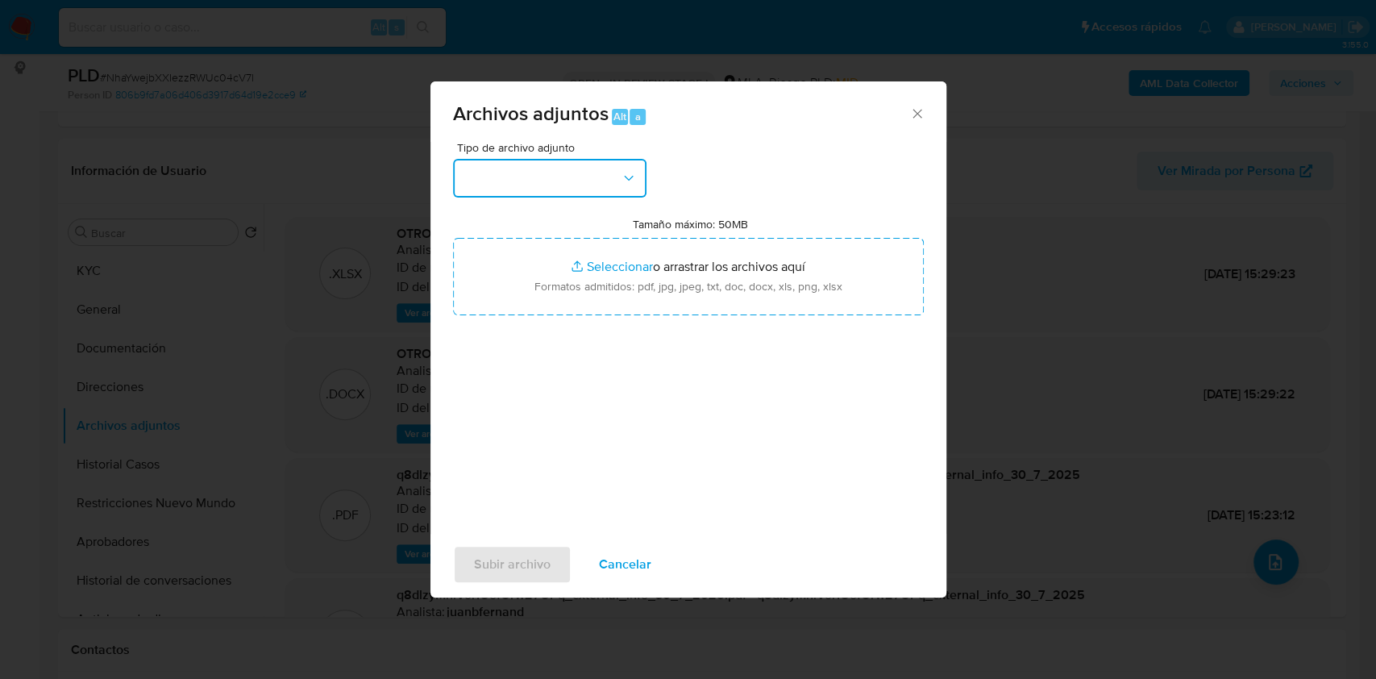
click at [587, 172] on button "button" at bounding box center [549, 178] width 193 height 39
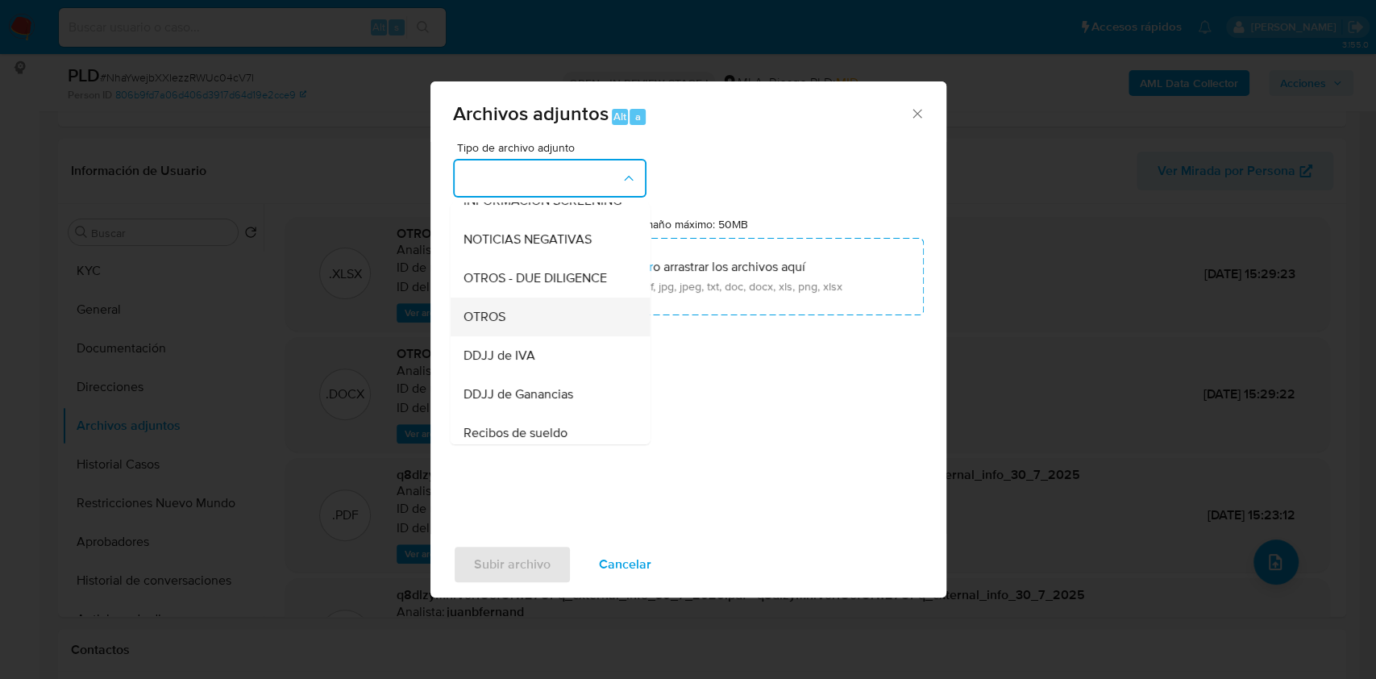
click at [530, 330] on div "OTROS" at bounding box center [545, 316] width 164 height 39
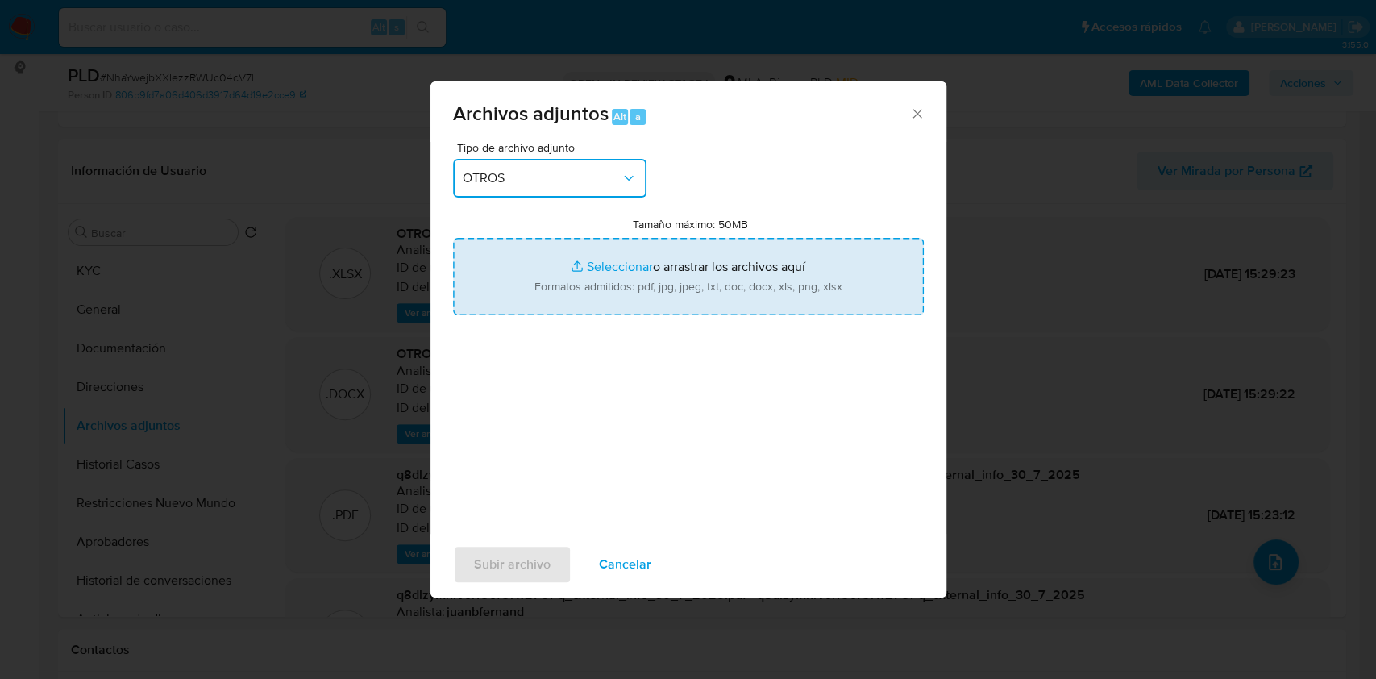
type input "C:\fakepath\Caselog NhaYwejbXXIezzRWUc04cV7l Complementario.docx"
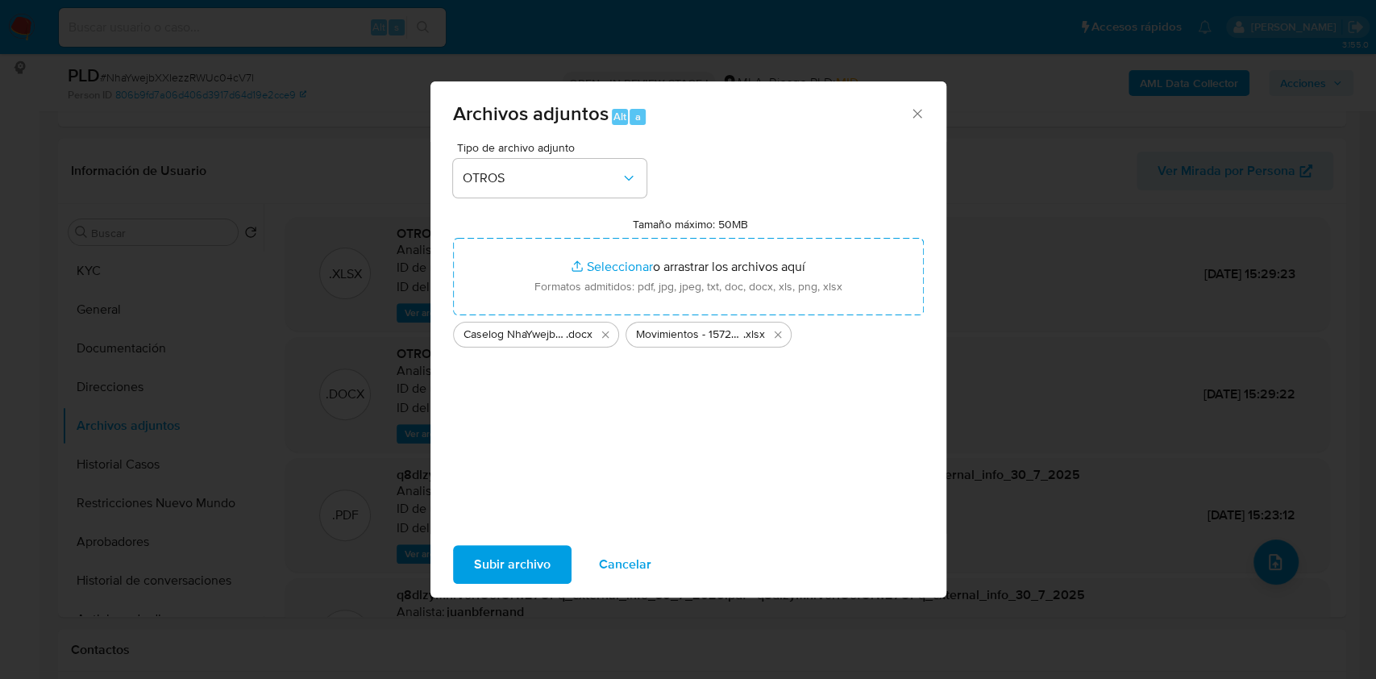
click at [543, 571] on span "Subir archivo" at bounding box center [512, 563] width 77 height 35
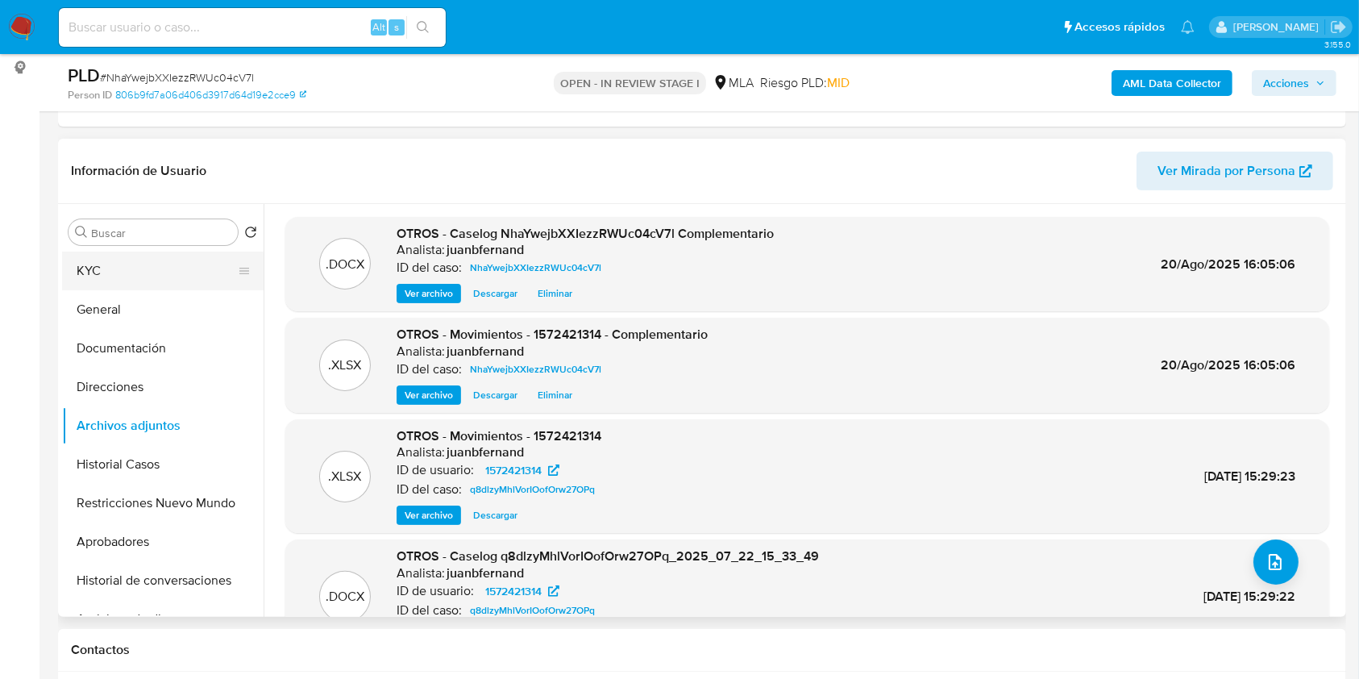
click at [116, 265] on button "KYC" at bounding box center [156, 270] width 189 height 39
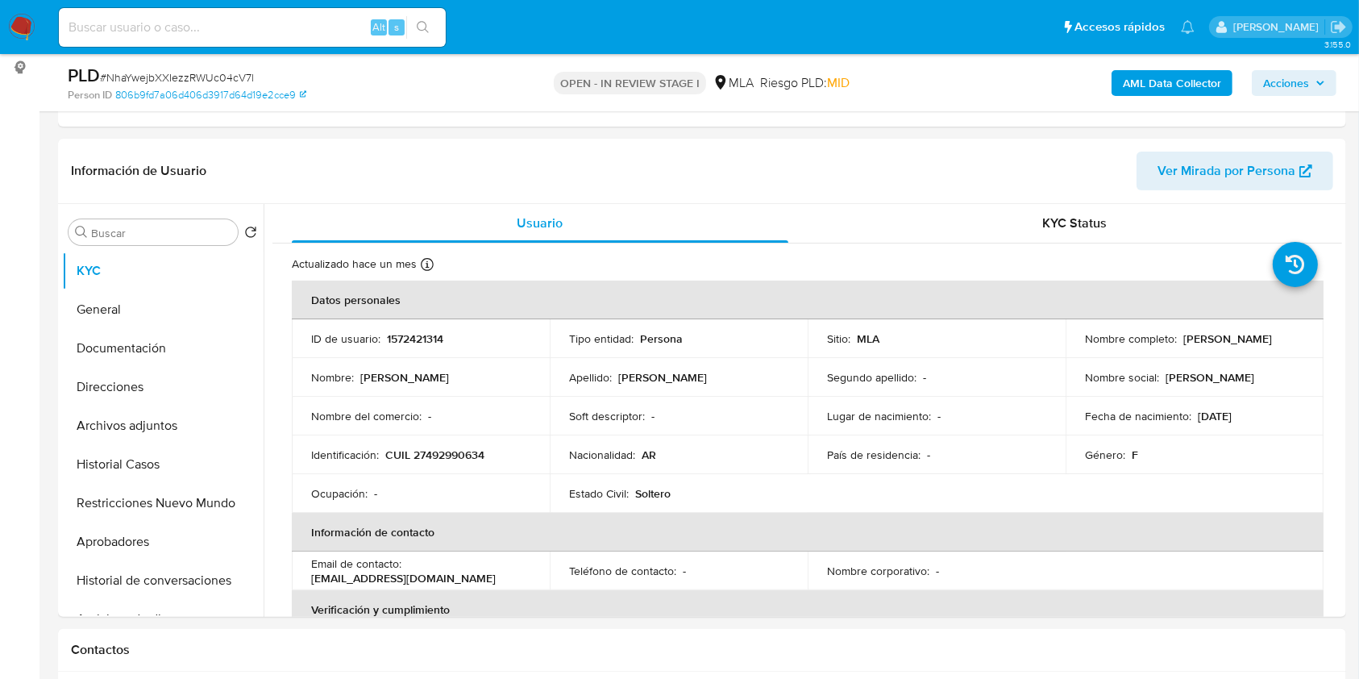
click at [1314, 81] on span "Acciones" at bounding box center [1294, 83] width 62 height 23
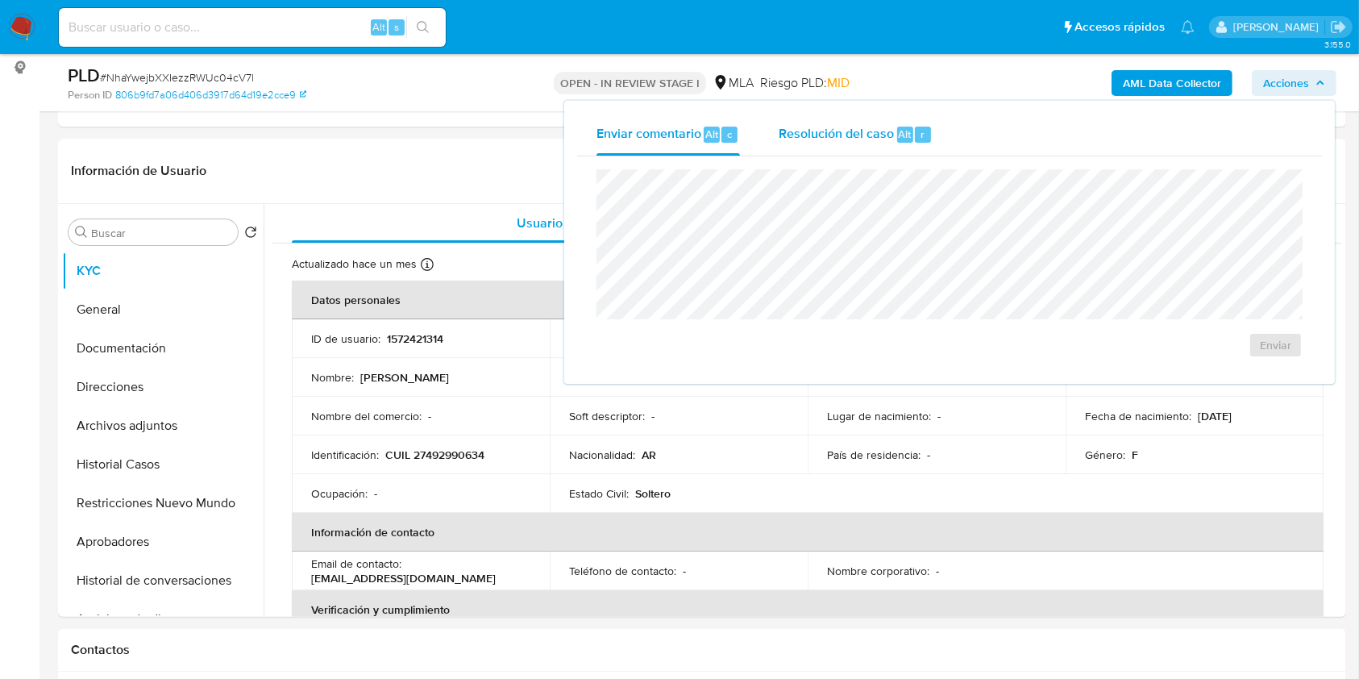
click at [883, 132] on span "Resolución del caso" at bounding box center [836, 133] width 115 height 19
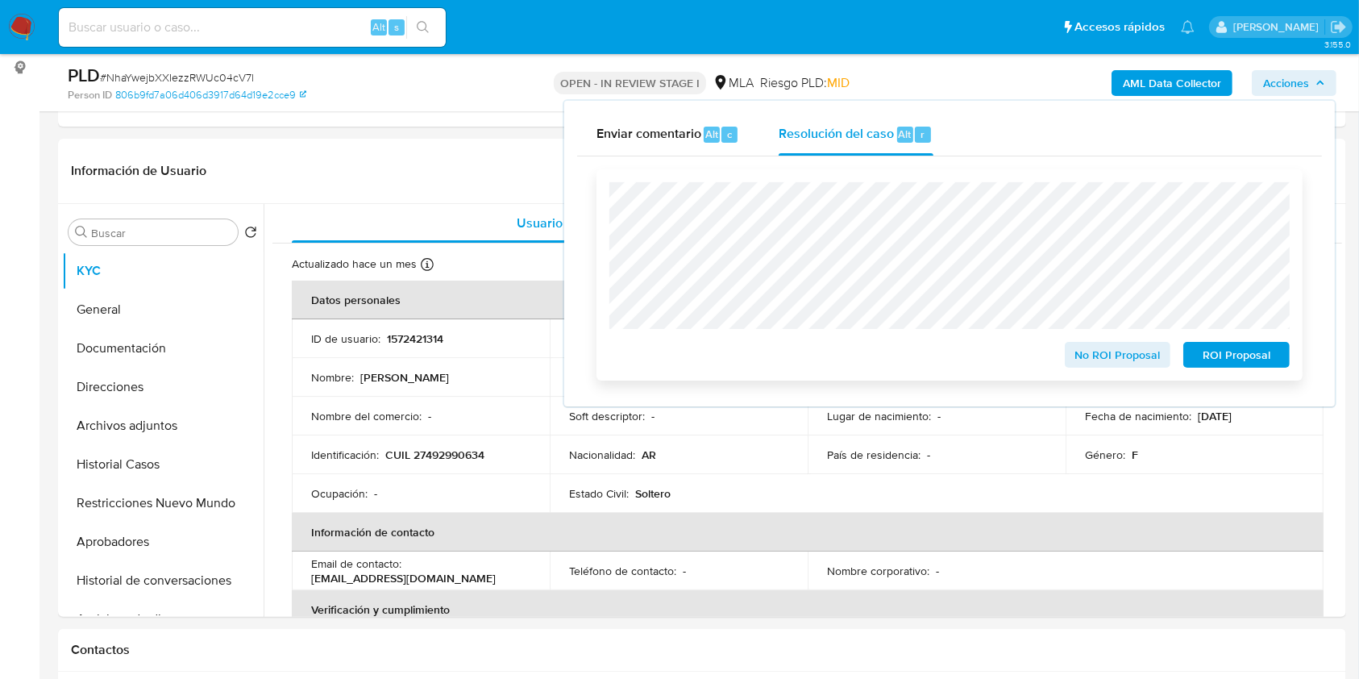
click at [1236, 355] on span "ROI Proposal" at bounding box center [1236, 354] width 84 height 23
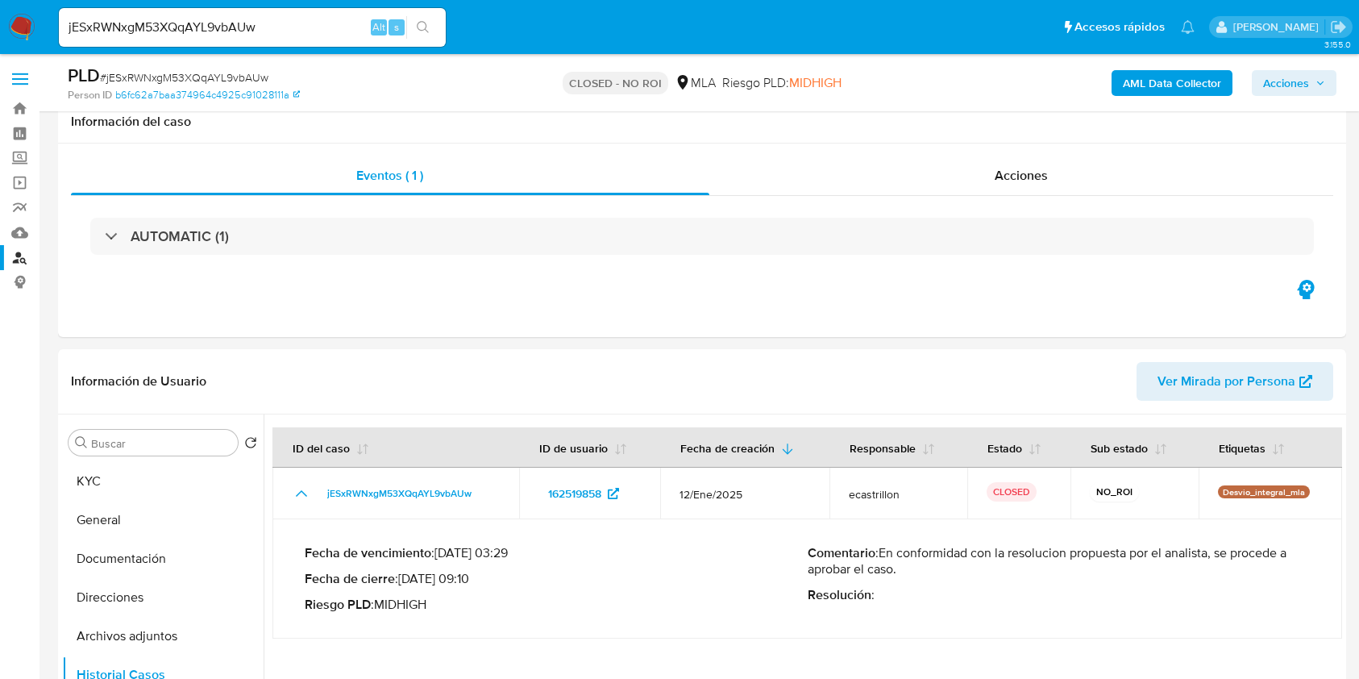
select select "10"
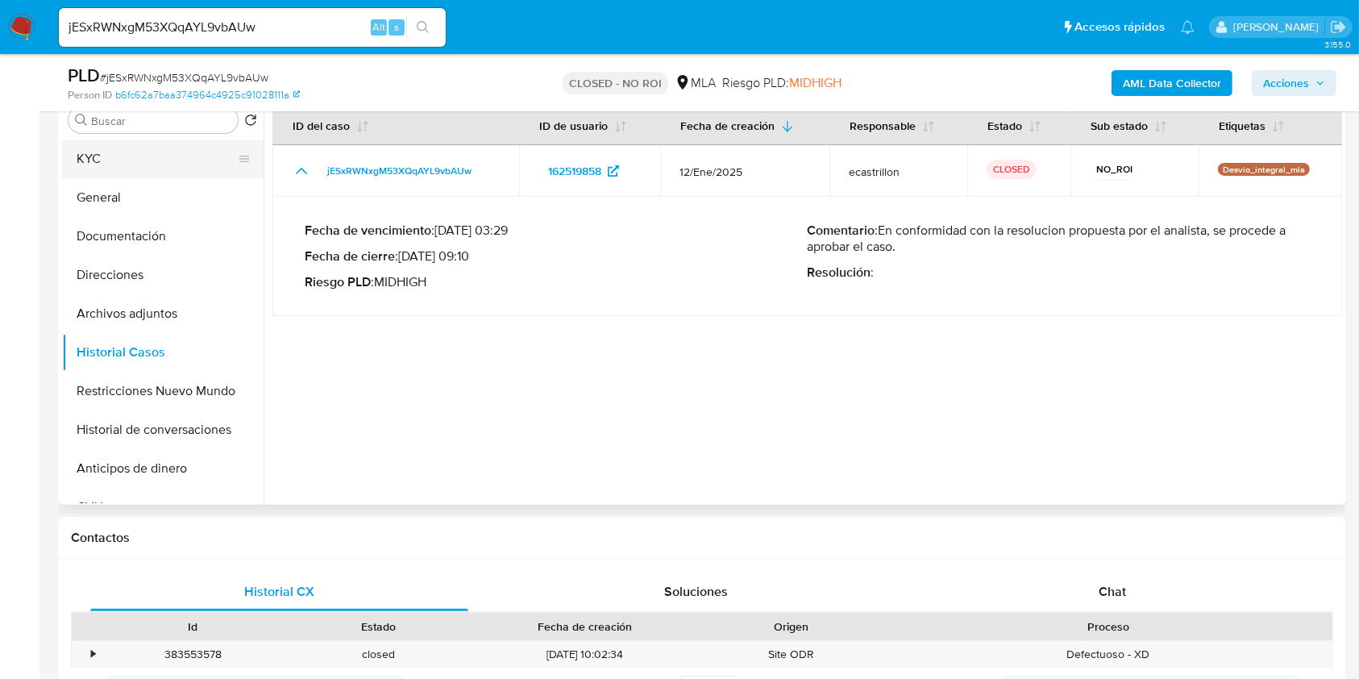
click at [111, 158] on button "KYC" at bounding box center [156, 158] width 189 height 39
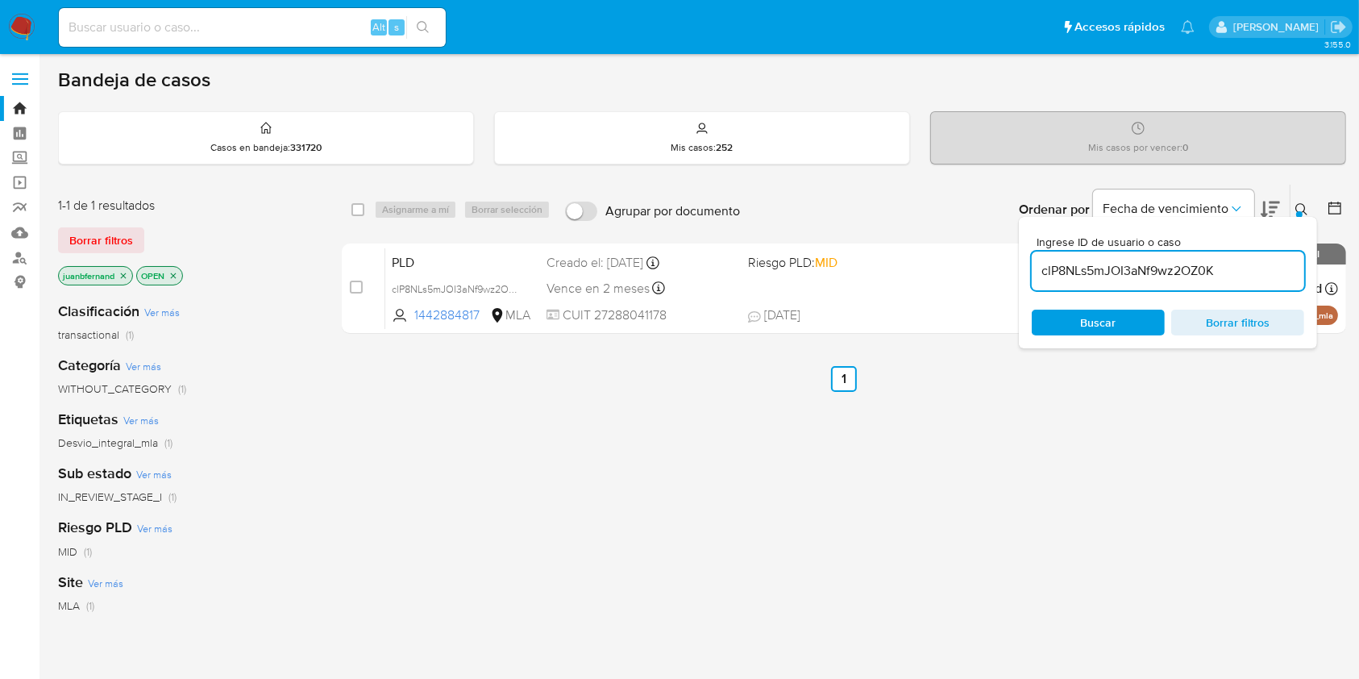
click at [1238, 274] on input "clP8NLs5mJOI3aNf9wz2OZ0K" at bounding box center [1168, 270] width 272 height 21
paste input "iHqYBzdTol1CpvuPpWz4BSB2"
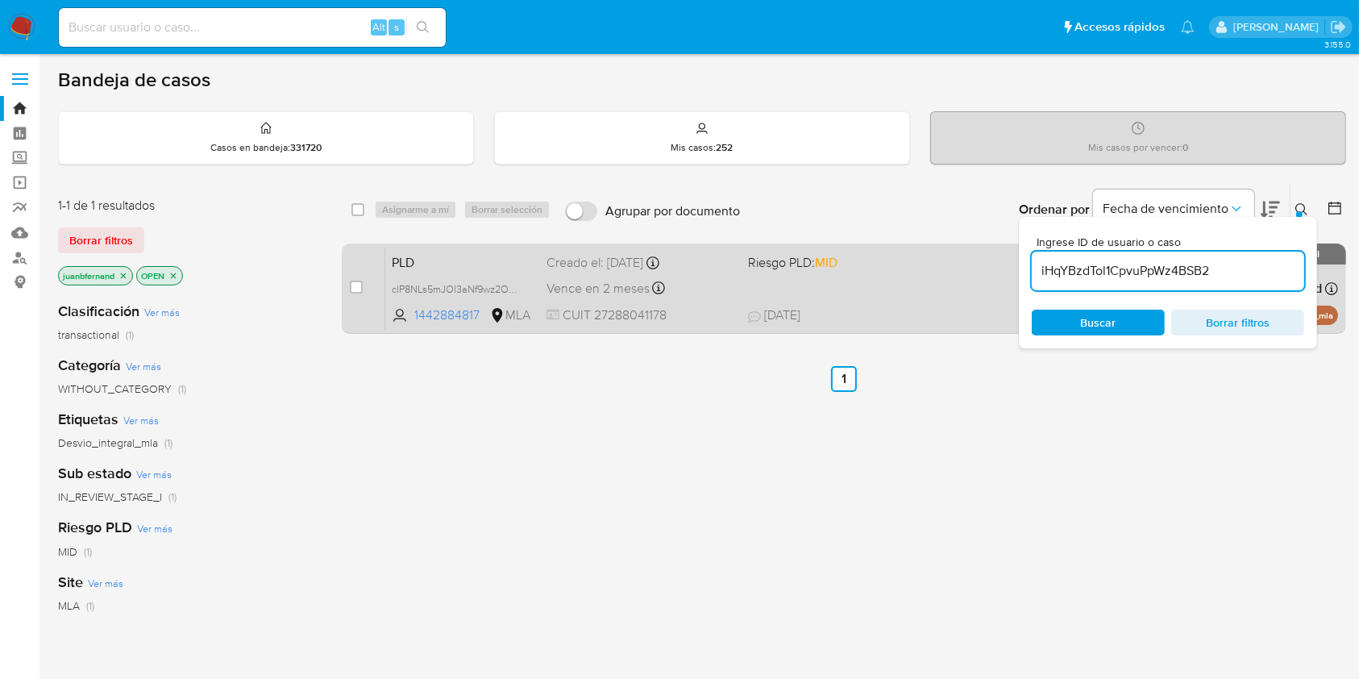
type input "iHqYBzdTol1CpvuPpWz4BSB2"
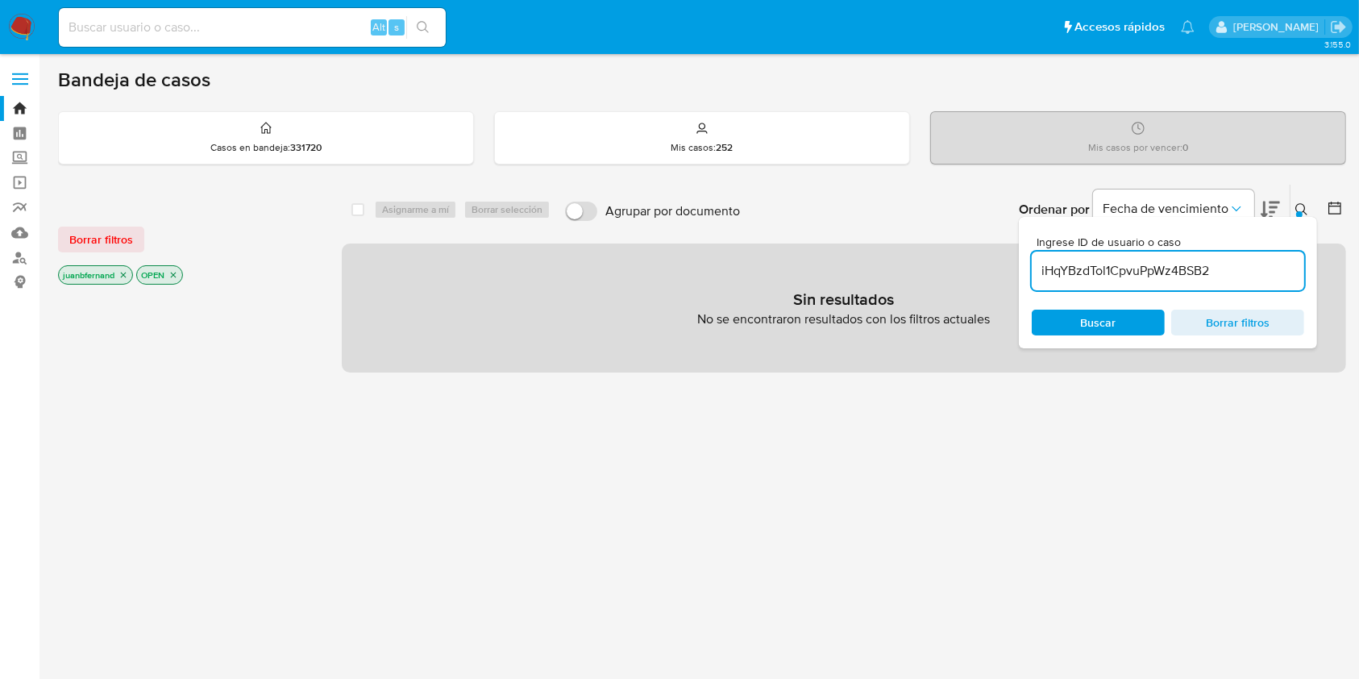
click at [123, 272] on icon "close-filter" at bounding box center [123, 275] width 10 height 10
click at [97, 274] on icon "close-filter" at bounding box center [95, 275] width 10 height 10
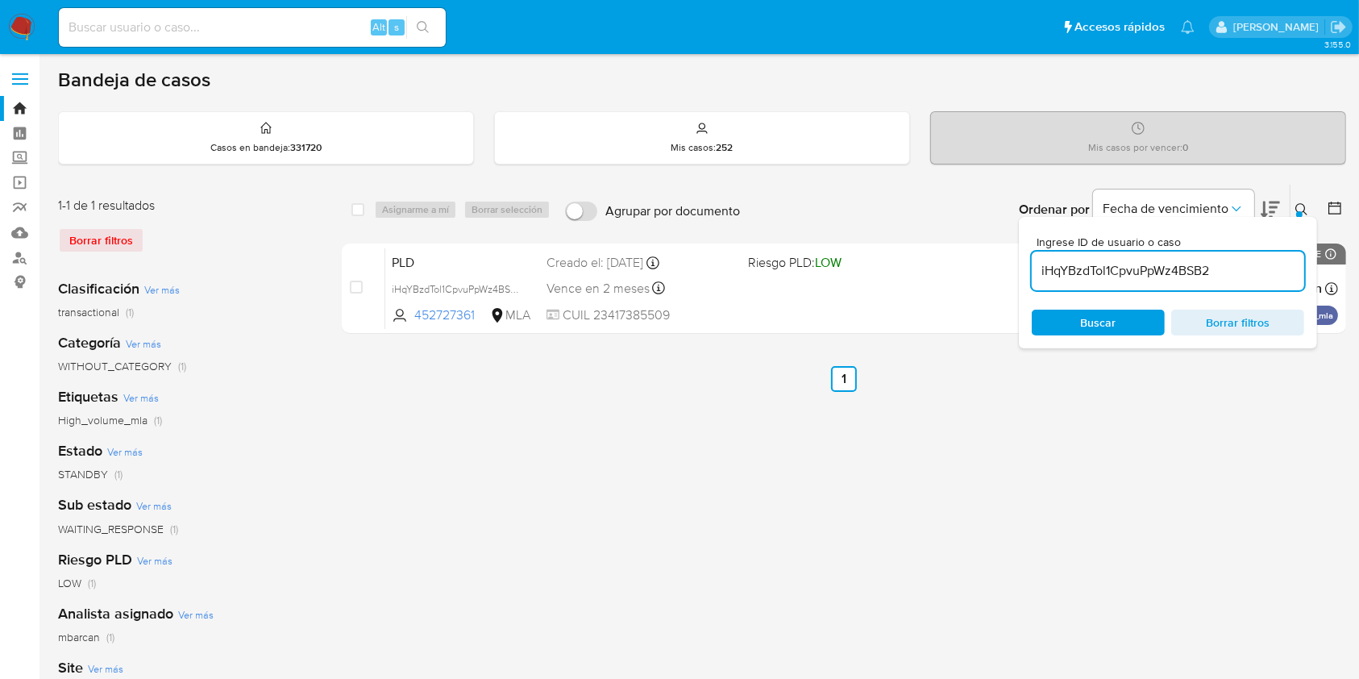
click at [1230, 272] on input "iHqYBzdTol1CpvuPpWz4BSB2" at bounding box center [1168, 270] width 272 height 21
click at [112, 232] on div "Borrar filtros" at bounding box center [187, 240] width 258 height 26
click at [111, 245] on div "Borrar filtros" at bounding box center [187, 240] width 258 height 26
click at [85, 218] on div "1-1 de 1 resultados Borrar filtros" at bounding box center [187, 231] width 258 height 69
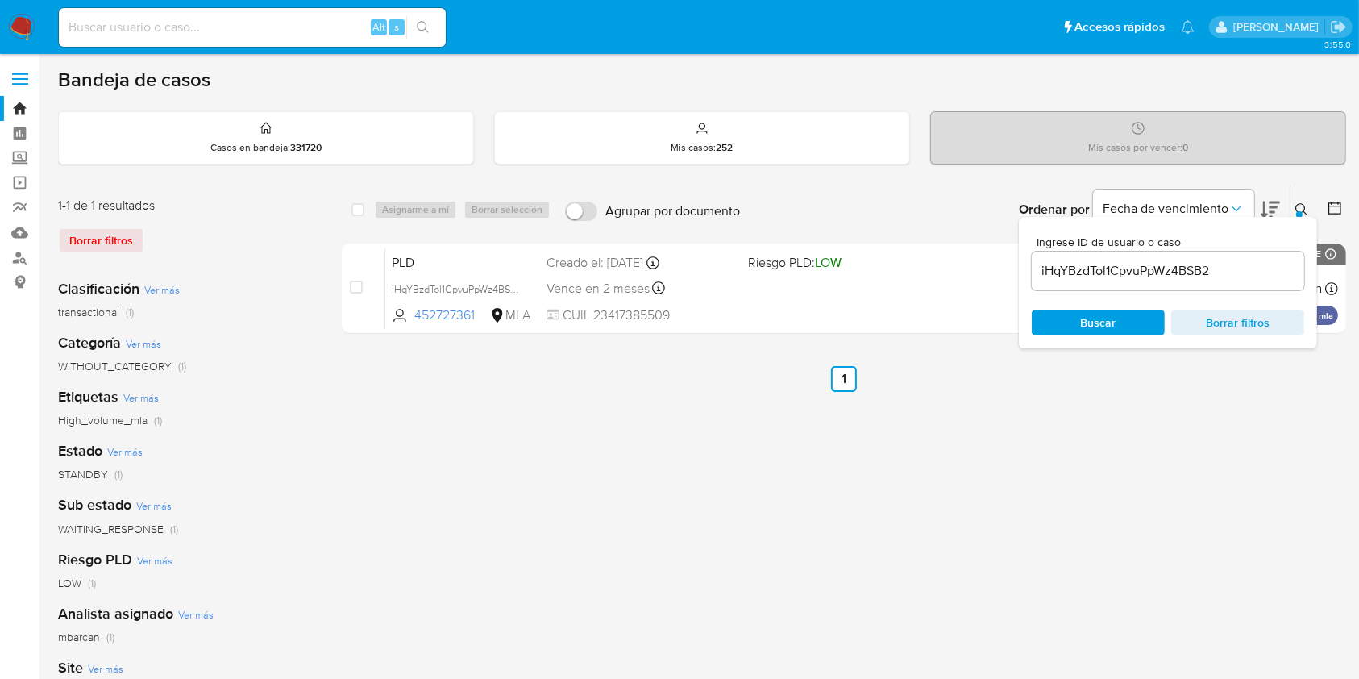
click at [1248, 267] on input "iHqYBzdTol1CpvuPpWz4BSB2" at bounding box center [1168, 270] width 272 height 21
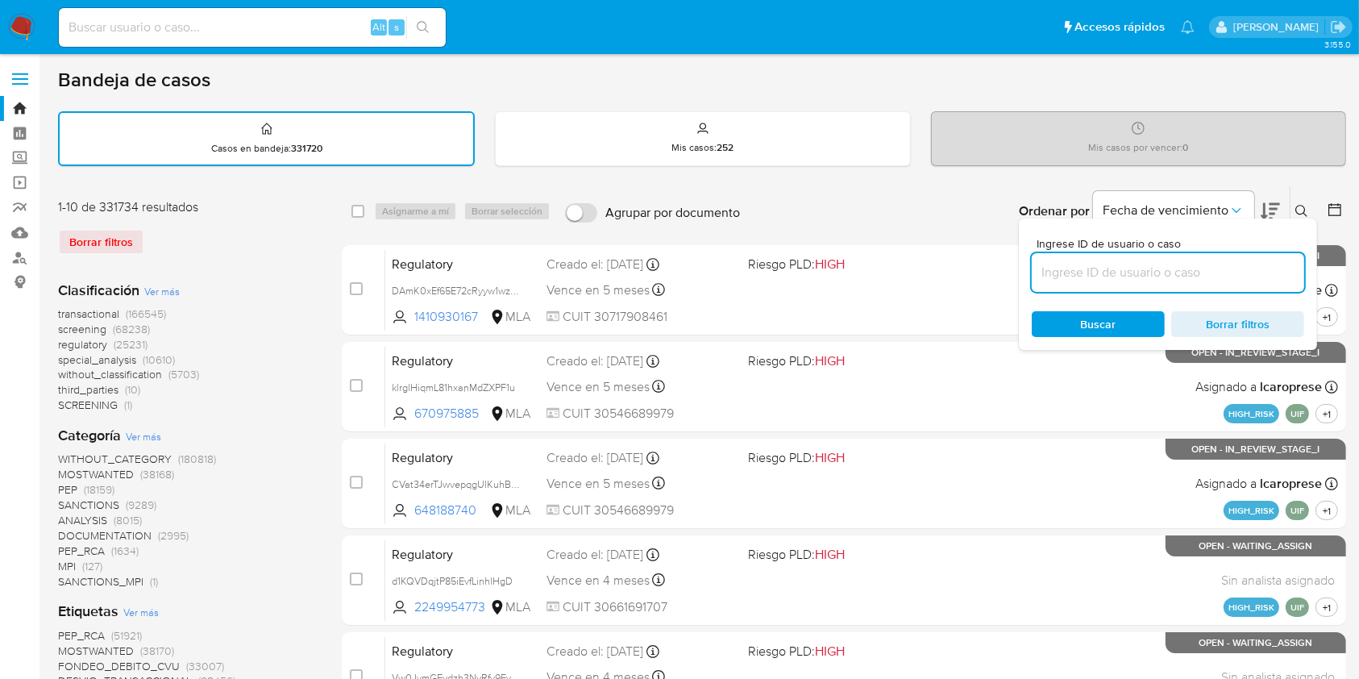
click at [271, 243] on div "Borrar filtros" at bounding box center [187, 242] width 258 height 26
click at [1208, 327] on span "Borrar filtros" at bounding box center [1237, 324] width 110 height 23
click at [1308, 210] on icon at bounding box center [1301, 211] width 13 height 13
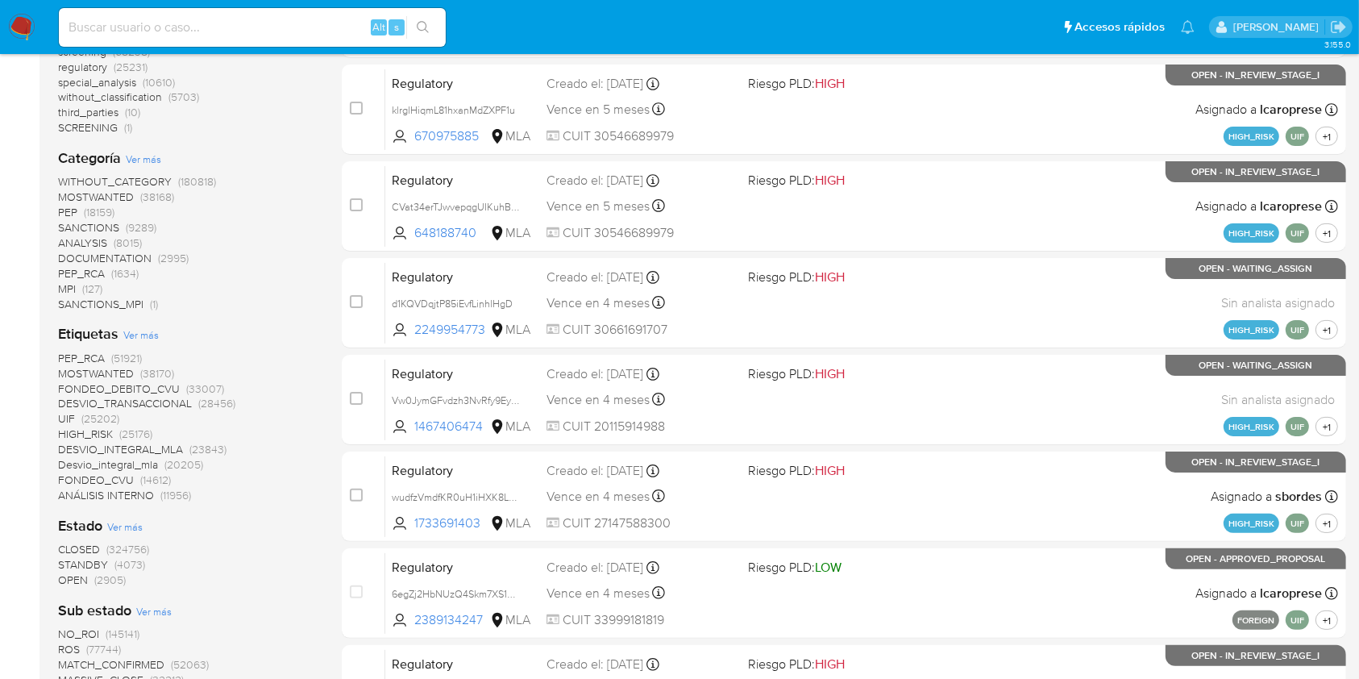
scroll to position [322, 0]
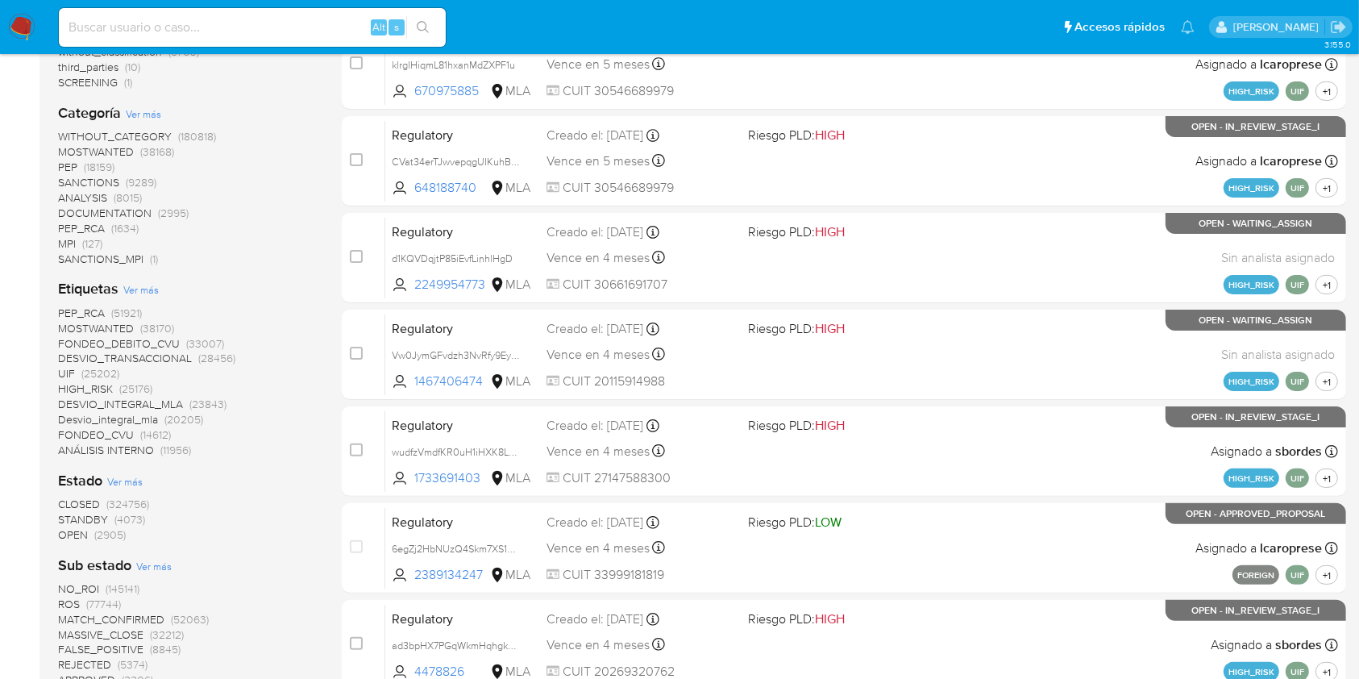
click at [84, 499] on span "CLOSED" at bounding box center [79, 504] width 42 height 16
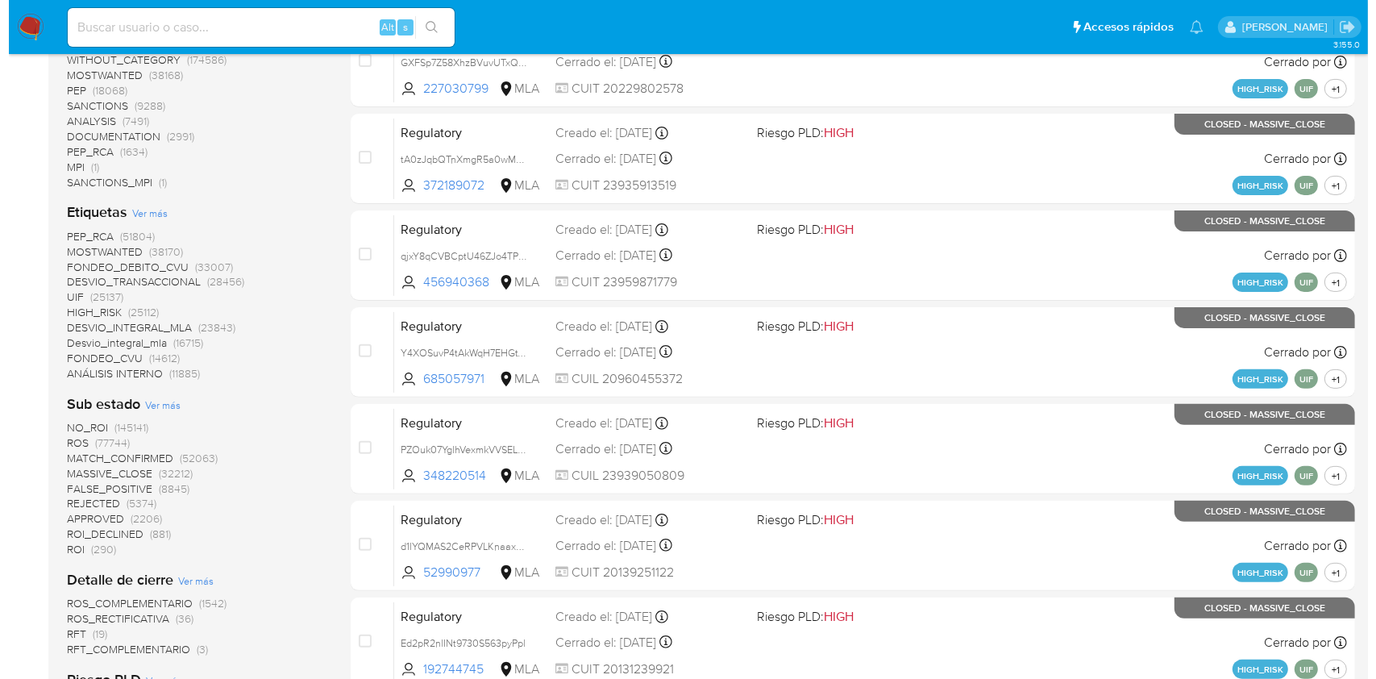
scroll to position [537, 0]
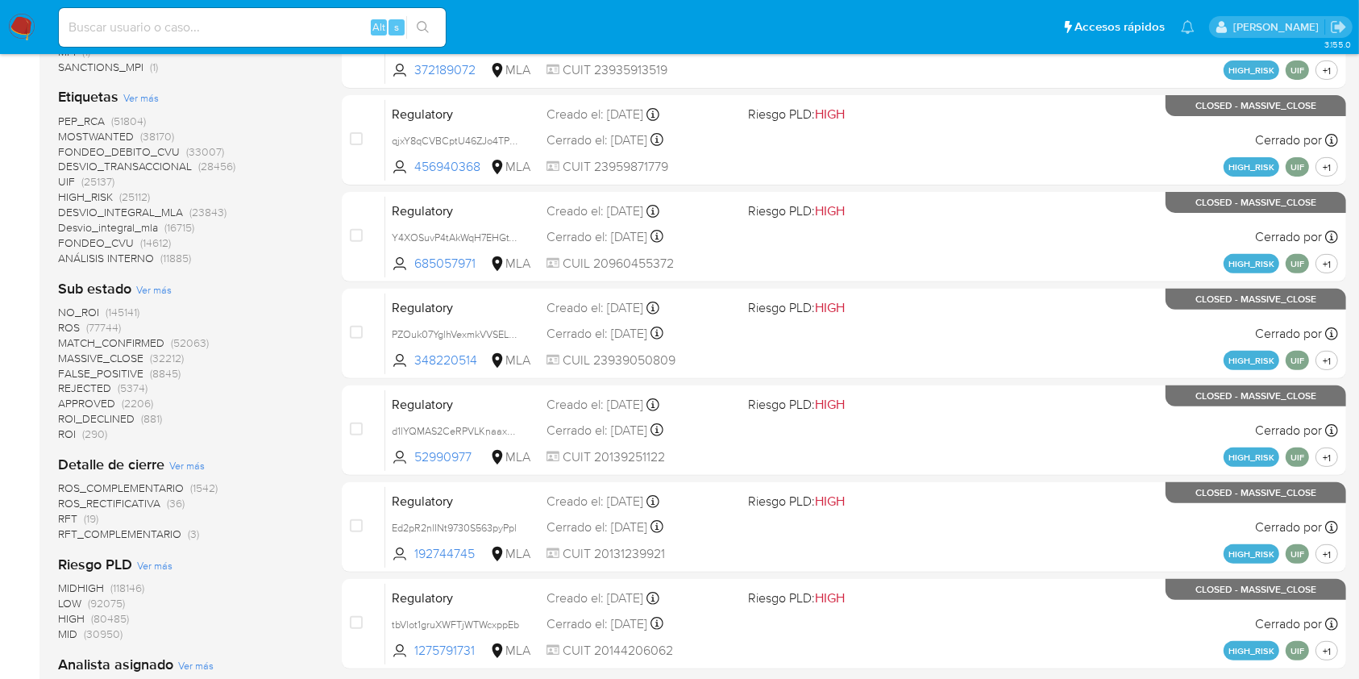
click at [151, 287] on span "Ver más" at bounding box center [153, 289] width 35 height 15
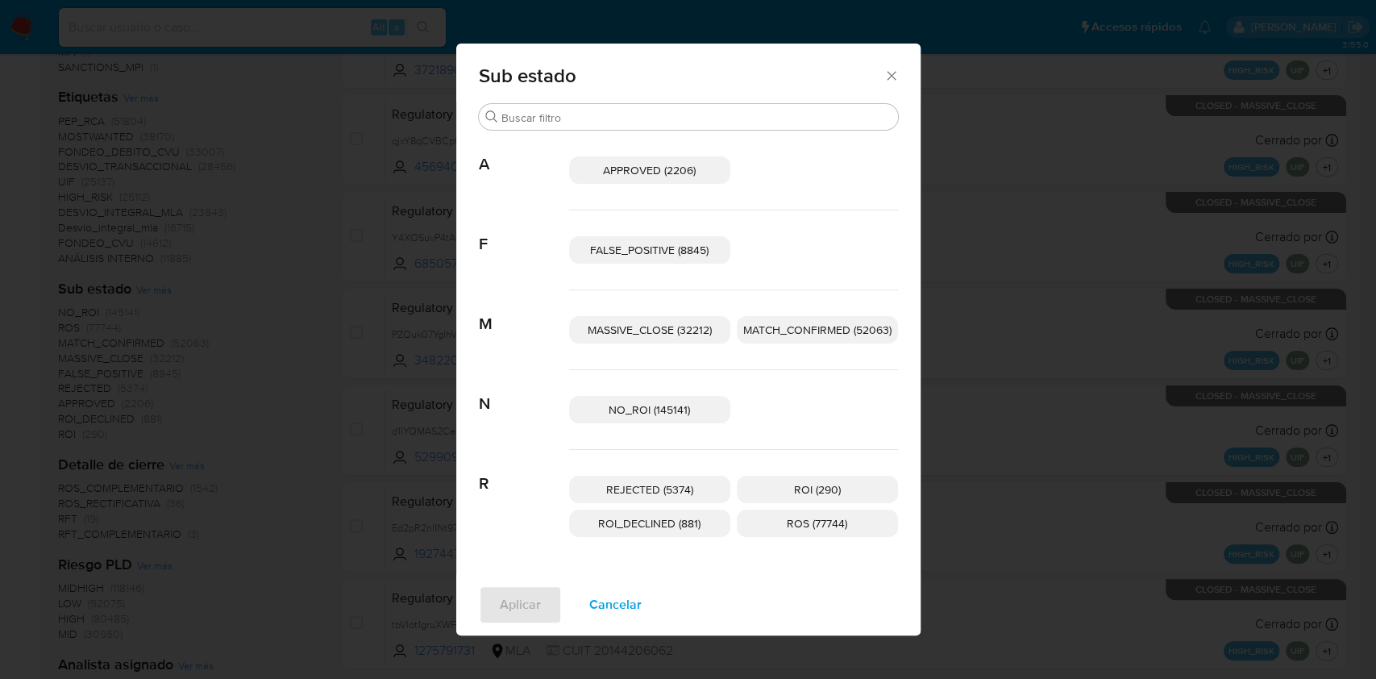
click at [225, 376] on div "Sub estado Buscar A APPROVED (2206) F FALSE_POSITIVE (8845) M MASSIVE_CLOSE (32…" at bounding box center [688, 339] width 1376 height 679
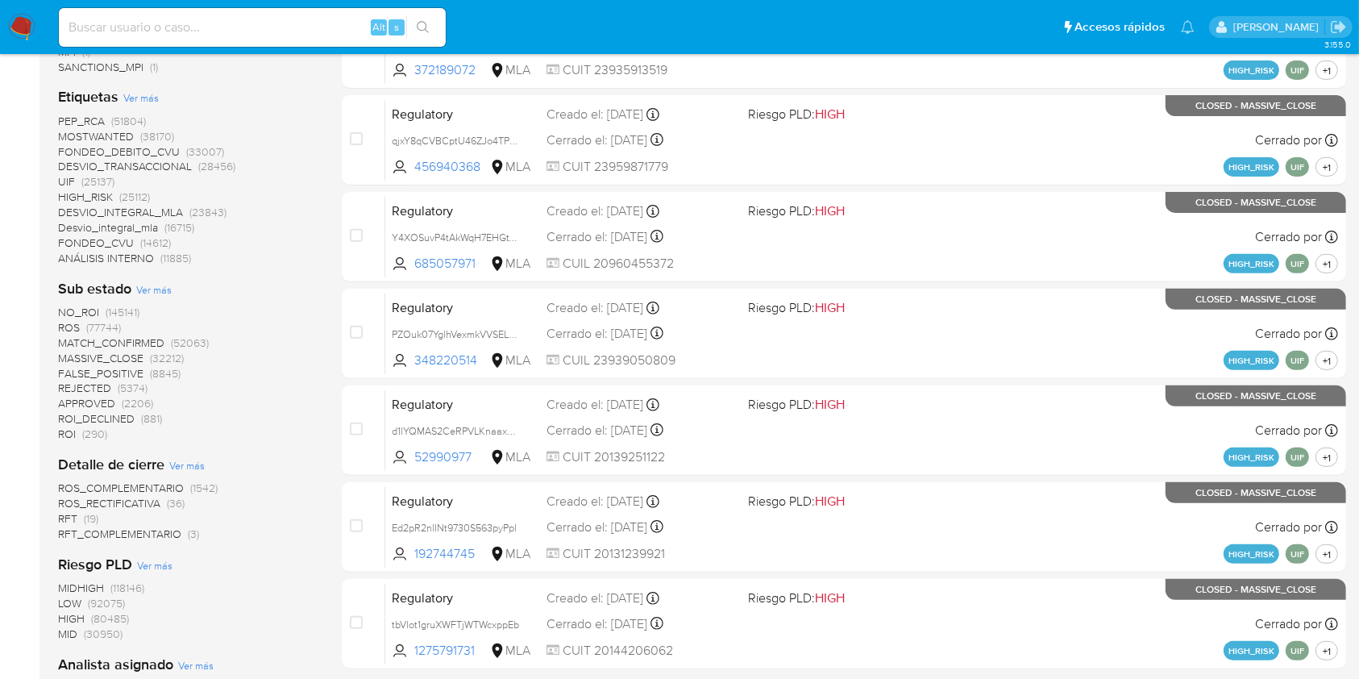
click at [156, 480] on span "ROS_COMPLEMENTARIO" at bounding box center [121, 488] width 126 height 16
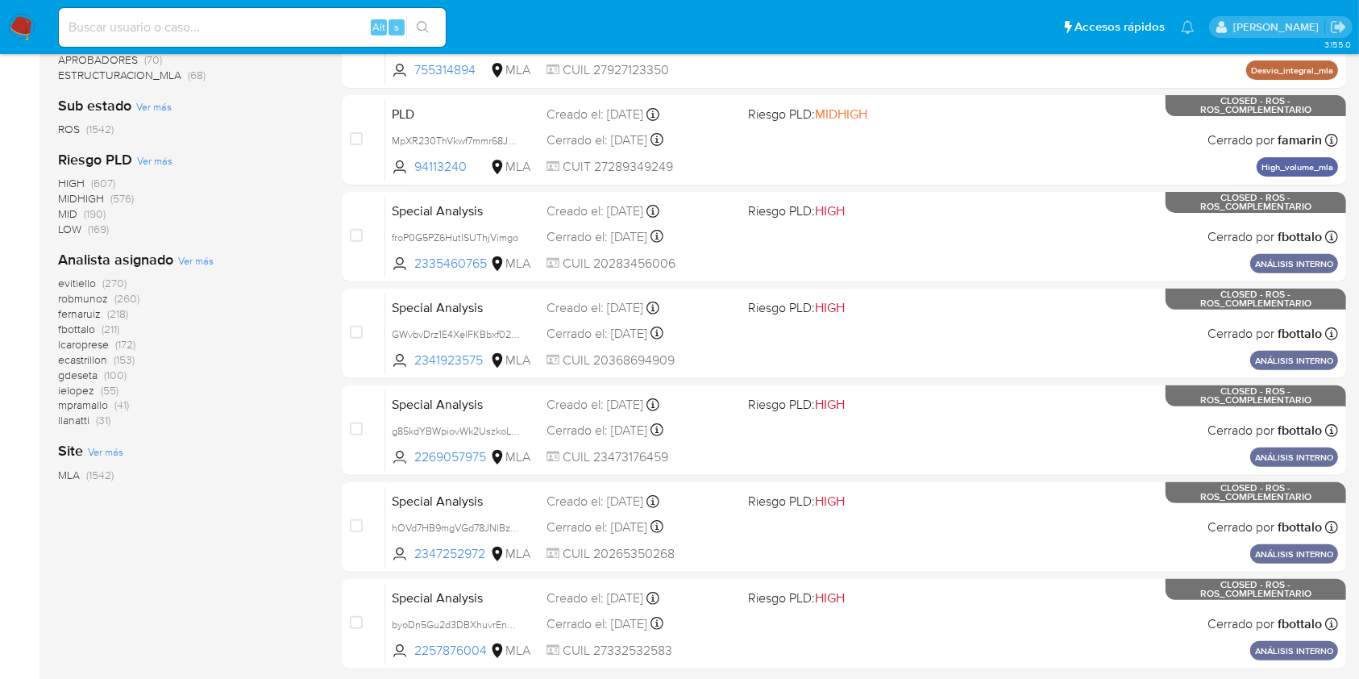
click at [201, 260] on span "Ver más" at bounding box center [195, 260] width 35 height 15
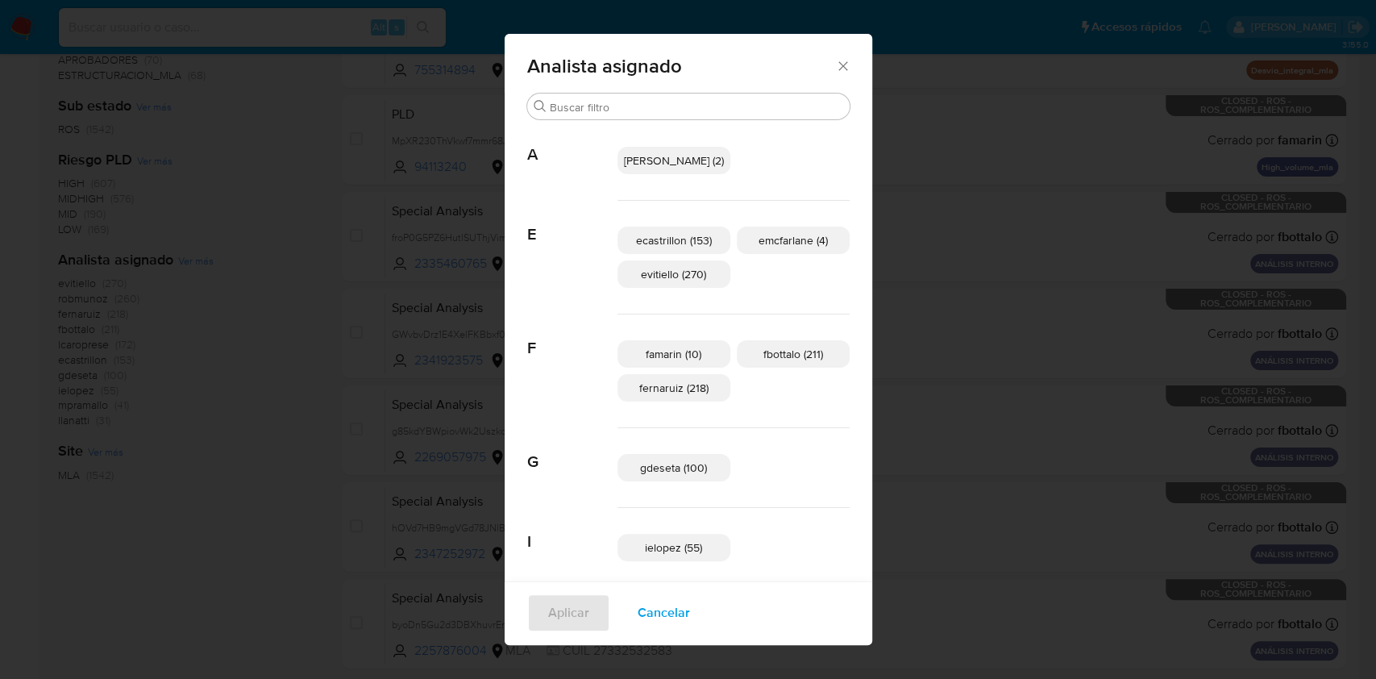
click at [835, 64] on icon "Cerrar" at bounding box center [843, 66] width 16 height 16
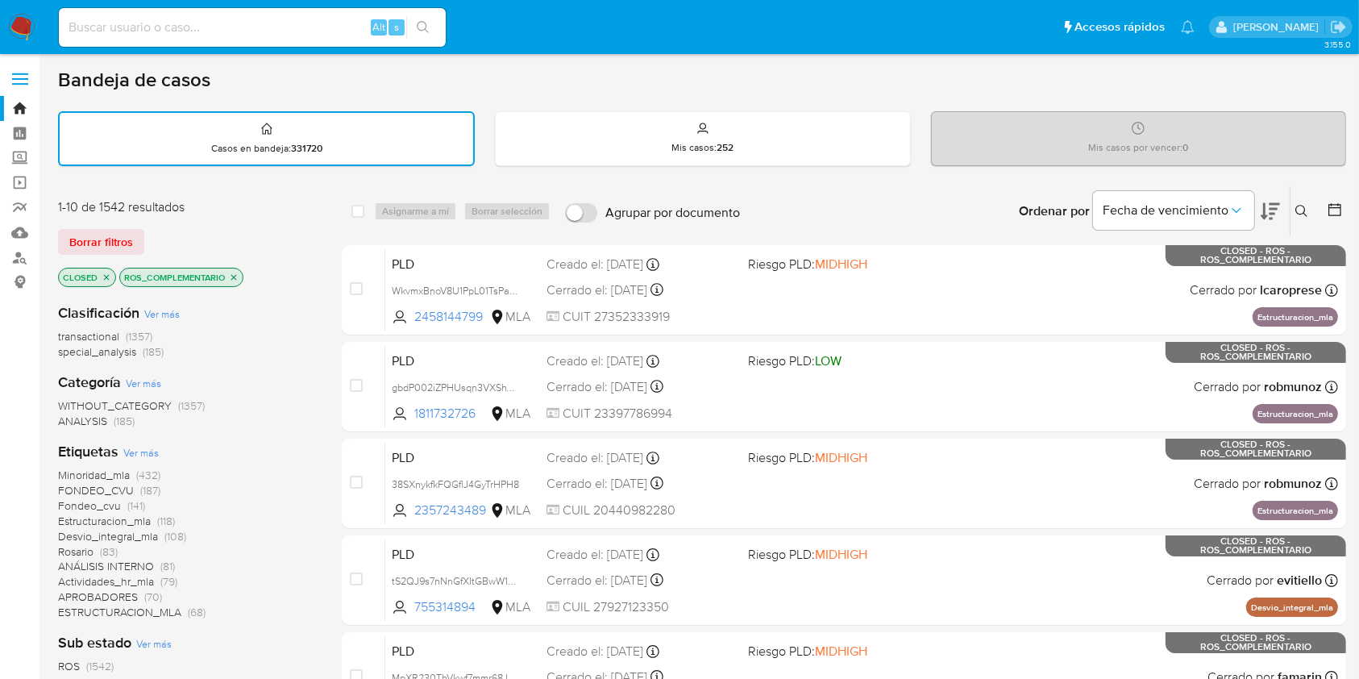
click at [101, 331] on span "transactional" at bounding box center [88, 336] width 61 height 16
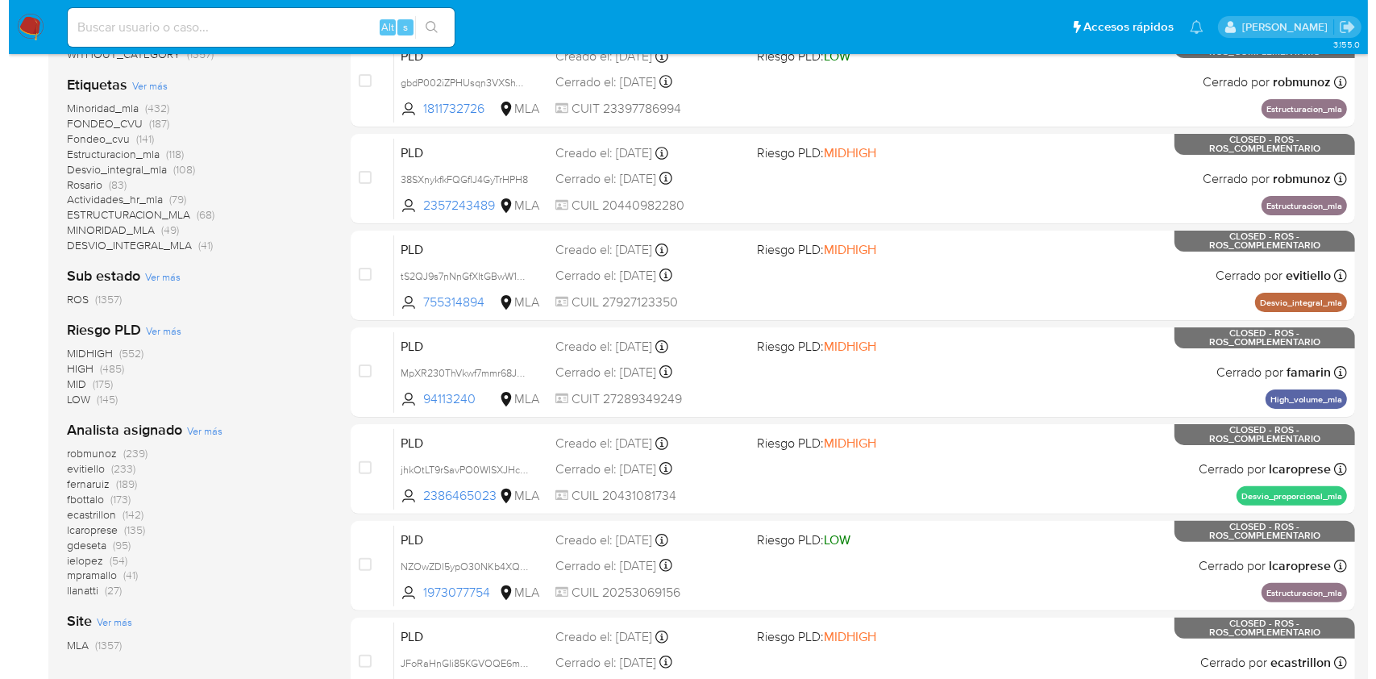
scroll to position [430, 0]
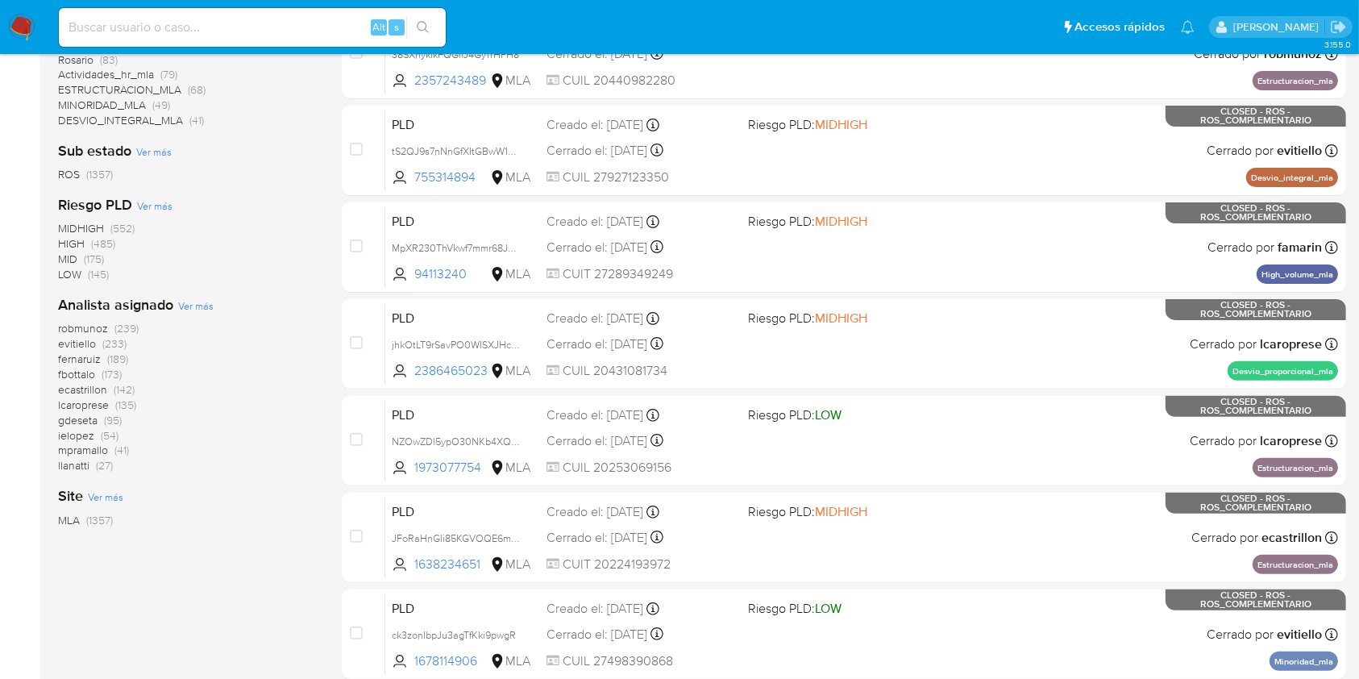
click at [194, 300] on span "Ver más" at bounding box center [195, 305] width 35 height 15
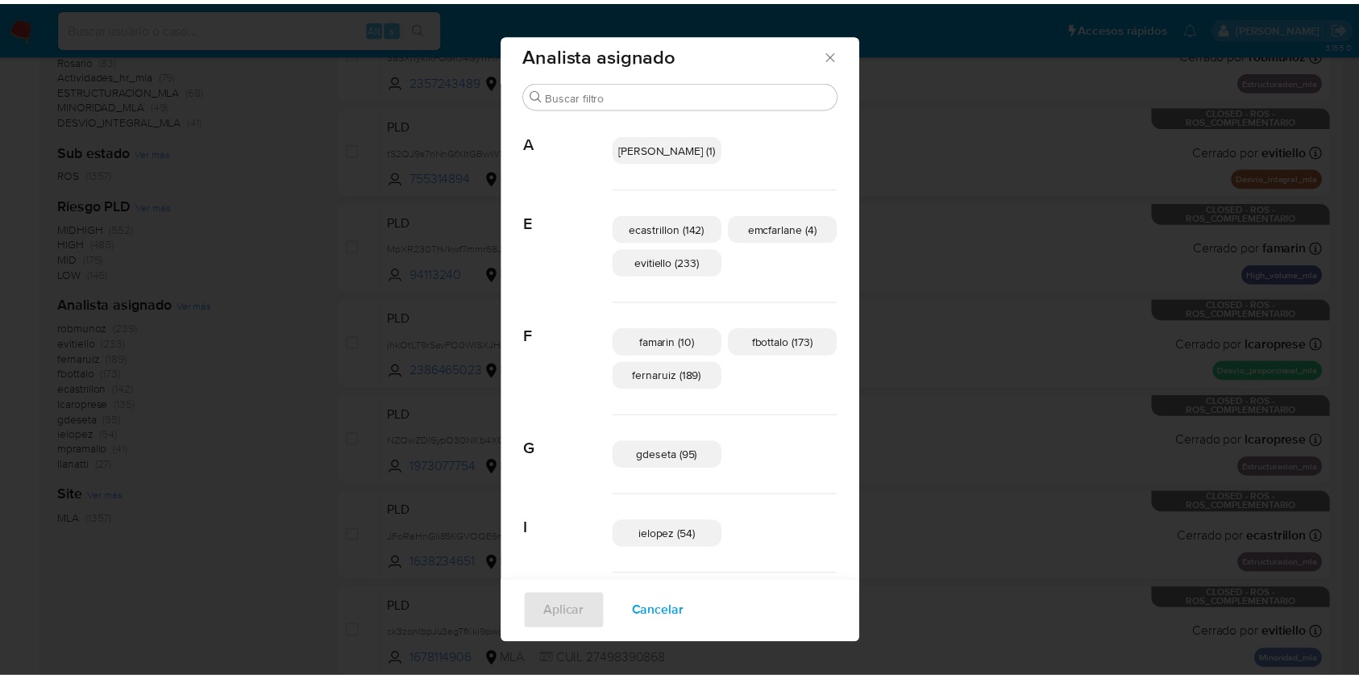
scroll to position [0, 0]
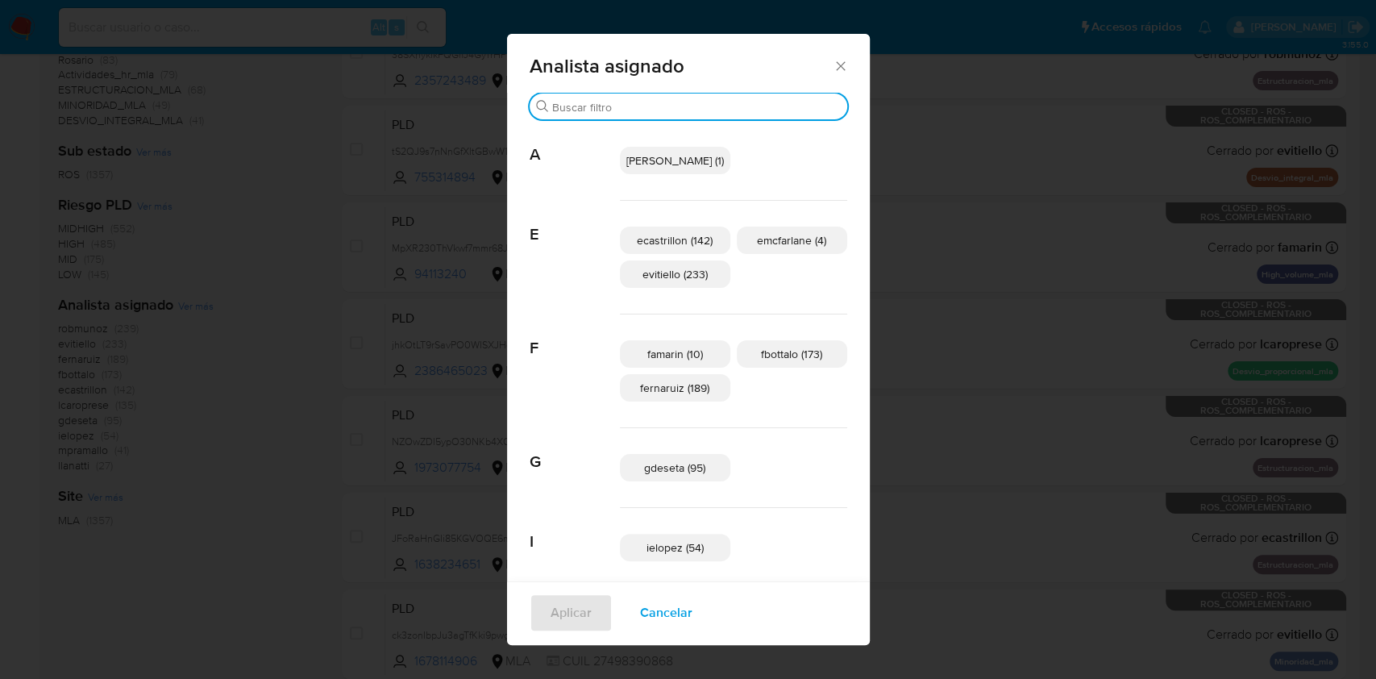
click at [762, 106] on input "Buscar" at bounding box center [696, 107] width 289 height 15
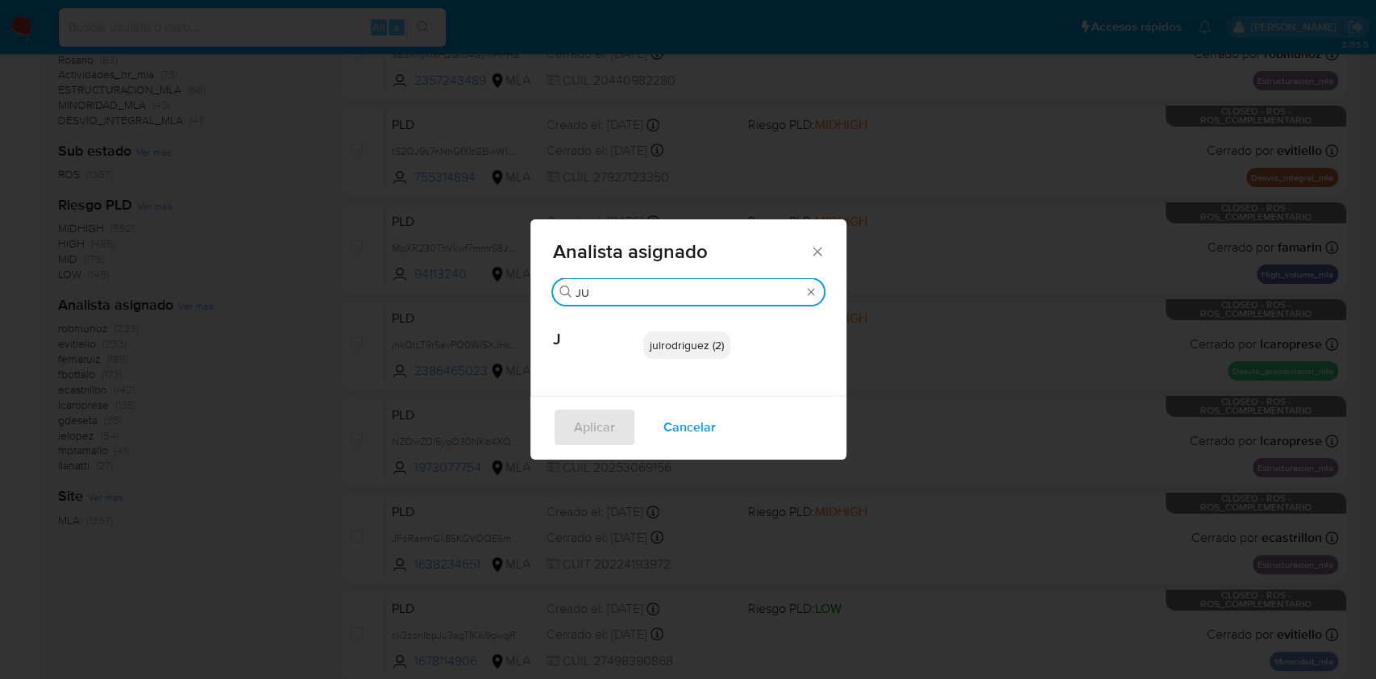
type input "J"
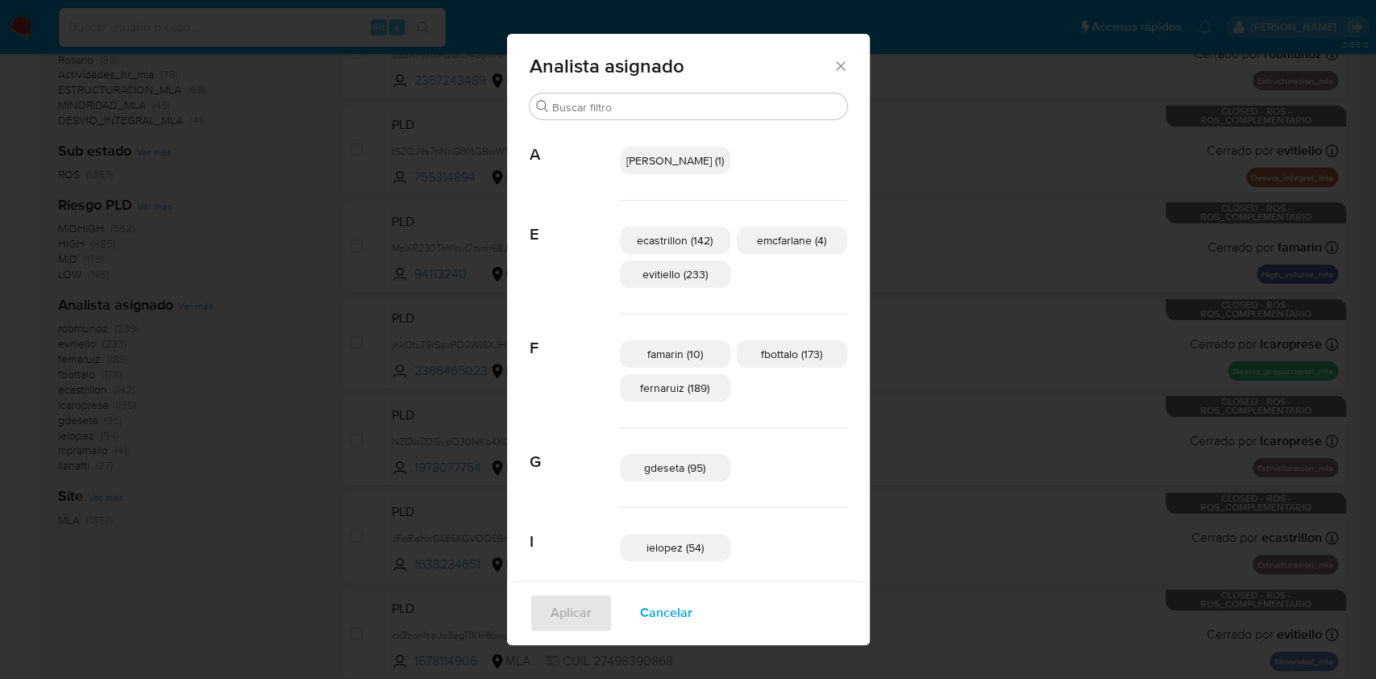
click at [813, 55] on div "Analista asignado" at bounding box center [688, 63] width 363 height 59
click at [833, 64] on icon "Cerrar" at bounding box center [841, 66] width 16 height 16
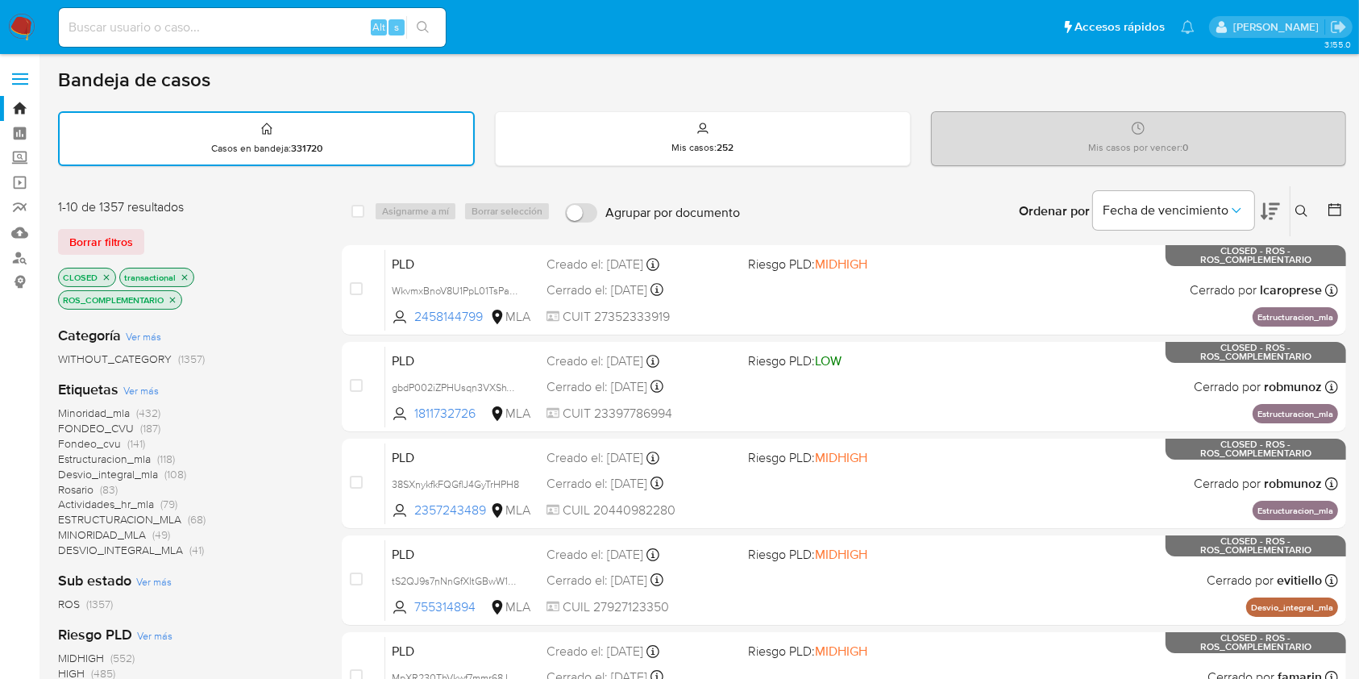
click at [174, 298] on icon "close-filter" at bounding box center [173, 300] width 10 height 10
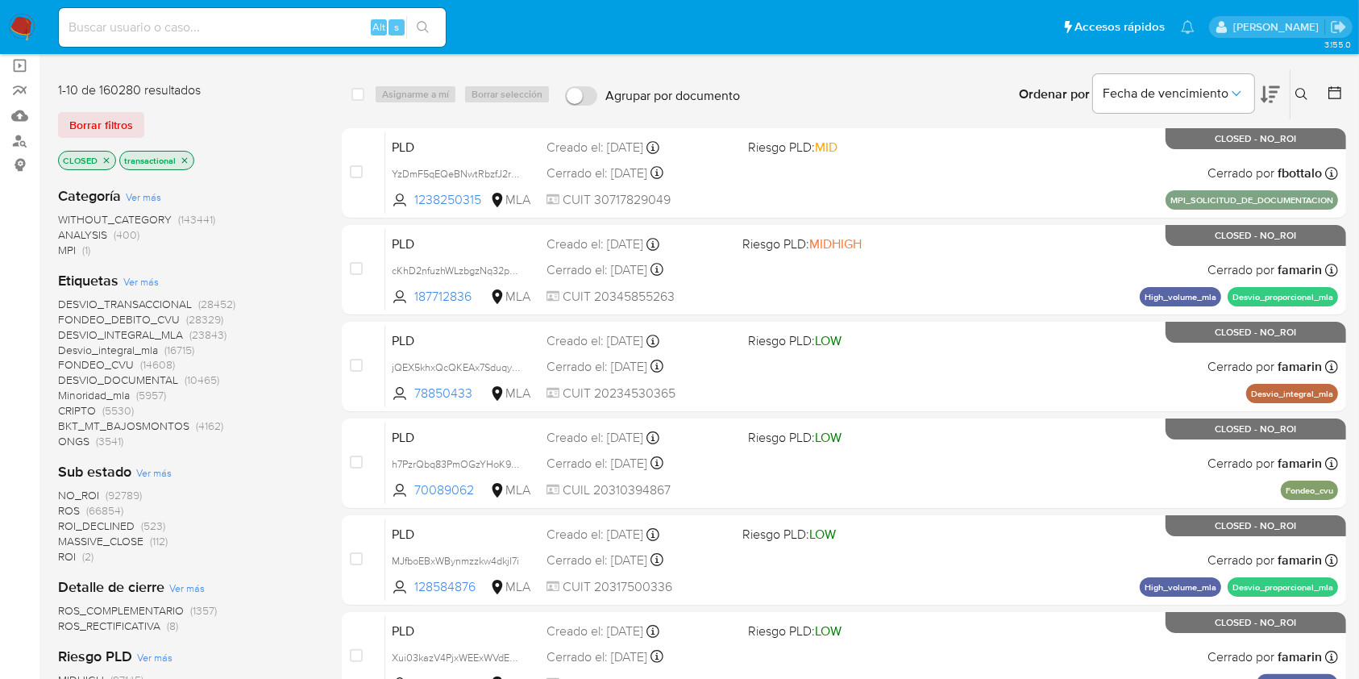
scroll to position [322, 0]
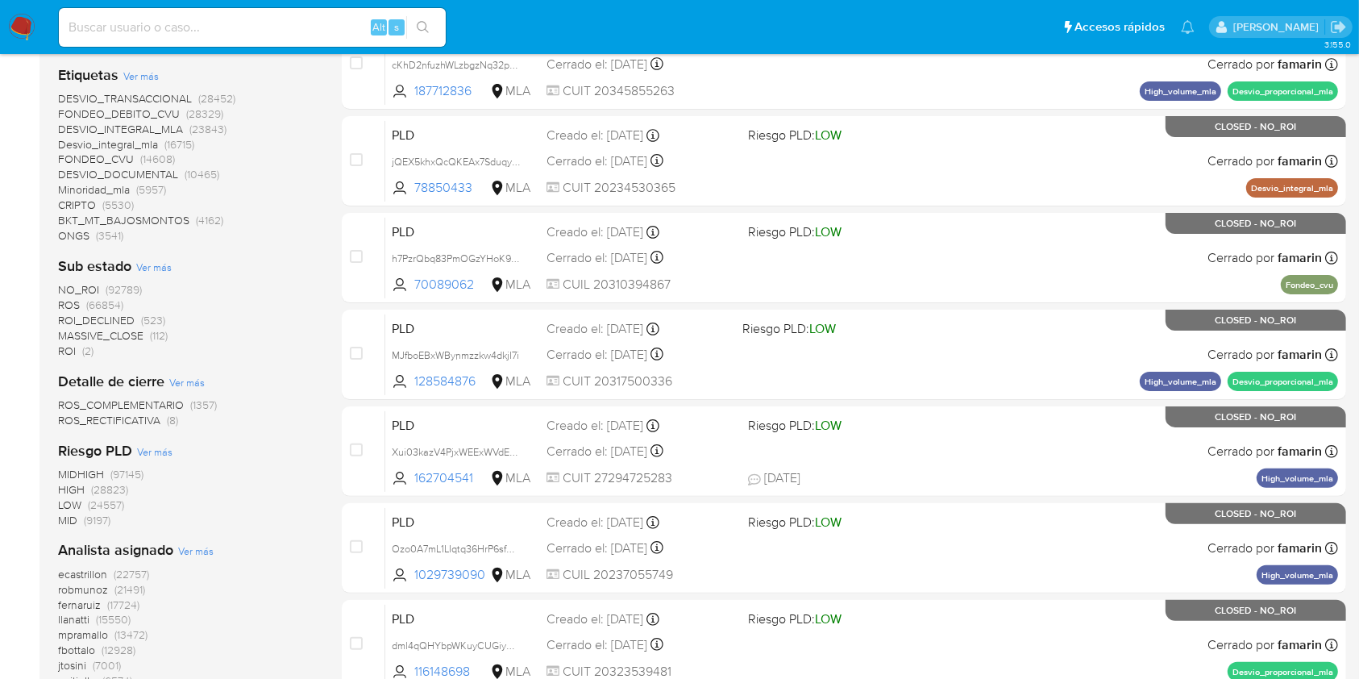
click at [153, 261] on span "Ver más" at bounding box center [153, 267] width 35 height 15
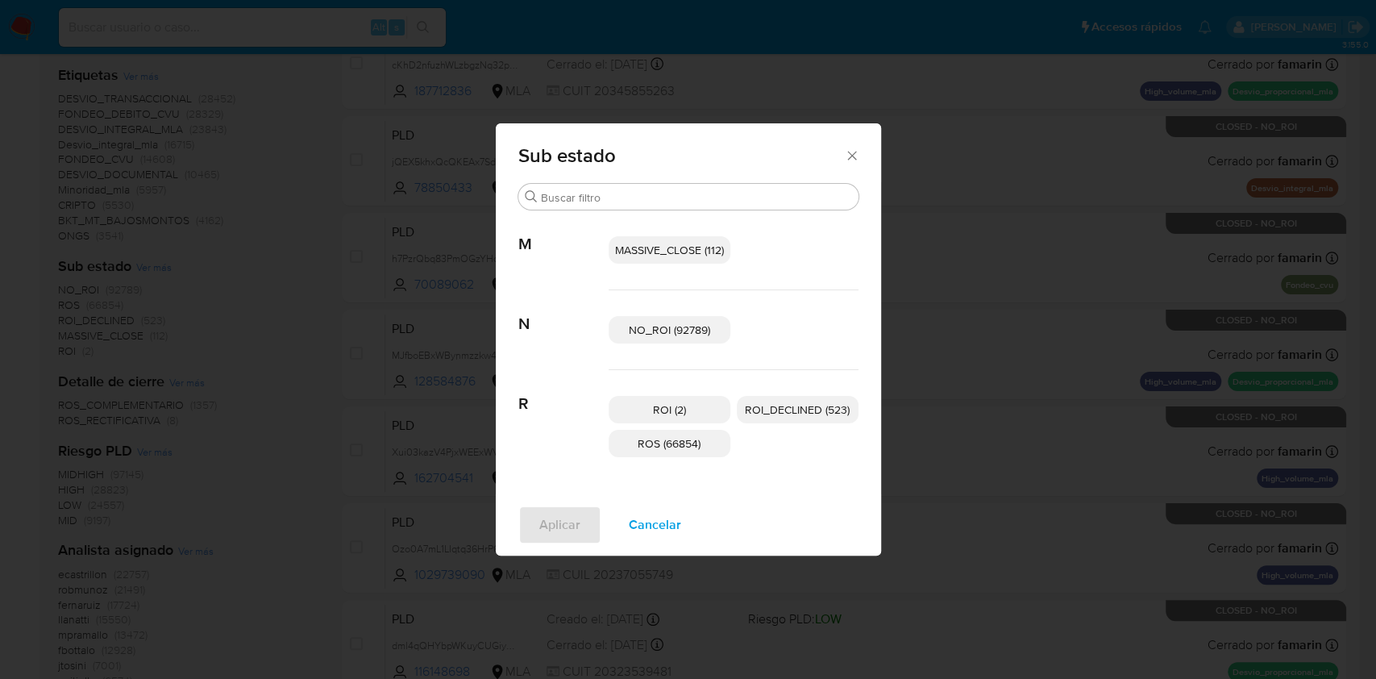
click at [657, 524] on span "Cancelar" at bounding box center [655, 524] width 52 height 35
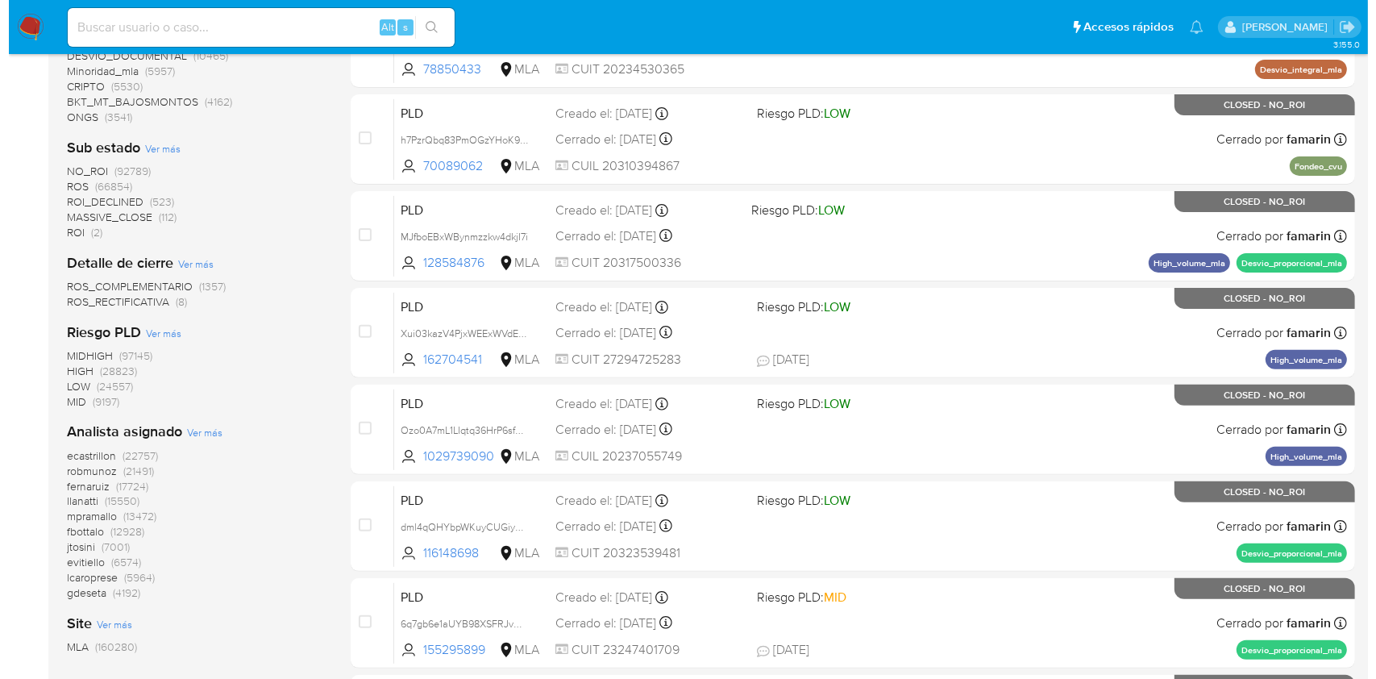
scroll to position [537, 0]
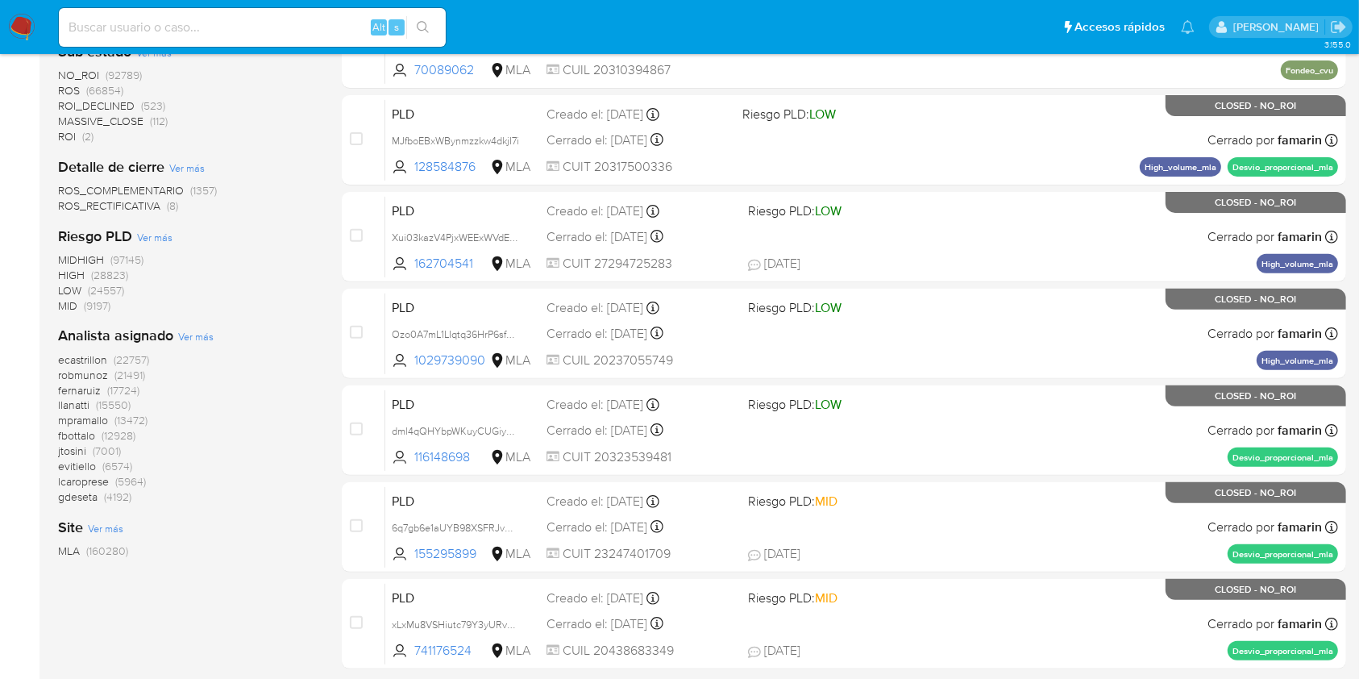
click at [178, 345] on div "Analista asignado Ver más ecastrillon (22757) robmunoz (21491) fernaruiz (17724…" at bounding box center [187, 415] width 258 height 178
click at [187, 339] on span "Ver más" at bounding box center [195, 336] width 35 height 15
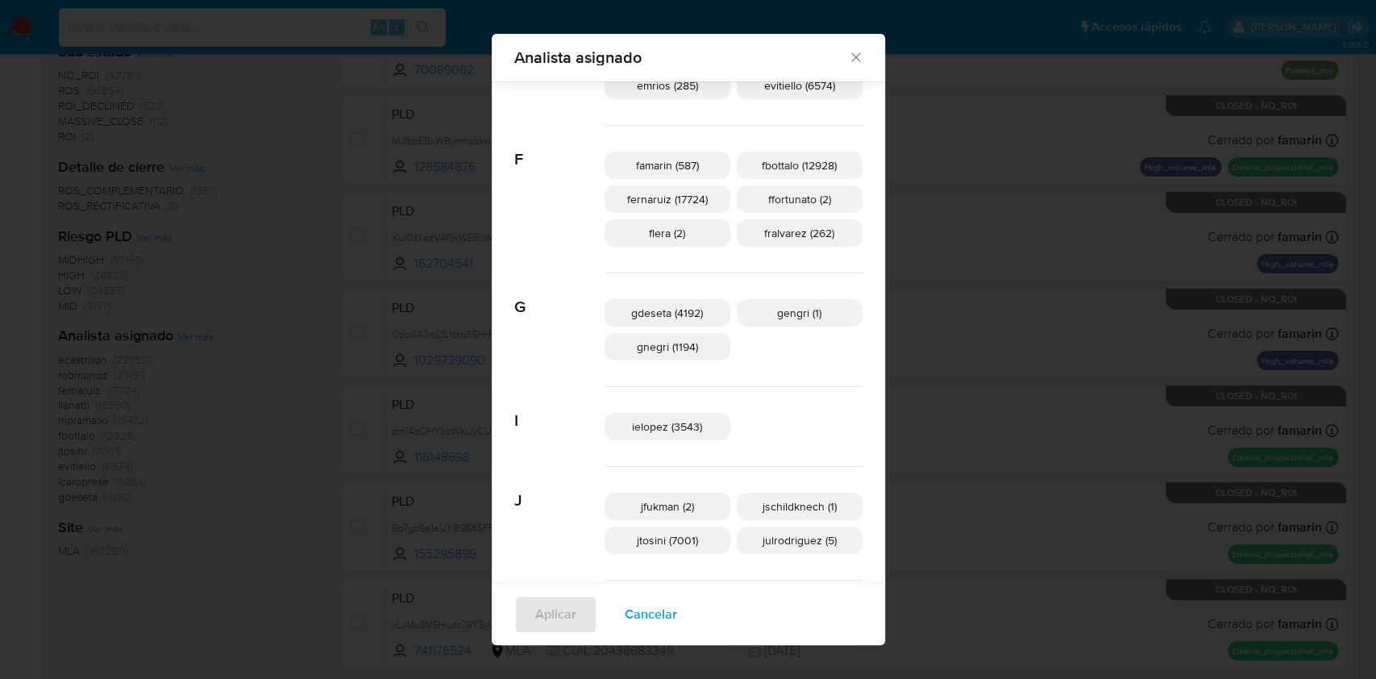
scroll to position [525, 0]
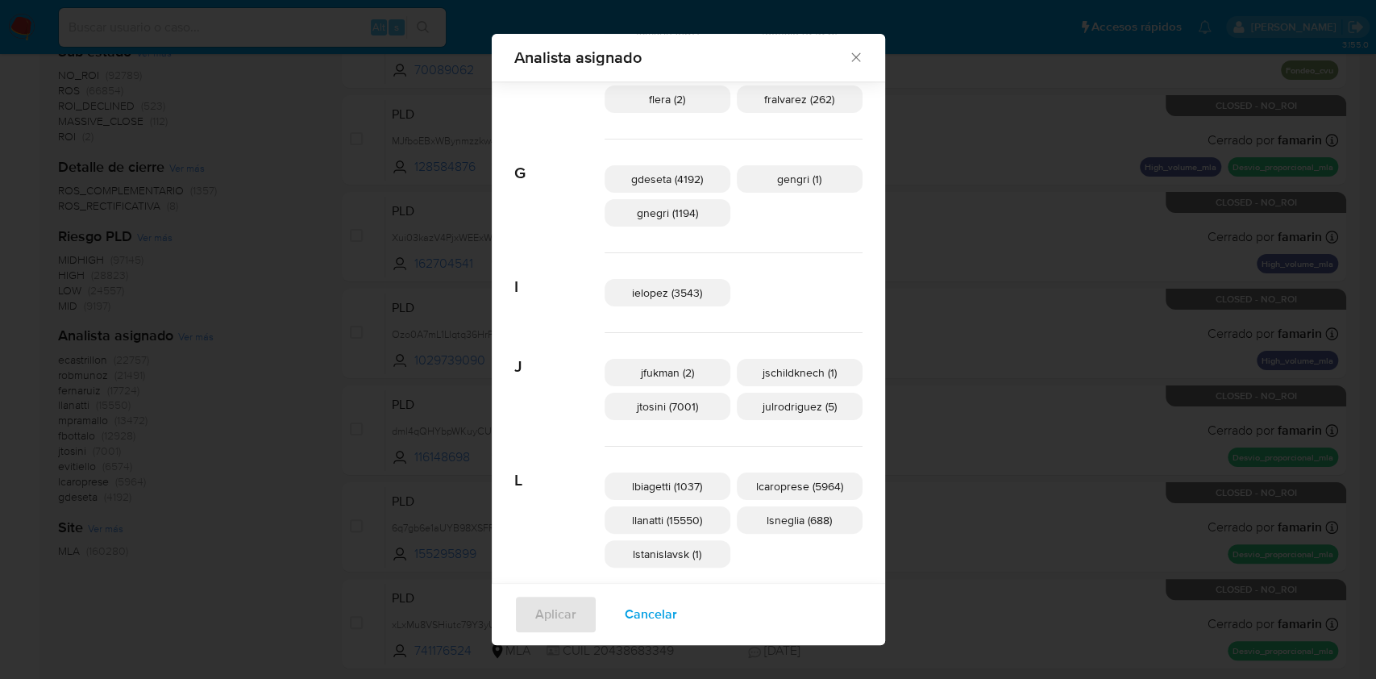
click at [658, 615] on span "Cancelar" at bounding box center [651, 613] width 52 height 35
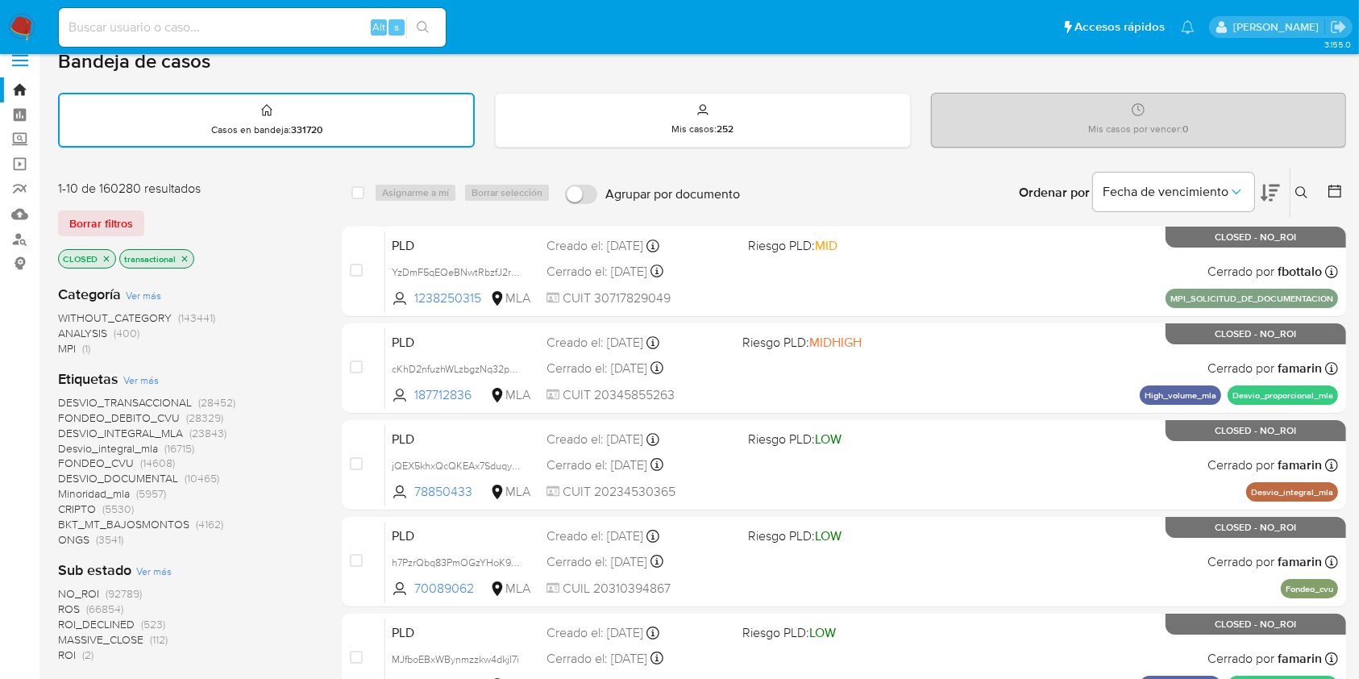
scroll to position [0, 0]
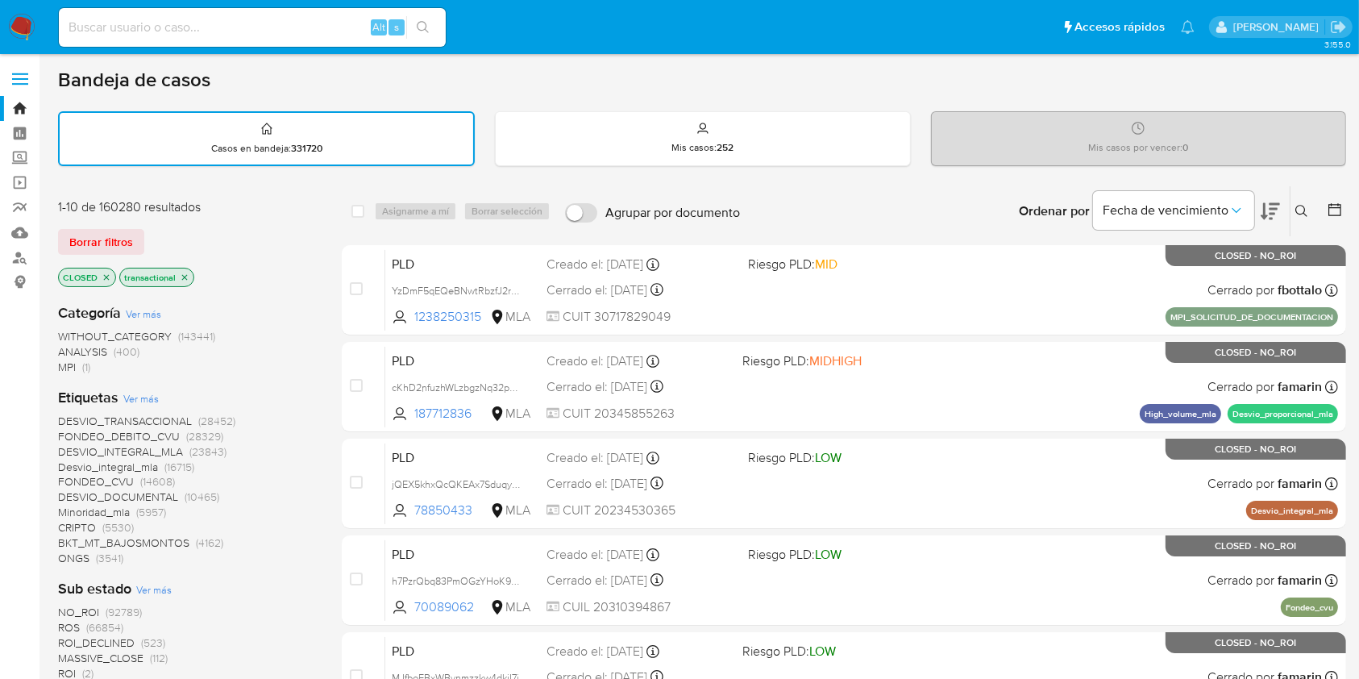
click at [108, 276] on icon "close-filter" at bounding box center [107, 277] width 10 height 10
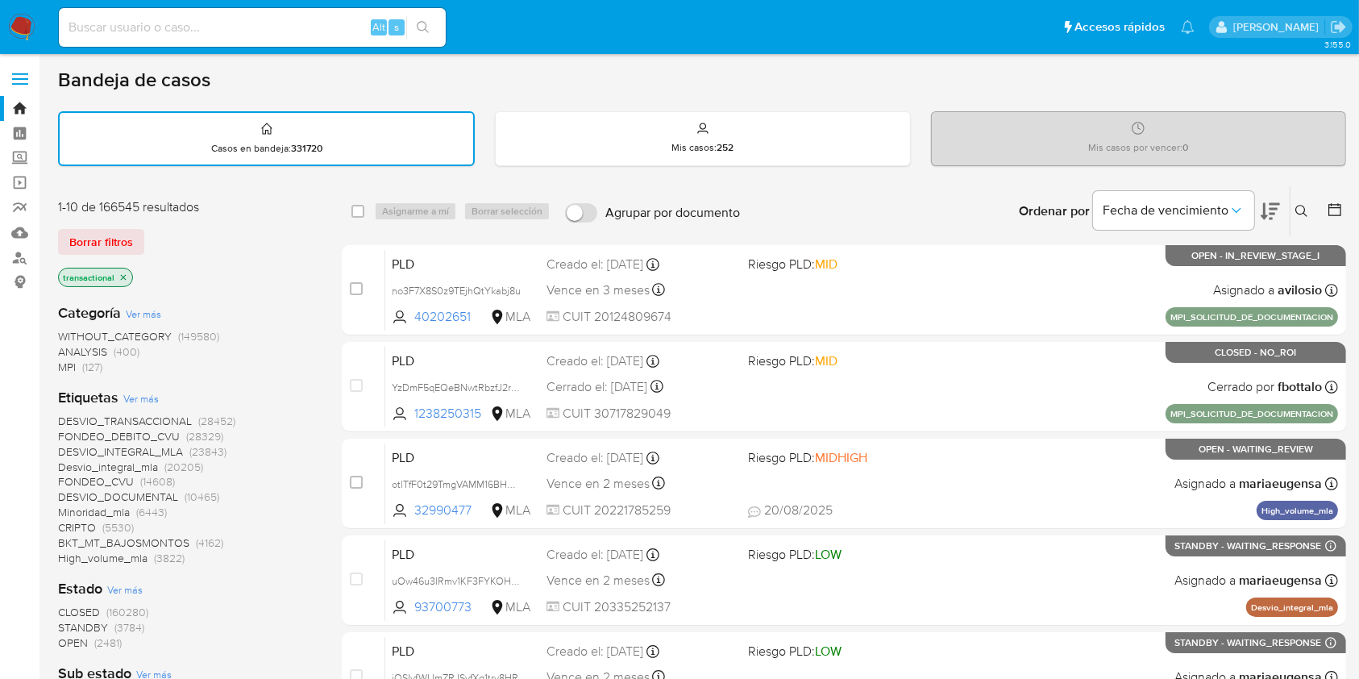
click at [122, 274] on icon "close-filter" at bounding box center [123, 277] width 10 height 10
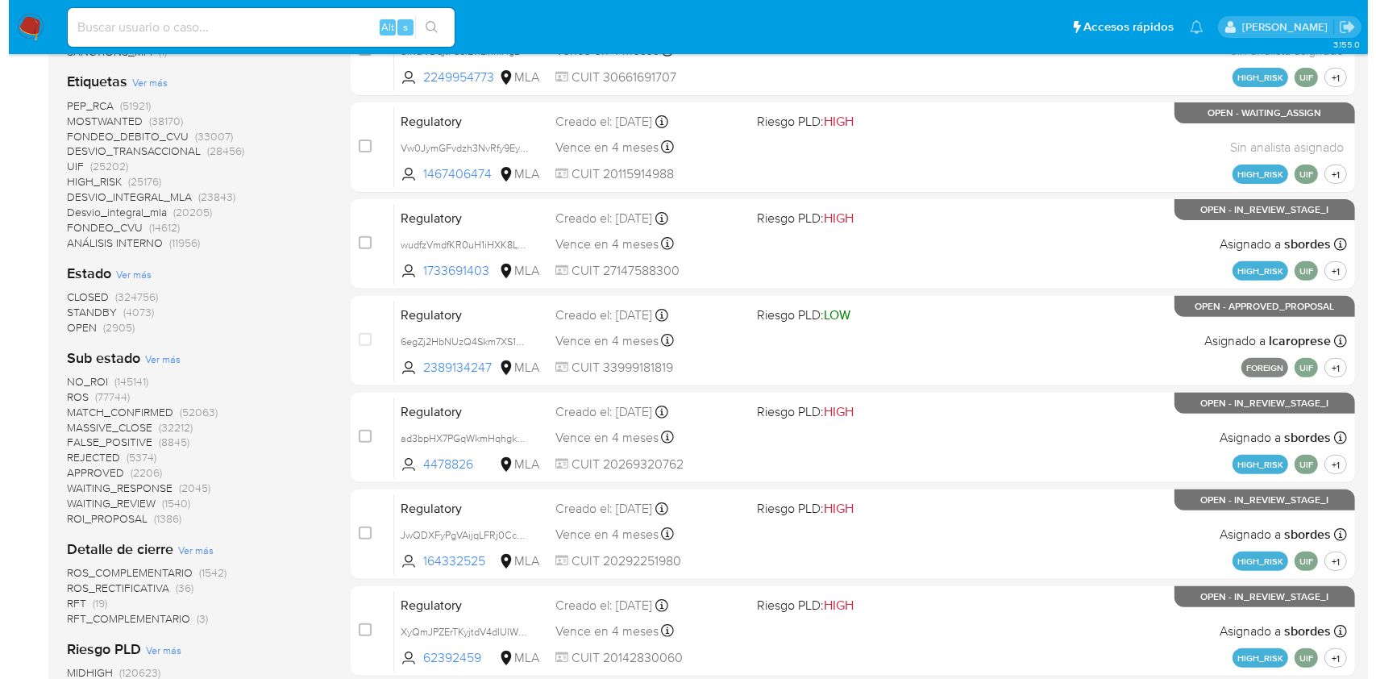
scroll to position [859, 0]
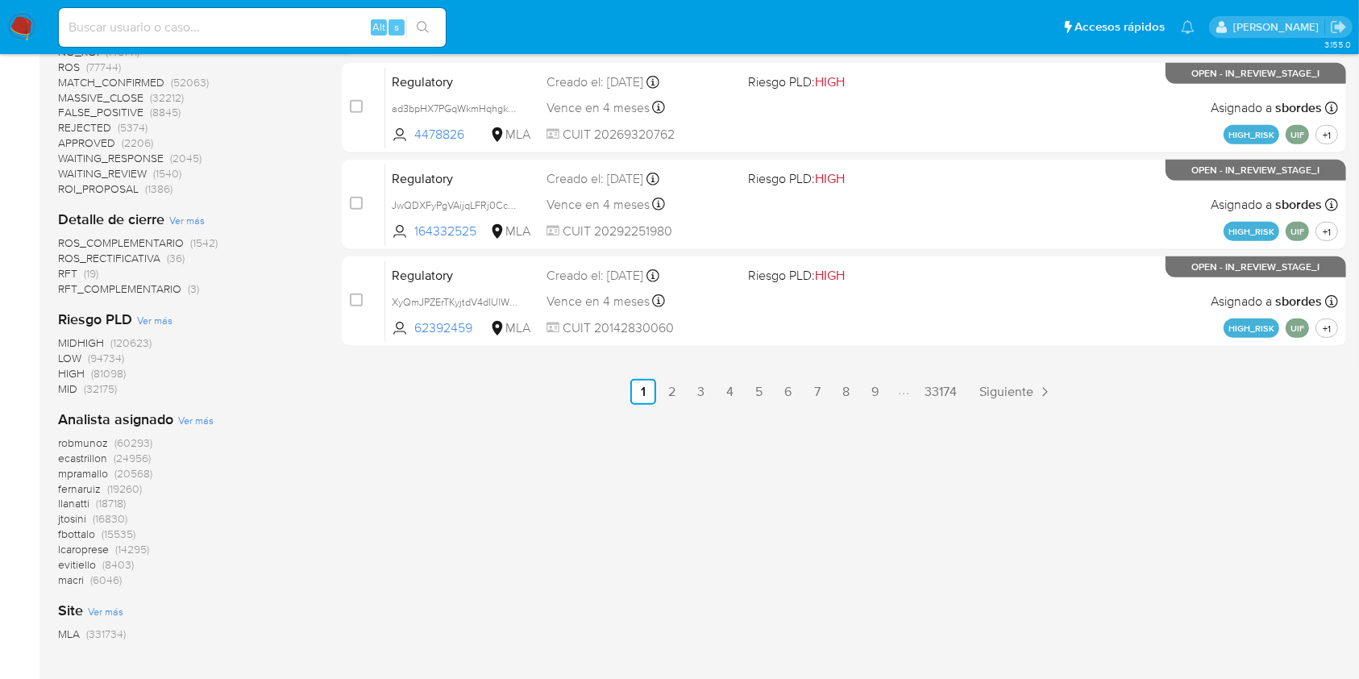
click at [201, 420] on span "Ver más" at bounding box center [195, 420] width 35 height 15
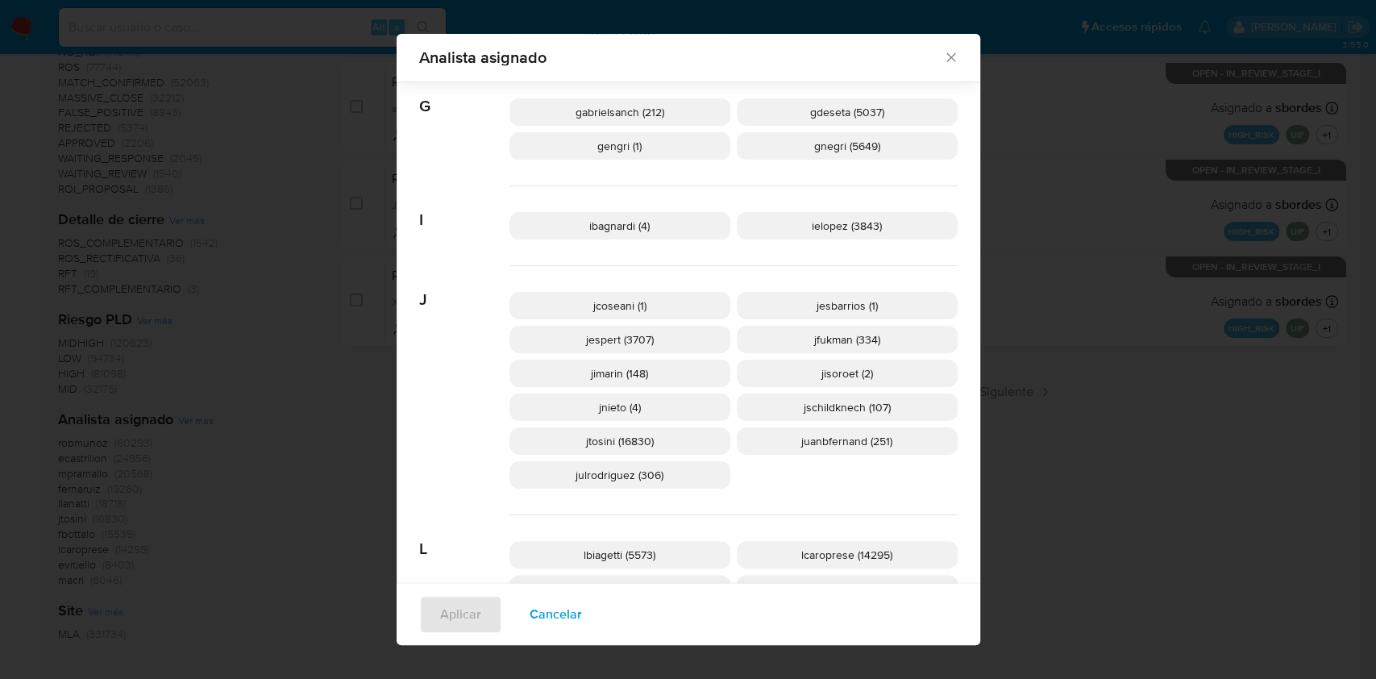
scroll to position [954, 0]
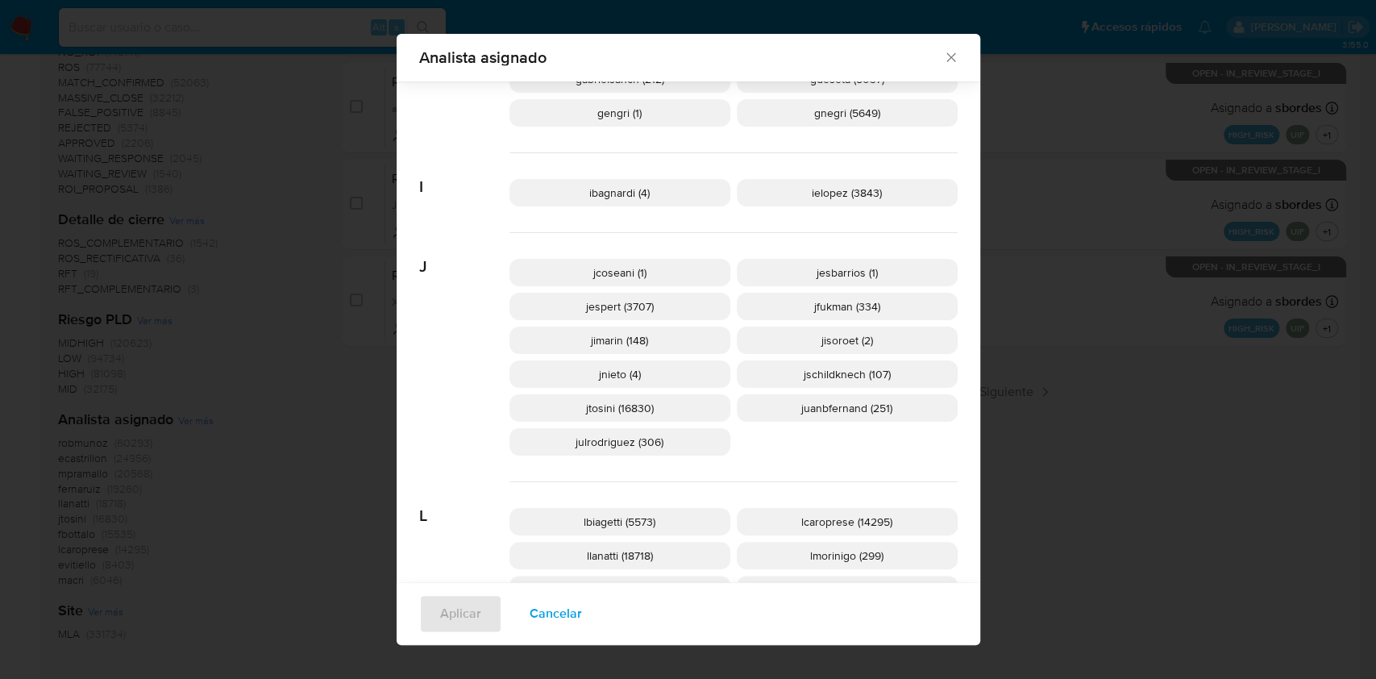
click at [853, 409] on span "juanbfernand (251)" at bounding box center [846, 408] width 91 height 16
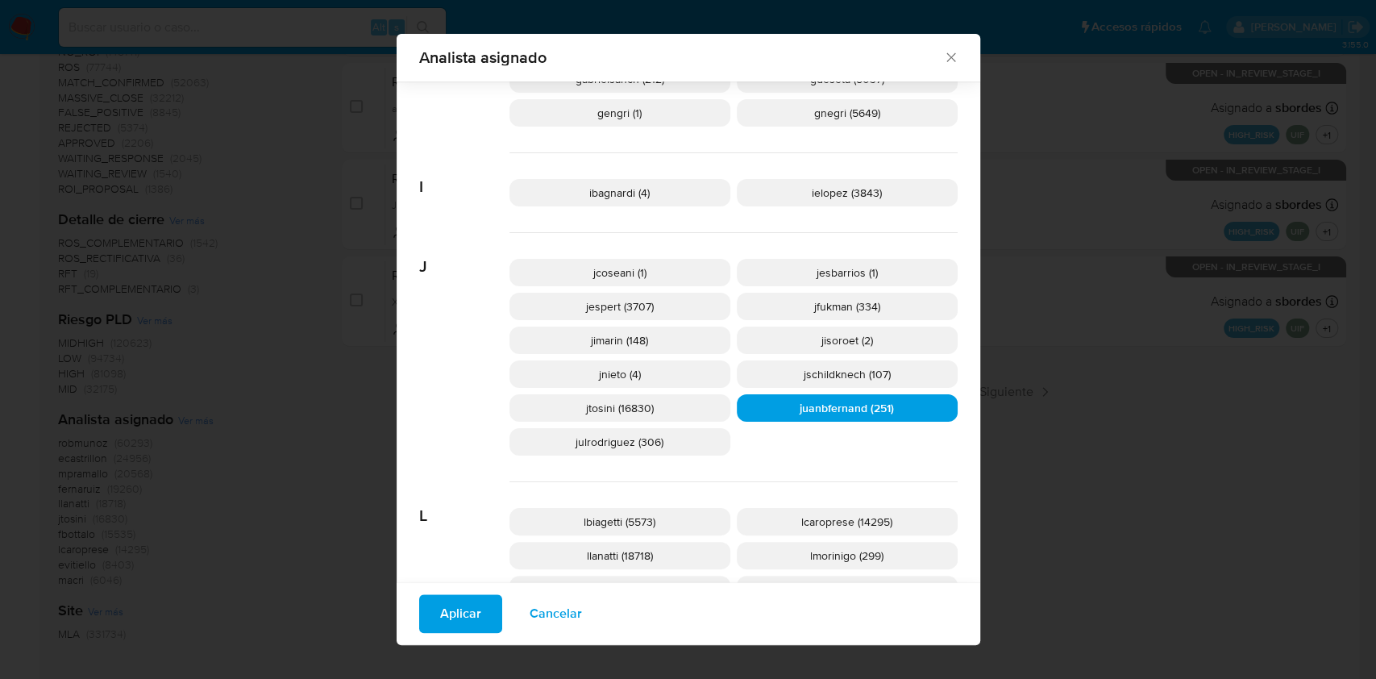
click at [446, 605] on span "Aplicar" at bounding box center [460, 613] width 41 height 35
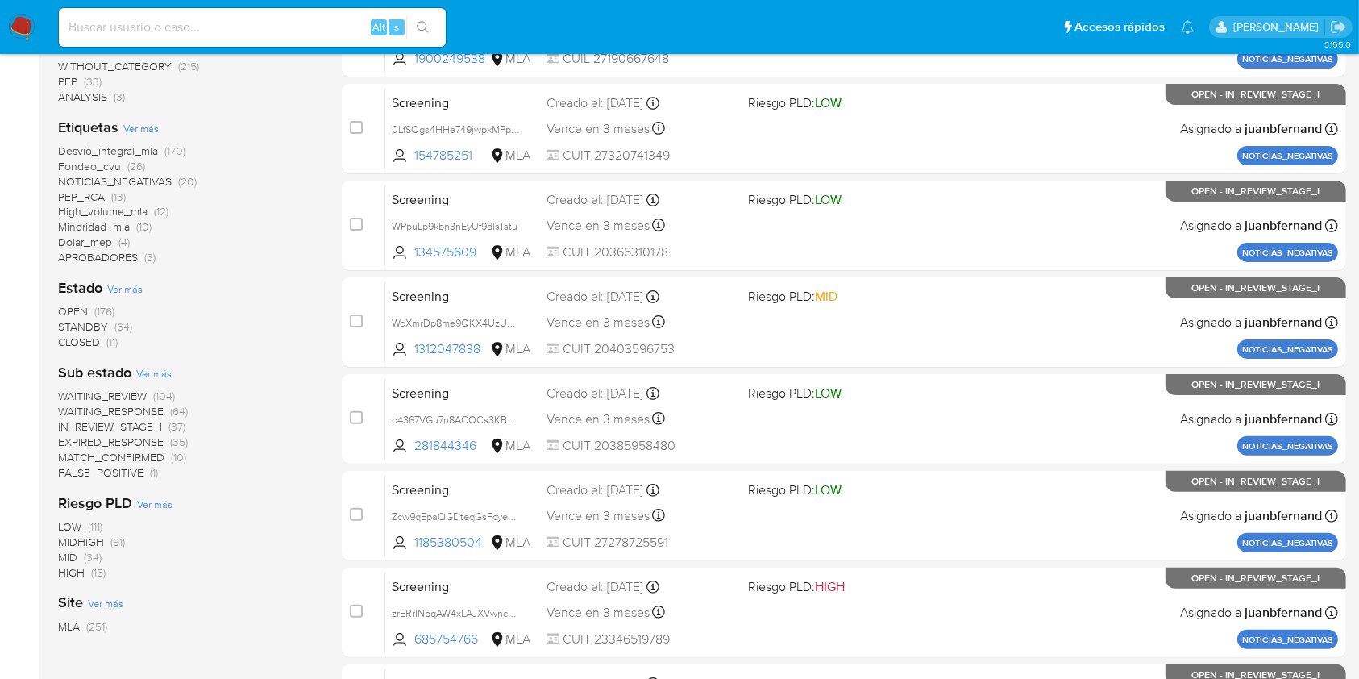
scroll to position [322, 0]
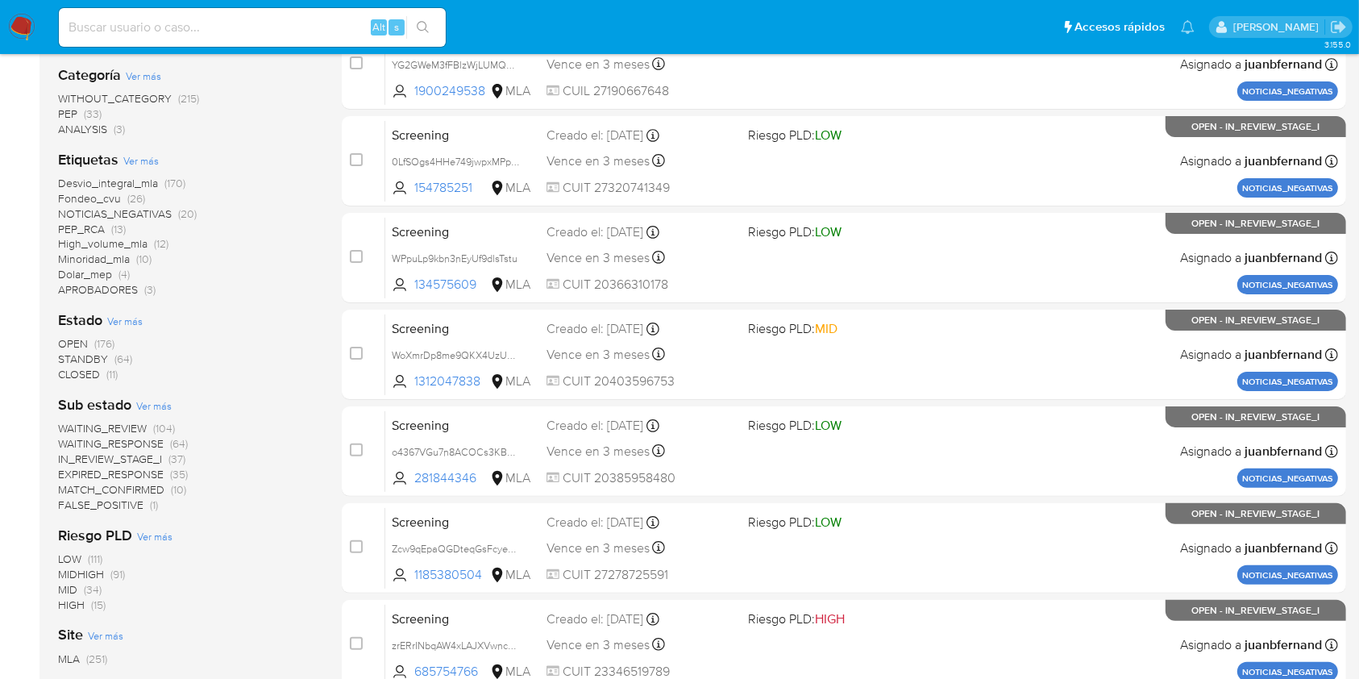
click at [168, 405] on span "Ver más" at bounding box center [153, 405] width 35 height 15
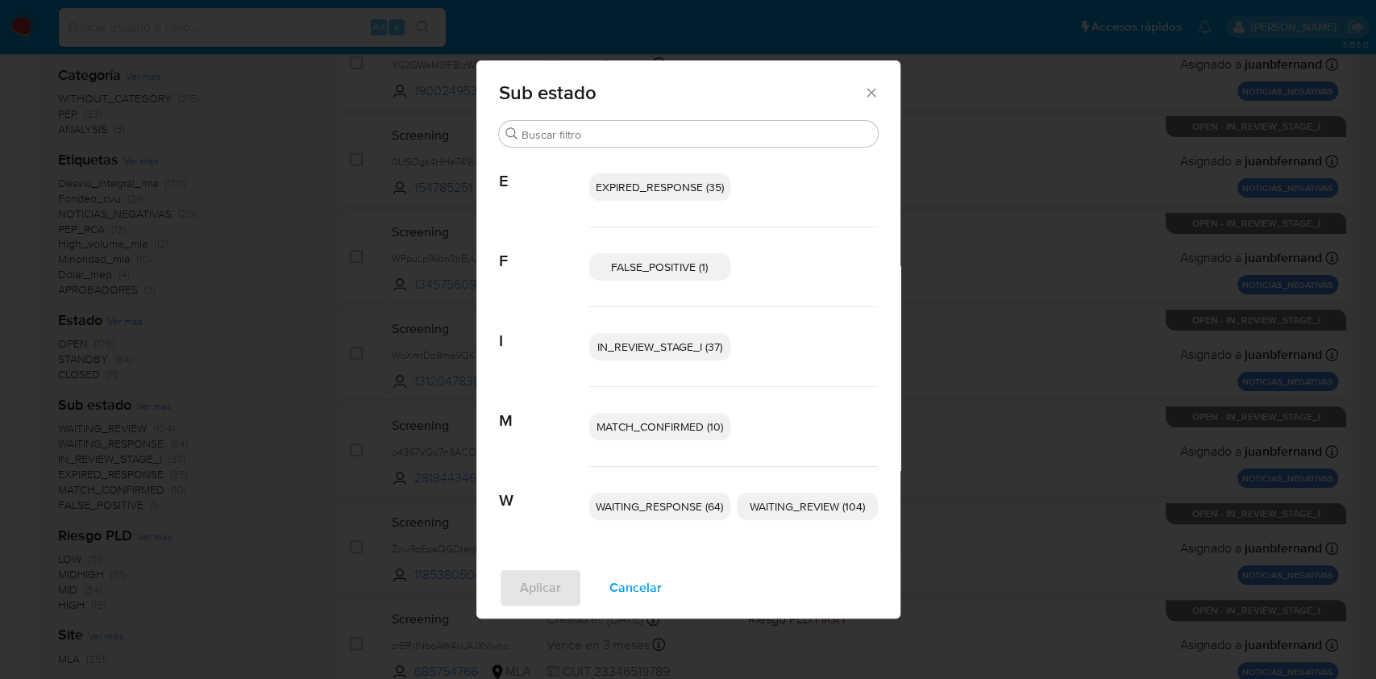
drag, startPoint x: 648, startPoint y: 587, endPoint x: 342, endPoint y: 494, distance: 320.0
click at [647, 587] on span "Cancelar" at bounding box center [635, 587] width 52 height 35
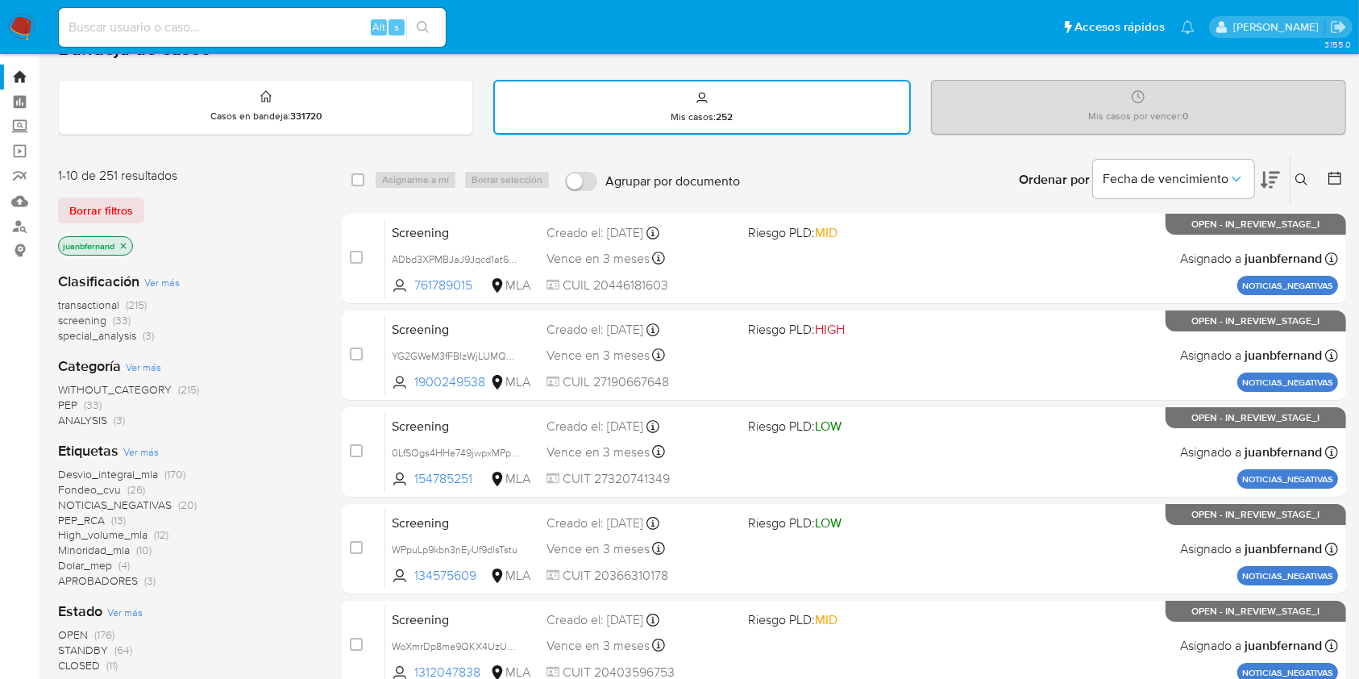
scroll to position [0, 0]
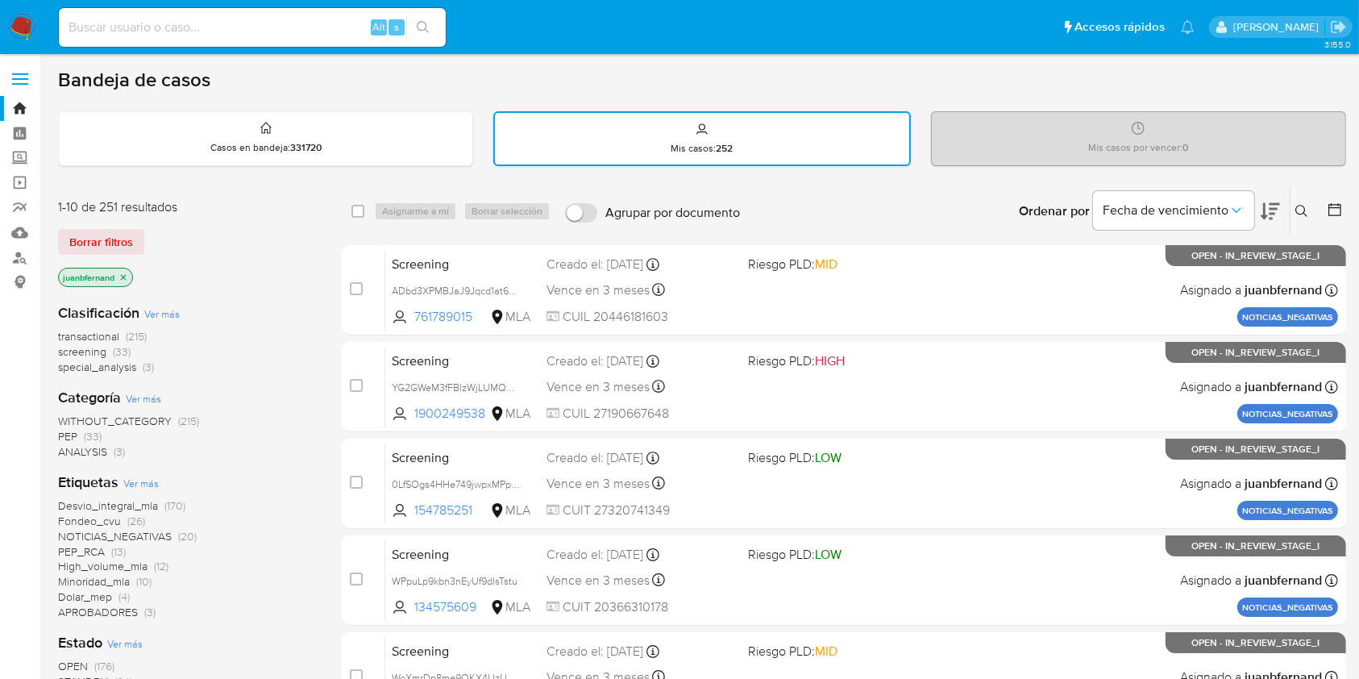
click at [756, 139] on div "Mis casos : 252" at bounding box center [701, 139] width 413 height 52
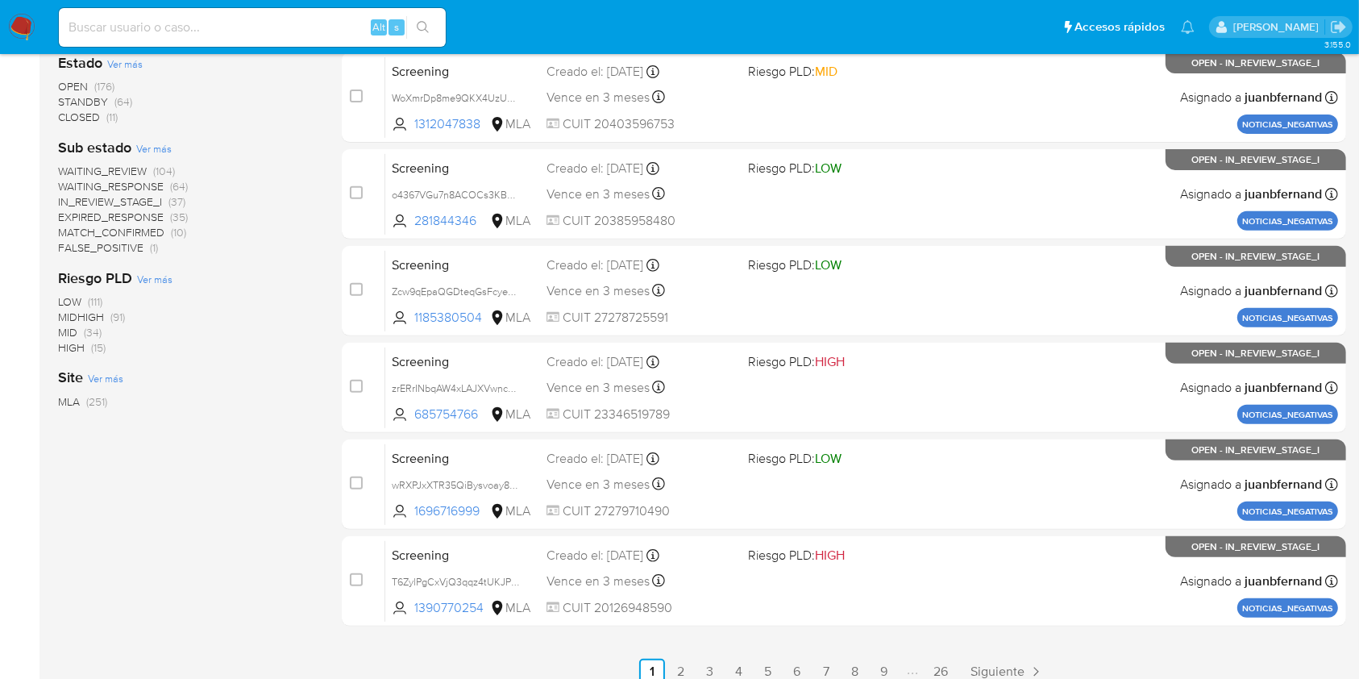
scroll to position [594, 0]
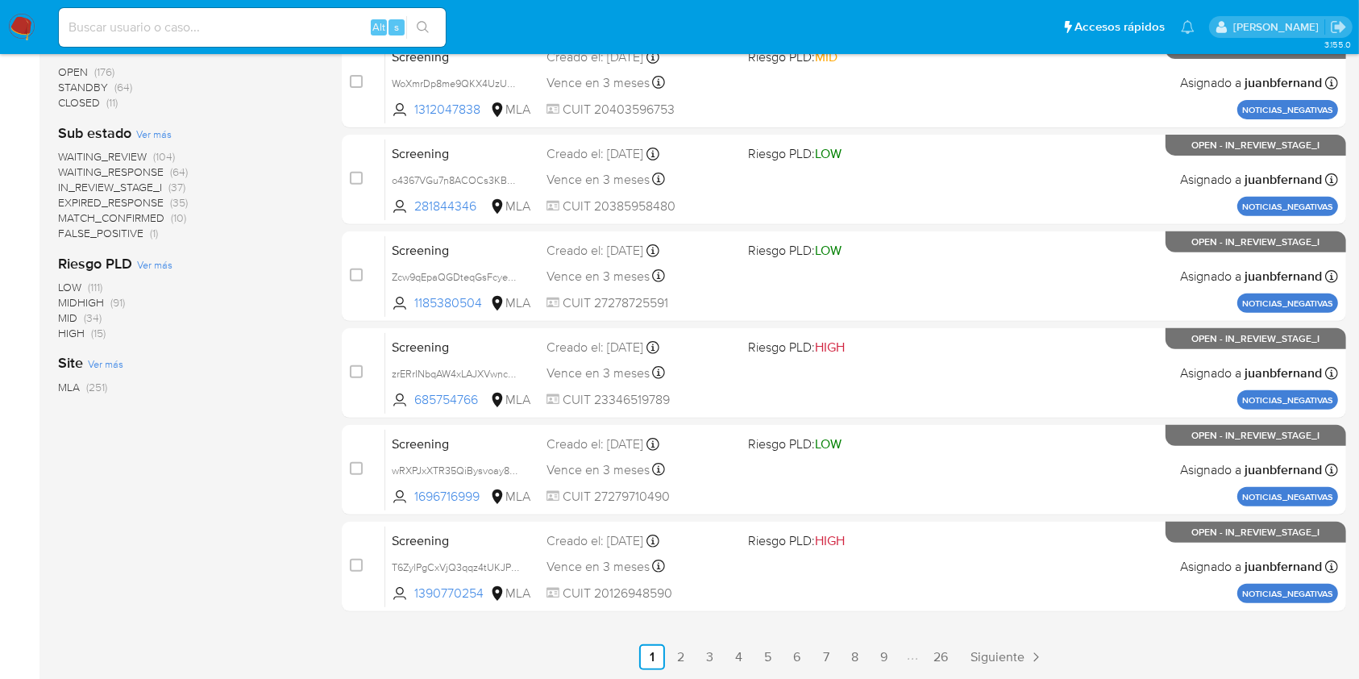
click at [274, 44] on div "Alt s" at bounding box center [252, 27] width 387 height 39
drag, startPoint x: 335, startPoint y: 25, endPoint x: 364, endPoint y: 31, distance: 29.6
click at [336, 24] on input at bounding box center [252, 27] width 387 height 21
paste input "buEQM0M0tFd29tyxScov6HQ2"
click at [441, 22] on input "buEQM0M0tFd29tyxScov6HQ2" at bounding box center [252, 27] width 387 height 21
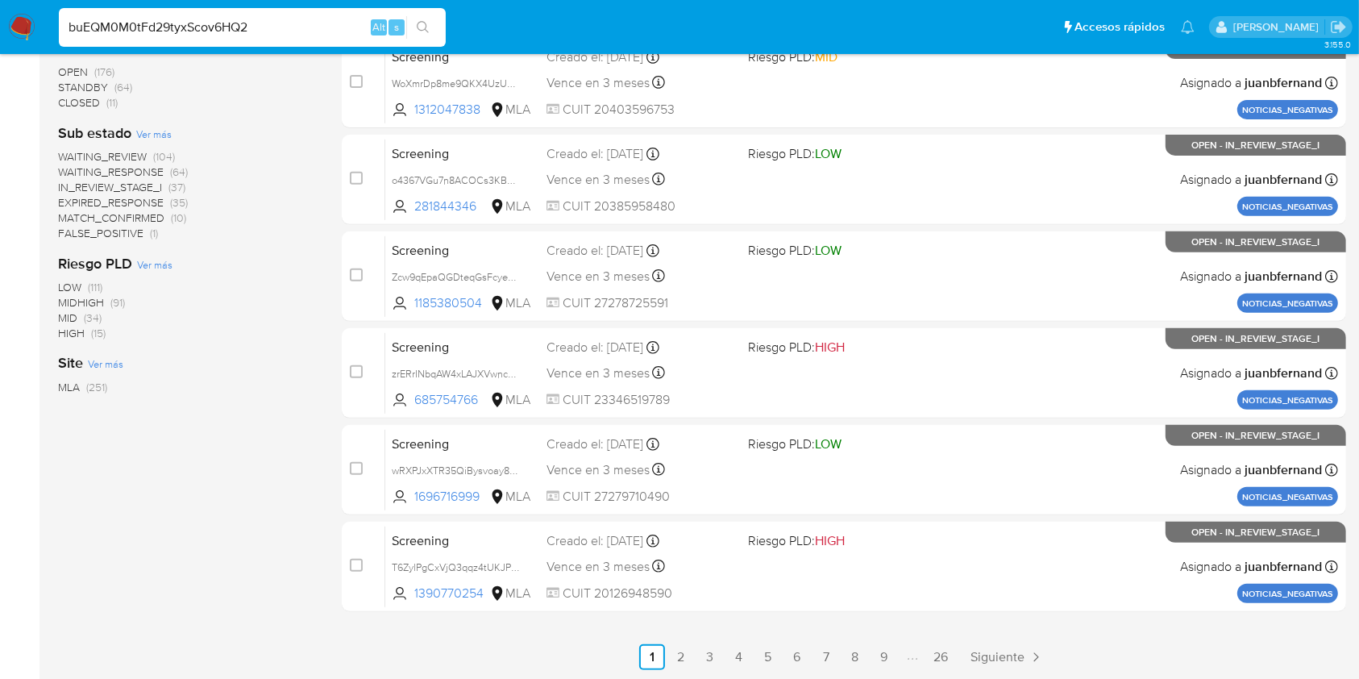
type input "buEQM0M0tFd29tyxScov6HQ2"
click at [426, 25] on icon "search-icon" at bounding box center [423, 27] width 13 height 13
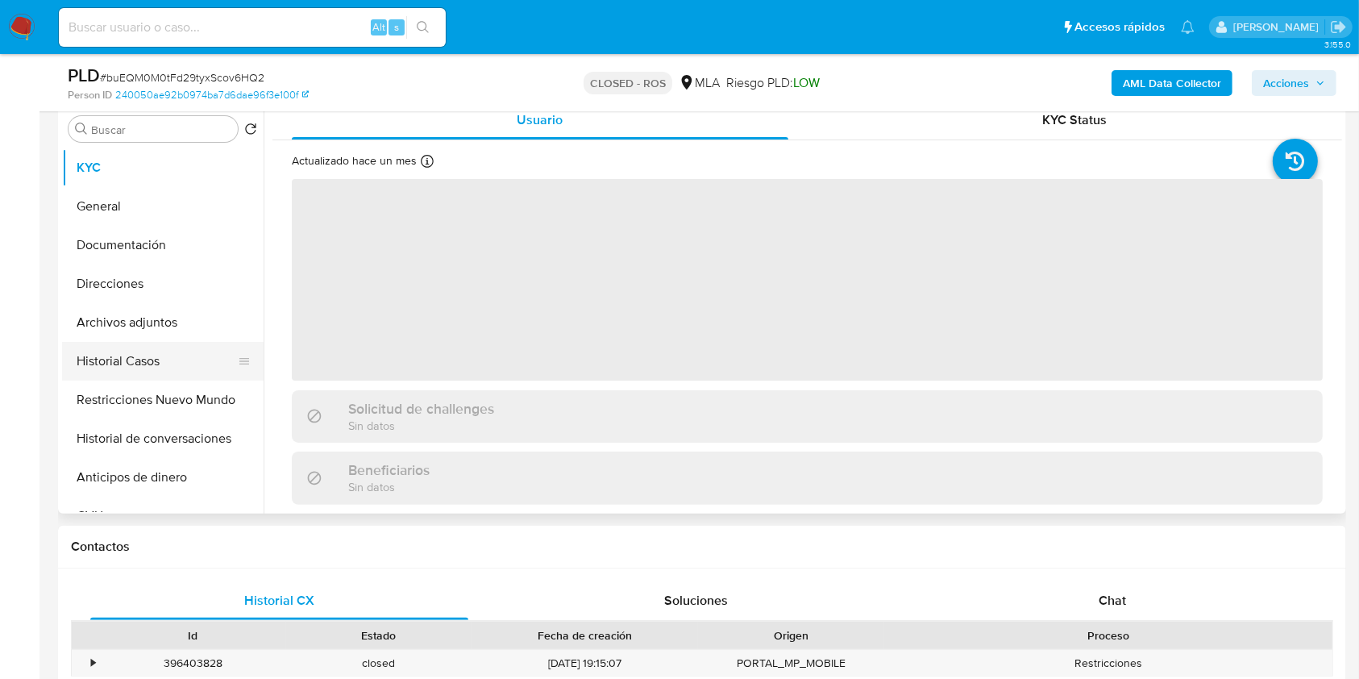
scroll to position [322, 0]
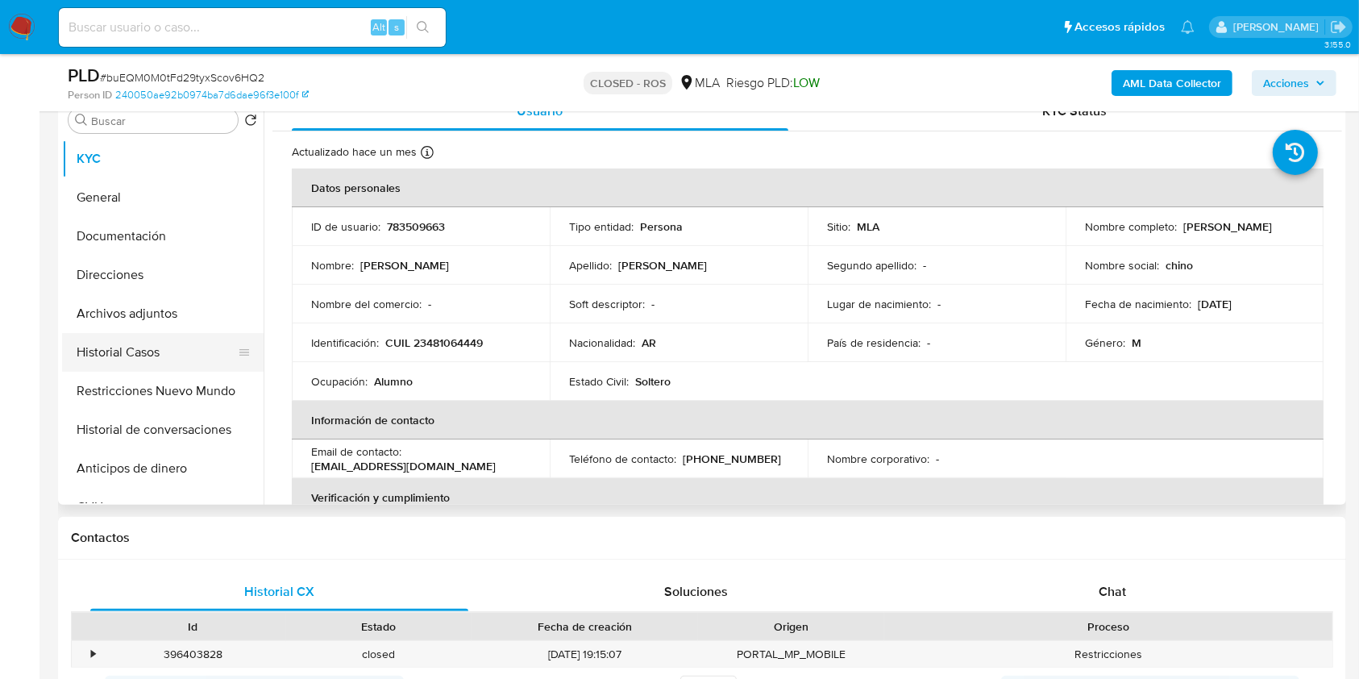
select select "10"
click at [156, 322] on button "Archivos adjuntos" at bounding box center [156, 313] width 189 height 39
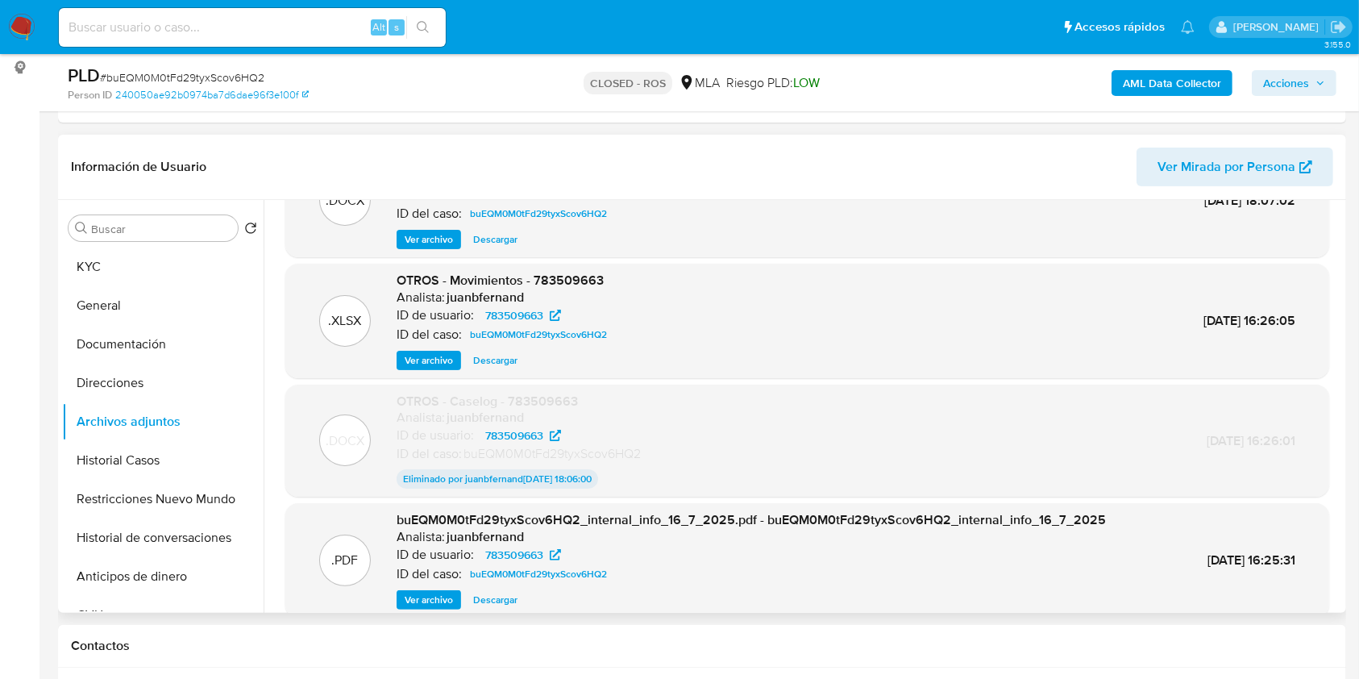
scroll to position [133, 0]
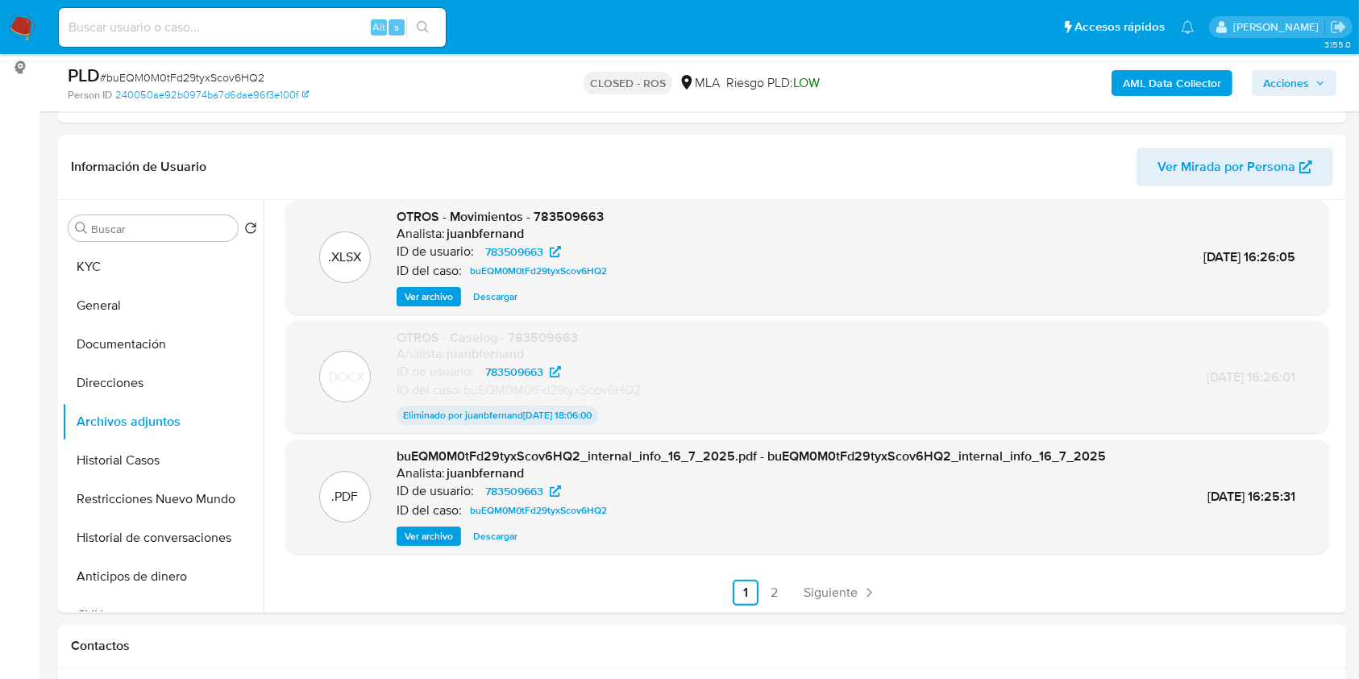
click at [353, 27] on input at bounding box center [252, 27] width 387 height 21
paste input "1gtQnBW0qp1PKosJ2NOLJAqJ"
type input "1gtQnBW0qp1PKosJ2NOLJAqJ"
click at [423, 26] on icon "search-icon" at bounding box center [423, 27] width 13 height 13
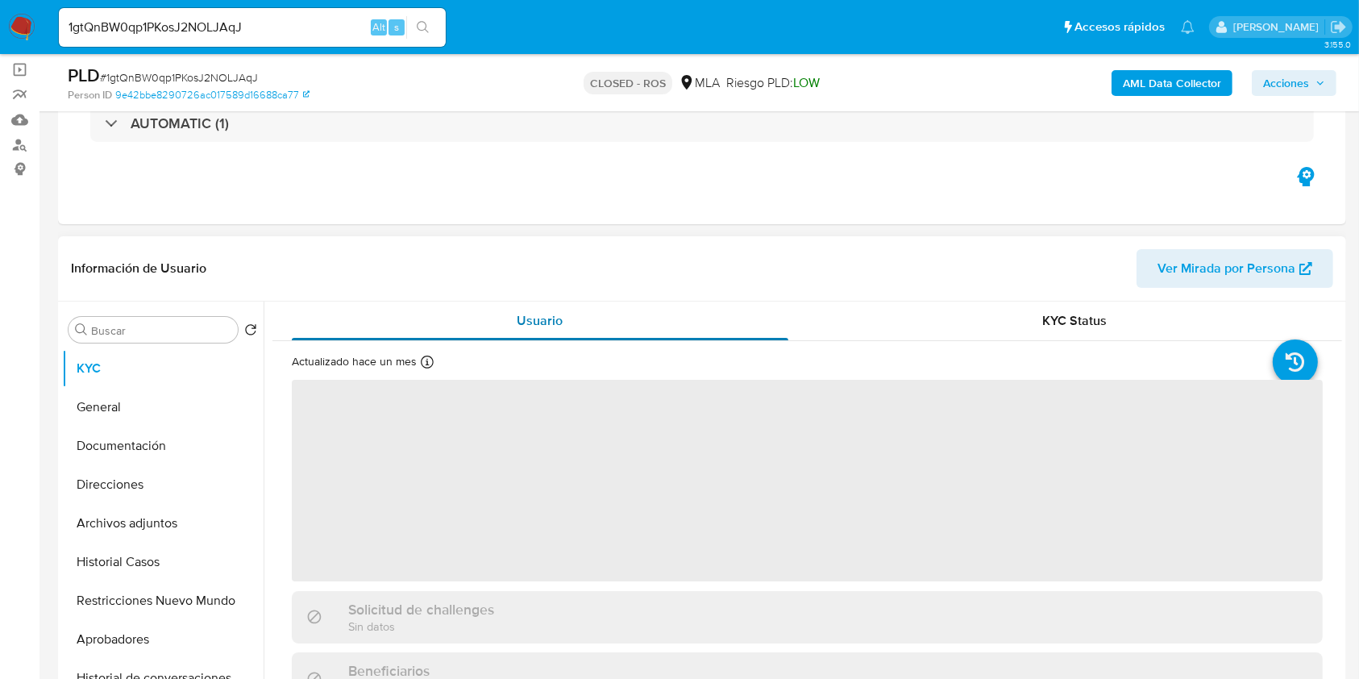
scroll to position [214, 0]
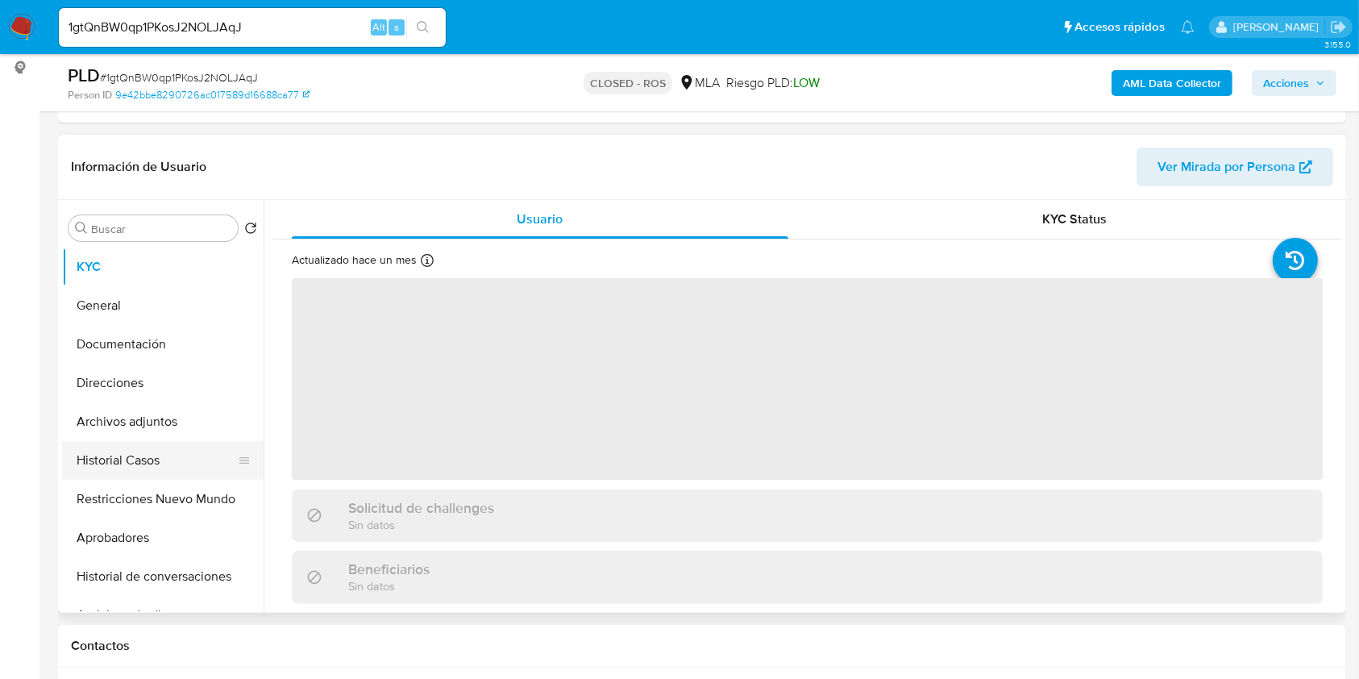
click at [147, 458] on button "Historial Casos" at bounding box center [156, 460] width 189 height 39
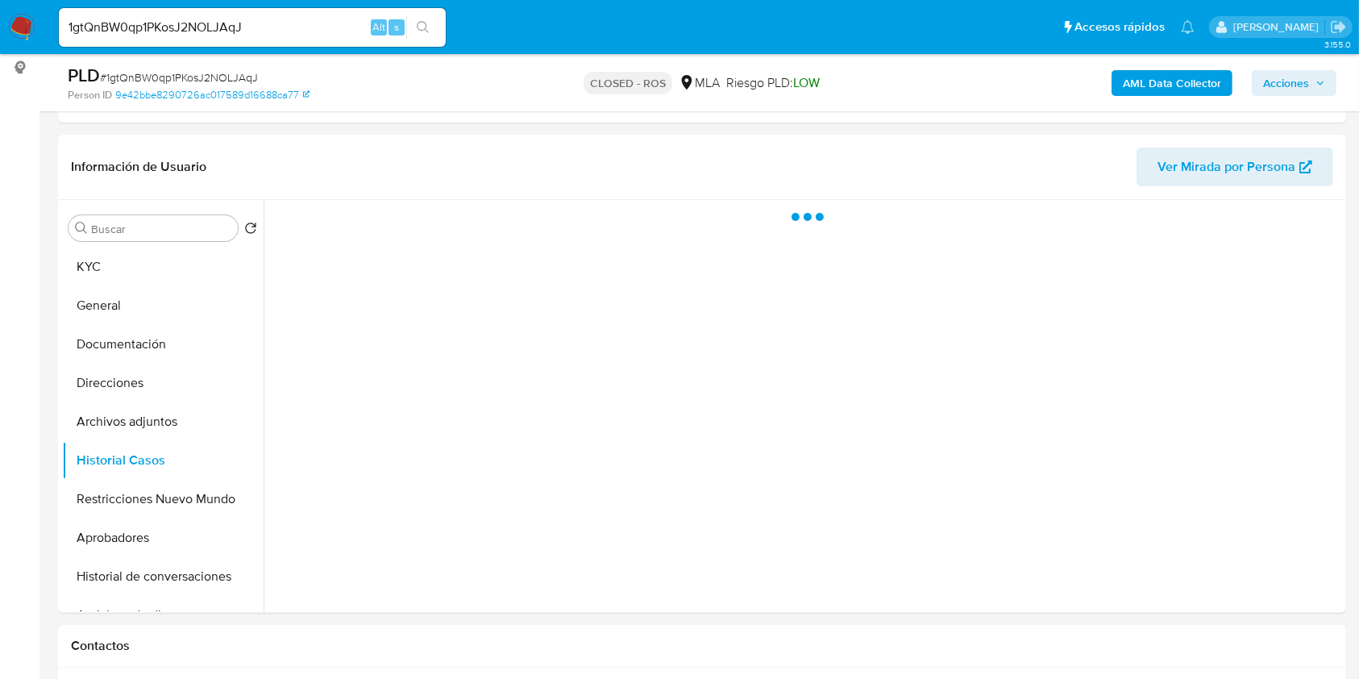
select select "10"
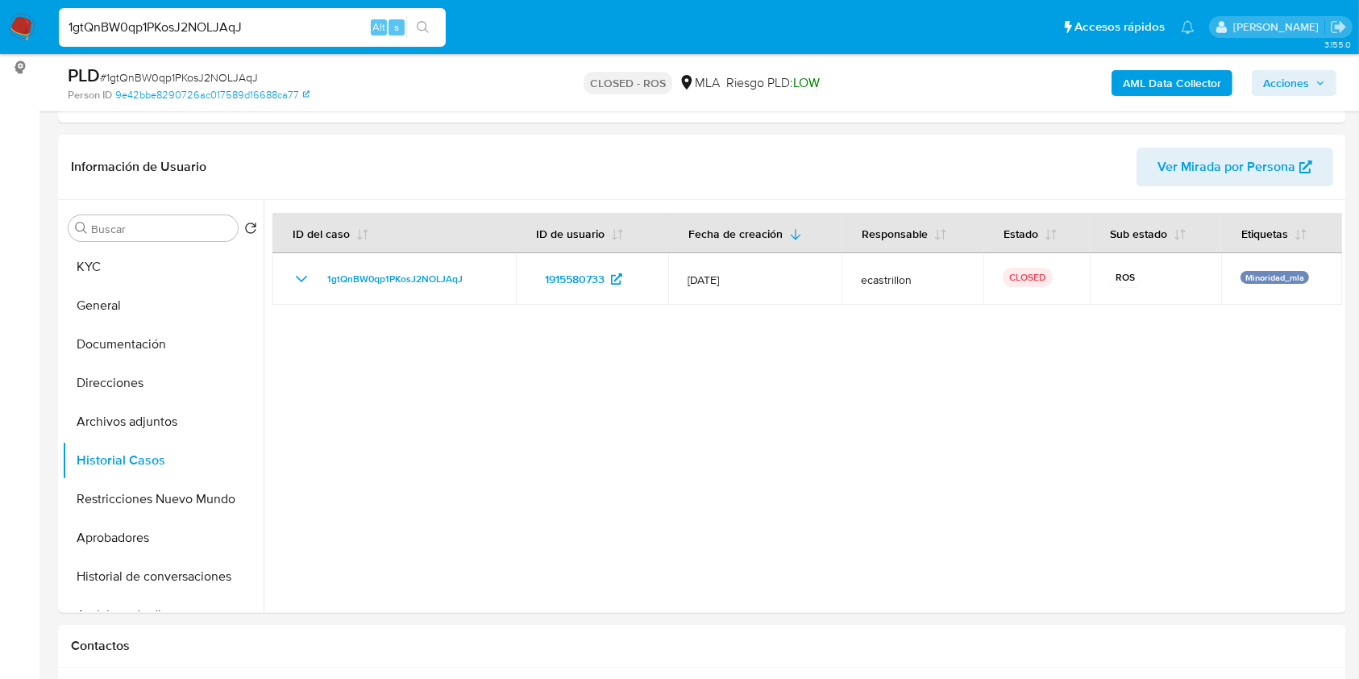
click at [309, 28] on input "1gtQnBW0qp1PKosJ2NOLJAqJ" at bounding box center [252, 27] width 387 height 21
paste input "beFgNNTIAkNTnLOlxHOHZHzO"
type input "beFgNNTIAkNTnLOlxHOHZHzO"
click at [430, 27] on button "search-icon" at bounding box center [422, 27] width 33 height 23
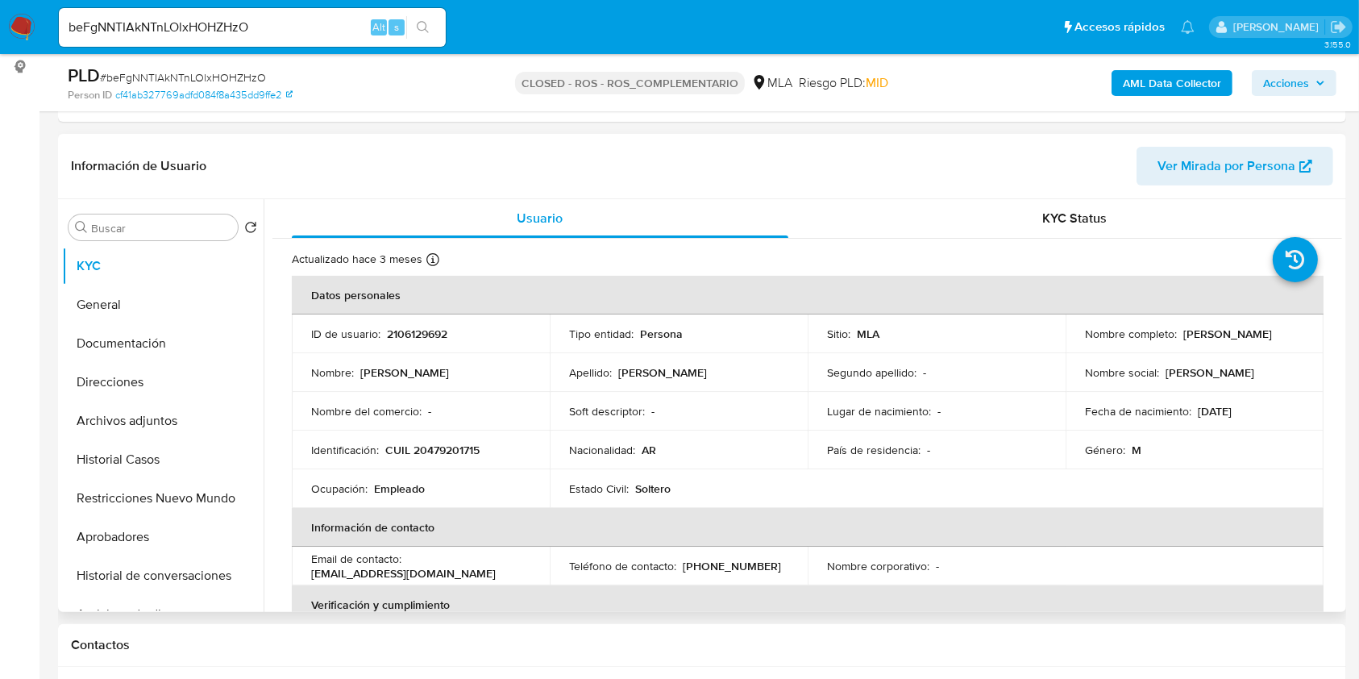
scroll to position [430, 0]
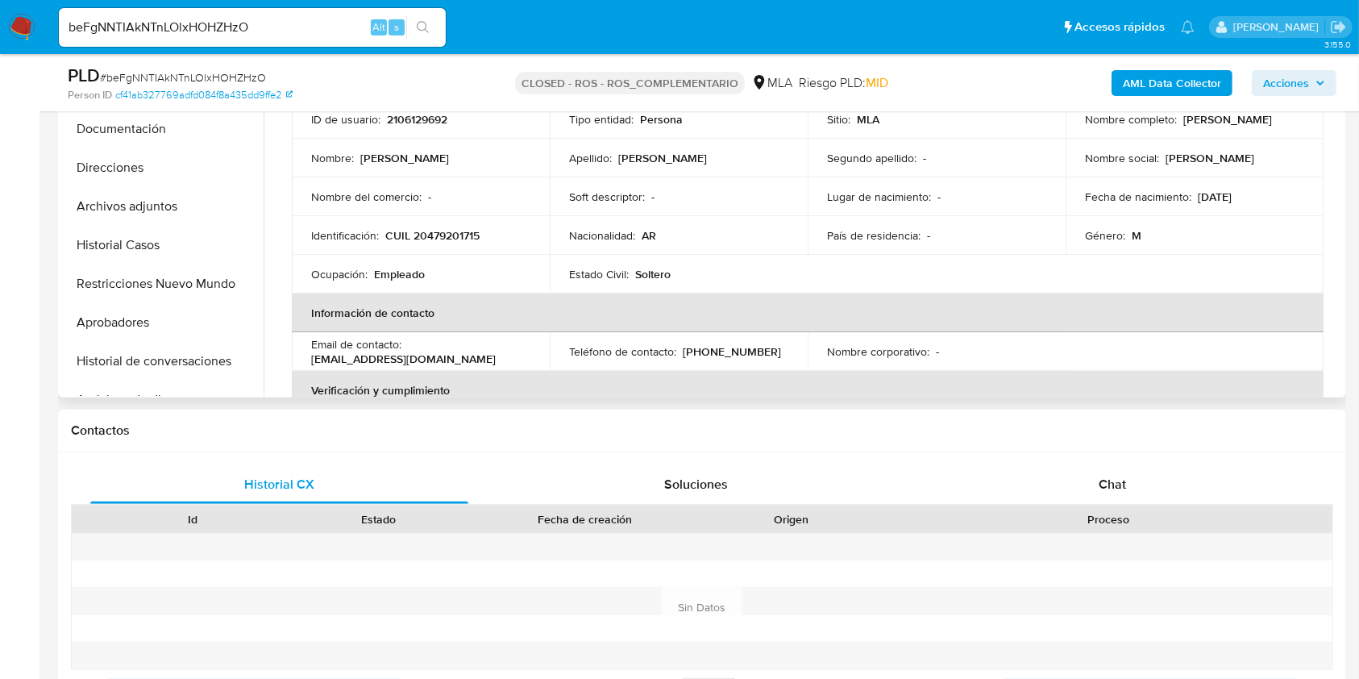
select select "10"
click at [150, 235] on button "Historial Casos" at bounding box center [156, 245] width 189 height 39
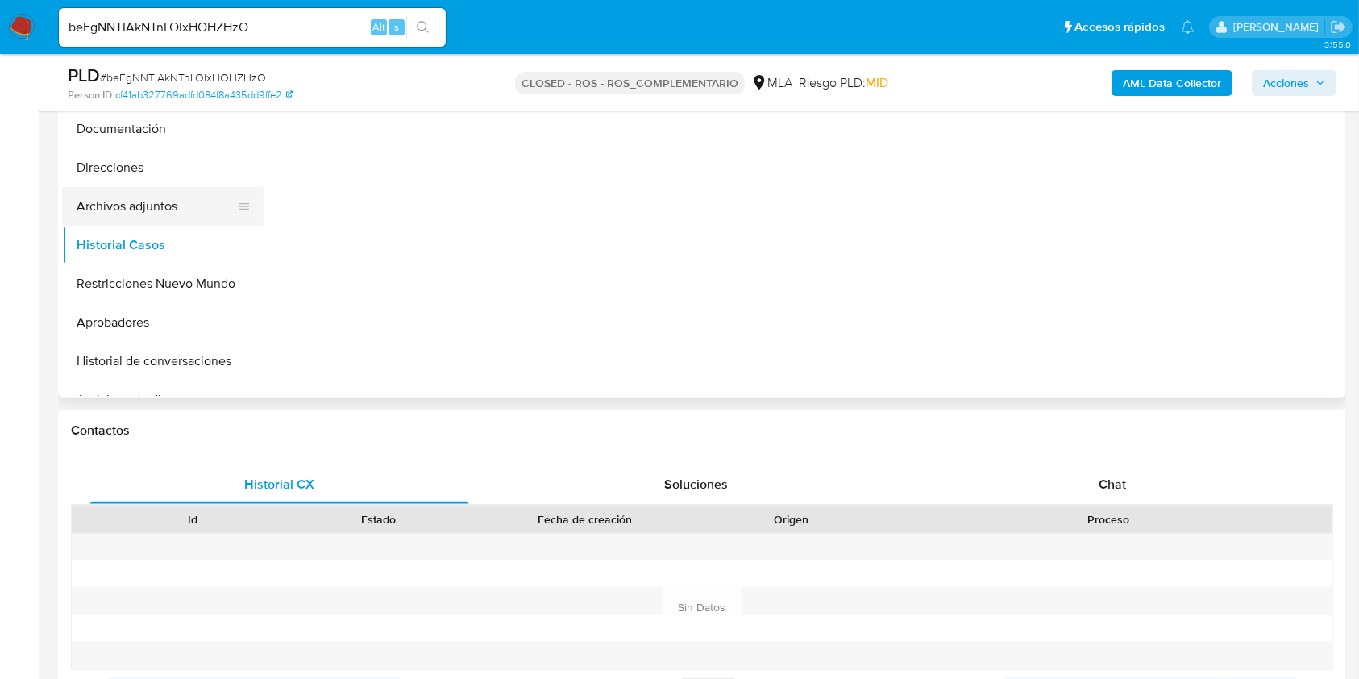
click at [131, 210] on button "Archivos adjuntos" at bounding box center [156, 206] width 189 height 39
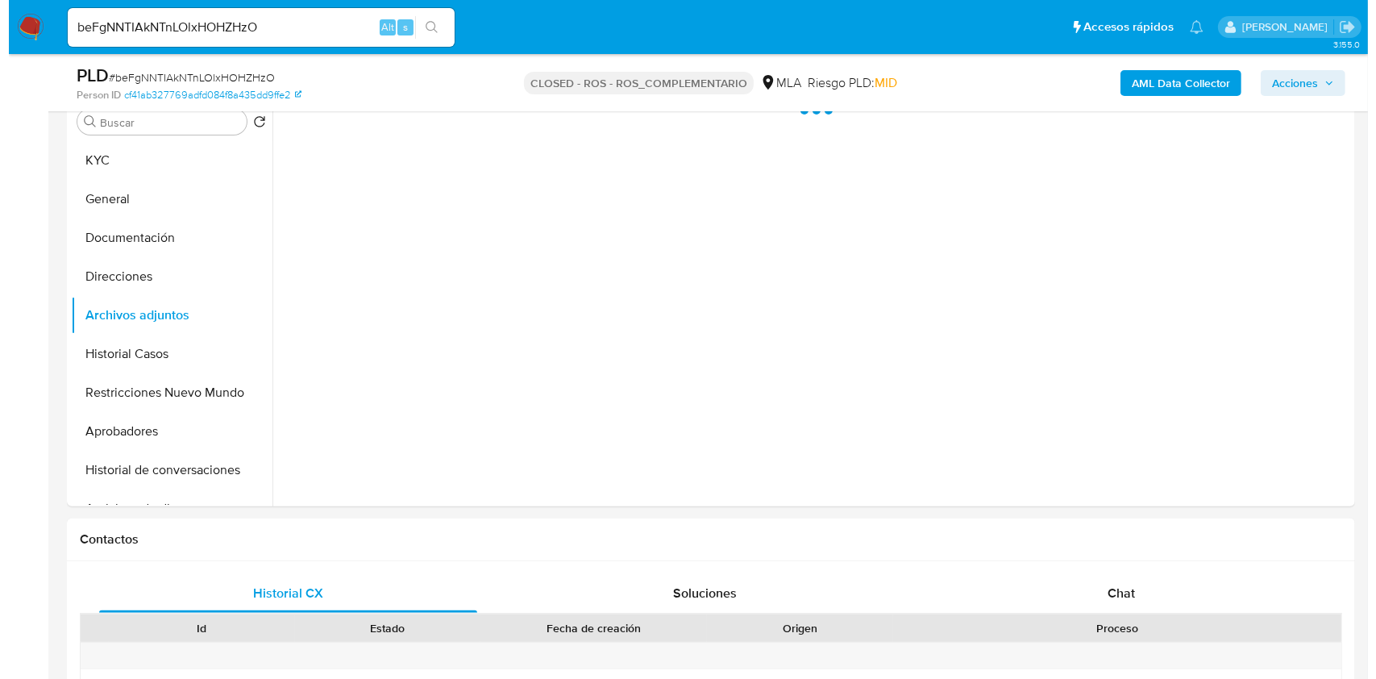
scroll to position [214, 0]
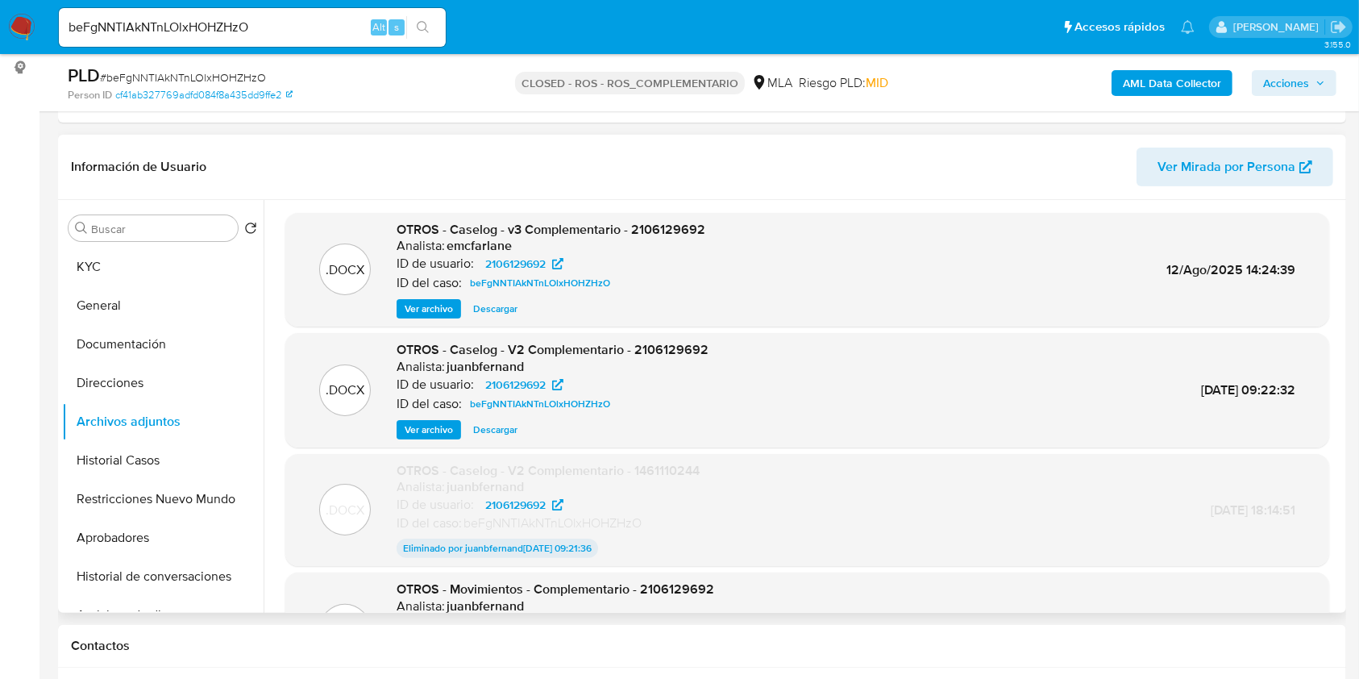
click at [432, 301] on span "Ver archivo" at bounding box center [429, 309] width 48 height 16
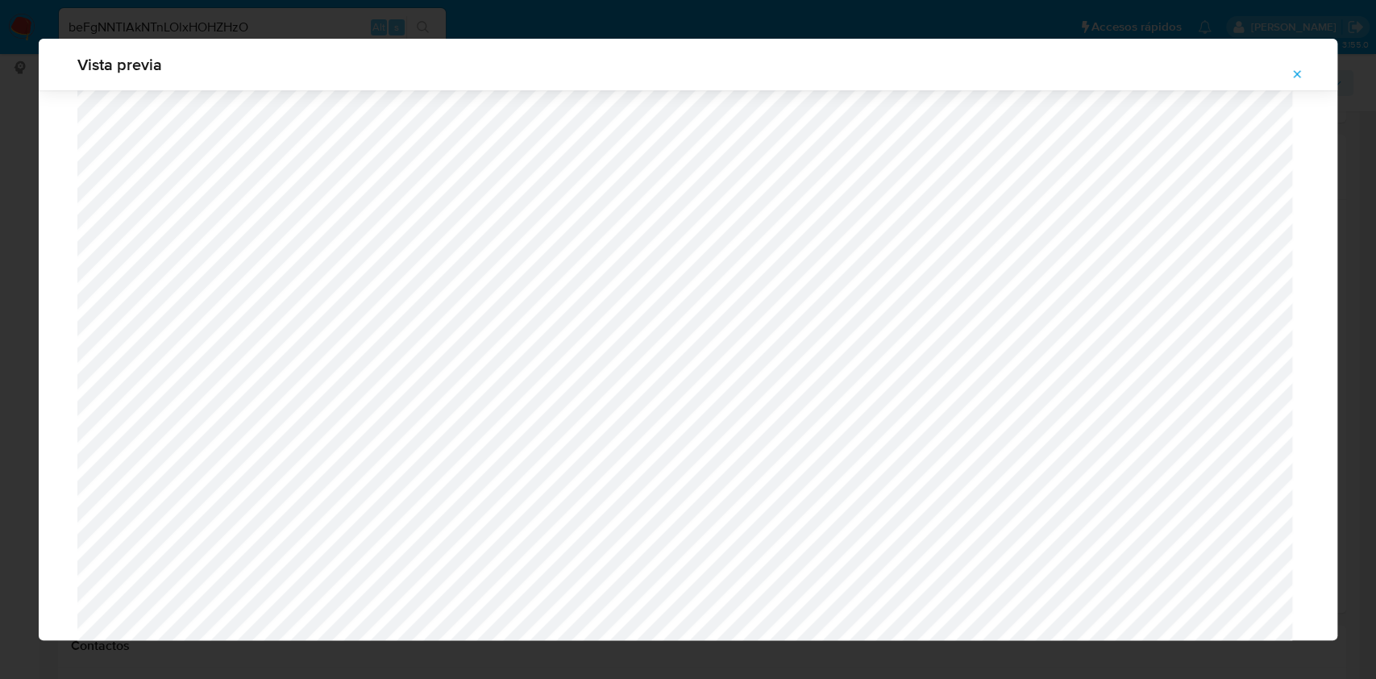
scroll to position [1068, 0]
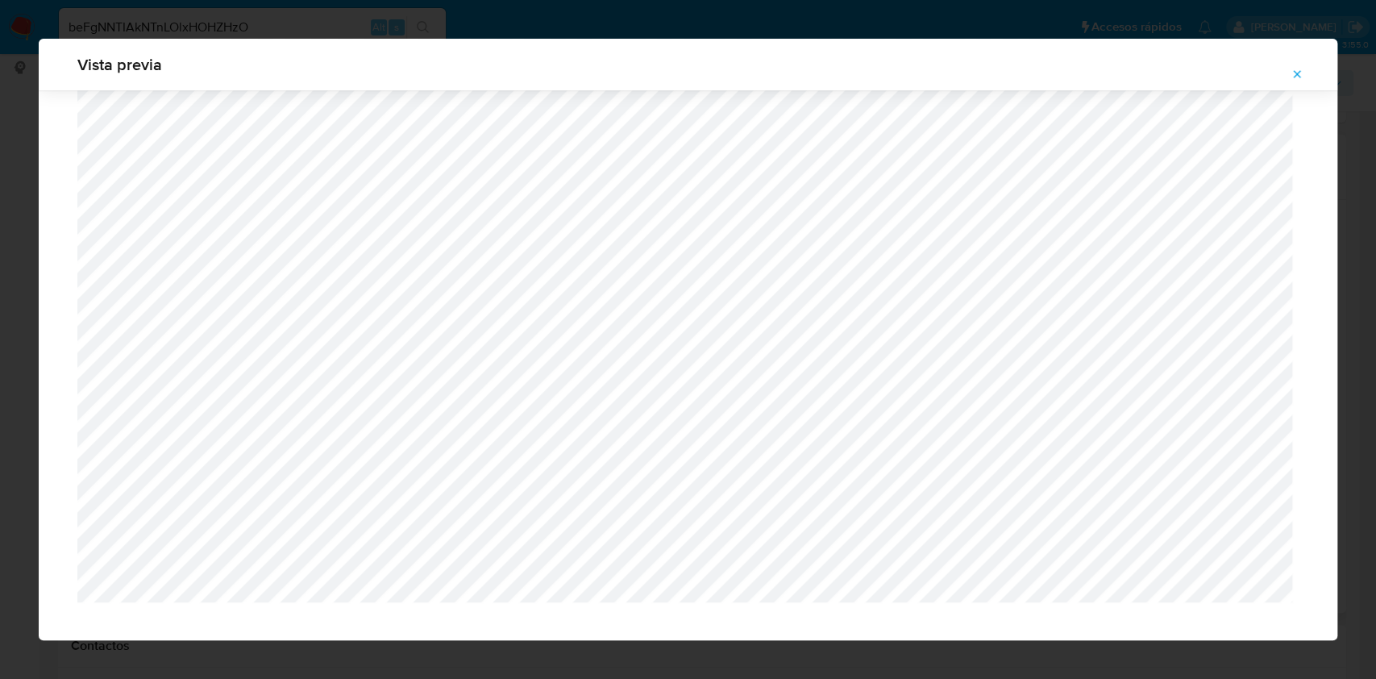
click at [1294, 69] on icon "Attachment preview" at bounding box center [1296, 74] width 13 height 13
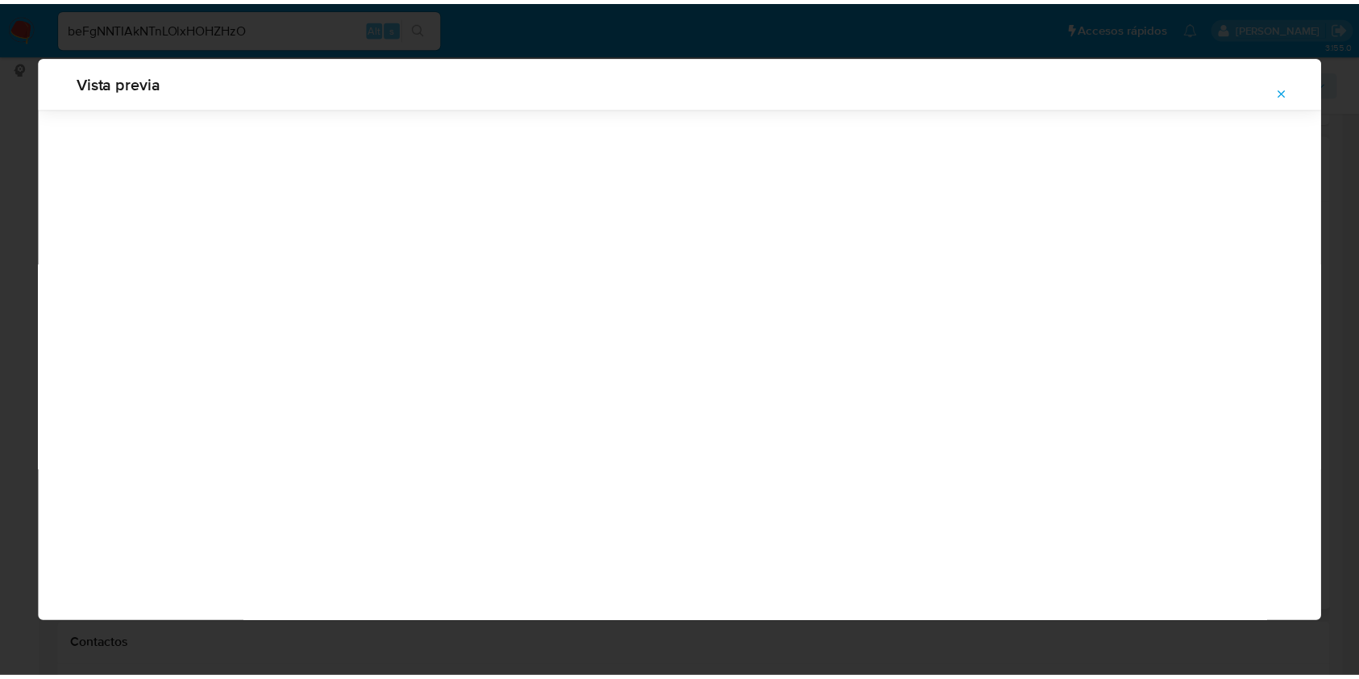
scroll to position [0, 0]
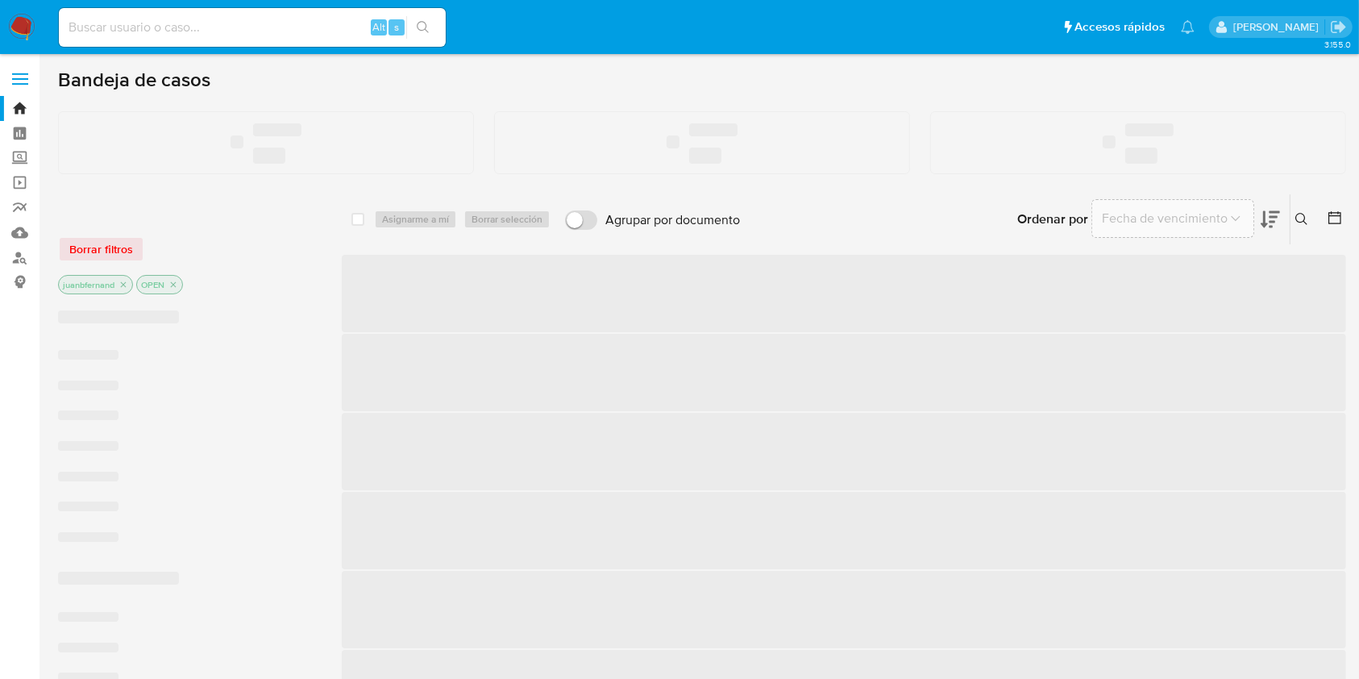
click at [91, 28] on input at bounding box center [252, 27] width 387 height 21
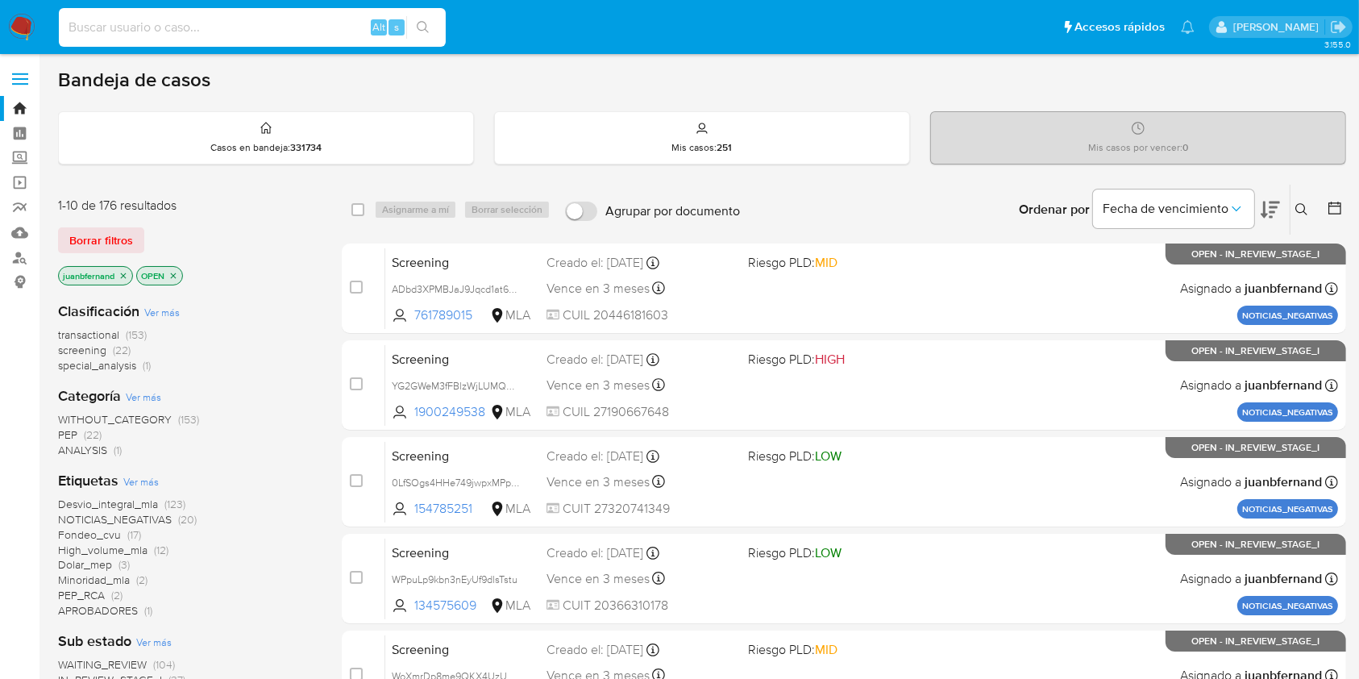
paste input "iHqYBzdTol1CpvuPpWz4BSB2"
type input "iHqYBzdTol1CpvuPpWz4BSB2"
click at [425, 29] on icon "search-icon" at bounding box center [423, 27] width 13 height 13
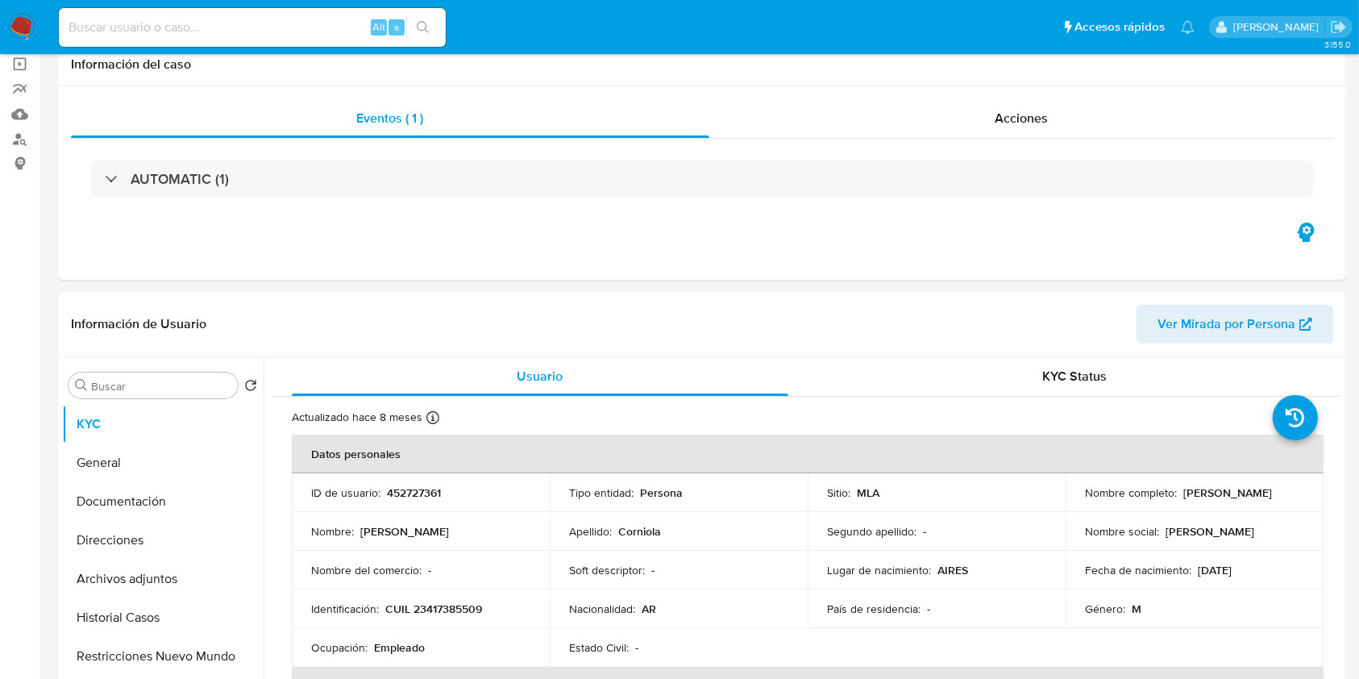
select select "10"
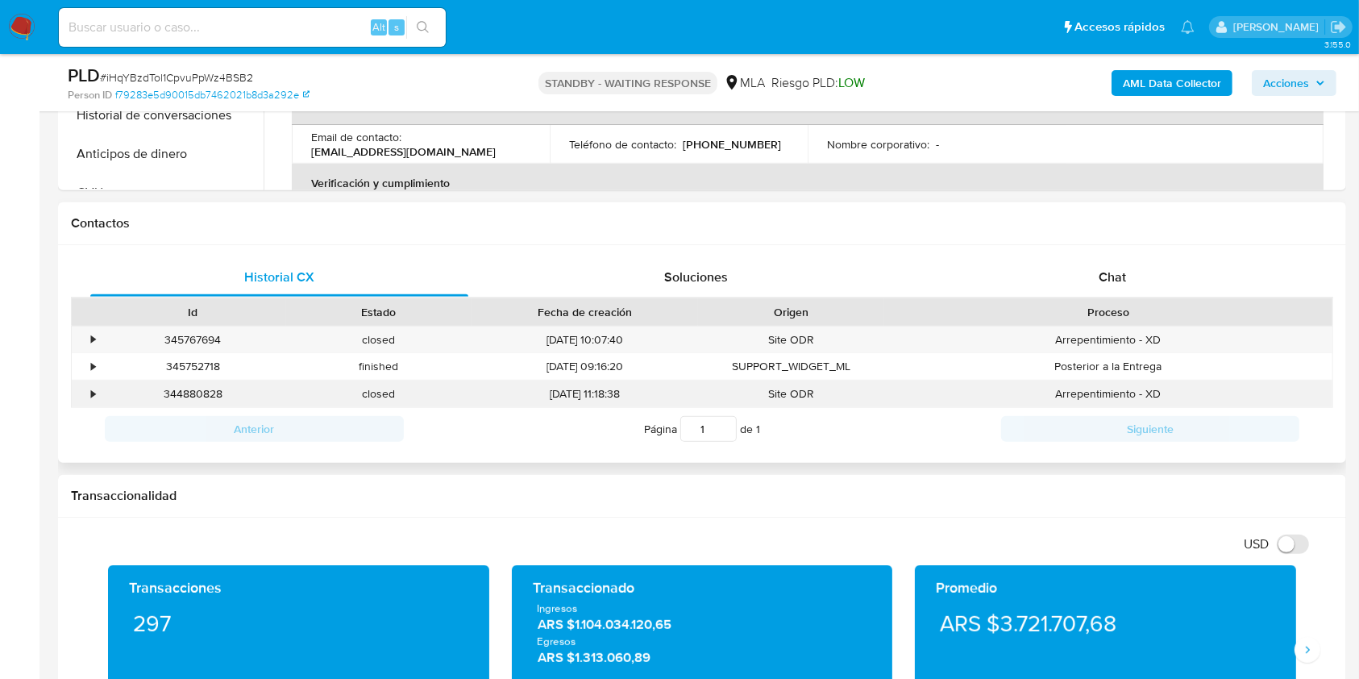
scroll to position [645, 0]
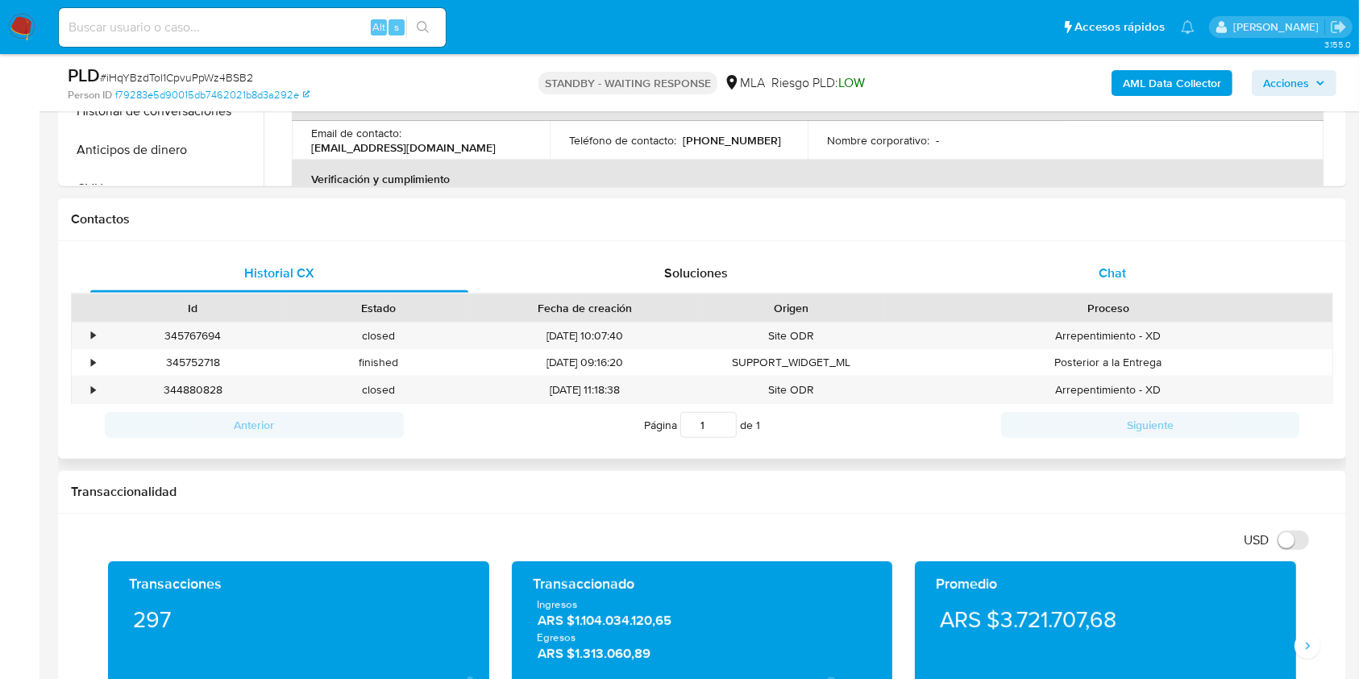
click at [1144, 265] on div "Chat" at bounding box center [1113, 273] width 378 height 39
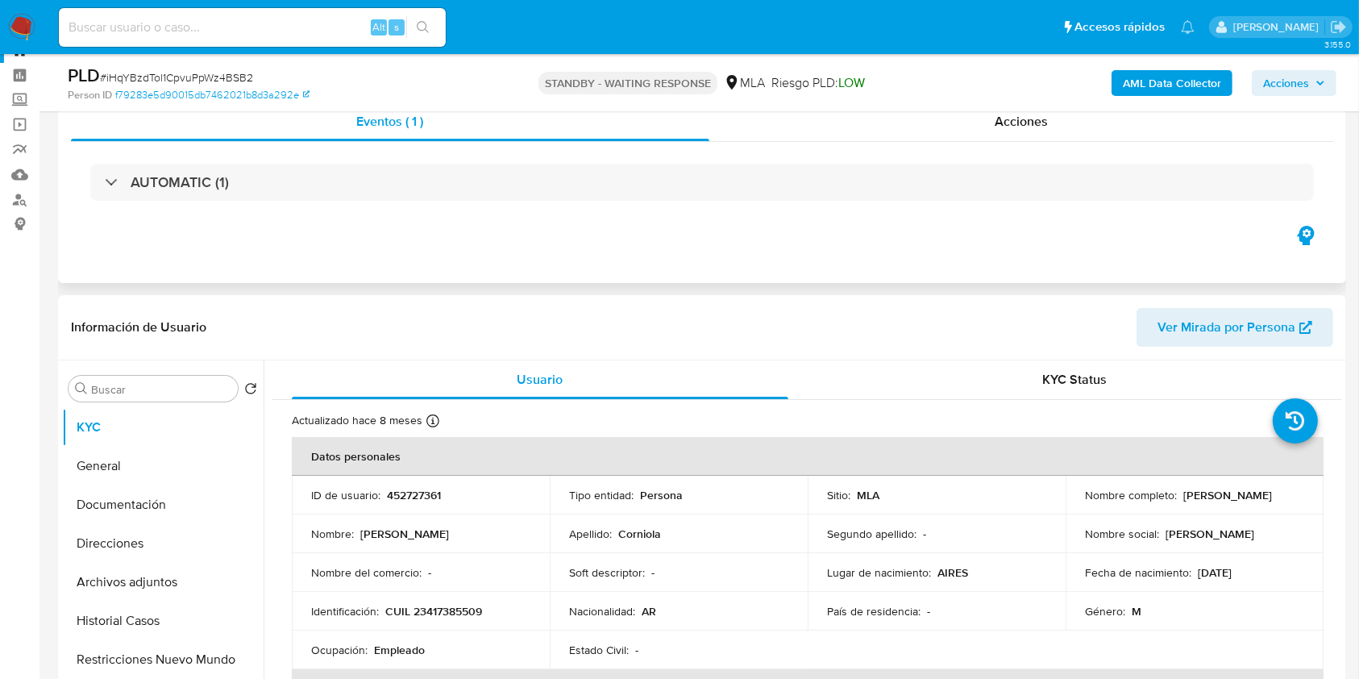
scroll to position [0, 0]
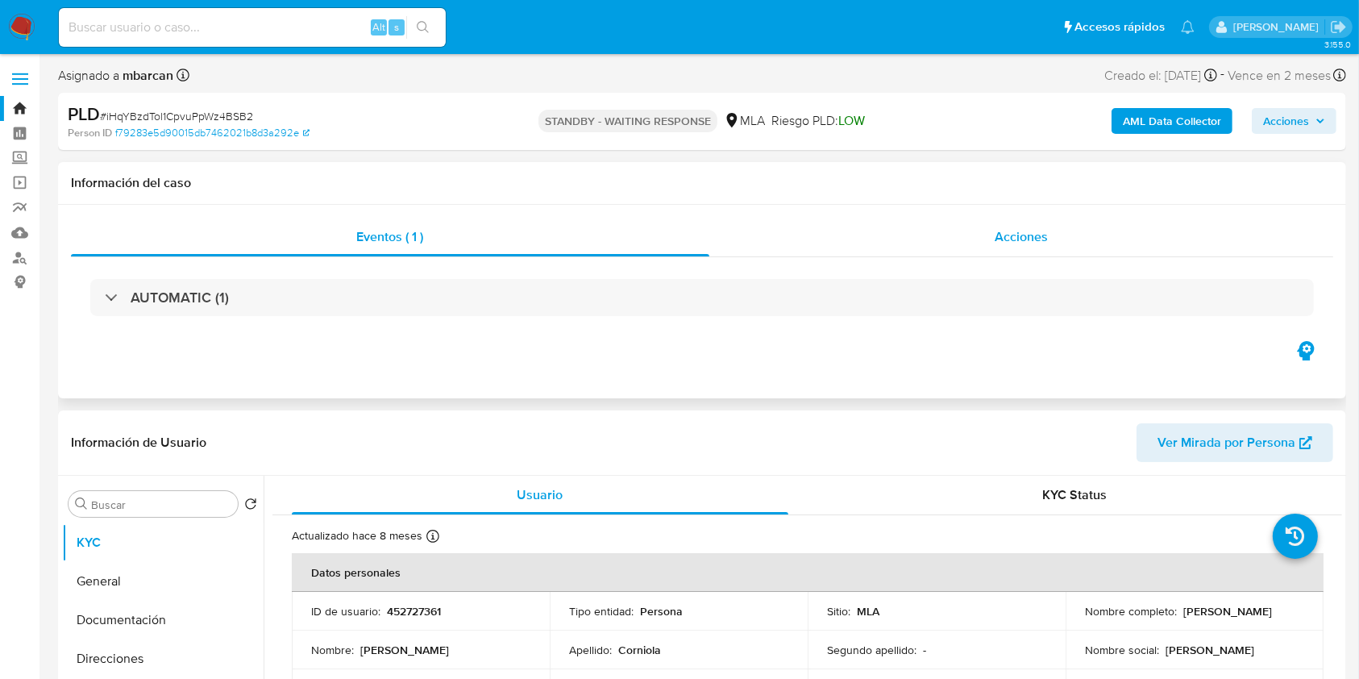
click at [986, 250] on div "Acciones" at bounding box center [1021, 237] width 625 height 39
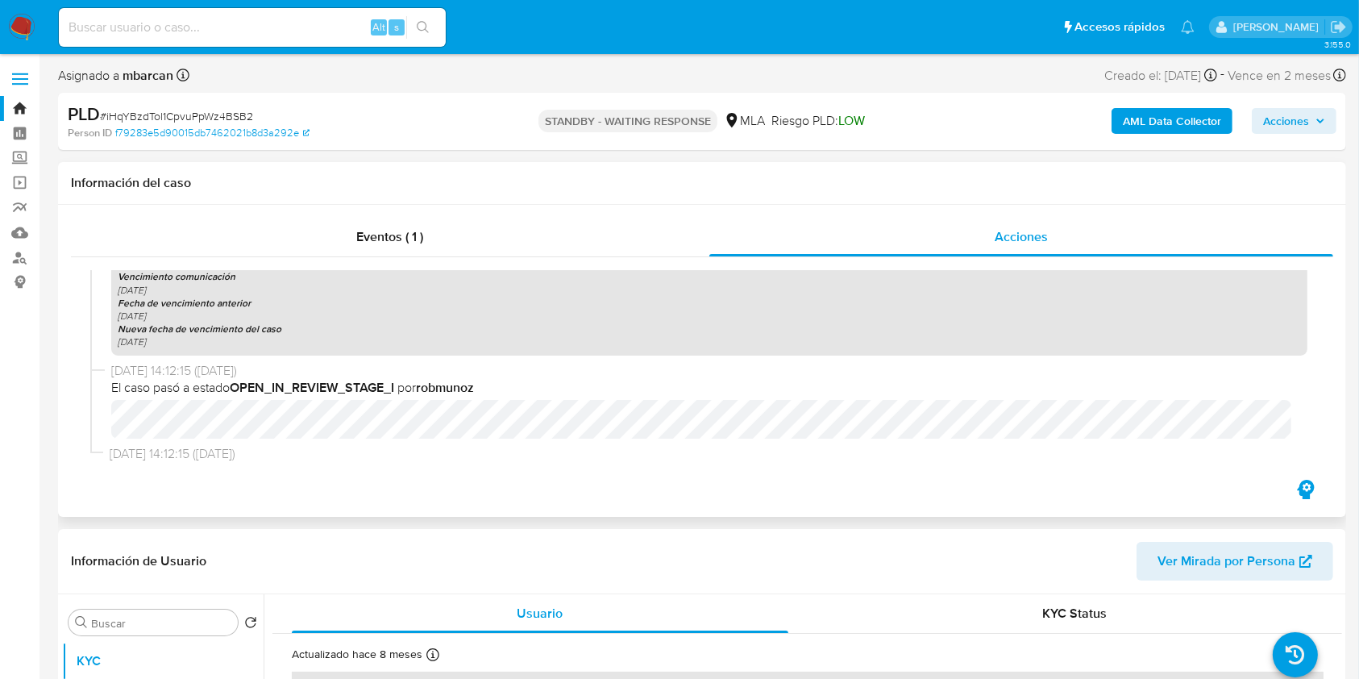
scroll to position [345, 0]
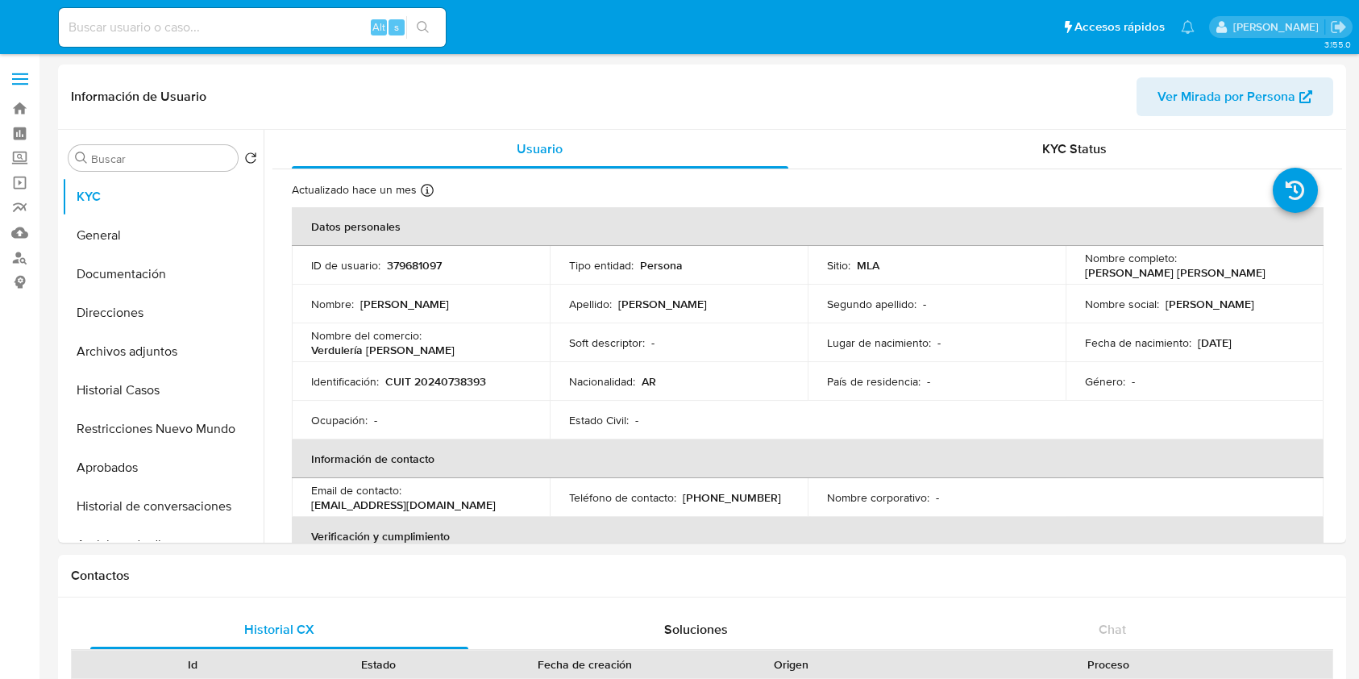
select select "10"
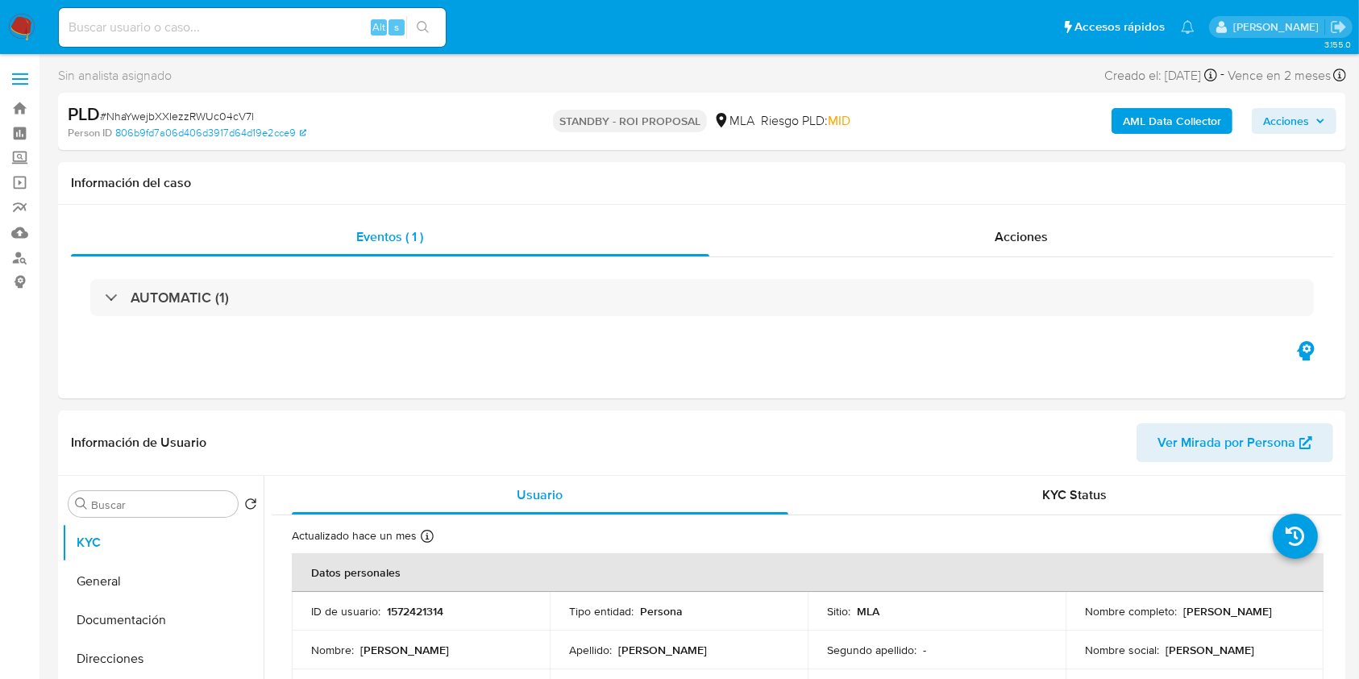
select select "10"
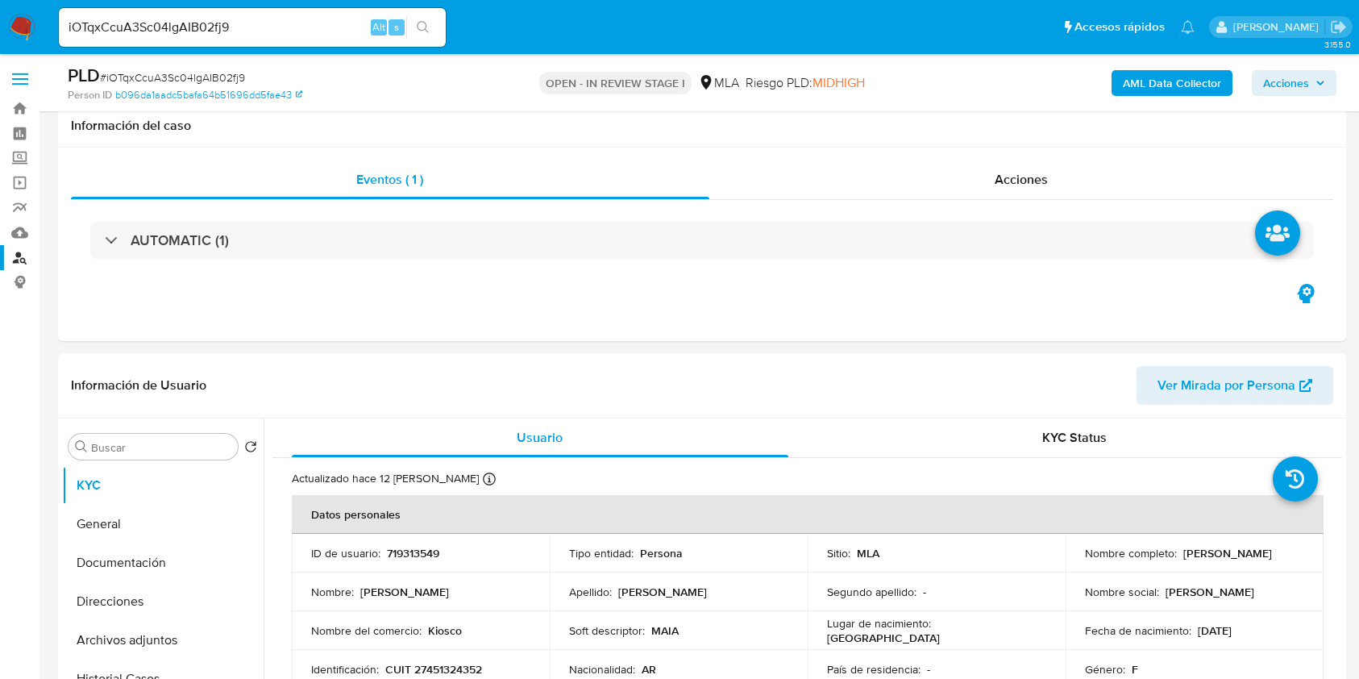
select select "10"
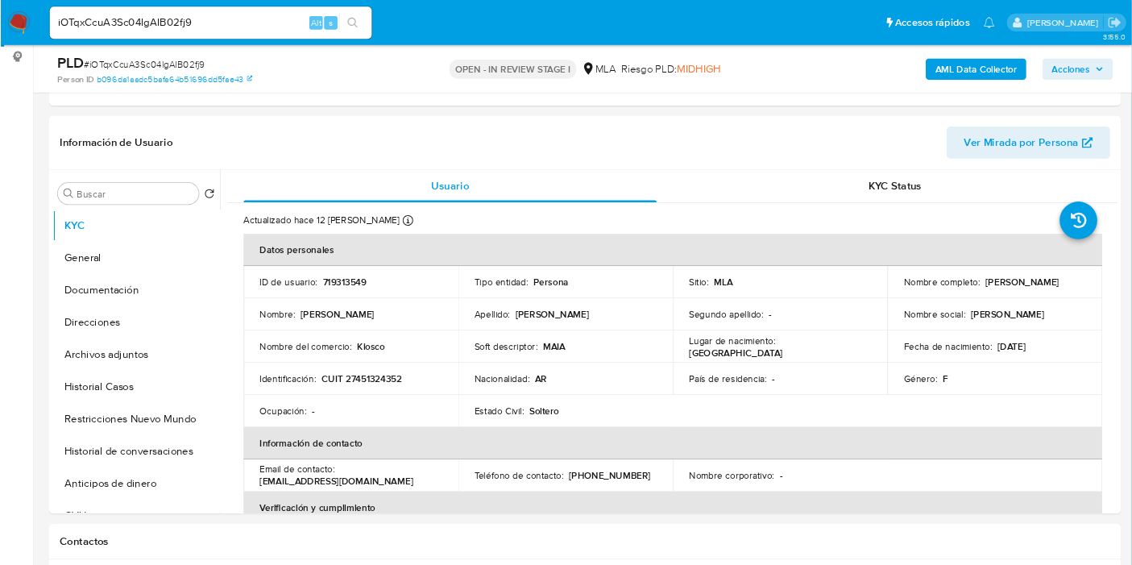
scroll to position [214, 0]
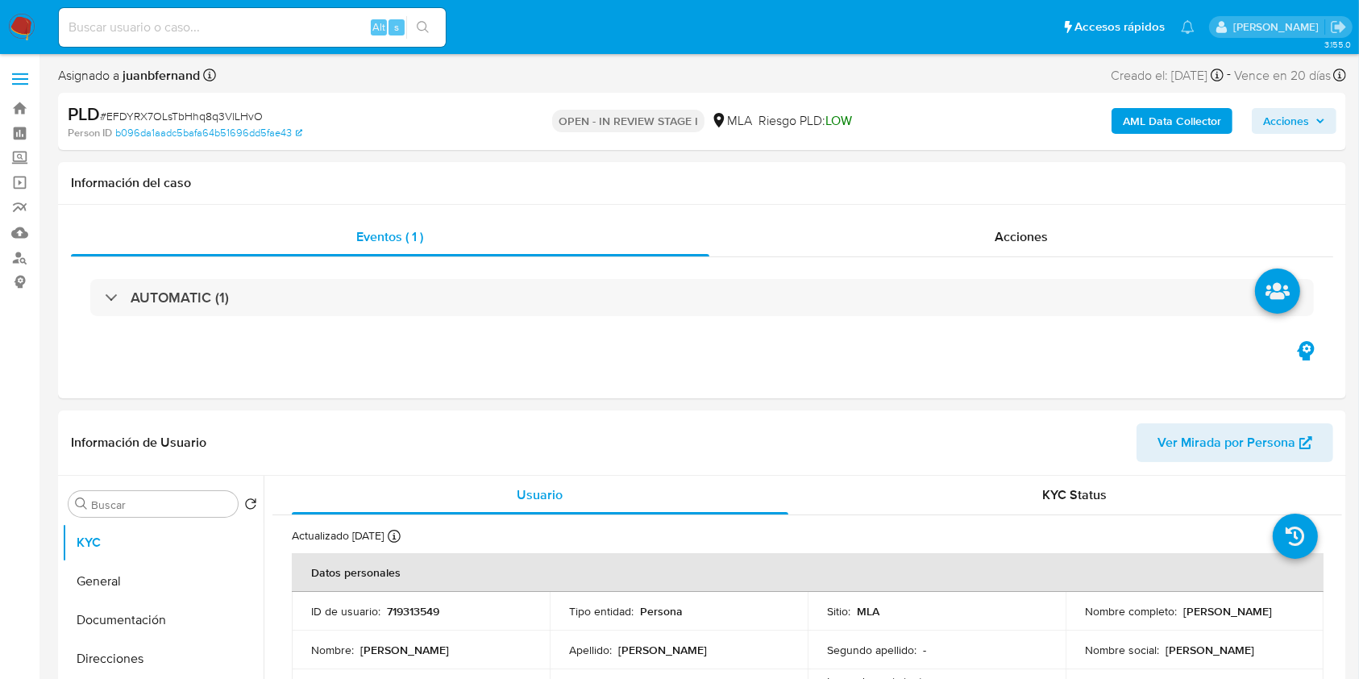
select select "10"
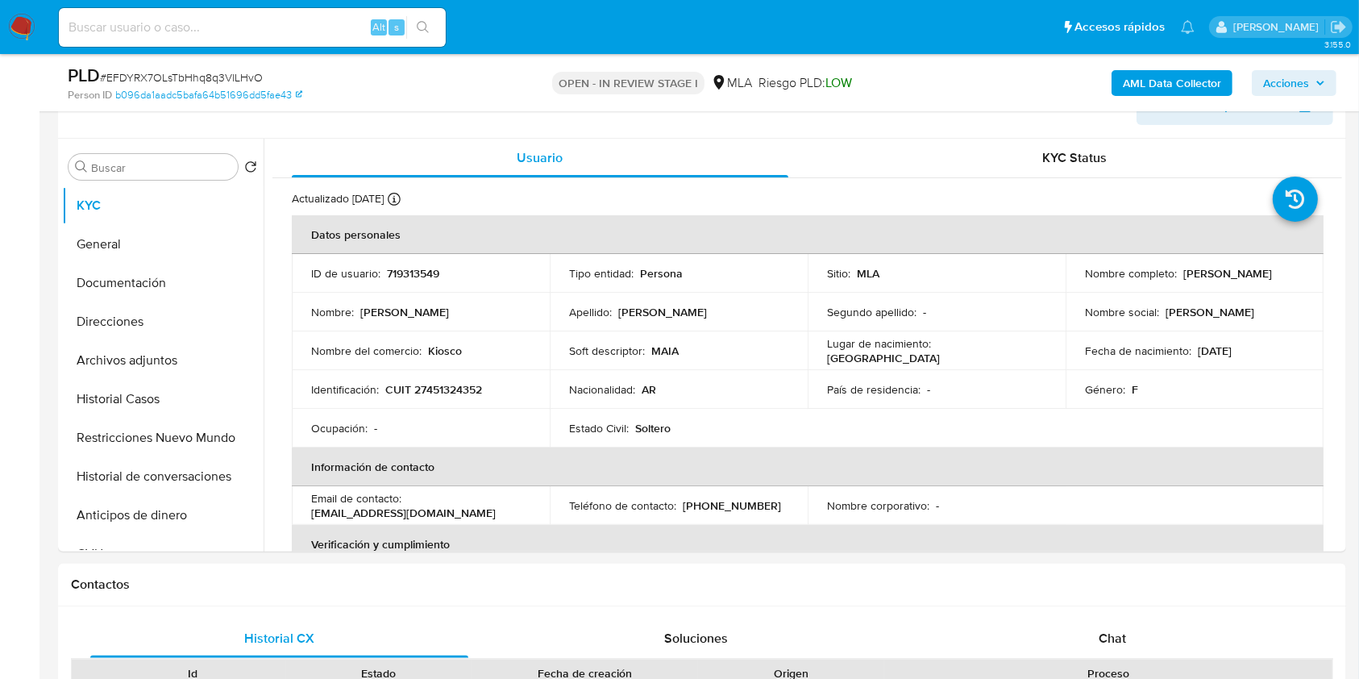
scroll to position [322, 0]
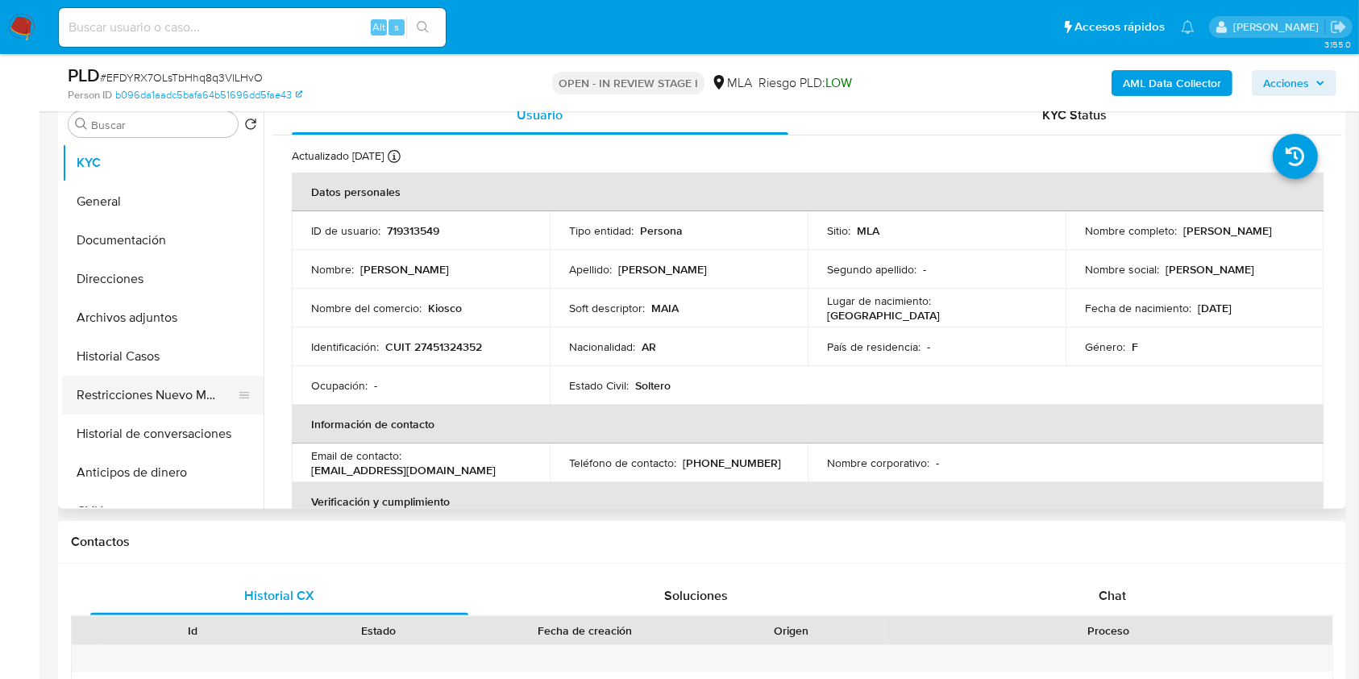
click at [174, 393] on button "Restricciones Nuevo Mundo" at bounding box center [156, 395] width 189 height 39
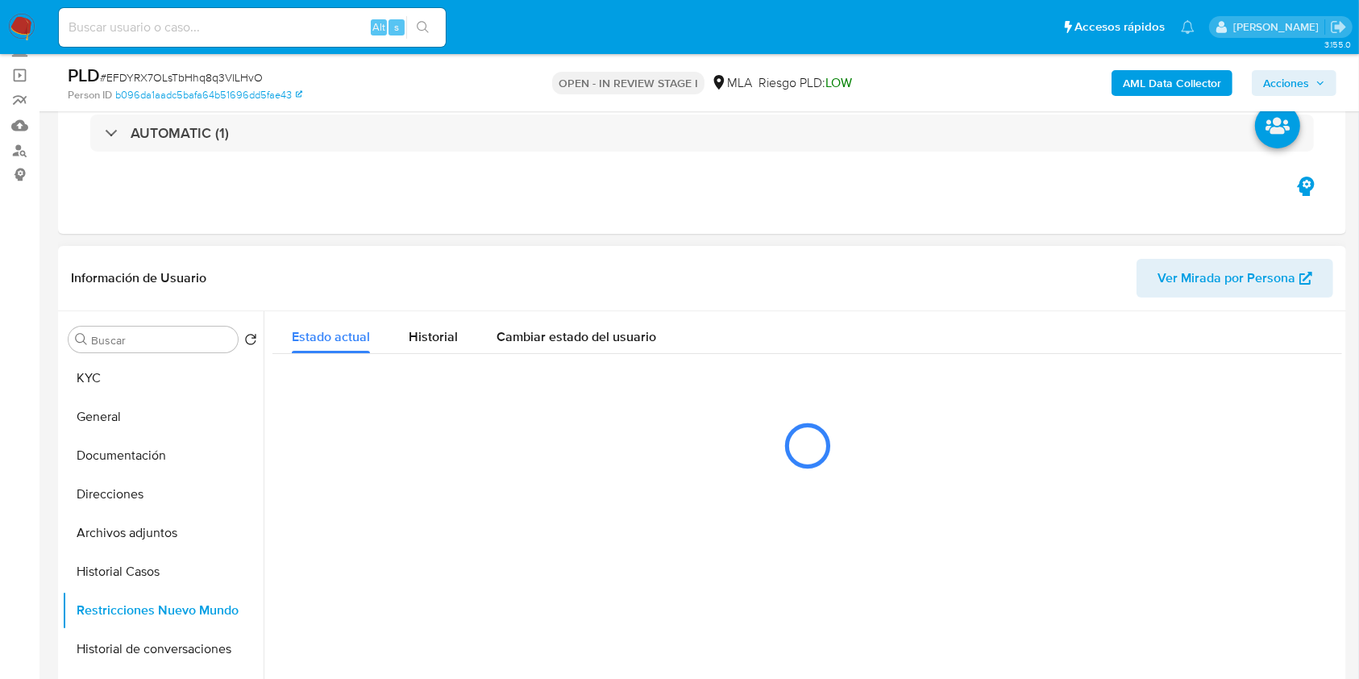
scroll to position [0, 0]
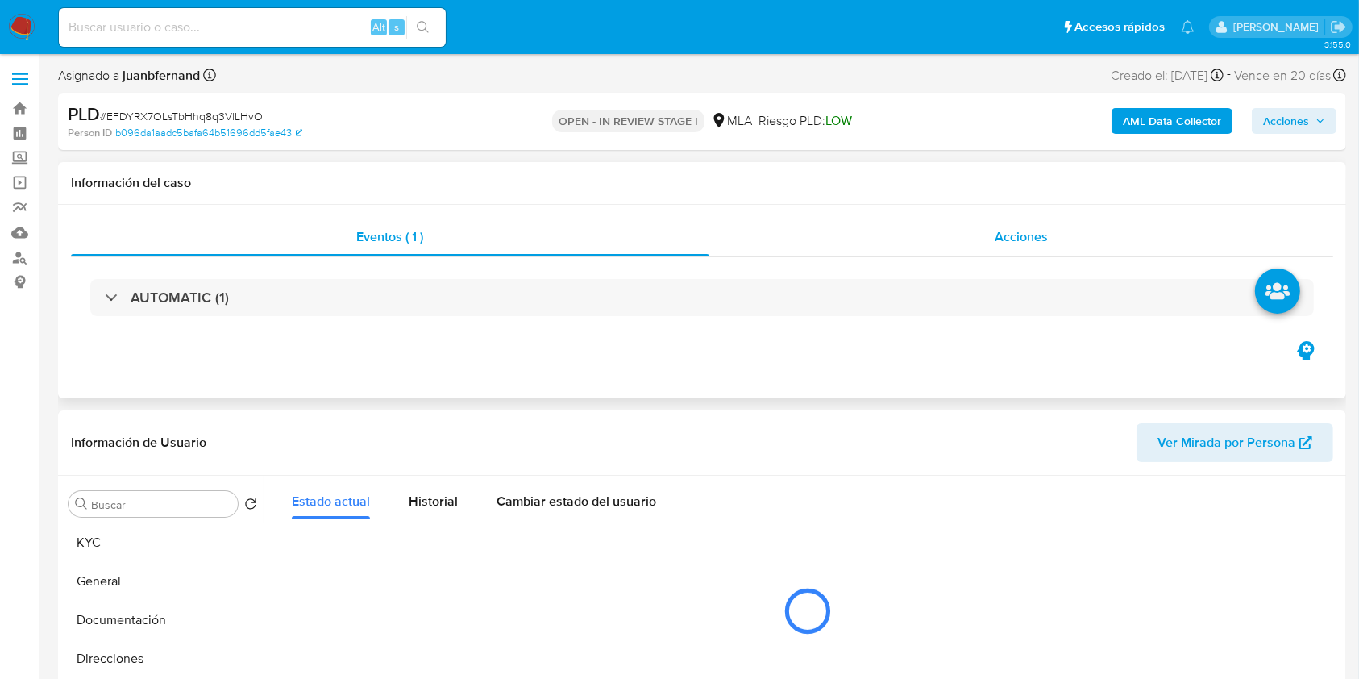
click at [1011, 234] on span "Acciones" at bounding box center [1021, 236] width 53 height 19
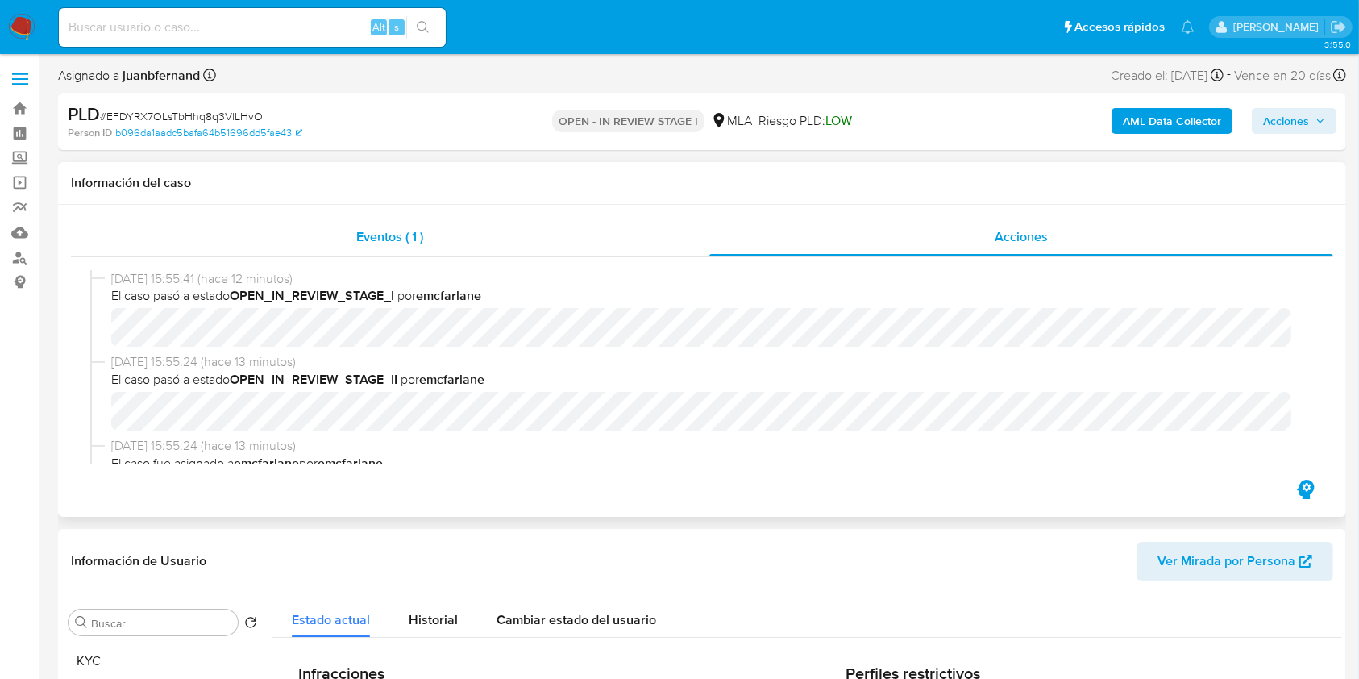
click at [426, 245] on div "Eventos ( 1 )" at bounding box center [390, 237] width 638 height 39
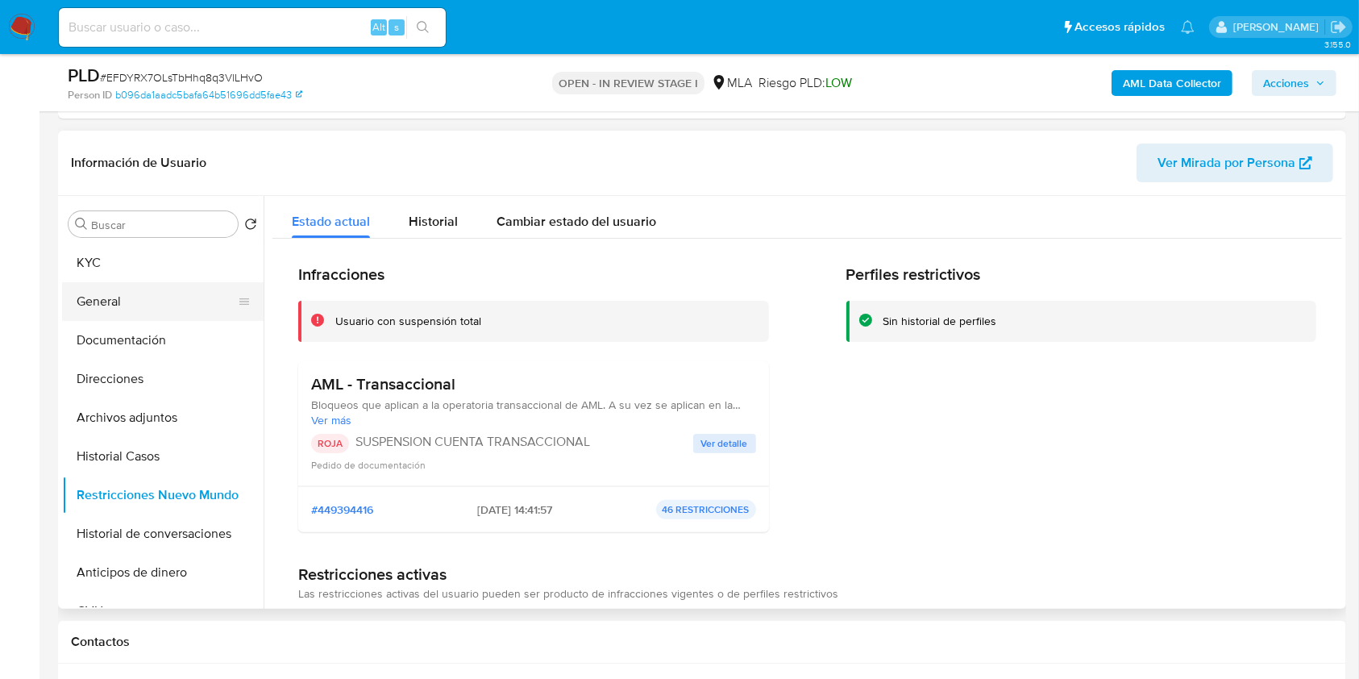
scroll to position [322, 0]
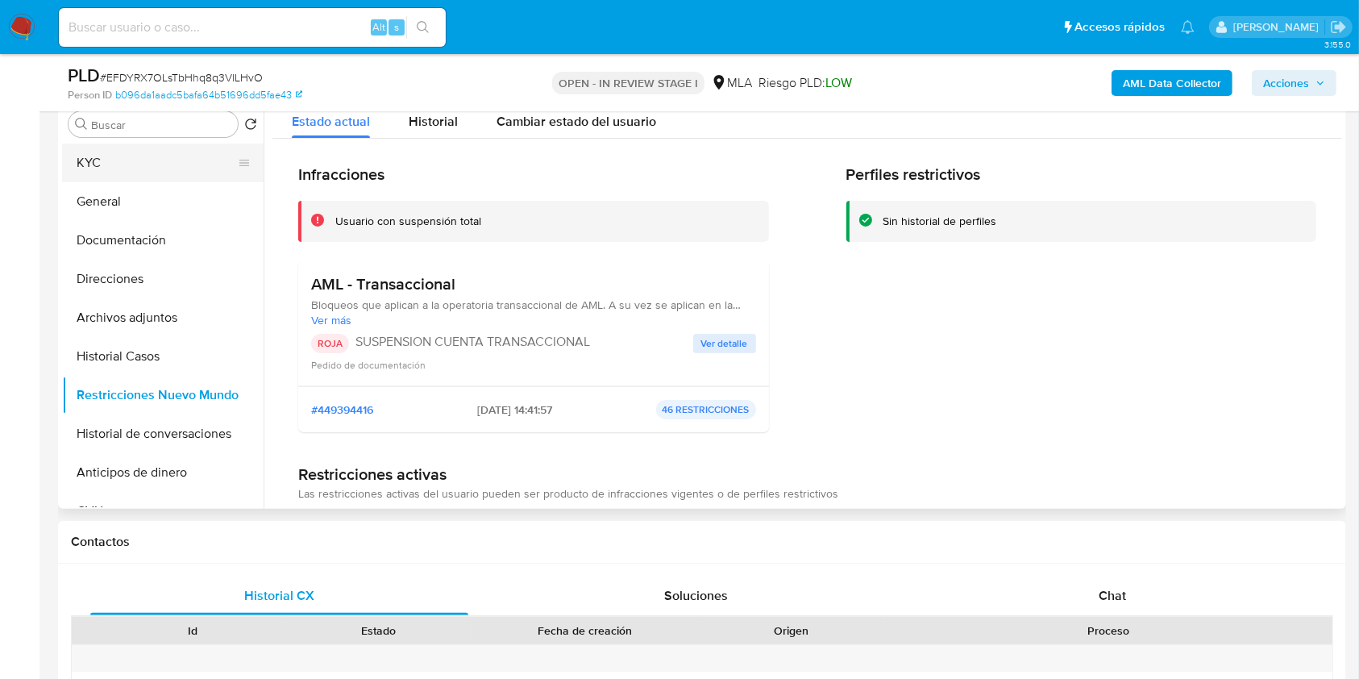
click at [142, 172] on button "KYC" at bounding box center [156, 162] width 189 height 39
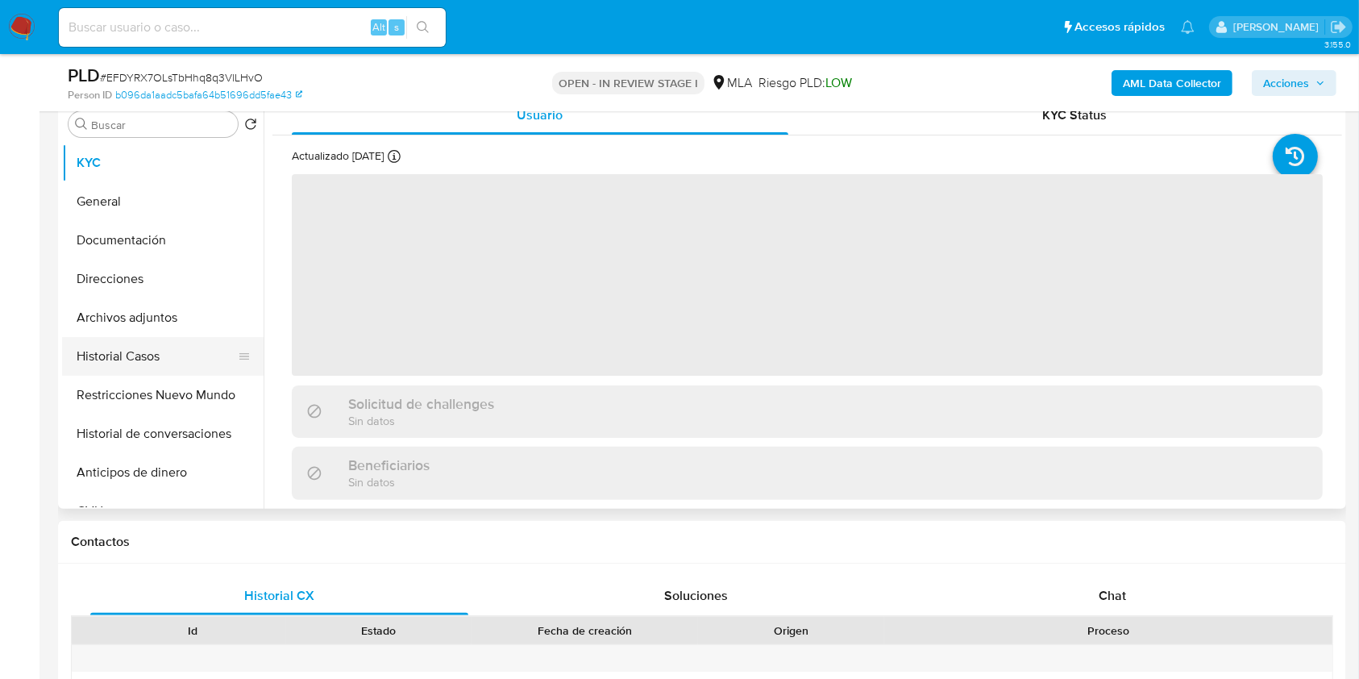
click at [142, 341] on button "Historial Casos" at bounding box center [156, 356] width 189 height 39
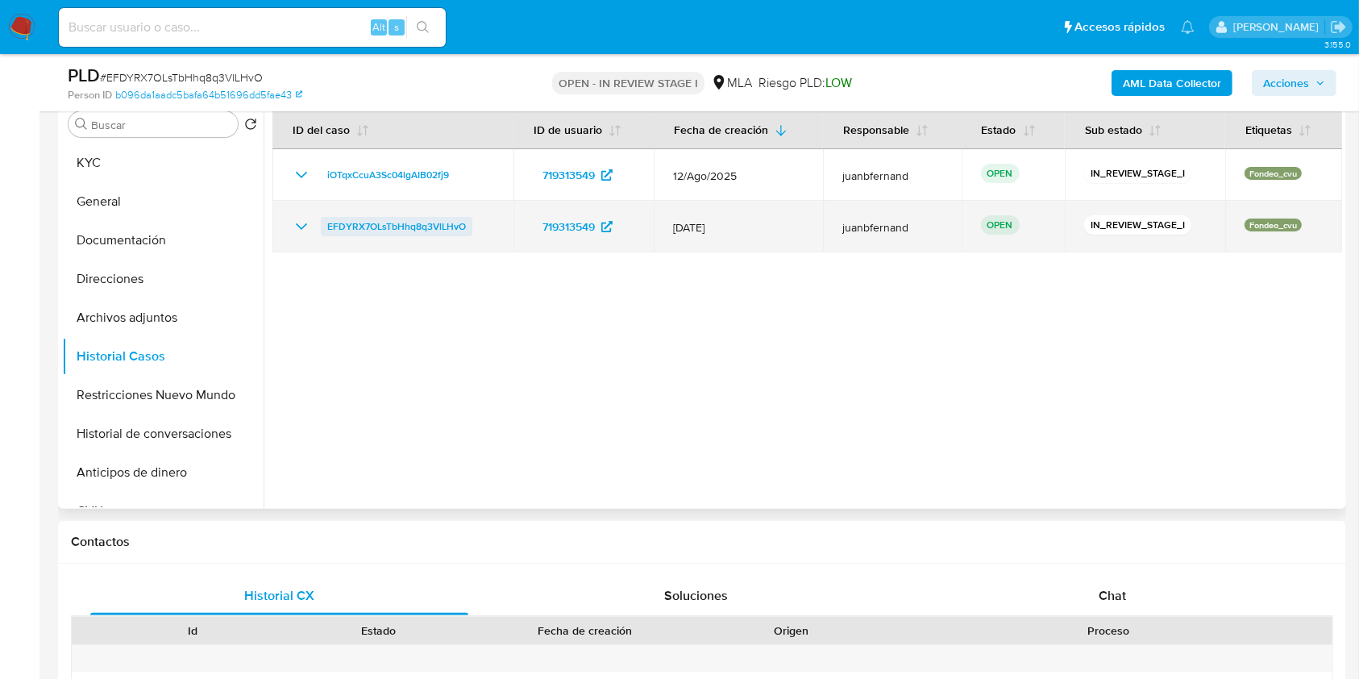
click at [406, 228] on span "EFDYRX7OLsTbHhq8q3VlLHvO" at bounding box center [396, 226] width 139 height 19
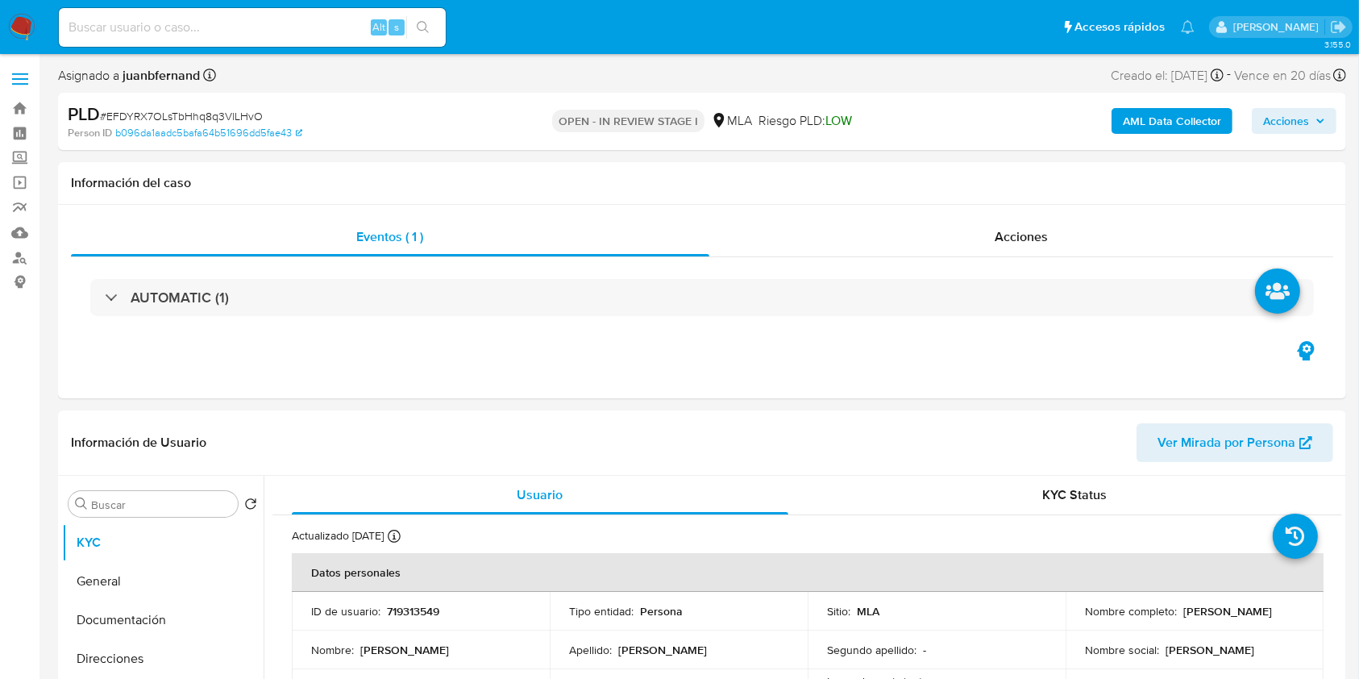
select select "10"
click at [422, 610] on p "719313549" at bounding box center [413, 611] width 52 height 15
copy p "719313549"
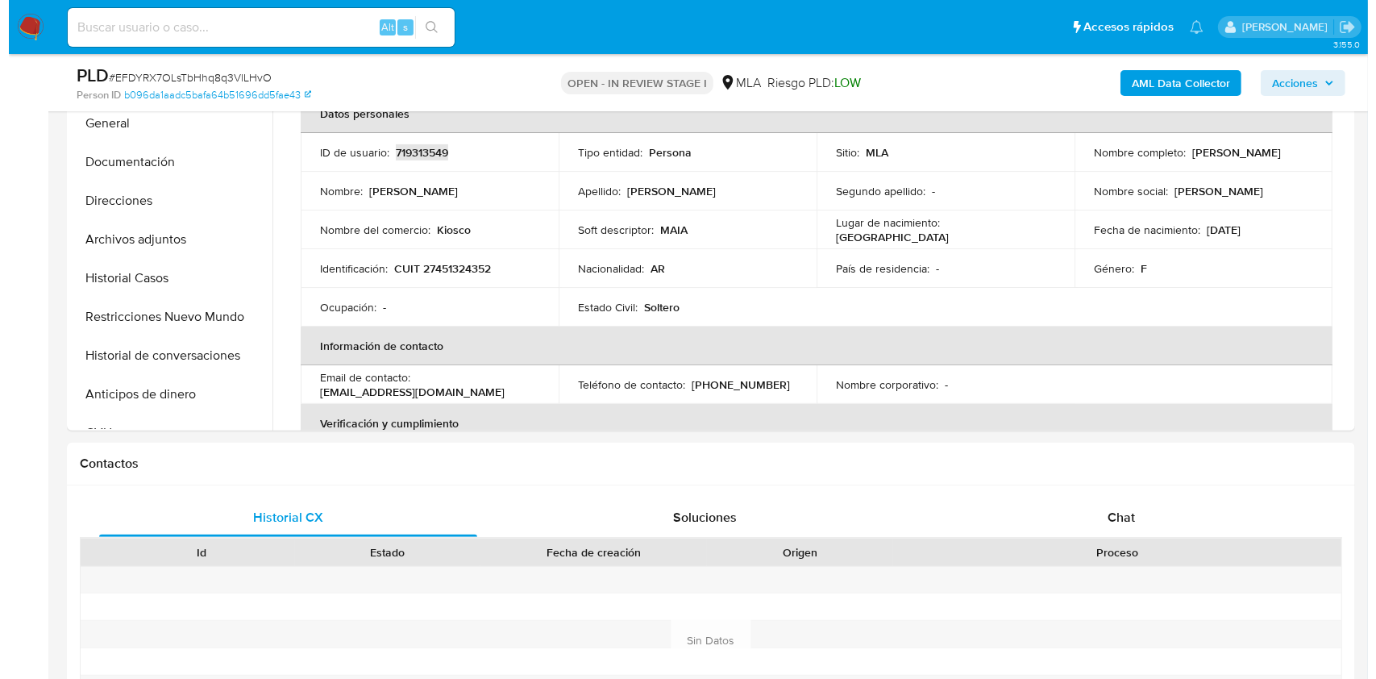
scroll to position [214, 0]
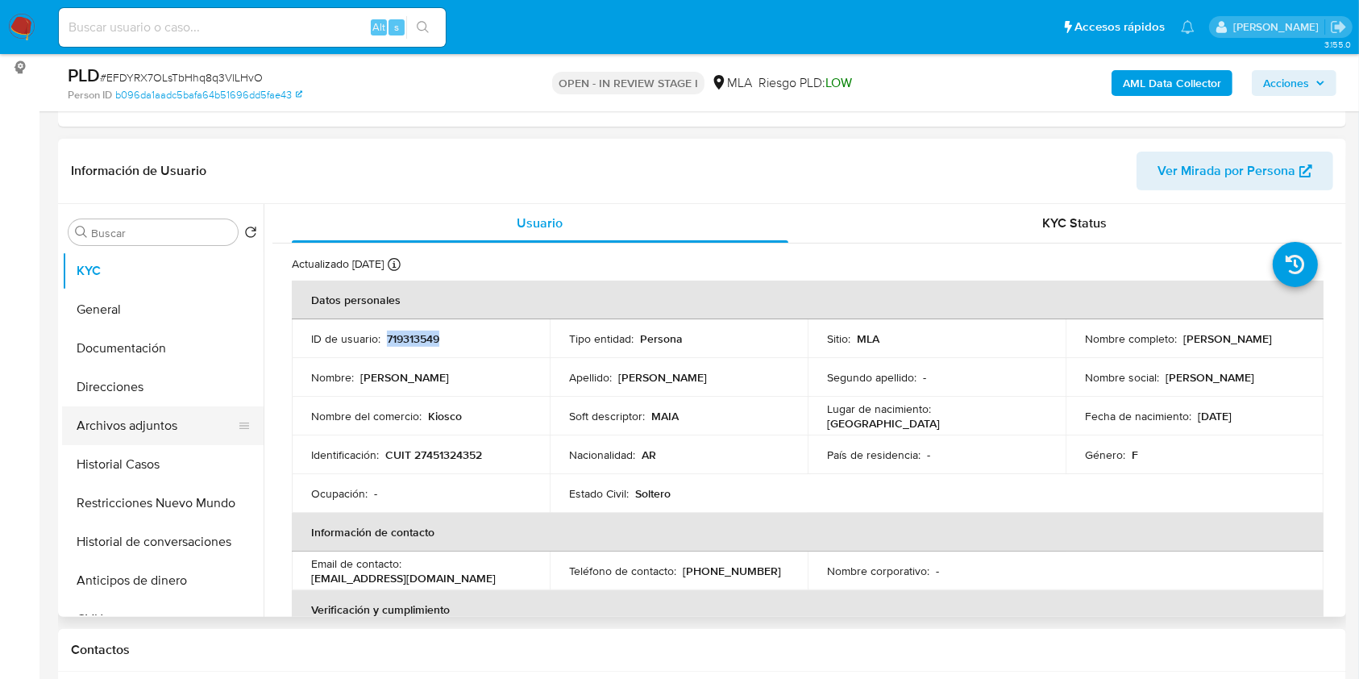
click at [160, 429] on button "Archivos adjuntos" at bounding box center [156, 425] width 189 height 39
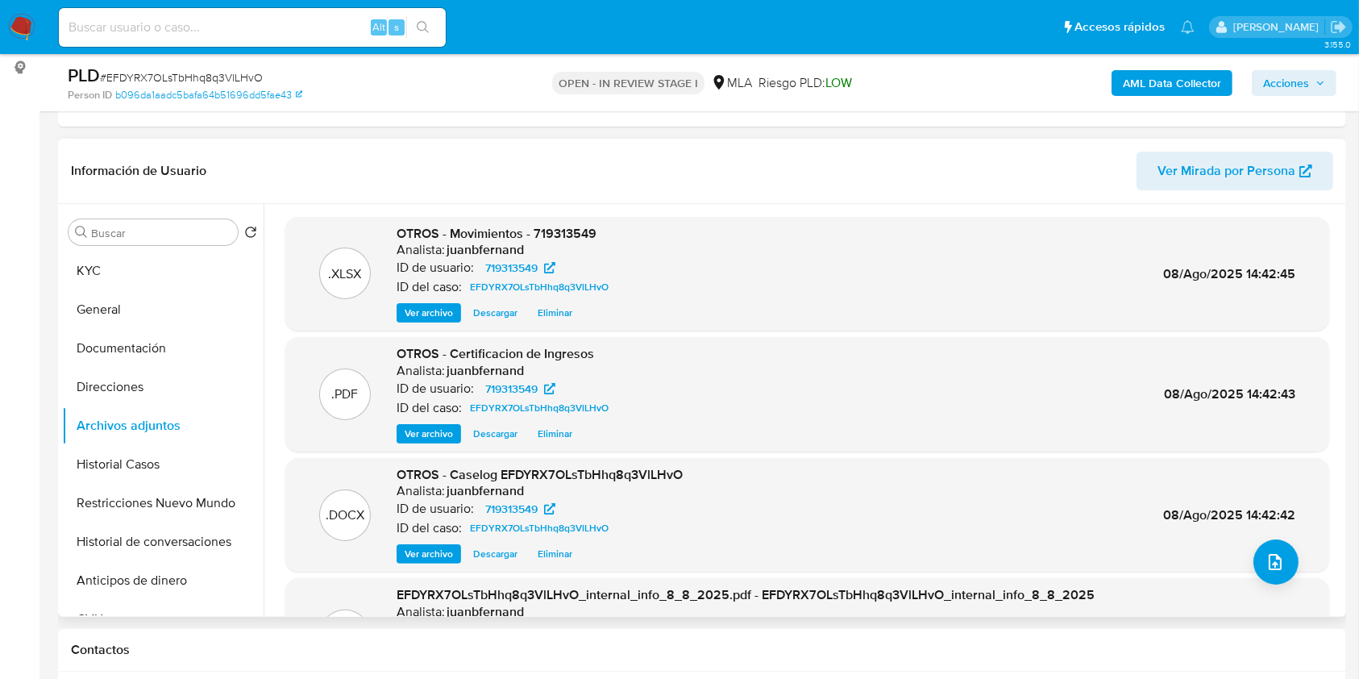
click at [441, 551] on span "Ver archivo" at bounding box center [429, 554] width 48 height 16
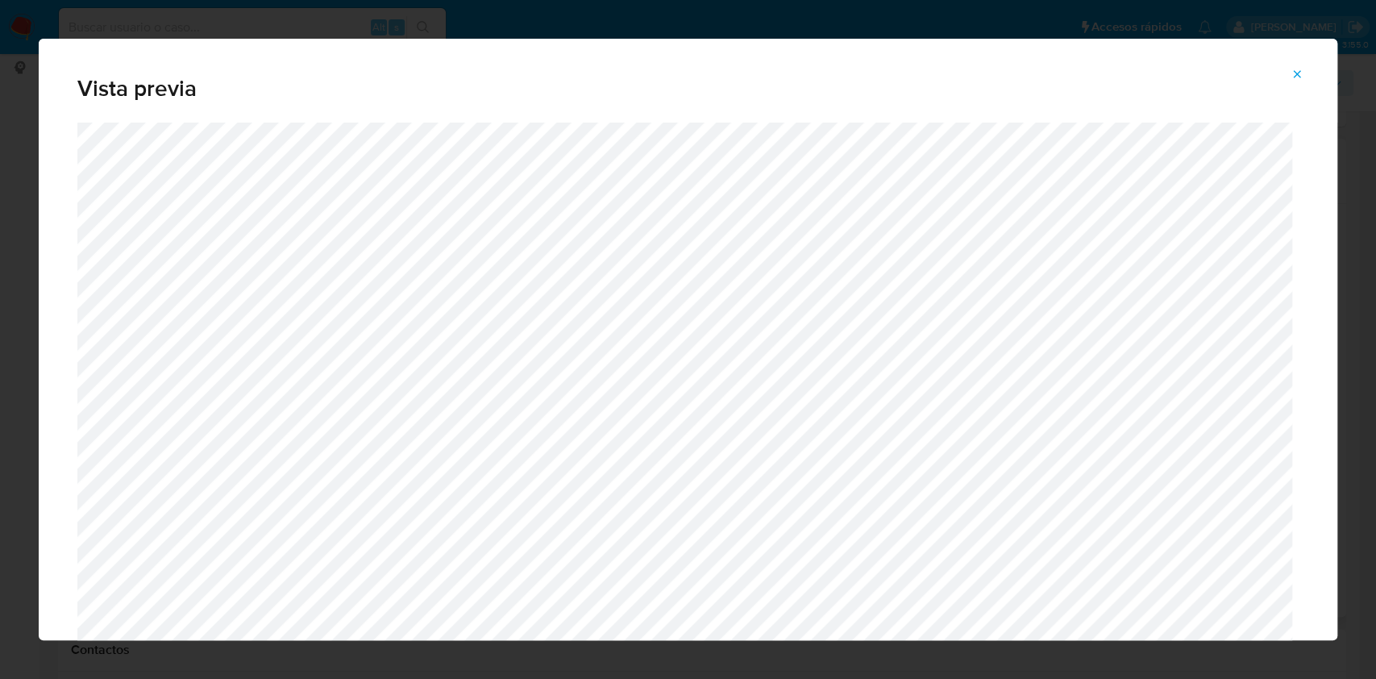
scroll to position [505, 0]
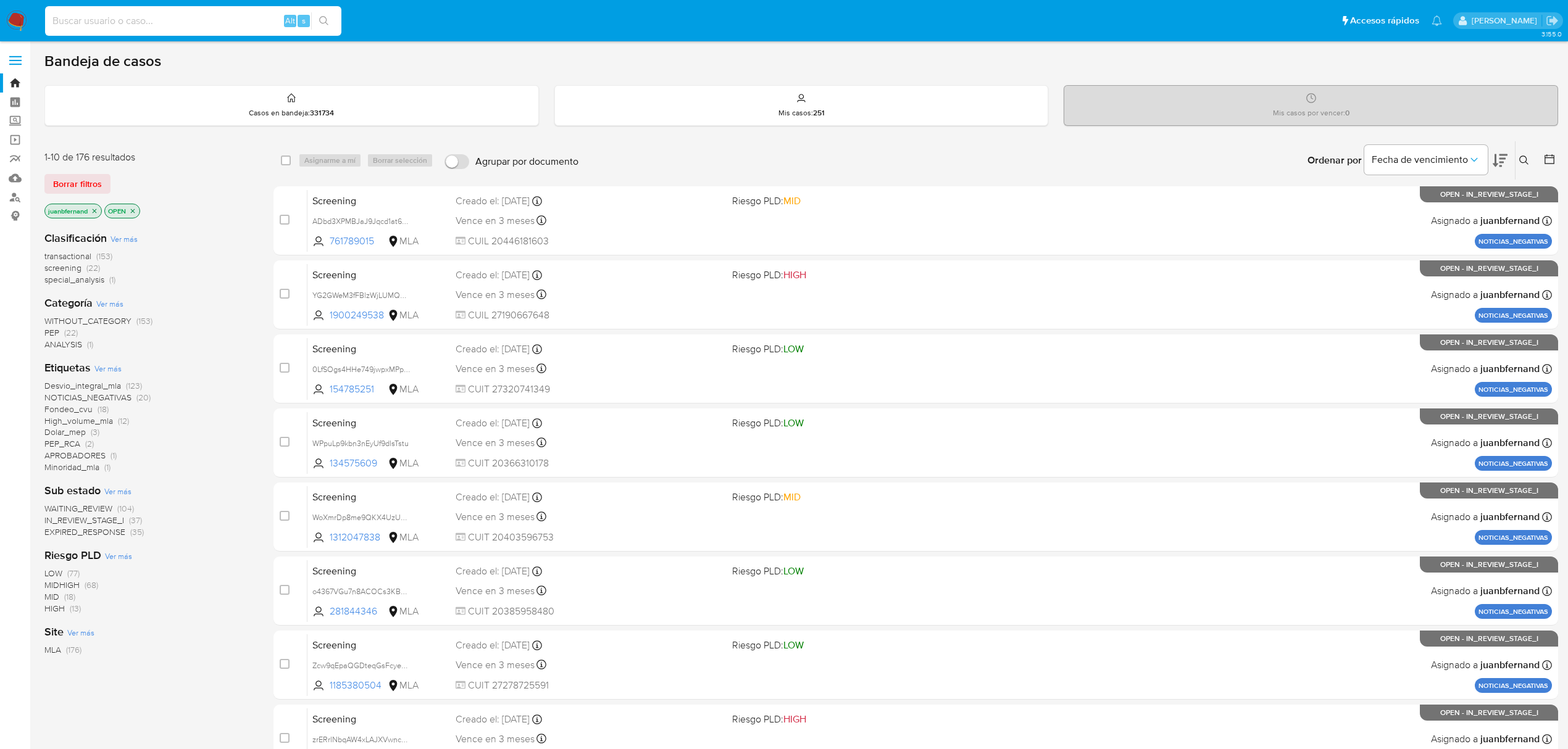
click at [182, 18] on input at bounding box center [193, 21] width 296 height 16
paste input "l81h4P5ssBWQ7QHN7gLOFMjl"
type input "l81h4P5ssBWQ7QHN7gLOFMjl"
click at [319, 18] on icon "search-icon" at bounding box center [324, 21] width 9 height 9
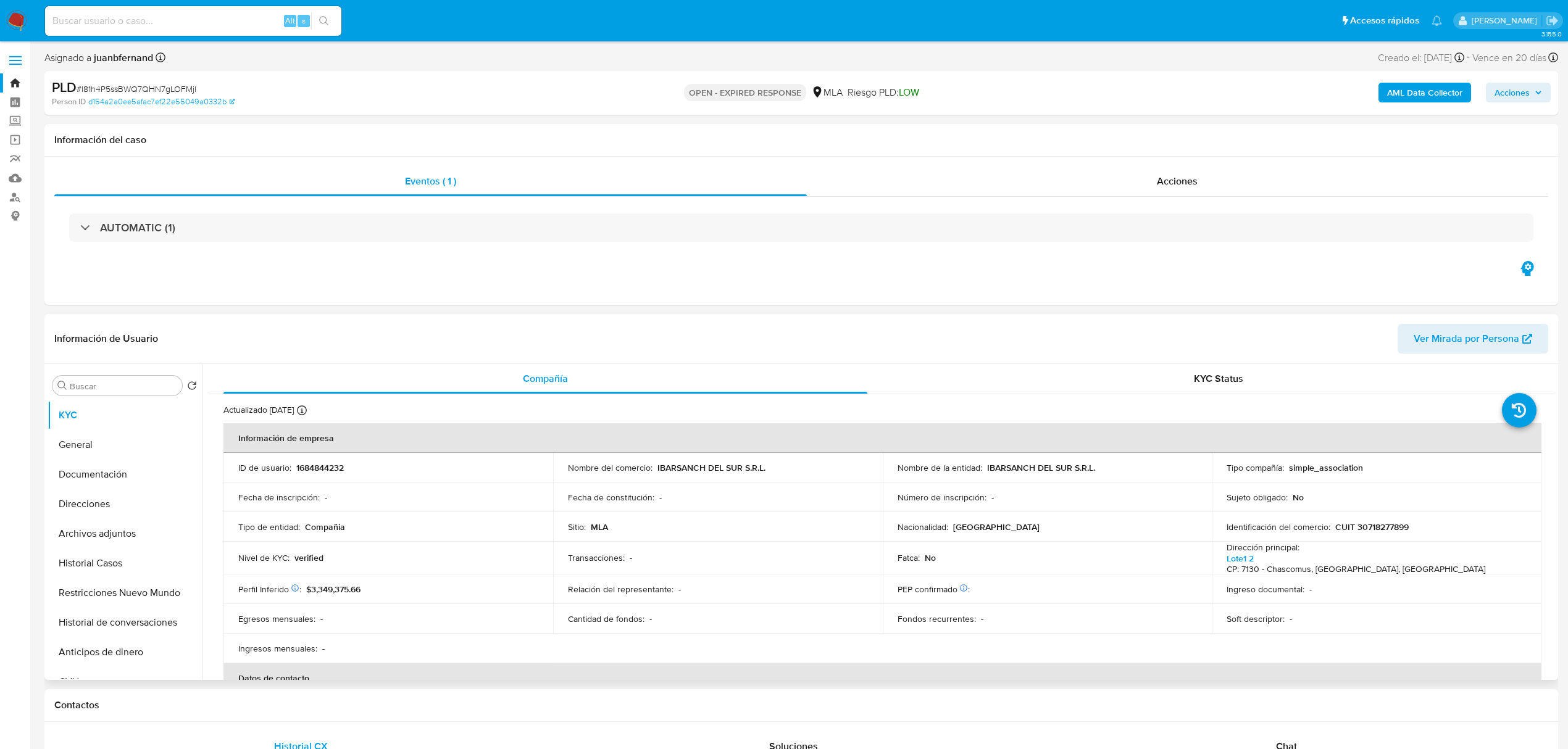
select select "10"
drag, startPoint x: 504, startPoint y: 136, endPoint x: 495, endPoint y: 262, distance: 126.3
click at [504, 136] on h1 "Información del caso" at bounding box center [801, 140] width 1494 height 12
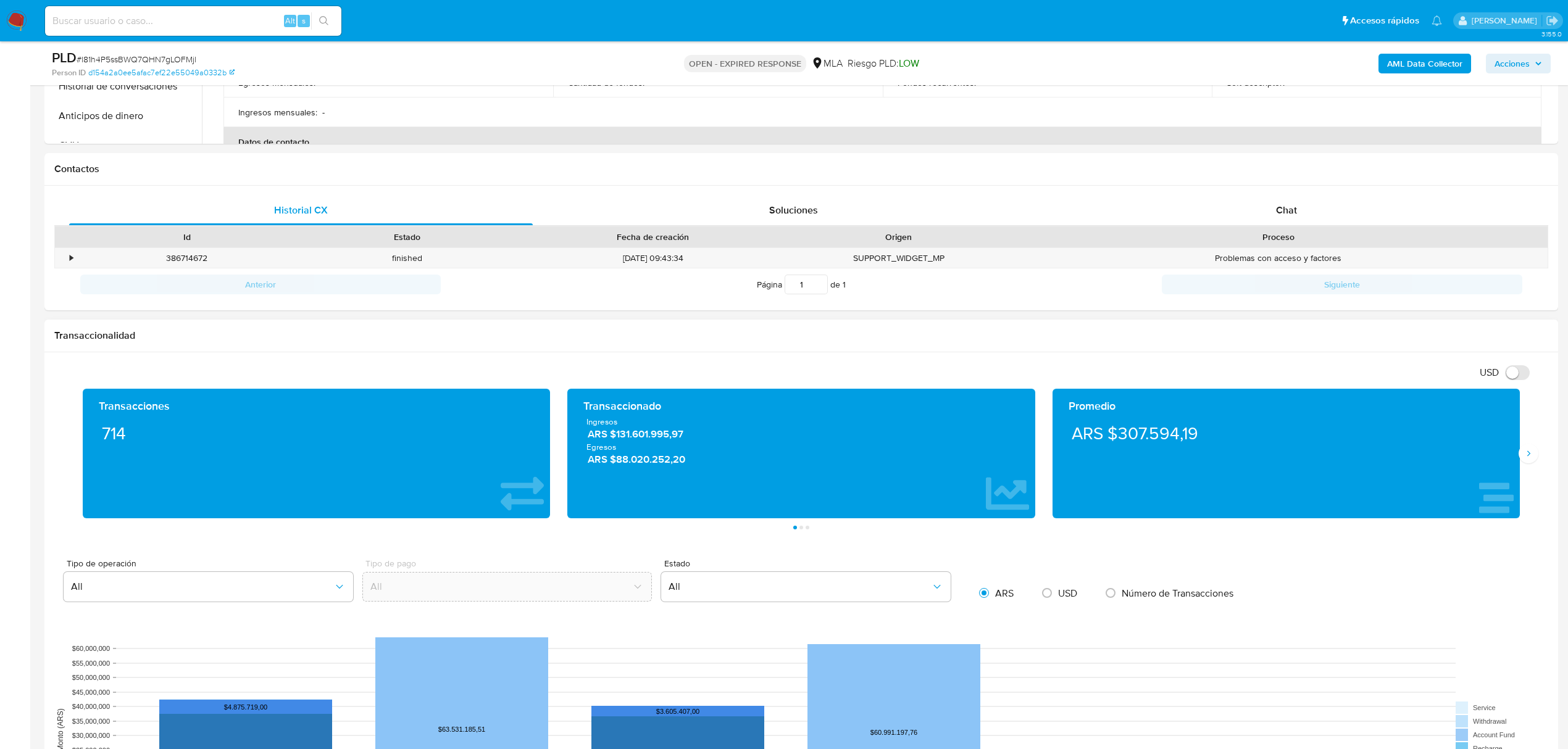
scroll to position [494, 0]
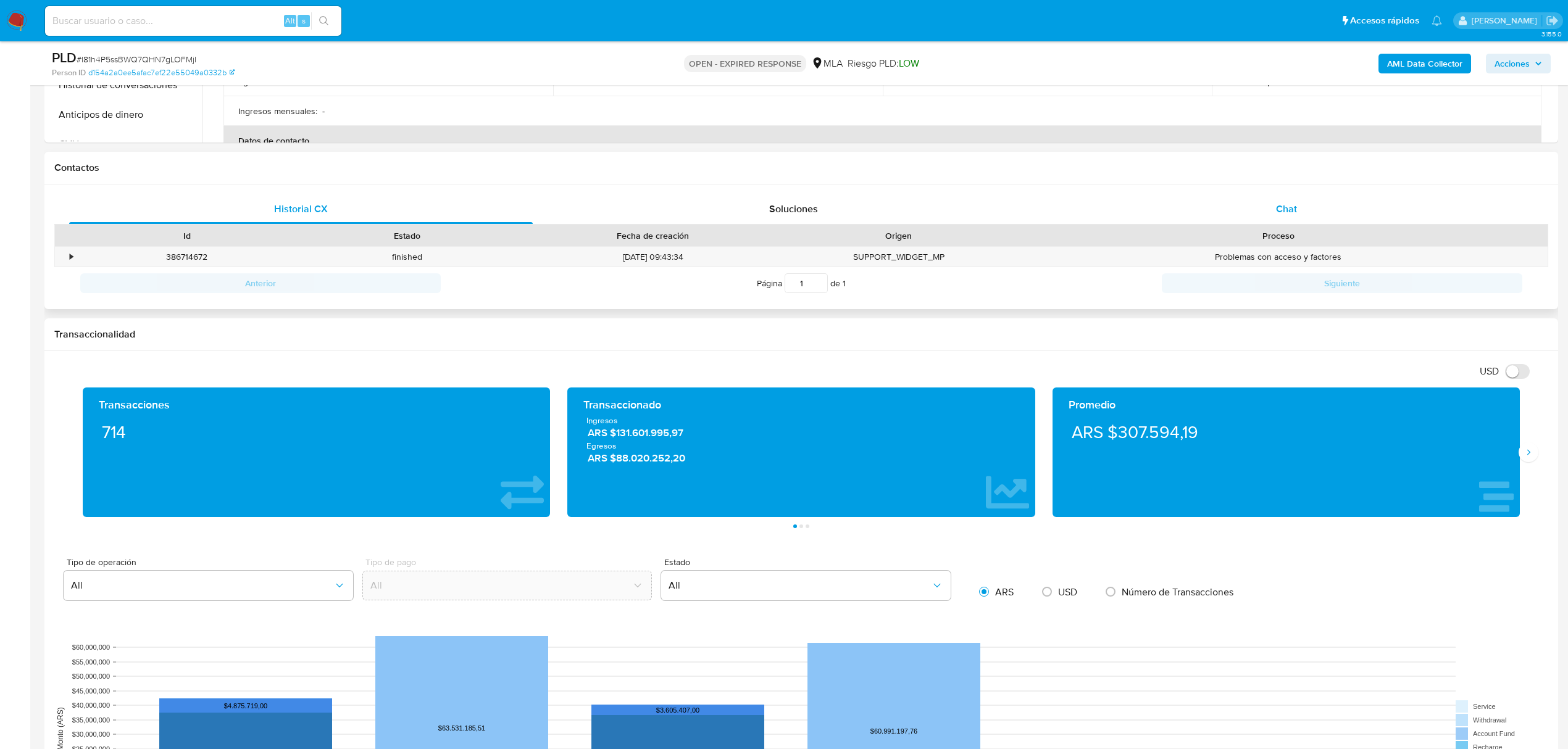
click at [1315, 203] on div "Chat" at bounding box center [1286, 209] width 463 height 30
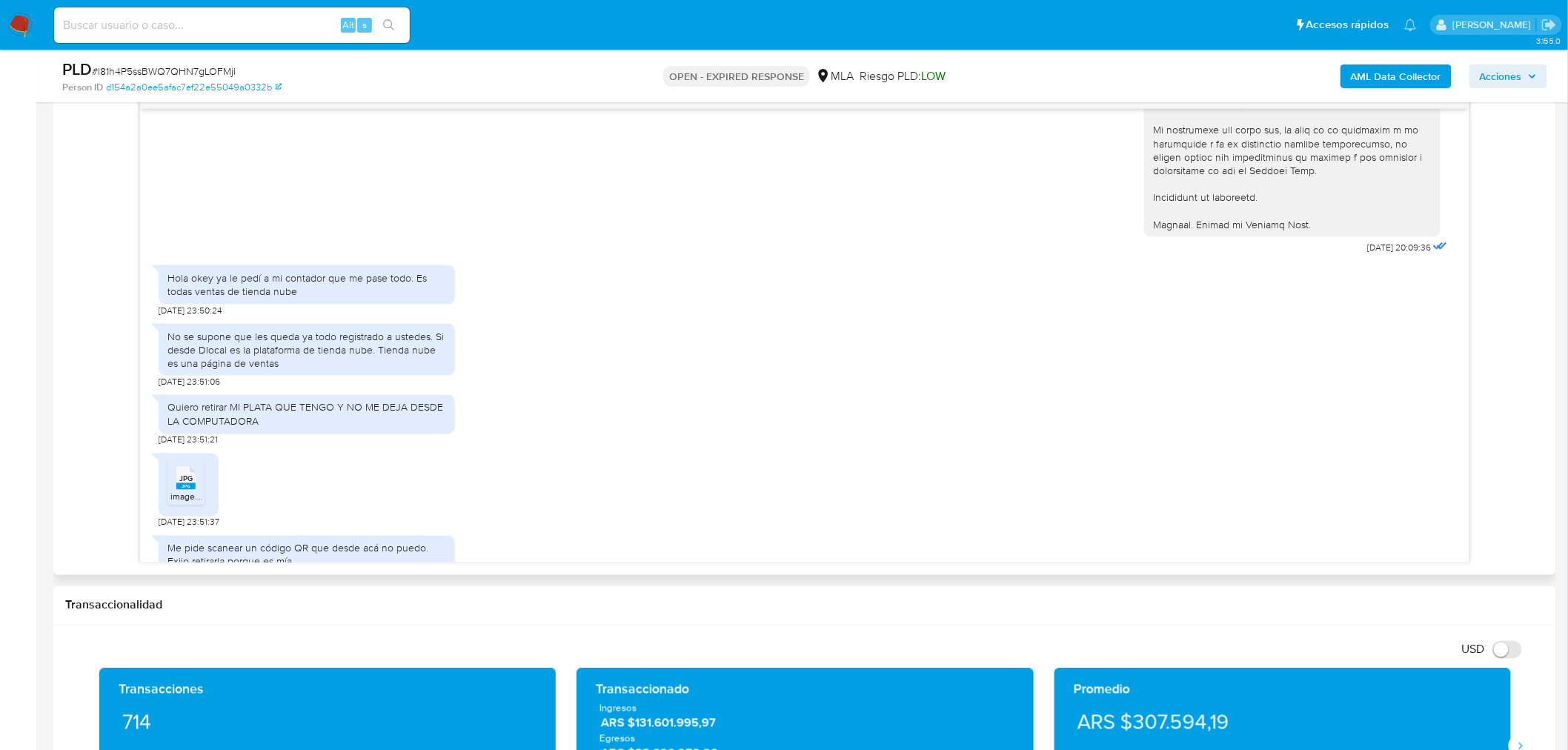
scroll to position [853, 0]
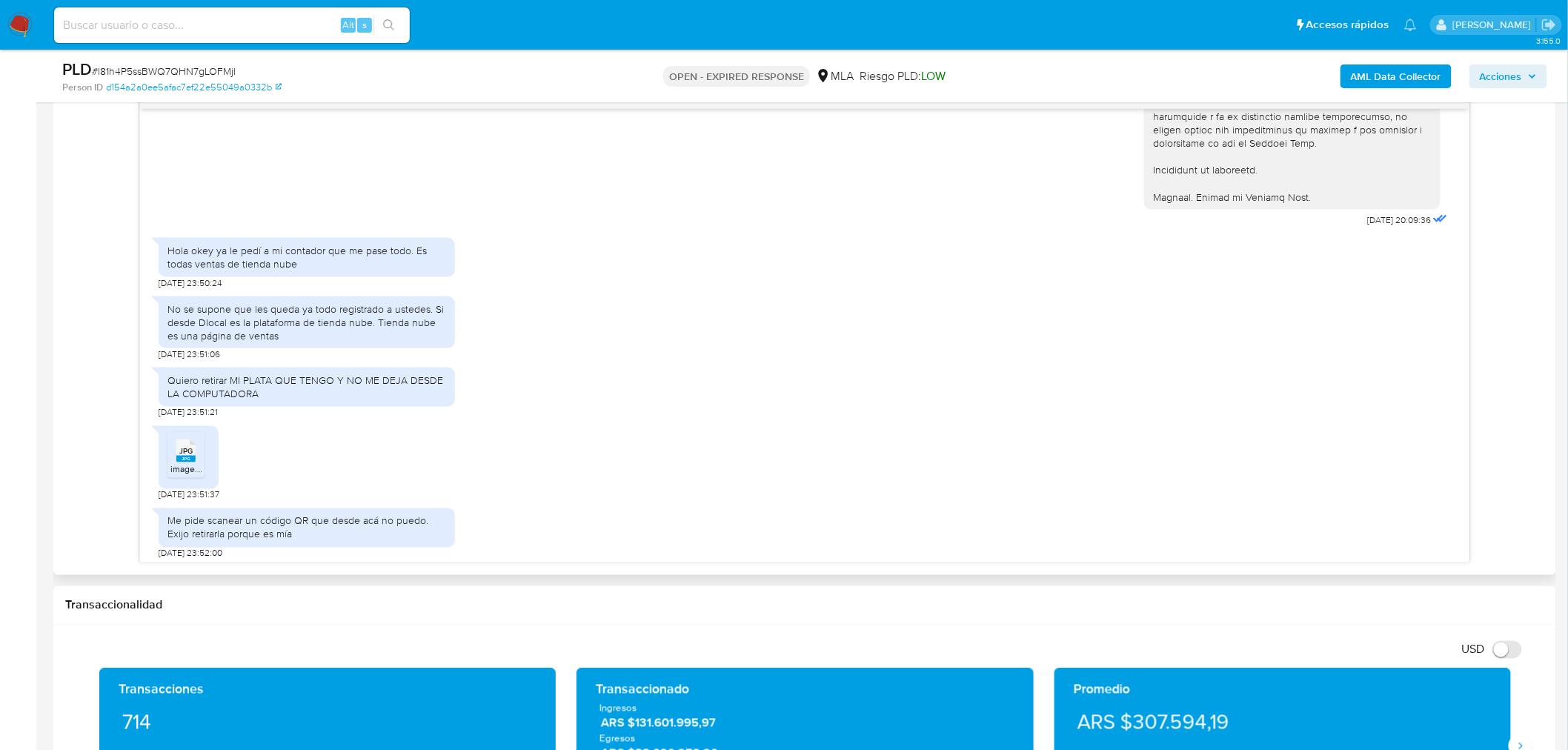
click at [175, 302] on div "No se supone que les queda ya todo registrado a ustedes. Si desde Dlocal es la …" at bounding box center [306, 323] width 279 height 40
drag, startPoint x: 175, startPoint y: 293, endPoint x: 372, endPoint y: 305, distance: 197.4
click at [372, 305] on div "No se supone que les queda ya todo registrado a ustedes. Si desde Dlocal es la …" at bounding box center [306, 323] width 279 height 40
click at [282, 252] on div "Hola okey ya le pedí a mi contador que me pase todo. Es todas ventas de tienda …" at bounding box center [306, 256] width 279 height 27
drag, startPoint x: 282, startPoint y: 252, endPoint x: 415, endPoint y: 238, distance: 133.7
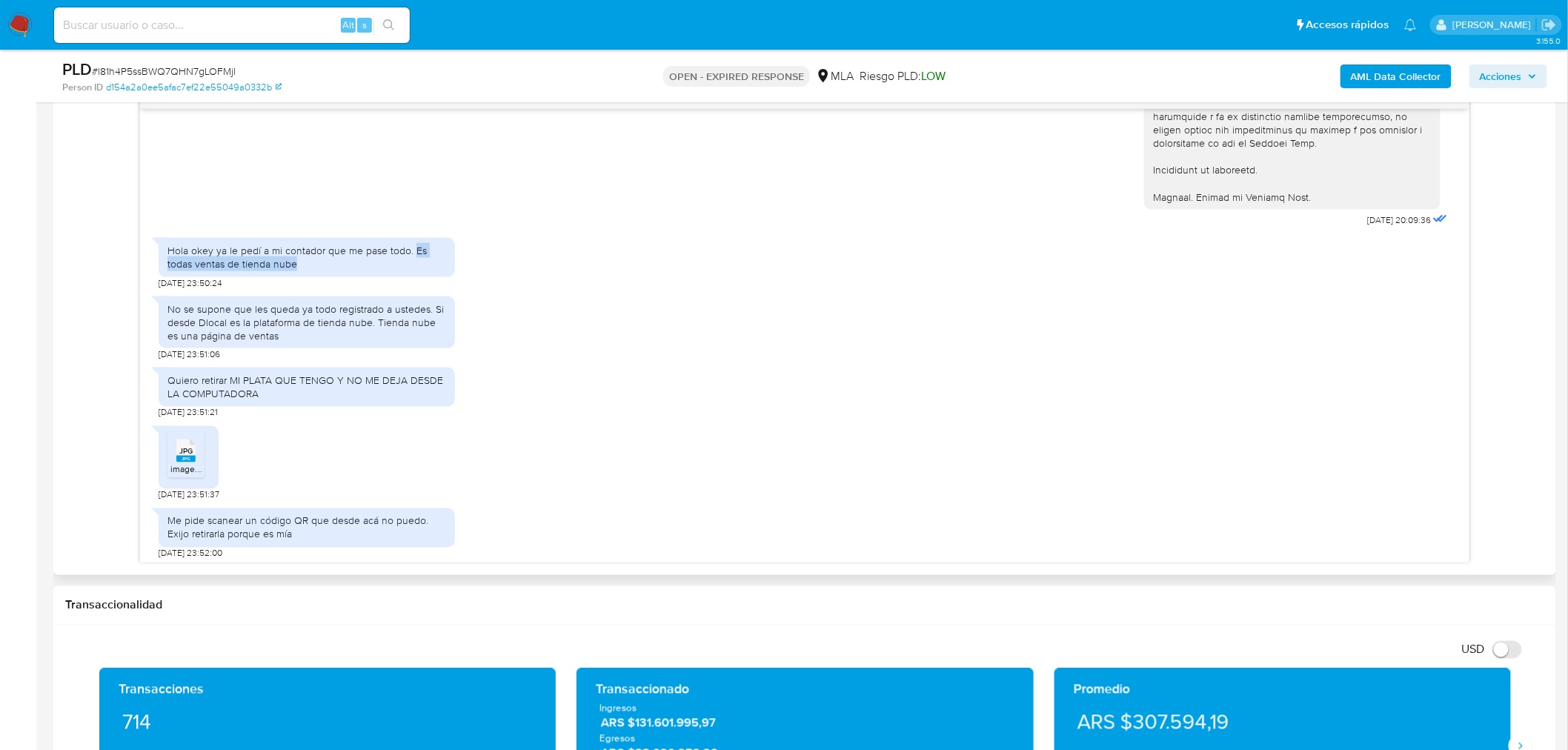
click at [416, 244] on div "Hola okey ya le pedí a mi contador que me pase todo. Es todas ventas de tienda …" at bounding box center [306, 256] width 279 height 27
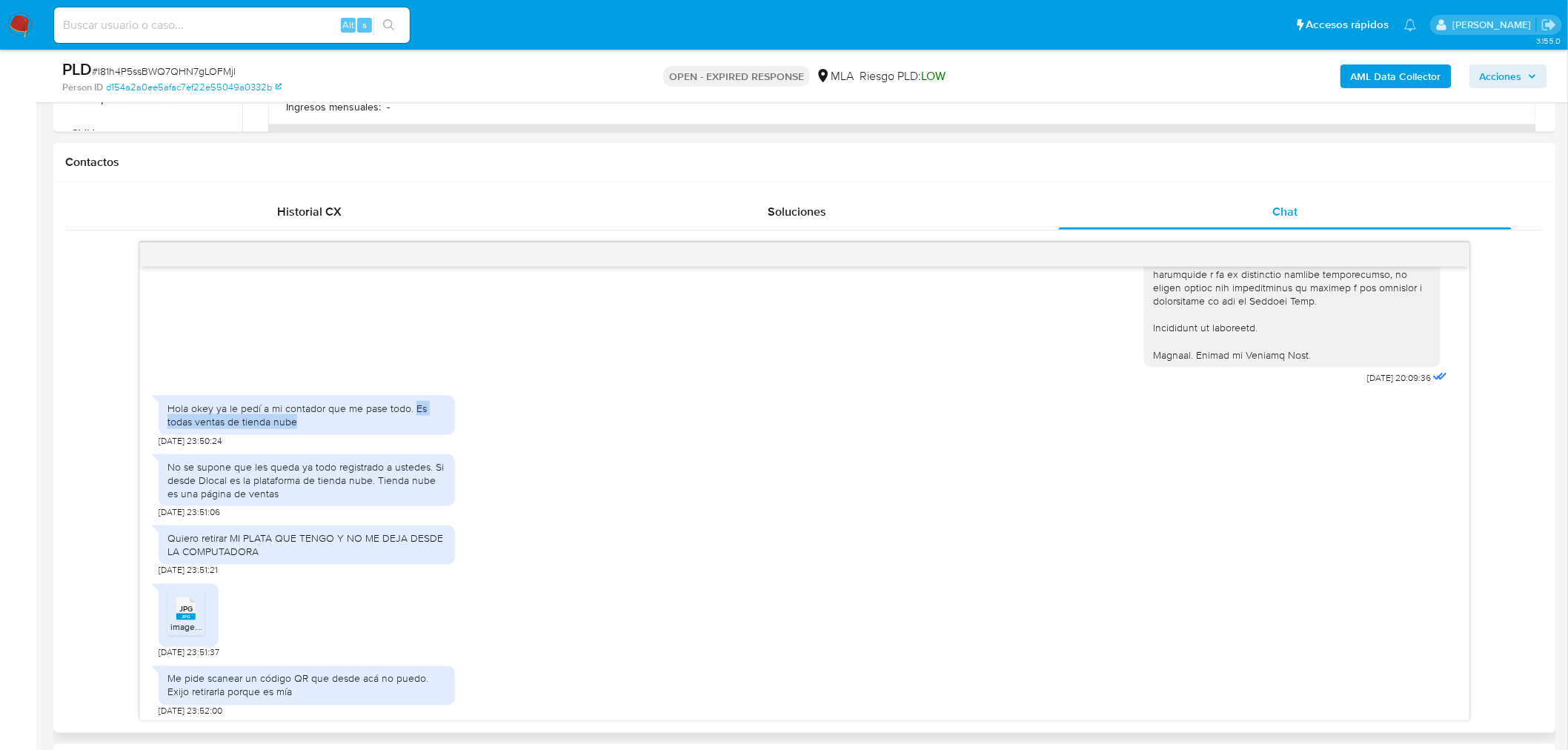
scroll to position [625, 0]
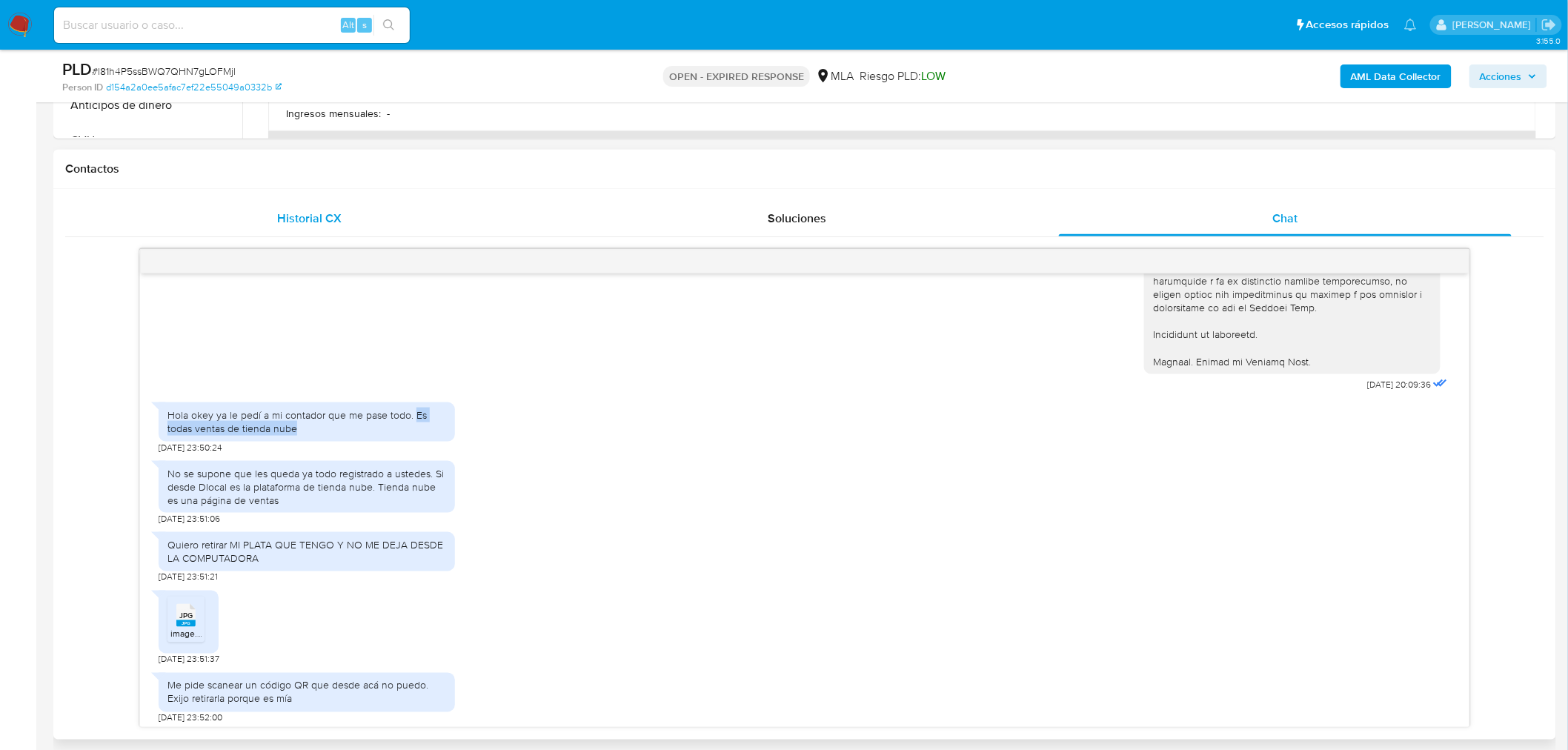
click at [288, 211] on span "Historial CX" at bounding box center [309, 218] width 64 height 17
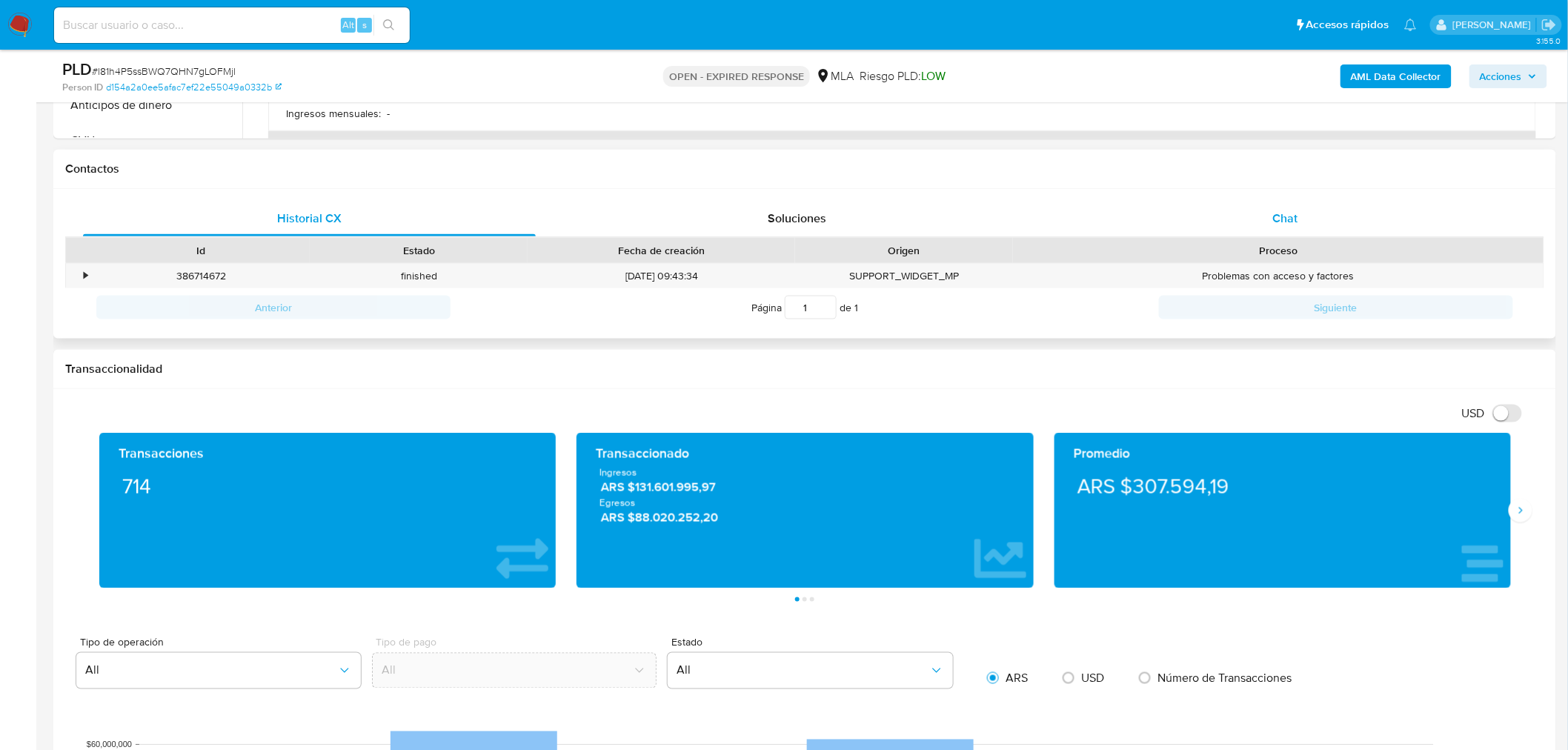
click at [1296, 224] on span "Chat" at bounding box center [1286, 218] width 25 height 17
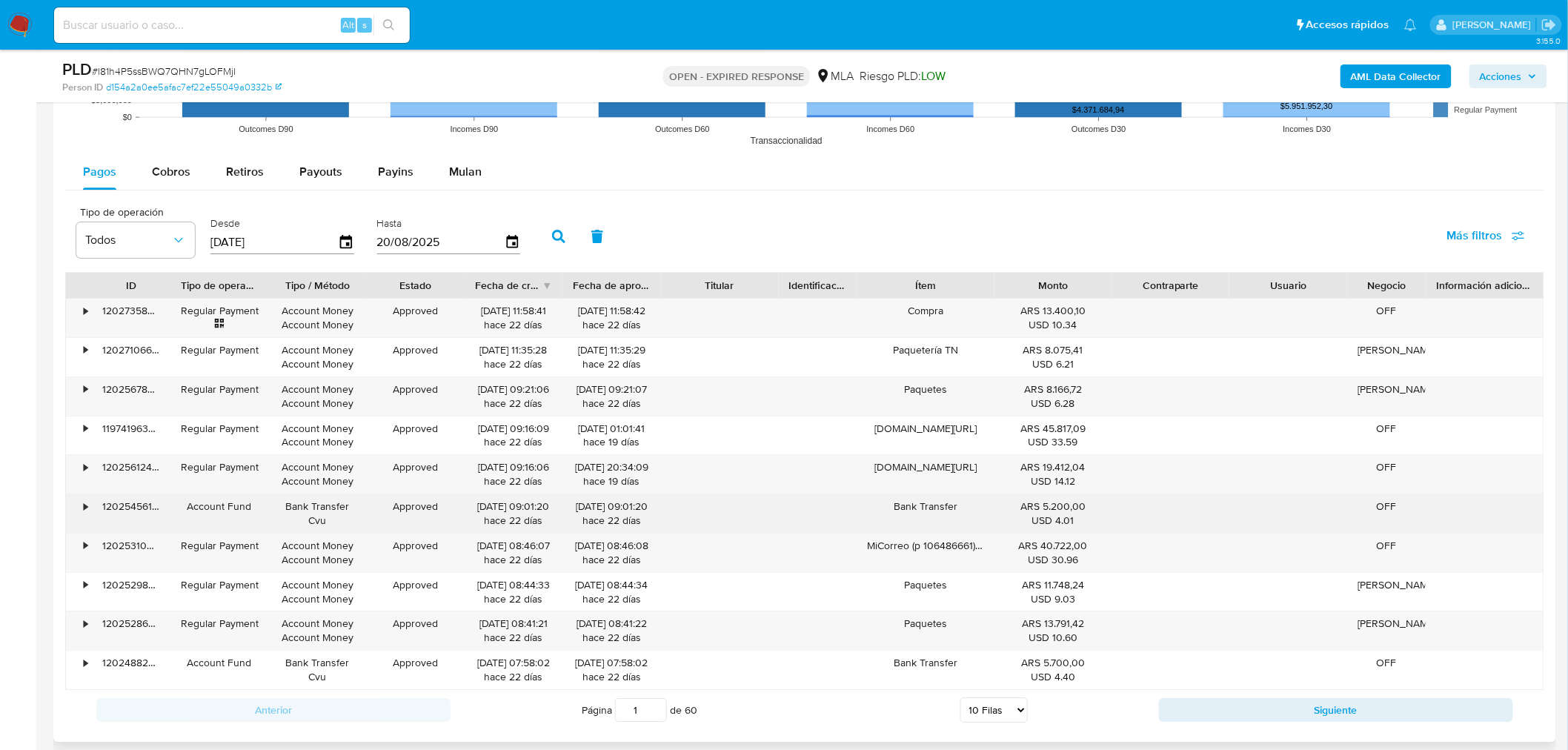
scroll to position [1860, 0]
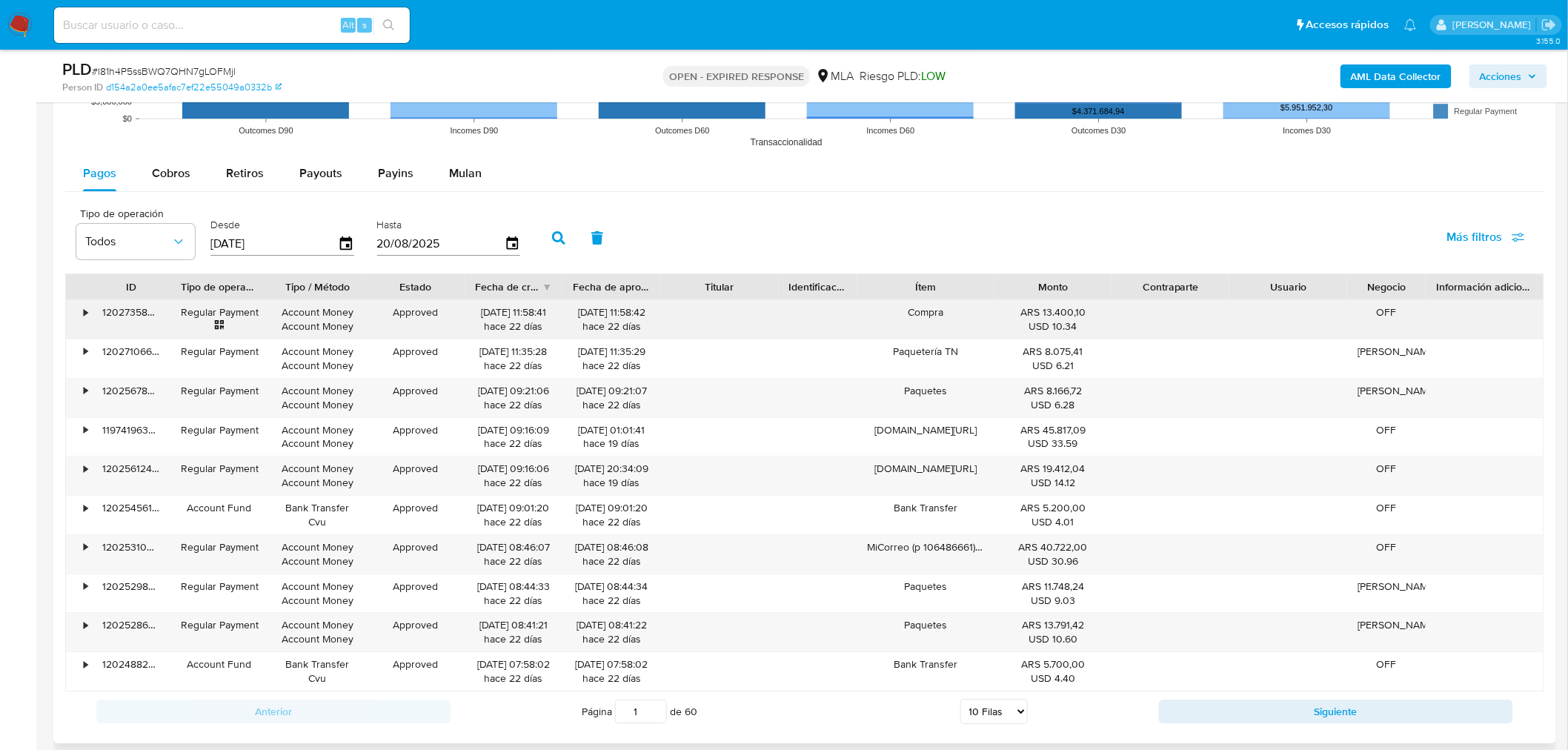
drag, startPoint x: 609, startPoint y: 330, endPoint x: 627, endPoint y: 330, distance: 18.0
click at [627, 330] on div "29/07/2025 11:58:42 hace 22 días" at bounding box center [612, 319] width 77 height 28
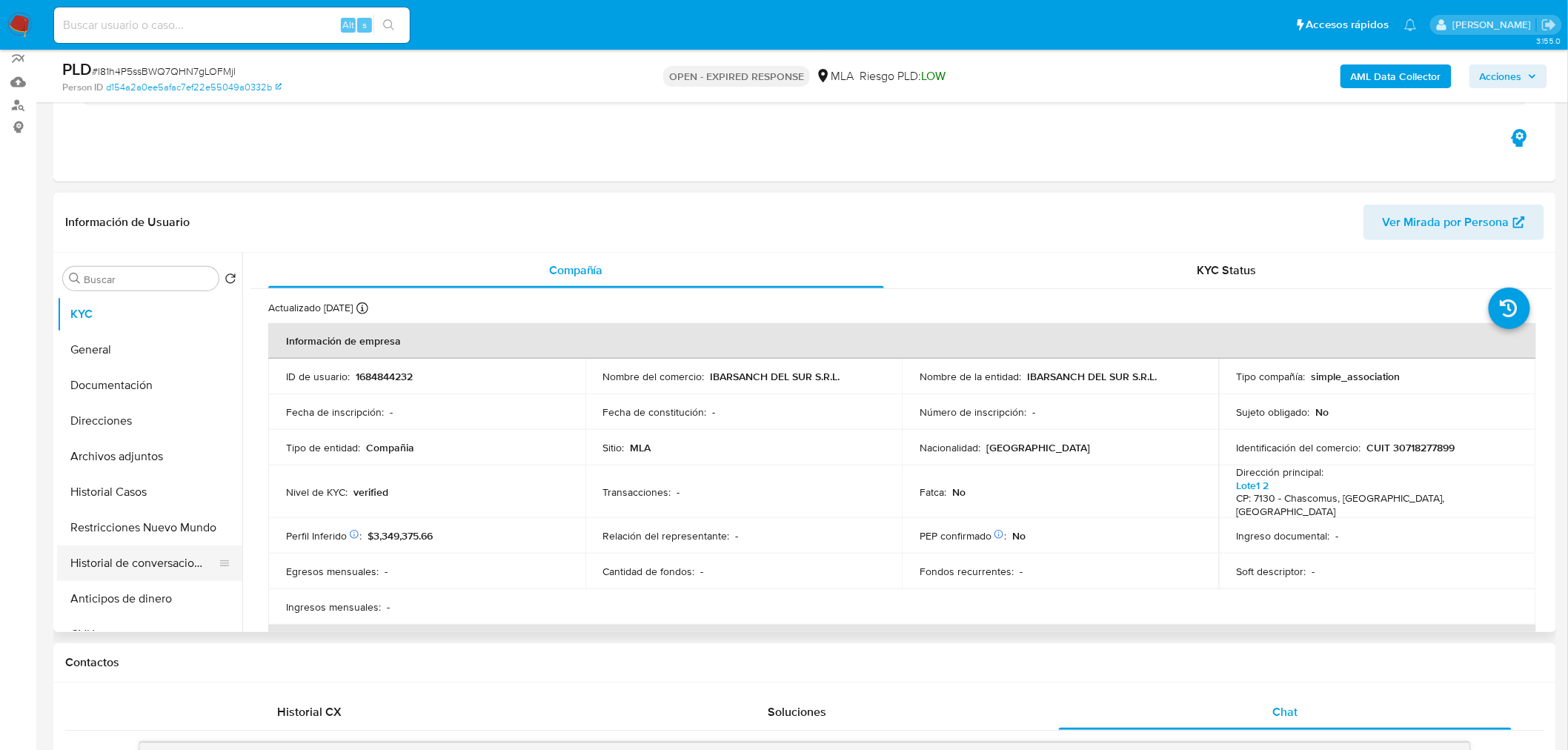
scroll to position [131, 0]
click at [120, 531] on button "Restricciones Nuevo Mundo" at bounding box center [143, 528] width 174 height 36
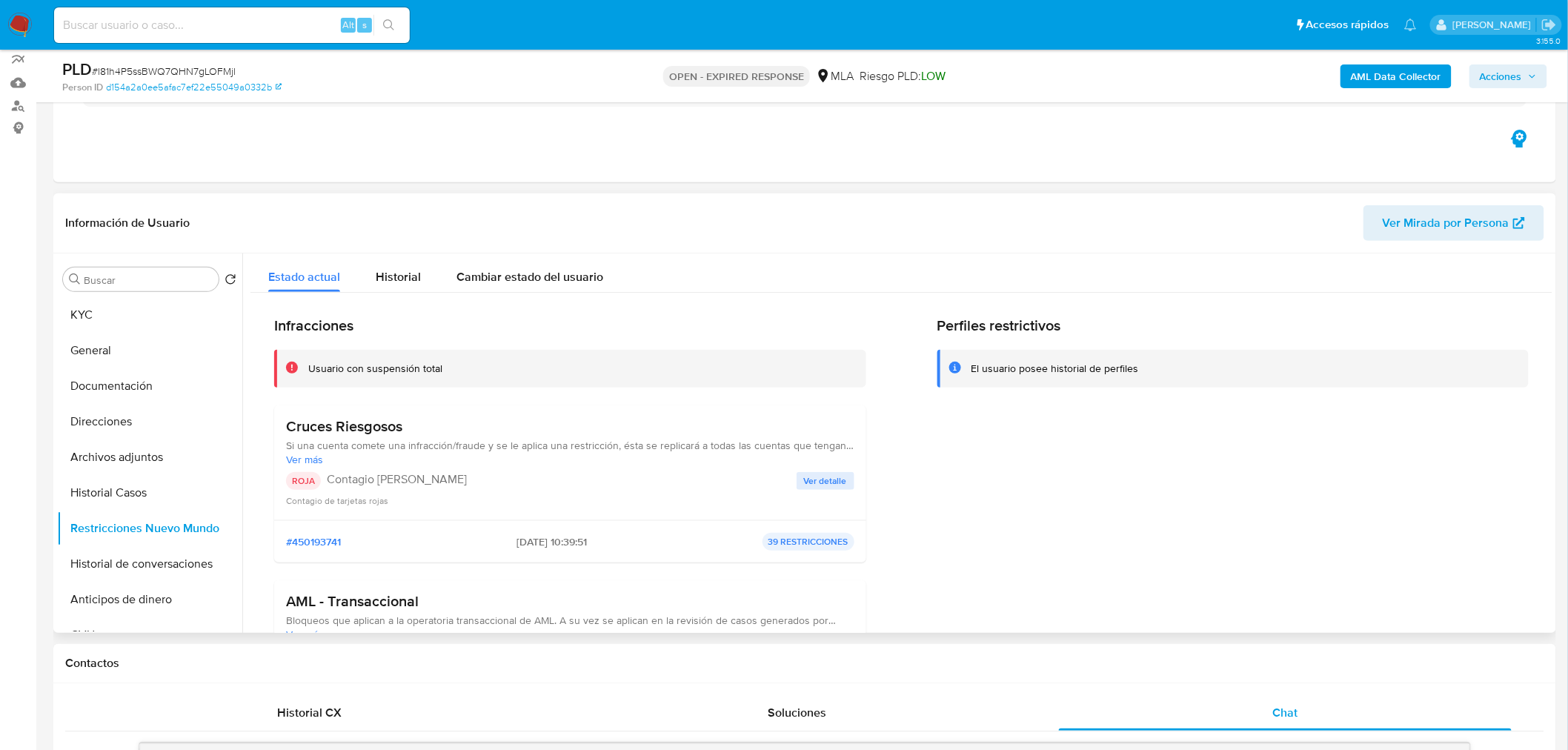
scroll to position [165, 0]
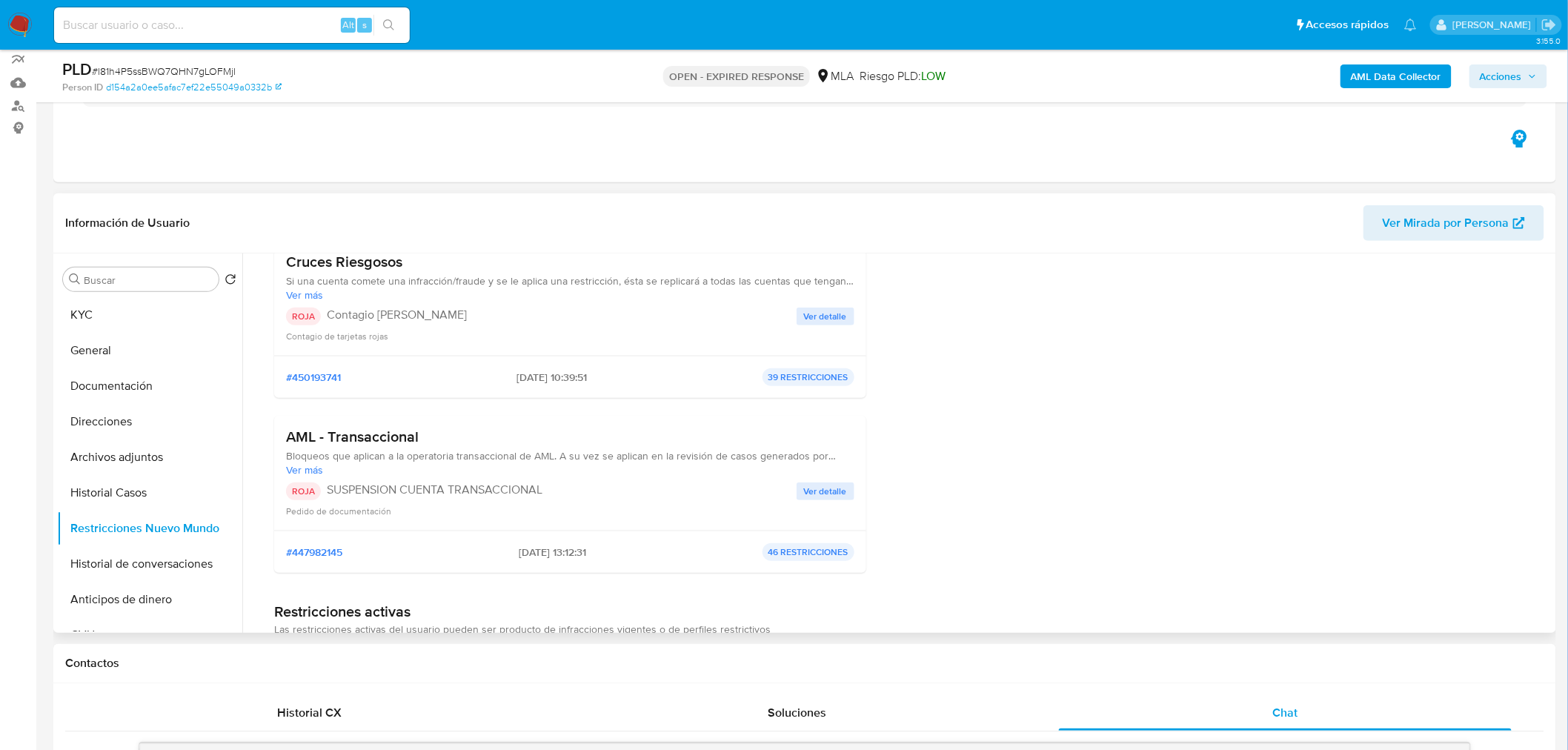
drag, startPoint x: 545, startPoint y: 551, endPoint x: 555, endPoint y: 552, distance: 10.0
click at [558, 551] on span "2025-07-30 - 13:12:31" at bounding box center [552, 551] width 67 height 14
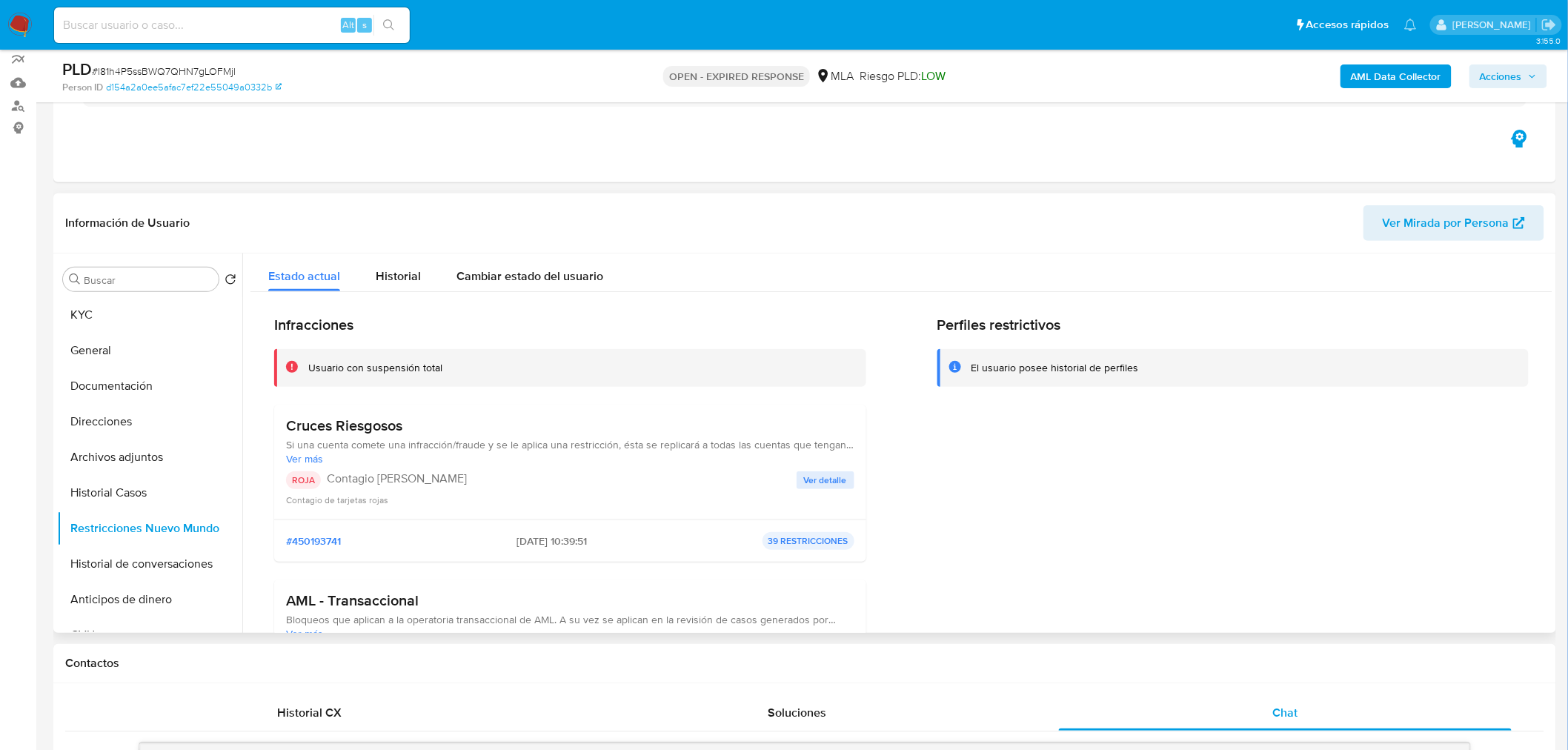
scroll to position [0, 0]
click at [818, 477] on span "Ver detalle" at bounding box center [825, 481] width 43 height 15
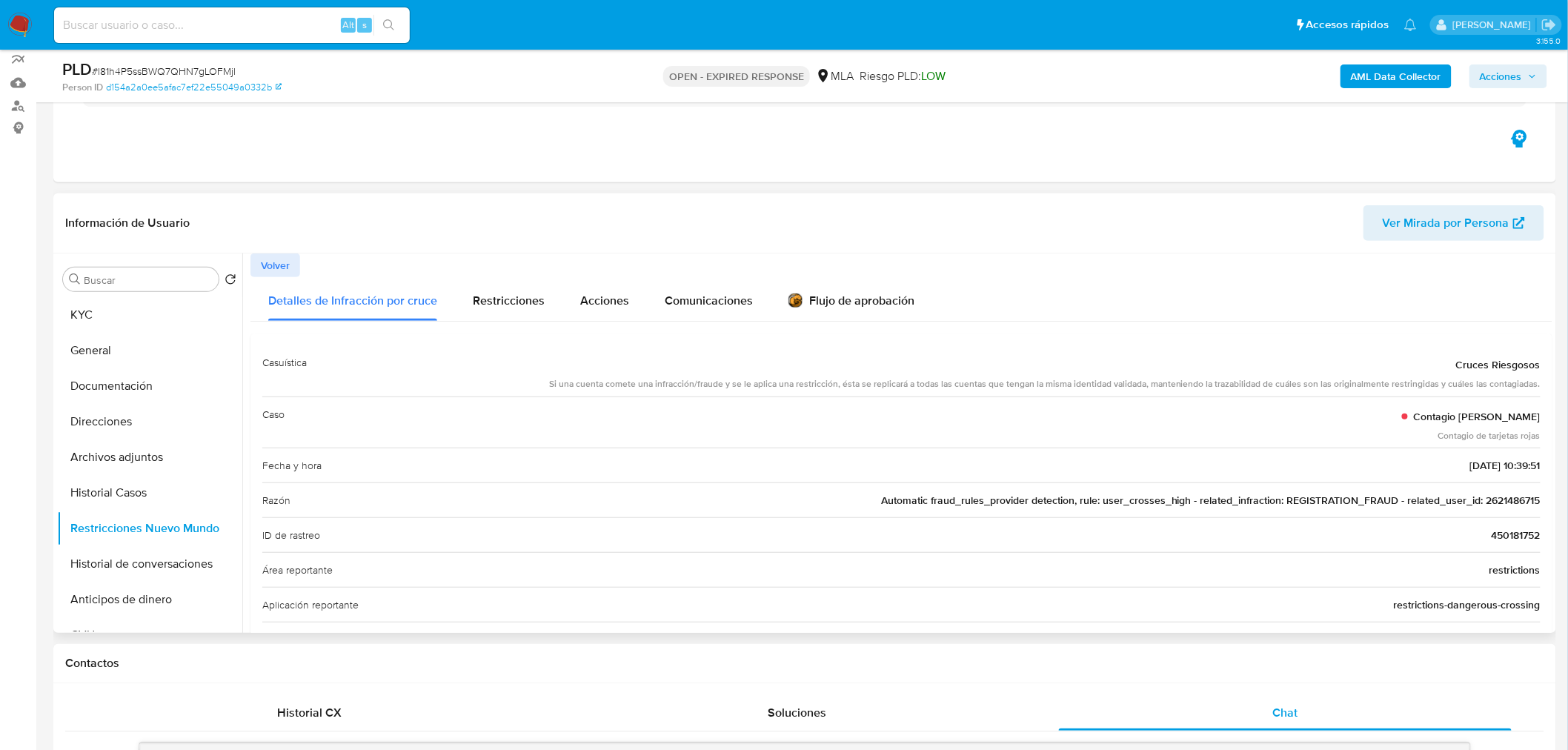
click at [267, 257] on span "Volver" at bounding box center [275, 265] width 29 height 21
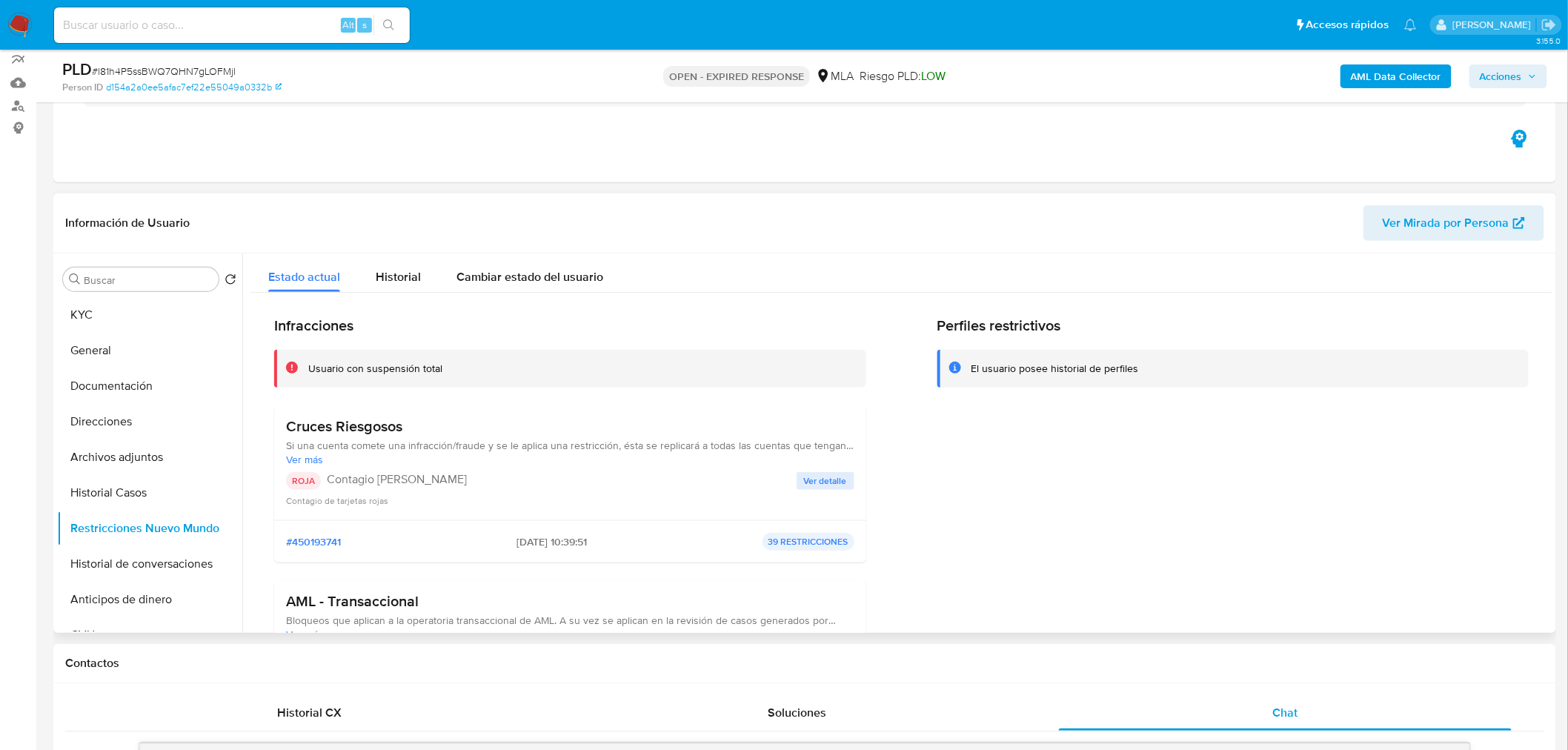
click at [1013, 504] on div "Perfiles restrictivos El usuario posee historial de perfiles" at bounding box center [1234, 532] width 592 height 433
click at [836, 484] on span "Ver detalle" at bounding box center [825, 481] width 43 height 15
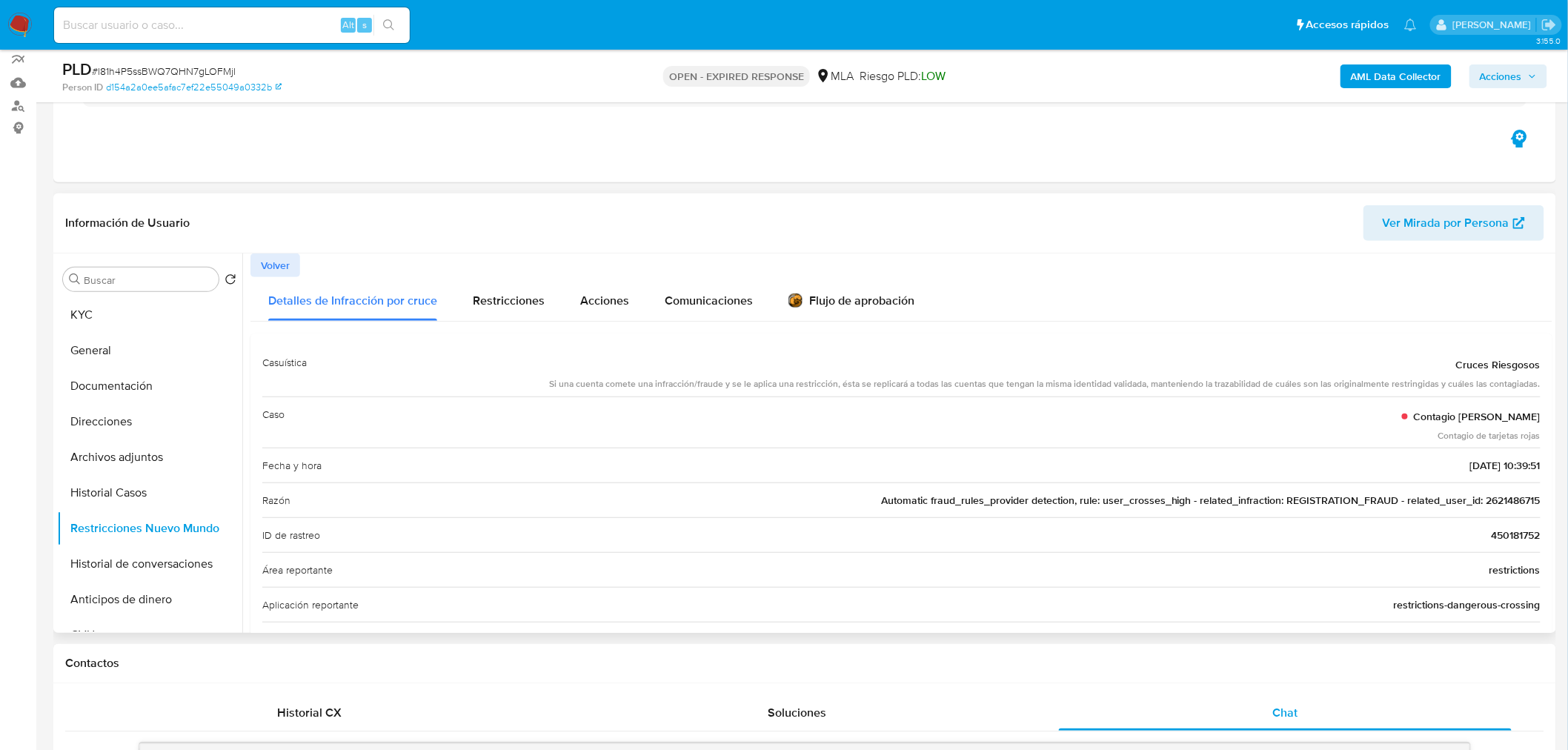
click at [1488, 464] on span "2025-08-13 - 10:39:51" at bounding box center [1505, 465] width 71 height 15
click at [1513, 498] on span "Automatic fraud_rules_provider detection, rule: user_crosses_high - related_inf…" at bounding box center [1210, 500] width 659 height 15
click at [122, 308] on button "KYC" at bounding box center [143, 314] width 174 height 36
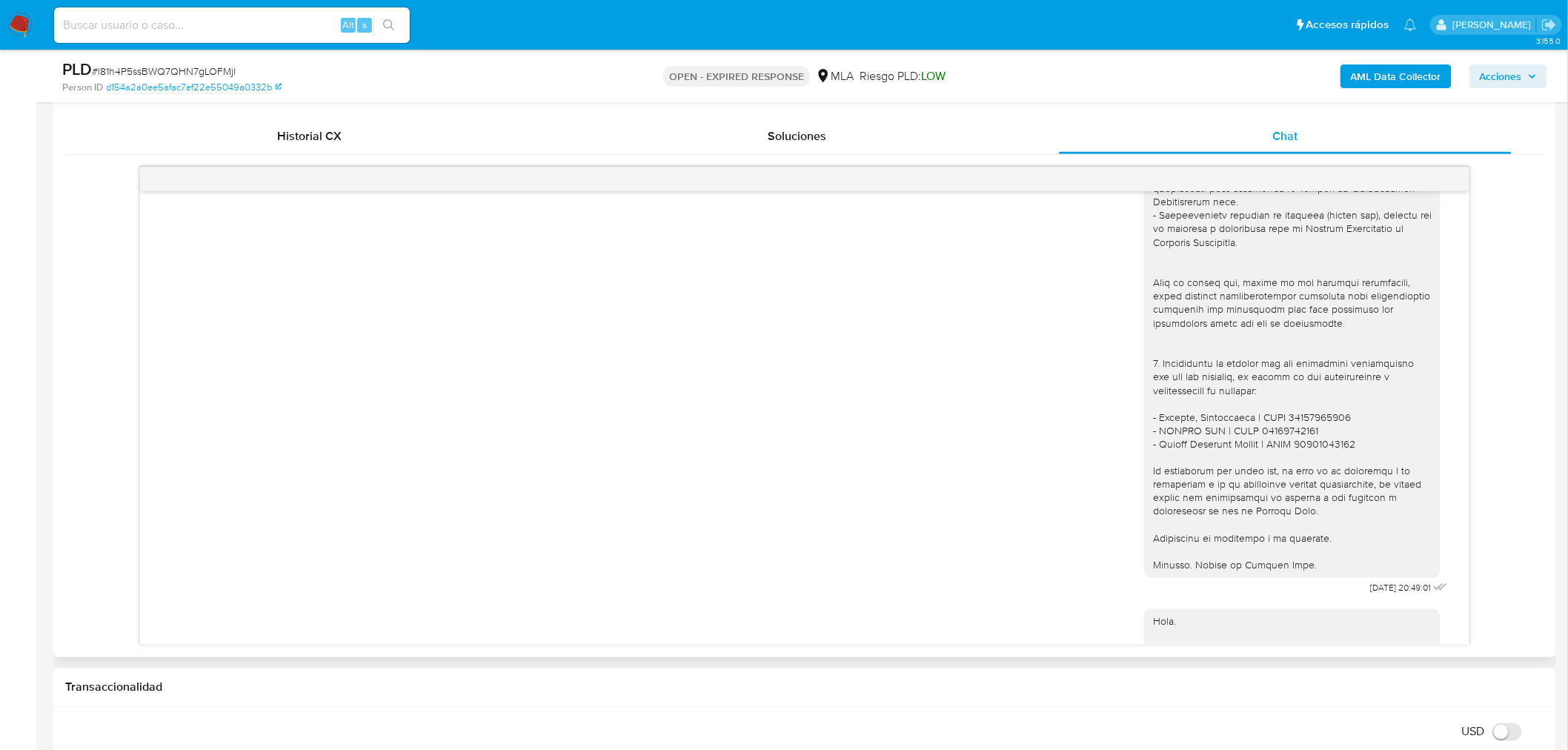
scroll to position [1710, 0]
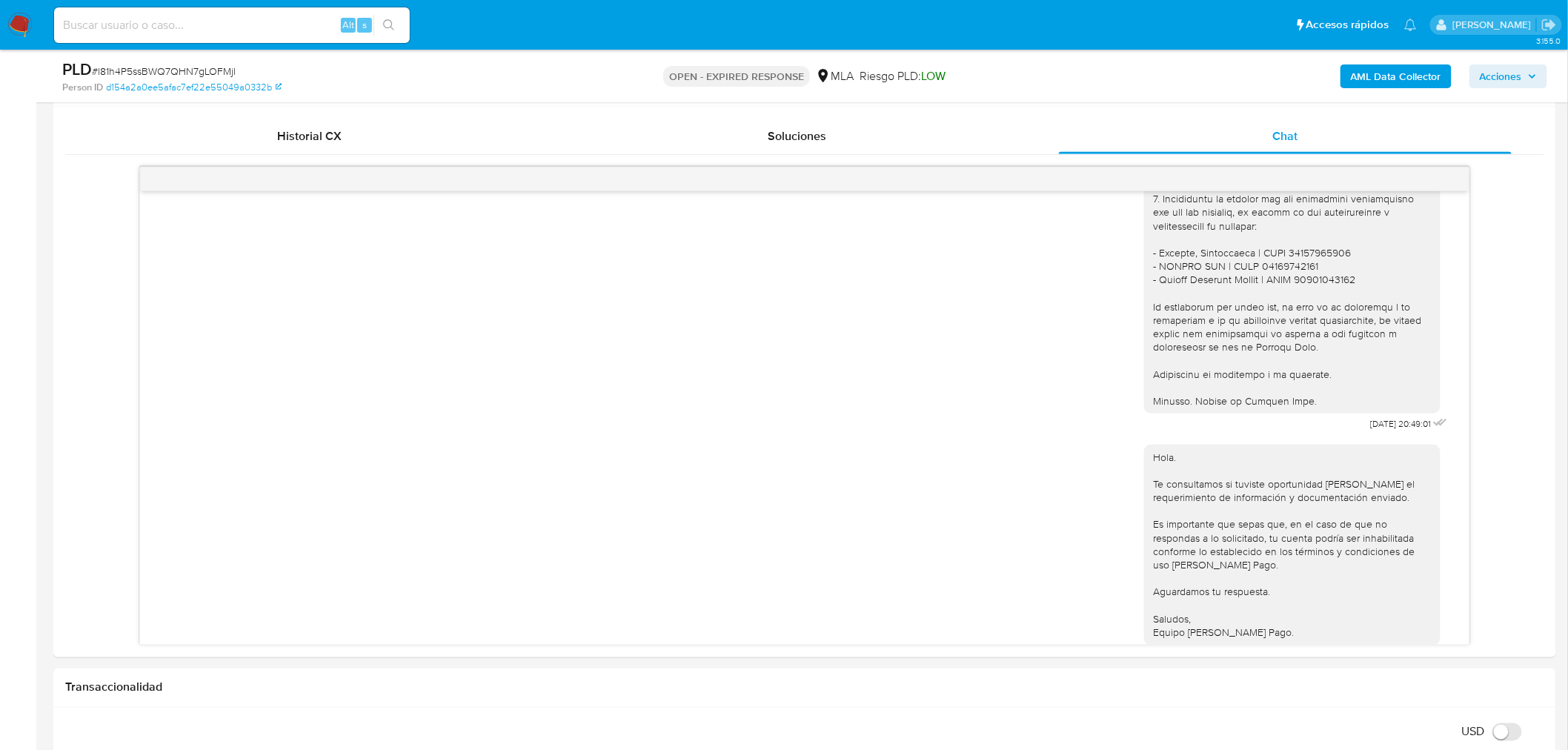
click at [253, 20] on input at bounding box center [232, 25] width 356 height 19
paste input "5kFVDm32cLc0HnLkTl7cHadx"
type input "5kFVDm32cLc0HnLkTl7cHadx"
click at [389, 25] on icon "search-icon" at bounding box center [389, 25] width 12 height 12
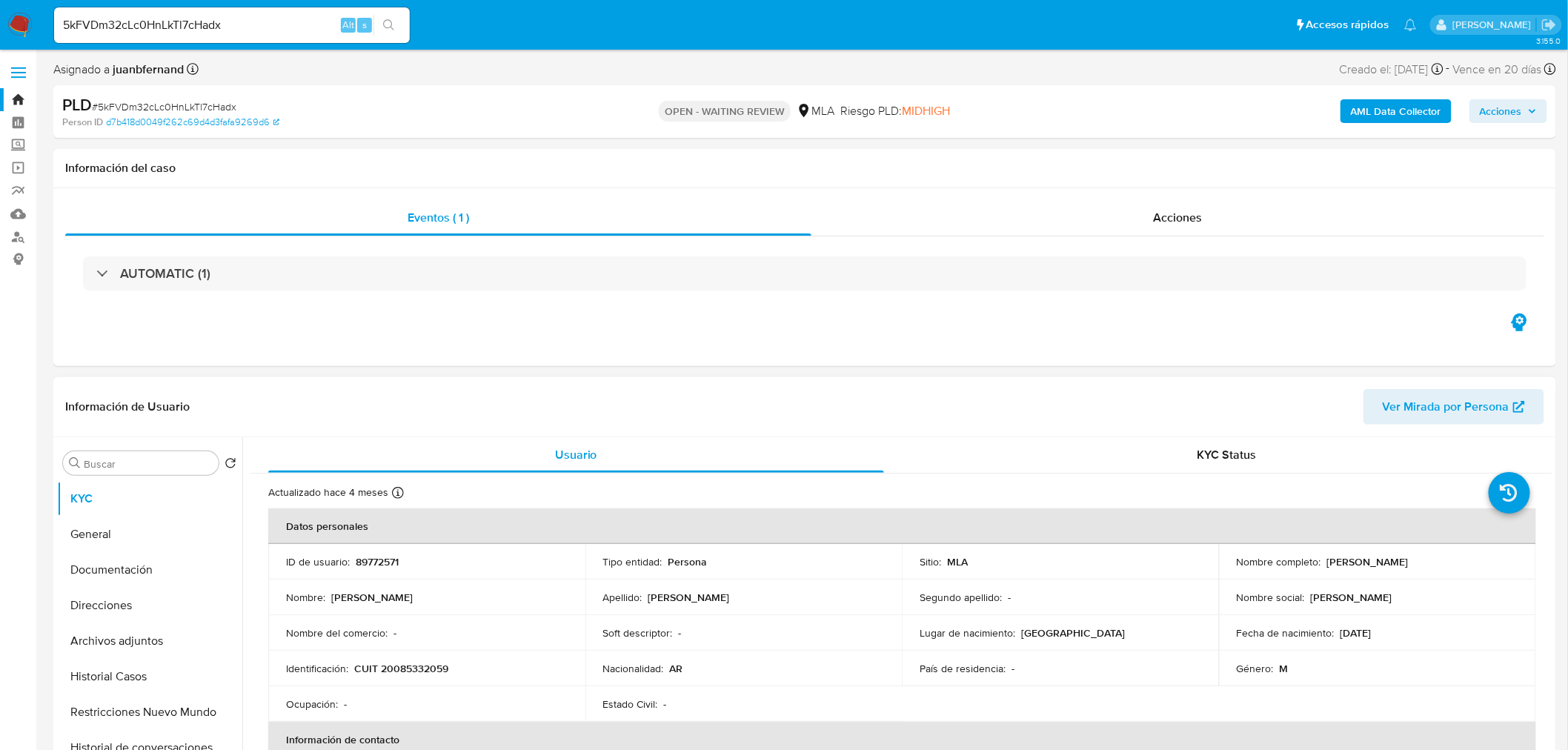
select select "10"
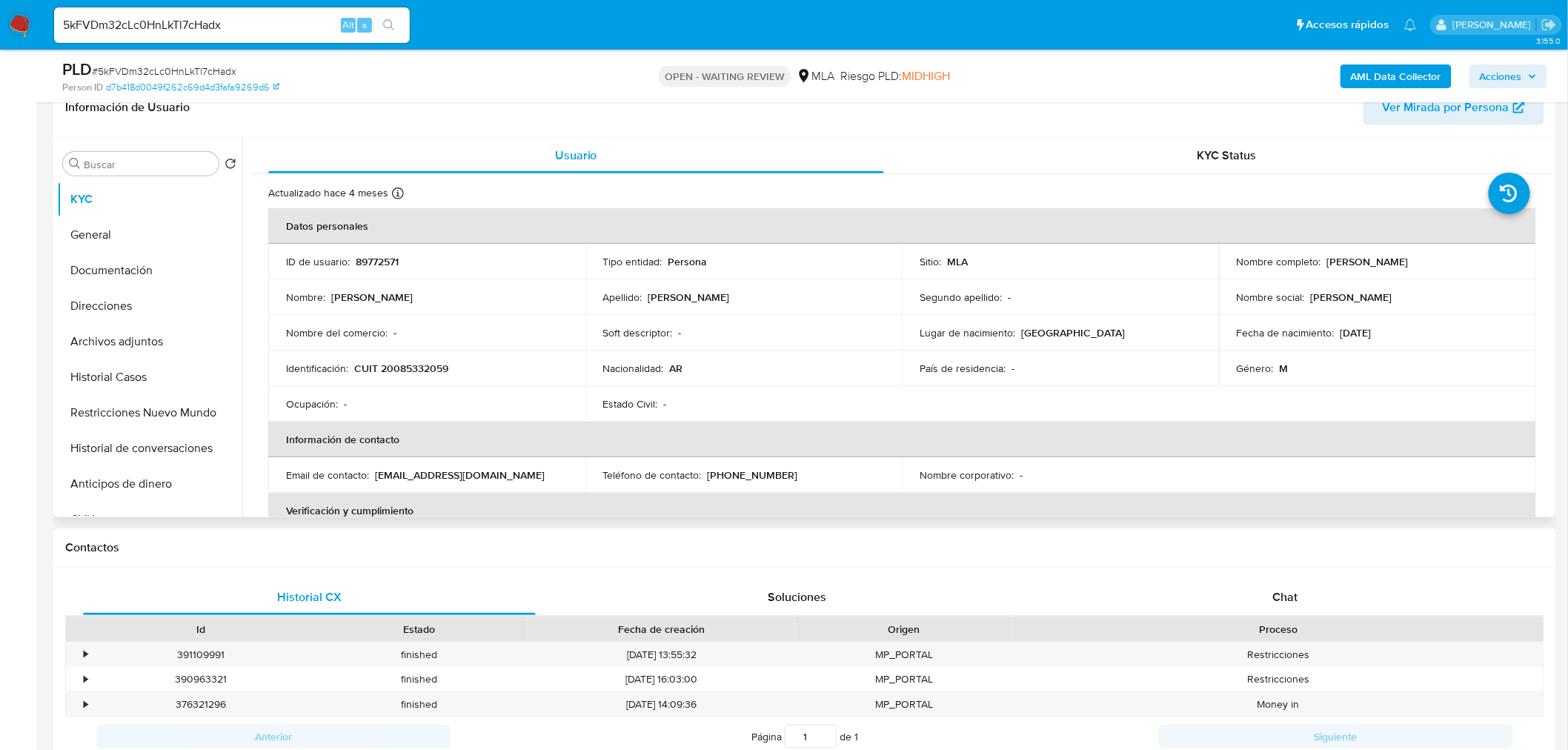
scroll to position [329, 0]
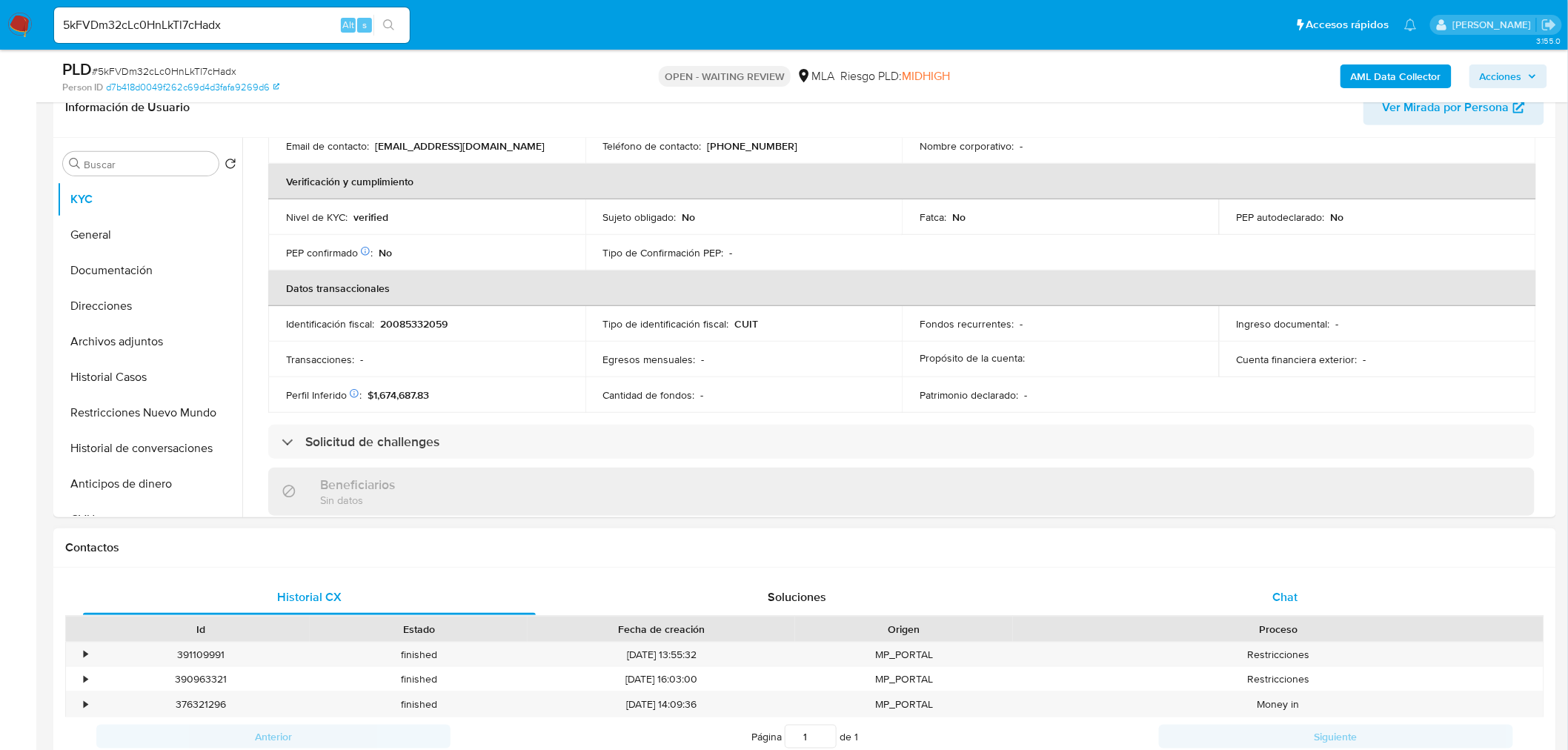
click at [1310, 604] on div "Chat" at bounding box center [1286, 597] width 452 height 36
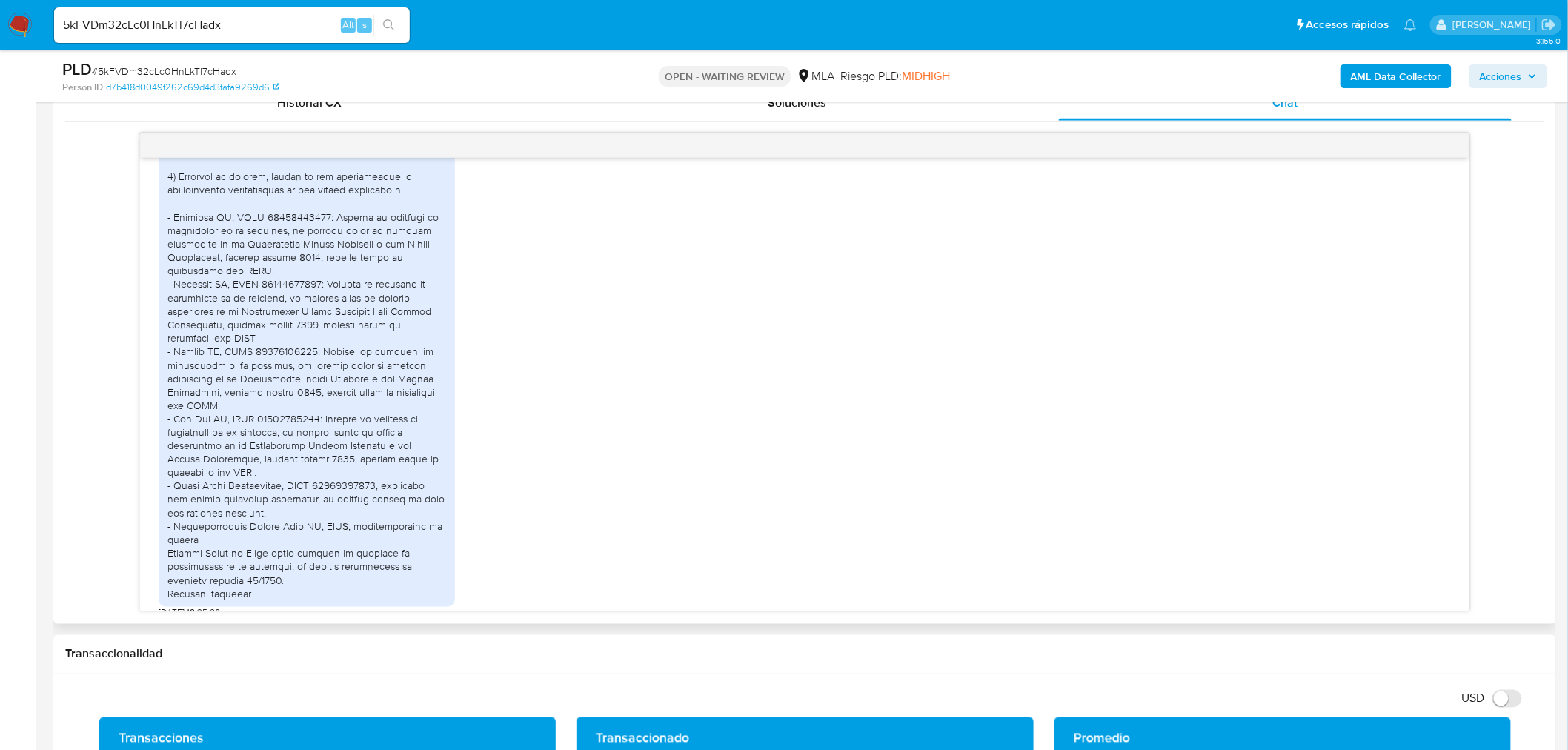
scroll to position [2652, 0]
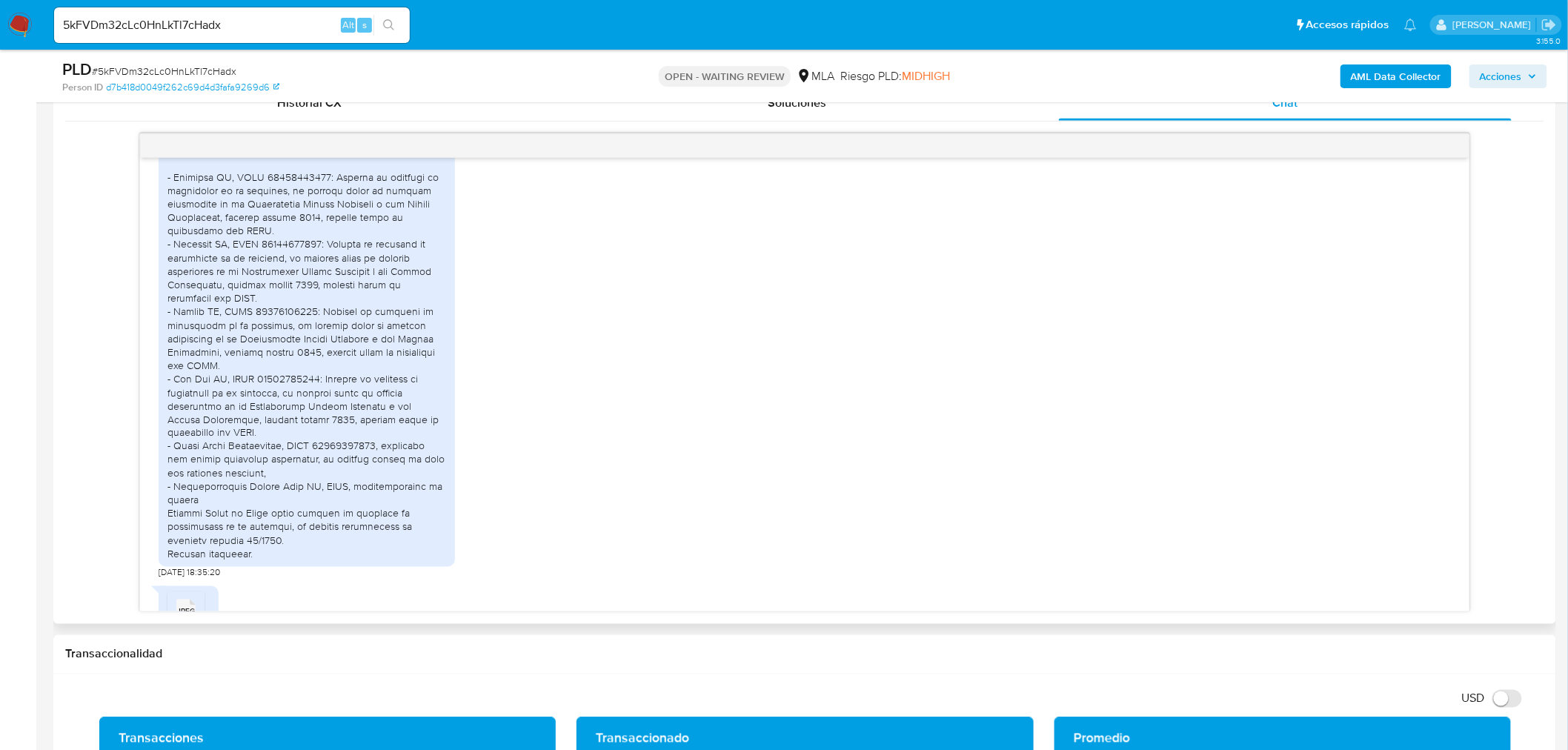
click at [186, 272] on div at bounding box center [306, 290] width 279 height 540
drag, startPoint x: 186, startPoint y: 272, endPoint x: 400, endPoint y: 274, distance: 214.0
click at [400, 274] on div at bounding box center [306, 290] width 279 height 540
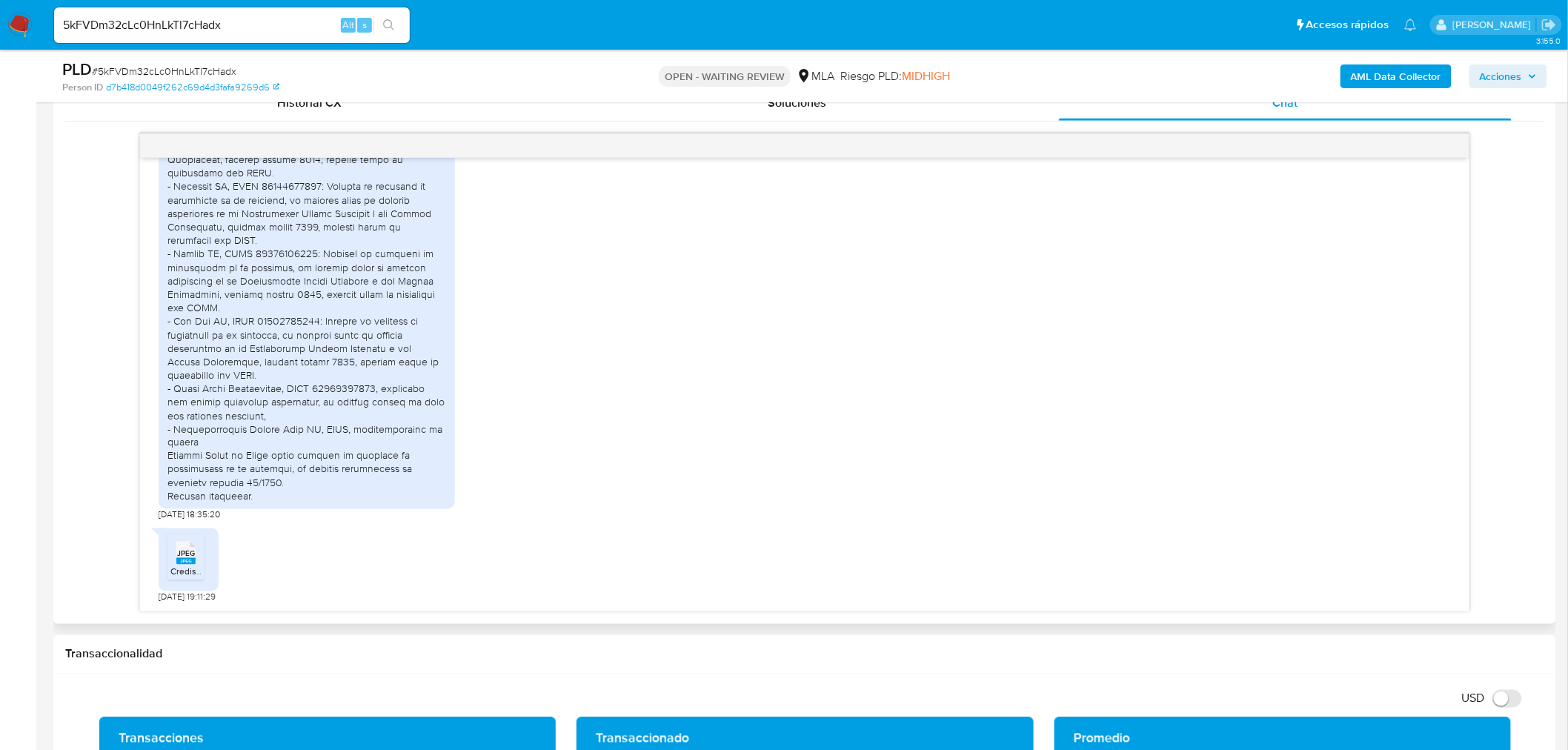
click at [184, 565] on icon "JPEG" at bounding box center [186, 553] width 19 height 26
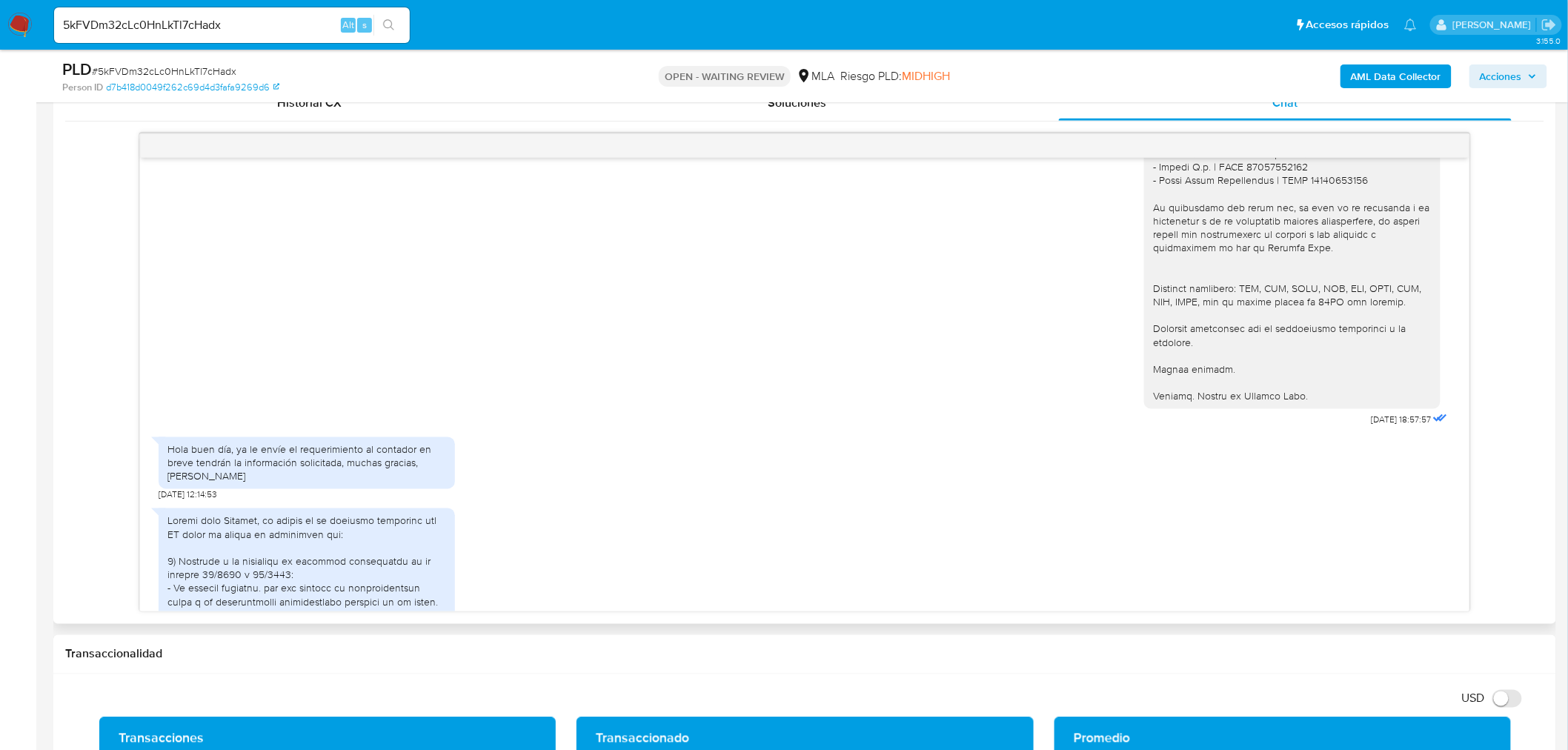
scroll to position [2158, 0]
click at [1068, 11] on ul "Pausado Ver notificaciones 5kFVDm32cLc0HnLkTl7cHadx Alt s Accesos rápidos Presi…" at bounding box center [736, 24] width 1378 height 37
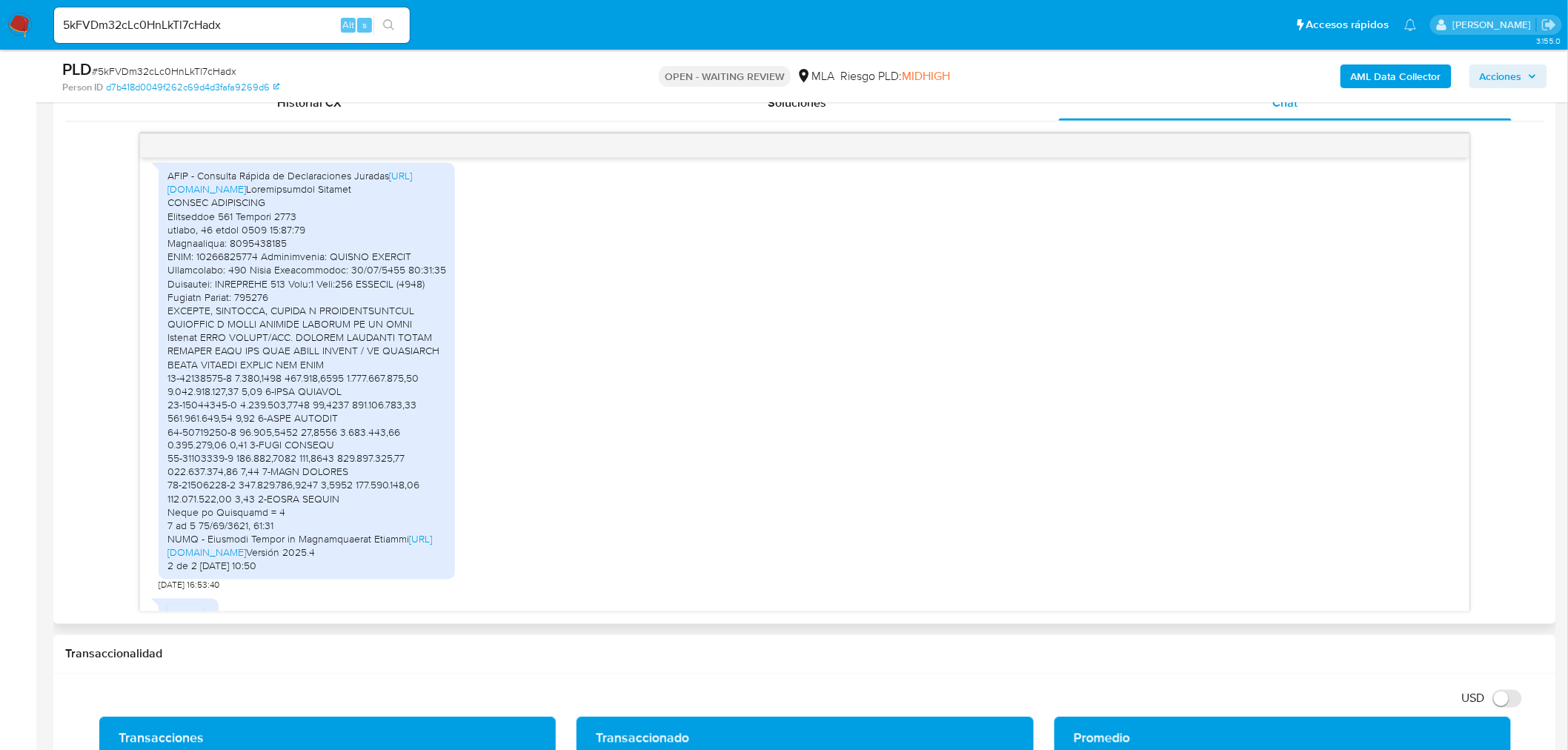
scroll to position [1335, 0]
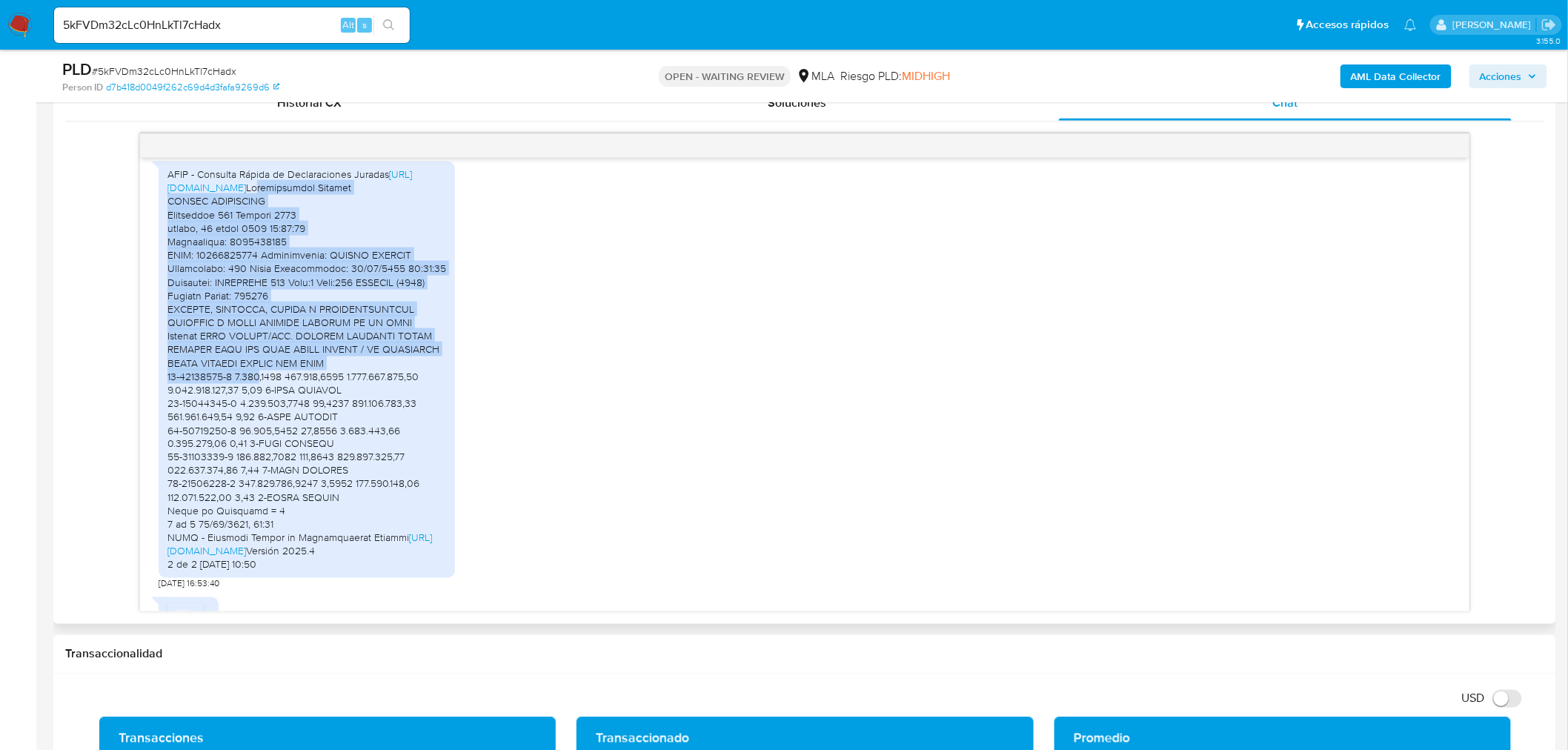
drag, startPoint x: 177, startPoint y: 204, endPoint x: 273, endPoint y: 385, distance: 204.9
click at [253, 385] on div "AFIP - Consulta Rápida de Declaraciones Juradas https://ctacte.cloud.afip.gob.a…" at bounding box center [306, 369] width 279 height 404
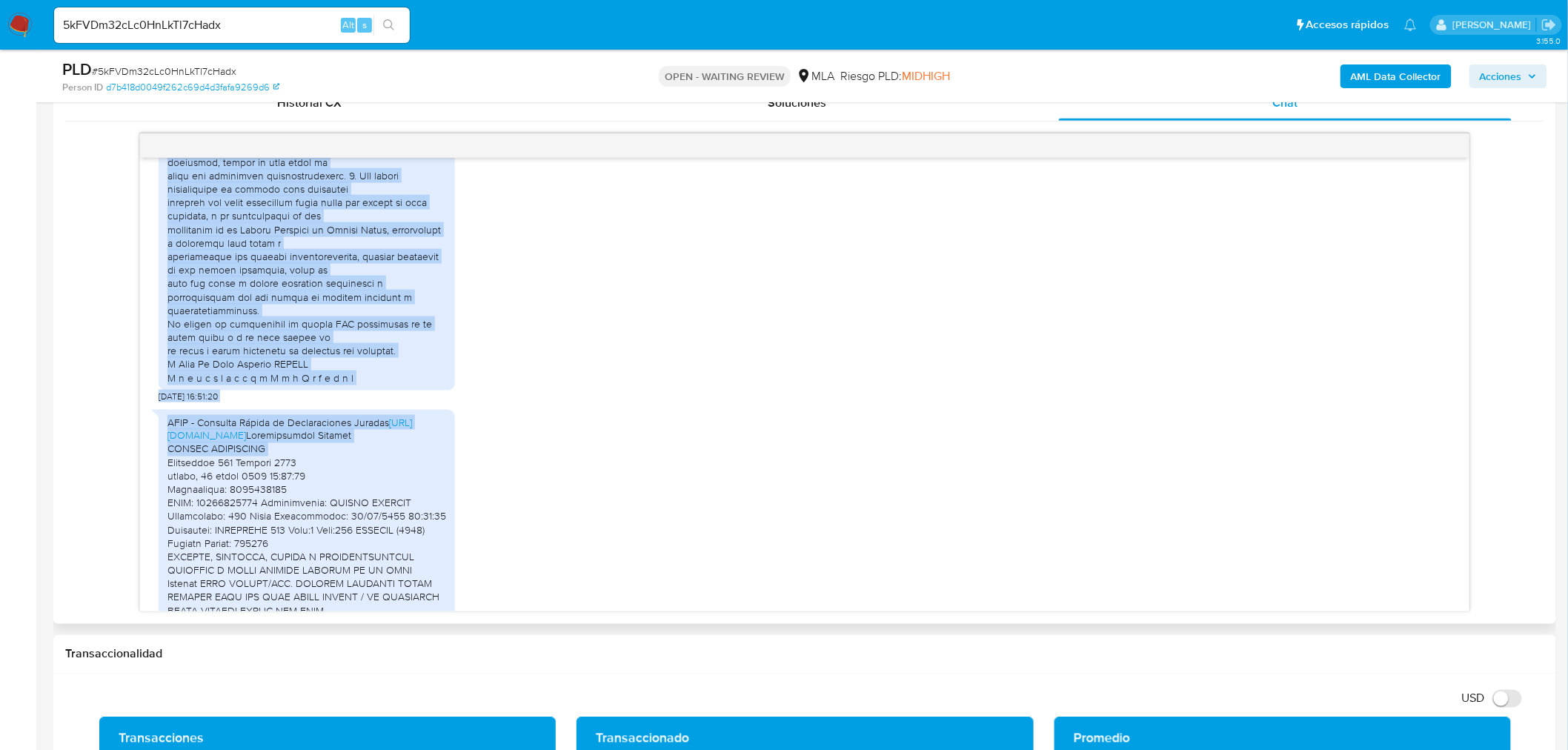
scroll to position [1087, 0]
drag, startPoint x: 174, startPoint y: 349, endPoint x: 294, endPoint y: 374, distance: 122.6
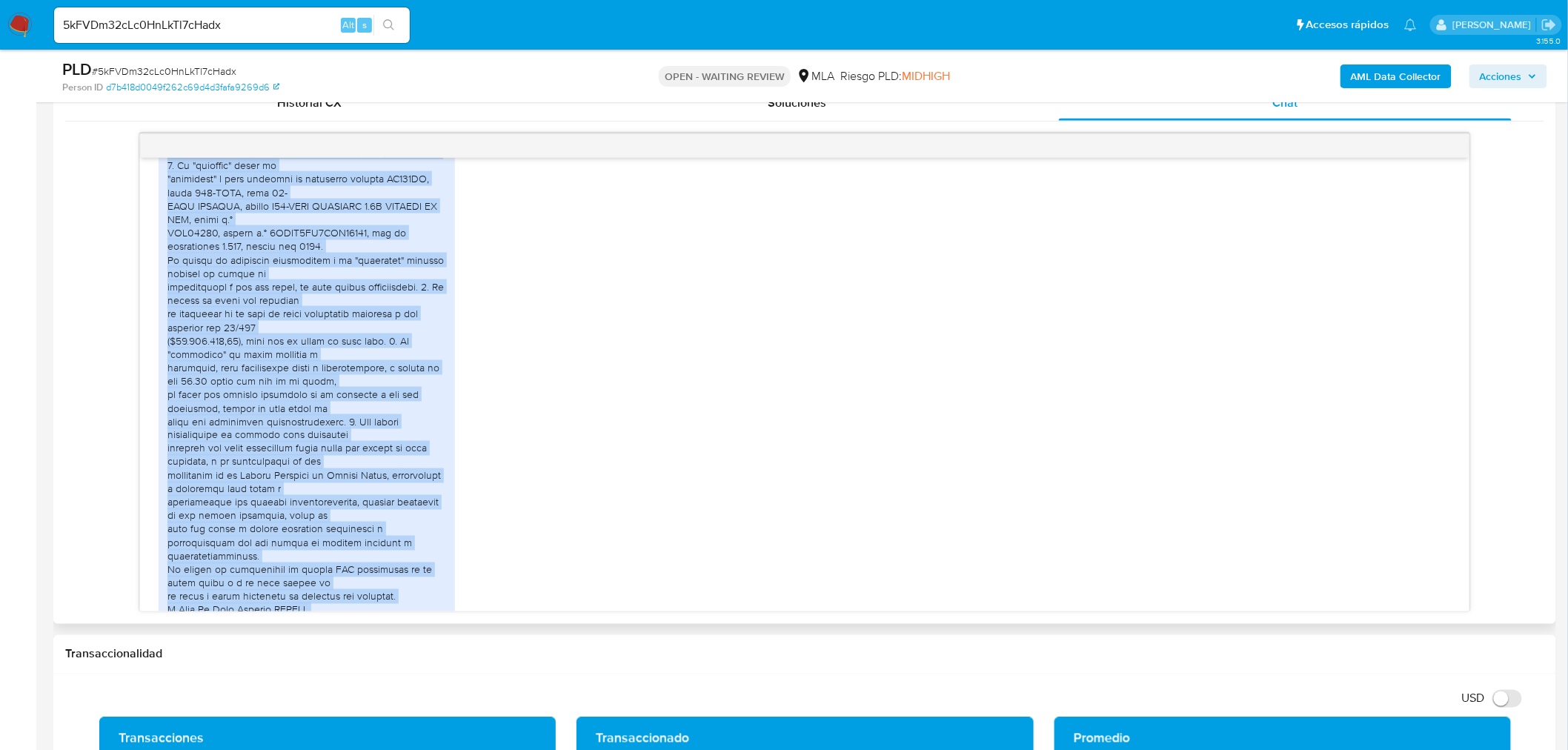
click at [507, 527] on div "[DATE] 16:51:20" at bounding box center [805, 201] width 1293 height 893
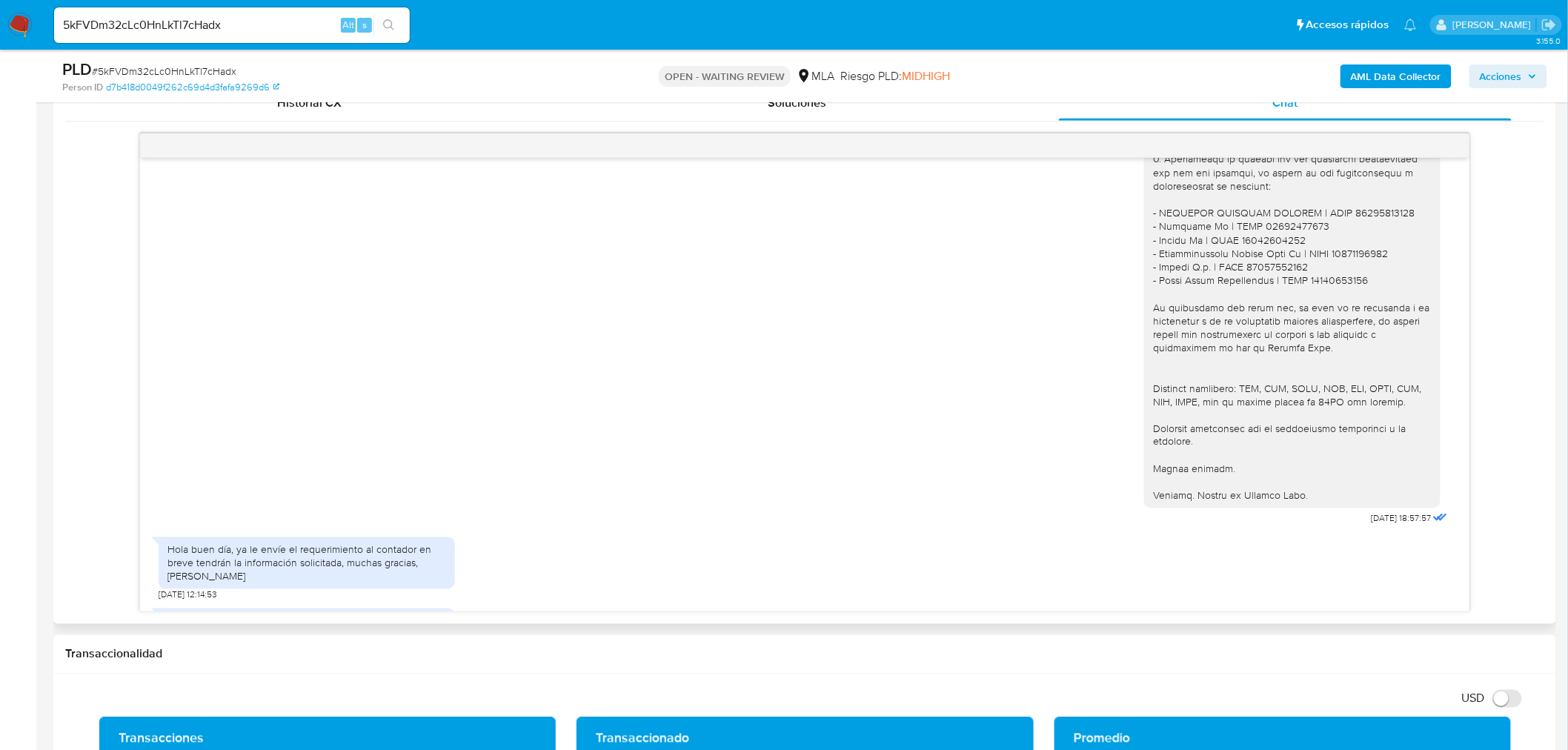
scroll to position [3620, 0]
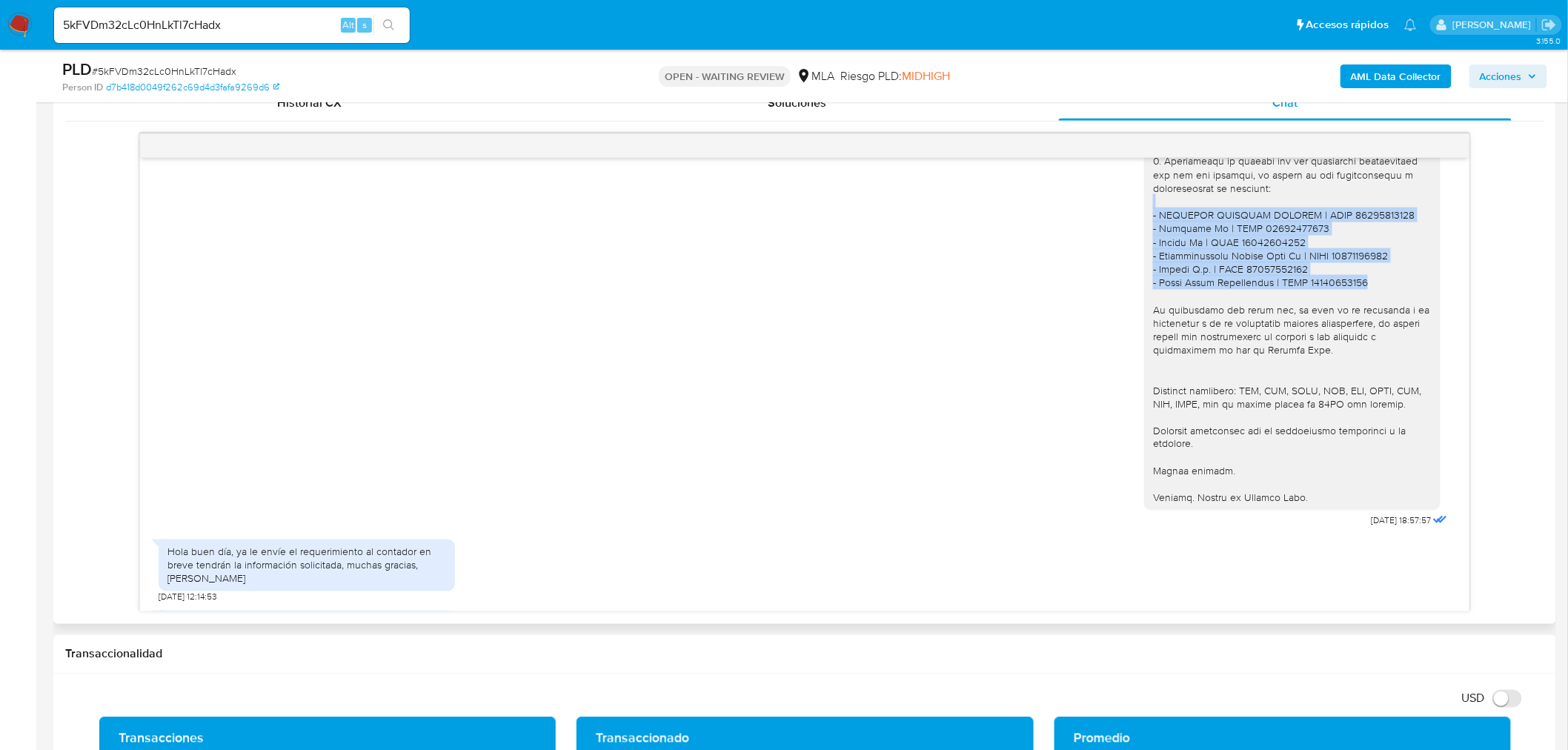
drag, startPoint x: 1338, startPoint y: 332, endPoint x: 1116, endPoint y: 257, distance: 234.3
click at [1116, 257] on div "[DATE] 18:57:57" at bounding box center [805, 240] width 1293 height 582
click at [1329, 332] on div at bounding box center [1292, 235] width 279 height 540
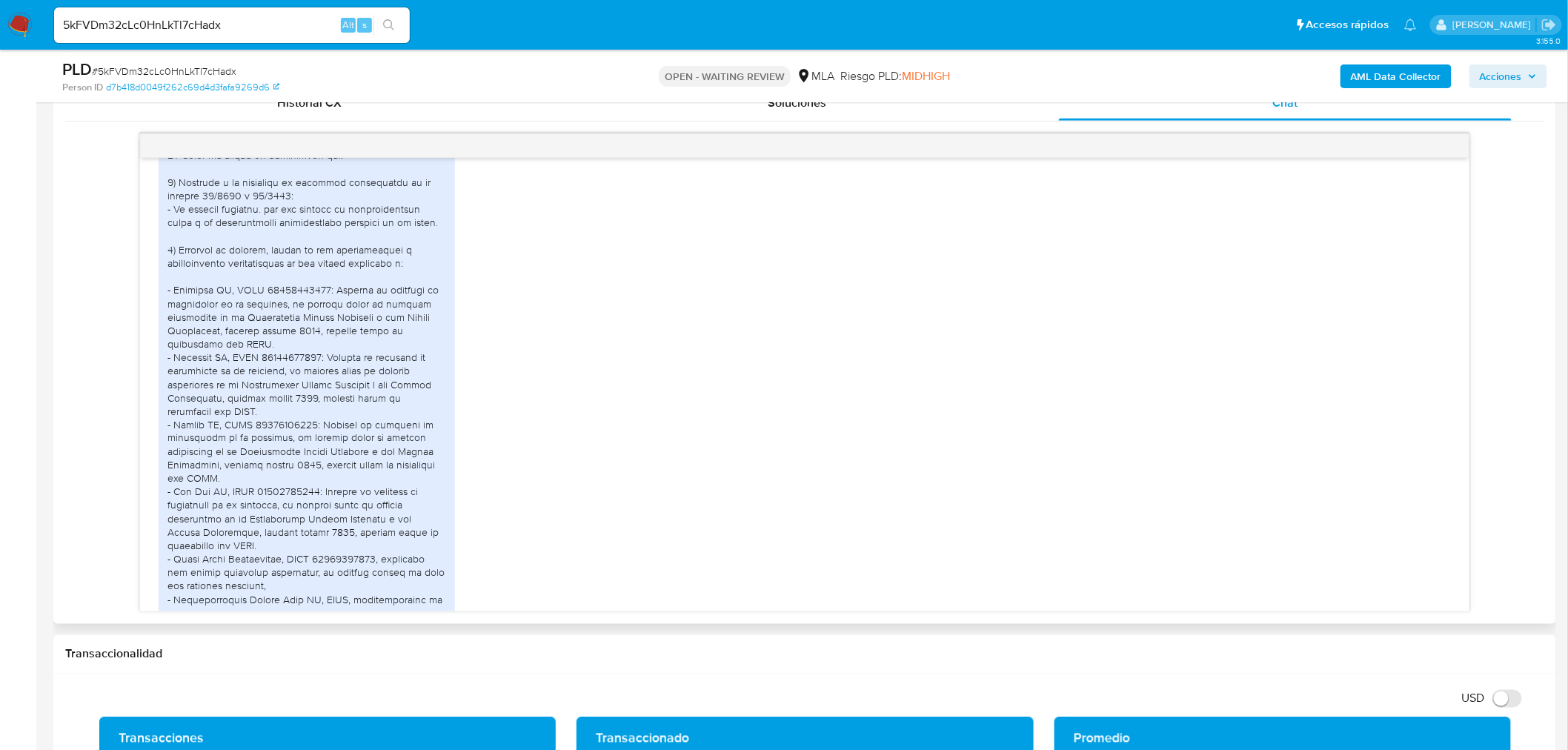
scroll to position [4076, 0]
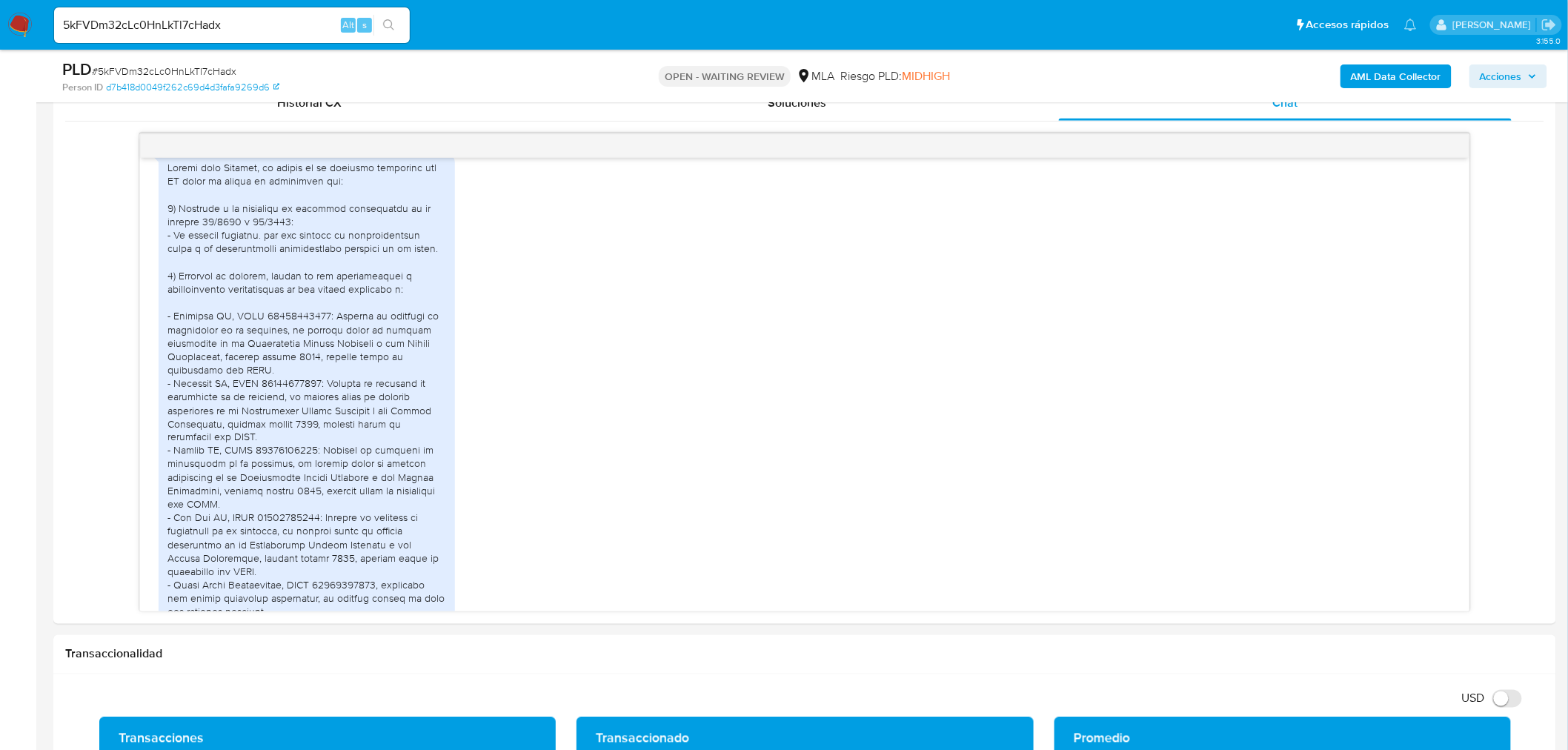
click at [300, 27] on input "5kFVDm32cLc0HnLkTl7cHadx" at bounding box center [232, 25] width 356 height 19
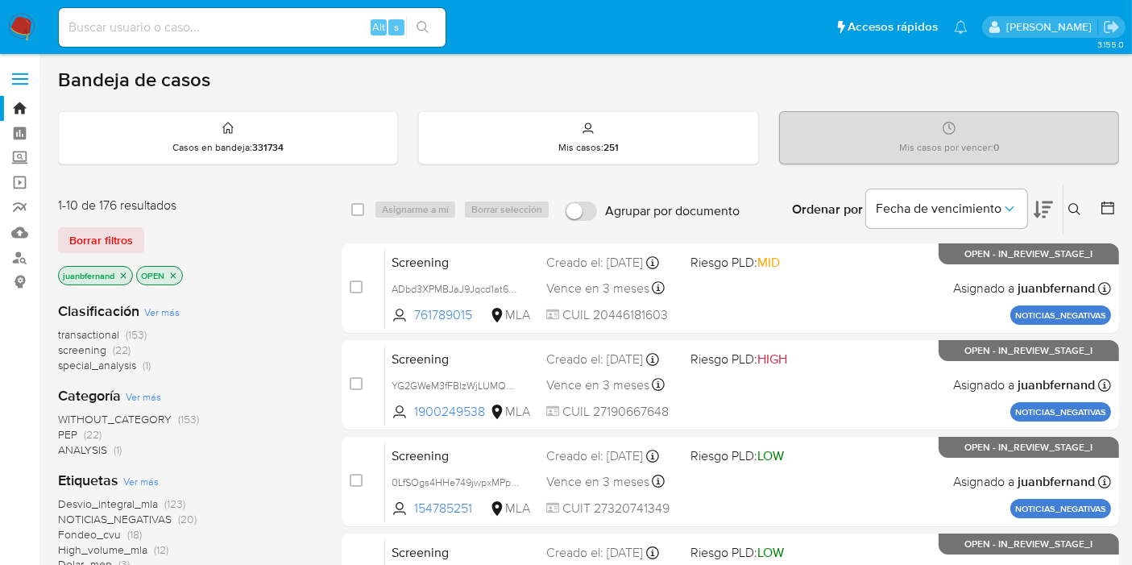
click at [1073, 203] on icon at bounding box center [1075, 209] width 13 height 13
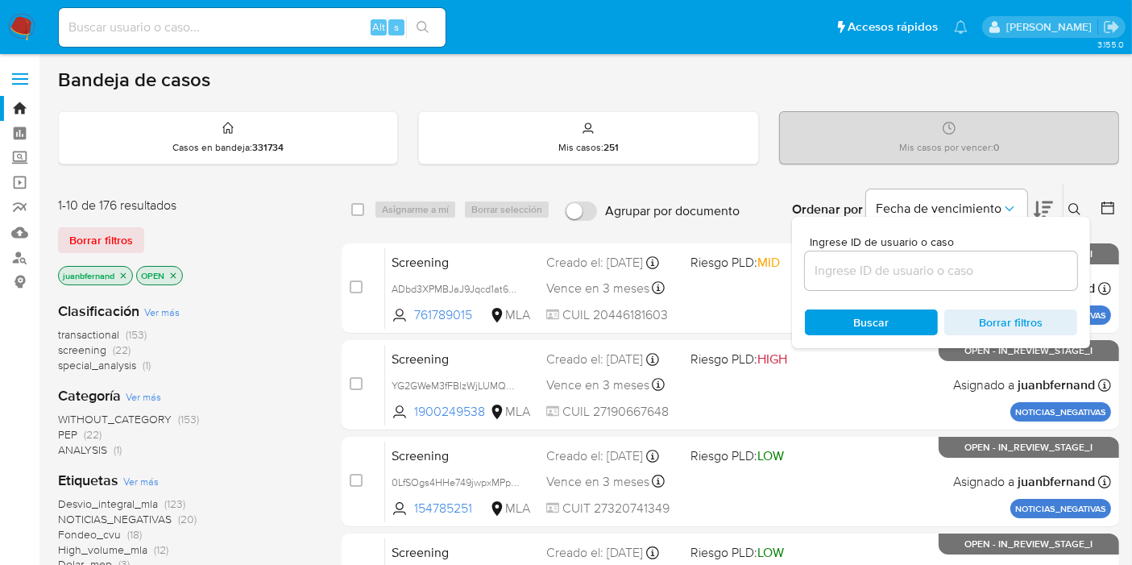
click at [920, 260] on input at bounding box center [941, 270] width 272 height 21
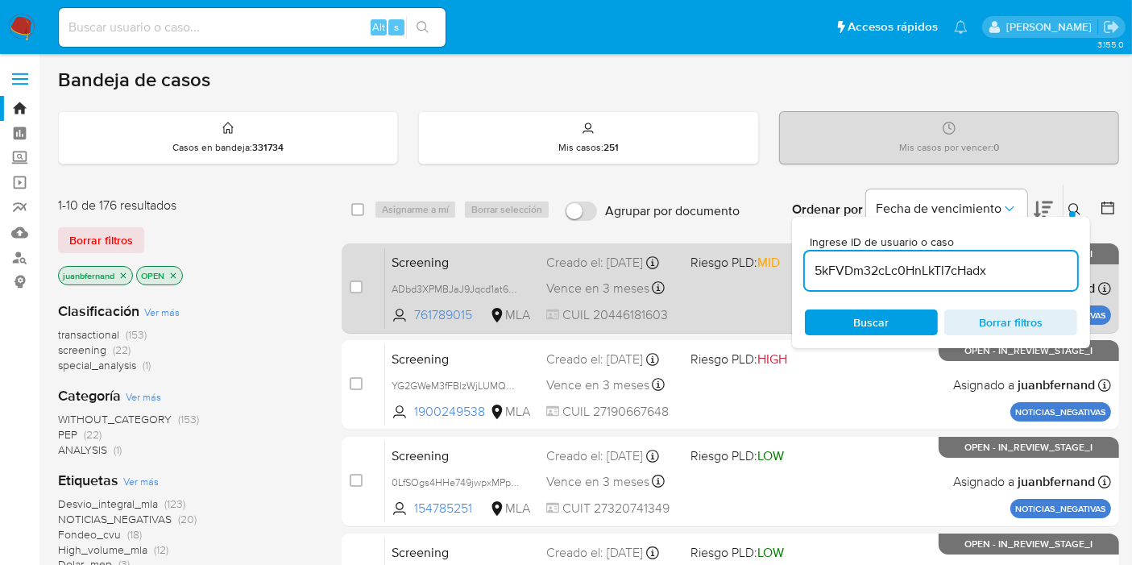
type input "5kFVDm32cLc0HnLkTl7cHadx"
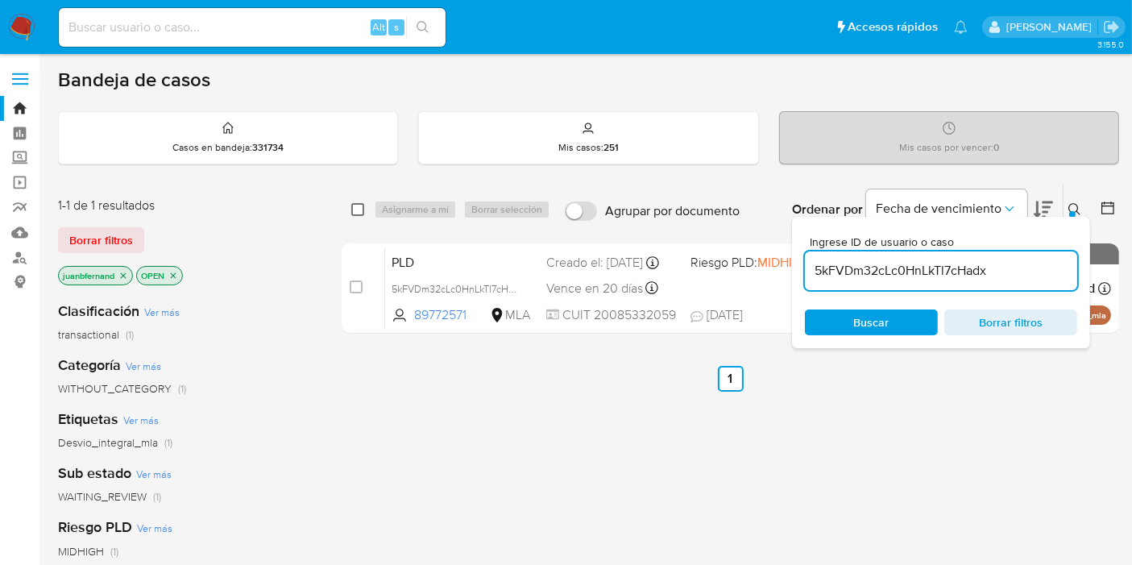
click at [359, 214] on input "checkbox" at bounding box center [357, 209] width 13 height 13
checkbox input "true"
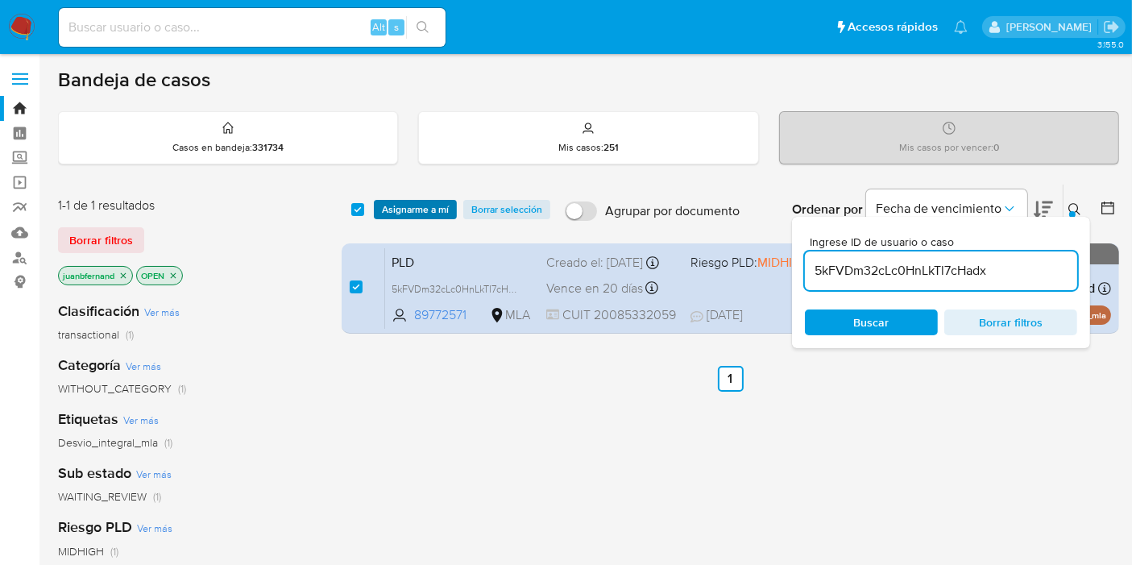
click at [419, 208] on span "Asignarme a mí" at bounding box center [415, 209] width 67 height 16
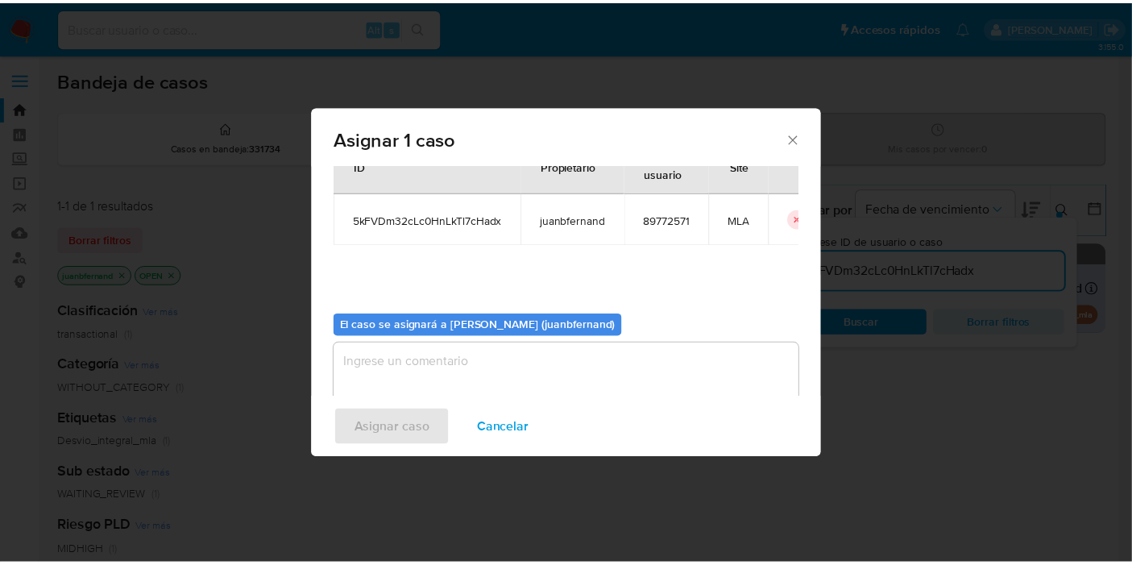
scroll to position [82, 0]
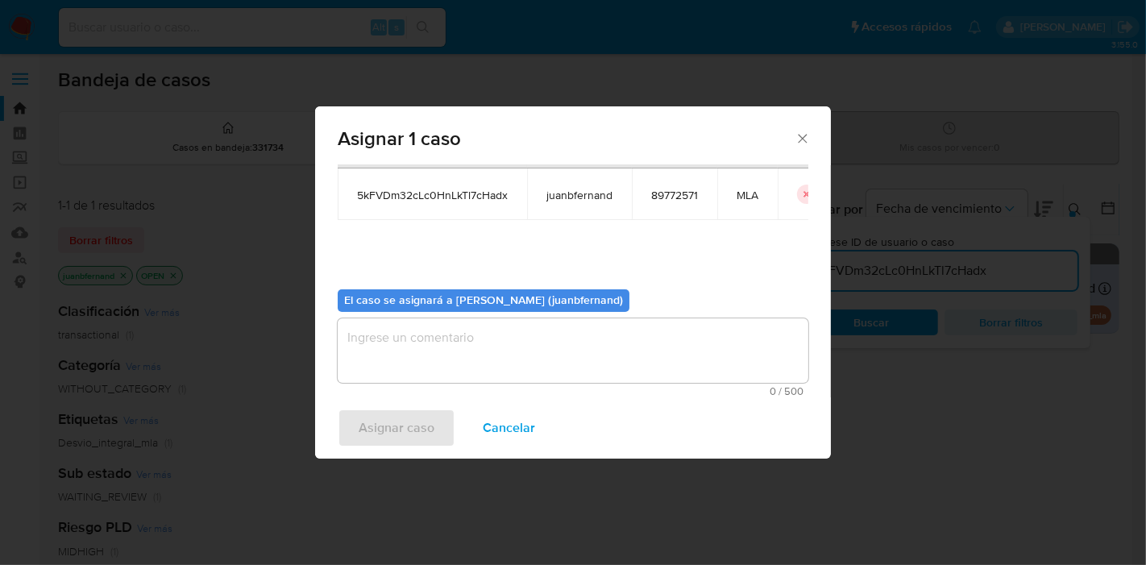
click at [471, 328] on textarea "assign-modal" at bounding box center [573, 350] width 471 height 64
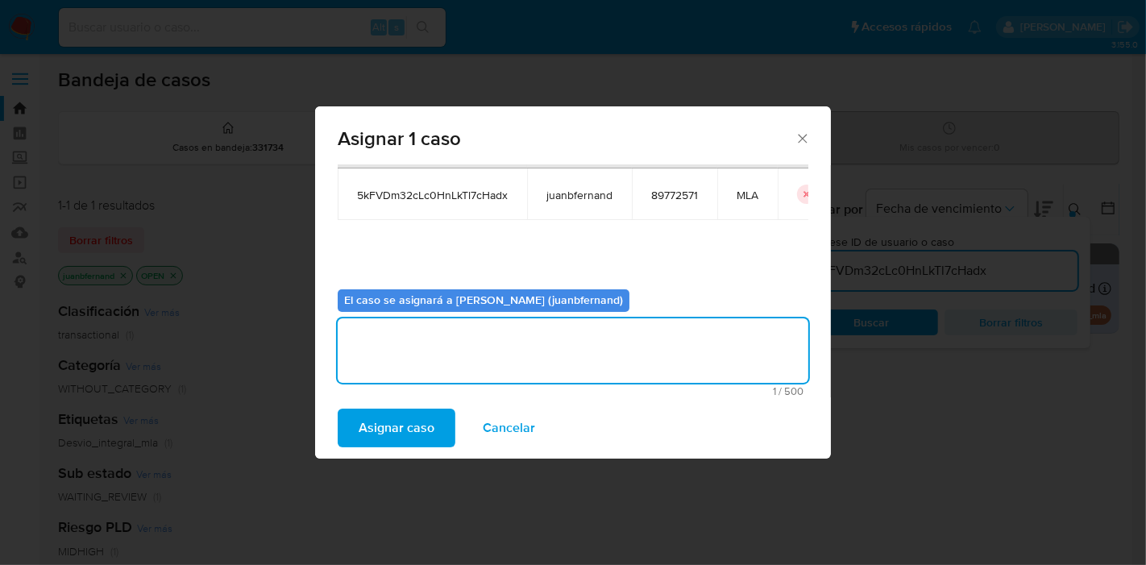
click at [423, 427] on span "Asignar caso" at bounding box center [397, 427] width 76 height 35
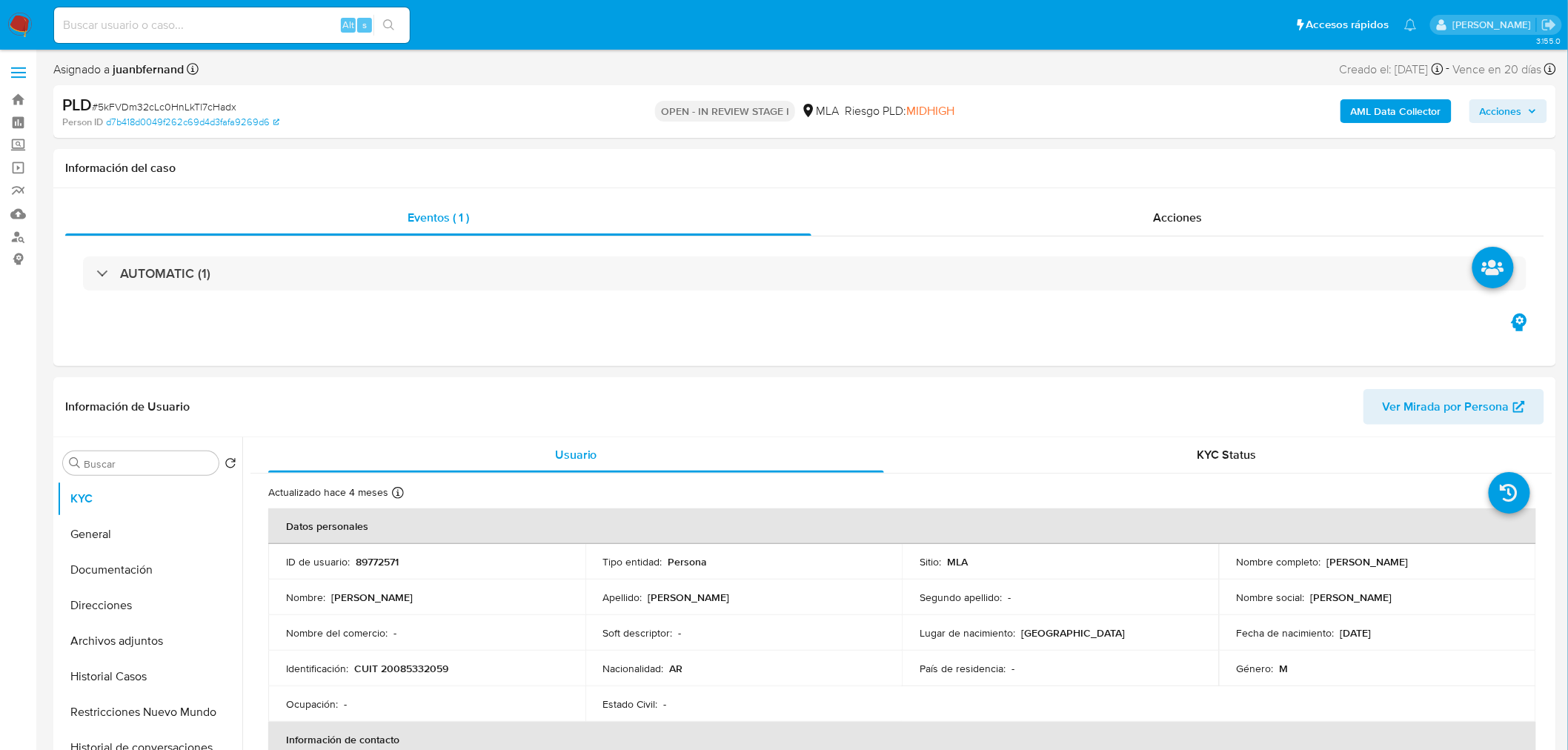
select select "10"
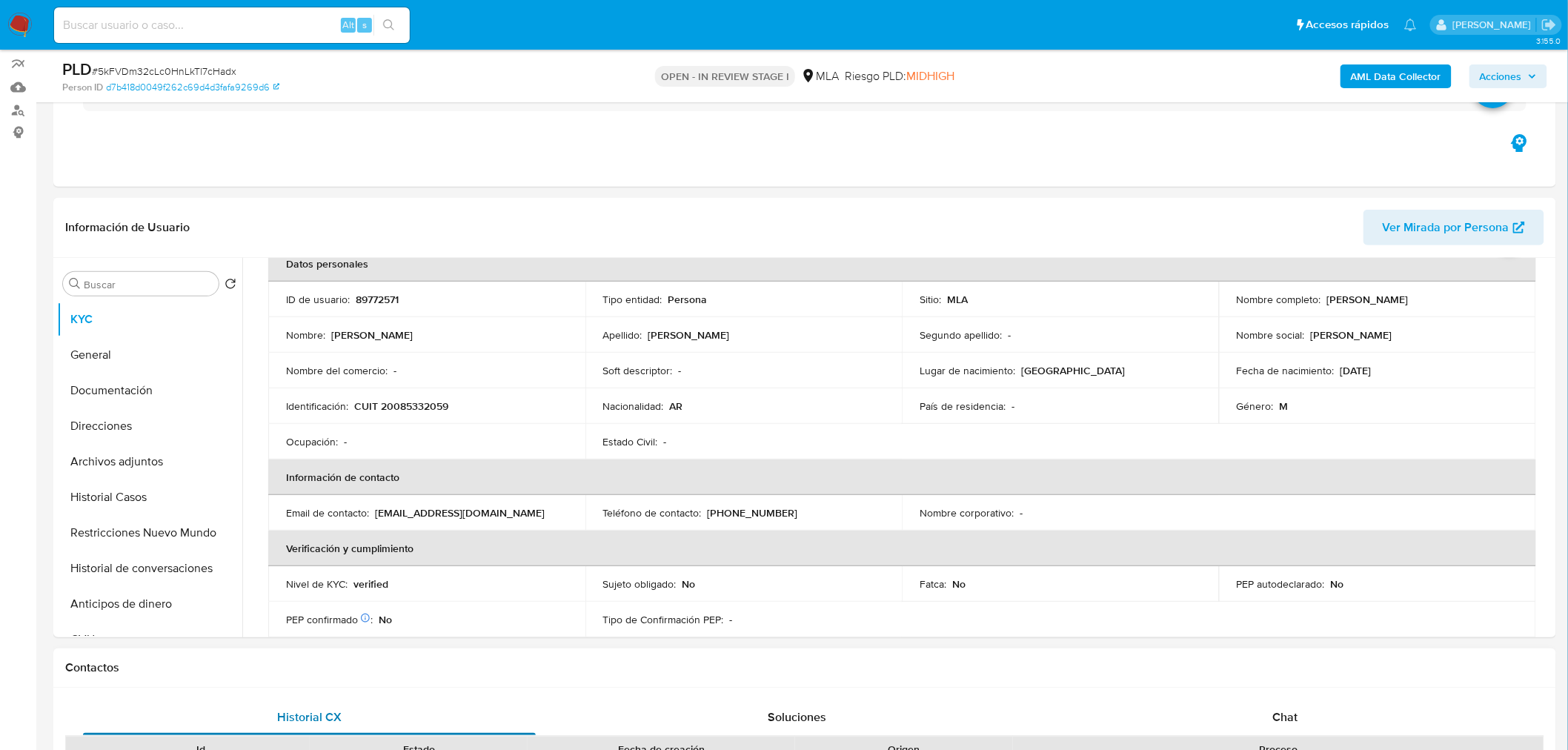
scroll to position [494, 0]
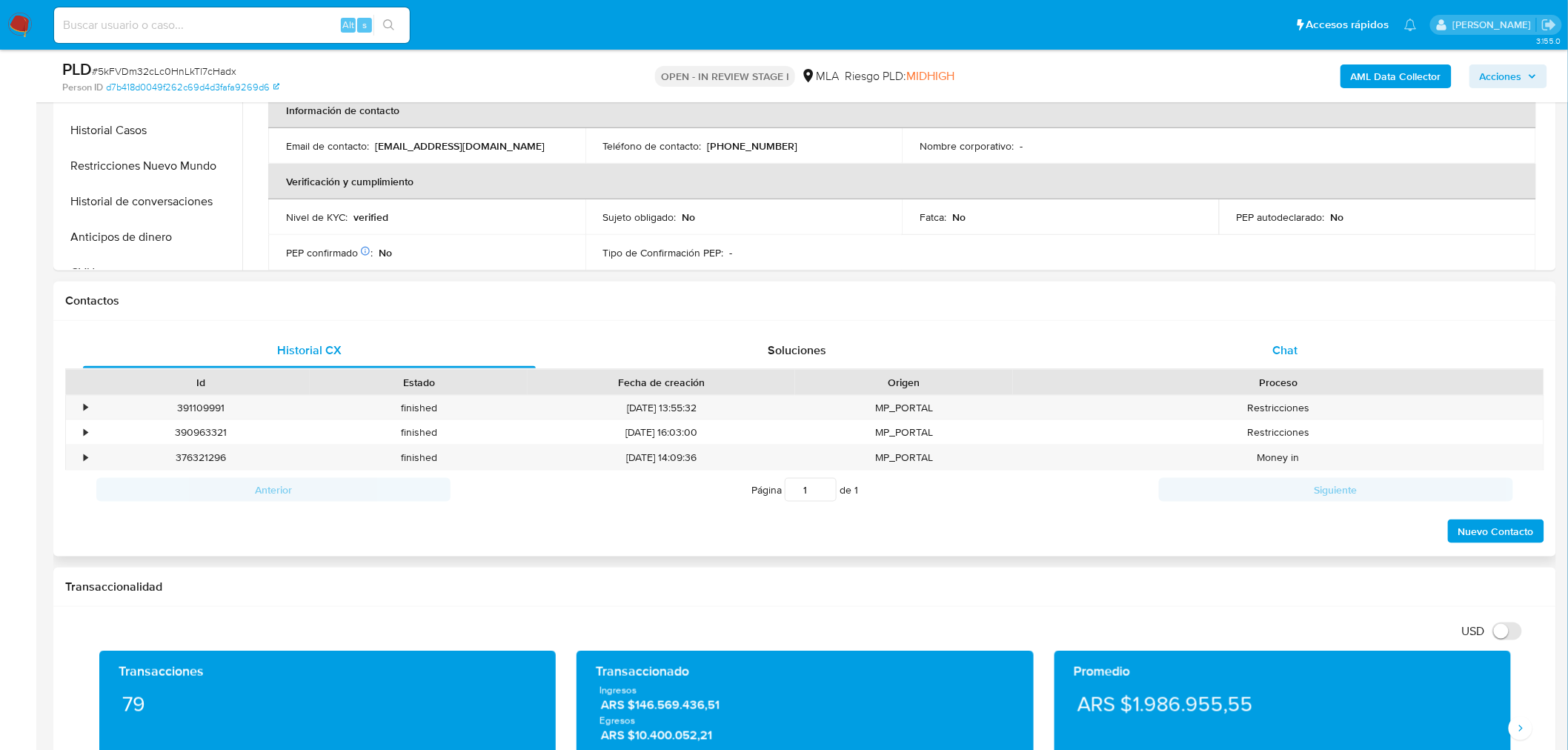
click at [1310, 336] on div "Chat" at bounding box center [1286, 350] width 452 height 36
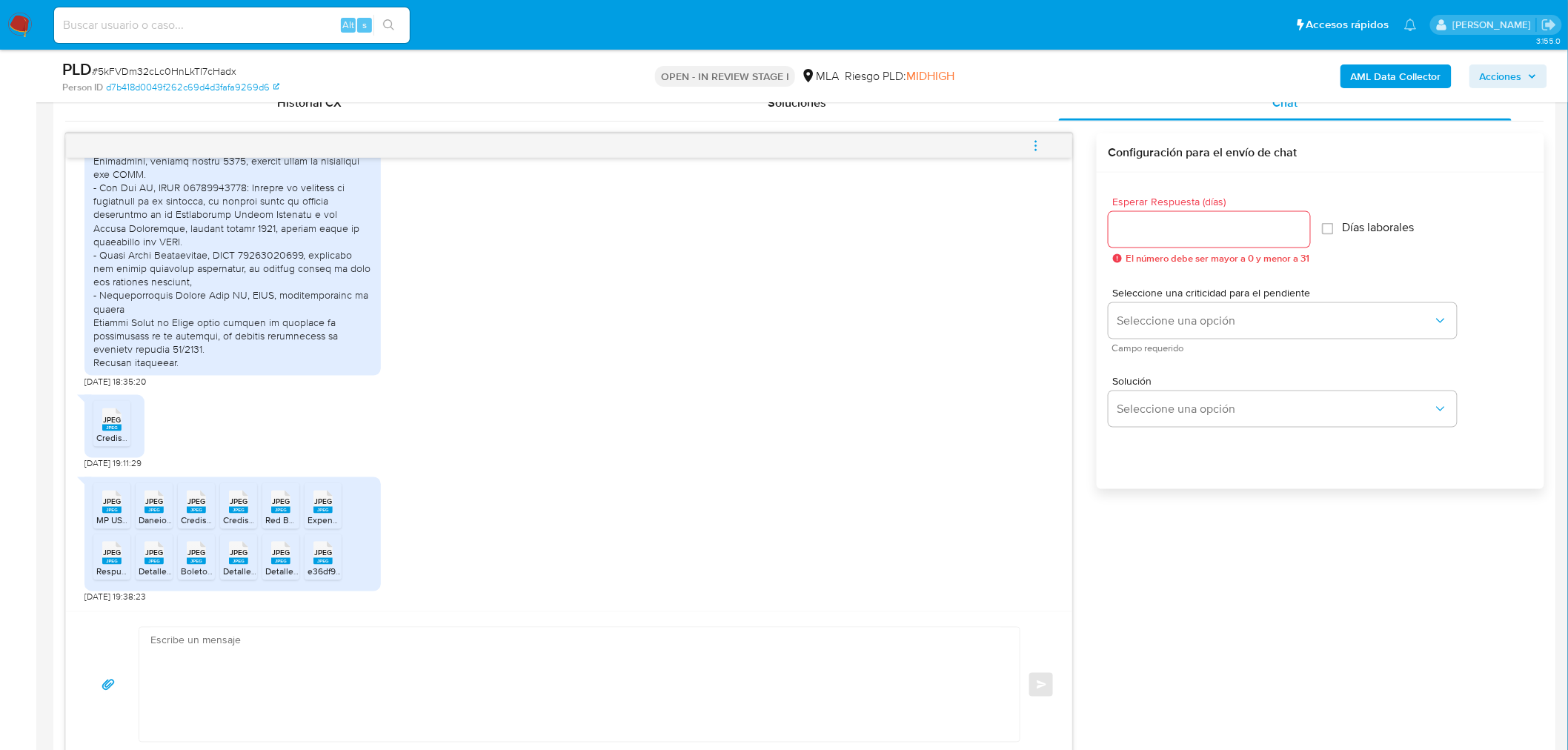
scroll to position [823, 0]
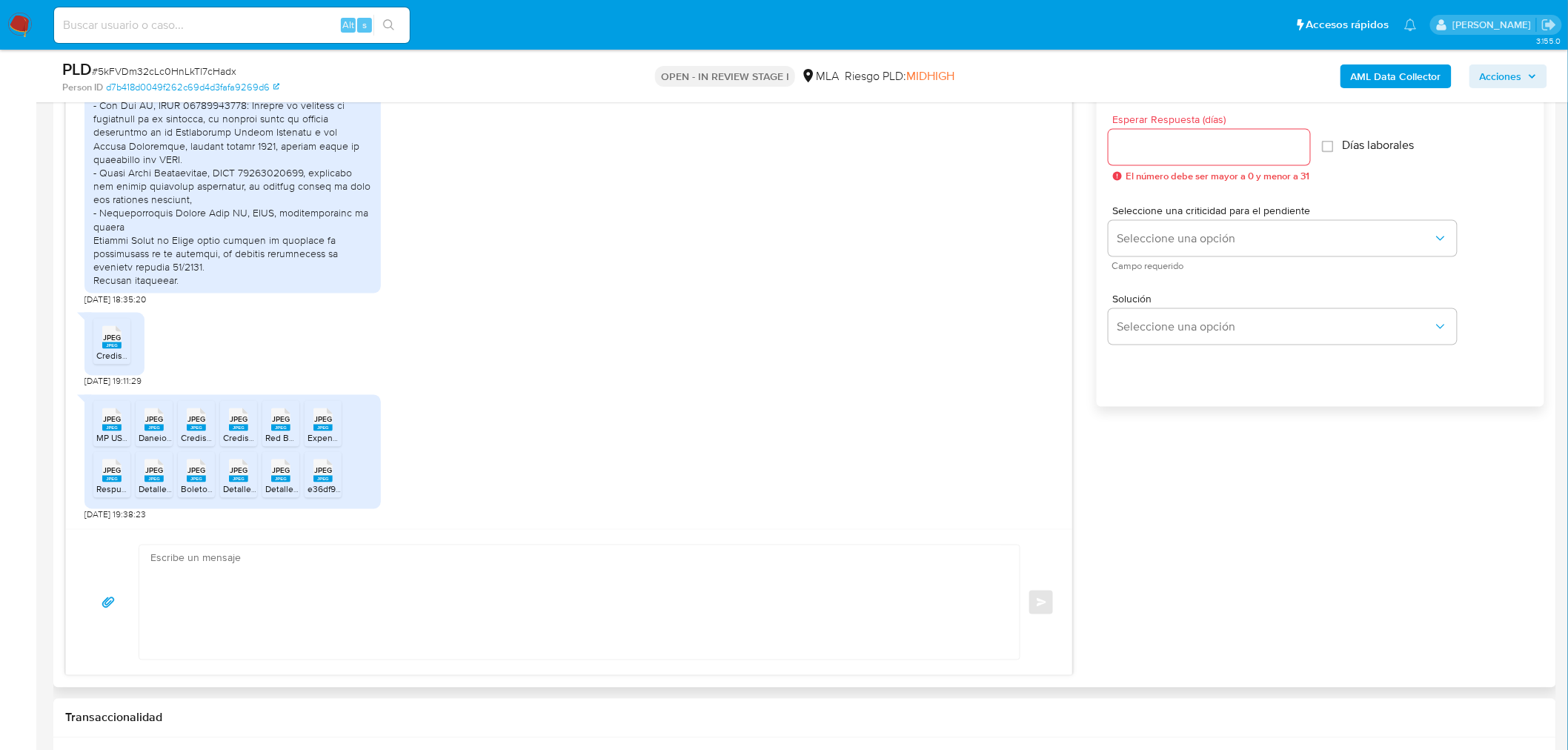
click at [113, 427] on rect at bounding box center [111, 427] width 19 height 6
click at [159, 431] on rect at bounding box center [154, 427] width 19 height 6
click at [194, 431] on rect at bounding box center [196, 427] width 19 height 6
click at [234, 429] on rect at bounding box center [238, 427] width 19 height 6
click at [278, 436] on span "Red Bur SA_PPTT_BBPP 2024.jpeg" at bounding box center [337, 438] width 142 height 13
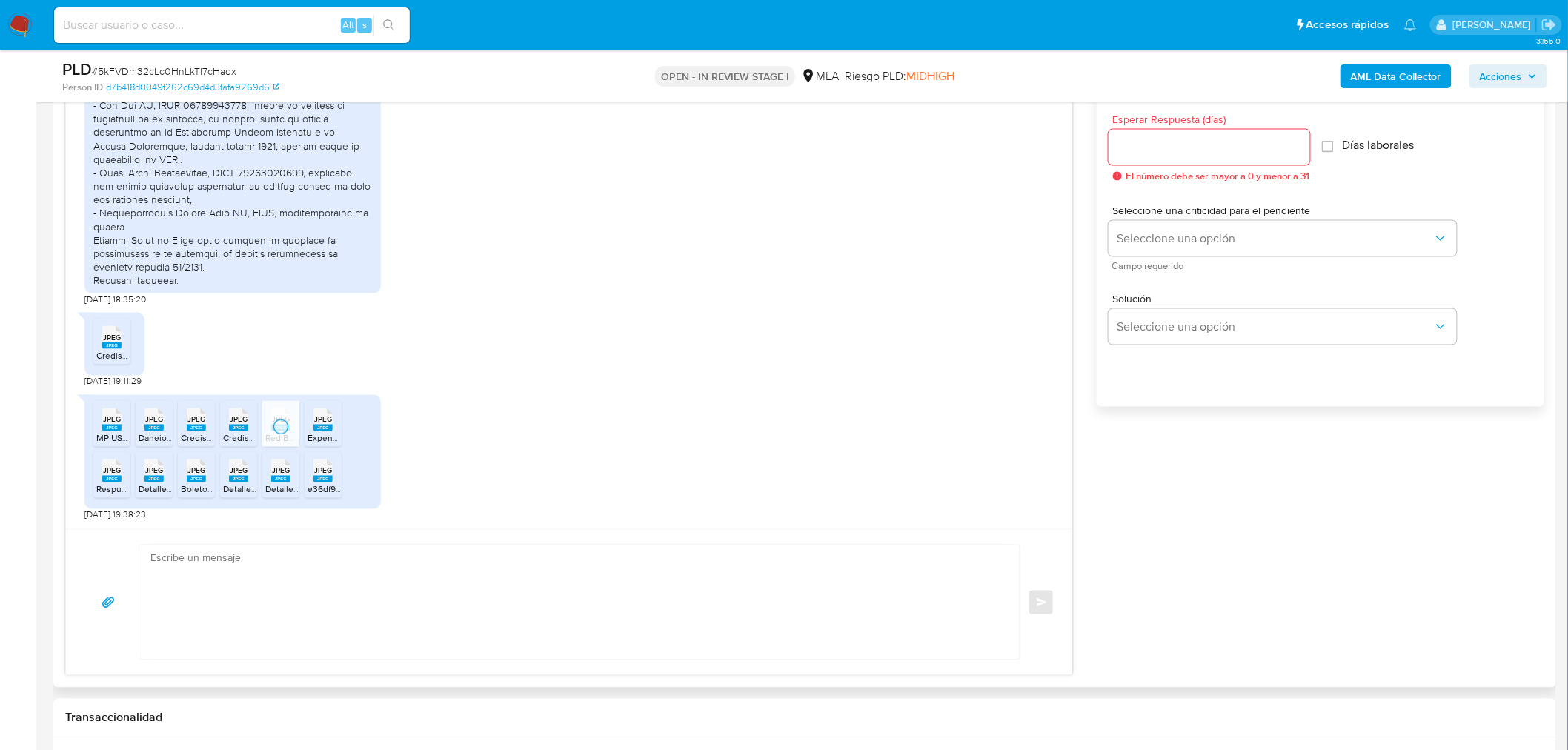
click at [329, 432] on icon "JPEG" at bounding box center [323, 419] width 19 height 26
click at [101, 474] on div "JPEG JPEG" at bounding box center [112, 469] width 31 height 28
click at [156, 479] on rect at bounding box center [154, 478] width 19 height 6
drag, startPoint x: 184, startPoint y: 477, endPoint x: 231, endPoint y: 500, distance: 52.3
click at [184, 476] on div "JPEG JPEG" at bounding box center [197, 469] width 31 height 28
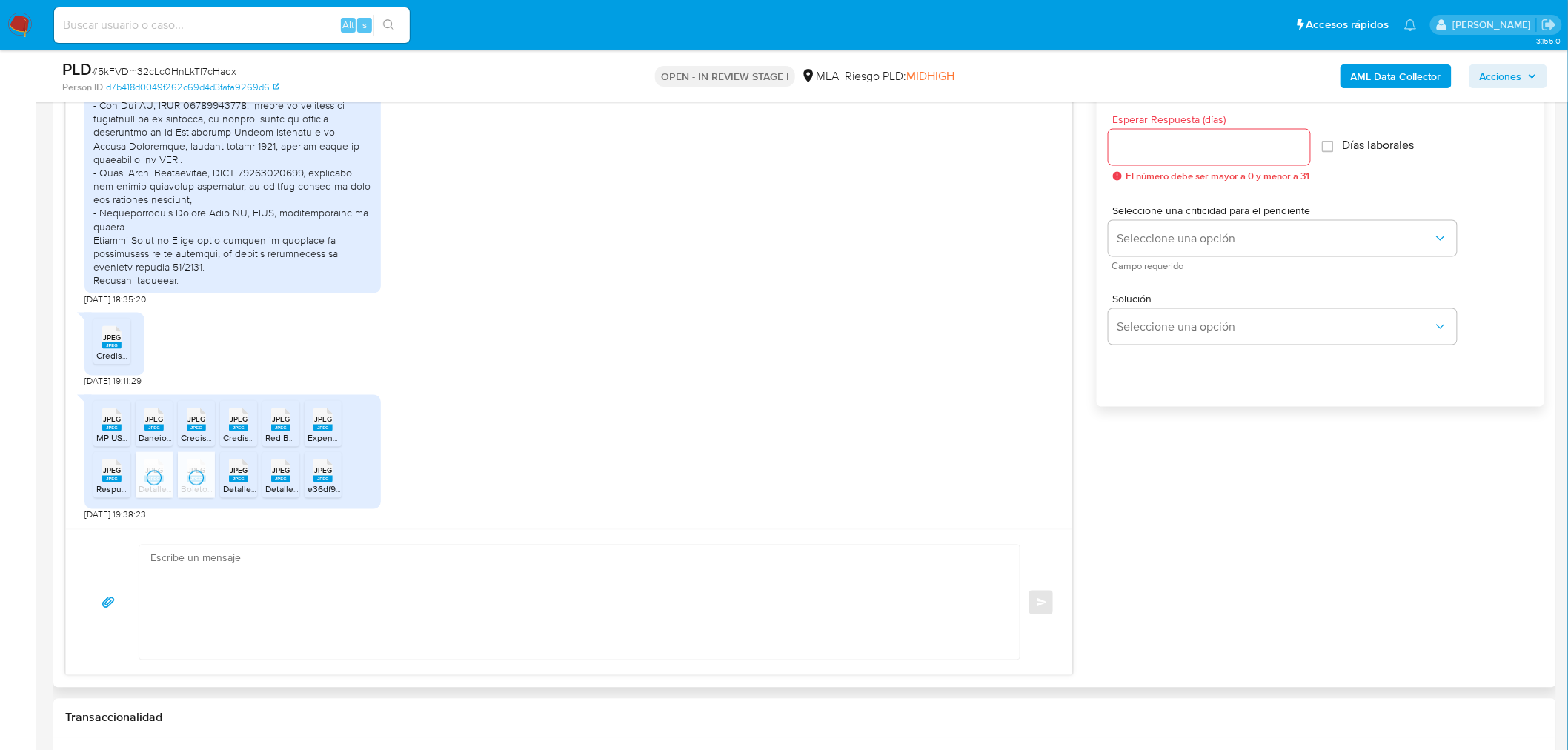
click at [239, 485] on span "Detalle de acred 202502 a 202505[1].jpeg" at bounding box center [306, 489] width 166 height 13
click at [271, 484] on span "Detalle de acred 202502 a 202505[2].jpeg" at bounding box center [349, 489] width 168 height 13
click at [315, 486] on span "e36df90b-64ee-4c56-9441-a1af3163a8a6.jpeg" at bounding box center [397, 489] width 181 height 13
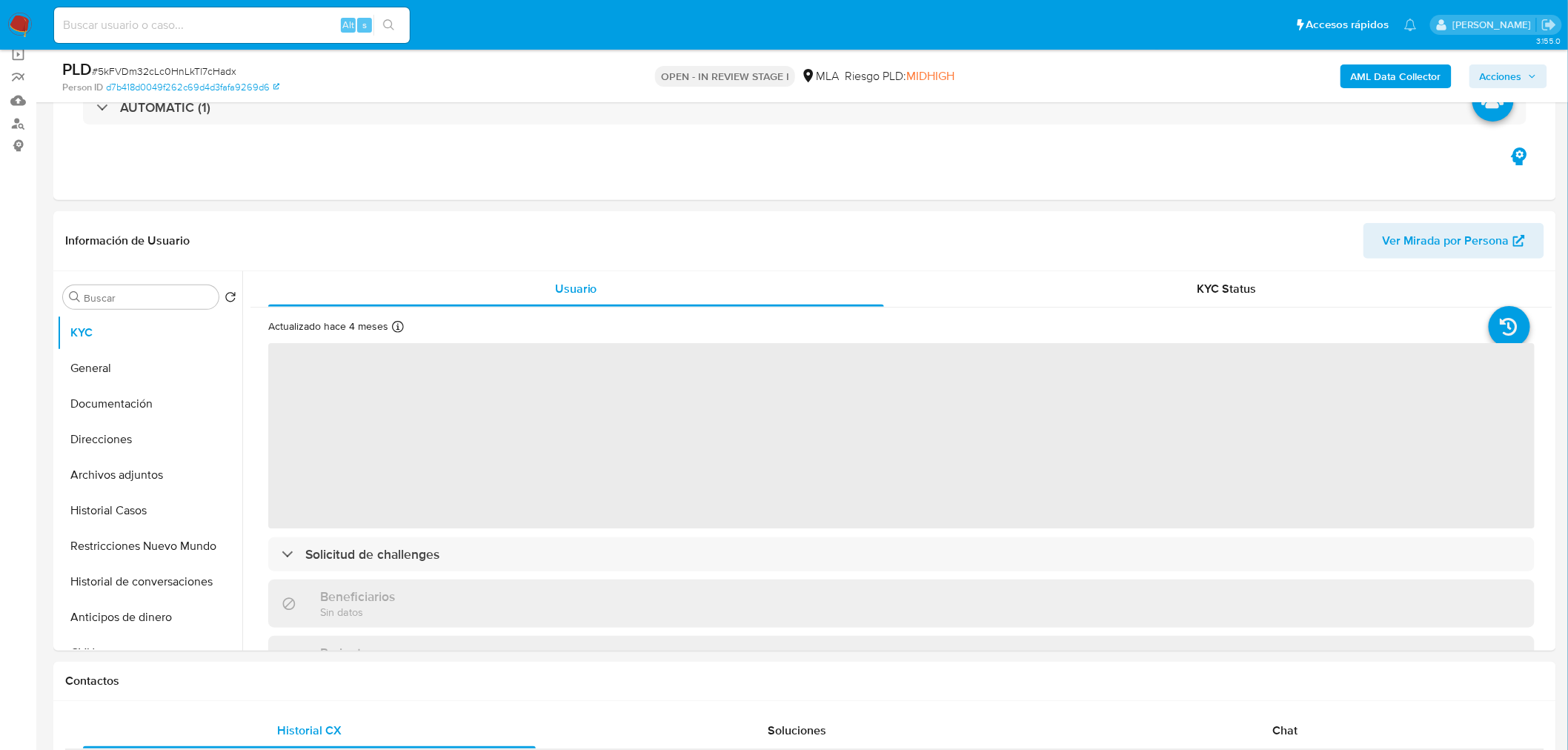
scroll to position [411, 0]
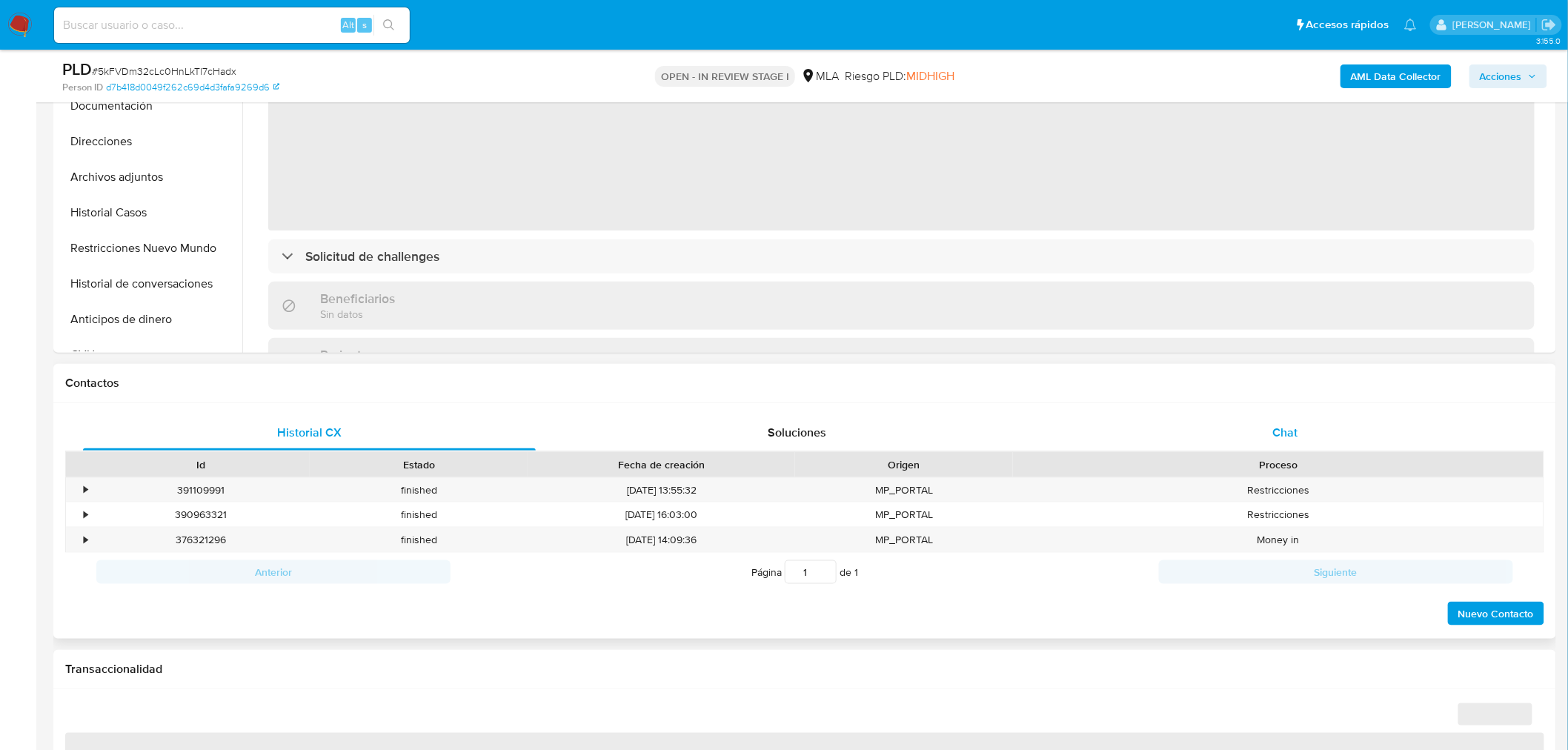
click at [1309, 438] on div "Chat" at bounding box center [1286, 432] width 452 height 36
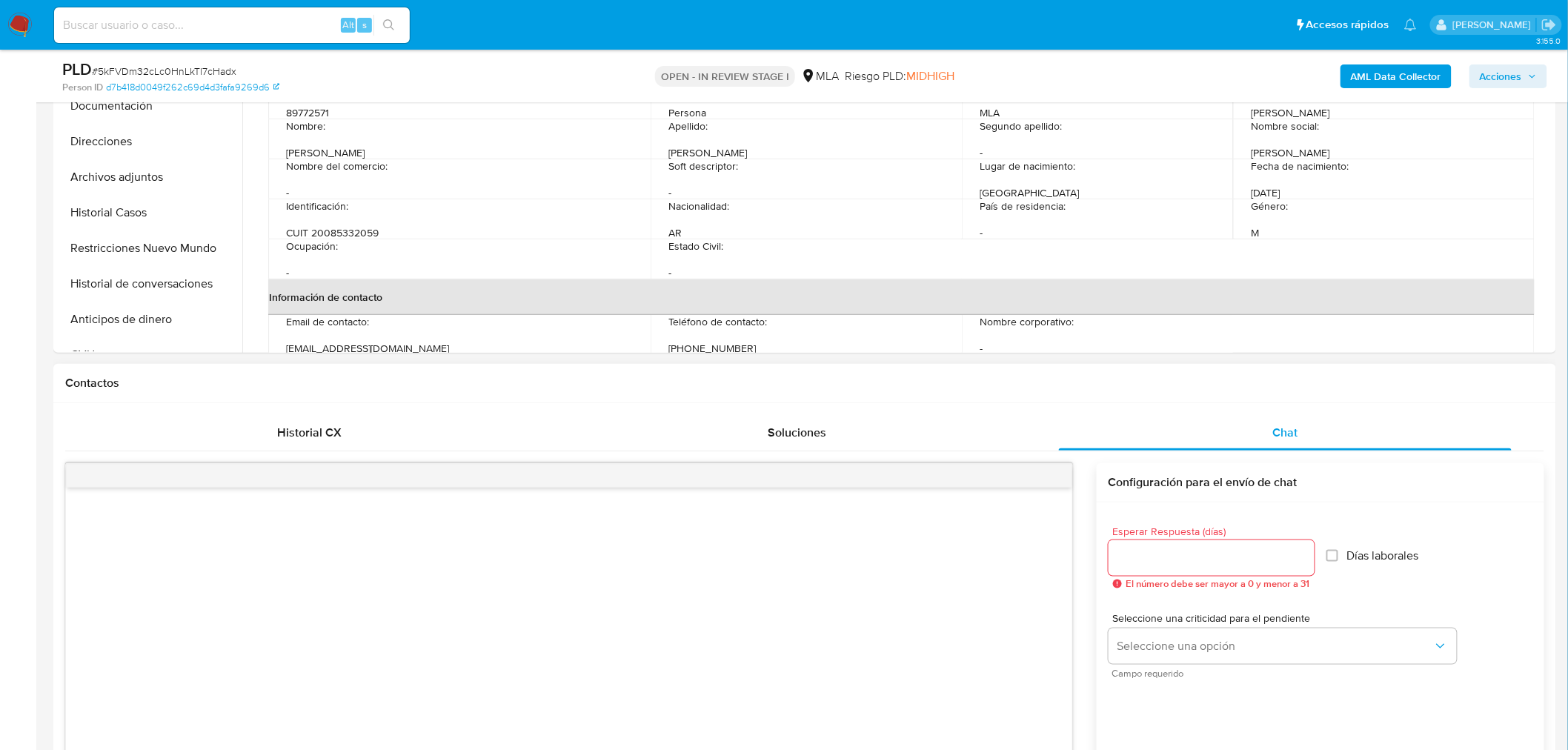
select select "10"
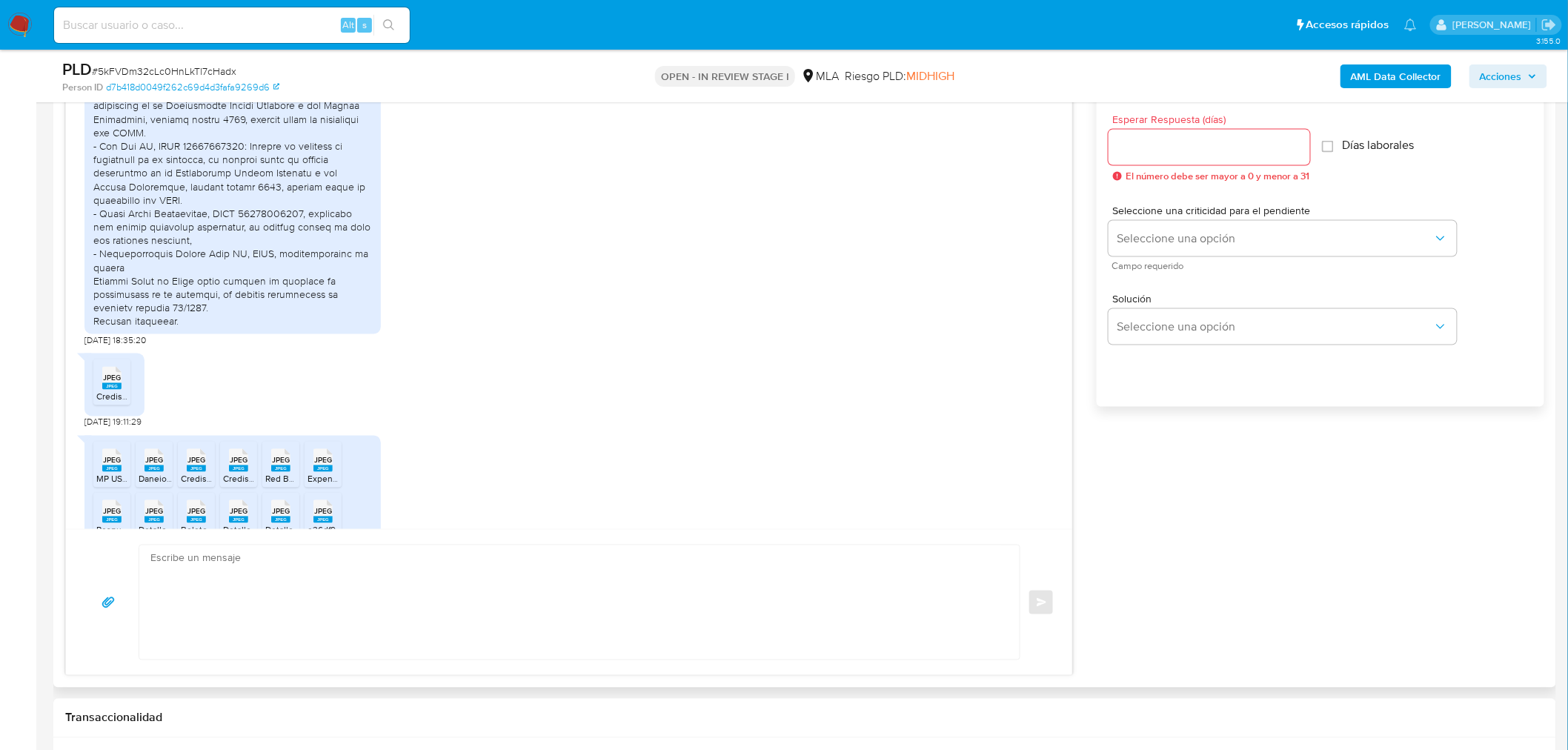
scroll to position [2823, 0]
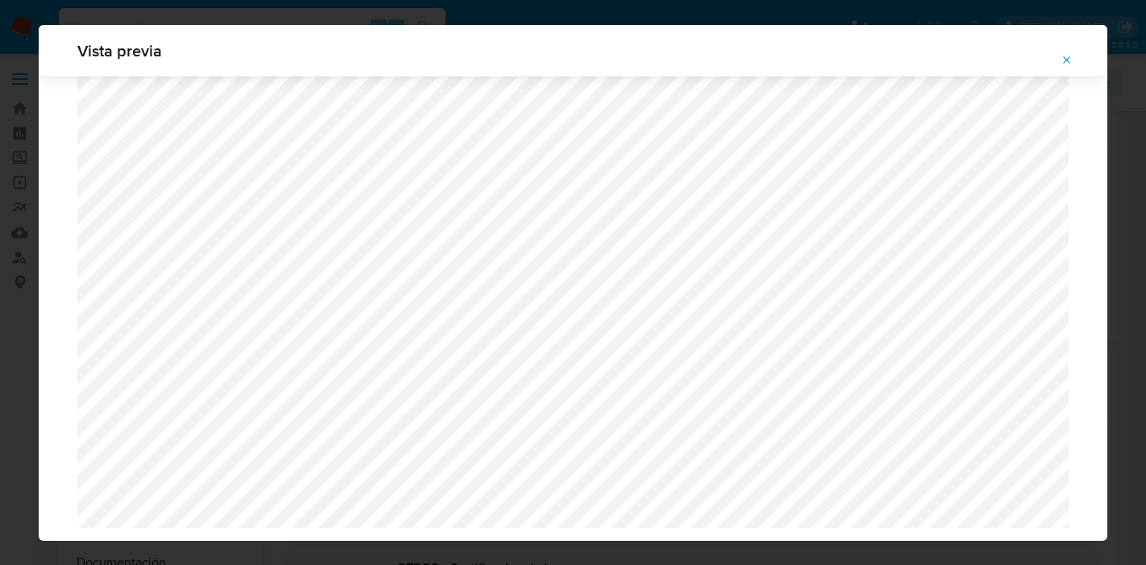
select select "10"
click at [1075, 60] on button "Attachment preview" at bounding box center [1066, 61] width 35 height 26
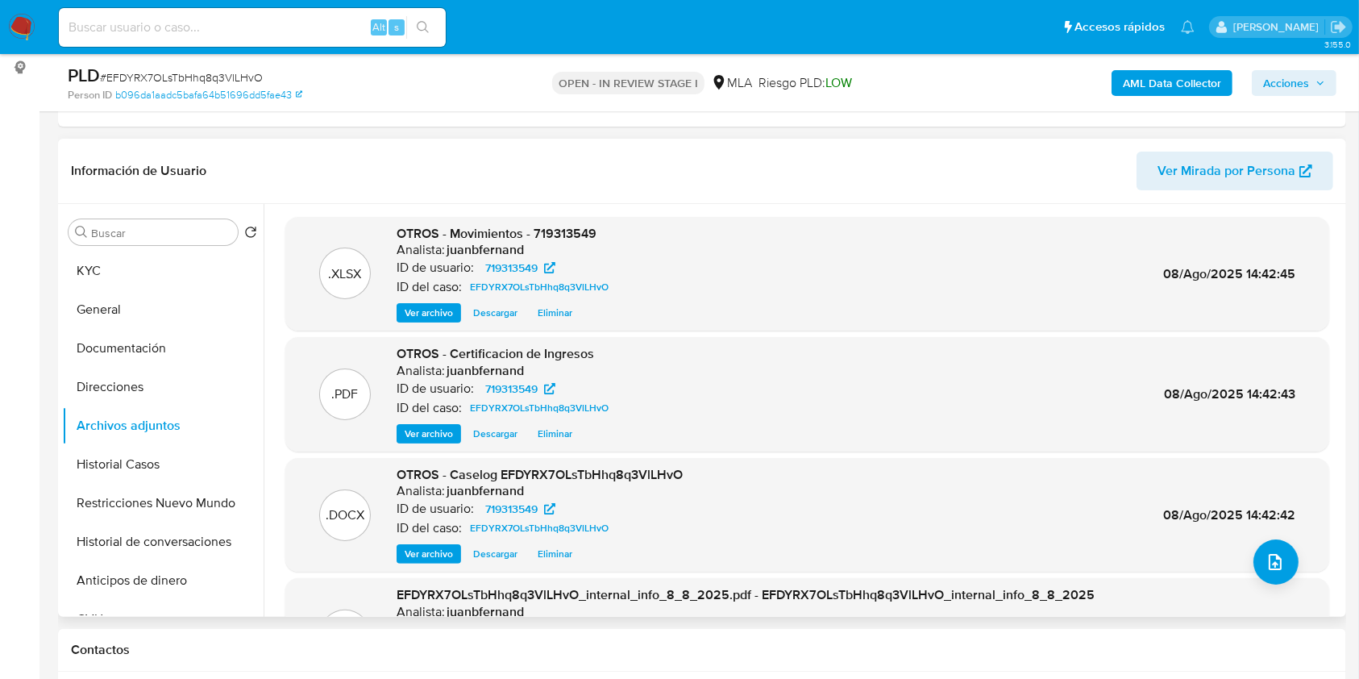
drag, startPoint x: 1127, startPoint y: 0, endPoint x: 395, endPoint y: 74, distance: 735.5
click at [395, 74] on div "PLD # EFDYRX7OLsTbHhq8q3VlLHvO" at bounding box center [276, 76] width 417 height 24
click at [115, 271] on button "KYC" at bounding box center [156, 270] width 189 height 39
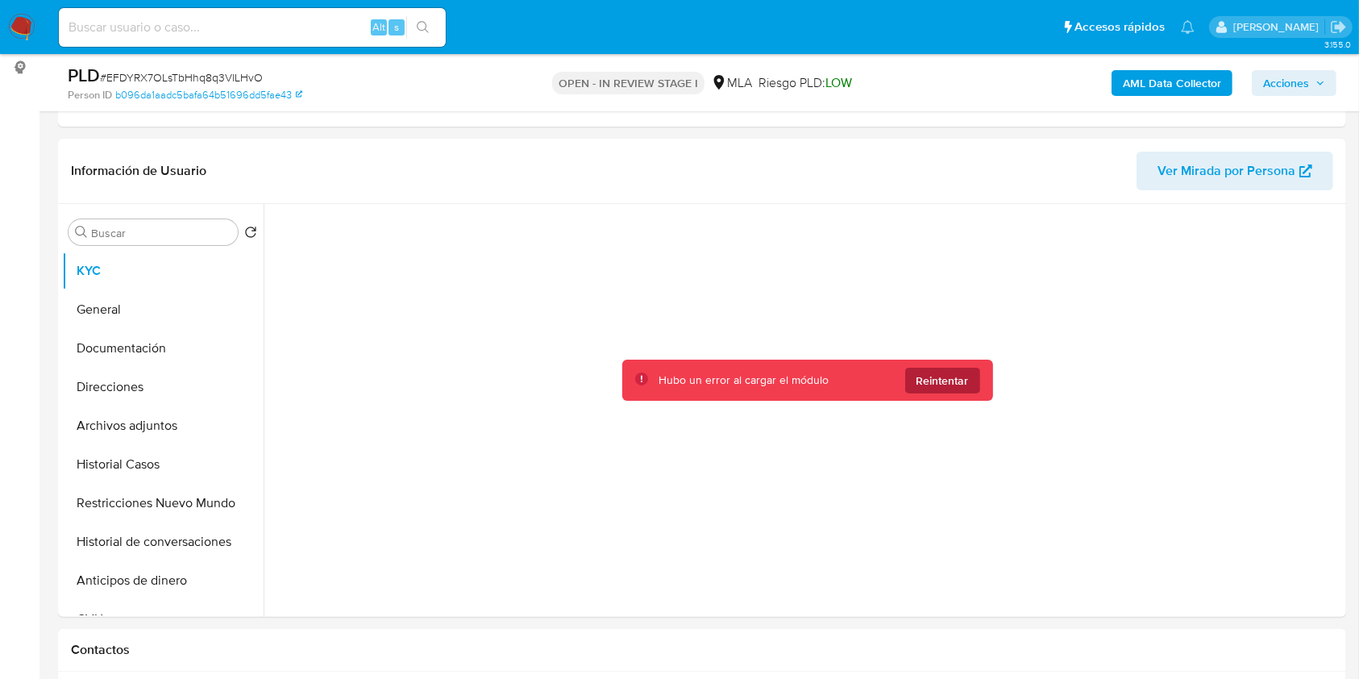
click at [937, 368] on span "Reintentar" at bounding box center [942, 381] width 52 height 26
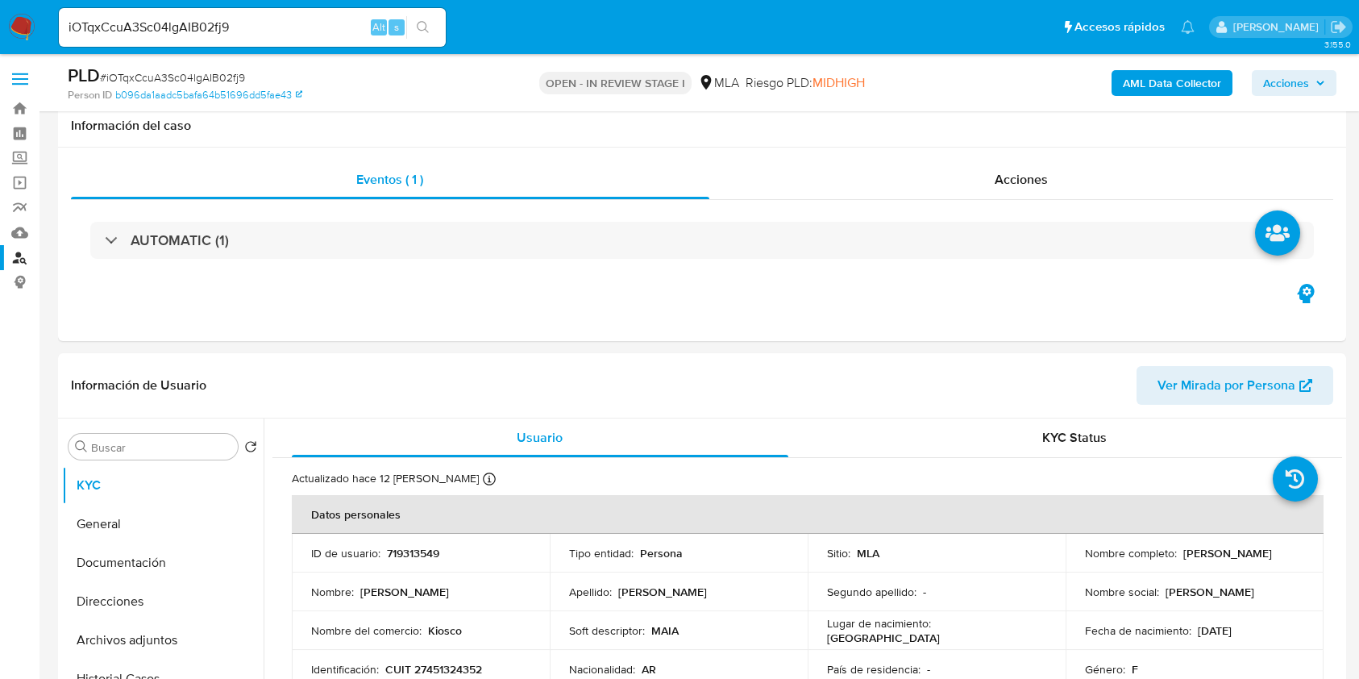
select select "10"
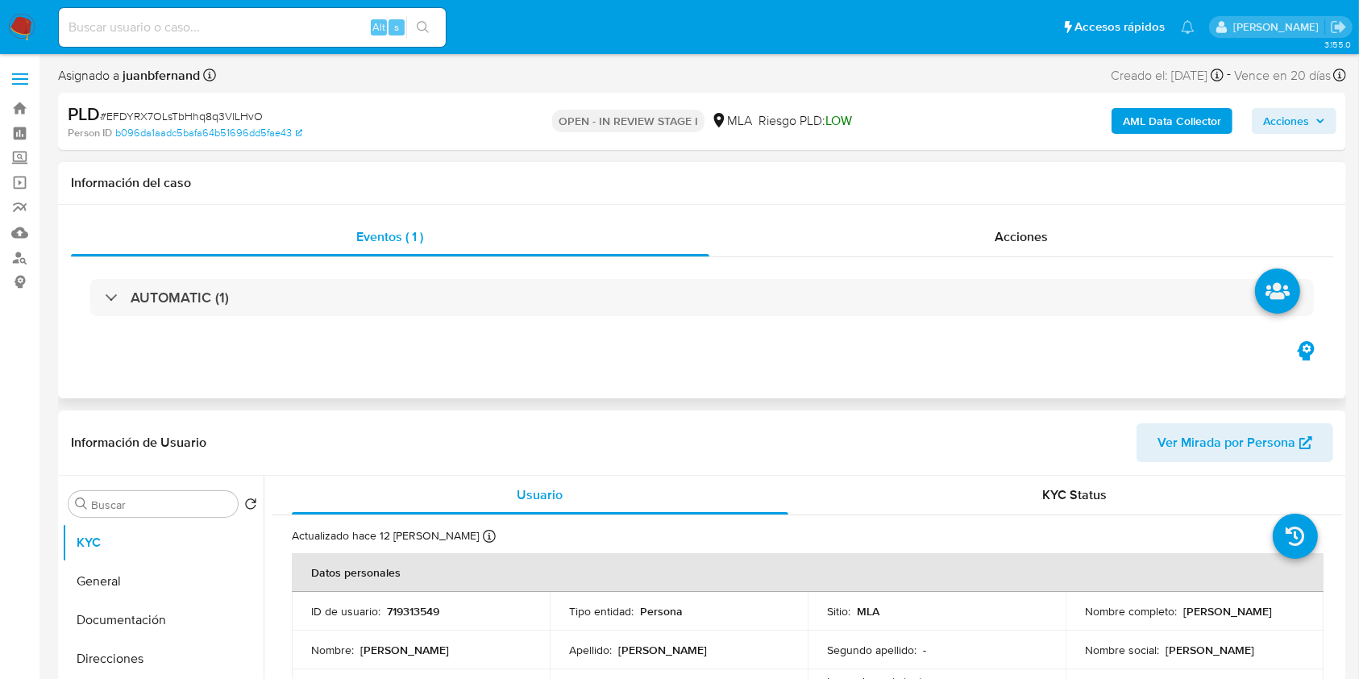
select select "10"
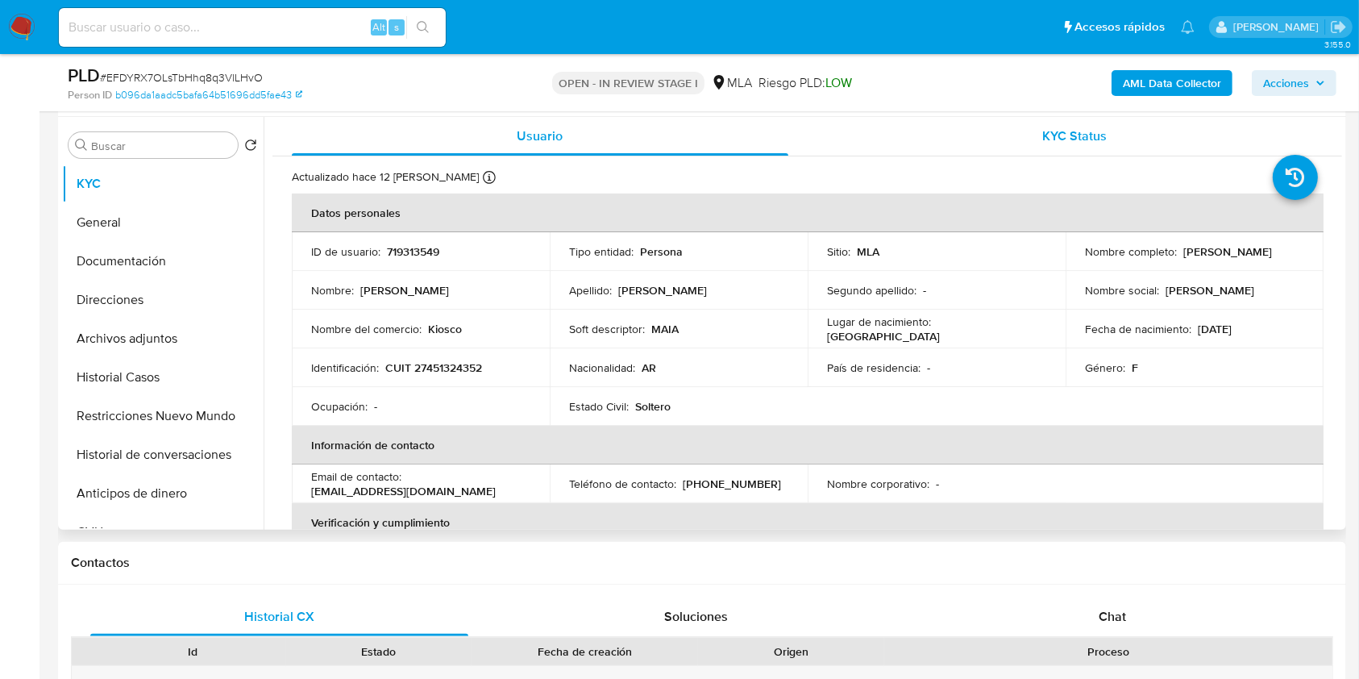
scroll to position [322, 0]
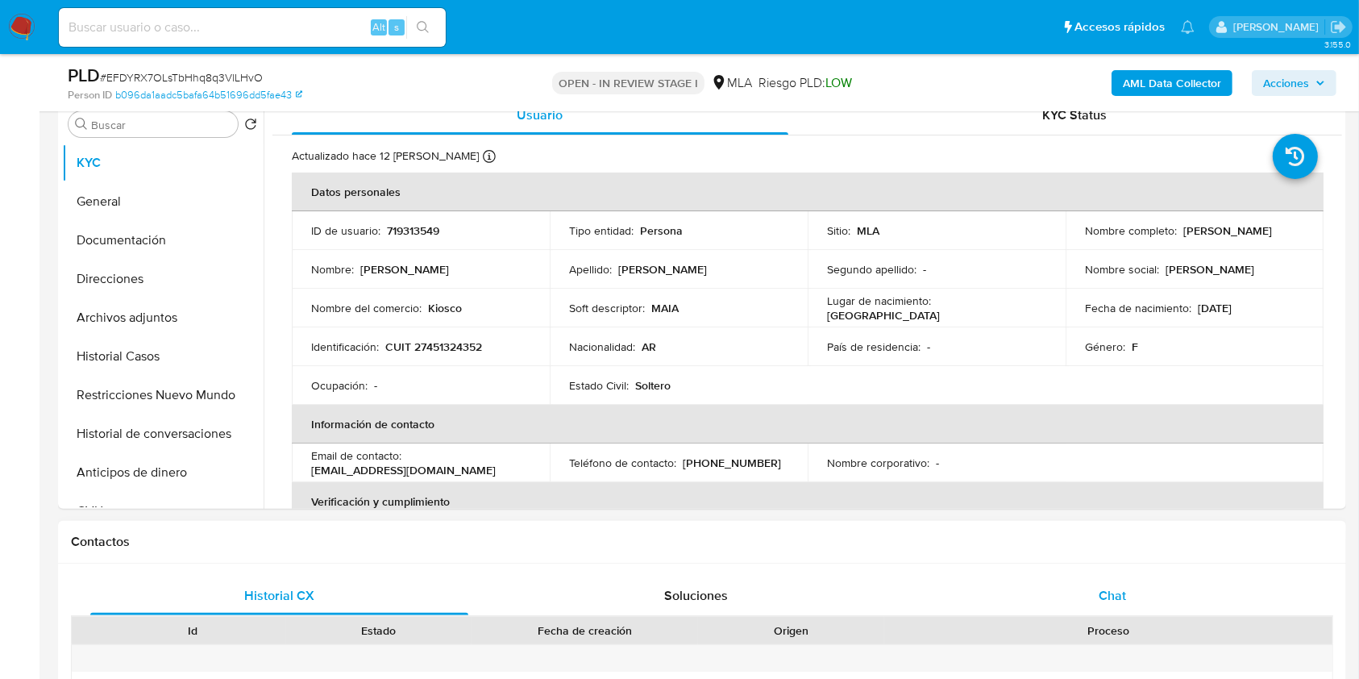
click at [1154, 583] on div "Chat" at bounding box center [1113, 595] width 378 height 39
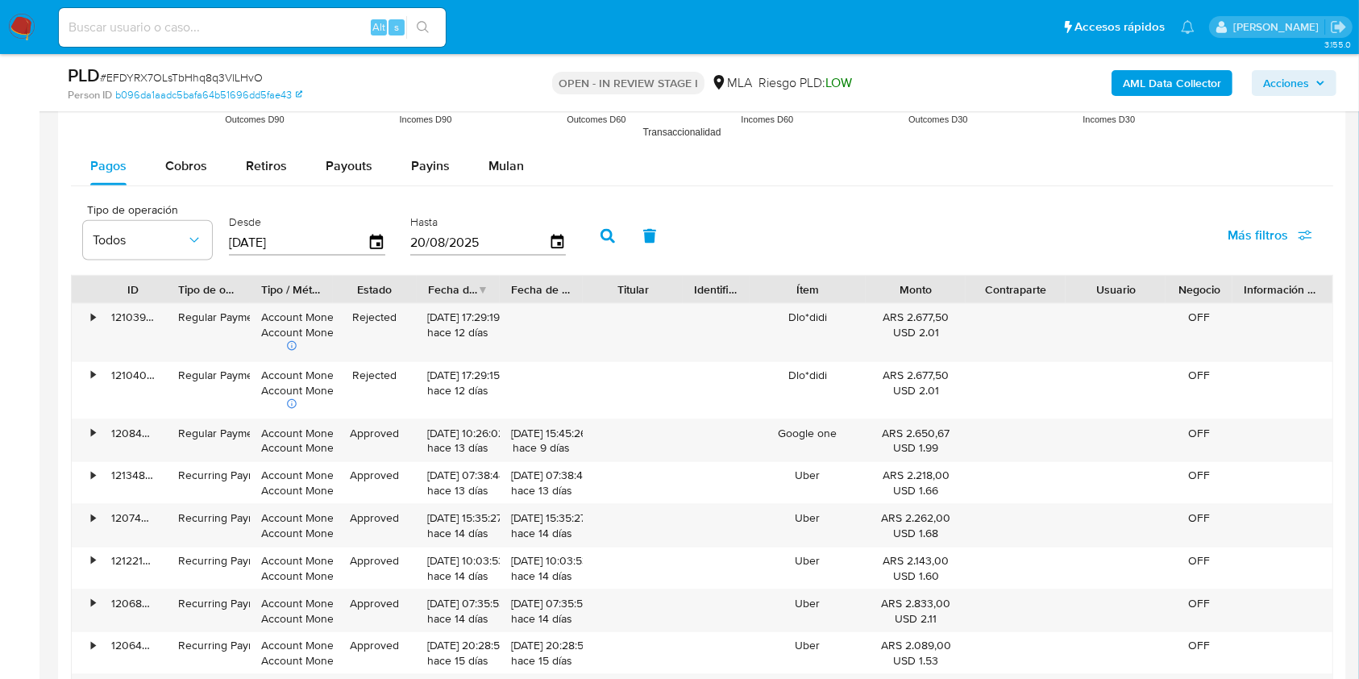
scroll to position [1934, 0]
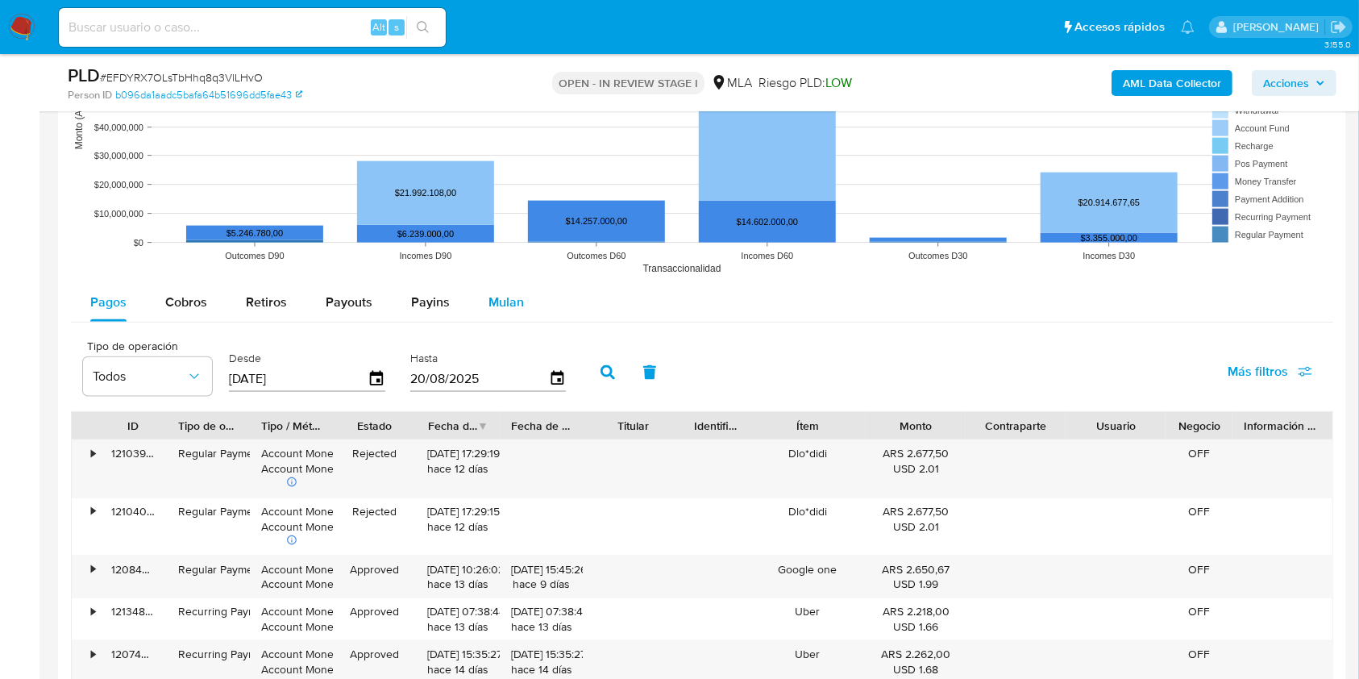
click at [524, 299] on button "Mulan" at bounding box center [506, 302] width 74 height 39
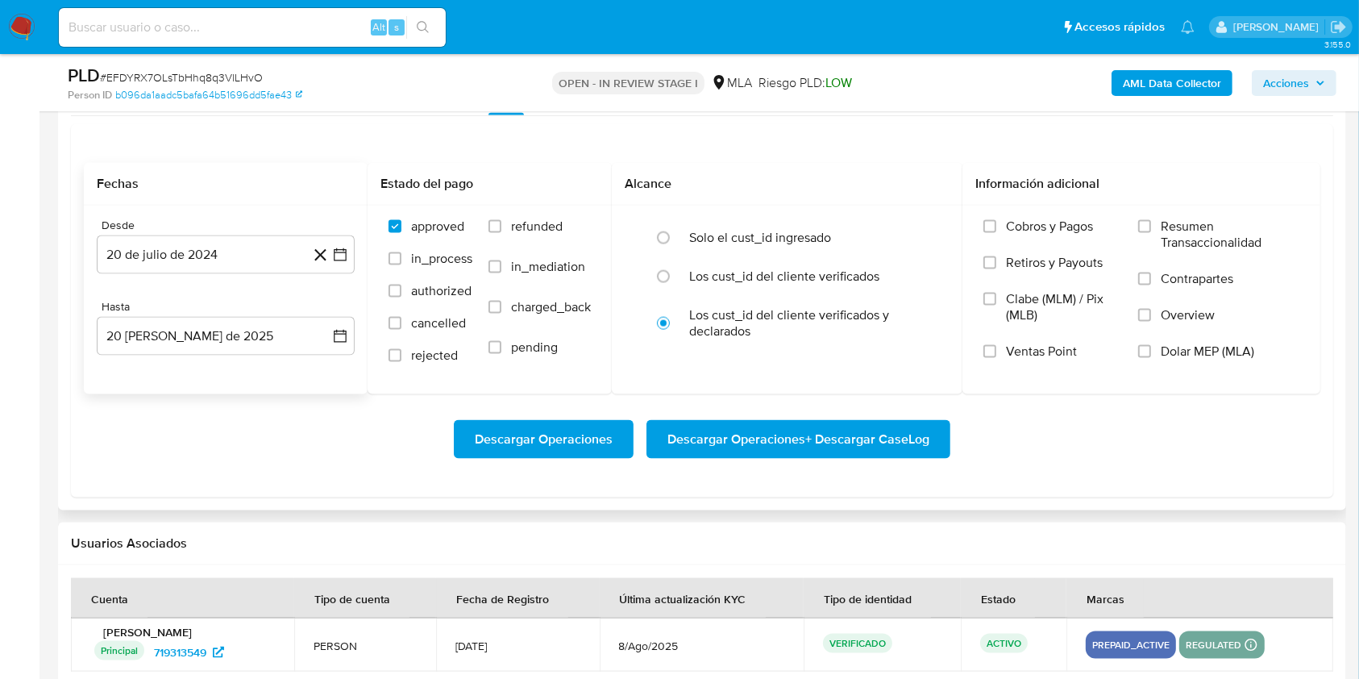
scroll to position [2149, 0]
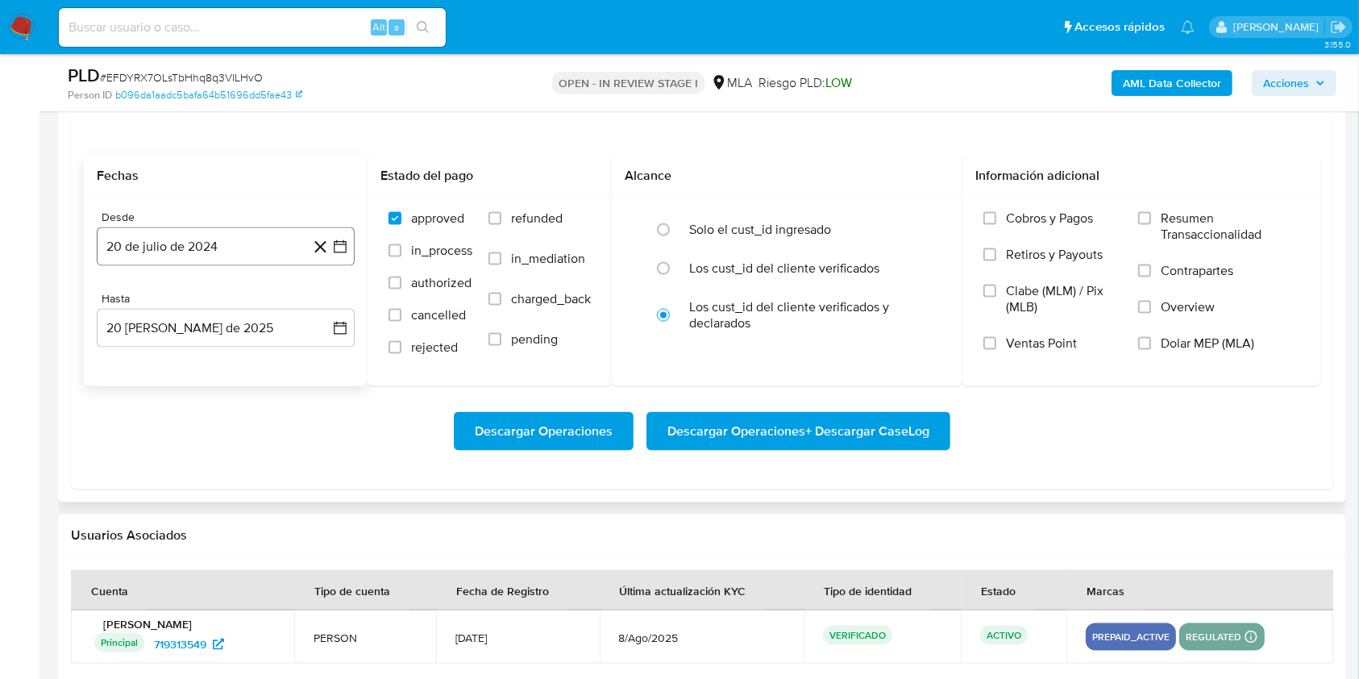
click at [209, 247] on button "20 de julio de 2024" at bounding box center [226, 246] width 258 height 39
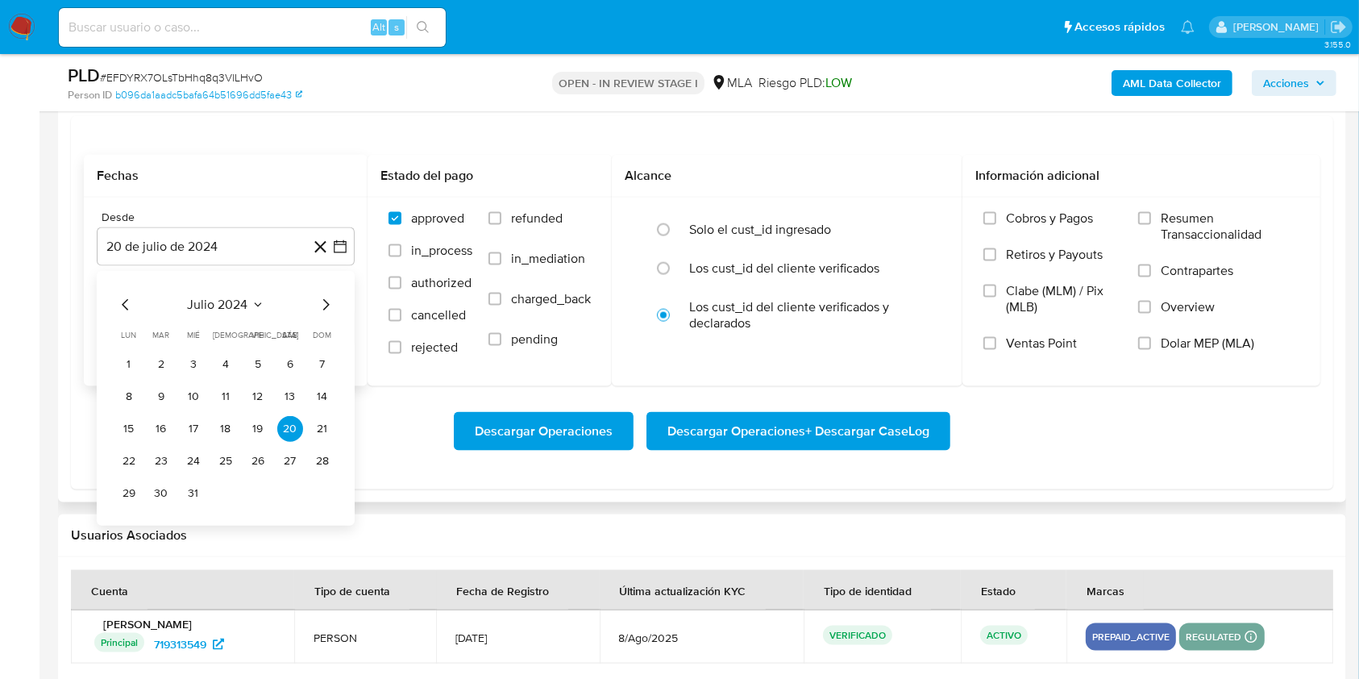
click at [247, 300] on button "julio 2024" at bounding box center [226, 305] width 77 height 16
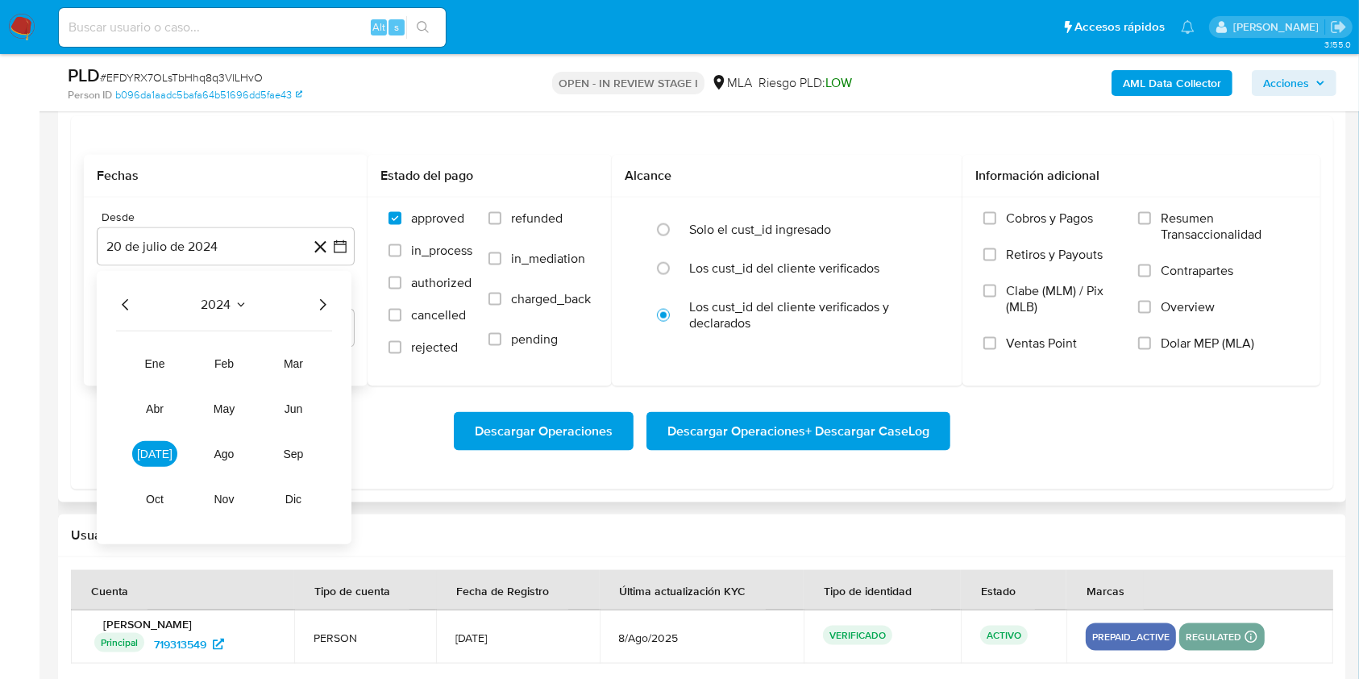
click at [316, 307] on icon "Año siguiente" at bounding box center [322, 304] width 19 height 19
click at [218, 359] on span "feb" at bounding box center [223, 363] width 19 height 13
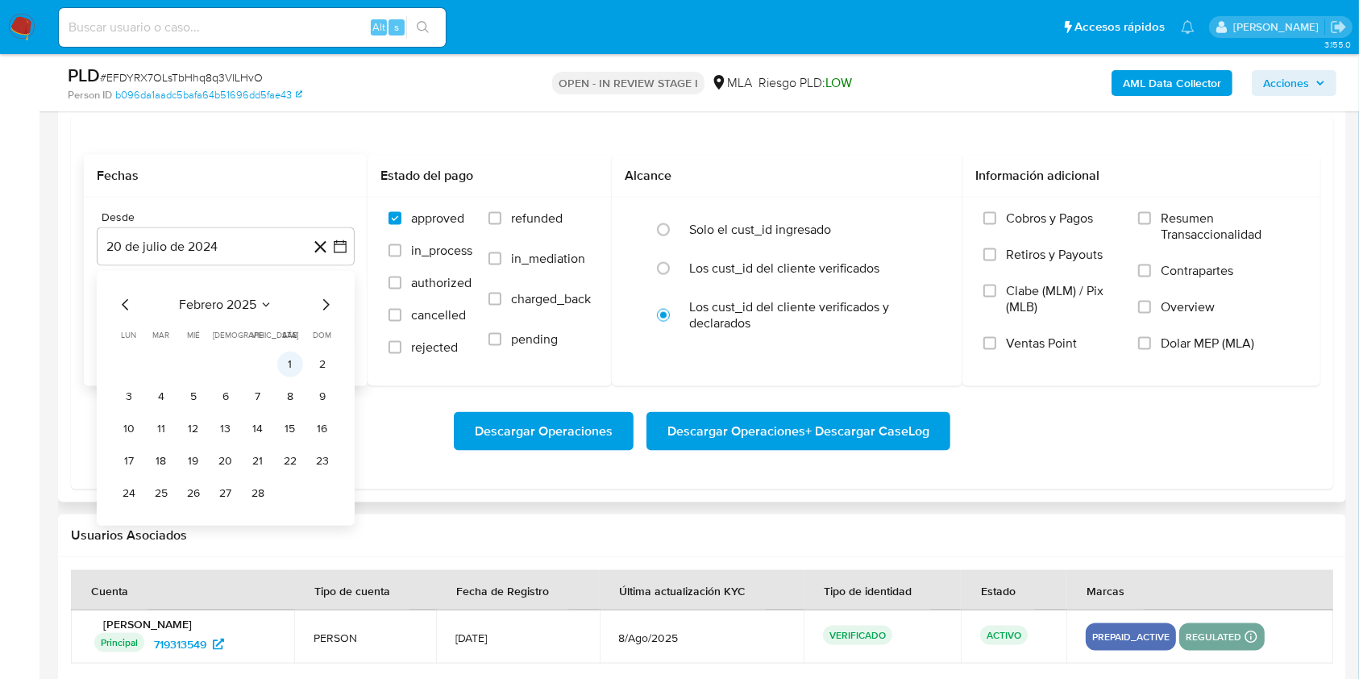
click at [290, 360] on button "1" at bounding box center [290, 364] width 26 height 26
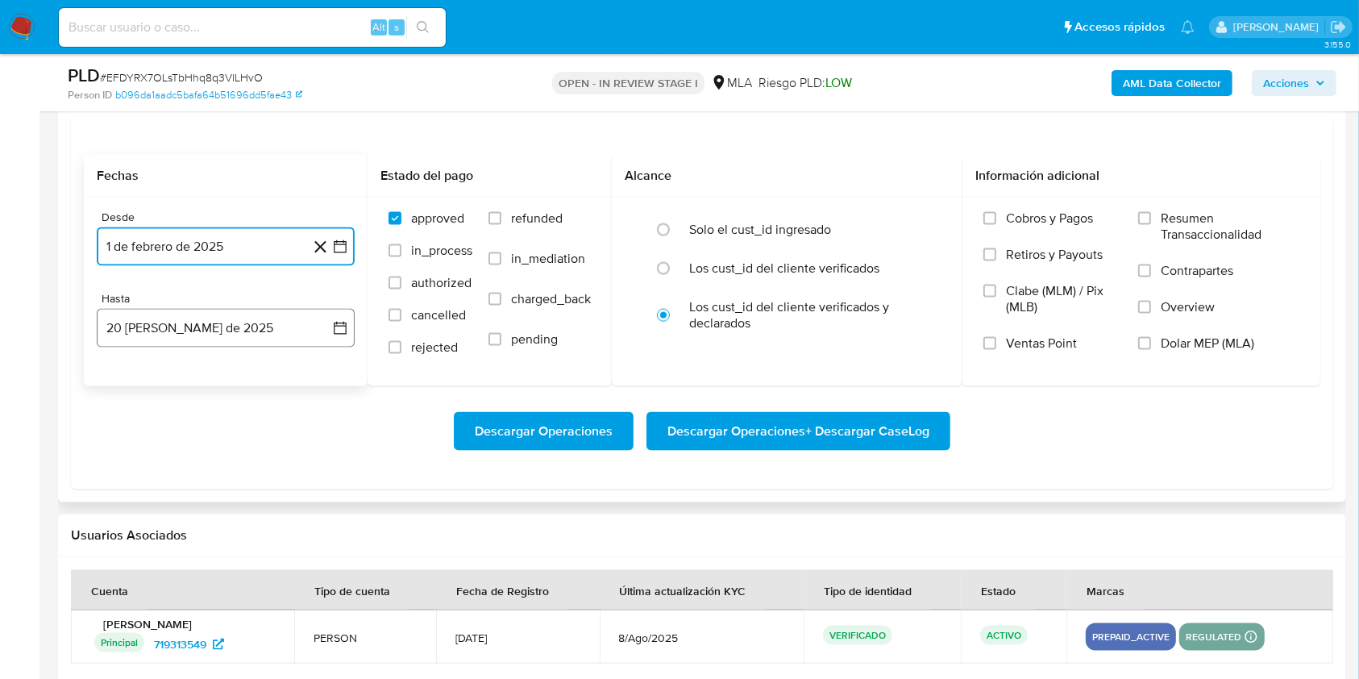
click at [277, 334] on button "20 de agosto de 2025" at bounding box center [226, 328] width 258 height 39
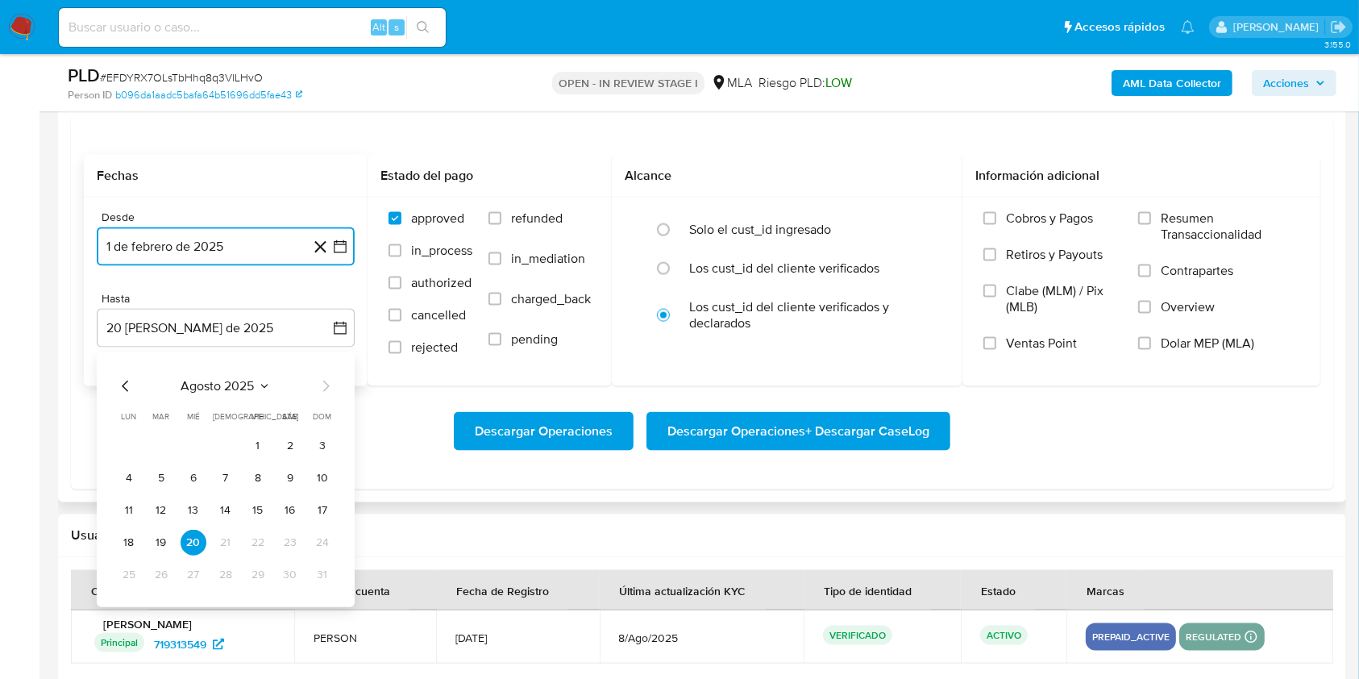
click at [122, 381] on icon "Mes anterior" at bounding box center [125, 385] width 19 height 19
click at [231, 576] on button "31" at bounding box center [226, 575] width 26 height 26
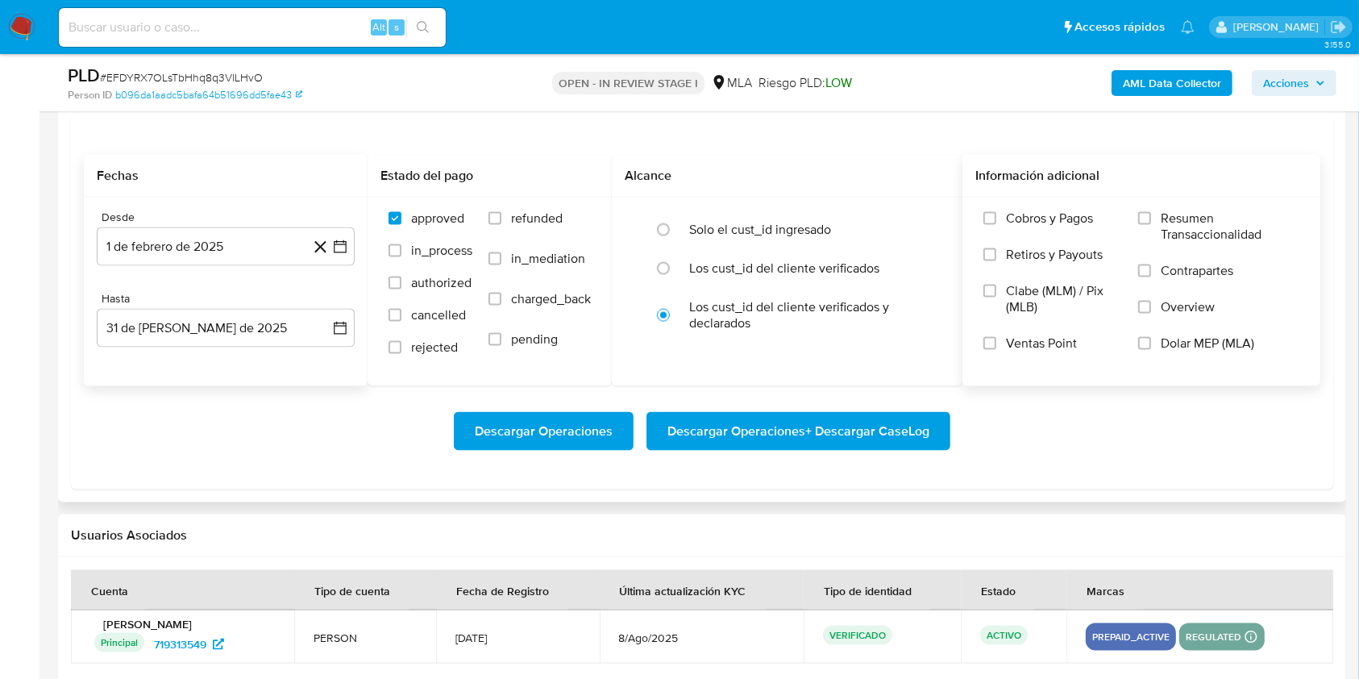
click at [1215, 340] on span "Dolar MEP (MLA)" at bounding box center [1207, 343] width 93 height 16
click at [1151, 340] on input "Dolar MEP (MLA)" at bounding box center [1144, 343] width 13 height 13
click at [841, 435] on span "Descargar Operaciones + Descargar CaseLog" at bounding box center [798, 430] width 262 height 35
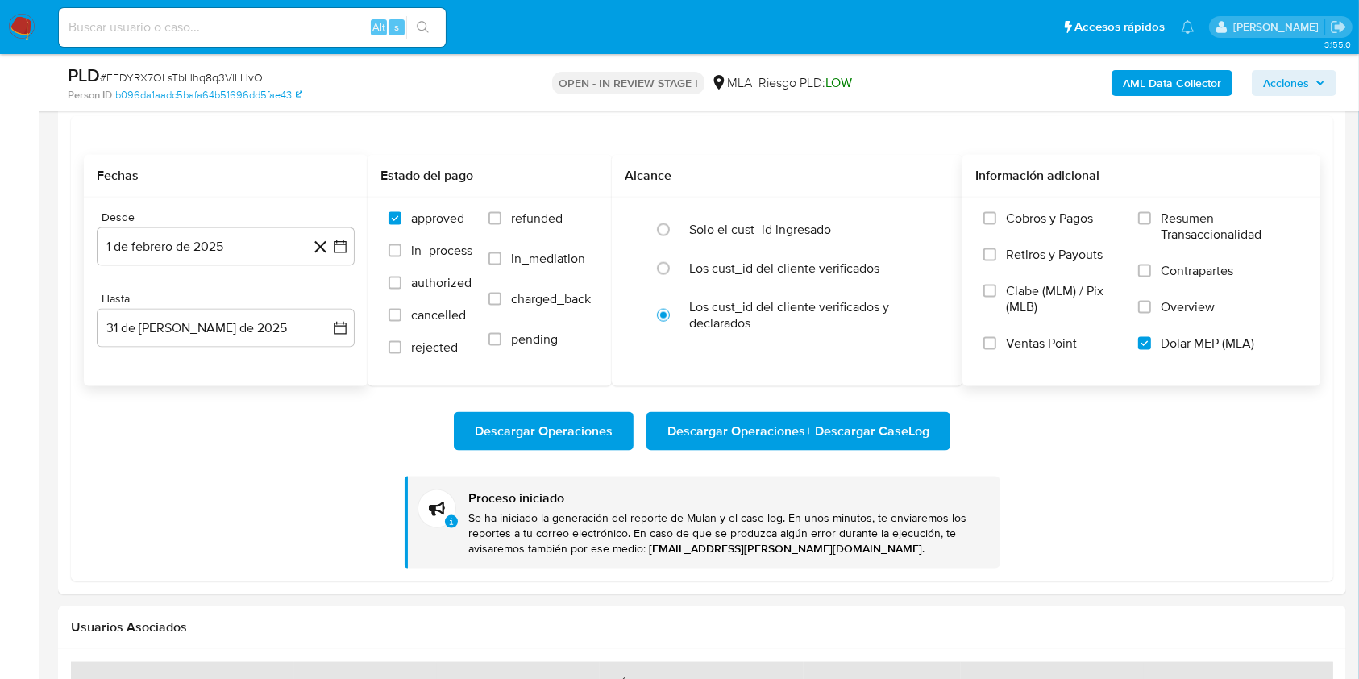
click at [297, 27] on input at bounding box center [252, 27] width 387 height 21
paste input "koN9QxI9euA9A0UHzOAabBS3"
type input "koN9QxI9euA9A0UHzOAabBS3"
click at [427, 28] on icon "search-icon" at bounding box center [423, 27] width 13 height 13
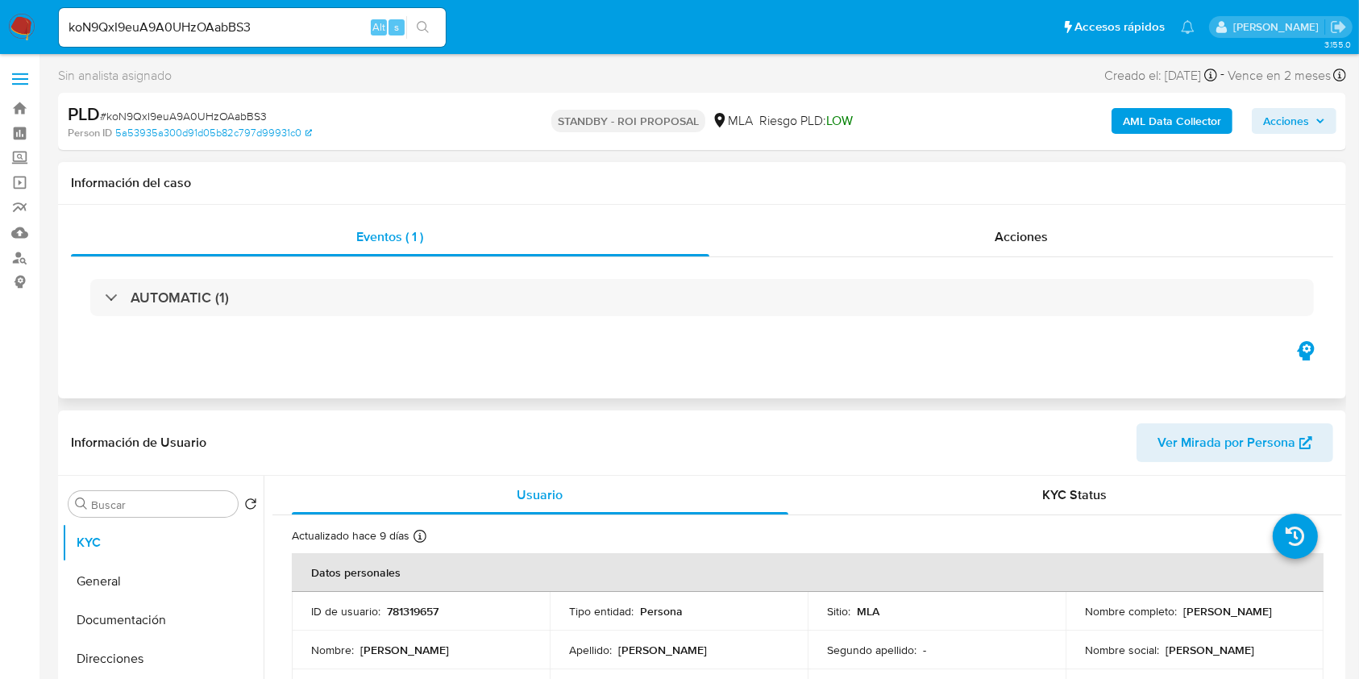
select select "10"
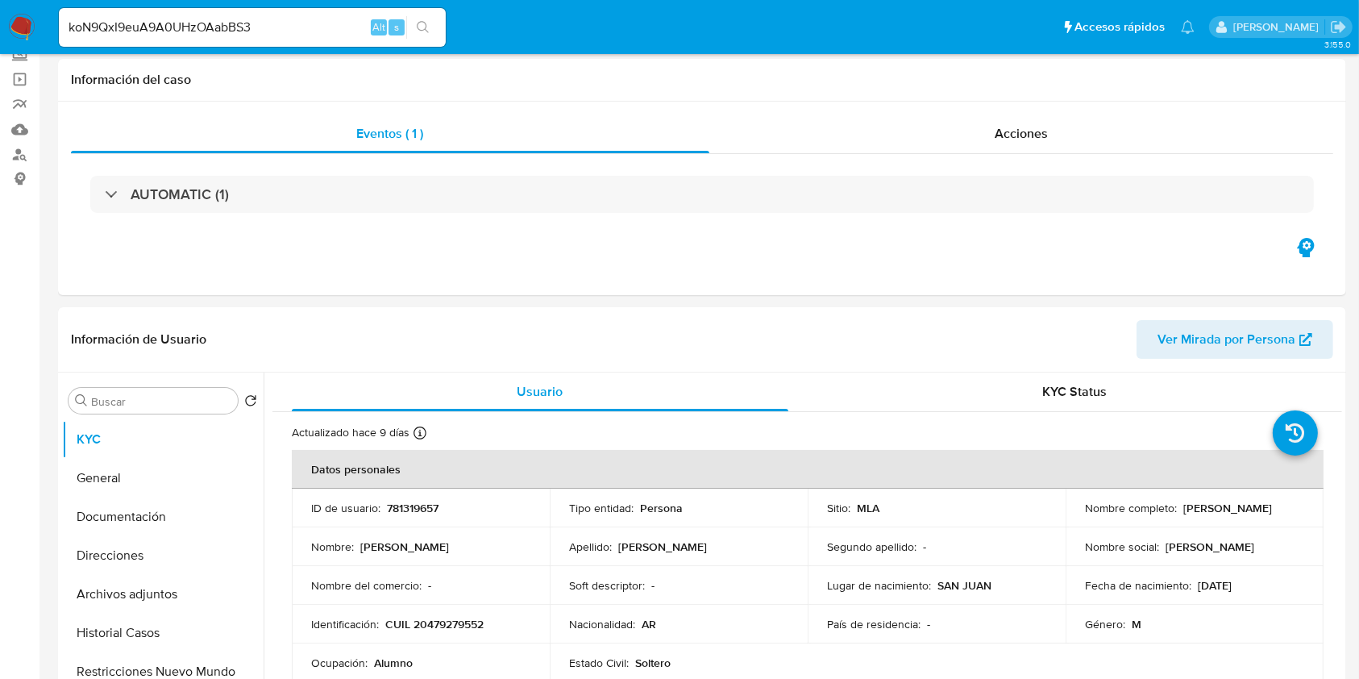
scroll to position [214, 0]
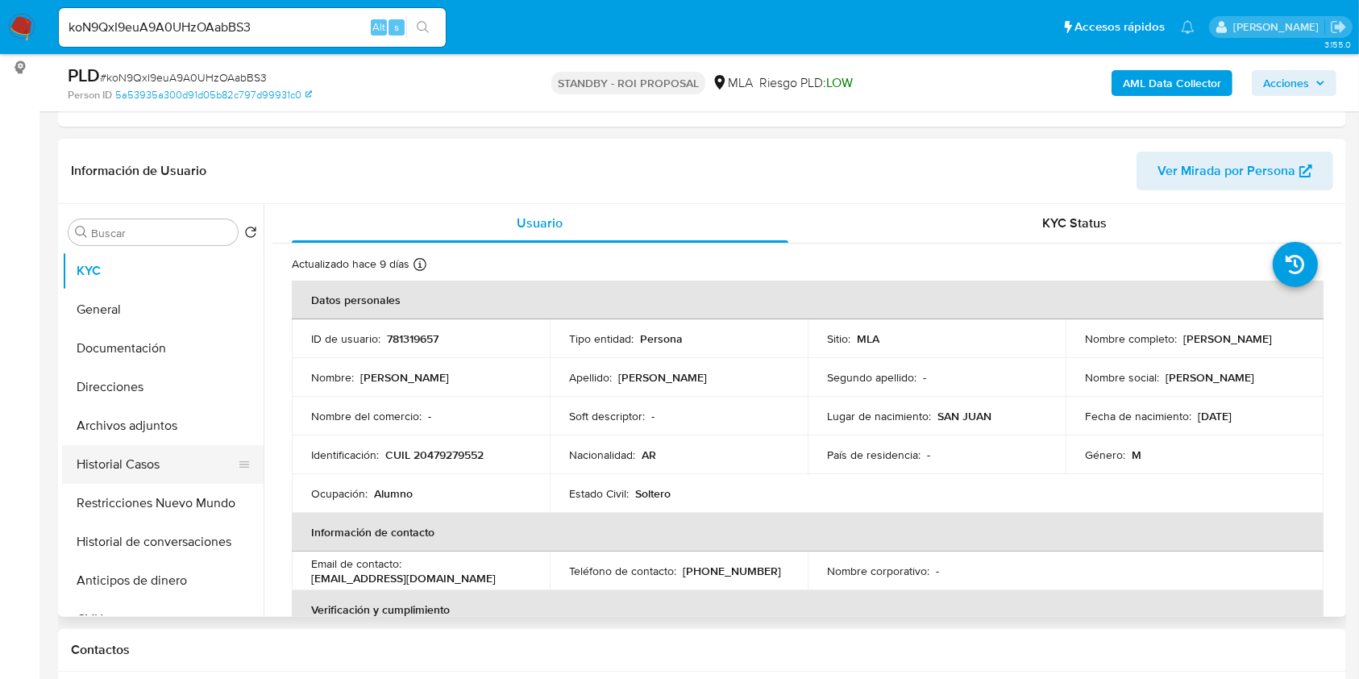
click at [109, 461] on button "Historial Casos" at bounding box center [156, 464] width 189 height 39
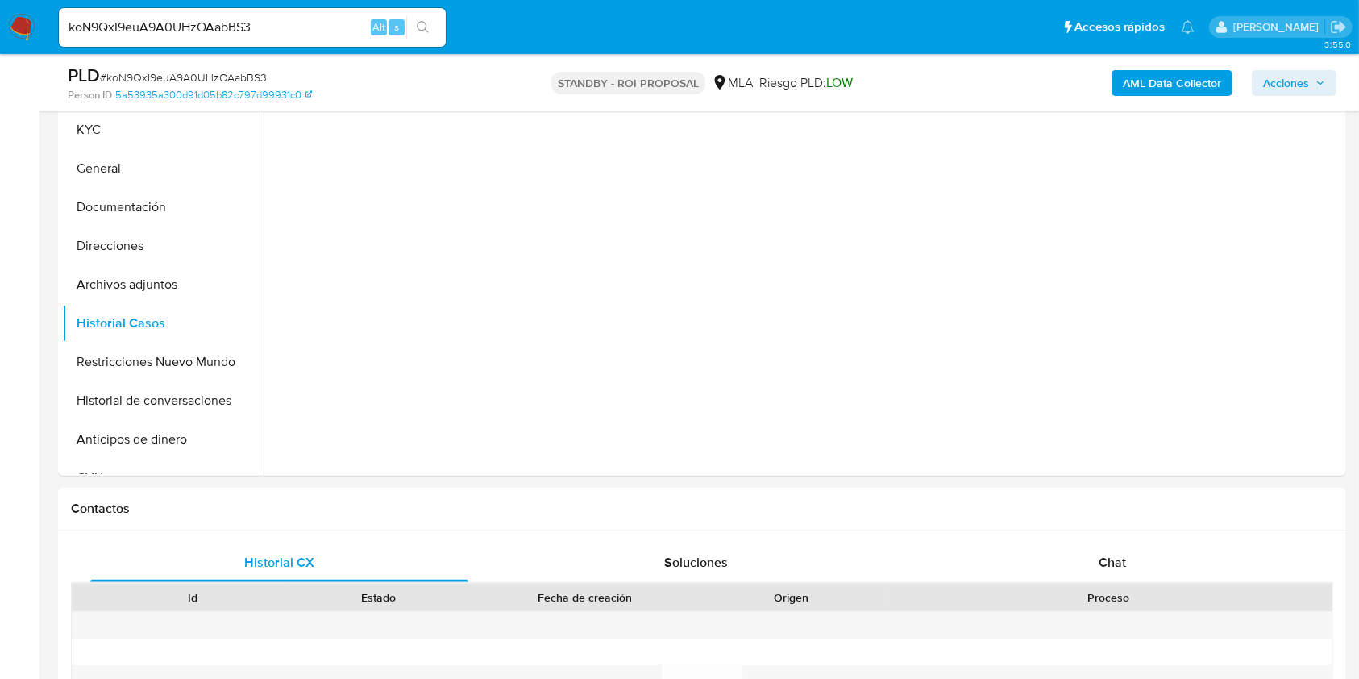
scroll to position [322, 0]
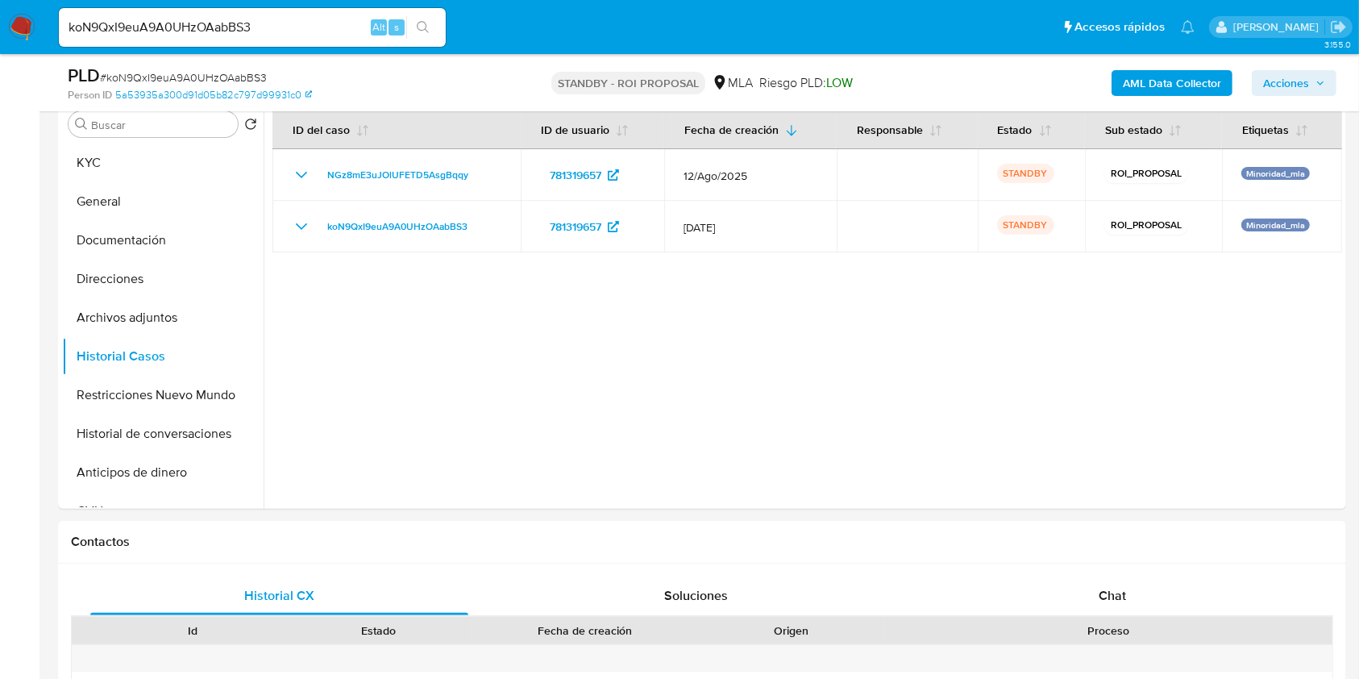
click at [306, 27] on input "koN9QxI9euA9A0UHzOAabBS3" at bounding box center [252, 27] width 387 height 21
paste input "D8Bnsx0ZwV829BmaNN8czZ26"
type input "D8Bnsx0ZwV829BmaNN8czZ26"
click at [430, 32] on button "search-icon" at bounding box center [422, 27] width 33 height 23
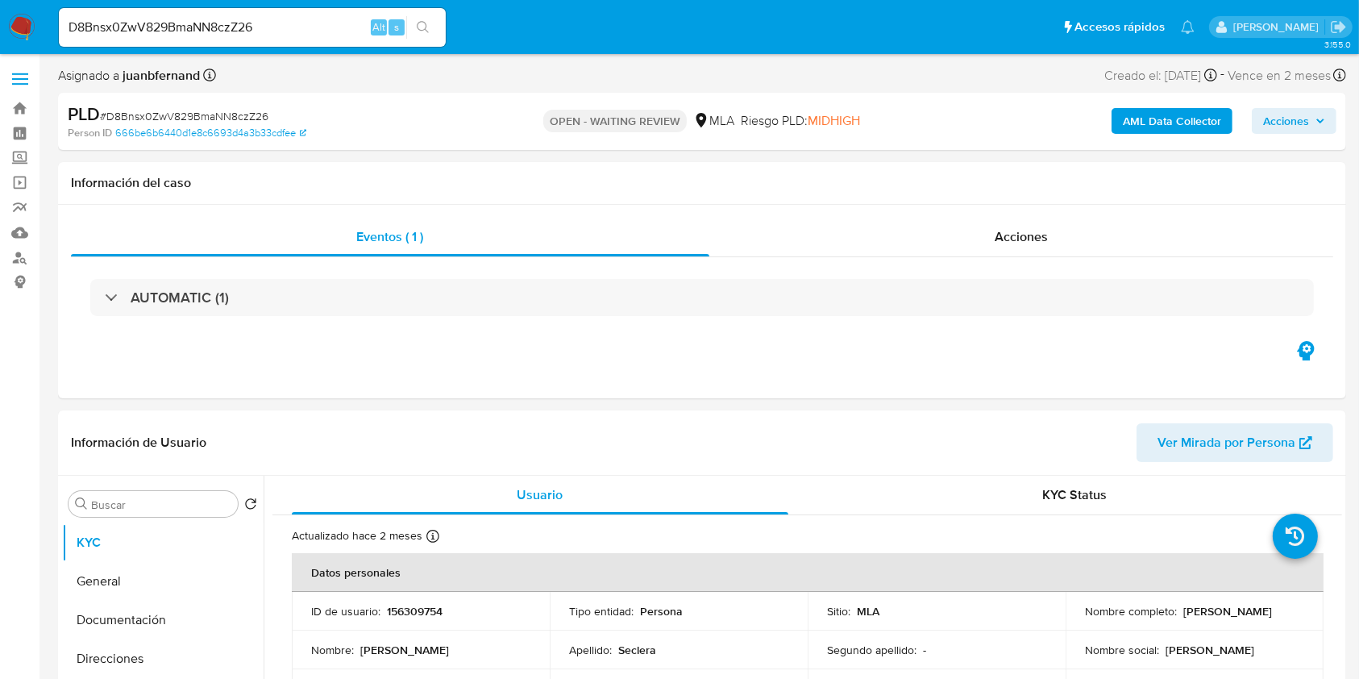
select select "10"
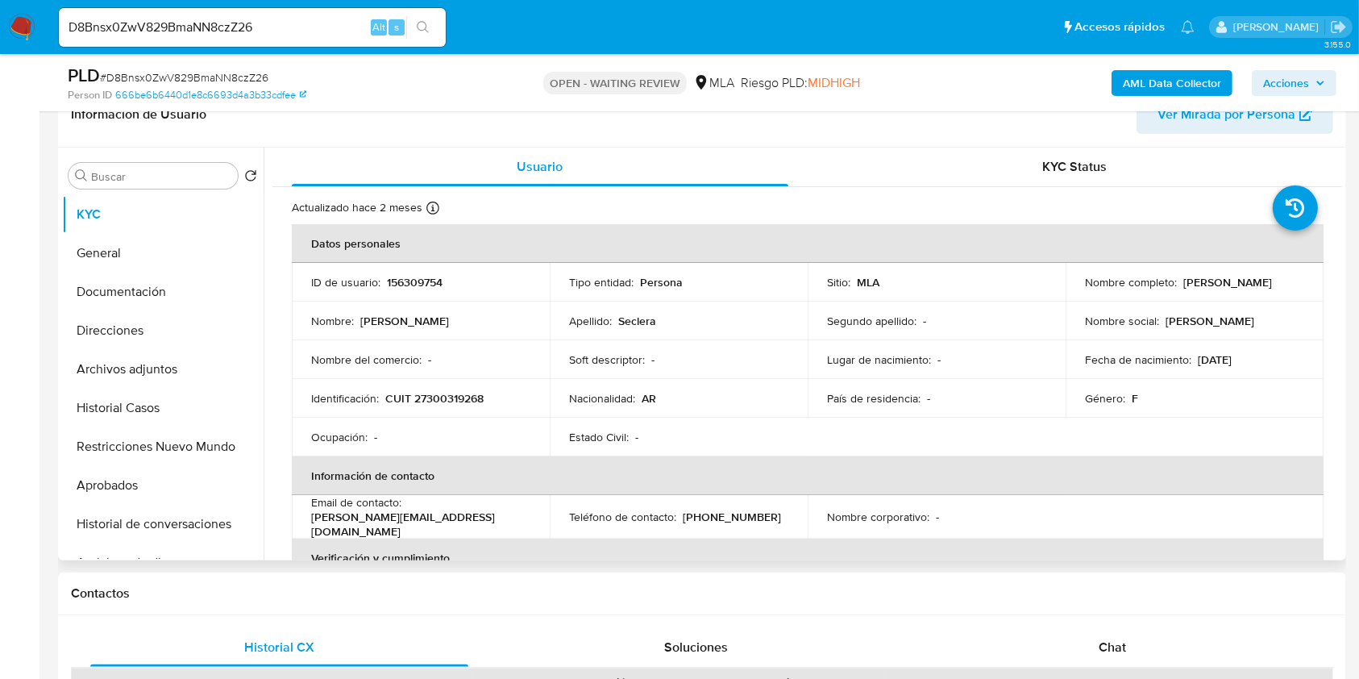
scroll to position [430, 0]
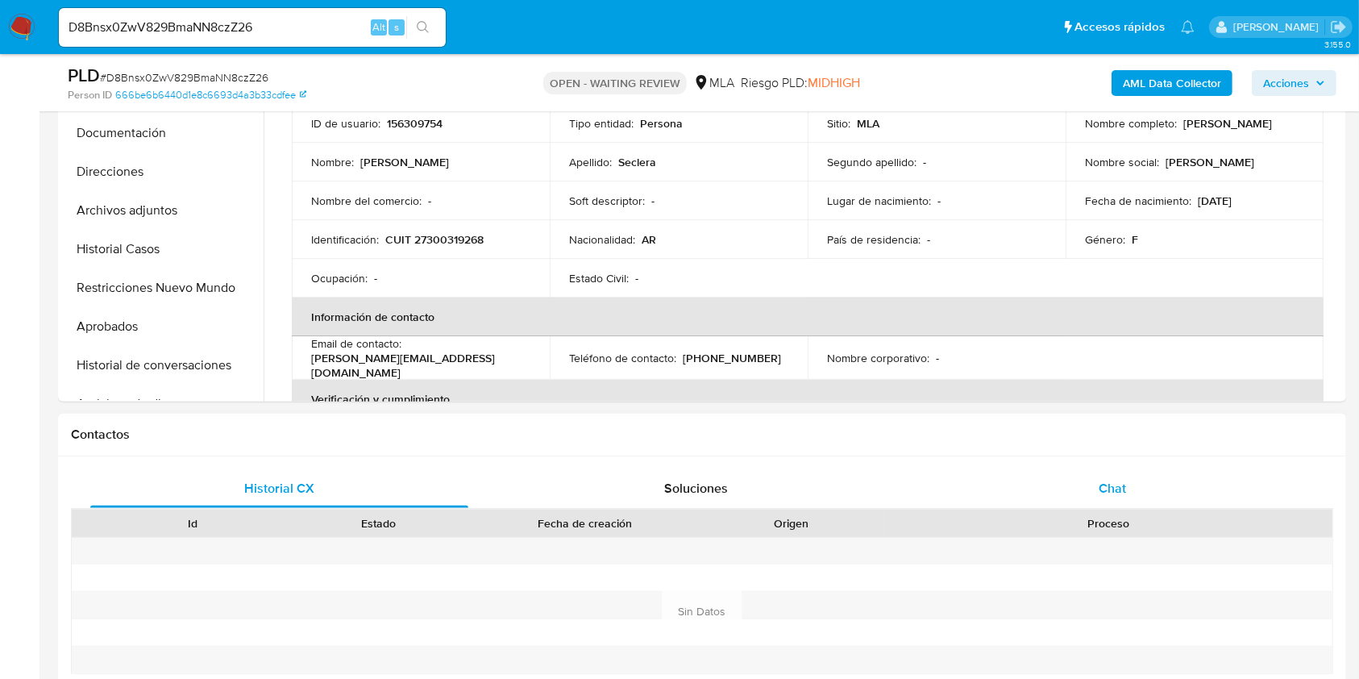
click at [1148, 483] on div "Chat" at bounding box center [1113, 488] width 378 height 39
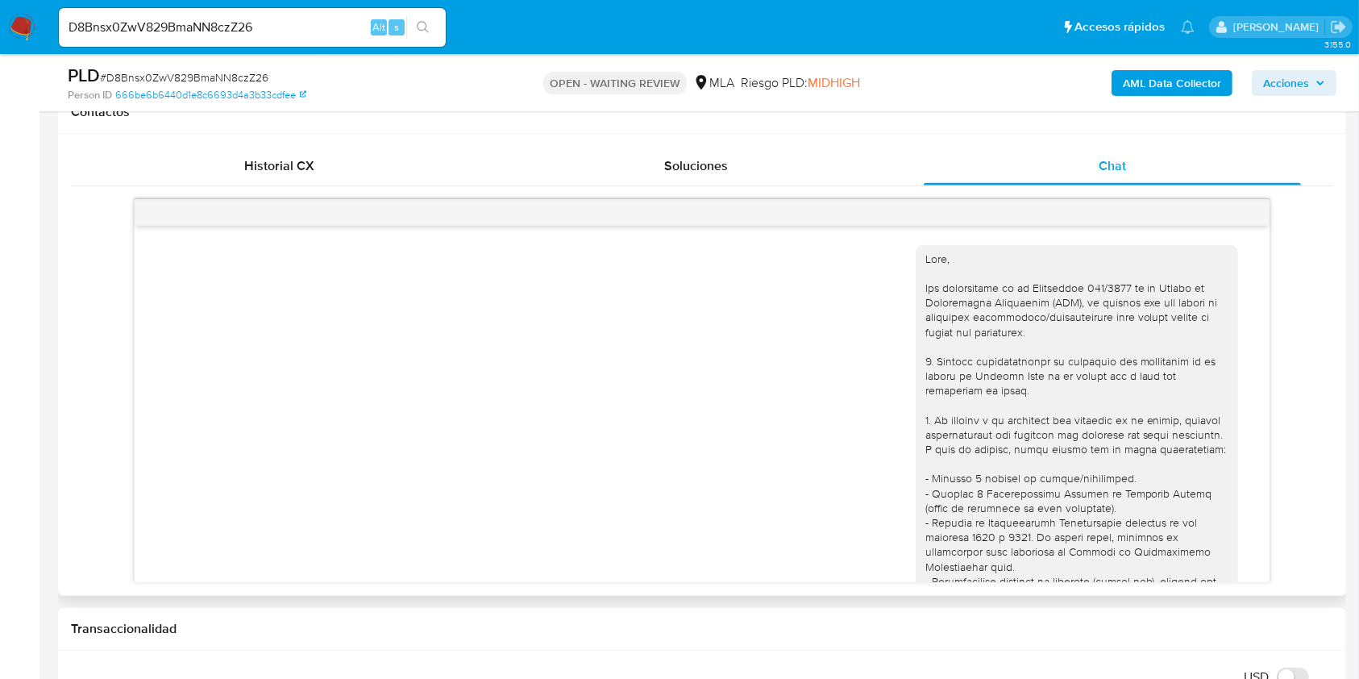
scroll to position [1912, 0]
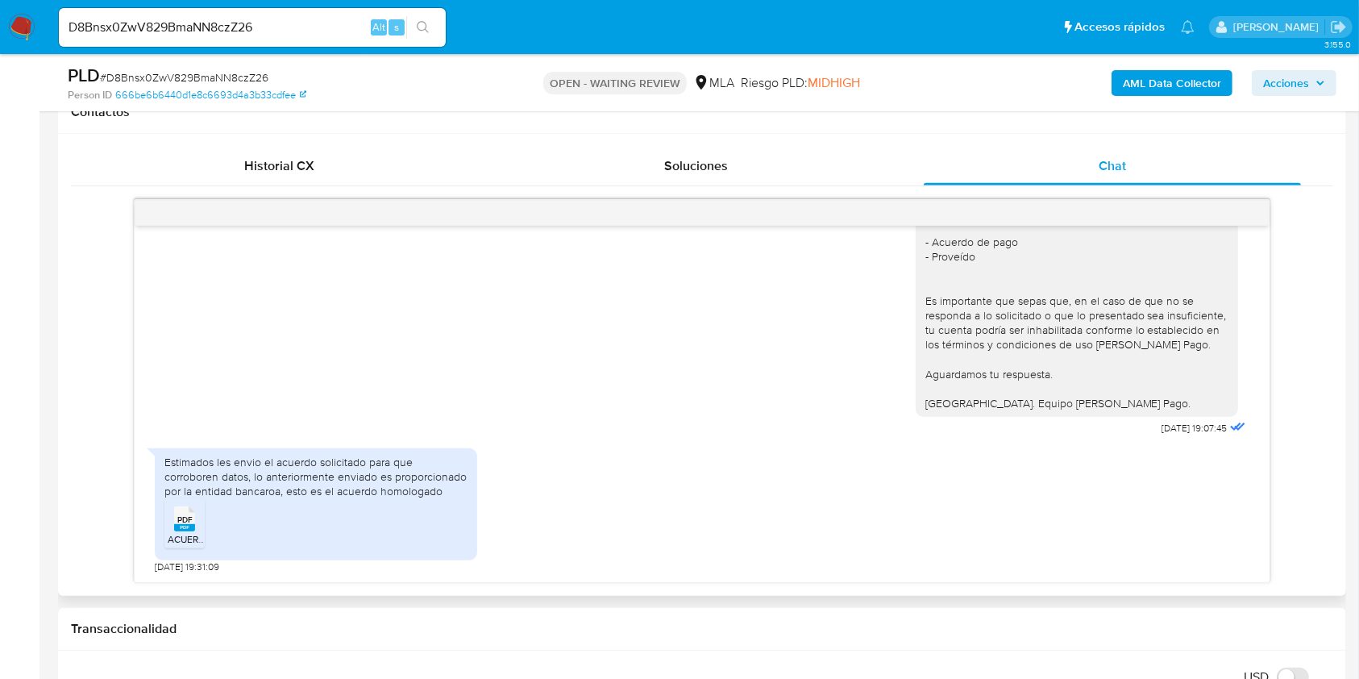
click at [182, 529] on rect at bounding box center [184, 527] width 21 height 7
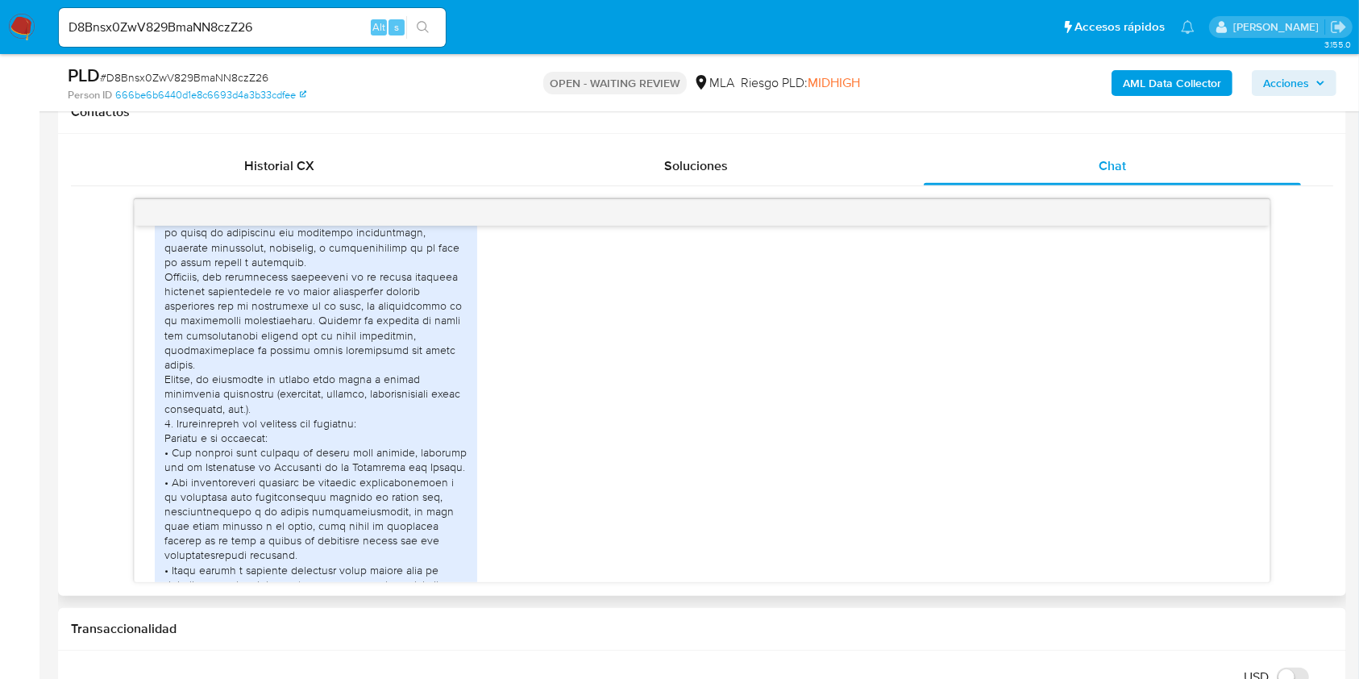
scroll to position [945, 0]
